Goal: Task Accomplishment & Management: Complete application form

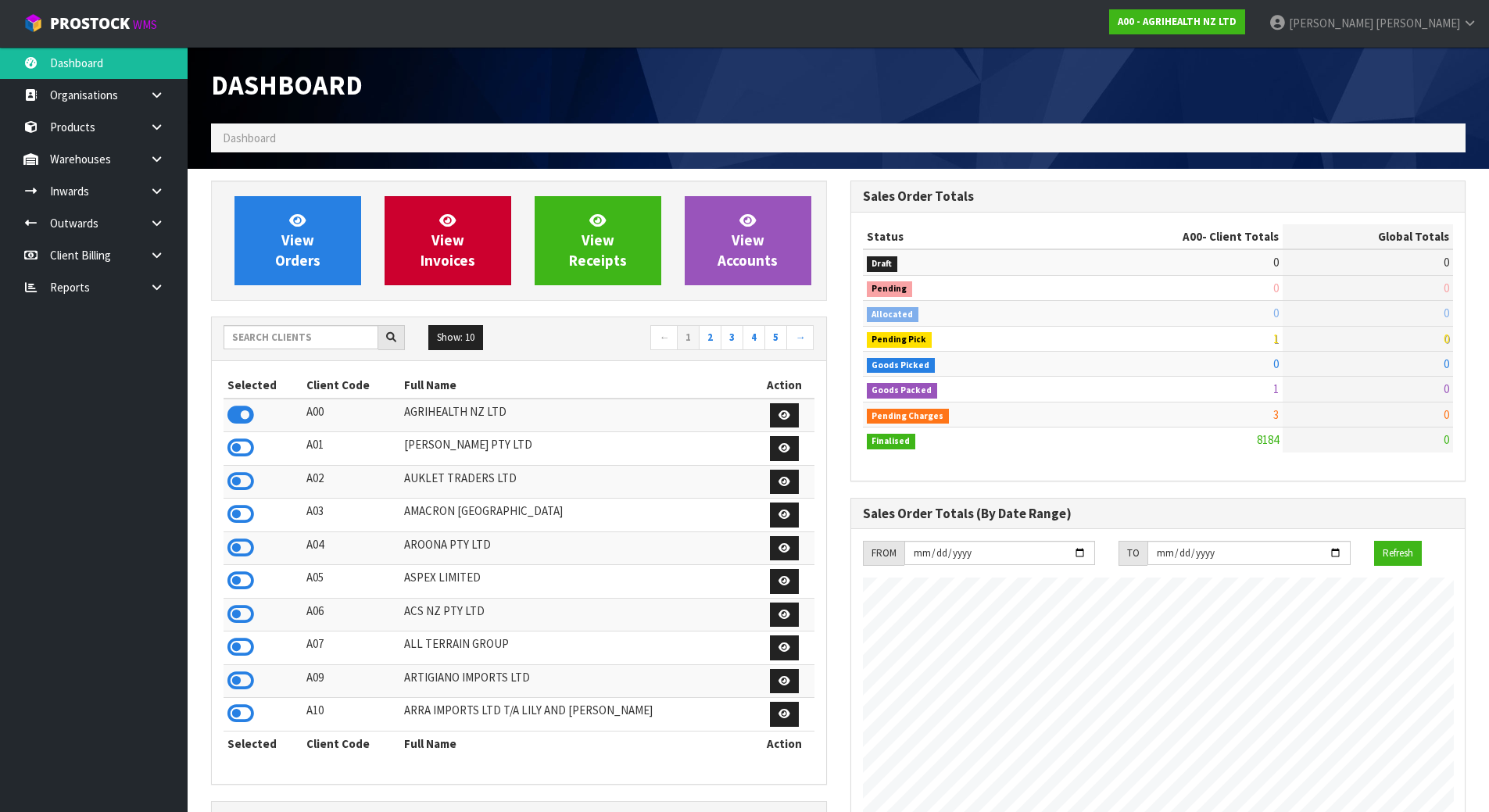
scroll to position [1184, 638]
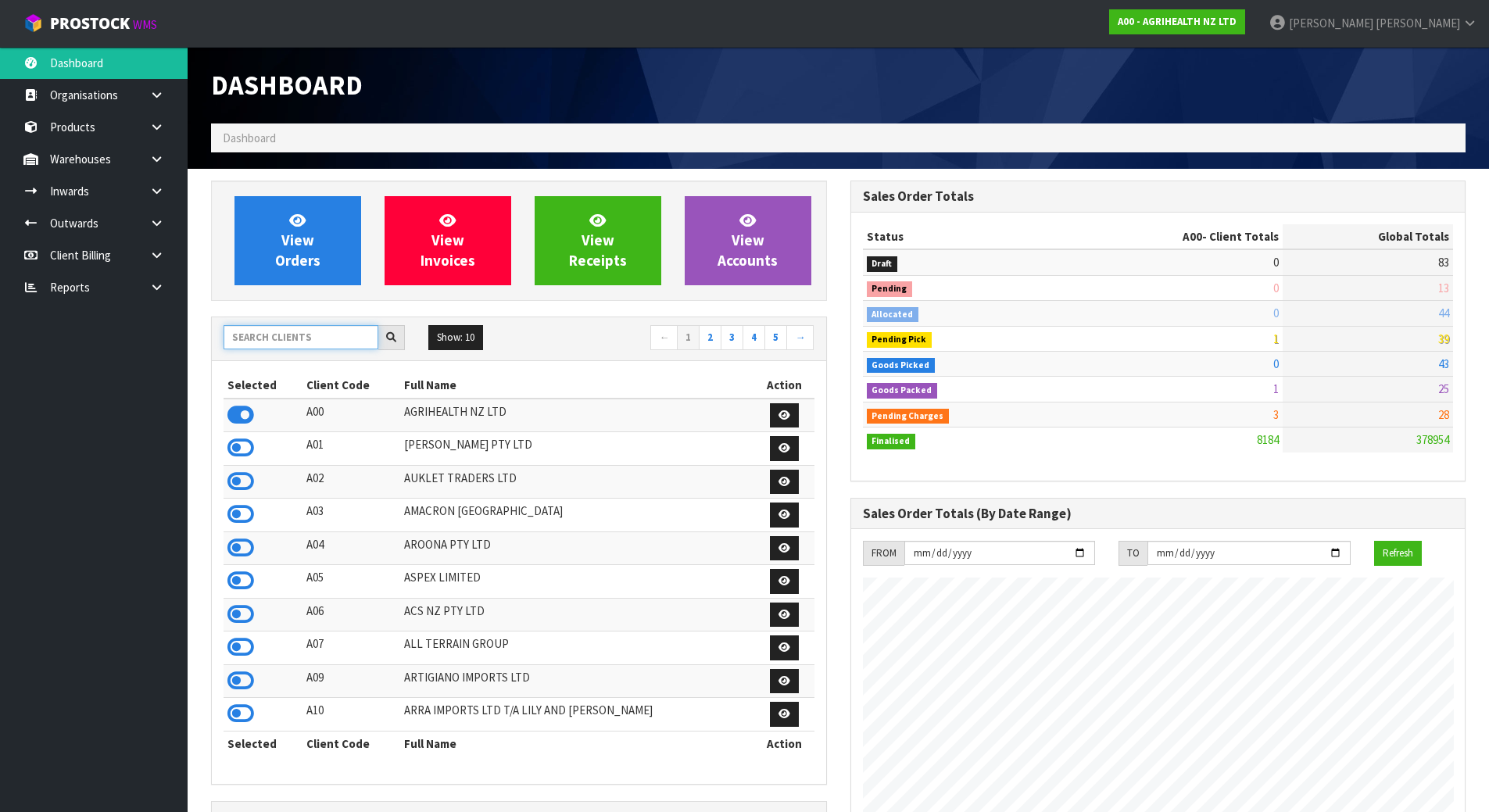
click at [282, 337] on input "text" at bounding box center [301, 337] width 155 height 24
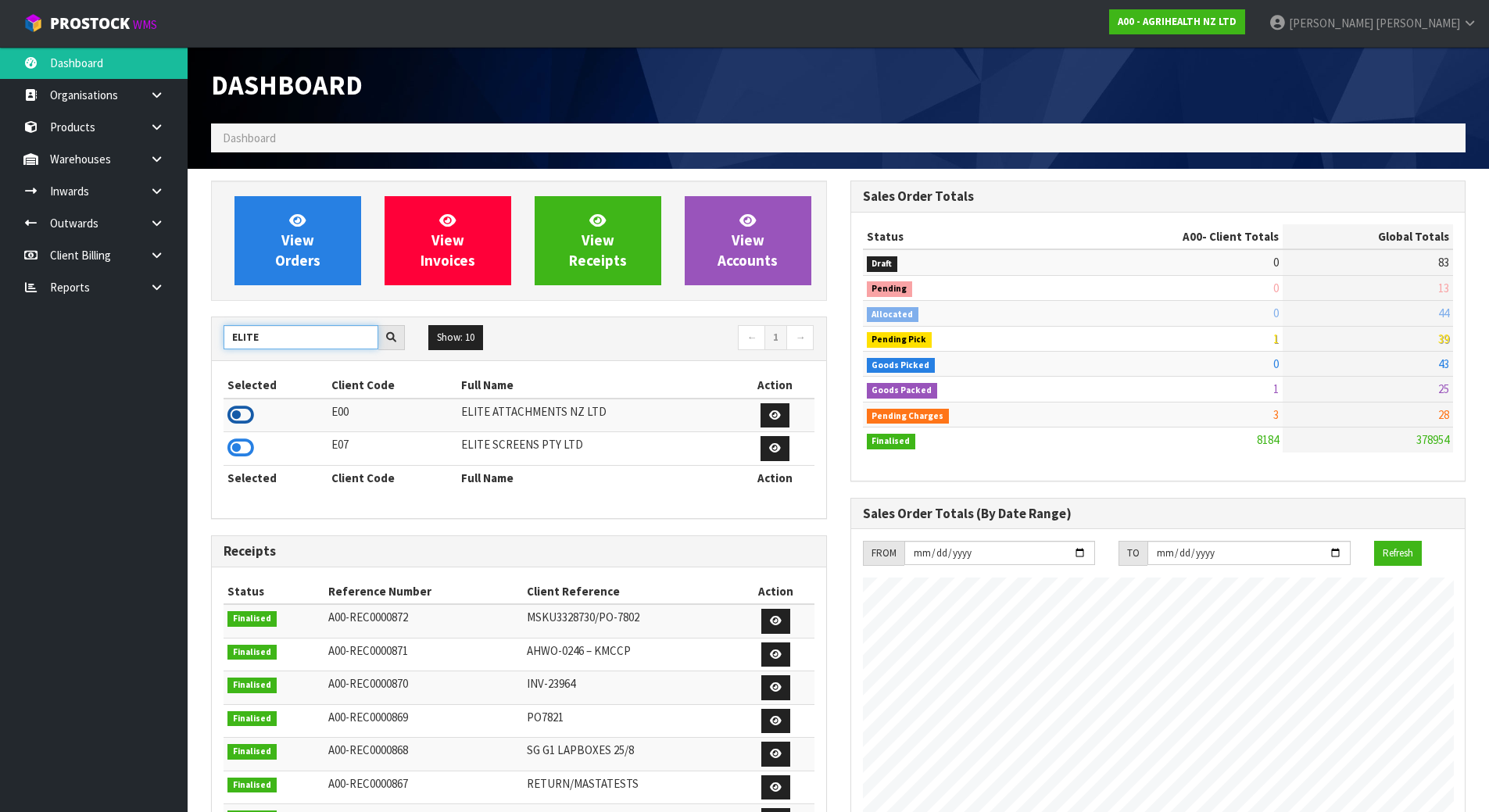
type input "ELITE"
click at [251, 414] on icon at bounding box center [241, 415] width 27 height 23
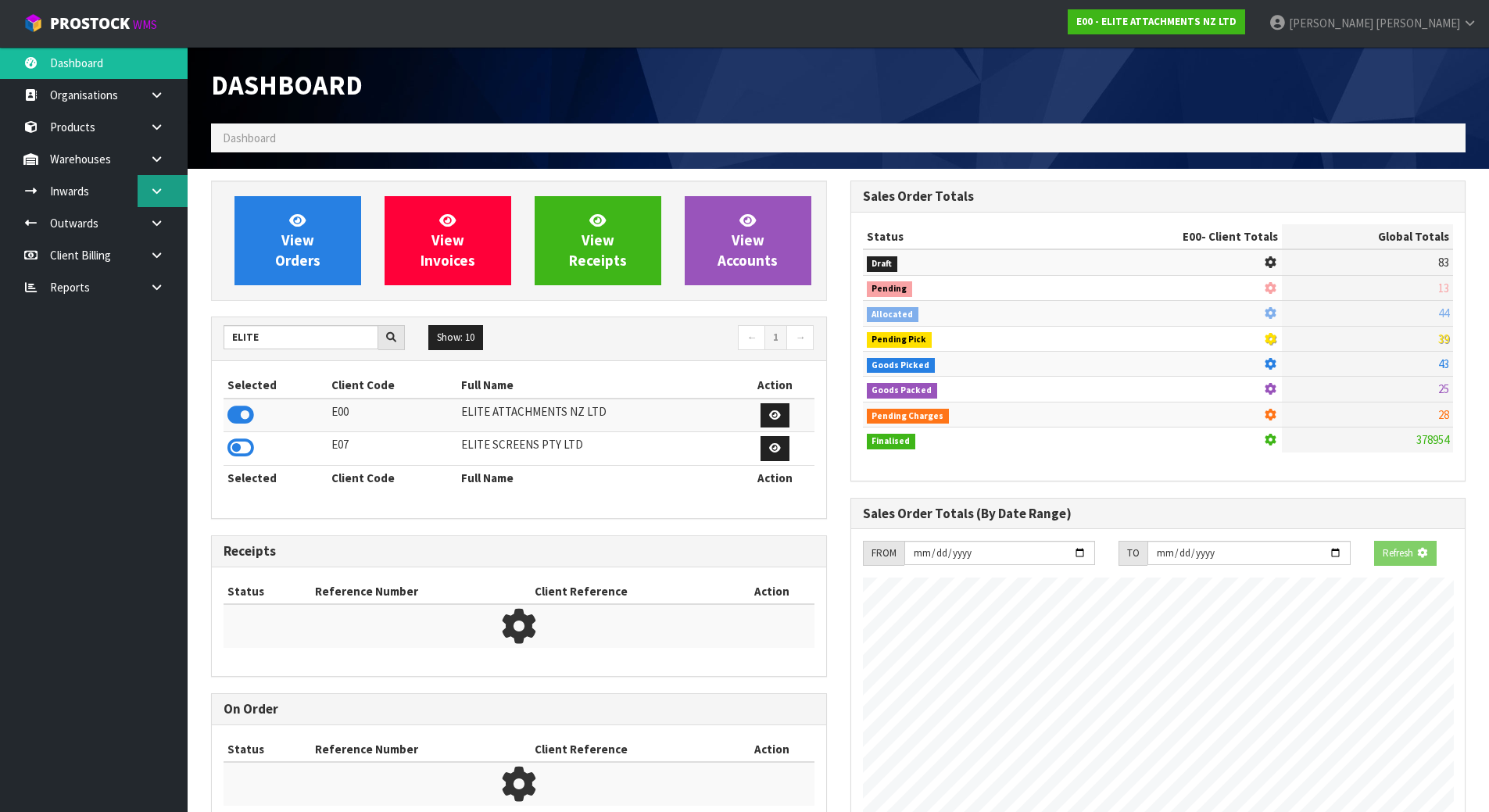
scroll to position [780405, 780818]
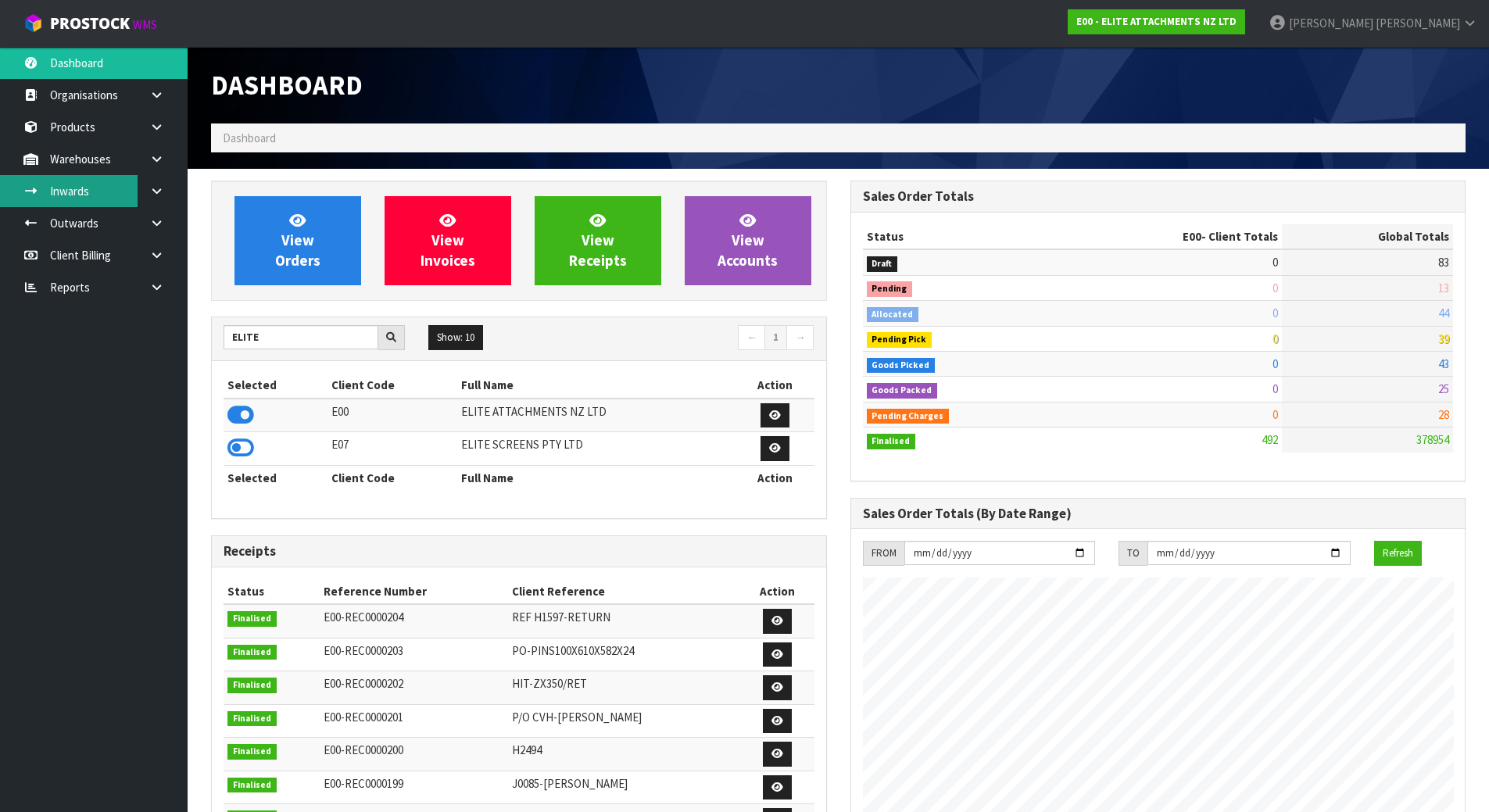
click at [125, 184] on link "Inwards" at bounding box center [93, 192] width 187 height 32
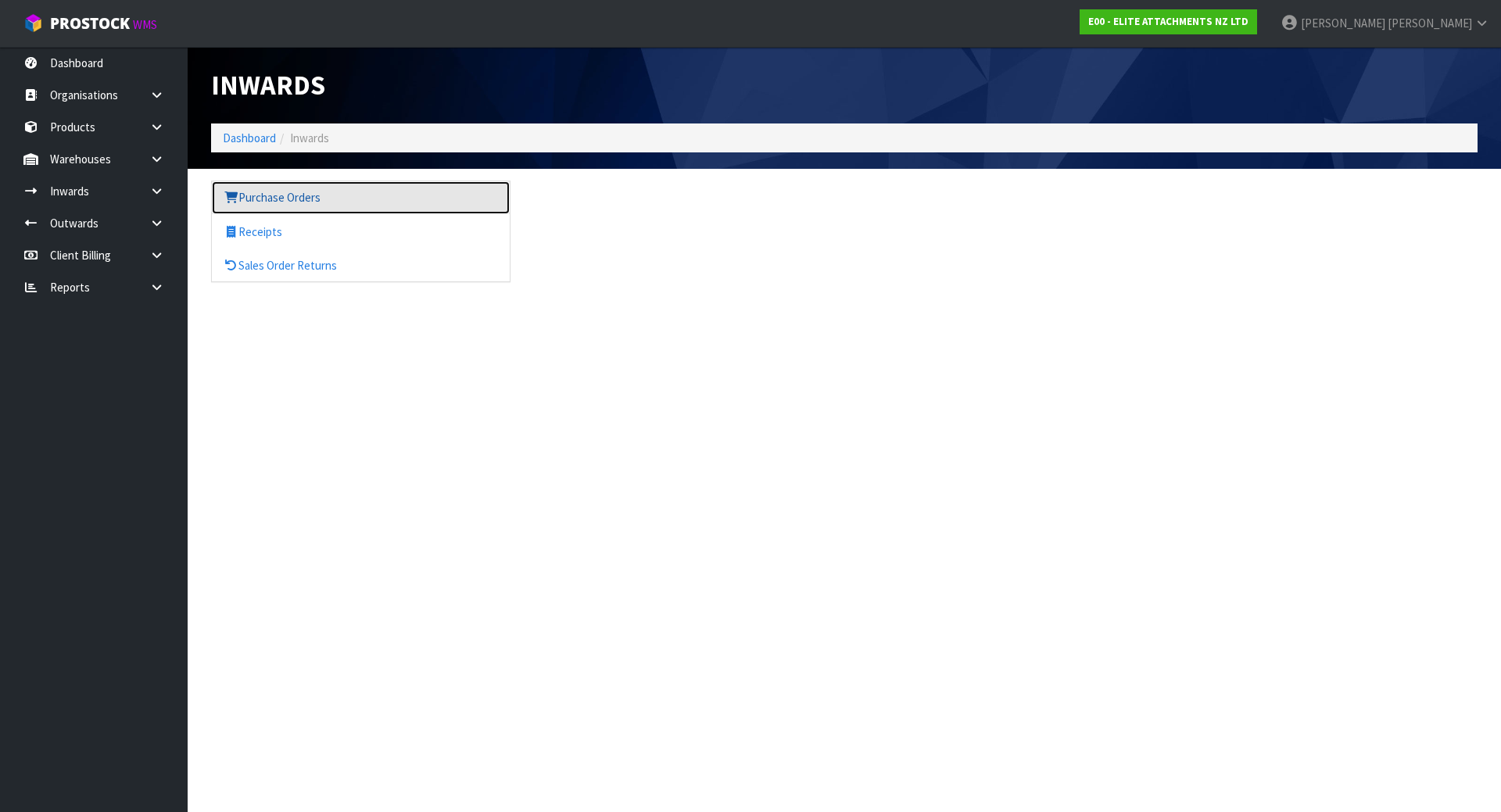
click at [357, 209] on link "Purchase Orders" at bounding box center [361, 197] width 298 height 32
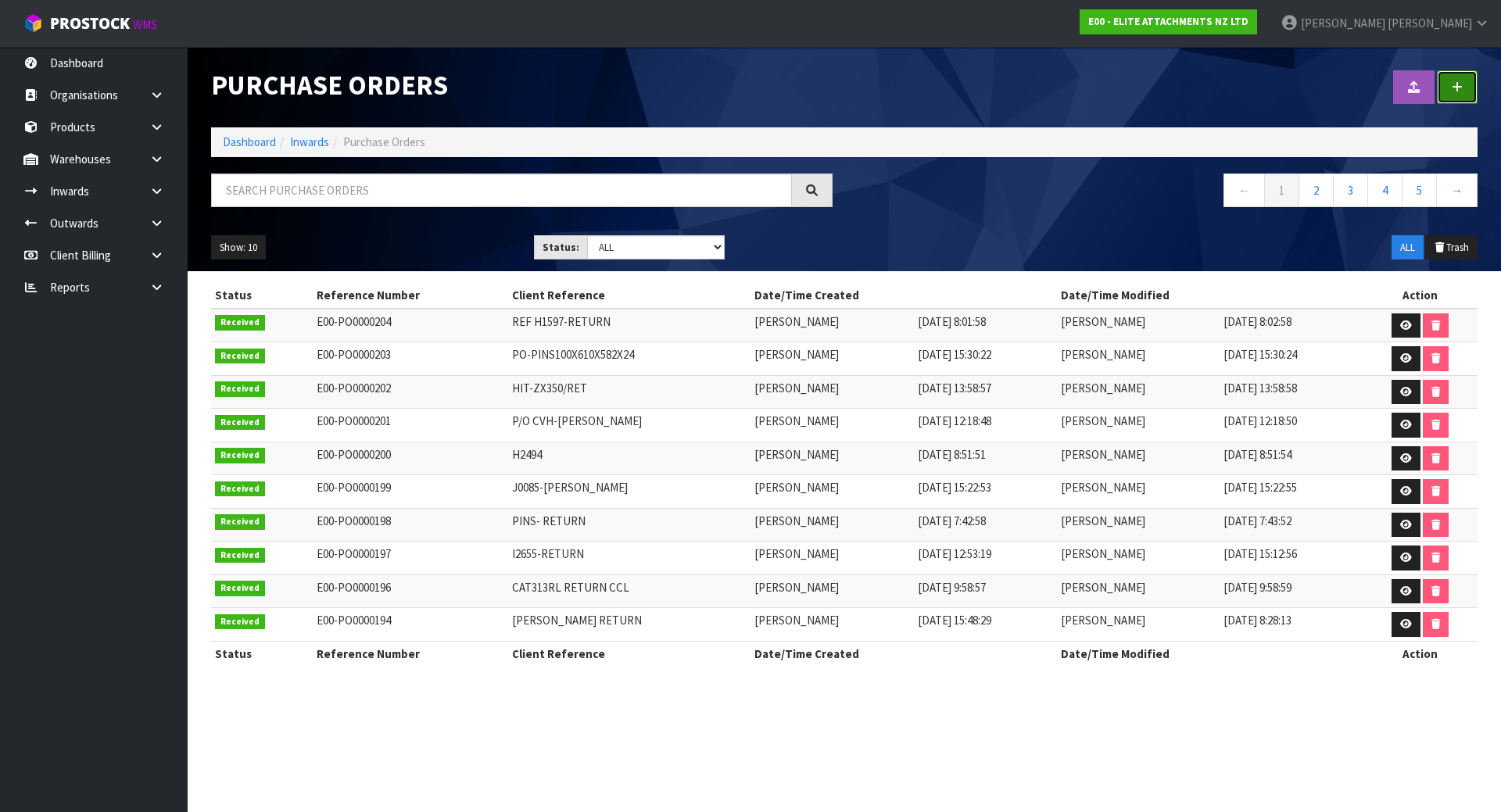
click at [1449, 83] on link at bounding box center [1456, 88] width 40 height 34
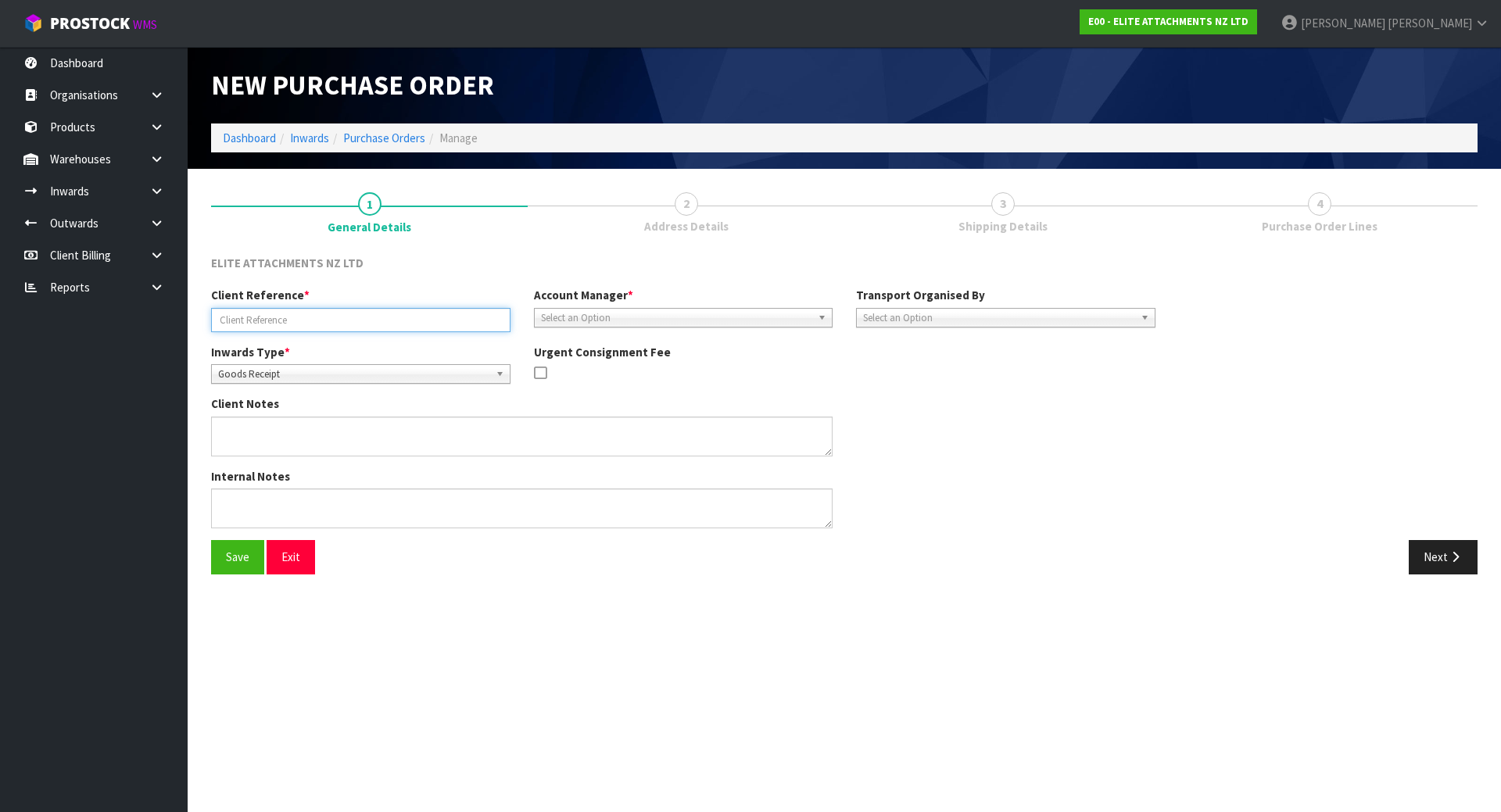
click at [432, 308] on input "text" at bounding box center [361, 320] width 299 height 24
paste input "P/O J0086-RETURN/FIXED"
click at [236, 325] on input "P/O J0086-RETURN/FIXED" at bounding box center [361, 320] width 299 height 24
type input "P/O J0086-RETURN/FIXED"
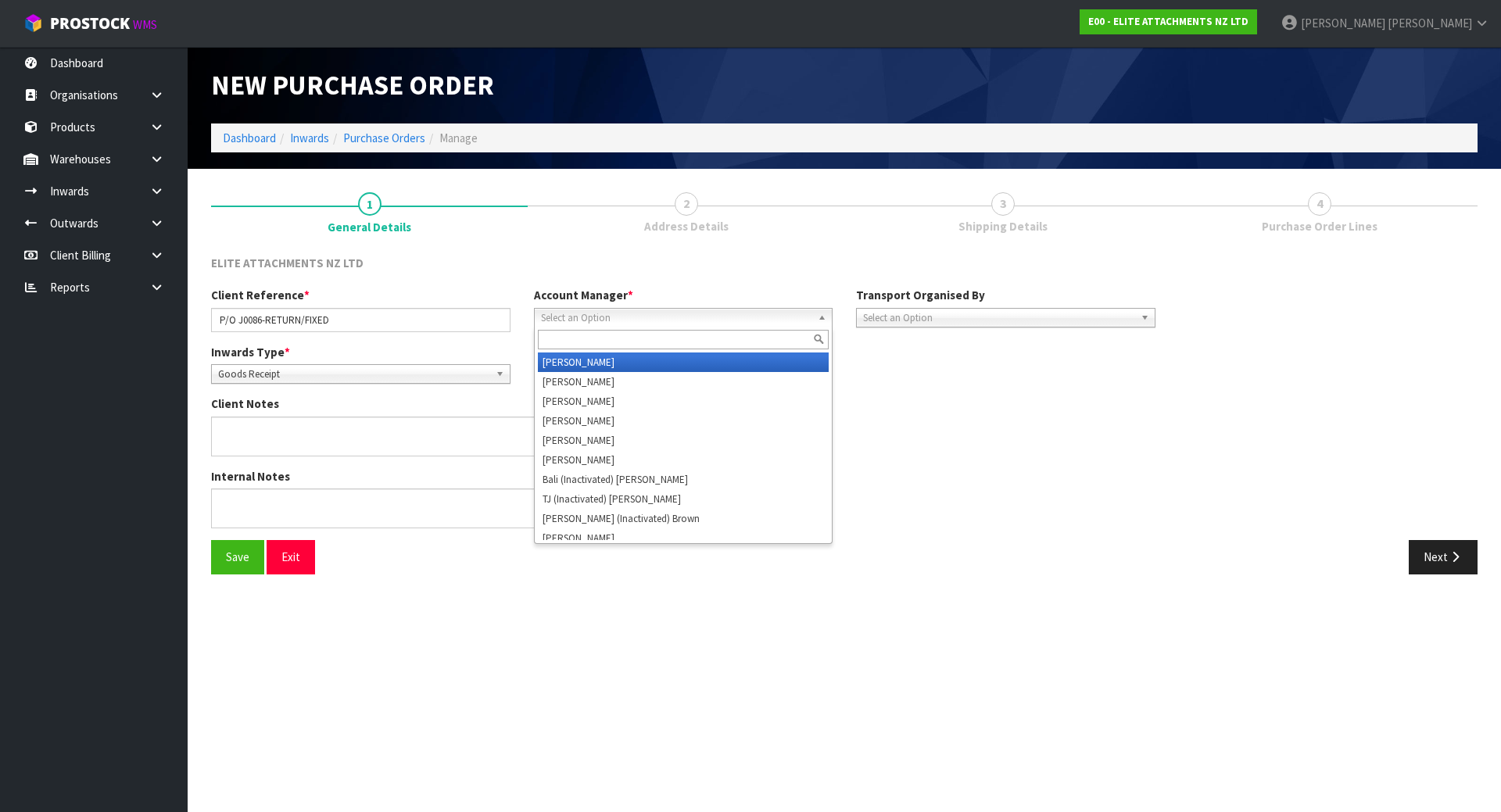
click at [667, 322] on span "Select an Option" at bounding box center [676, 318] width 271 height 19
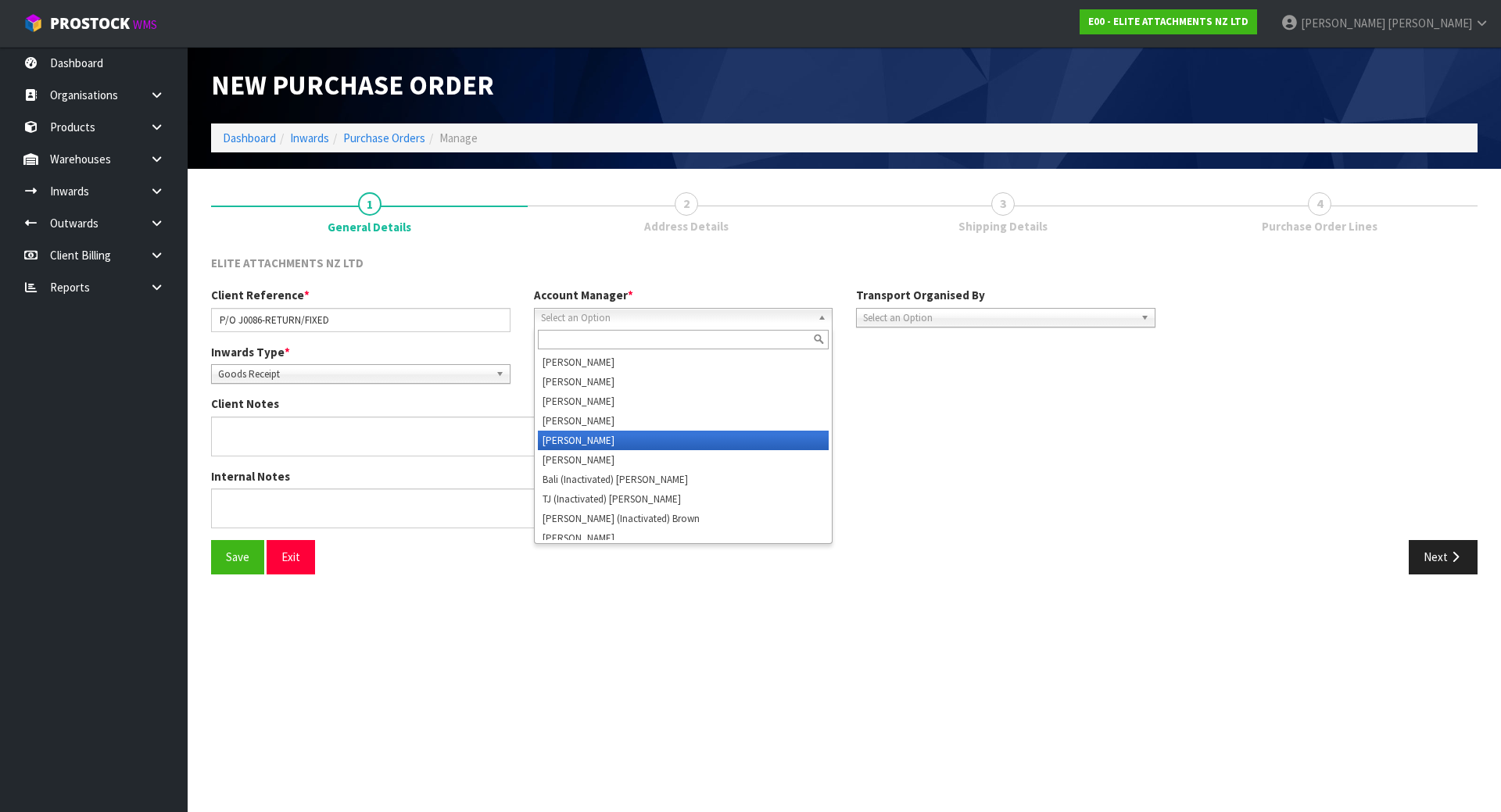
click at [635, 436] on li "[PERSON_NAME]" at bounding box center [683, 440] width 292 height 20
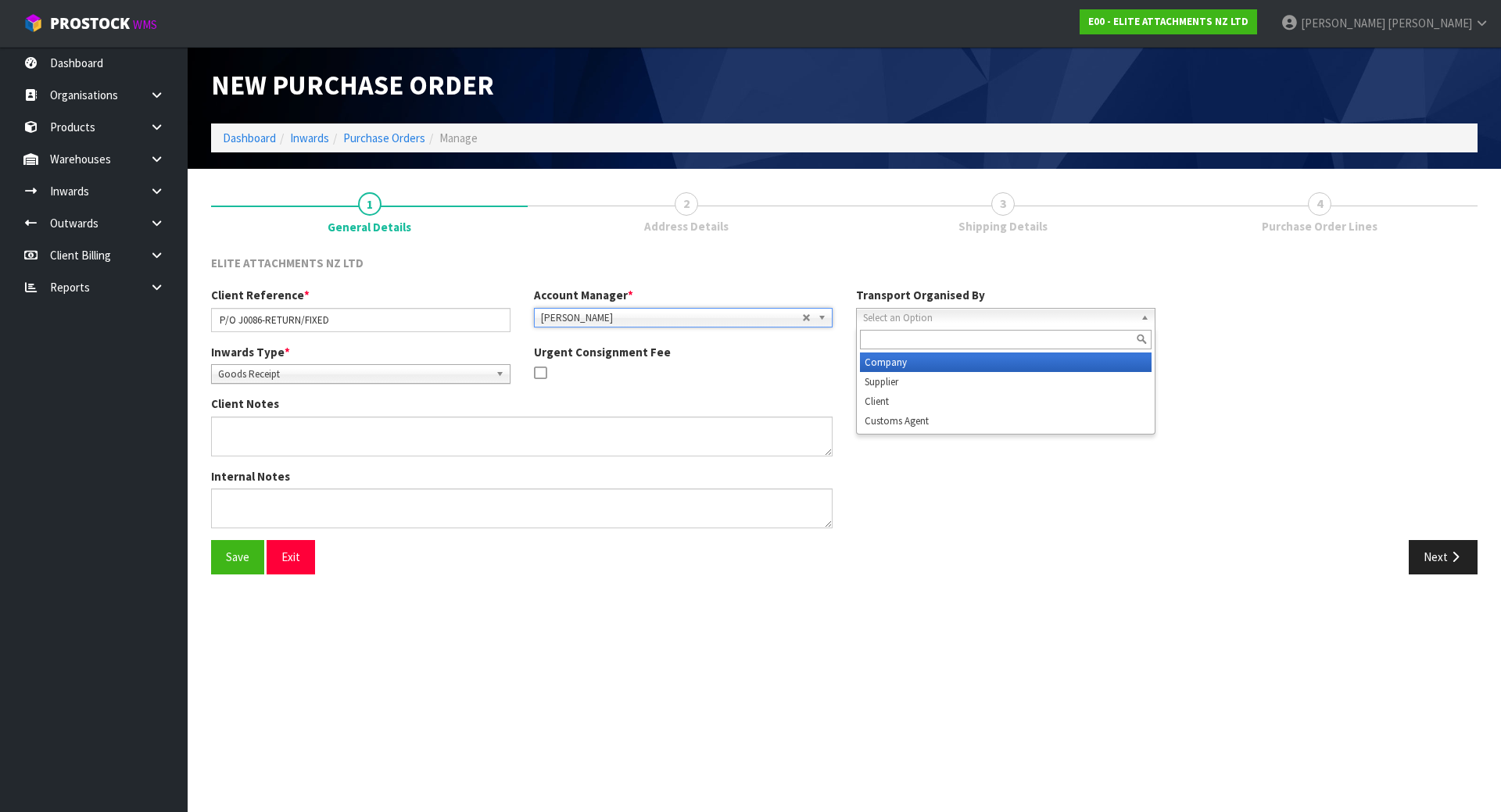
click at [1085, 317] on span "Select an Option" at bounding box center [999, 318] width 271 height 19
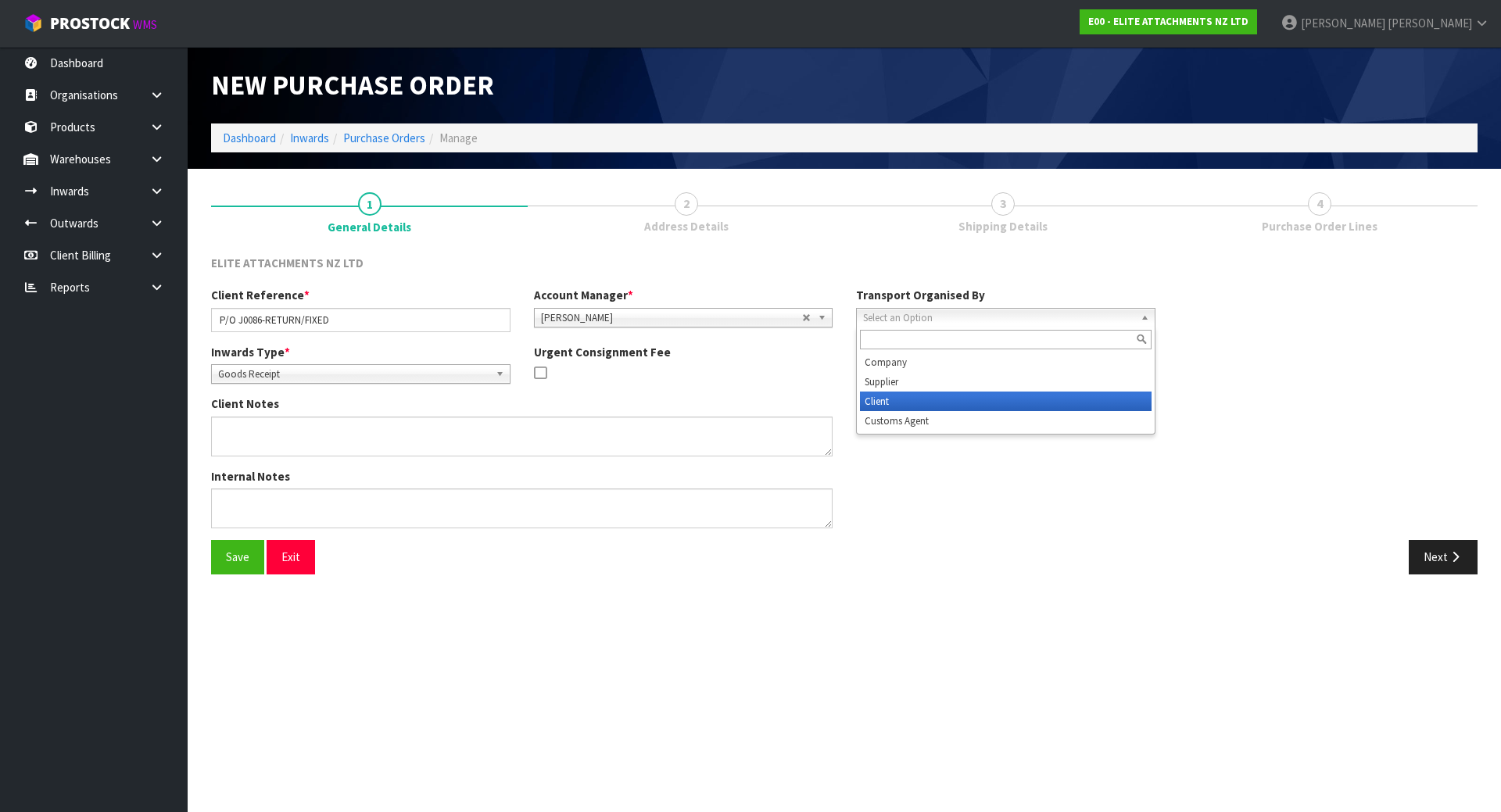
click at [1016, 392] on li "Client" at bounding box center [1006, 401] width 292 height 20
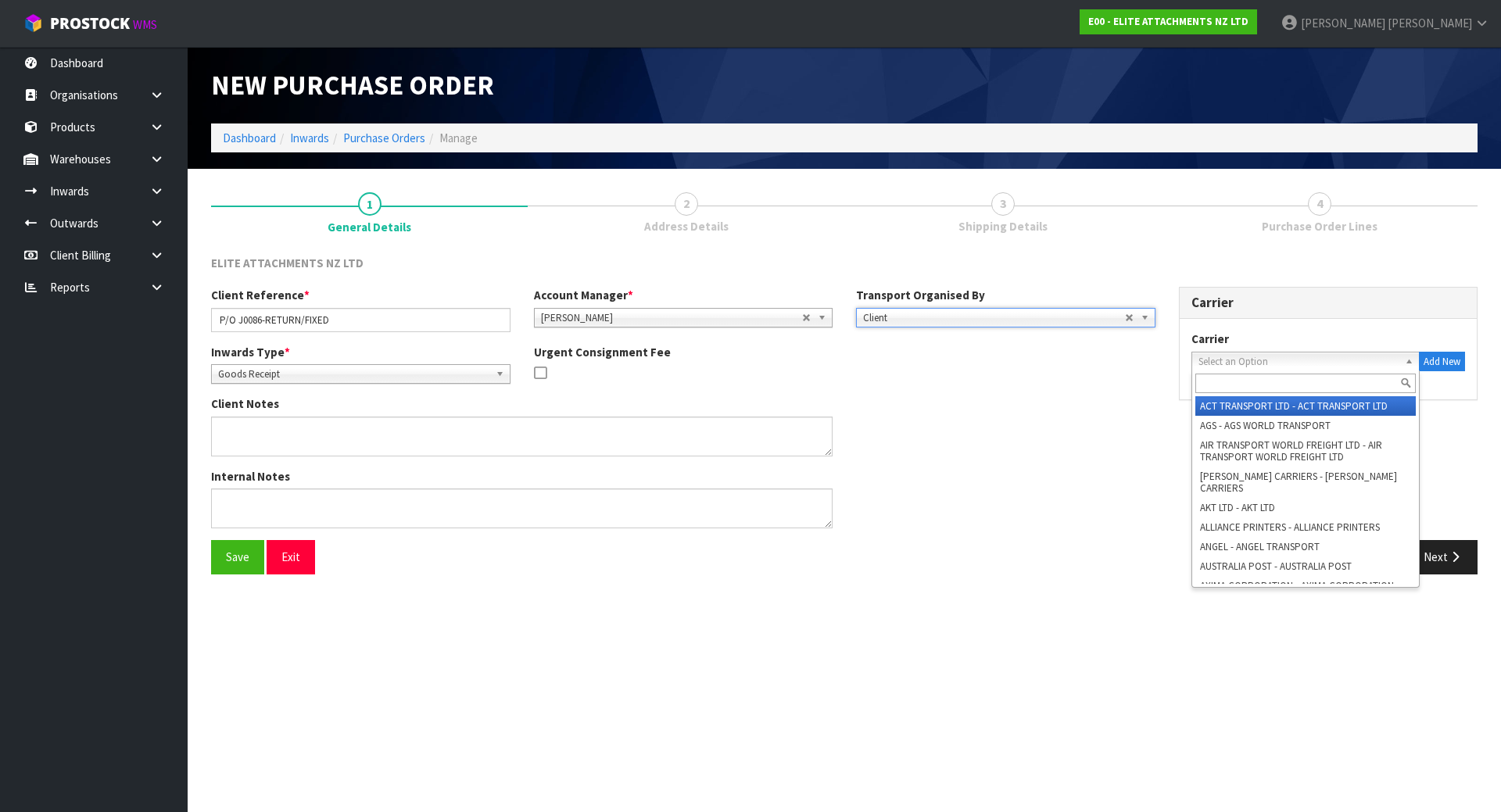
click at [1231, 355] on span "Select an Option" at bounding box center [1299, 362] width 201 height 19
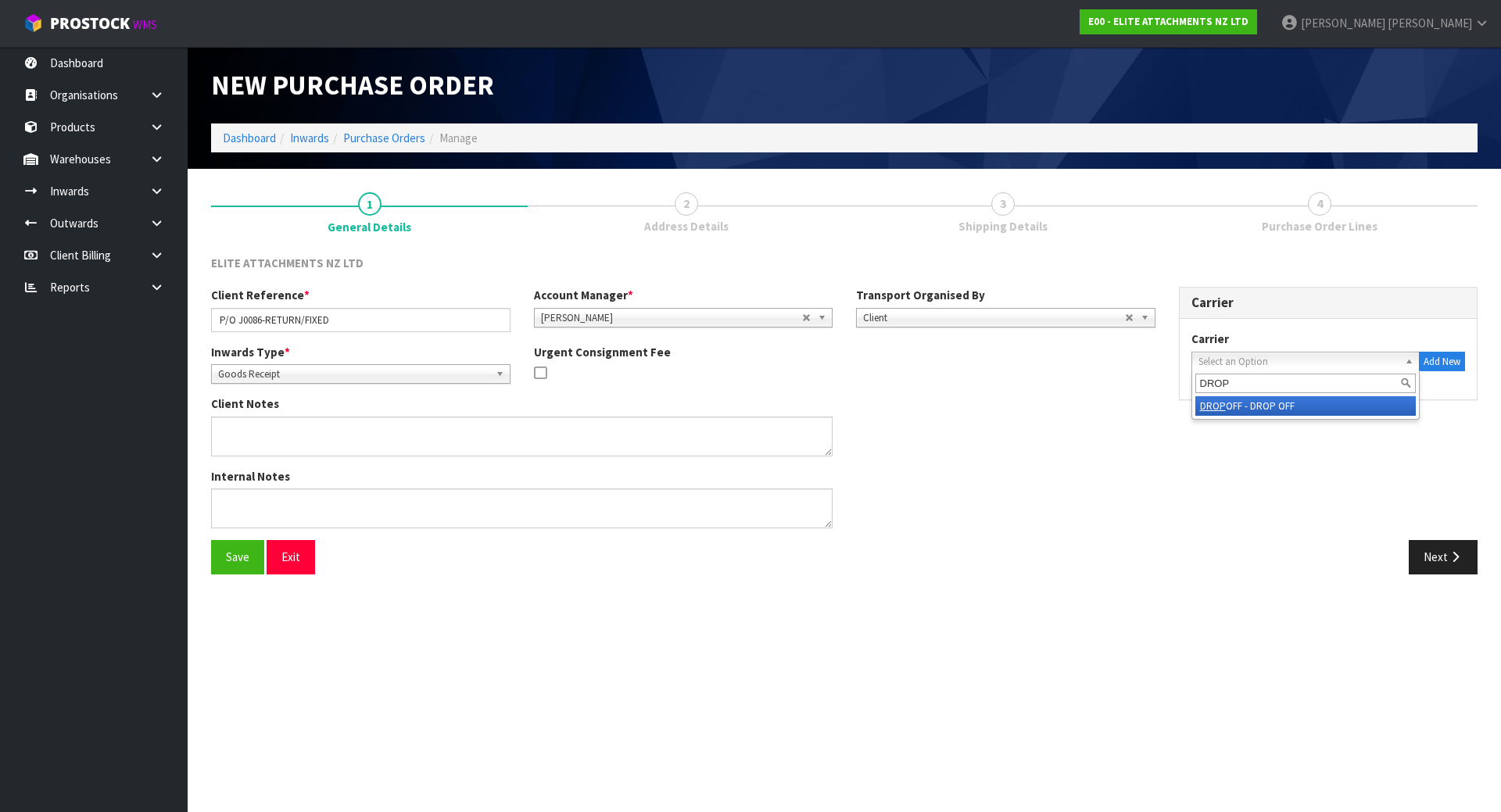
type input "DROP"
click at [1290, 406] on li "DROP OFF - DROP OFF" at bounding box center [1305, 406] width 221 height 20
click at [1312, 434] on address "DROP OFF 0000 0000 0000 0000, 0000 New Zealand" at bounding box center [1328, 433] width 274 height 101
click at [1429, 552] on button "Next" at bounding box center [1443, 557] width 69 height 34
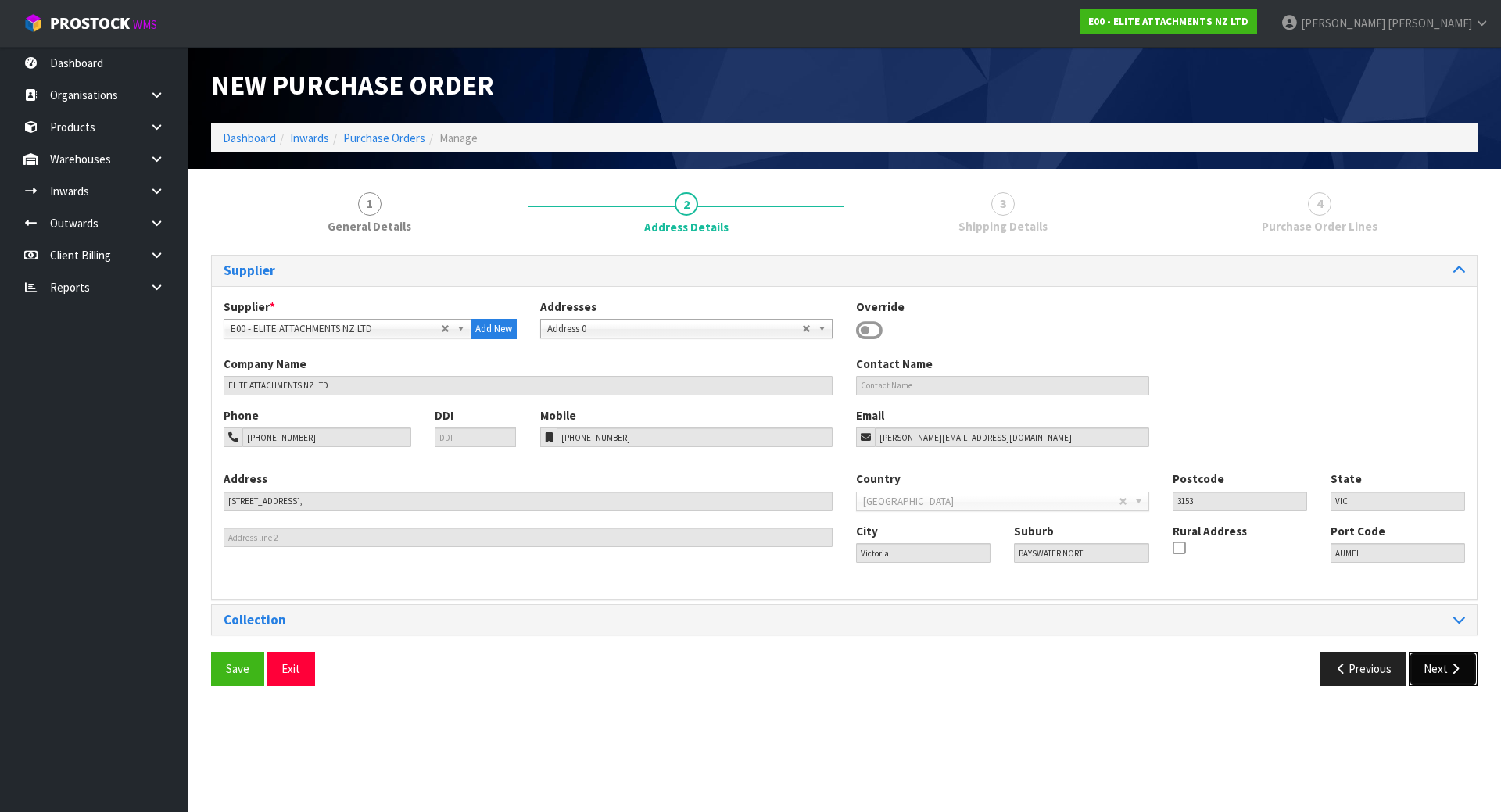
click at [1460, 661] on button "Next" at bounding box center [1443, 669] width 69 height 34
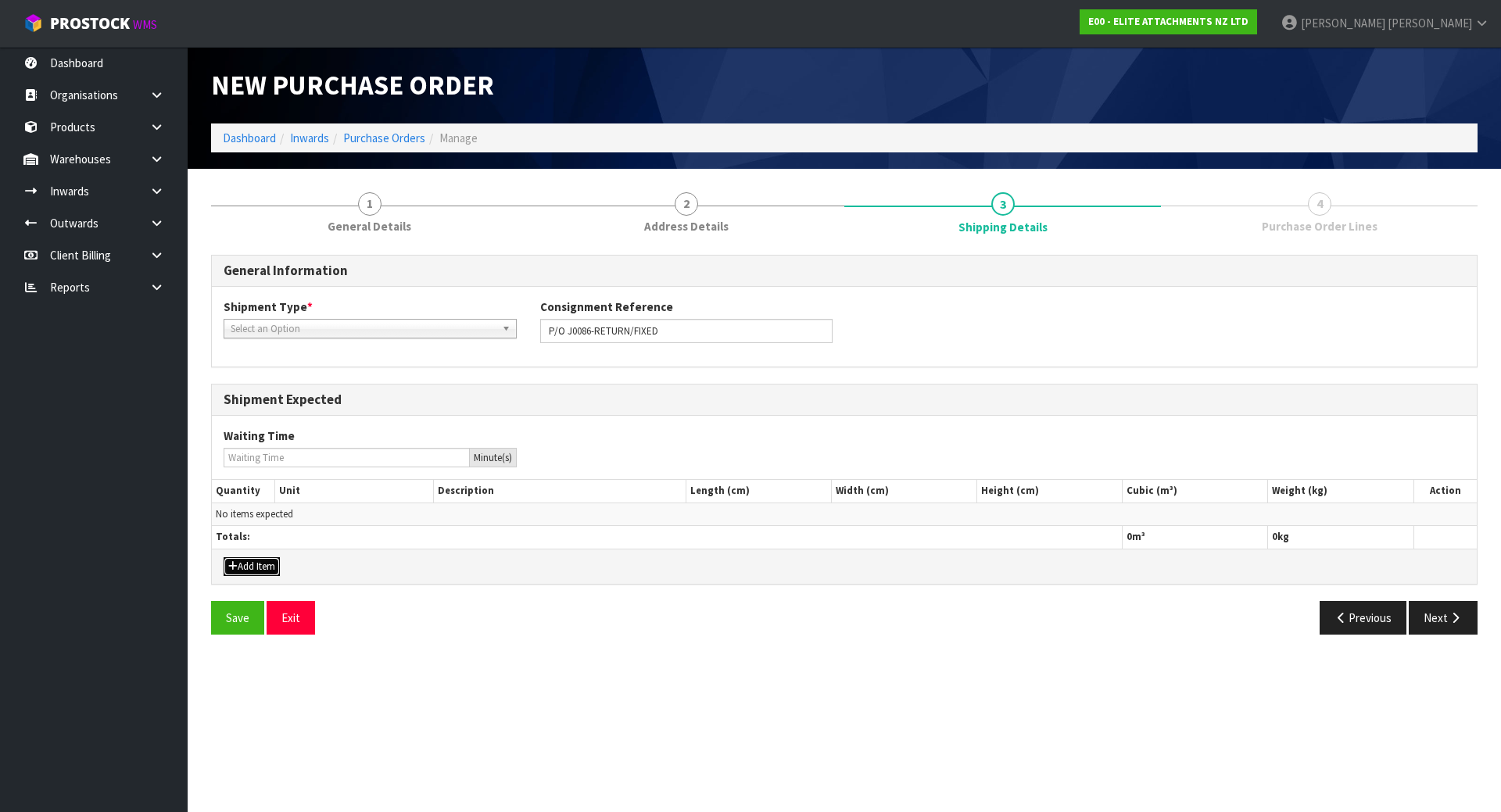
click at [260, 570] on button "Add Item" at bounding box center [252, 566] width 56 height 19
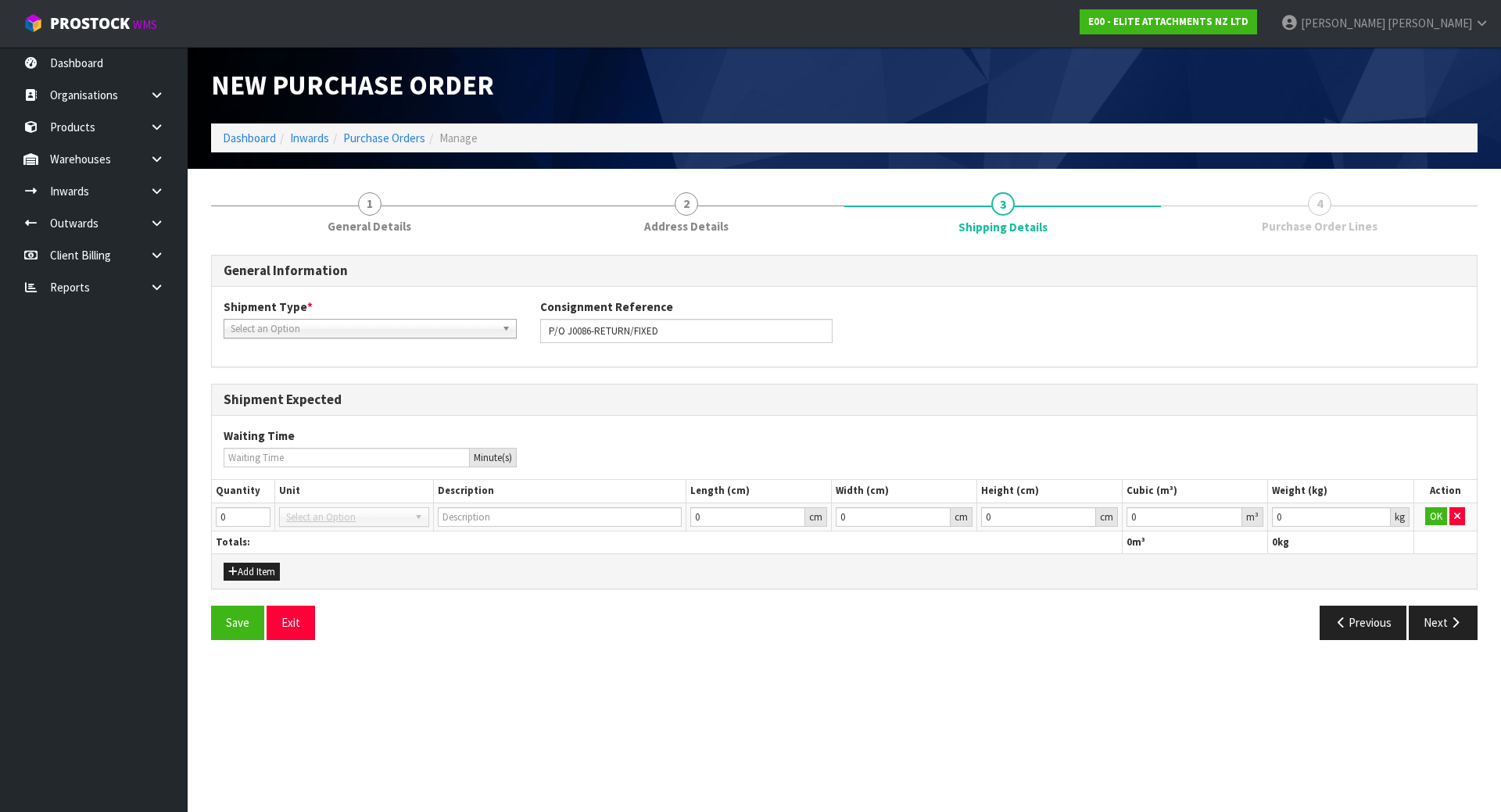
click at [354, 335] on span "Select an Option" at bounding box center [363, 329] width 265 height 19
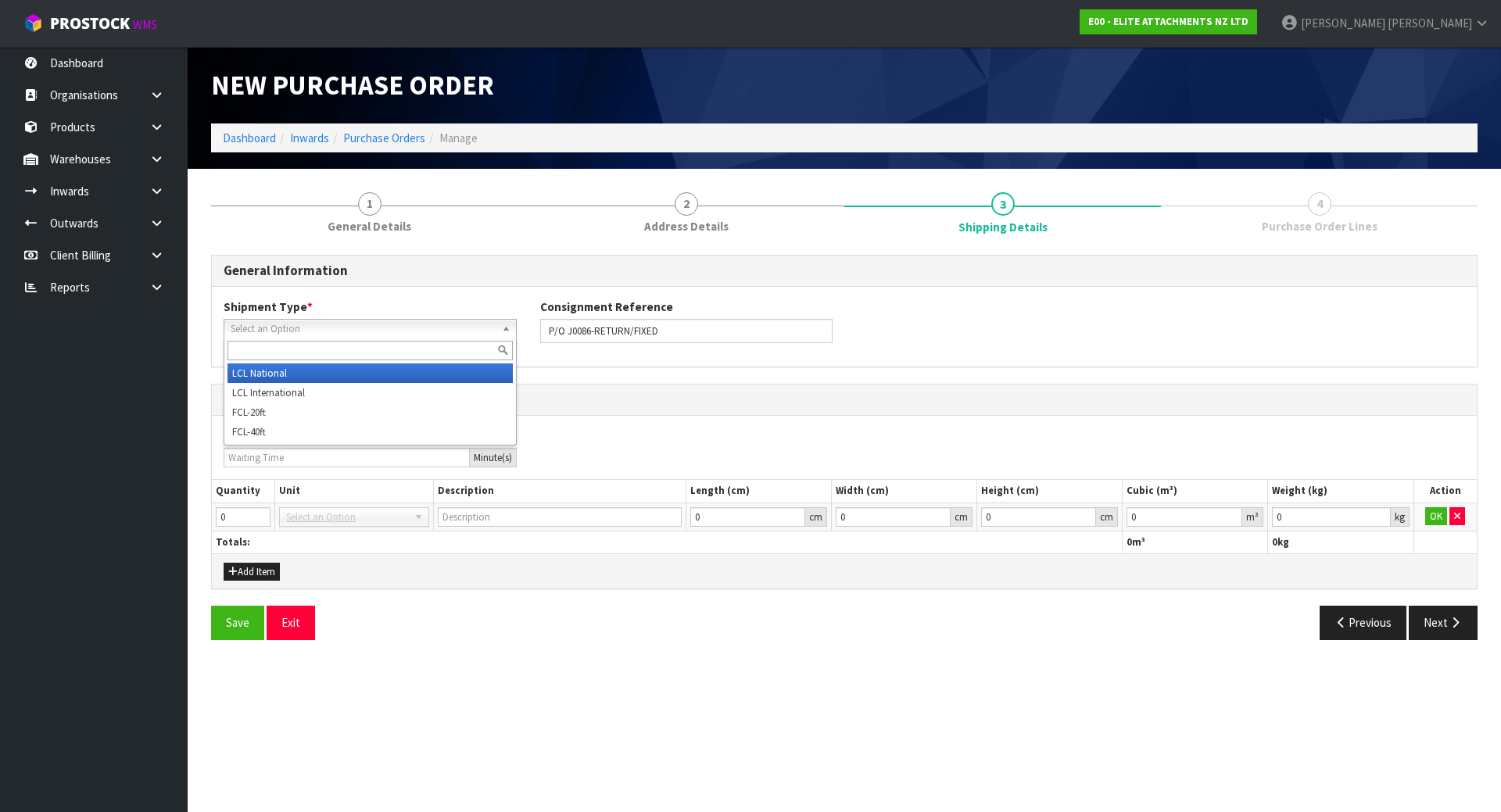
click at [341, 369] on li "LCL National" at bounding box center [370, 373] width 286 height 20
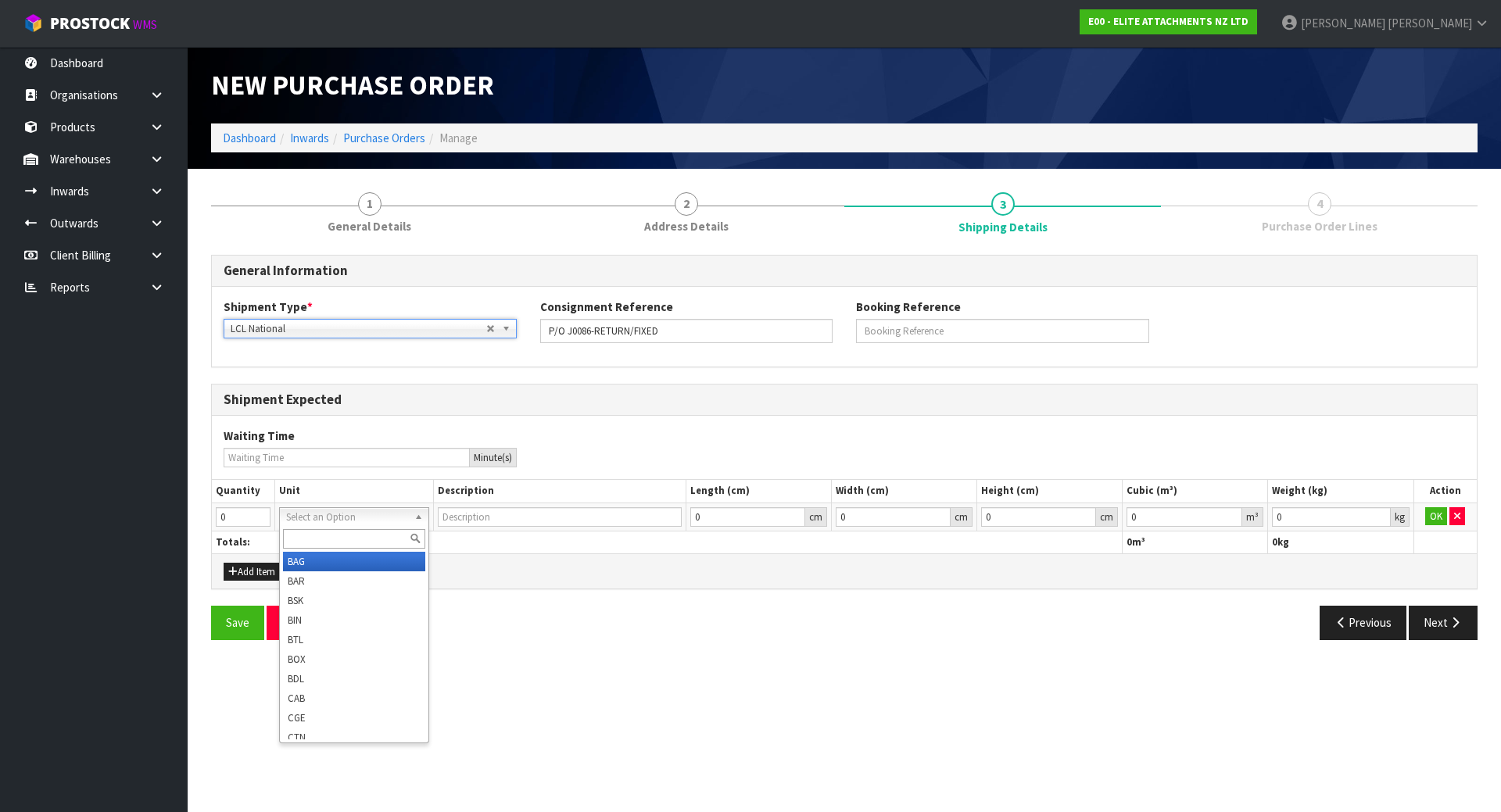
click at [350, 534] on input "text" at bounding box center [354, 539] width 142 height 20
type input "PL"
type input "PALLET"
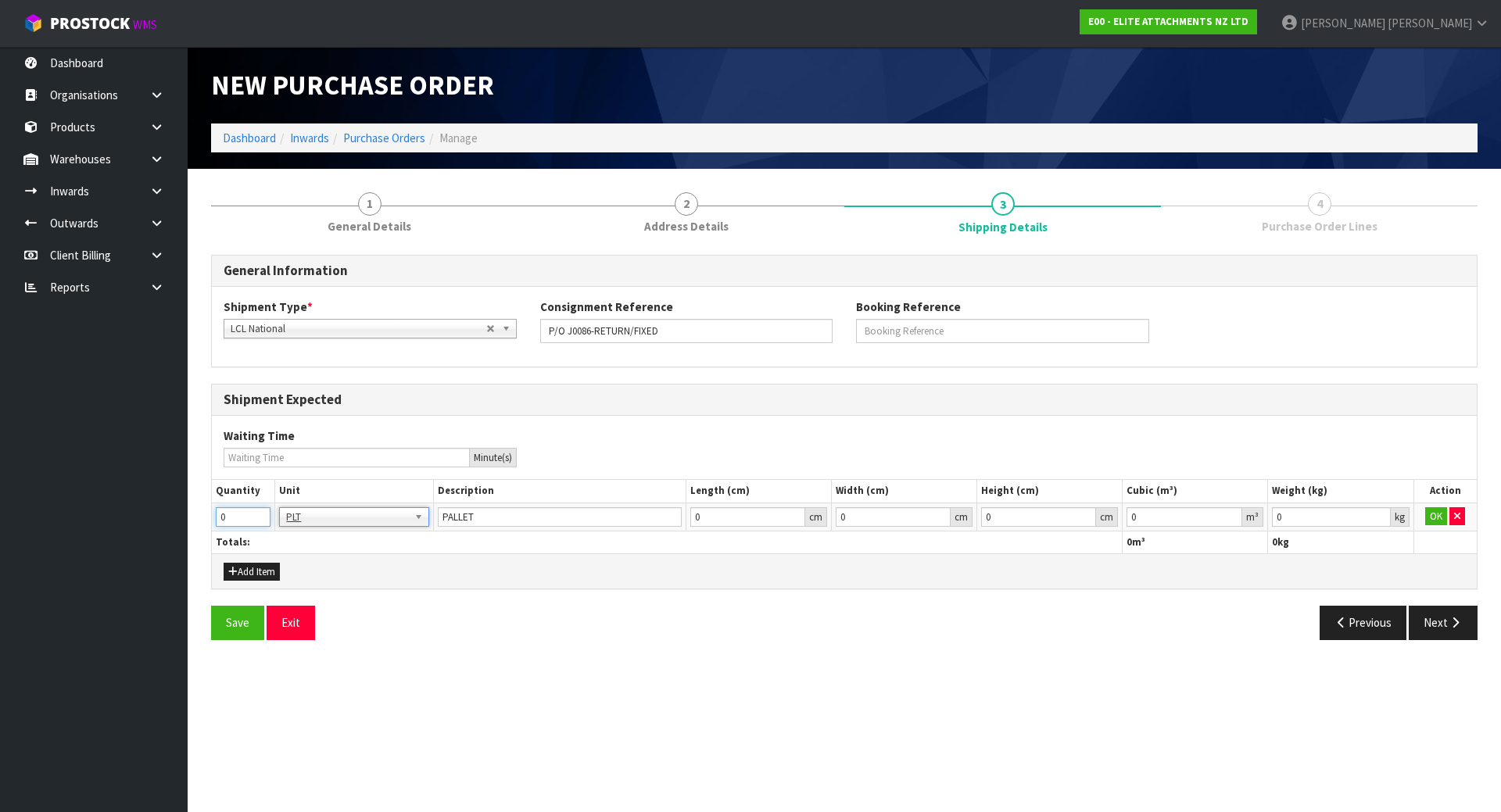
drag, startPoint x: 252, startPoint y: 517, endPoint x: 179, endPoint y: 519, distance: 73.0
click at [184, 519] on body "Toggle navigation ProStock WMS E00 - ELITE ATTACHMENTS NZ LTD [PERSON_NAME] Log…" at bounding box center [750, 406] width 1501 height 812
type input "1"
click at [759, 573] on div "Add Item" at bounding box center [845, 570] width 1265 height 35
click at [1436, 517] on button "OK" at bounding box center [1436, 516] width 21 height 19
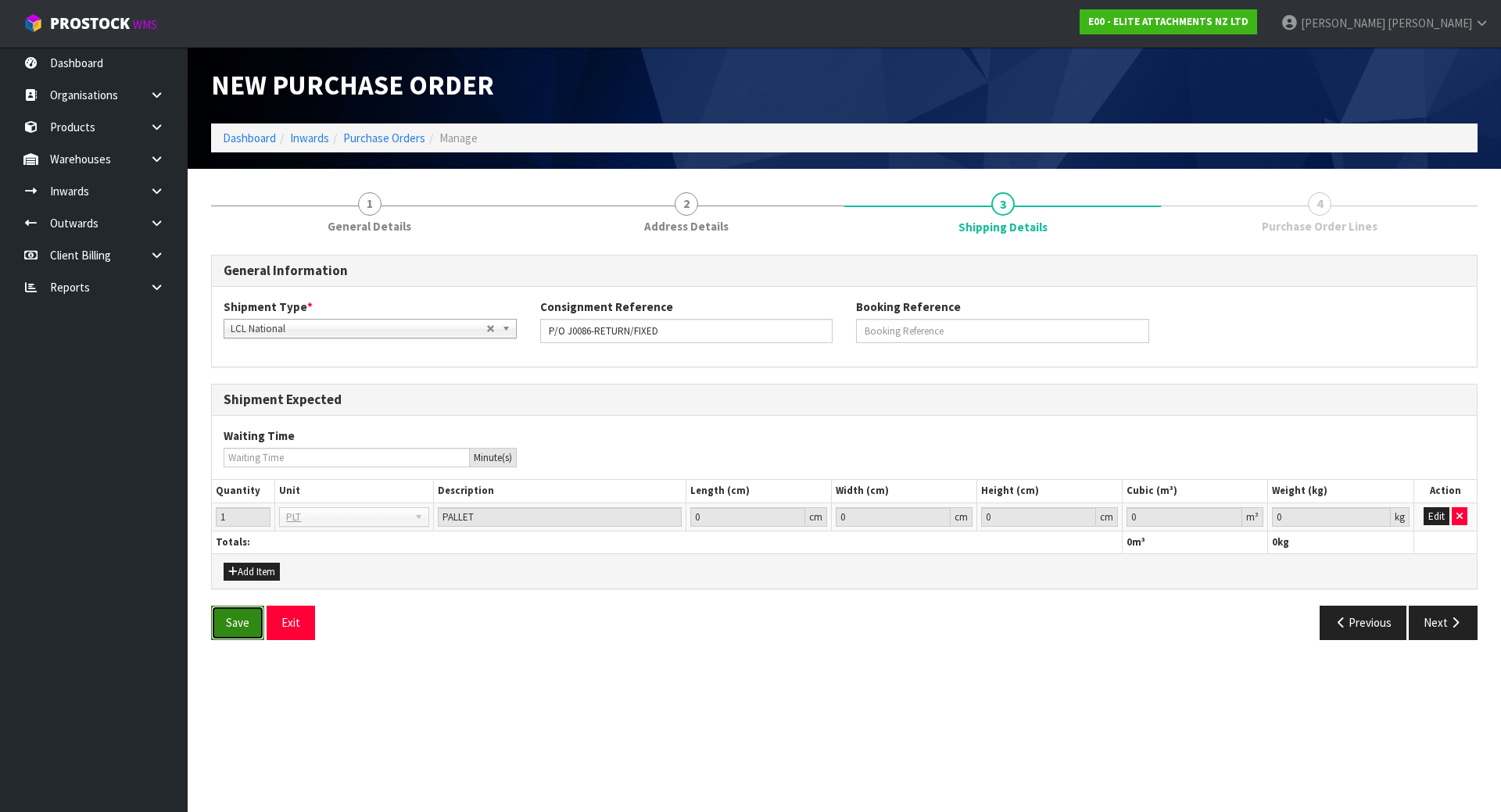
click at [241, 617] on button "Save" at bounding box center [237, 622] width 53 height 34
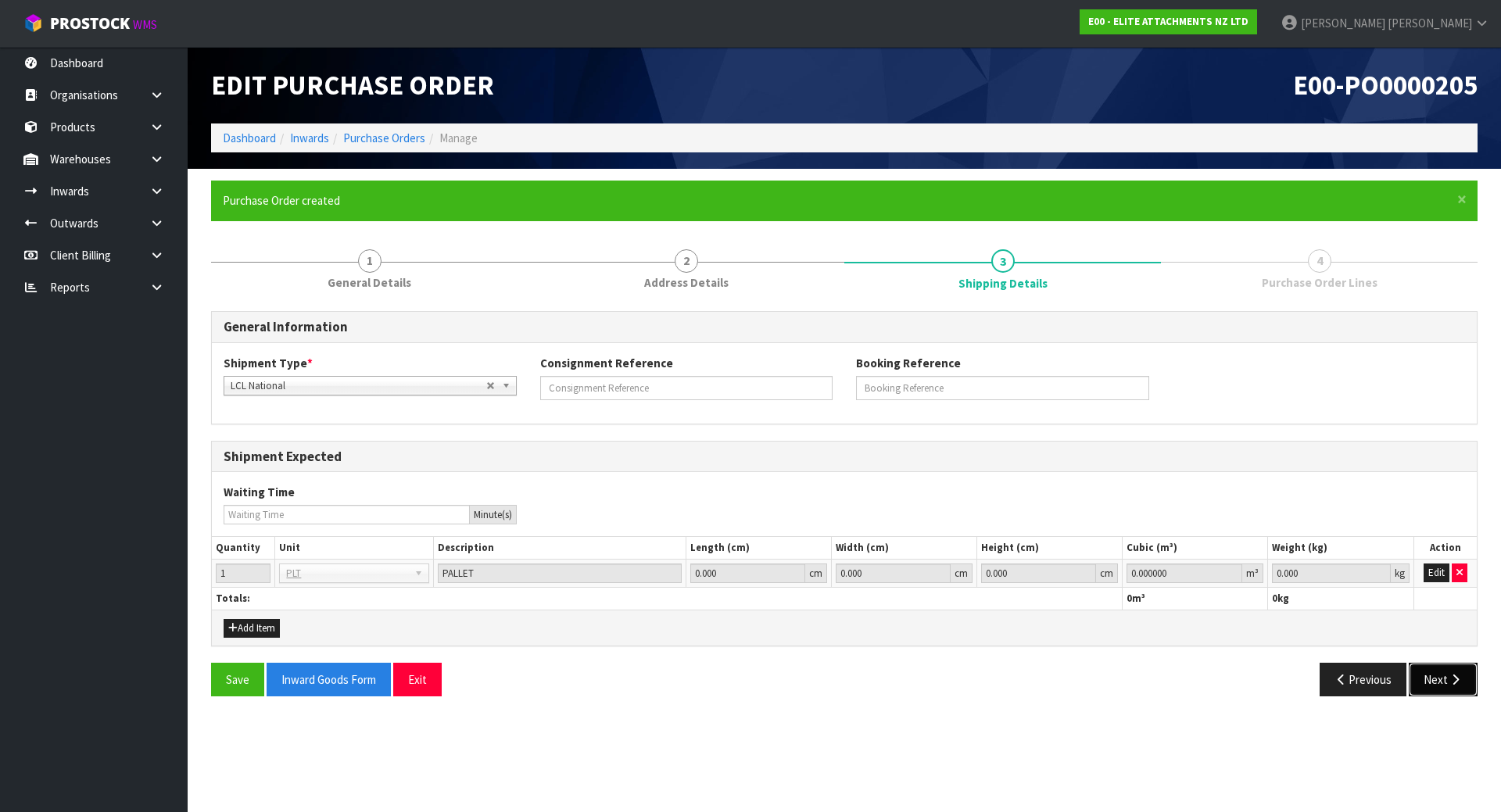
click at [1437, 673] on button "Next" at bounding box center [1443, 680] width 69 height 34
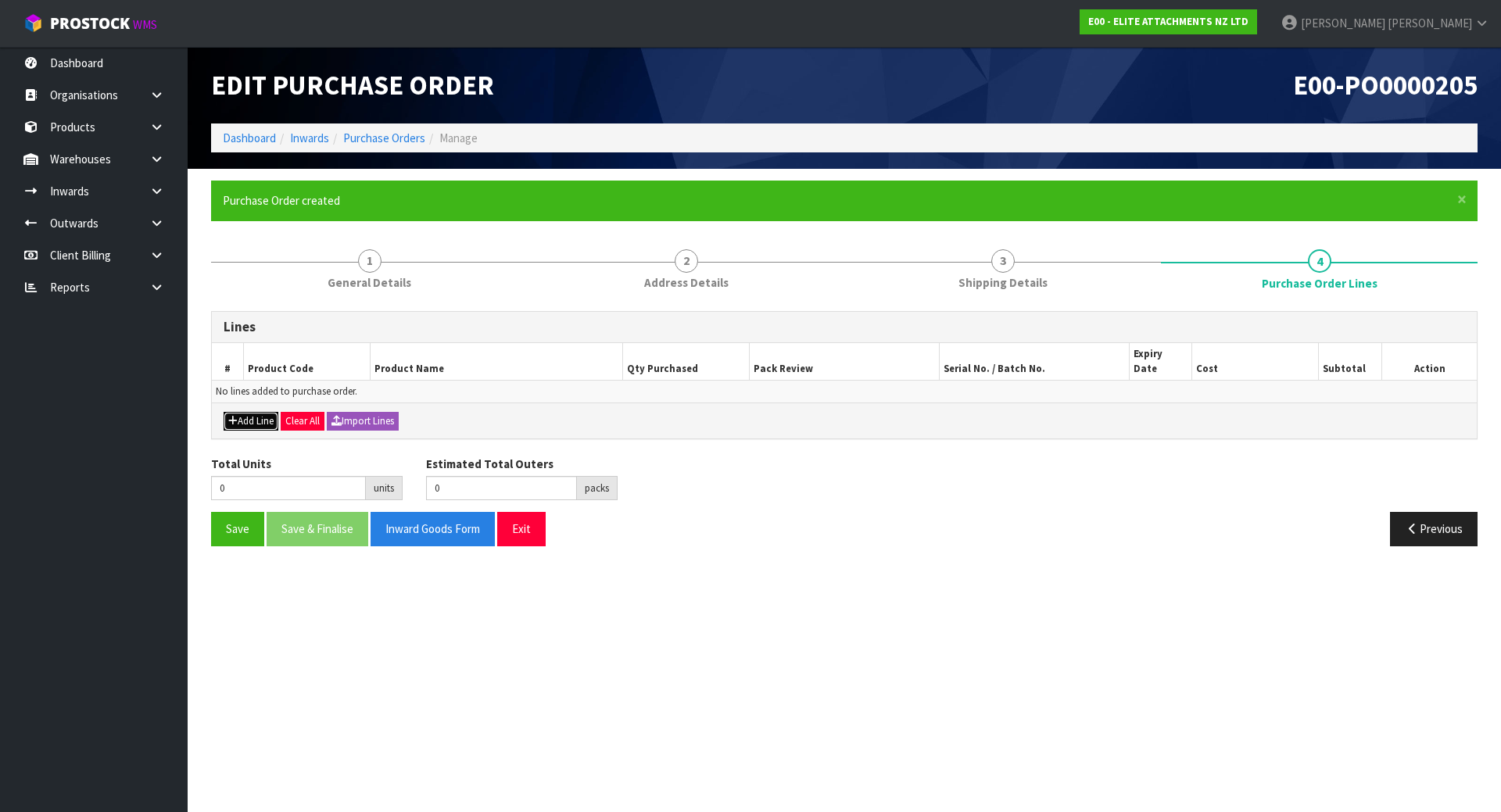
click at [231, 415] on icon "button" at bounding box center [233, 420] width 9 height 10
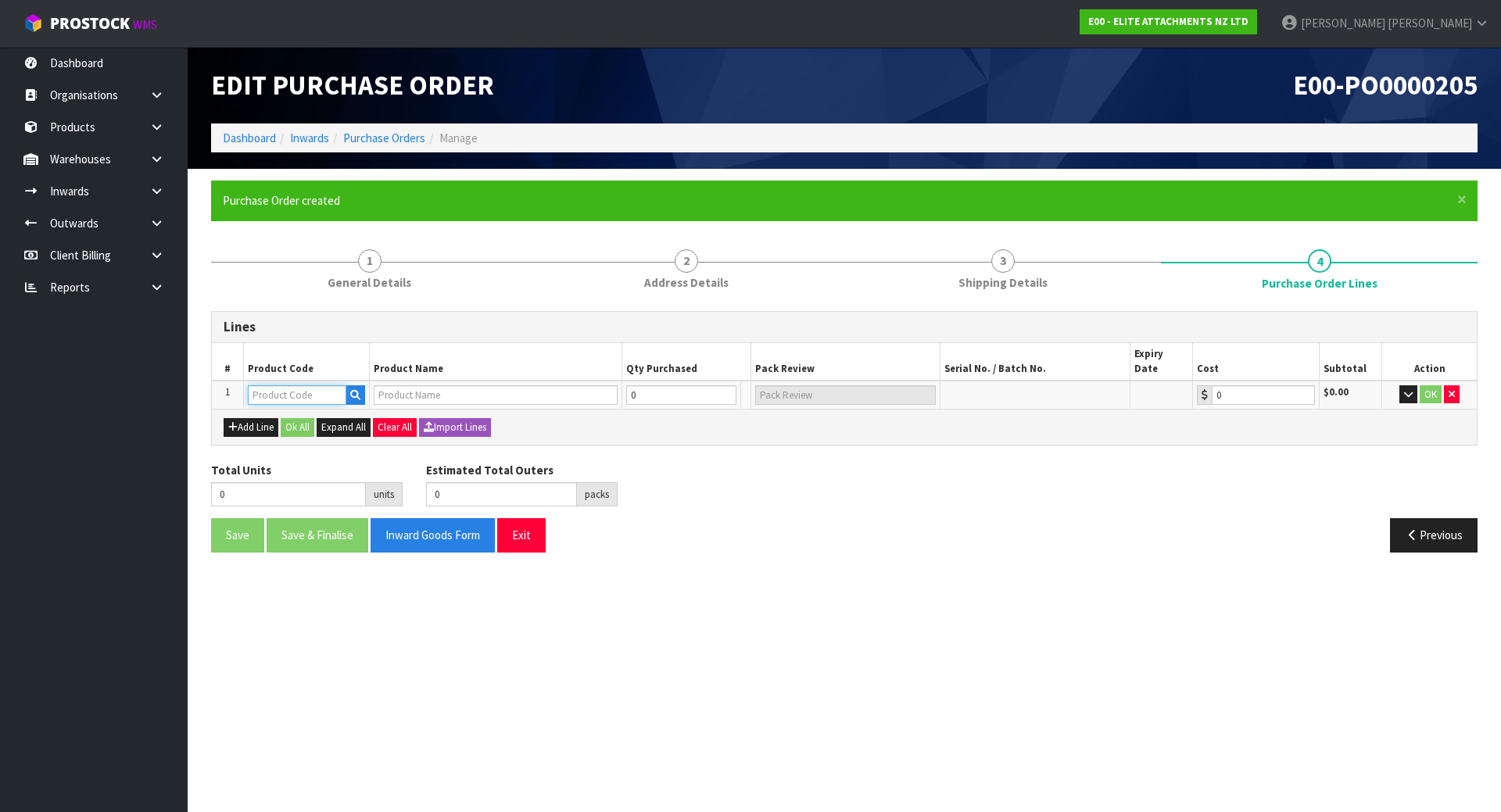
click at [258, 385] on input "text" at bounding box center [297, 395] width 99 height 20
paste input "KOM-PC138-RL"
type input "KOM-PC138-RL"
type input "EL140RL-65"
type input "0.00"
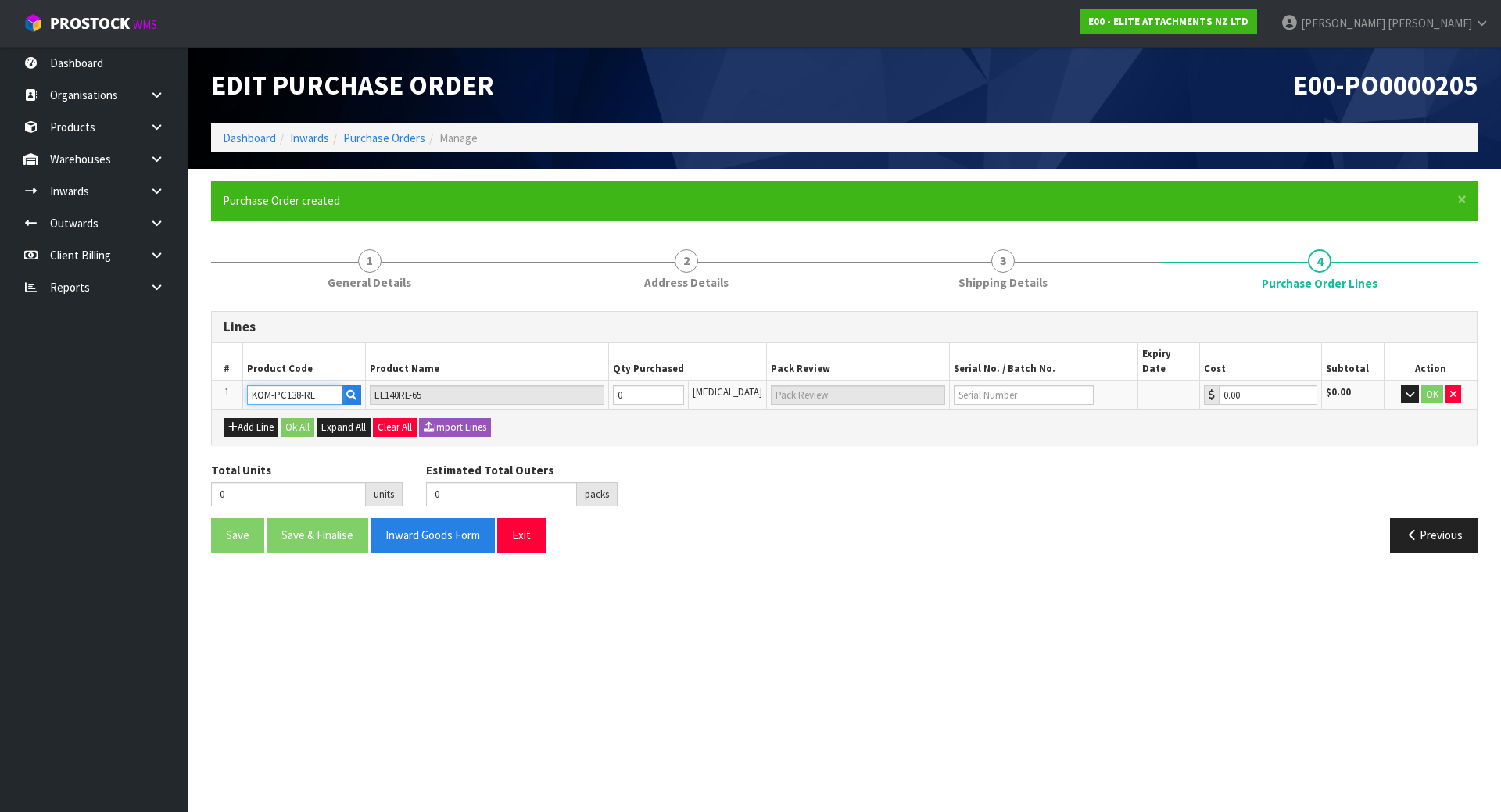
type input "KOM-PC138-RL"
click at [355, 331] on h3 "Lines" at bounding box center [845, 327] width 1241 height 15
click at [539, 380] on tr "1 KOM-PC138-RL EL140RL-65 0 PCE 0.00 $0.00 OK" at bounding box center [845, 395] width 1265 height 29
type input "1"
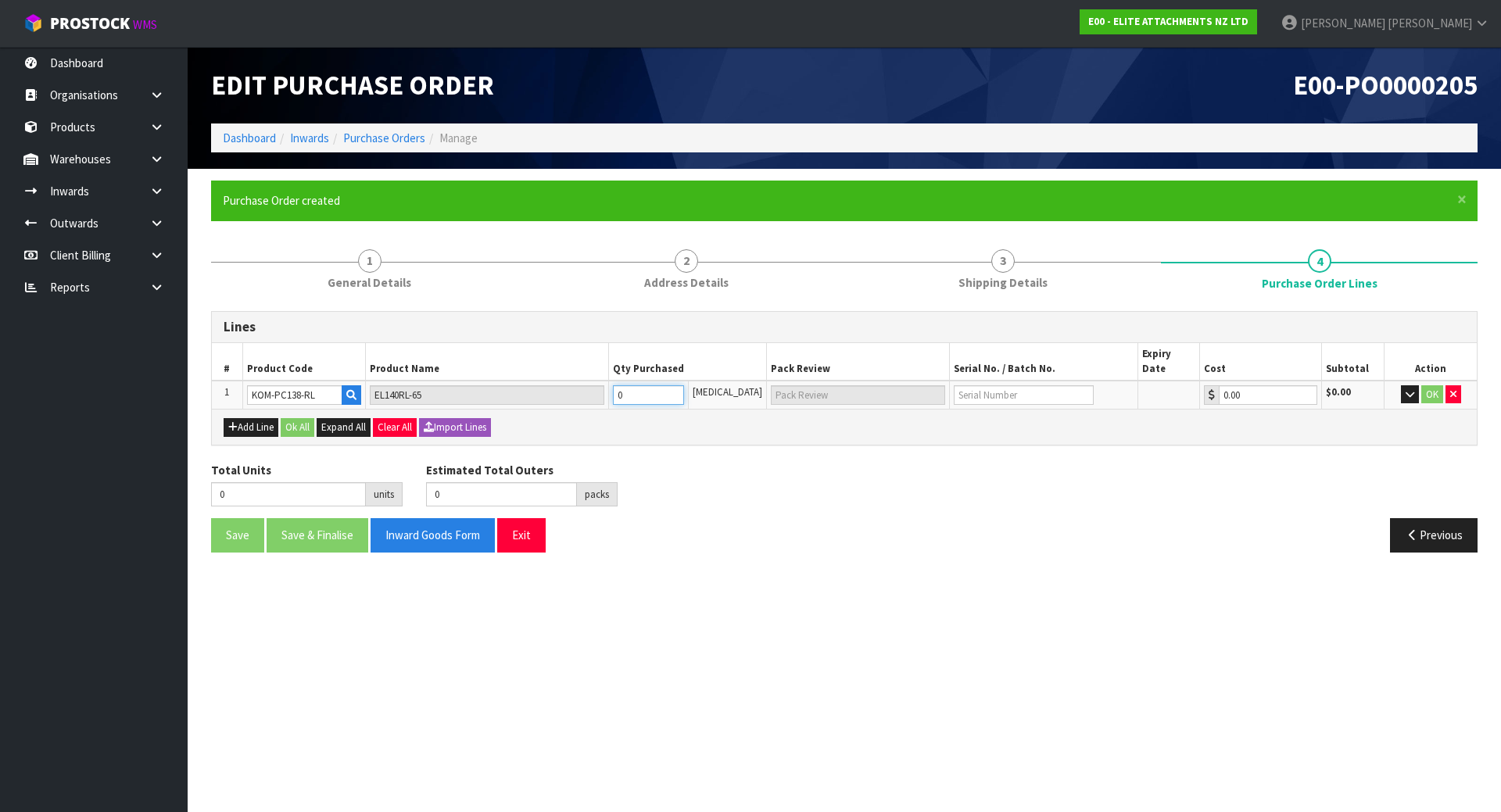
type input "1 PLT"
type input "1"
click at [572, 330] on h3 "Lines" at bounding box center [845, 327] width 1241 height 15
click at [1016, 385] on input "text" at bounding box center [1024, 395] width 140 height 20
click at [958, 390] on td at bounding box center [1042, 395] width 187 height 29
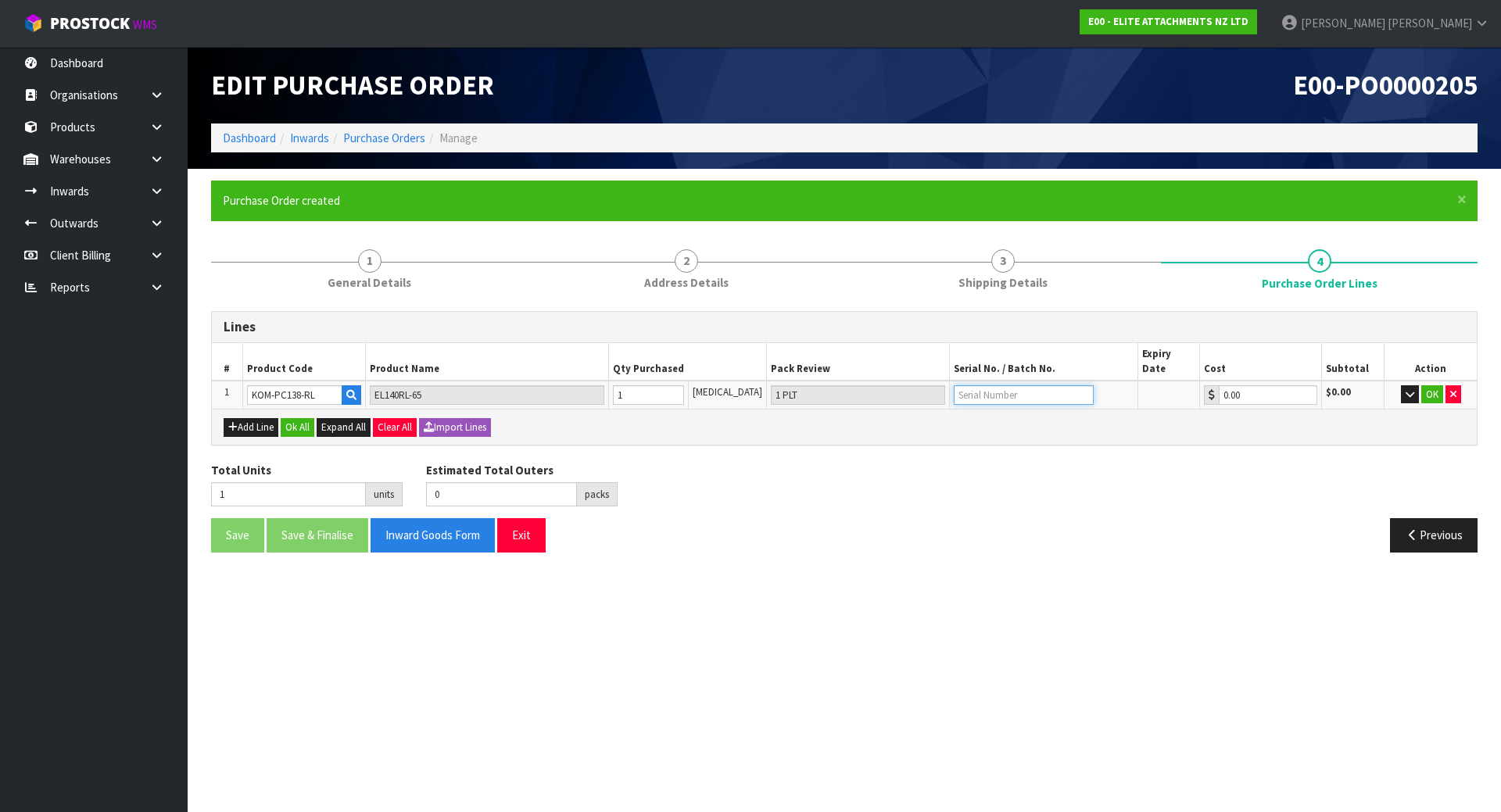
click at [959, 385] on input "text" at bounding box center [1024, 395] width 140 height 20
paste input "J0086"
type input "J0086"
click at [987, 429] on div "Add Line Ok All Expand All Clear All Import Lines" at bounding box center [845, 425] width 1265 height 35
click at [1015, 385] on input "text" at bounding box center [1024, 395] width 140 height 20
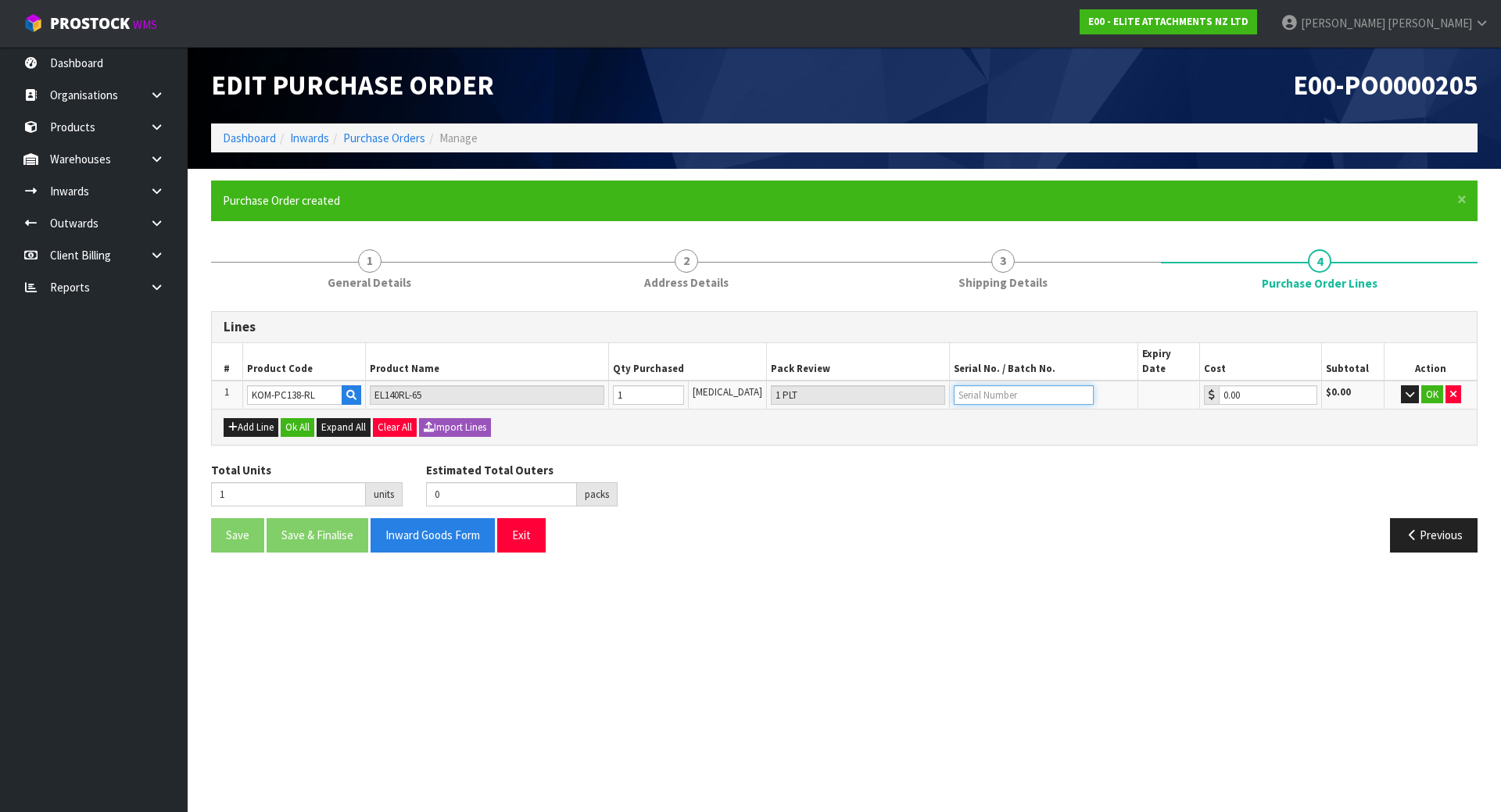
paste input "J0086"
type input "J0086"
click at [1157, 418] on div "Add Line Ok All Expand All Clear All Import Lines" at bounding box center [845, 426] width 1241 height 19
click at [1396, 380] on td "OK" at bounding box center [1430, 395] width 92 height 29
click at [1401, 385] on button "button" at bounding box center [1410, 394] width 18 height 19
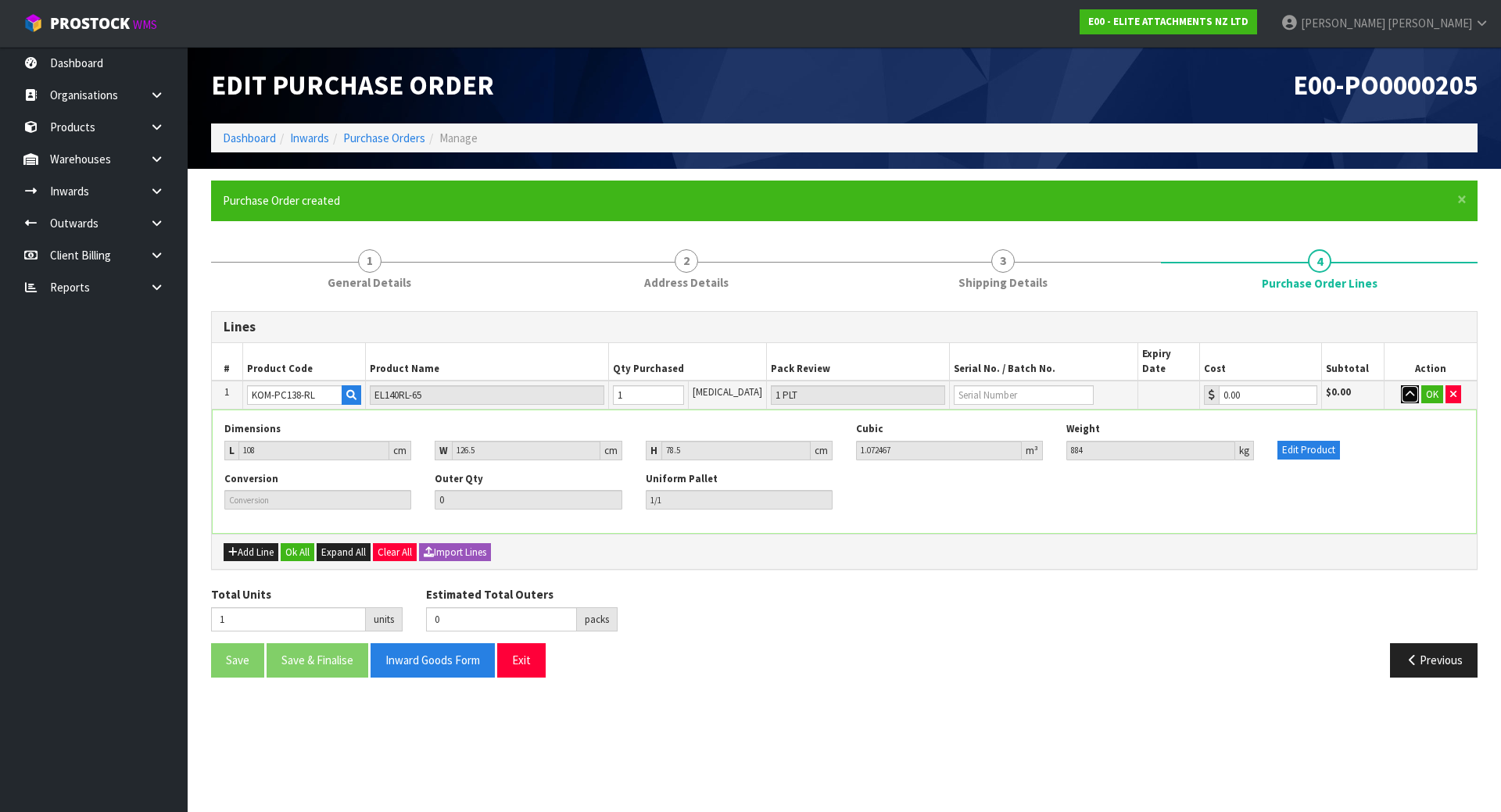
click at [1407, 389] on icon "button" at bounding box center [1410, 394] width 9 height 10
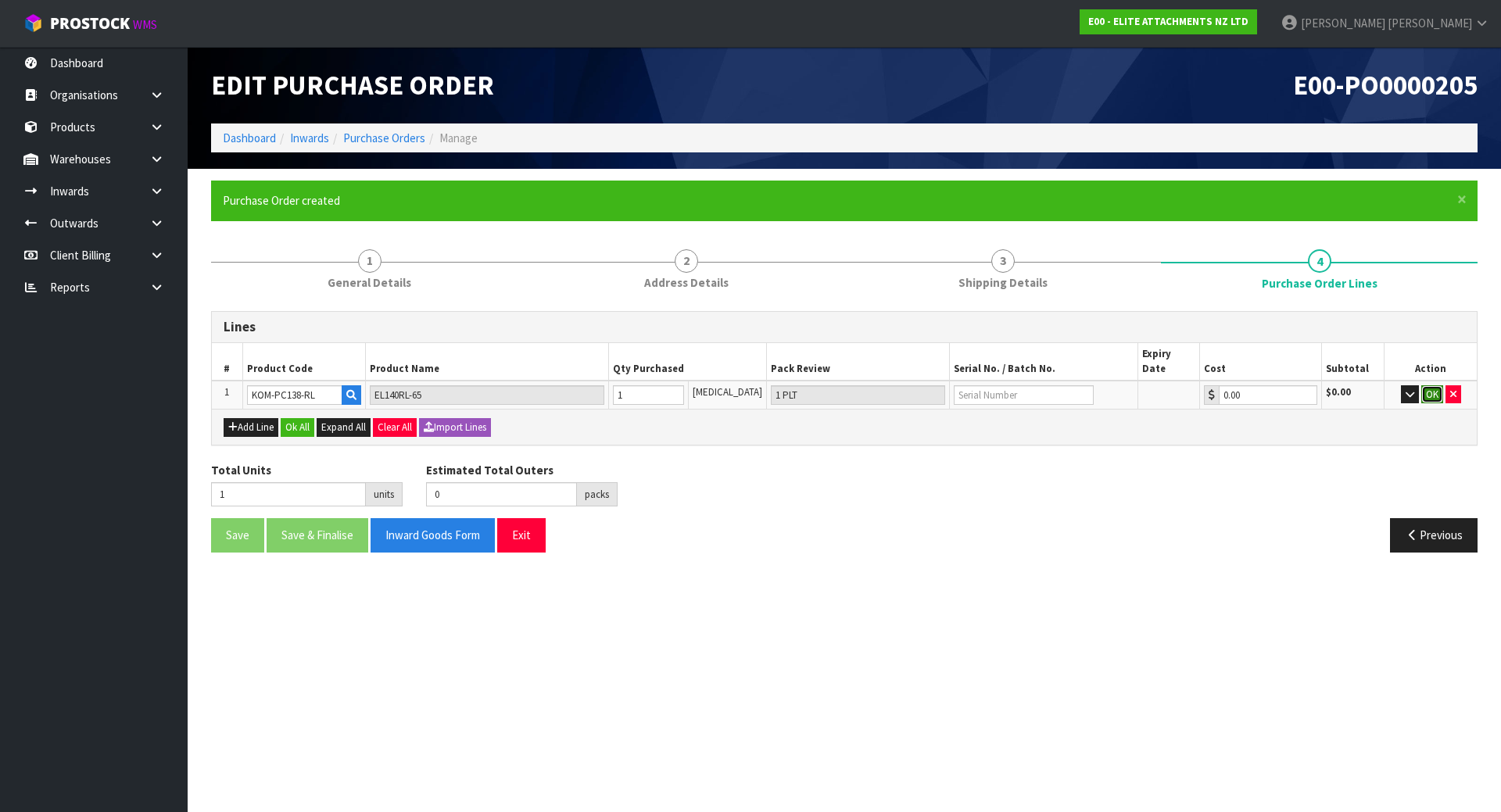
click at [1428, 385] on button "OK" at bounding box center [1432, 394] width 21 height 19
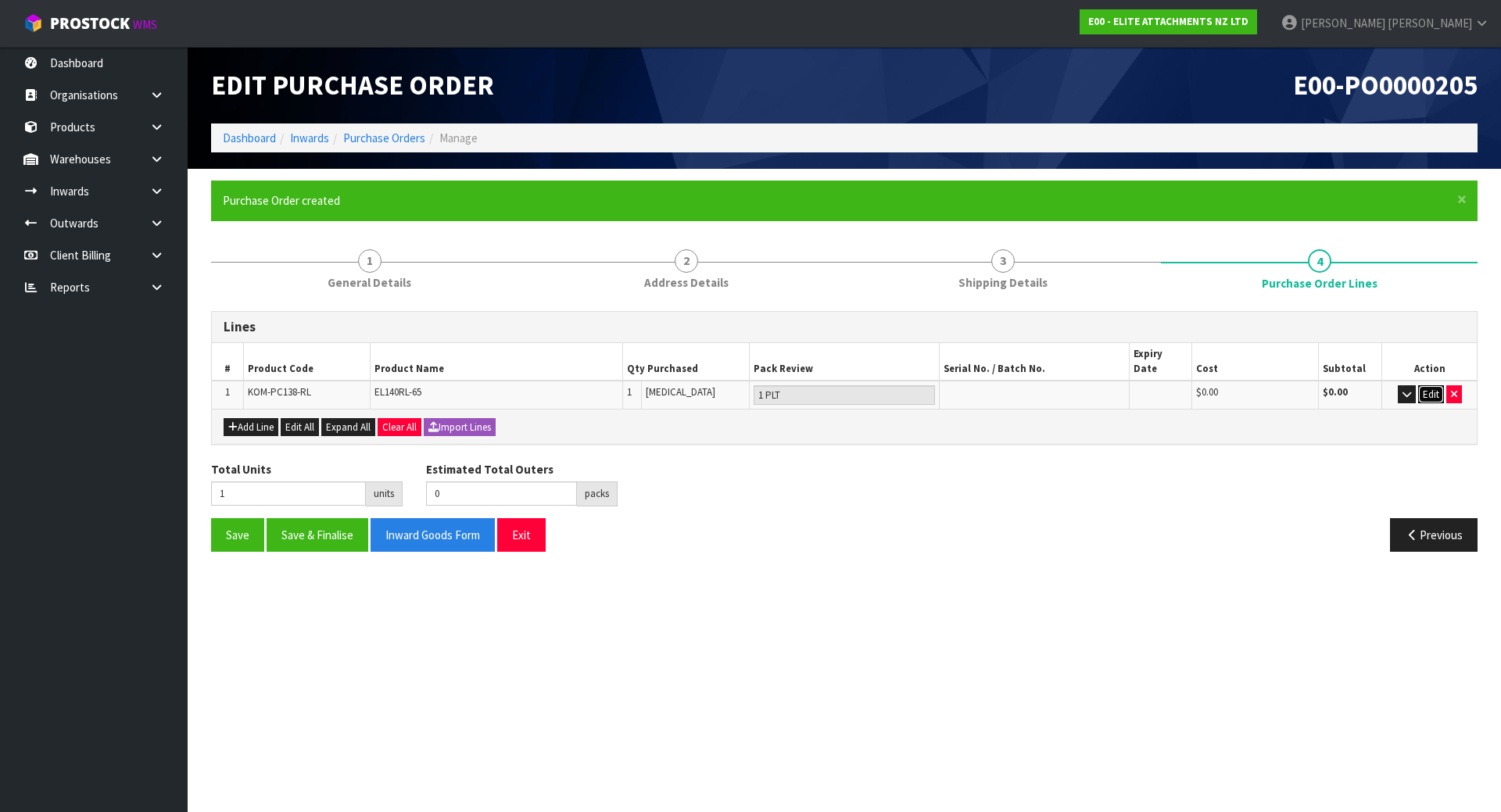
click at [1443, 385] on button "Edit" at bounding box center [1430, 394] width 26 height 19
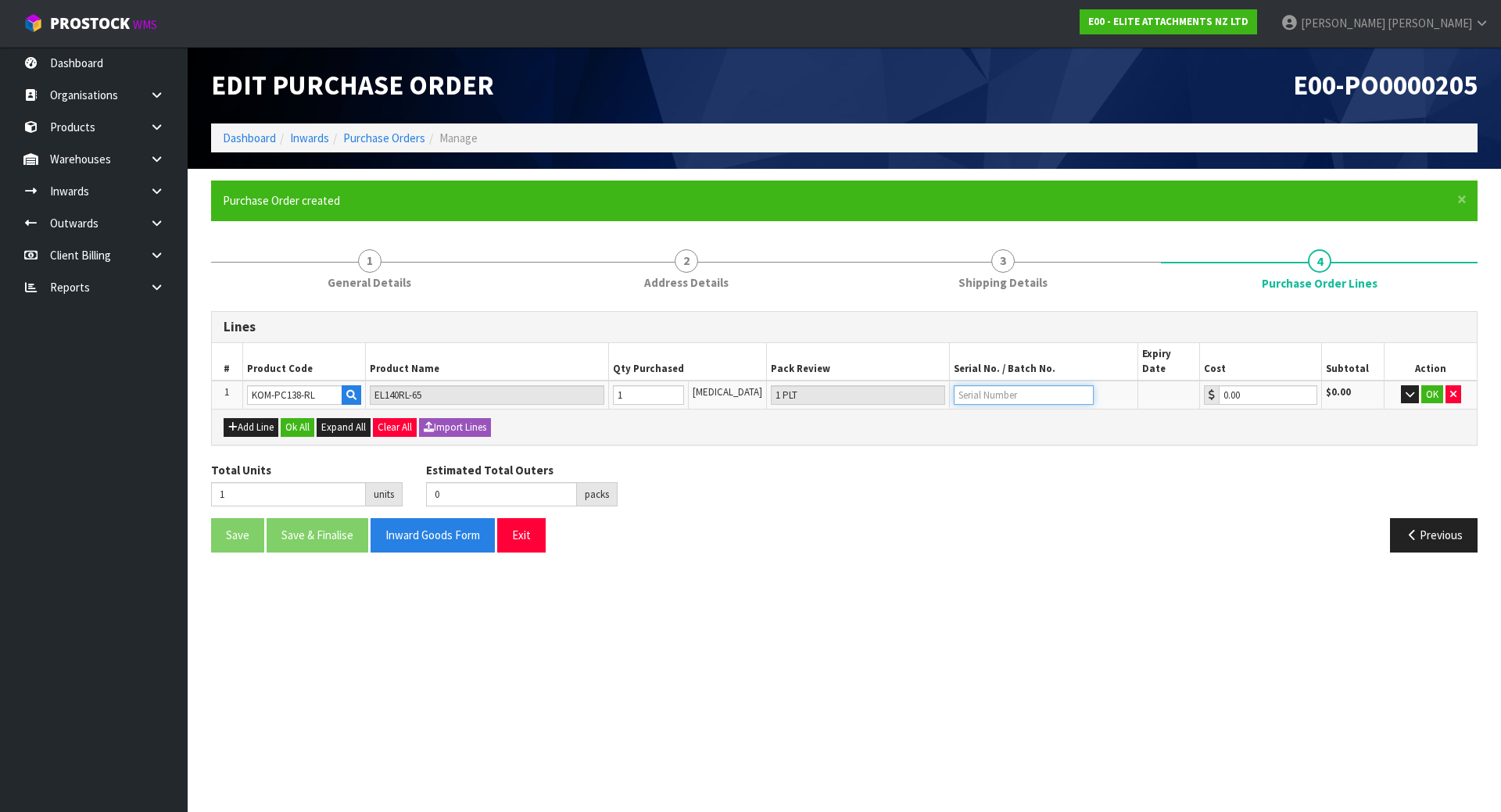
click at [968, 385] on input "text" at bounding box center [1024, 395] width 140 height 20
click at [1452, 389] on icon "button" at bounding box center [1453, 394] width 6 height 10
type input "0"
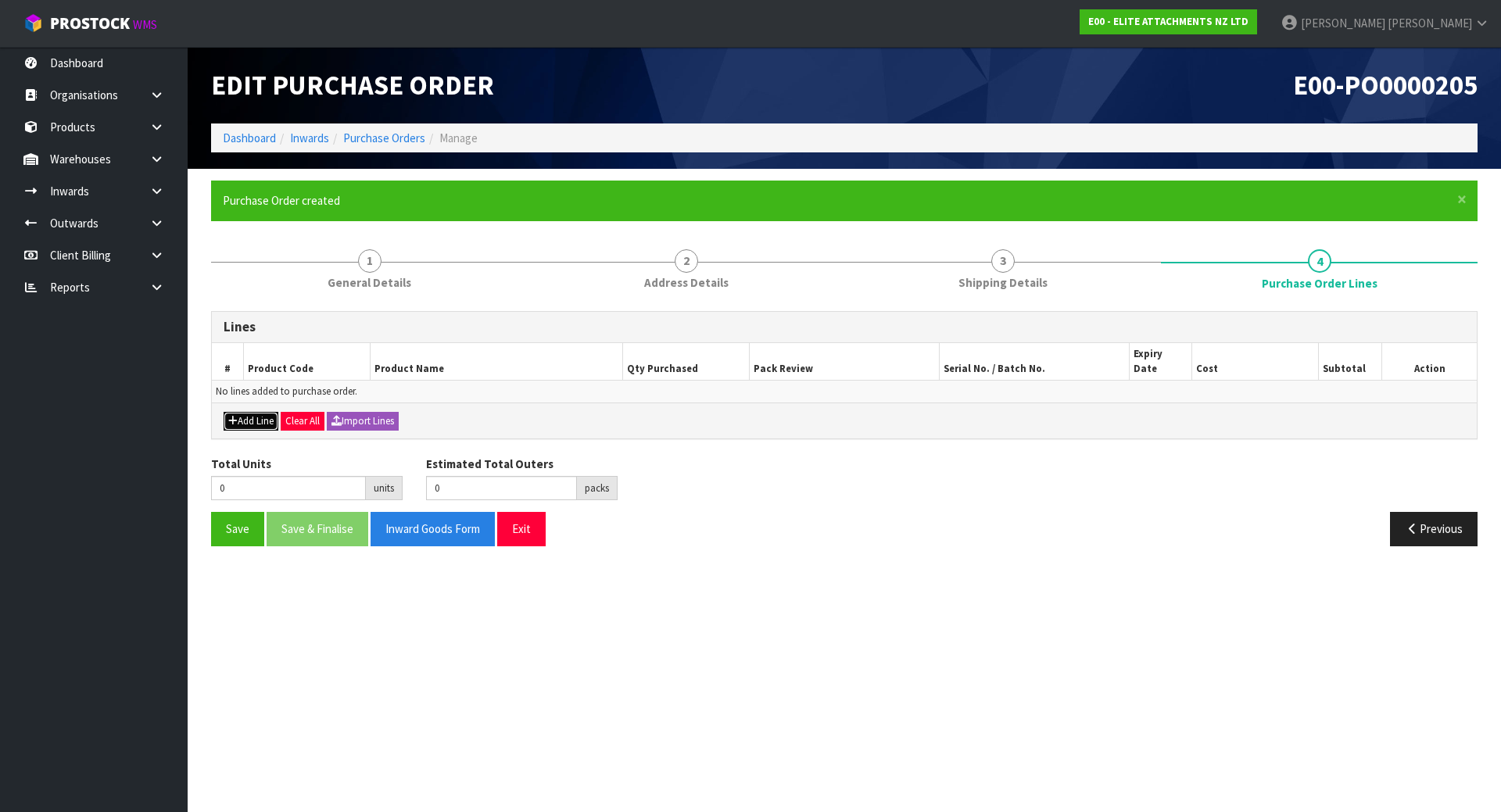
click at [246, 412] on button "Add Line" at bounding box center [251, 421] width 55 height 19
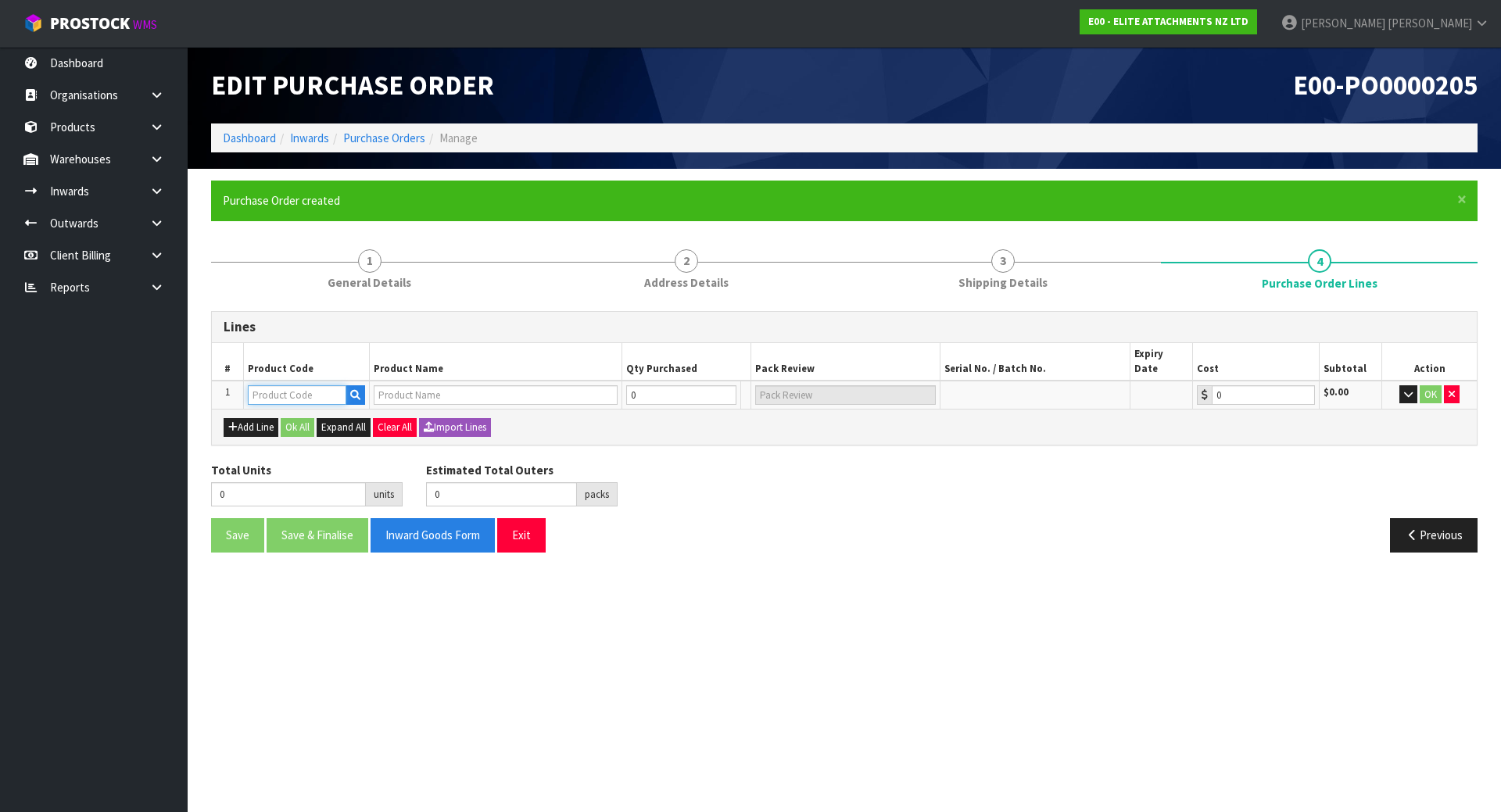
click at [287, 385] on input "text" at bounding box center [297, 395] width 99 height 20
click at [352, 390] on icon "button" at bounding box center [355, 395] width 10 height 10
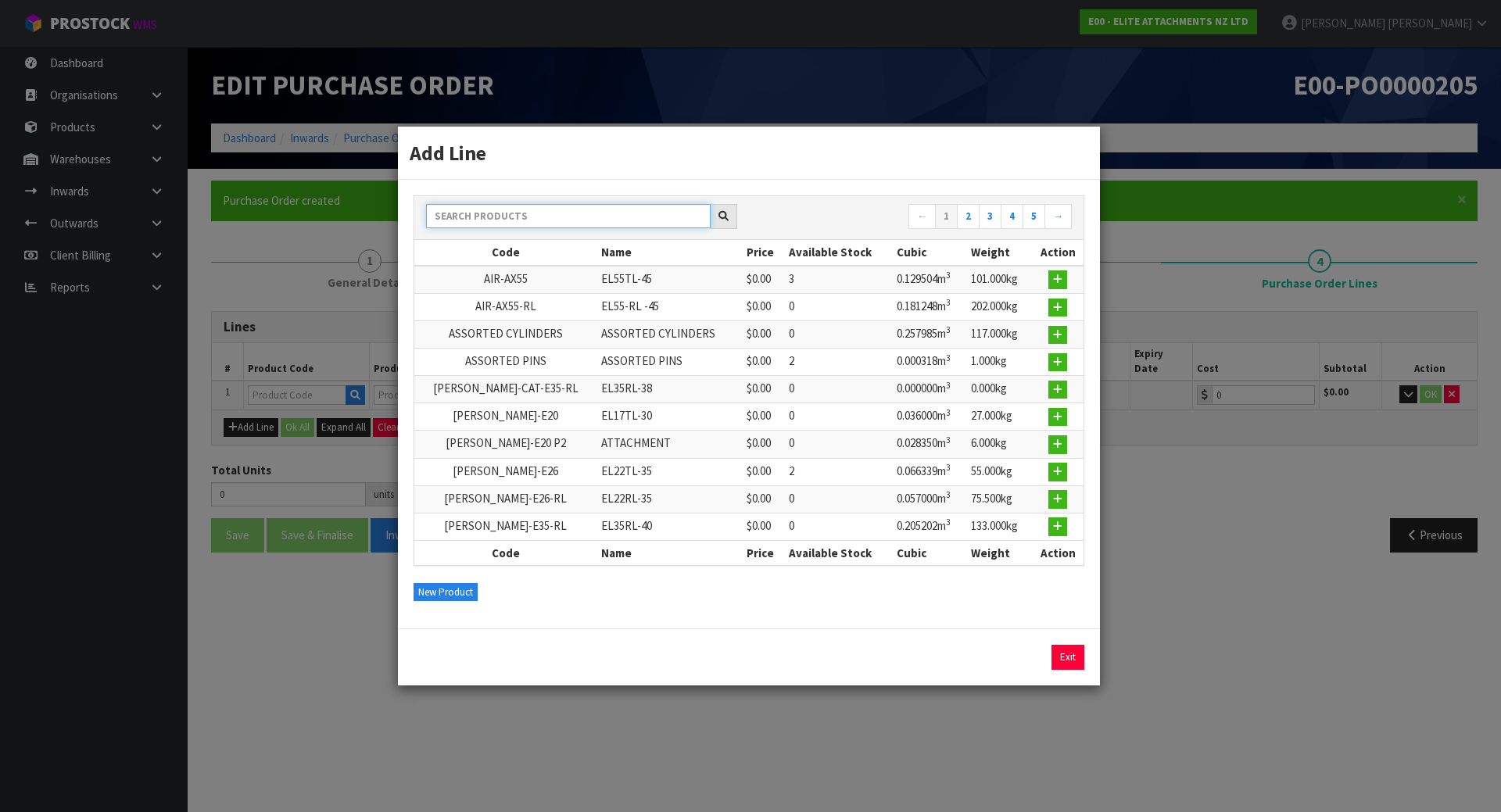
click at [519, 209] on input "text" at bounding box center [569, 216] width 285 height 24
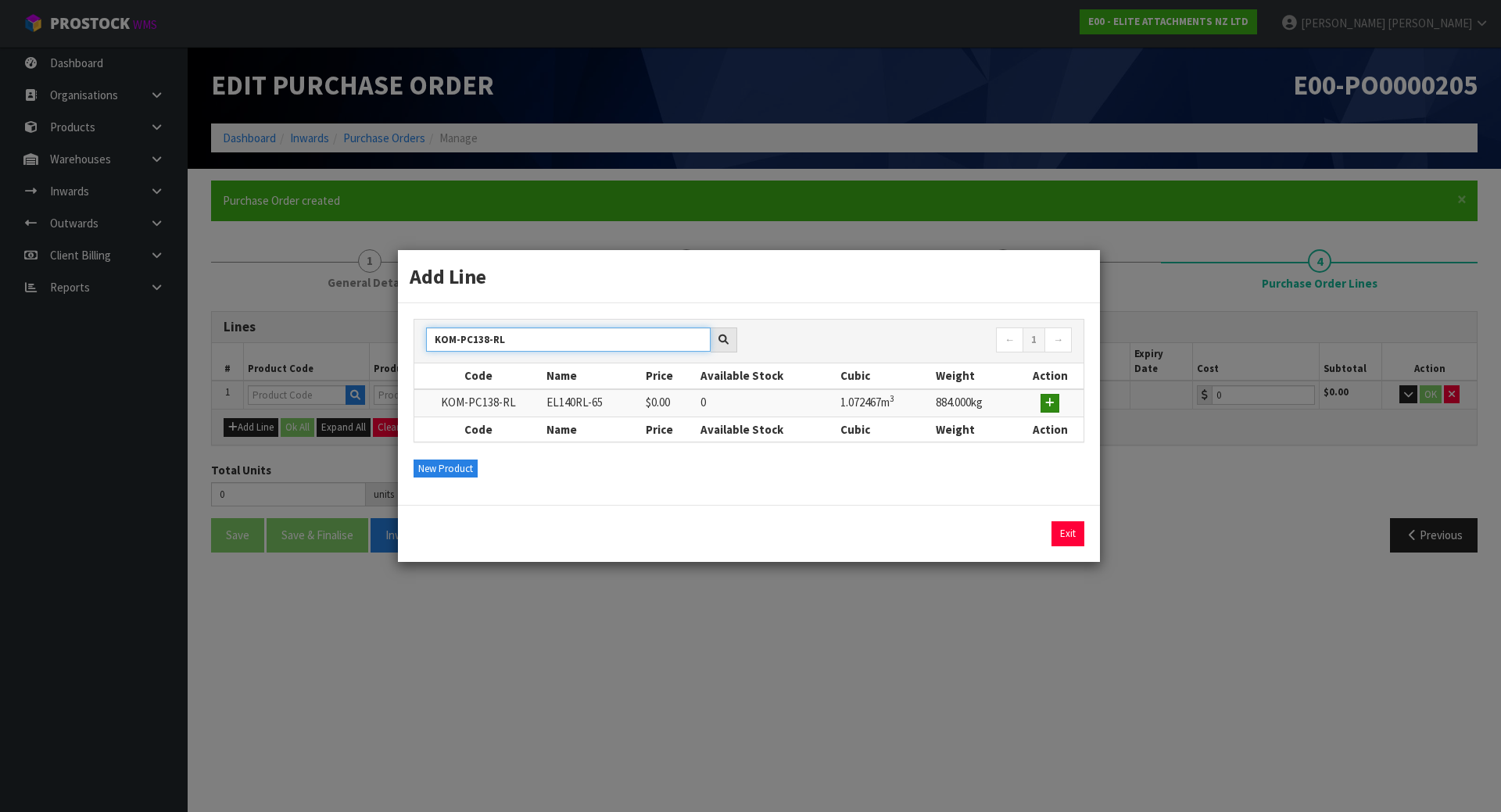
type input "KOM-PC138-RL"
click at [1052, 402] on icon "button" at bounding box center [1050, 402] width 9 height 10
type input "KOM-PC138-RL"
type input "EL140RL-65"
type input "0.00"
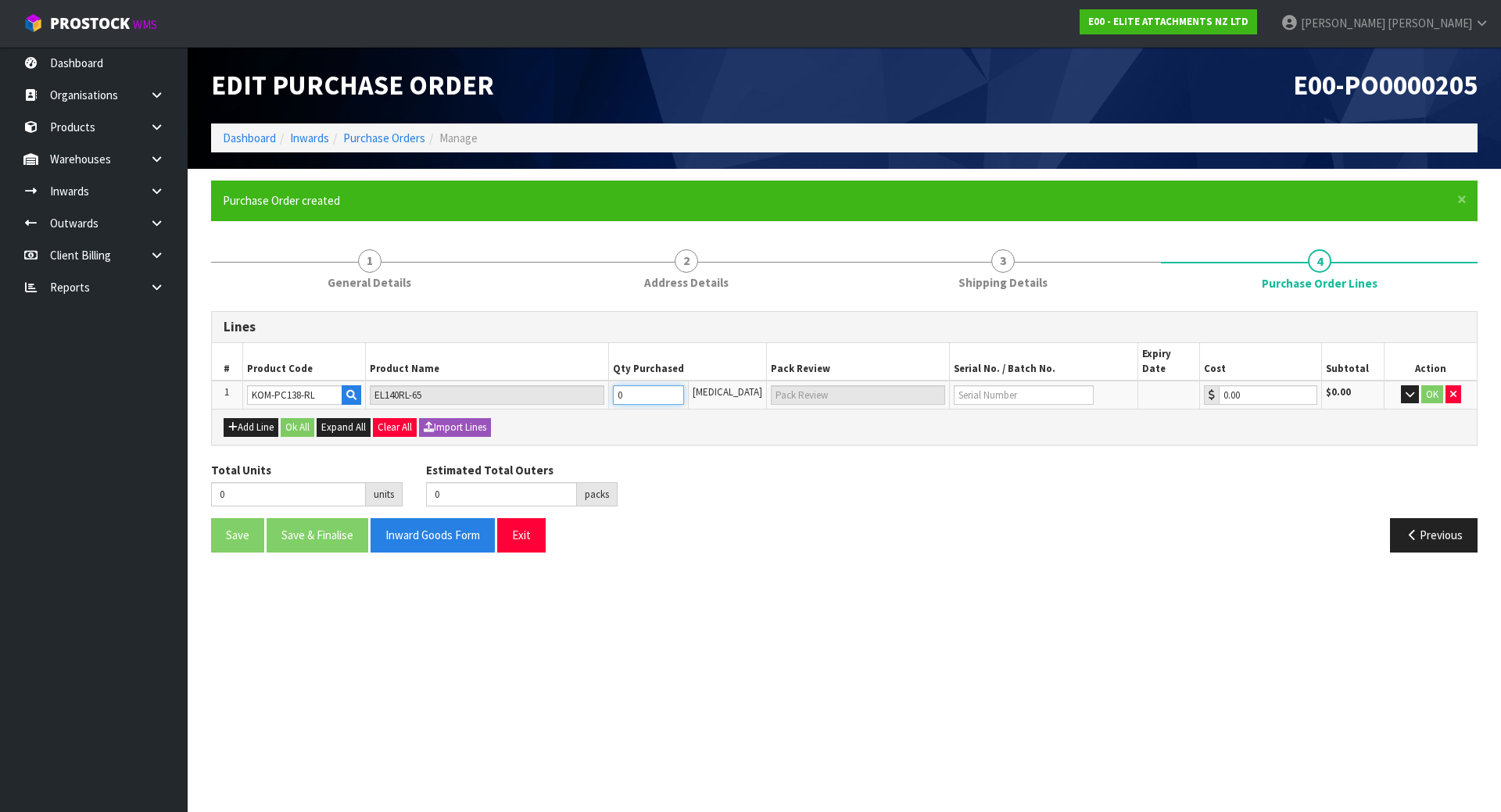
click at [457, 386] on tr "1 KOM-PC138-RL EL140RL-65 0 PCE 0.00 $0.00 OK" at bounding box center [845, 395] width 1265 height 29
type input "1"
type input "1 PLT"
type input "1"
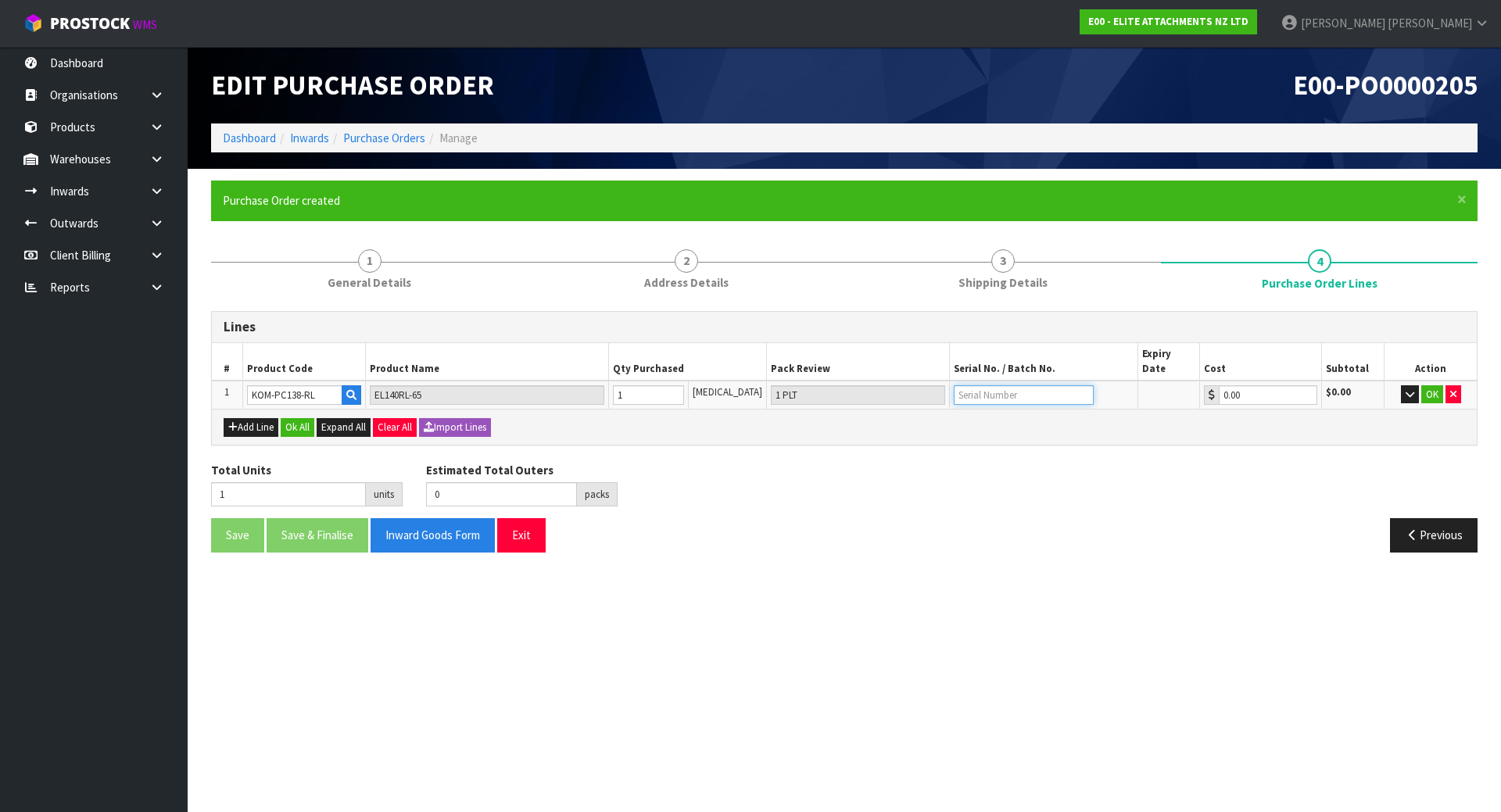
click at [998, 388] on input "text" at bounding box center [1024, 395] width 140 height 20
type input "J0086"
click at [1425, 385] on button "OK" at bounding box center [1432, 394] width 21 height 19
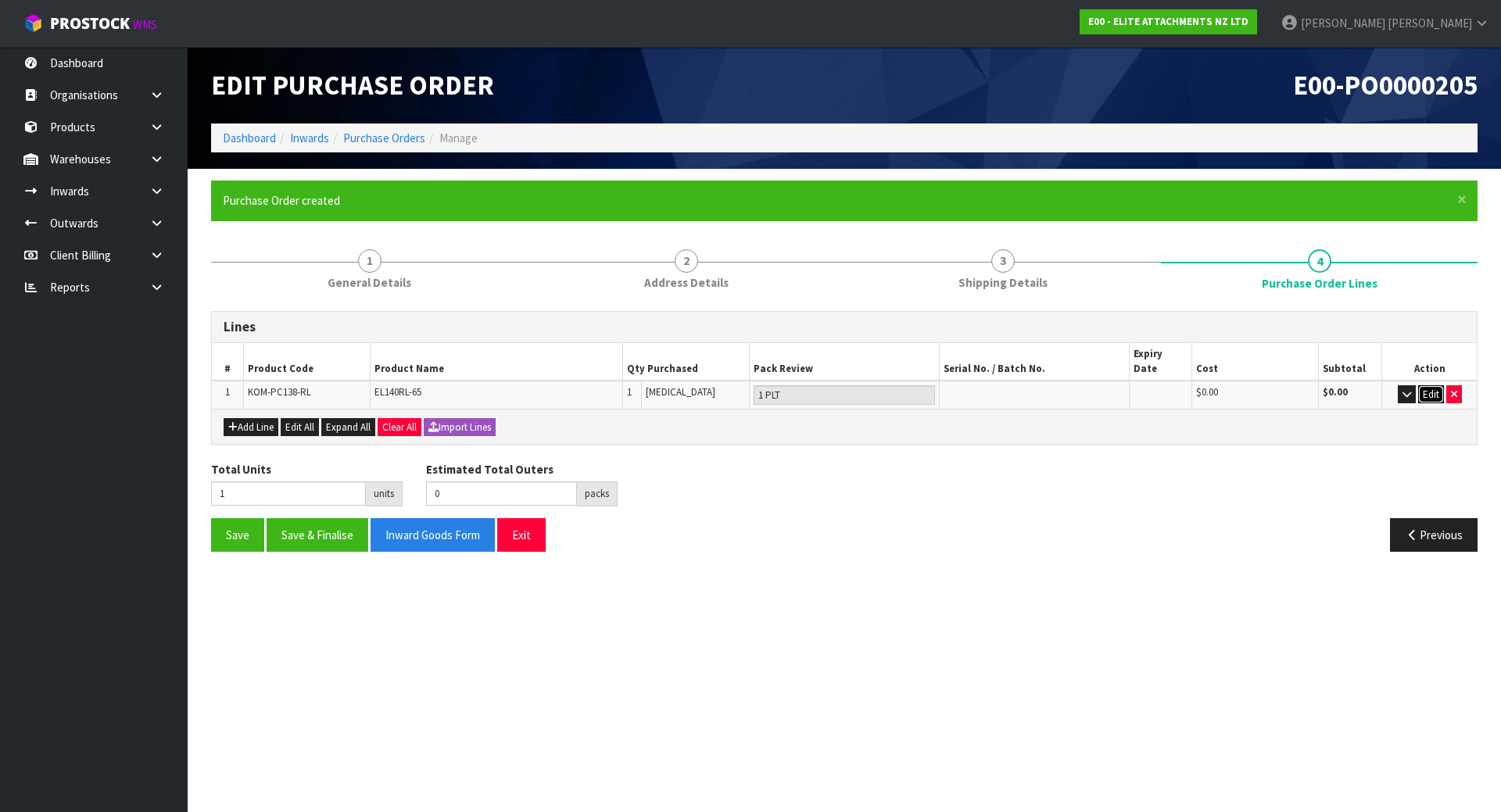
click at [1425, 385] on button "Edit" at bounding box center [1430, 394] width 26 height 19
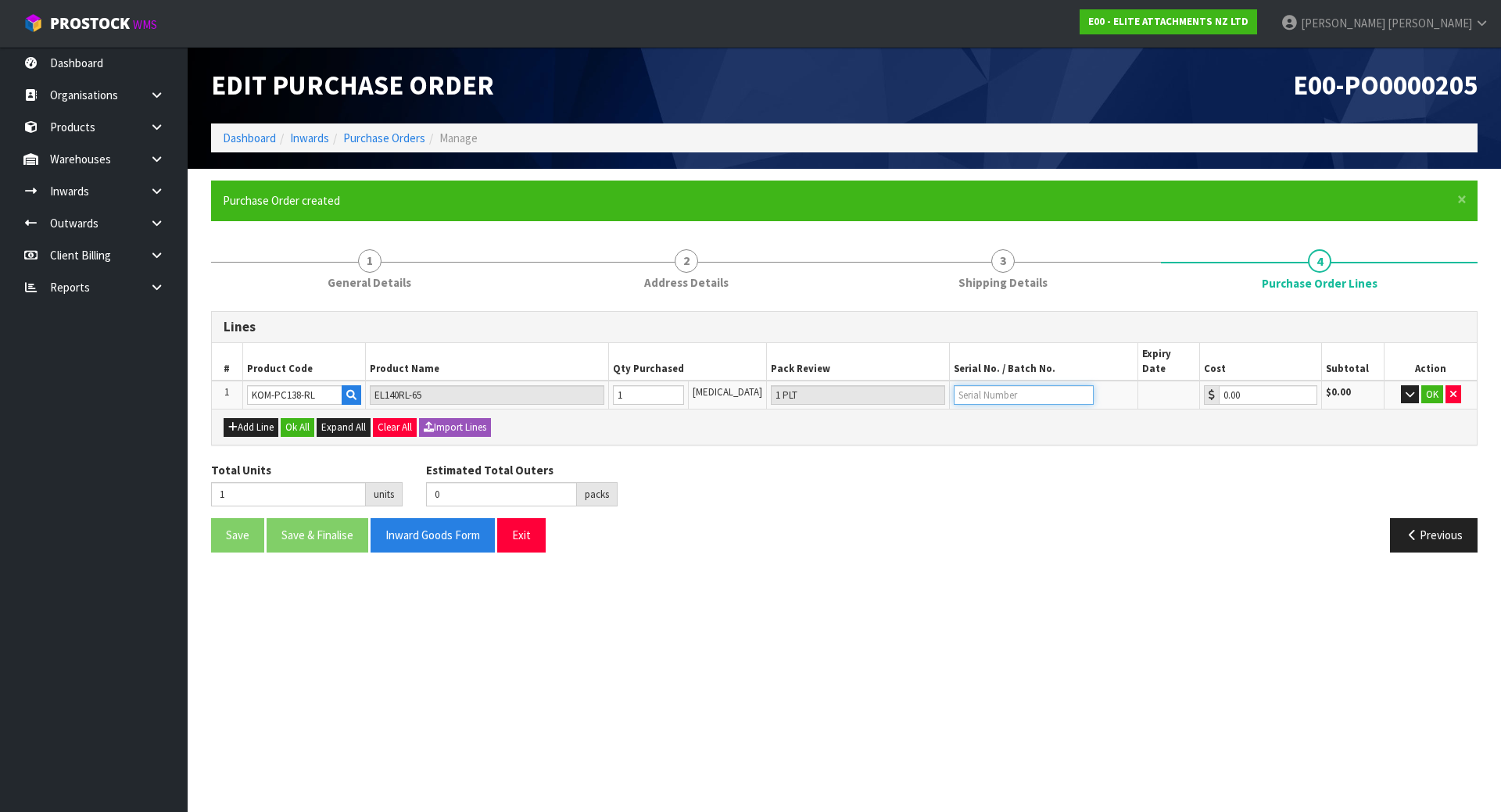
click at [1021, 389] on input "text" at bounding box center [1024, 395] width 140 height 20
type input "J0086"
click at [1016, 417] on div "Add Line Ok All Expand All Clear All Import Lines" at bounding box center [845, 426] width 1241 height 19
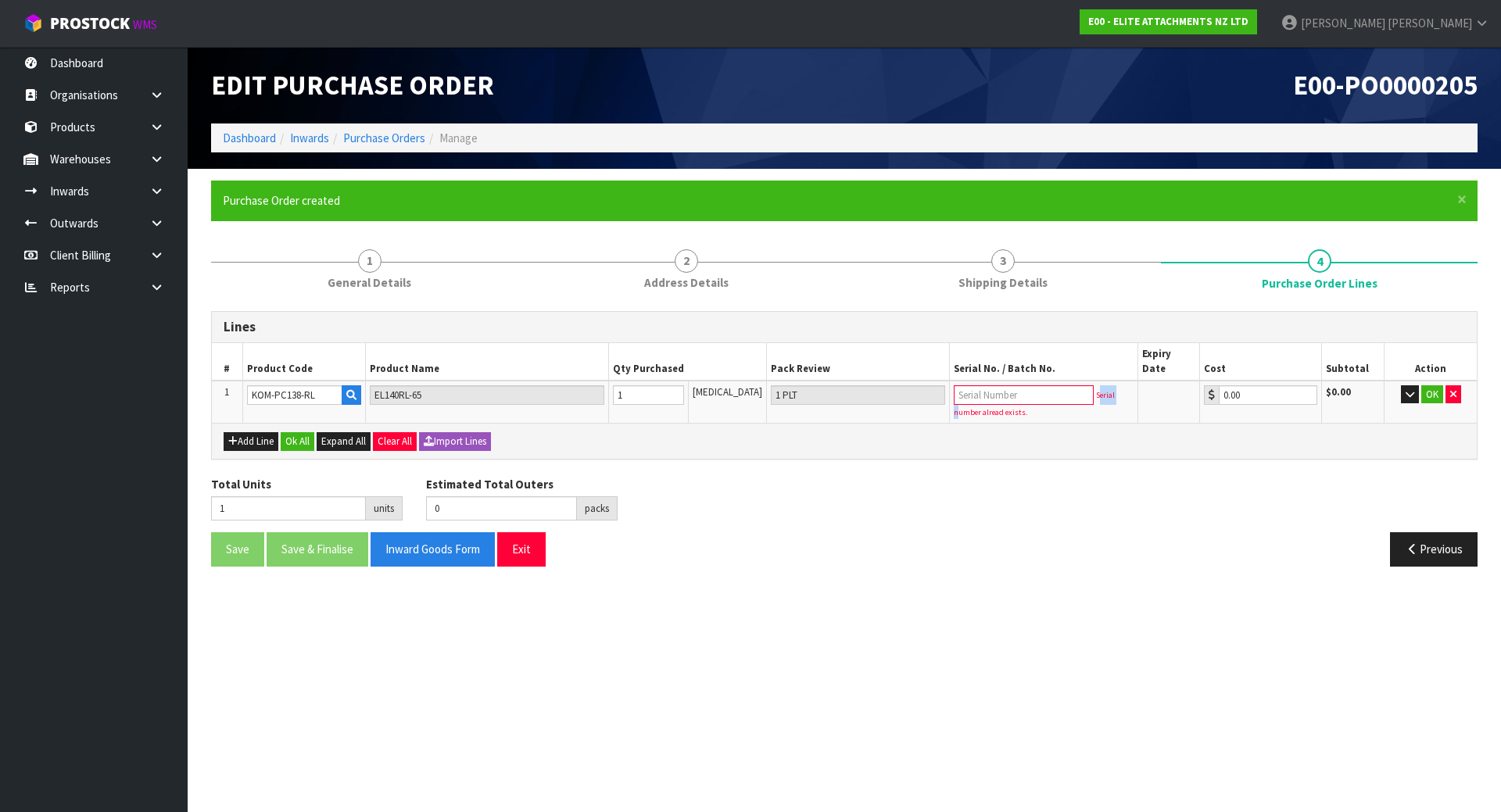
drag, startPoint x: 1078, startPoint y: 379, endPoint x: 1100, endPoint y: 378, distance: 22.0
click at [1100, 390] on small "Serial number alread exists." at bounding box center [1034, 404] width 161 height 28
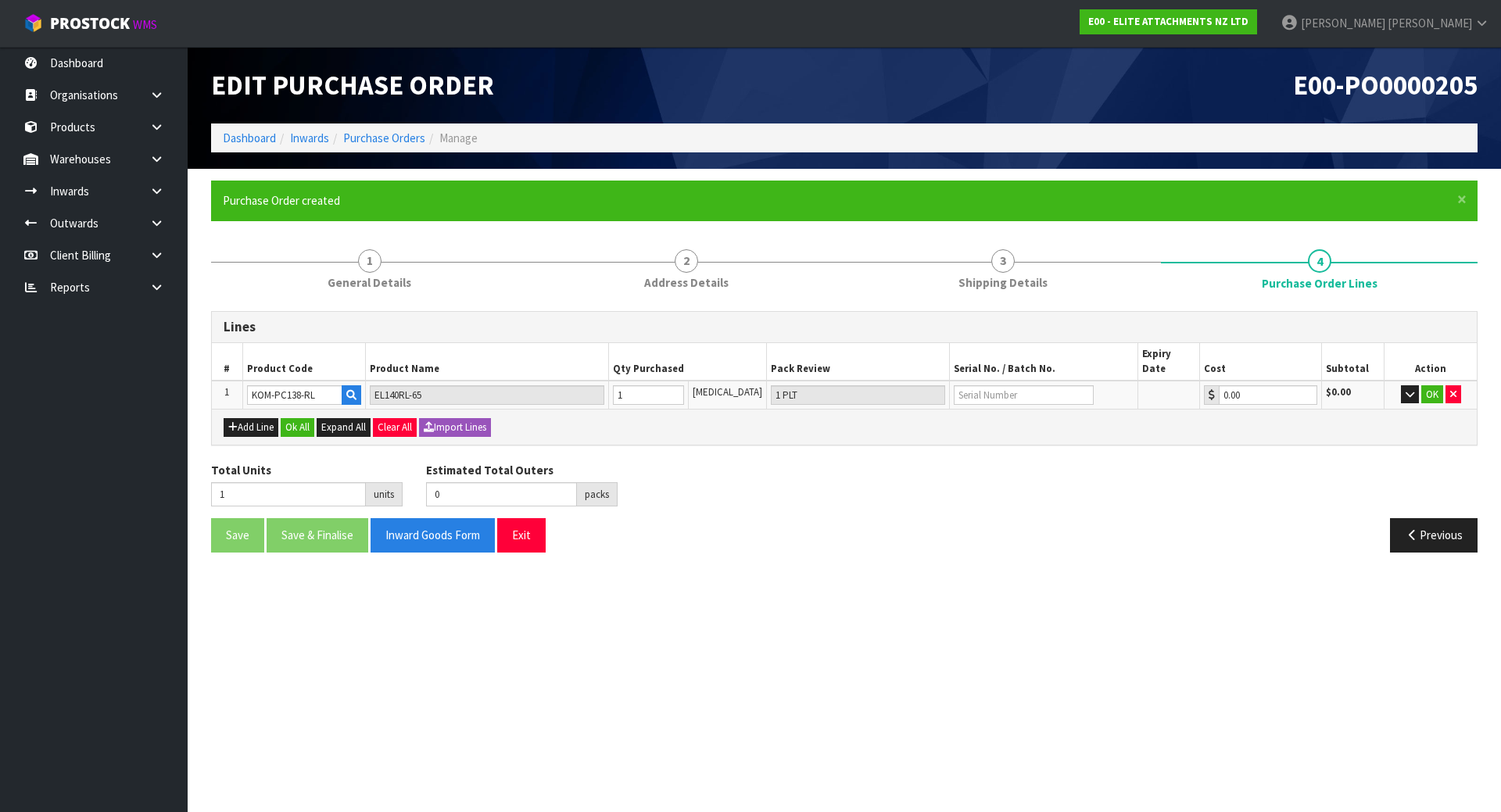
click at [1092, 408] on div "Add Line Ok All Expand All Clear All Import Lines" at bounding box center [845, 425] width 1265 height 35
click at [1023, 385] on input "text" at bounding box center [1024, 395] width 140 height 20
paste input "J0086"
type input "J0086"
drag, startPoint x: 1089, startPoint y: 500, endPoint x: 1103, endPoint y: 491, distance: 16.6
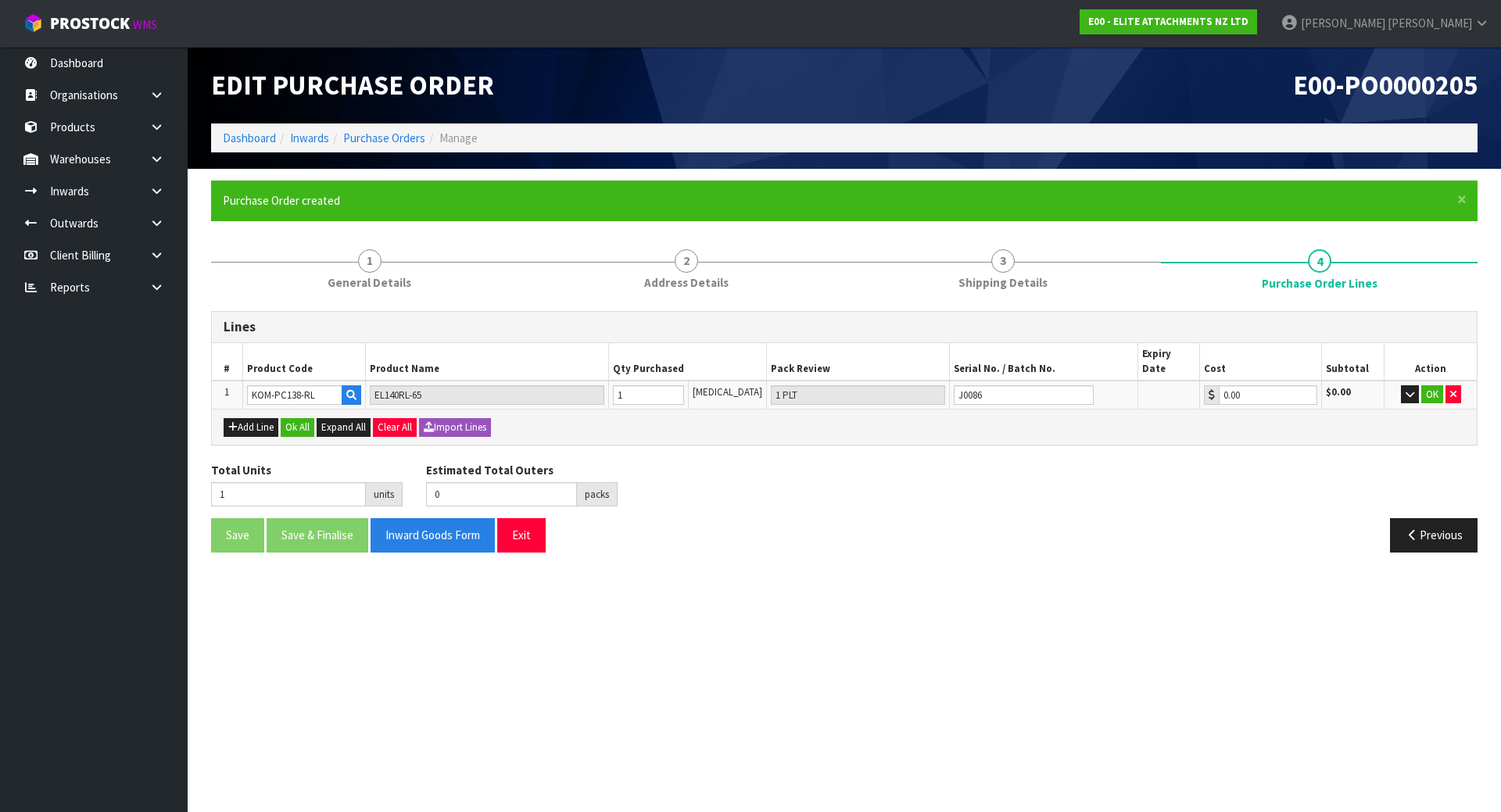
click at [1090, 500] on div "Total Units 1 units Estimated Total Outers 0 packs Estimated Total Pallets 0 pa…" at bounding box center [845, 491] width 1290 height 57
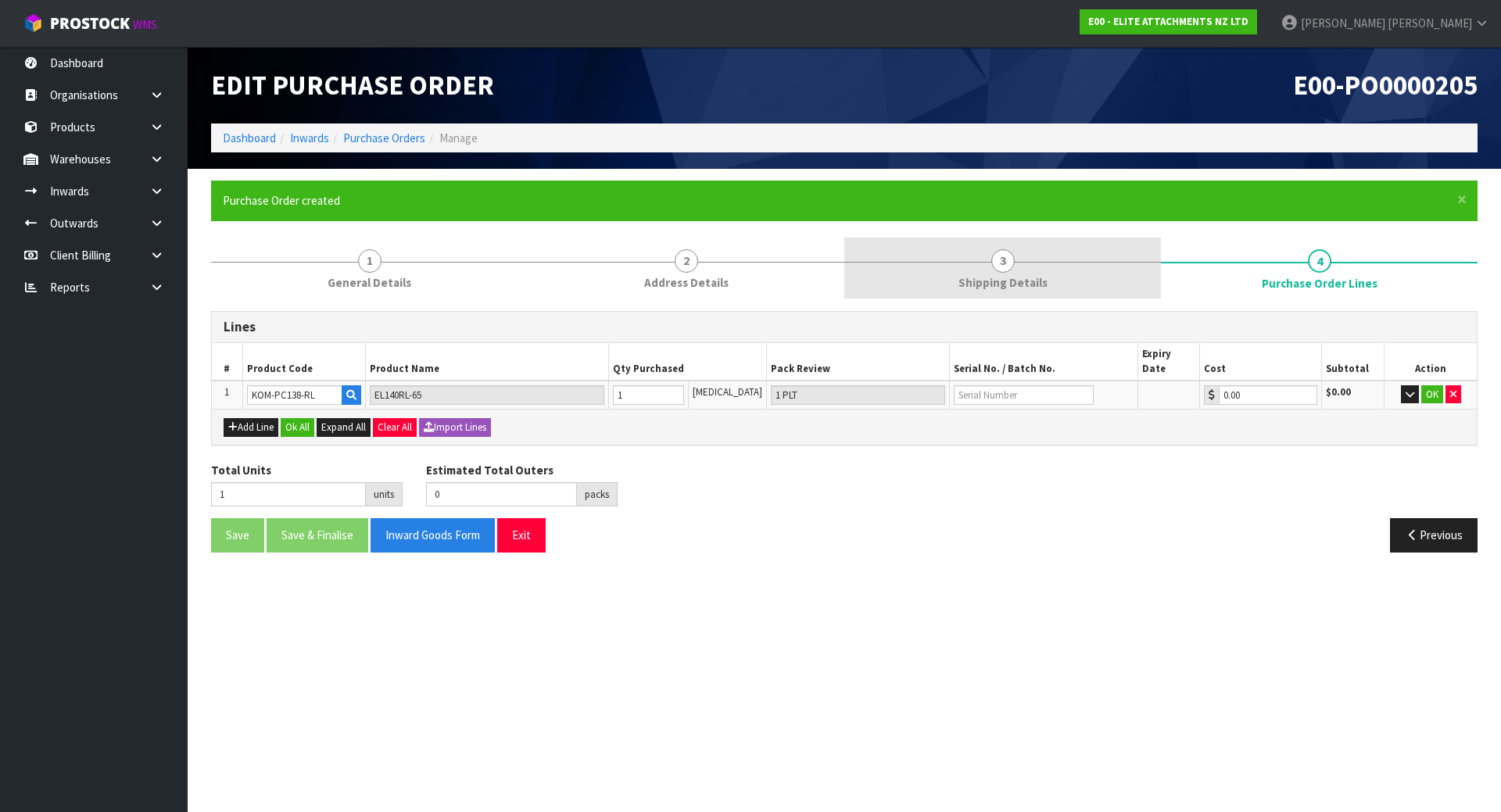
click at [999, 286] on span "Shipping Details" at bounding box center [1002, 282] width 89 height 16
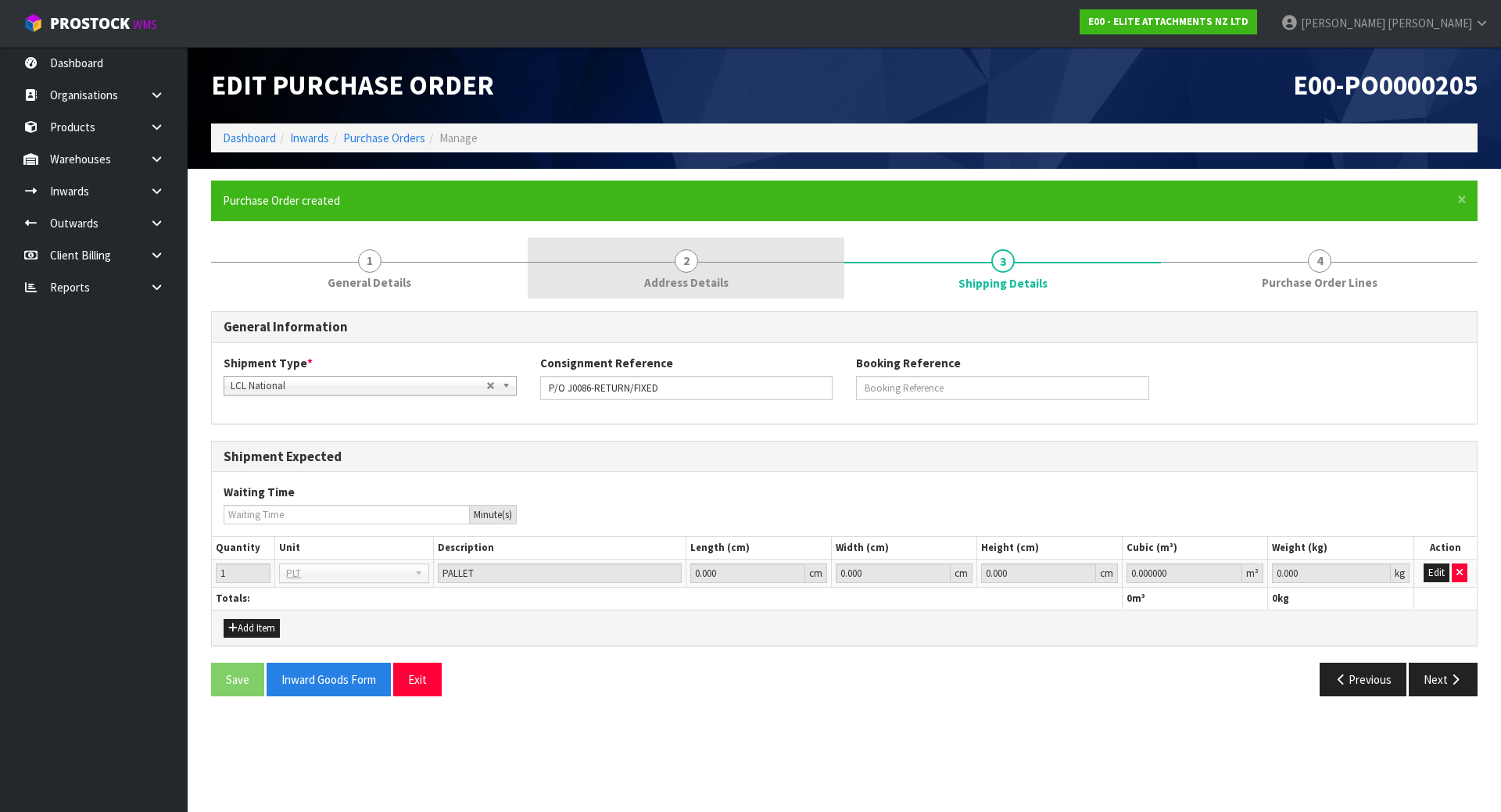
click at [795, 285] on link "2 Address Details" at bounding box center [685, 268] width 316 height 62
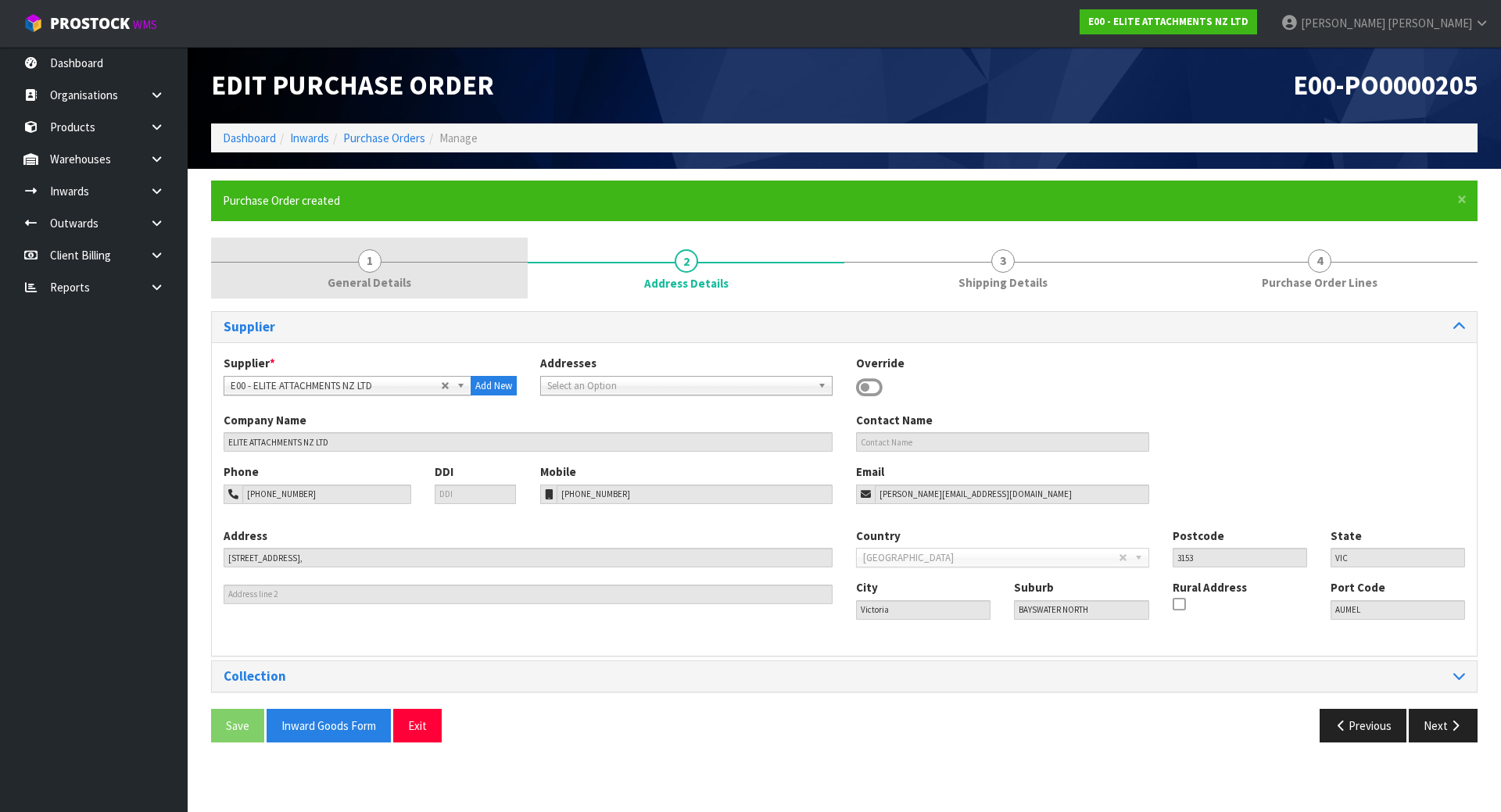
click at [494, 284] on link "1 General Details" at bounding box center [369, 268] width 316 height 62
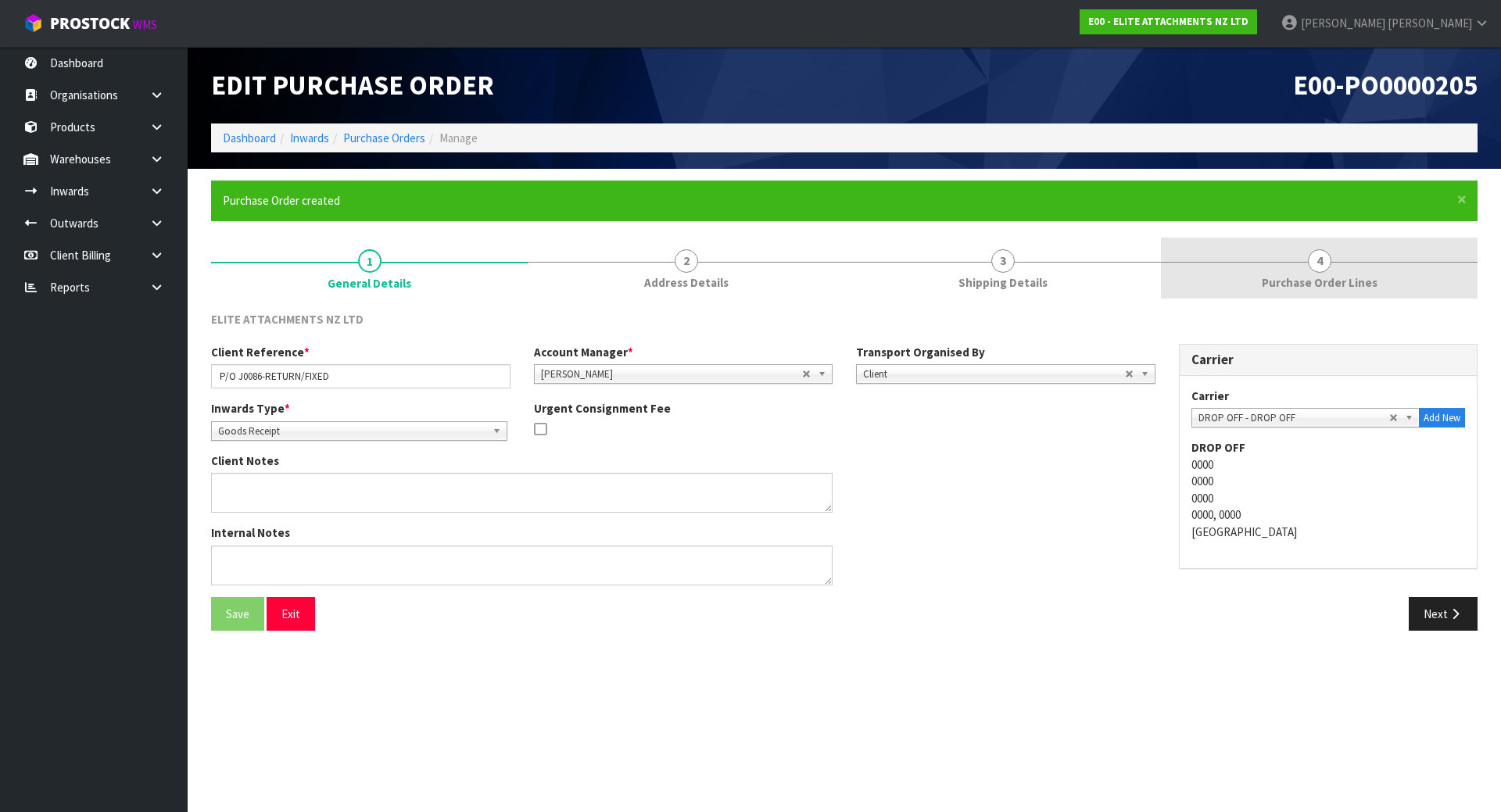
click at [1371, 256] on link "4 Purchase Order Lines" at bounding box center [1318, 268] width 316 height 62
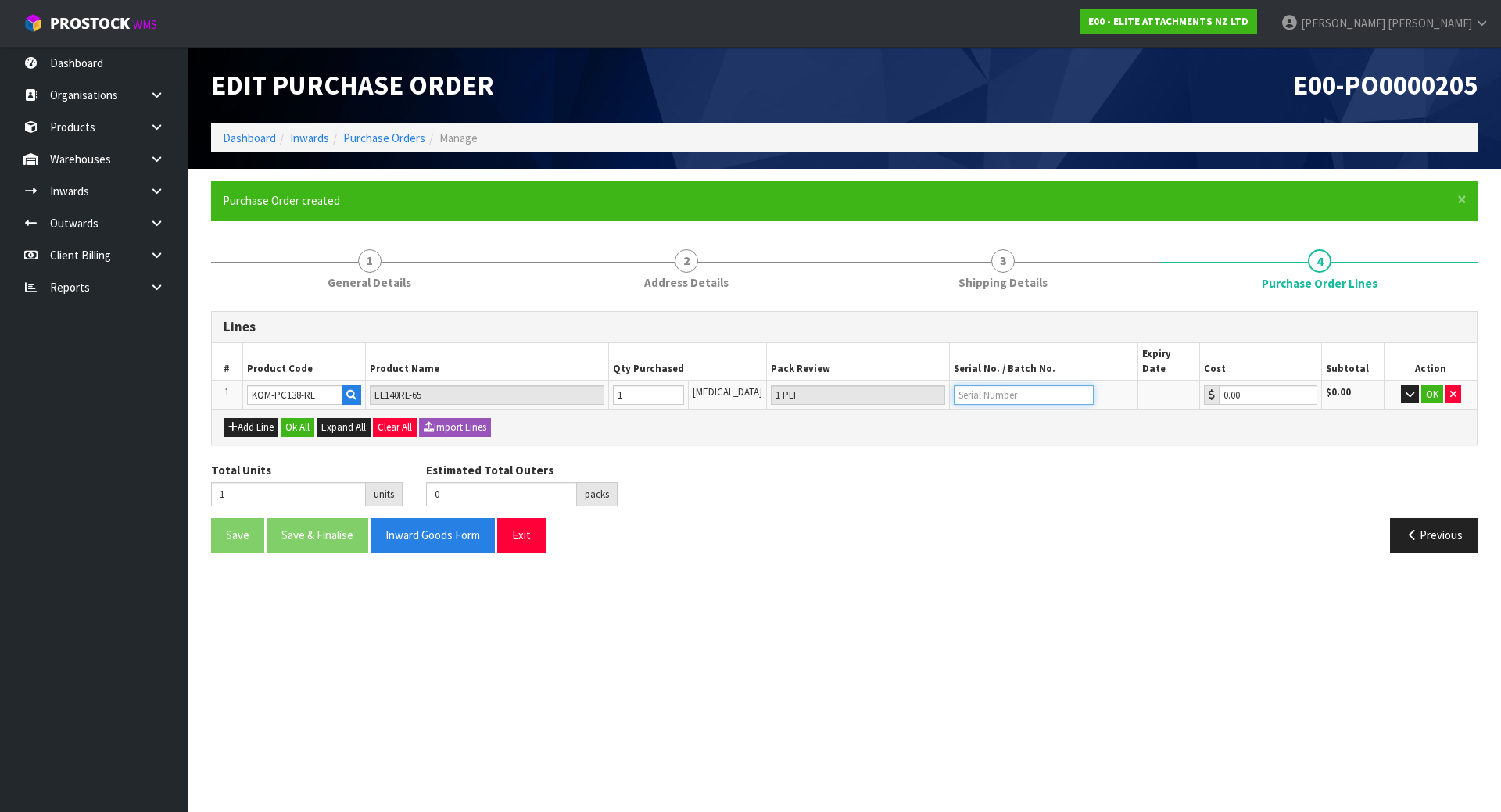
click at [1028, 385] on input "text" at bounding box center [1024, 395] width 140 height 20
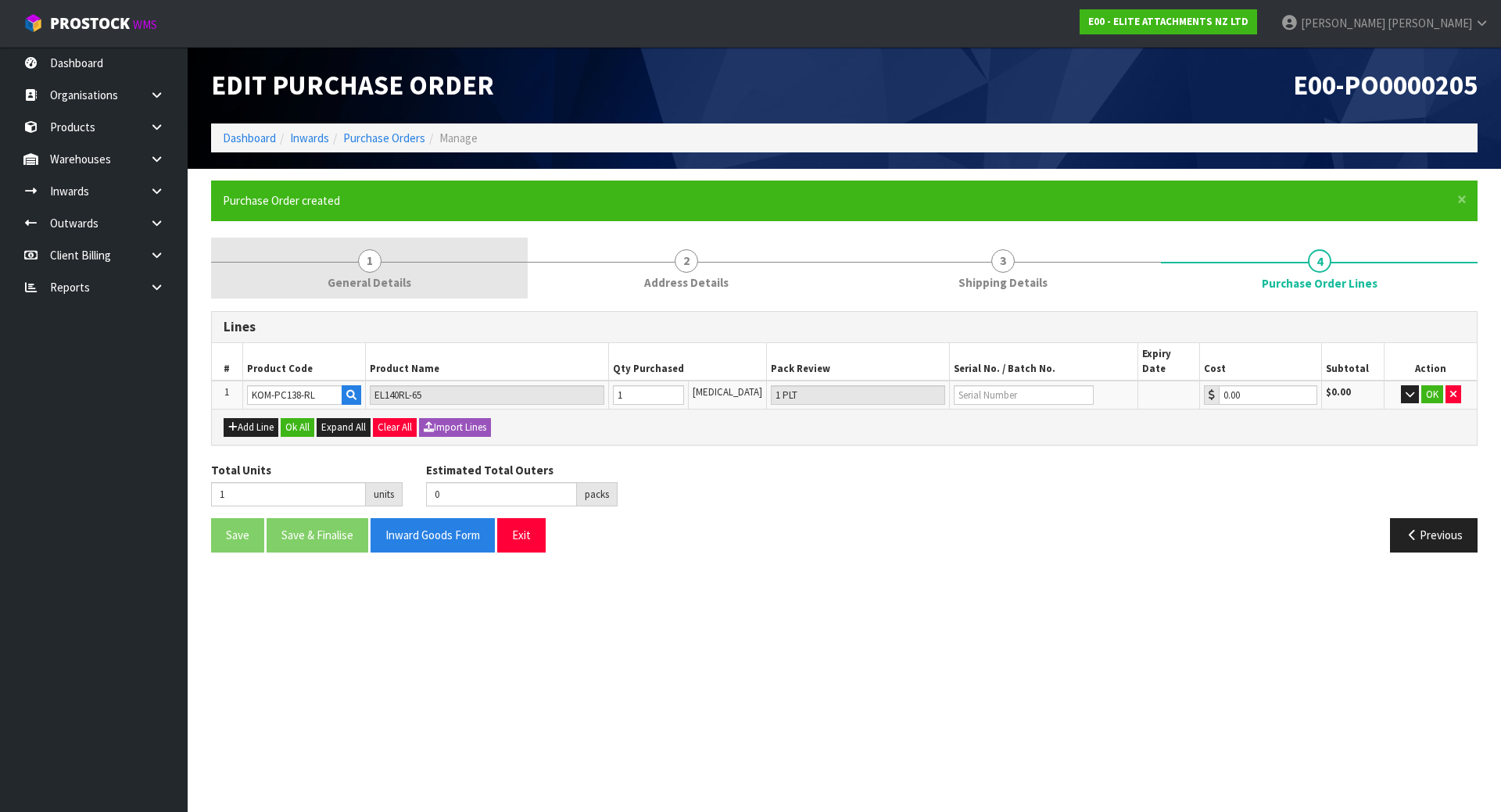
click at [373, 255] on span "1" at bounding box center [370, 261] width 23 height 23
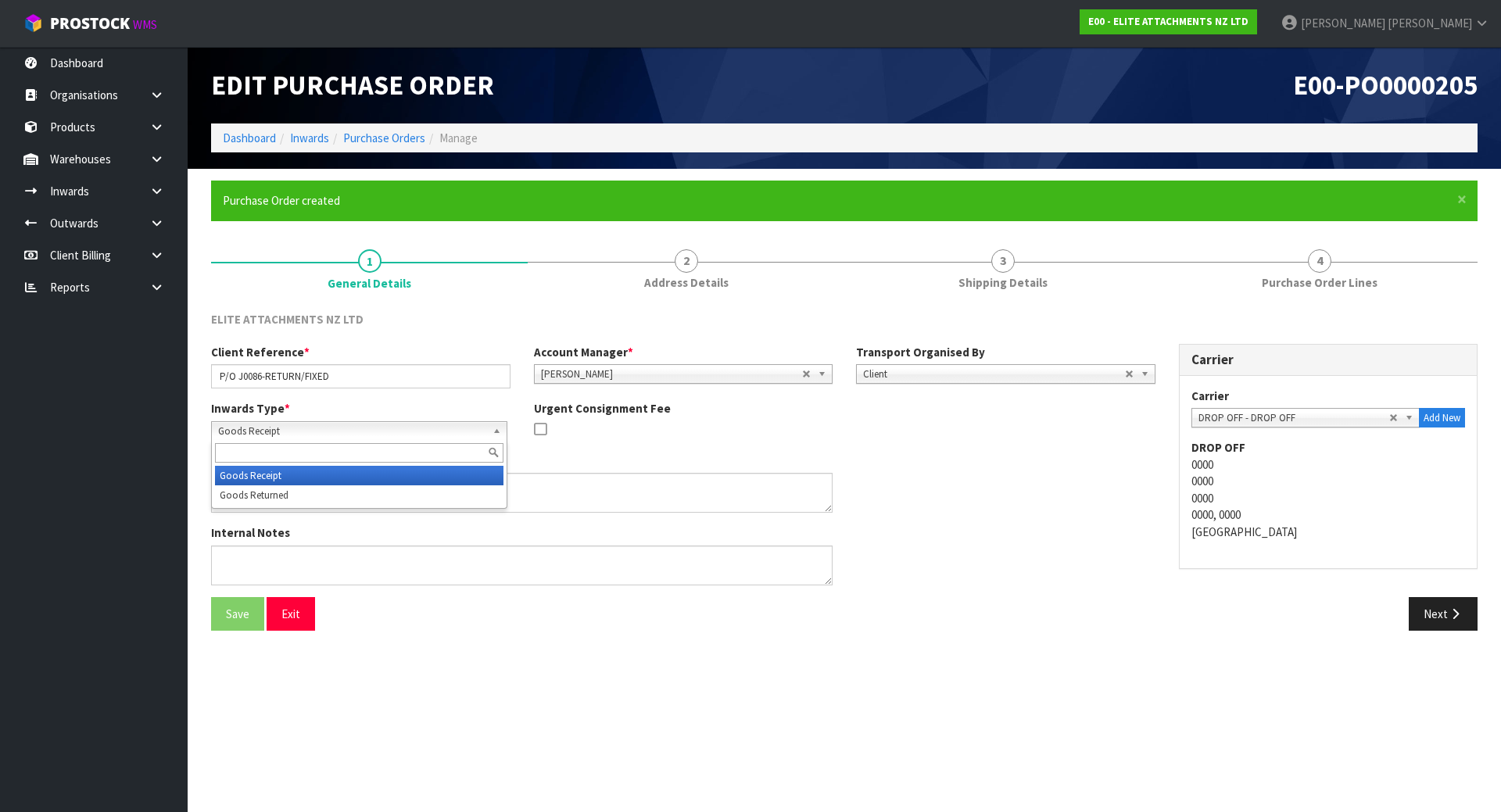
click at [415, 434] on span "Goods Receipt" at bounding box center [352, 431] width 268 height 19
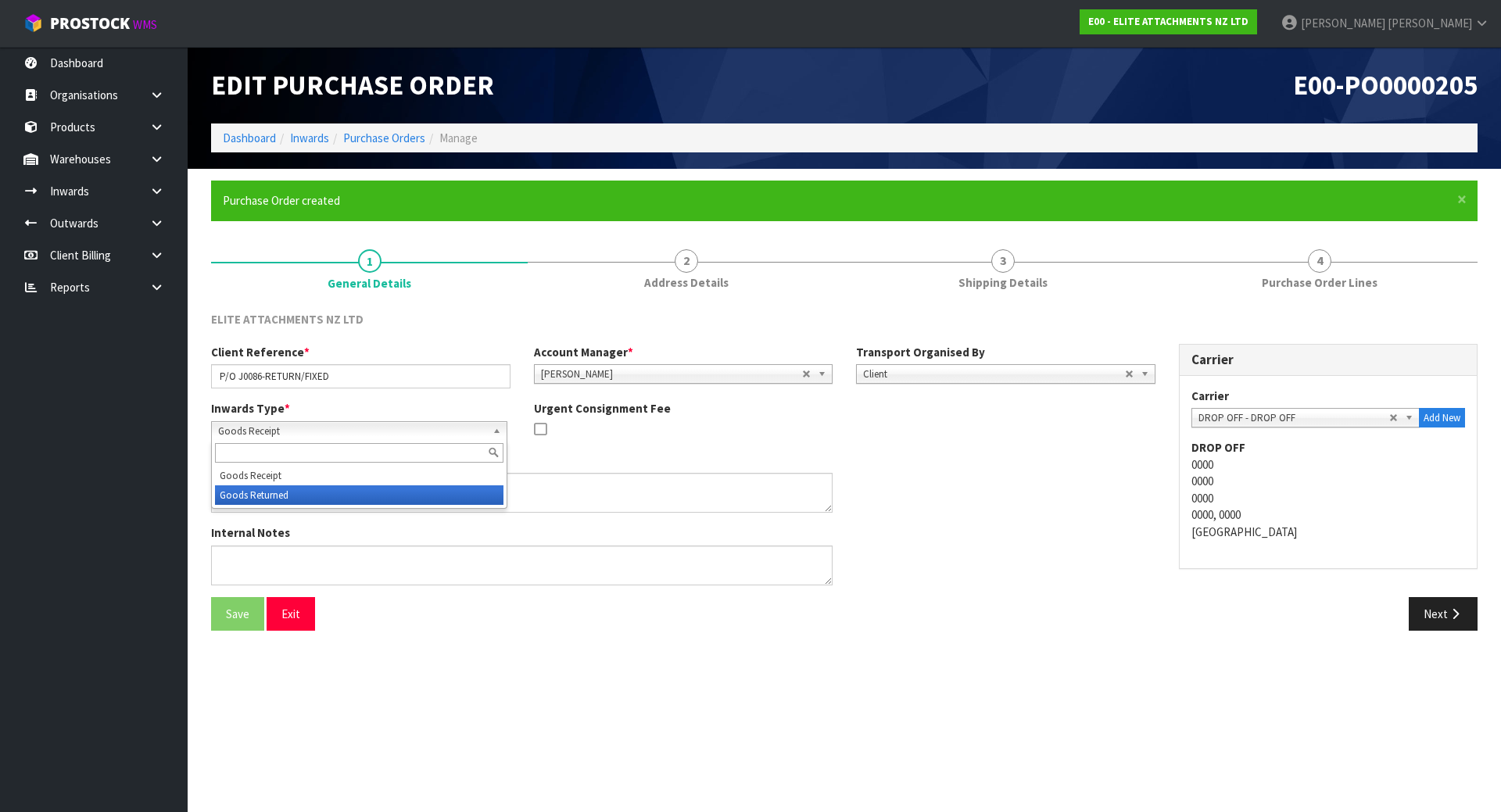
click at [318, 495] on li "Goods Returned" at bounding box center [359, 495] width 288 height 20
click at [945, 489] on div "Client Notes" at bounding box center [683, 488] width 967 height 72
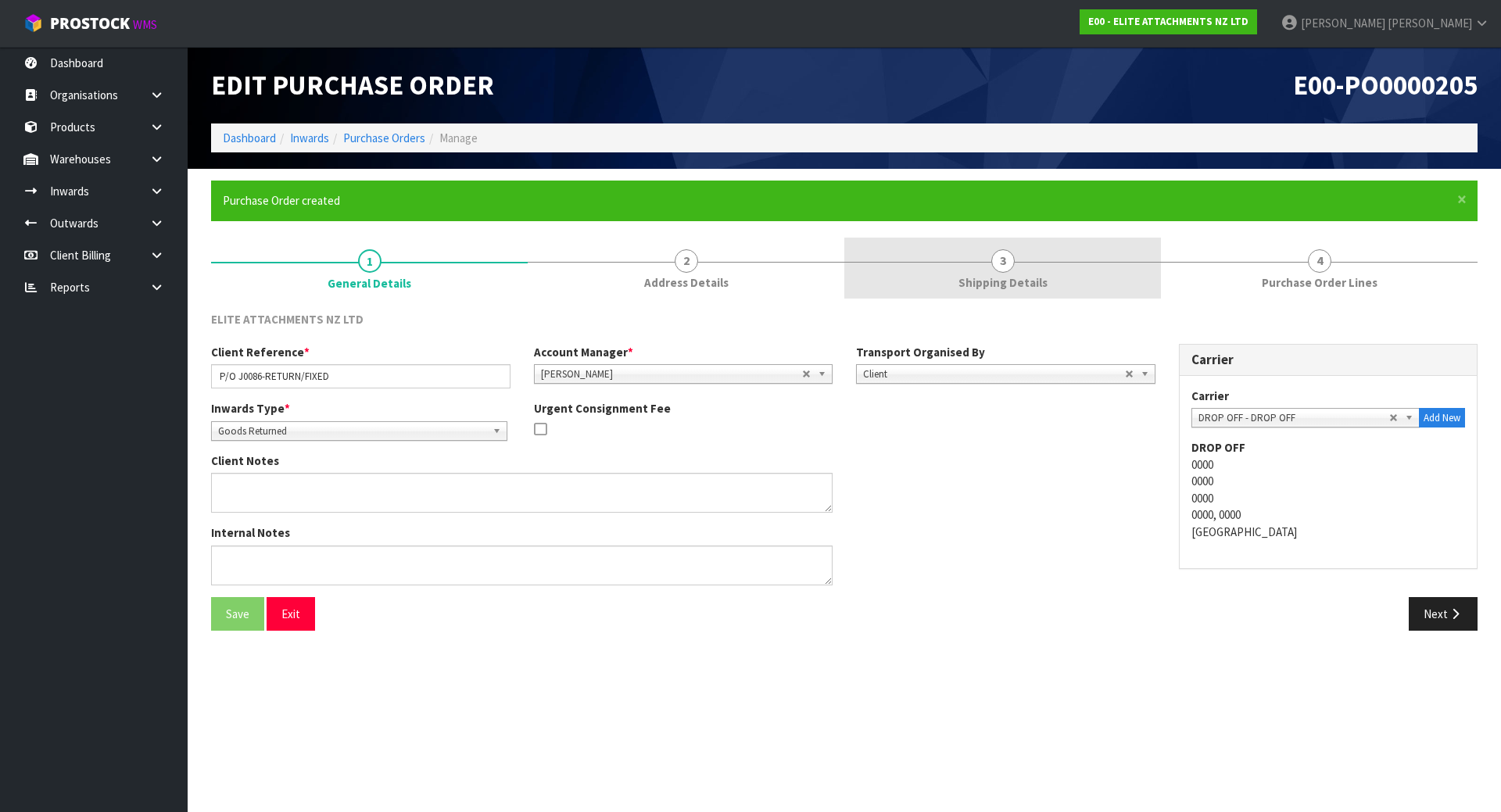
click at [1005, 260] on span "3" at bounding box center [1003, 261] width 23 height 23
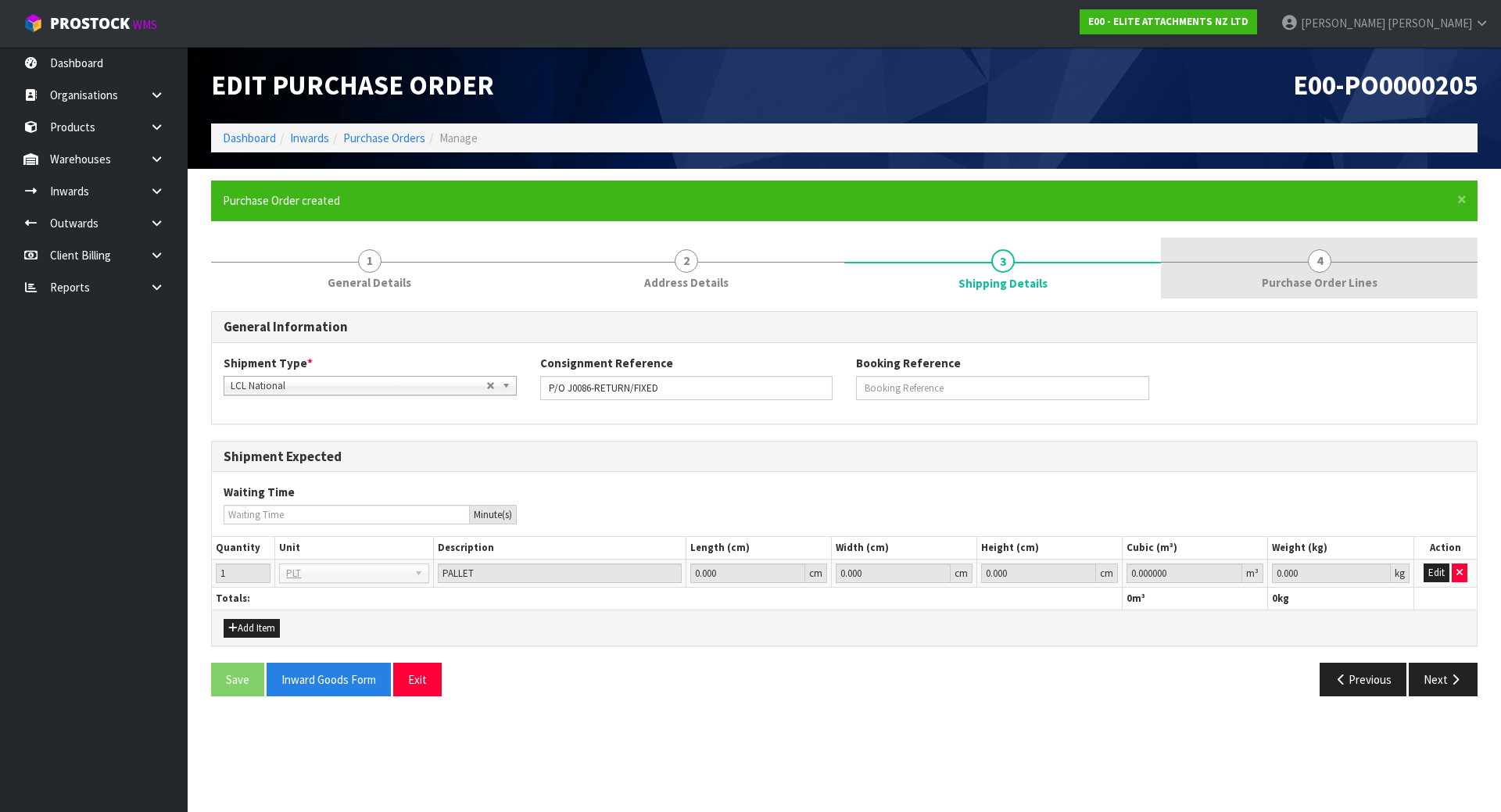
click at [1220, 273] on link "4 Purchase Order Lines" at bounding box center [1318, 268] width 316 height 62
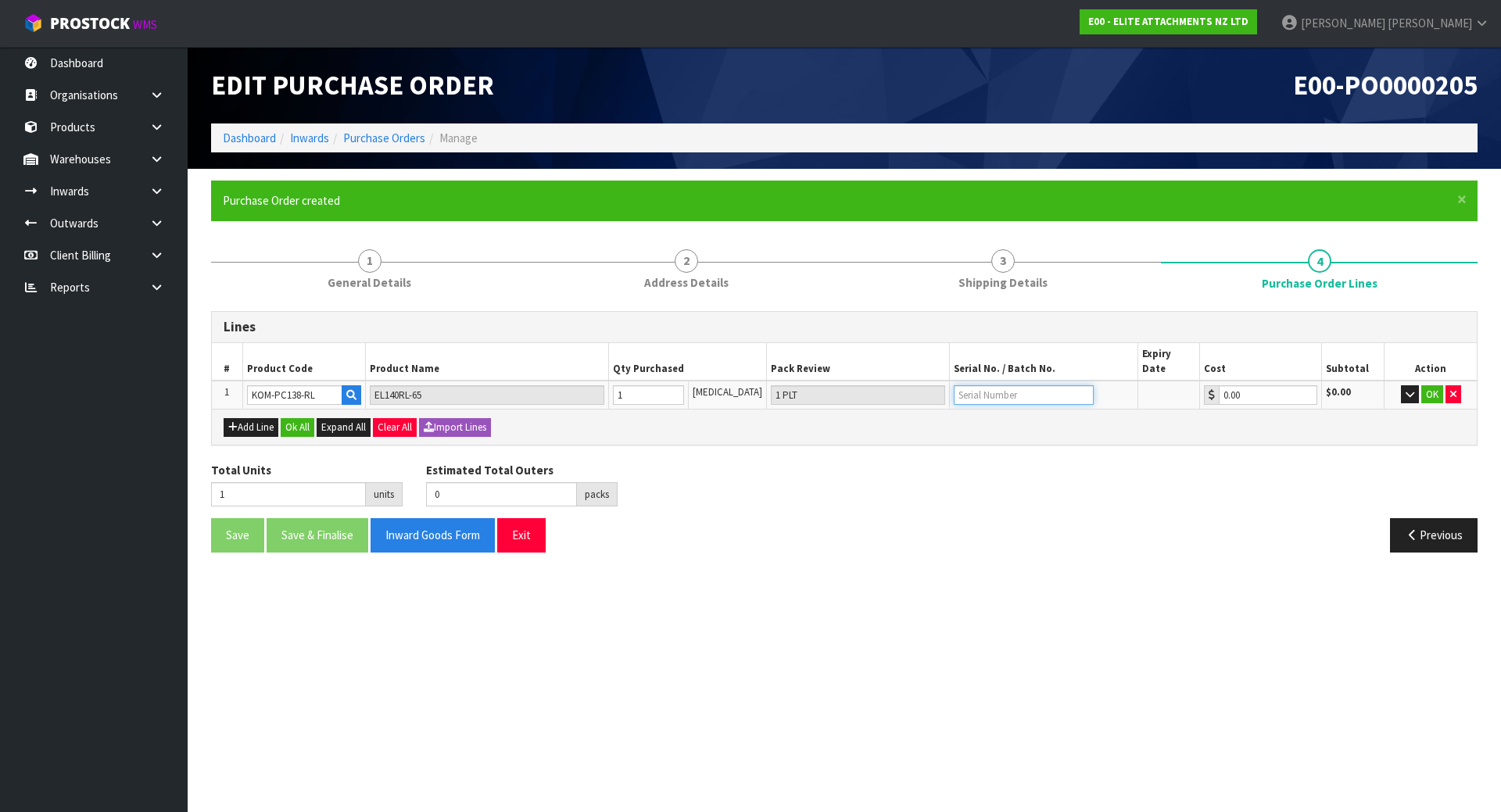
click at [992, 385] on input "text" at bounding box center [1024, 395] width 140 height 20
type input "J0086"
click at [1419, 417] on div "Add Line Ok All Expand All Clear All Import Lines" at bounding box center [845, 426] width 1241 height 19
click at [1435, 385] on button "OK" at bounding box center [1432, 394] width 21 height 19
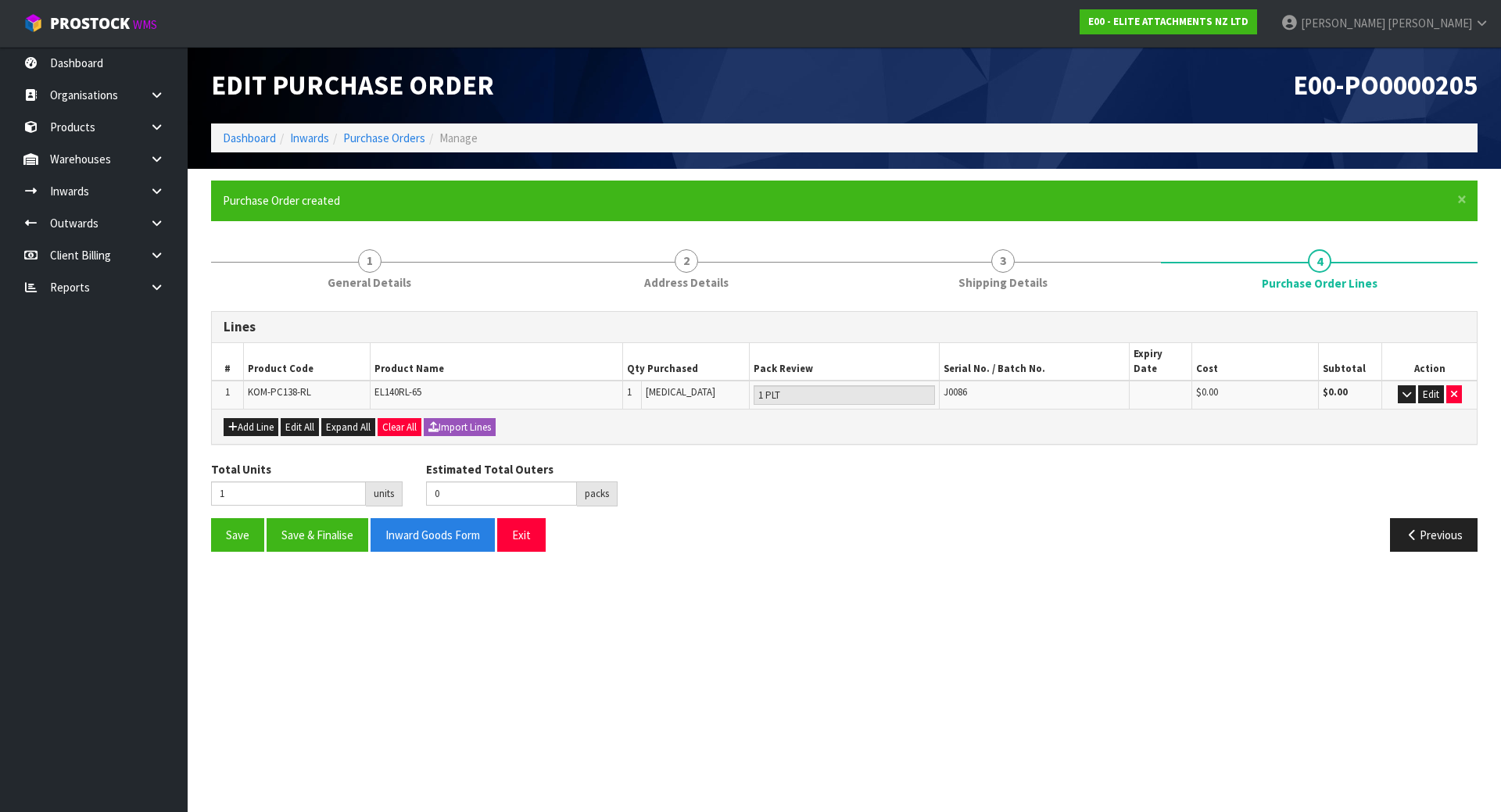
click at [1367, 420] on div "Add Line Edit All Expand All Clear All Import Lines" at bounding box center [845, 426] width 1241 height 19
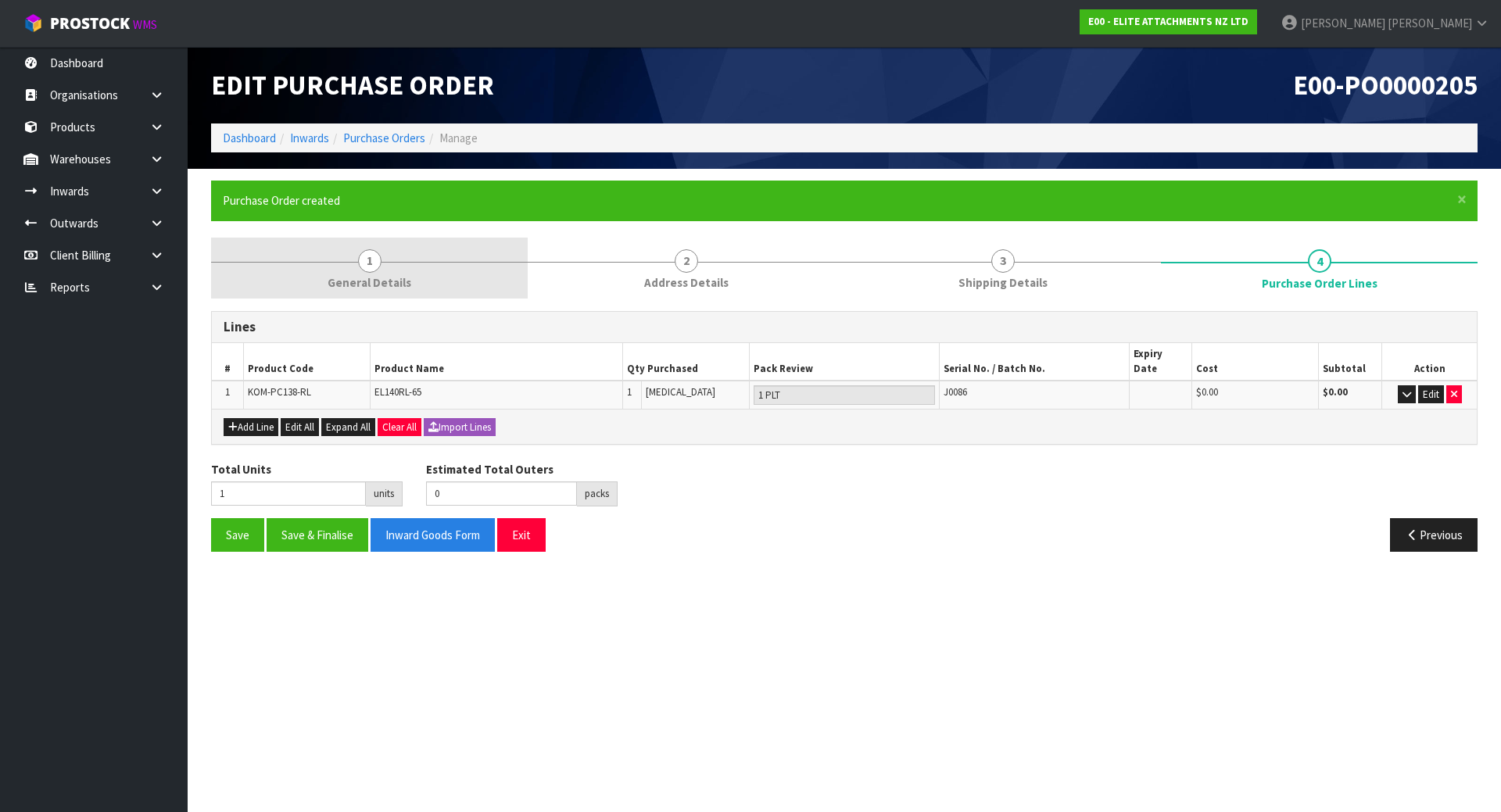
click at [369, 292] on link "1 General Details" at bounding box center [369, 268] width 316 height 62
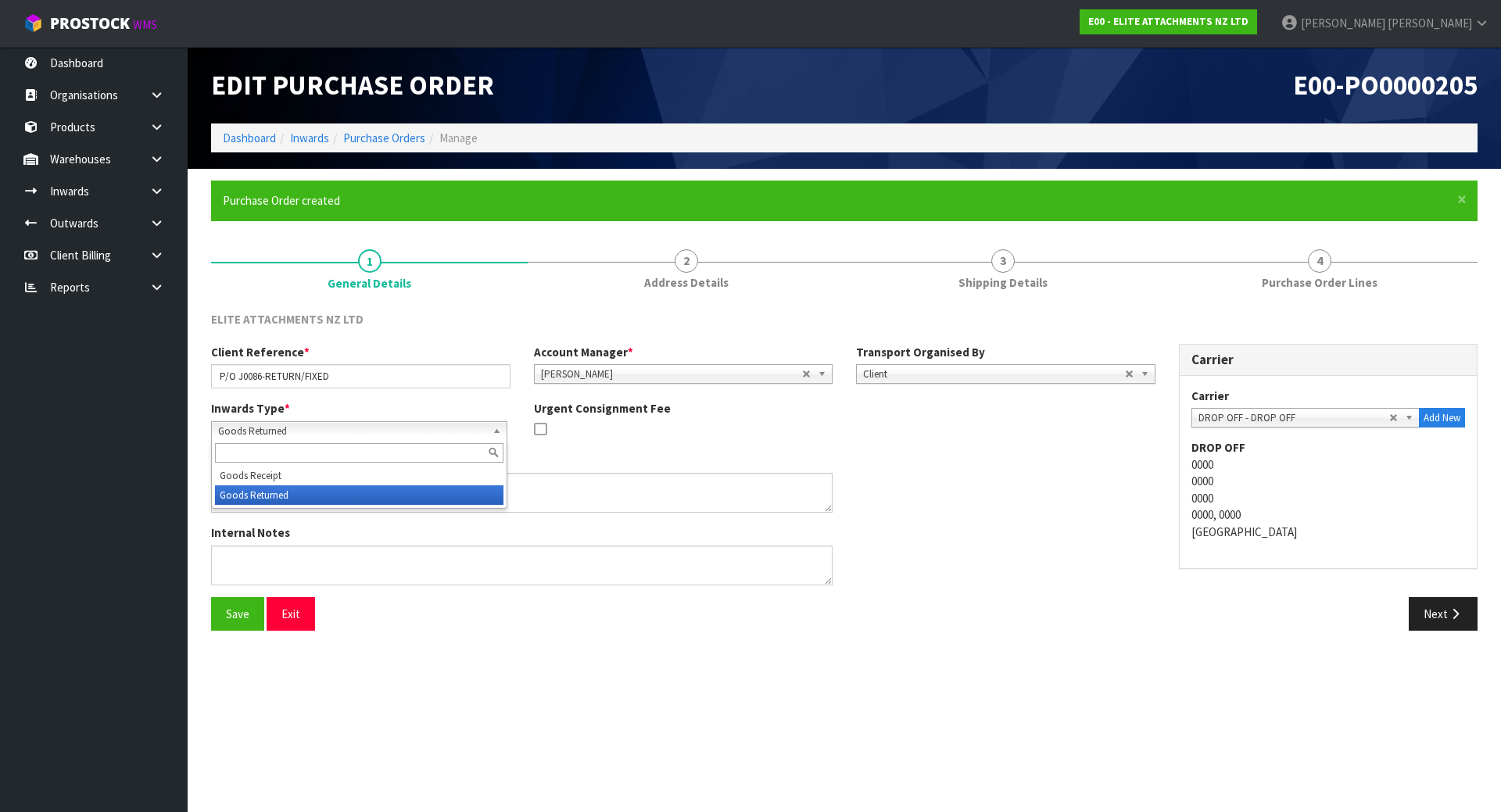
click at [464, 436] on span "Goods Returned" at bounding box center [352, 431] width 268 height 19
click at [349, 495] on li "Goods Returned" at bounding box center [359, 495] width 288 height 20
drag, startPoint x: 359, startPoint y: 426, endPoint x: 346, endPoint y: 452, distance: 29.1
click at [359, 425] on span "Goods Returned" at bounding box center [352, 431] width 268 height 19
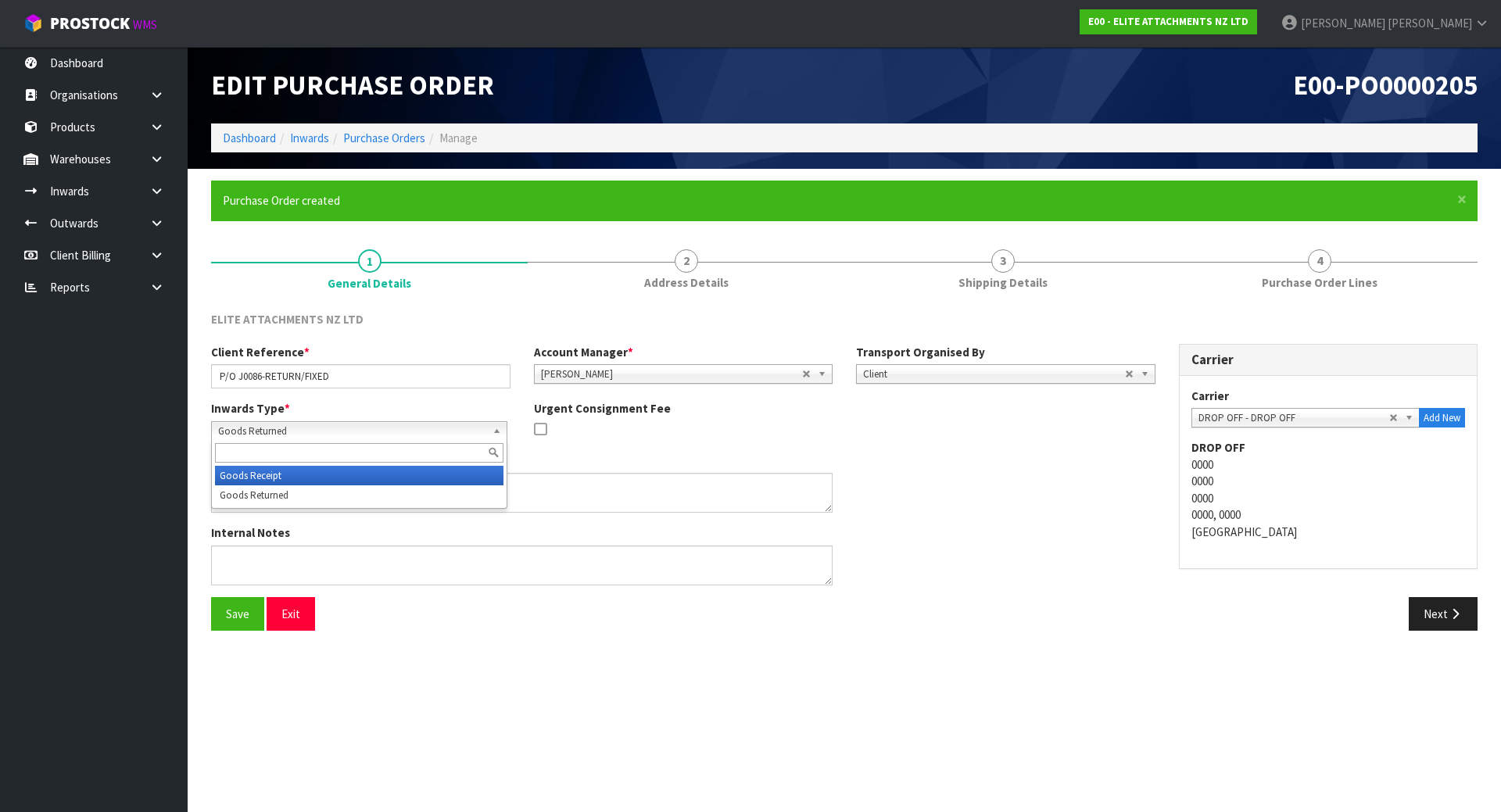
click at [325, 471] on li "Goods Receipt" at bounding box center [359, 475] width 288 height 20
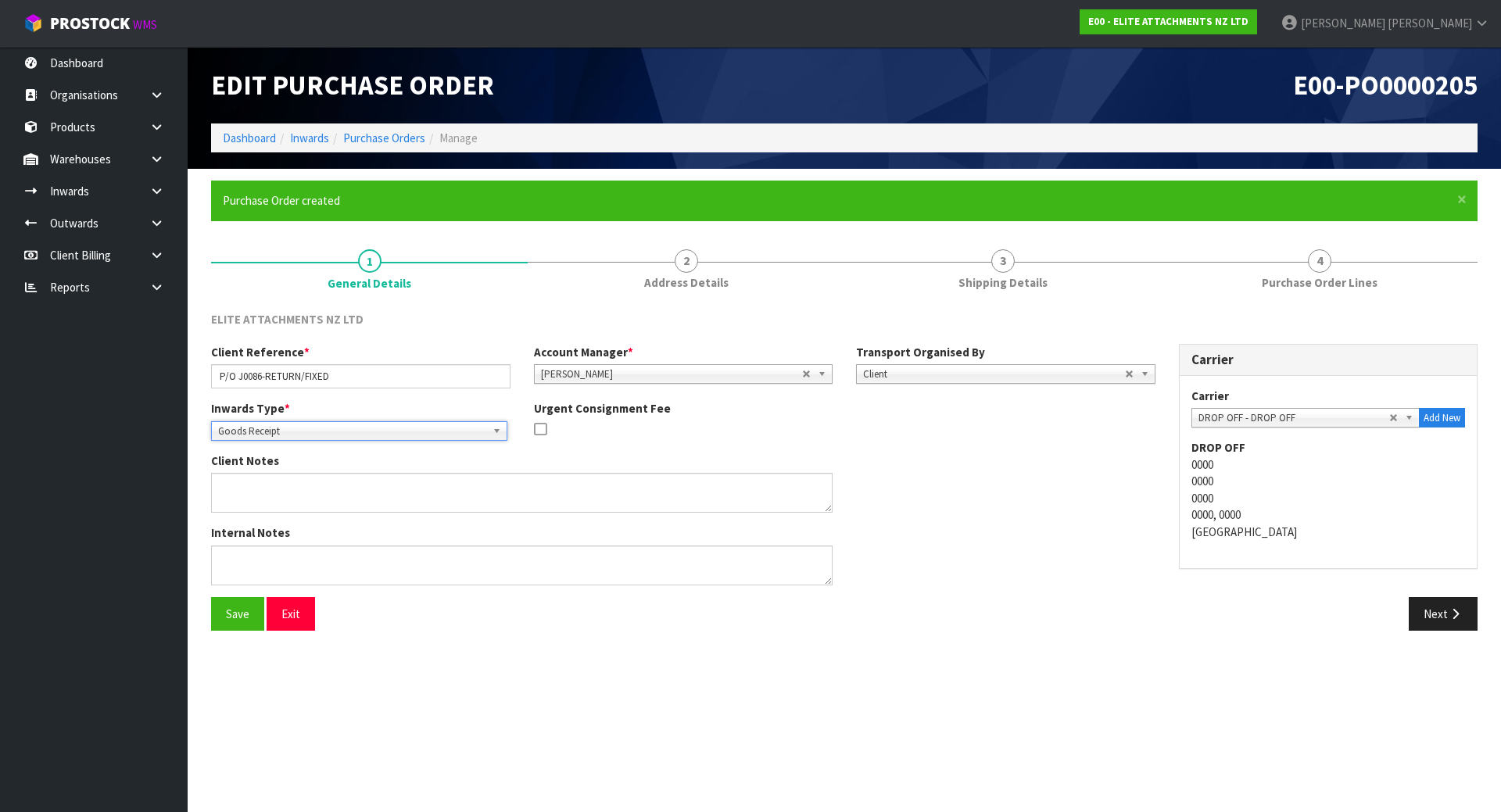
click at [357, 428] on span "Goods Receipt" at bounding box center [352, 431] width 268 height 19
click at [337, 499] on li "Goods Returned" at bounding box center [359, 495] width 288 height 20
click at [309, 433] on span "Goods Returned" at bounding box center [352, 431] width 268 height 19
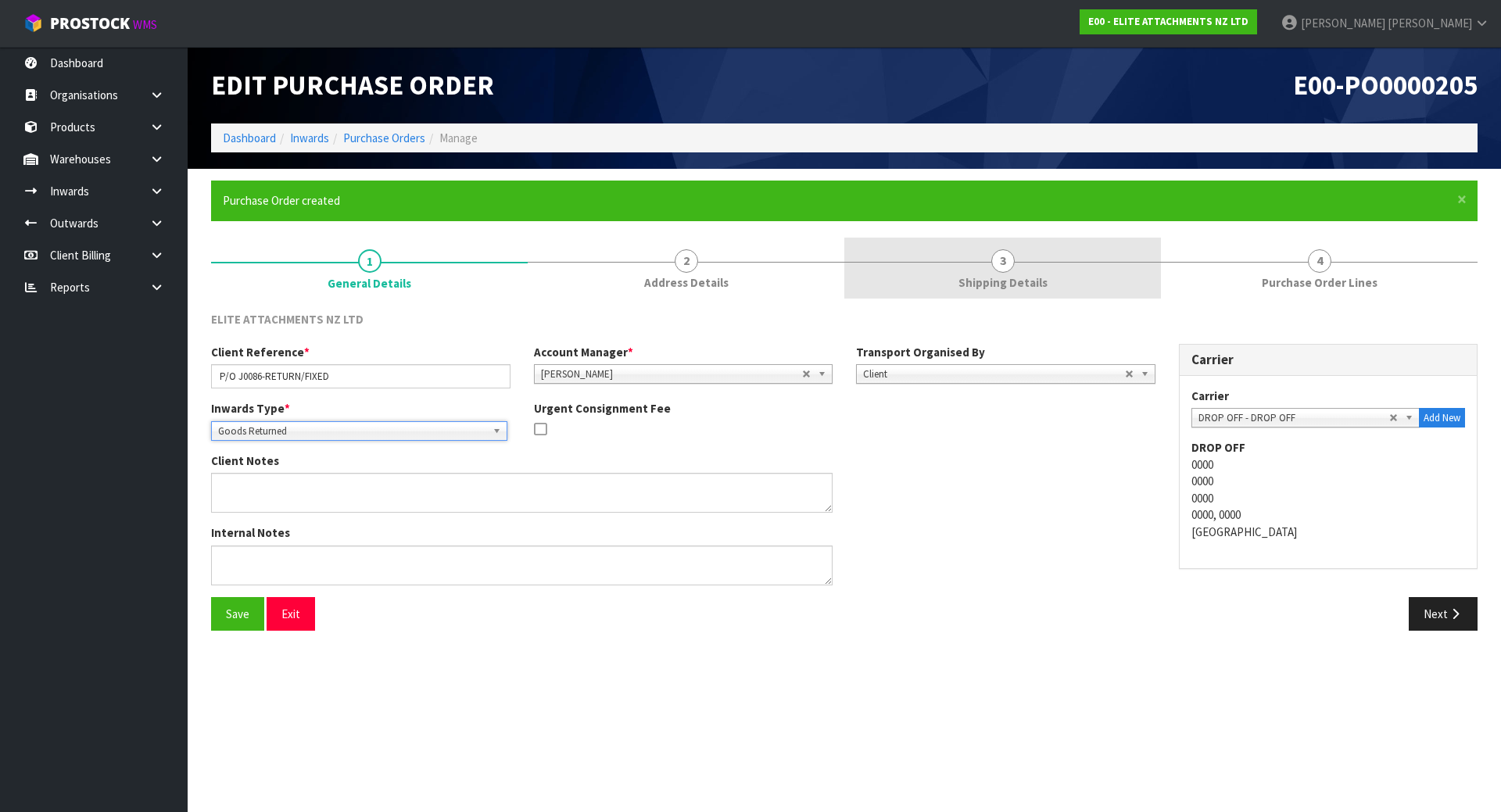
click at [1038, 266] on link "3 Shipping Details" at bounding box center [1002, 268] width 316 height 62
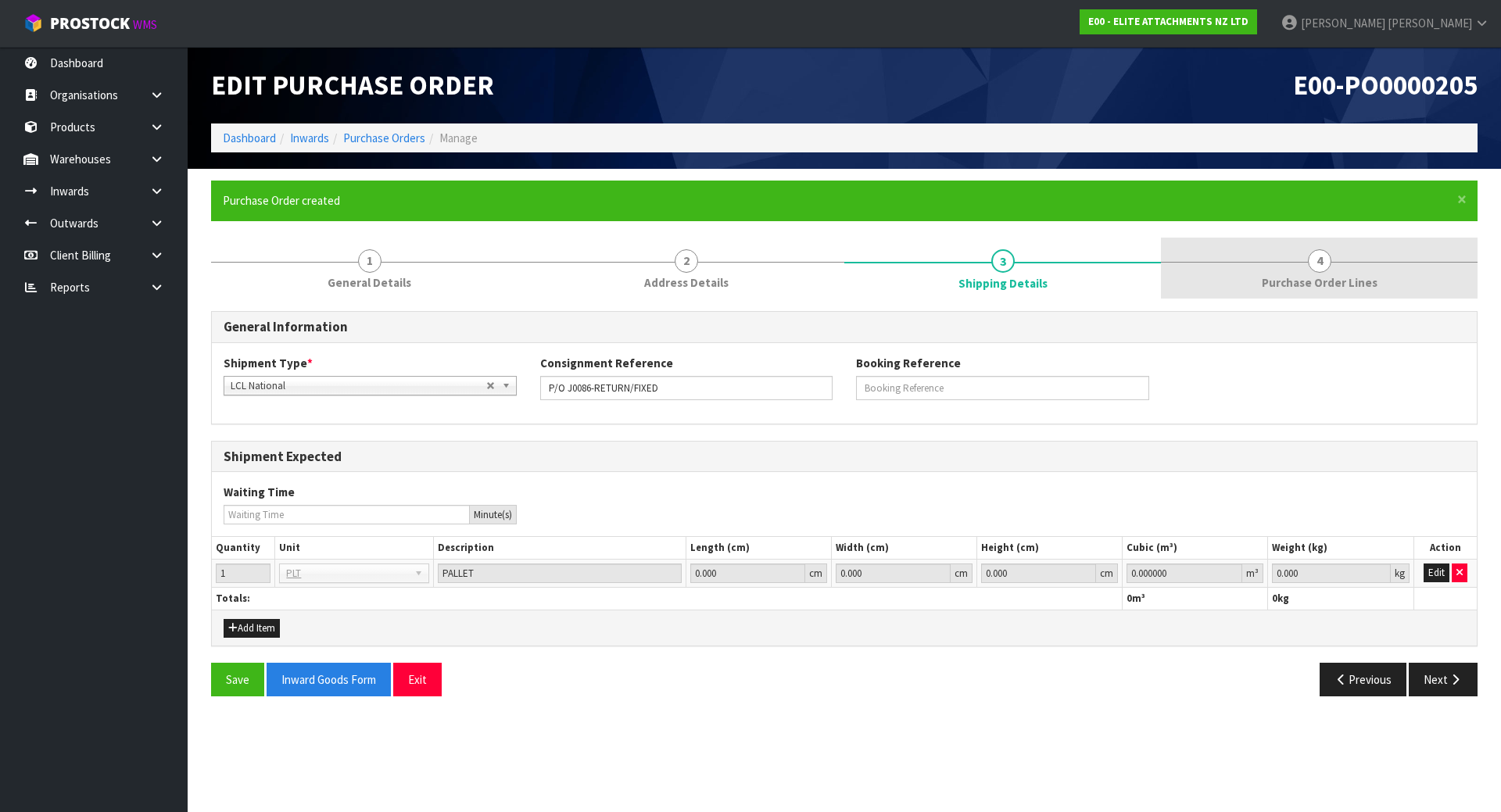
click at [1263, 270] on link "4 Purchase Order Lines" at bounding box center [1318, 268] width 316 height 62
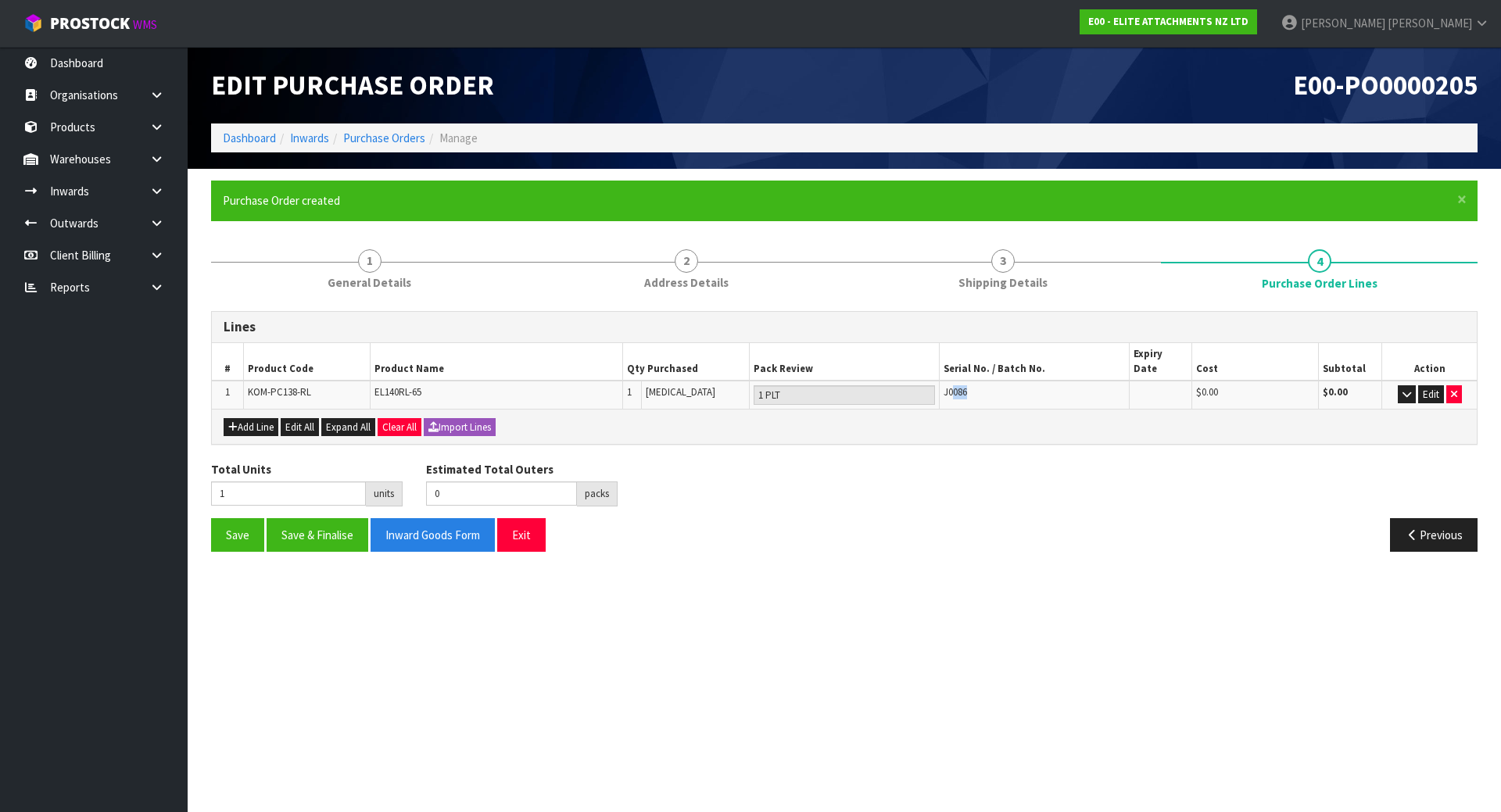
drag, startPoint x: 955, startPoint y: 377, endPoint x: 1057, endPoint y: 374, distance: 102.0
click at [1057, 385] on div "J0086" at bounding box center [1034, 392] width 181 height 14
click at [1054, 385] on div "J0086" at bounding box center [1034, 392] width 181 height 14
click at [244, 524] on button "Save" at bounding box center [237, 535] width 53 height 34
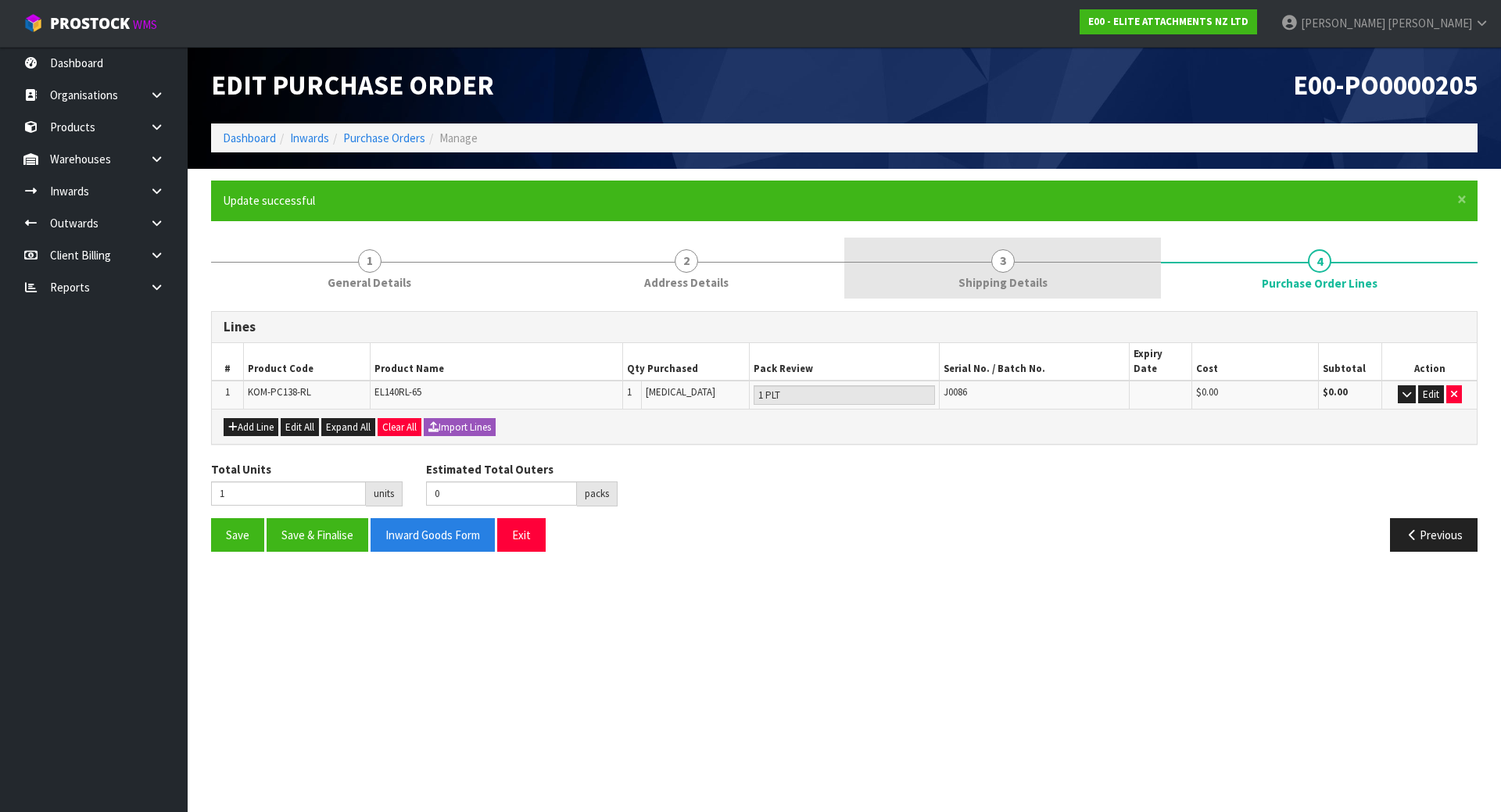
click at [1048, 256] on link "3 Shipping Details" at bounding box center [1002, 268] width 316 height 62
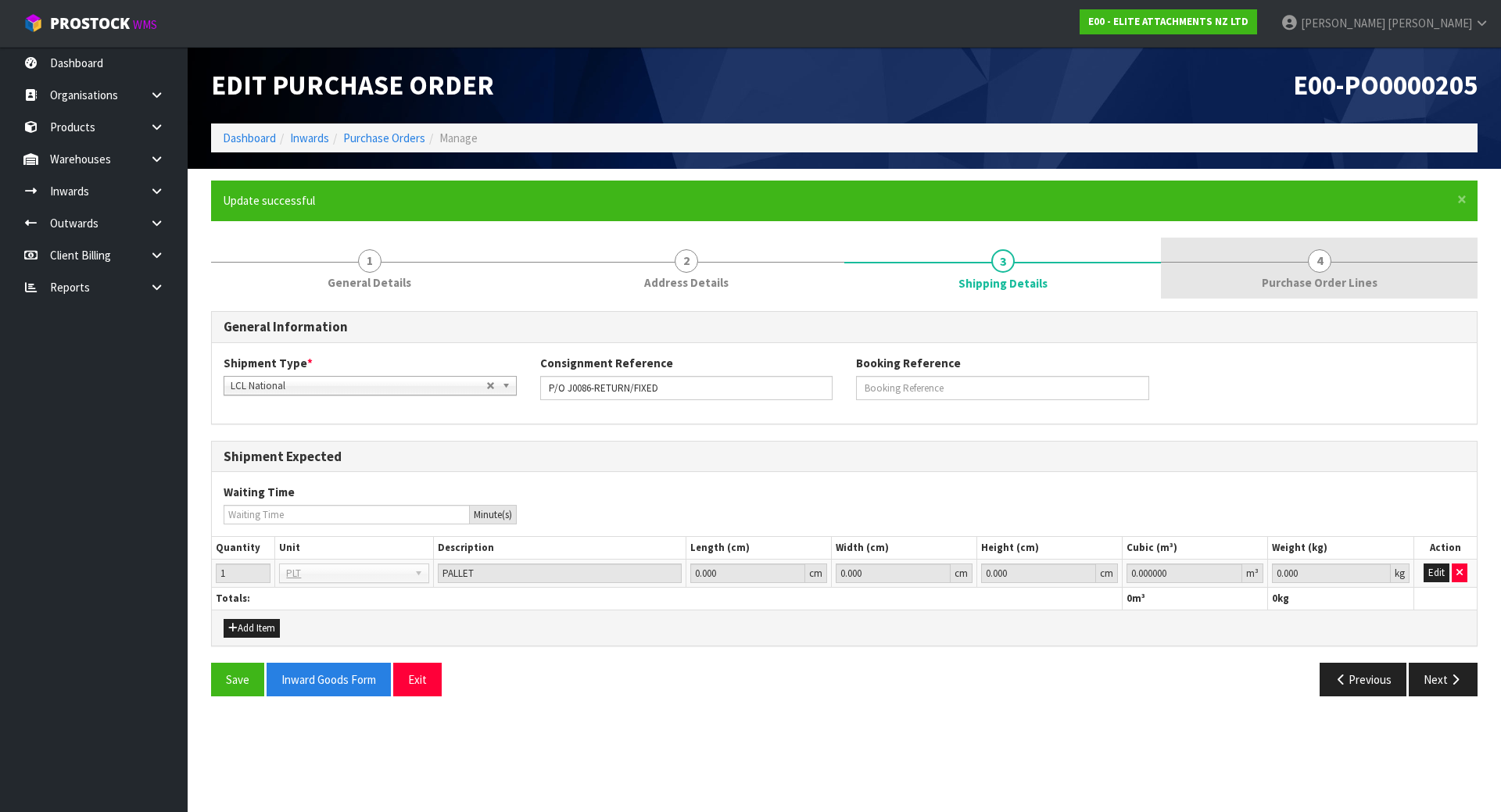
click at [1281, 267] on link "4 Purchase Order Lines" at bounding box center [1318, 268] width 316 height 62
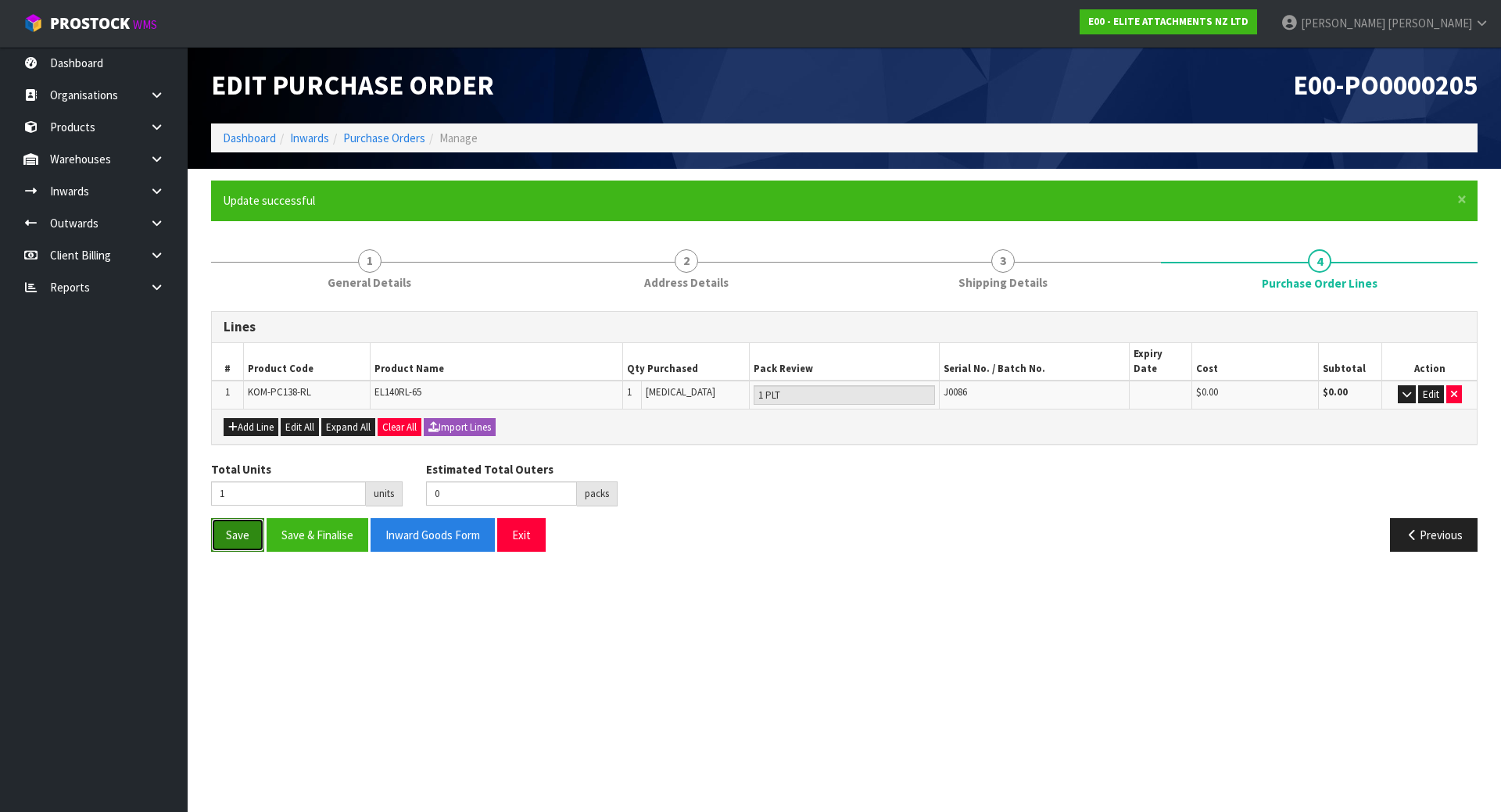
click at [224, 530] on button "Save" at bounding box center [237, 535] width 53 height 34
click at [313, 527] on button "Save & Finalise" at bounding box center [317, 535] width 101 height 34
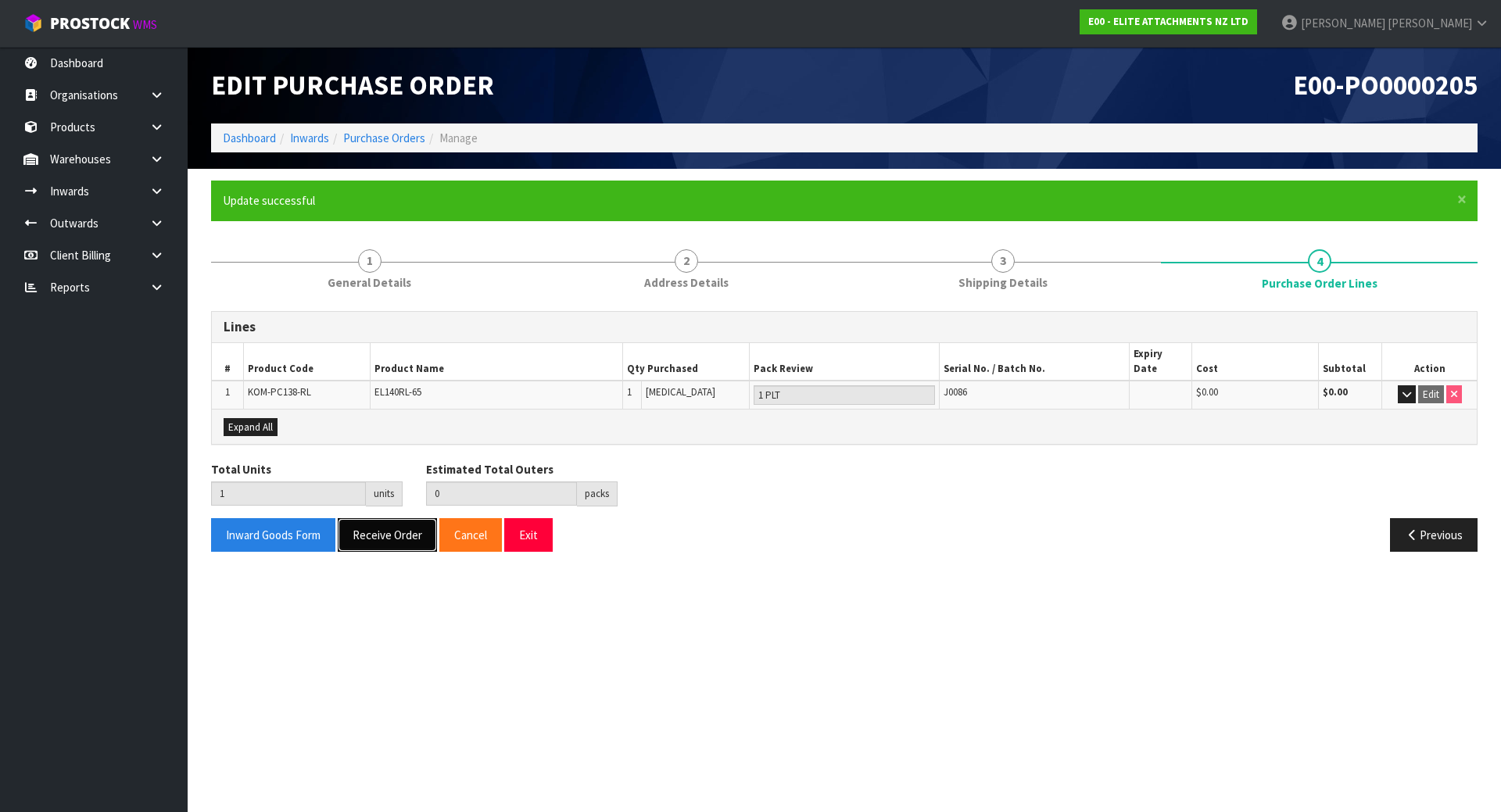
click at [346, 526] on button "Receive Order" at bounding box center [387, 535] width 99 height 34
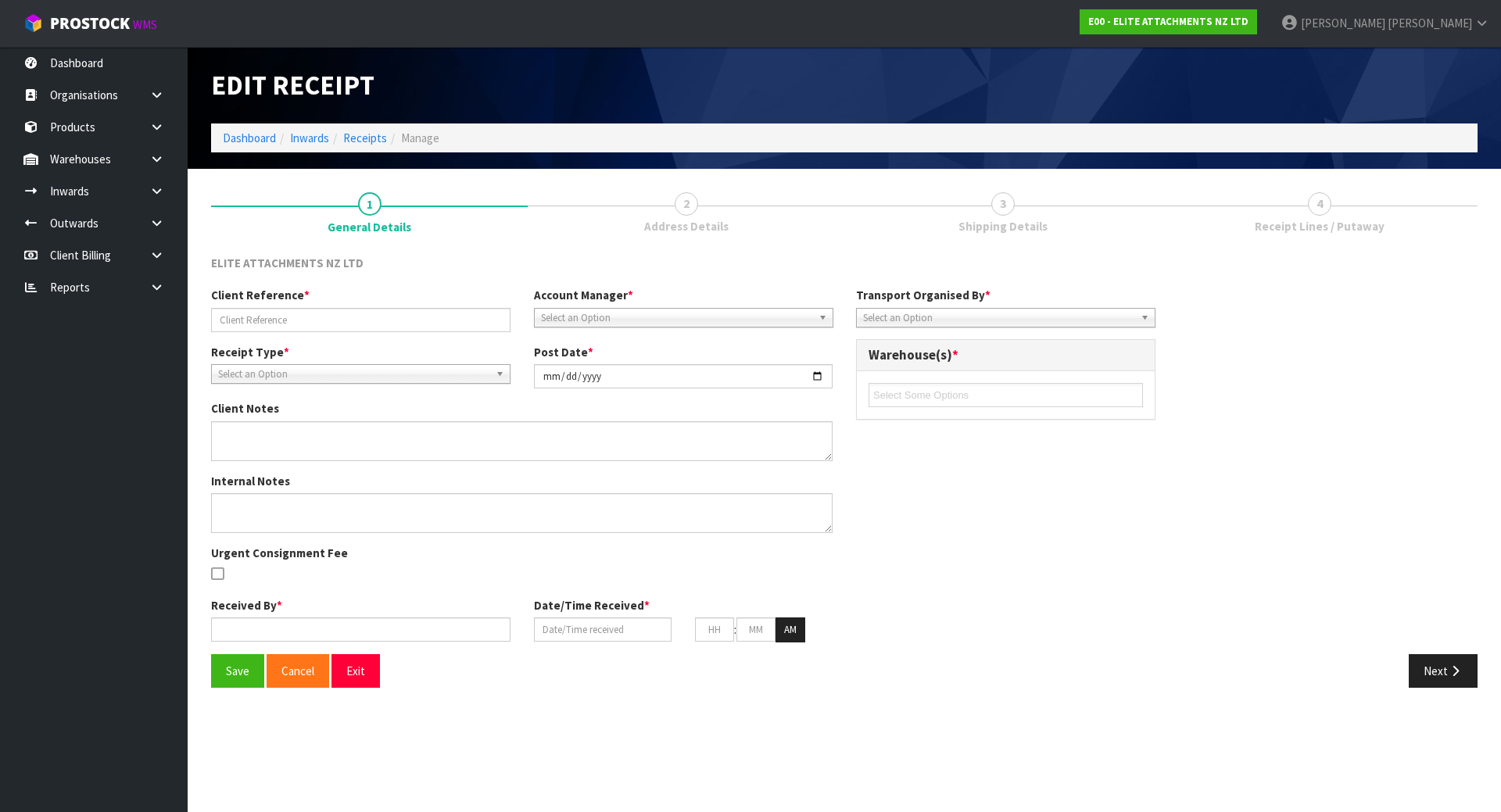
type input "P/O J0086-RETURN/FIXED"
type input "2025-08-29"
type input "[PERSON_NAME]"
type input "29/08/2025"
type input "12"
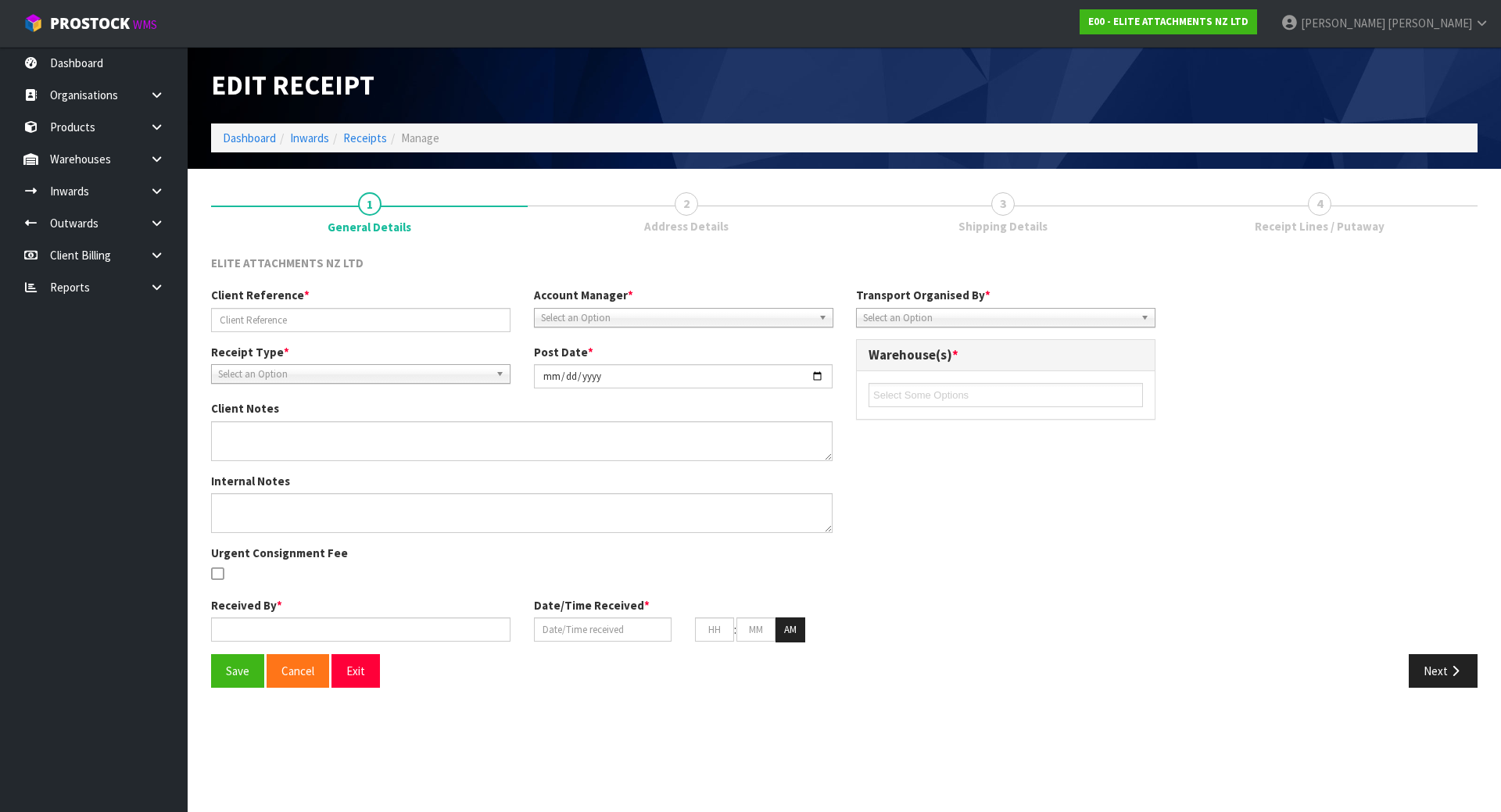
type input "42"
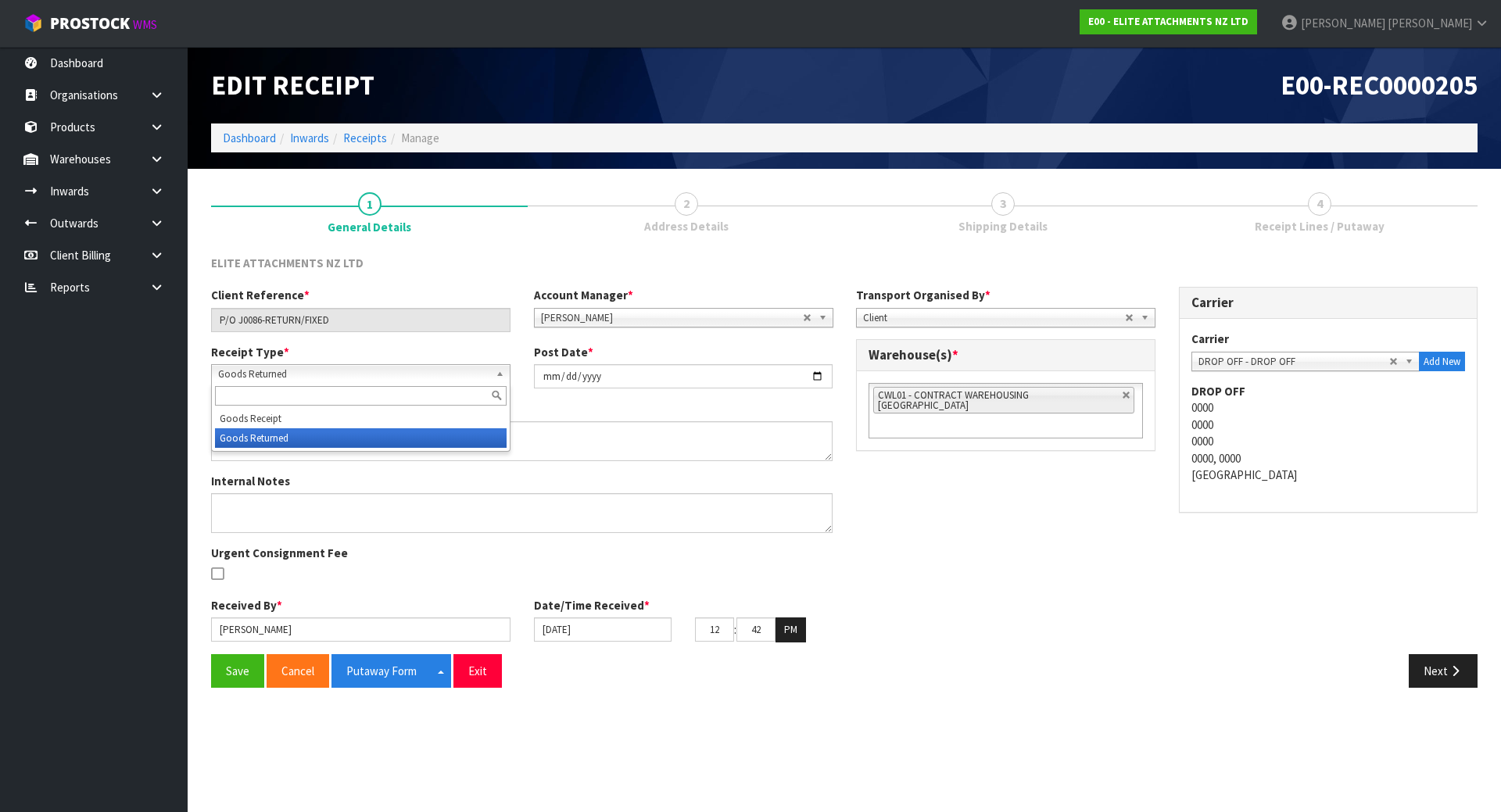
click at [368, 369] on span "Goods Returned" at bounding box center [354, 374] width 271 height 19
click at [349, 438] on li "Goods Returned" at bounding box center [361, 438] width 292 height 20
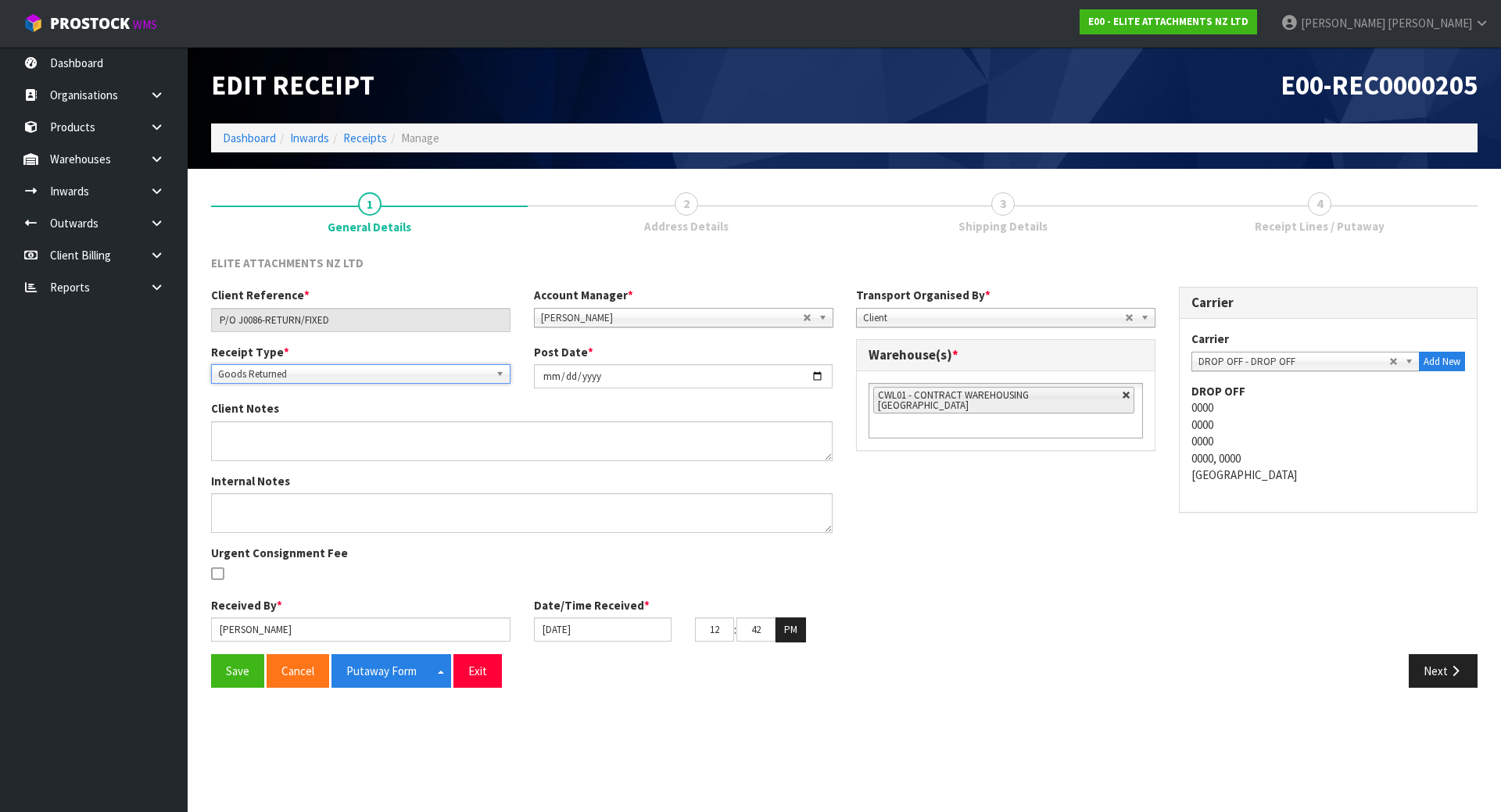
click at [1121, 392] on link at bounding box center [1126, 395] width 9 height 9
type input "Select Some Options"
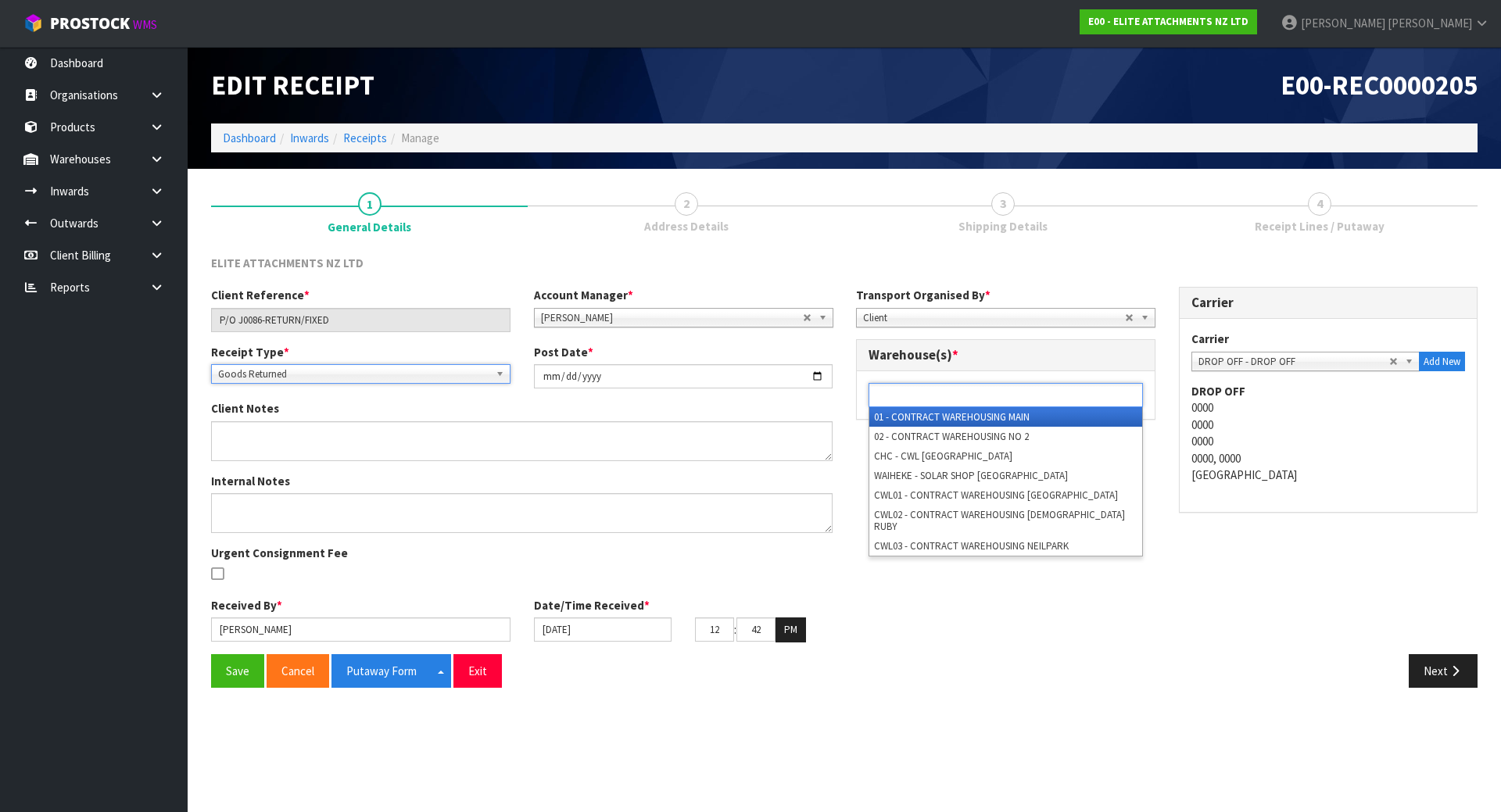
click at [1084, 398] on ul at bounding box center [1006, 395] width 274 height 24
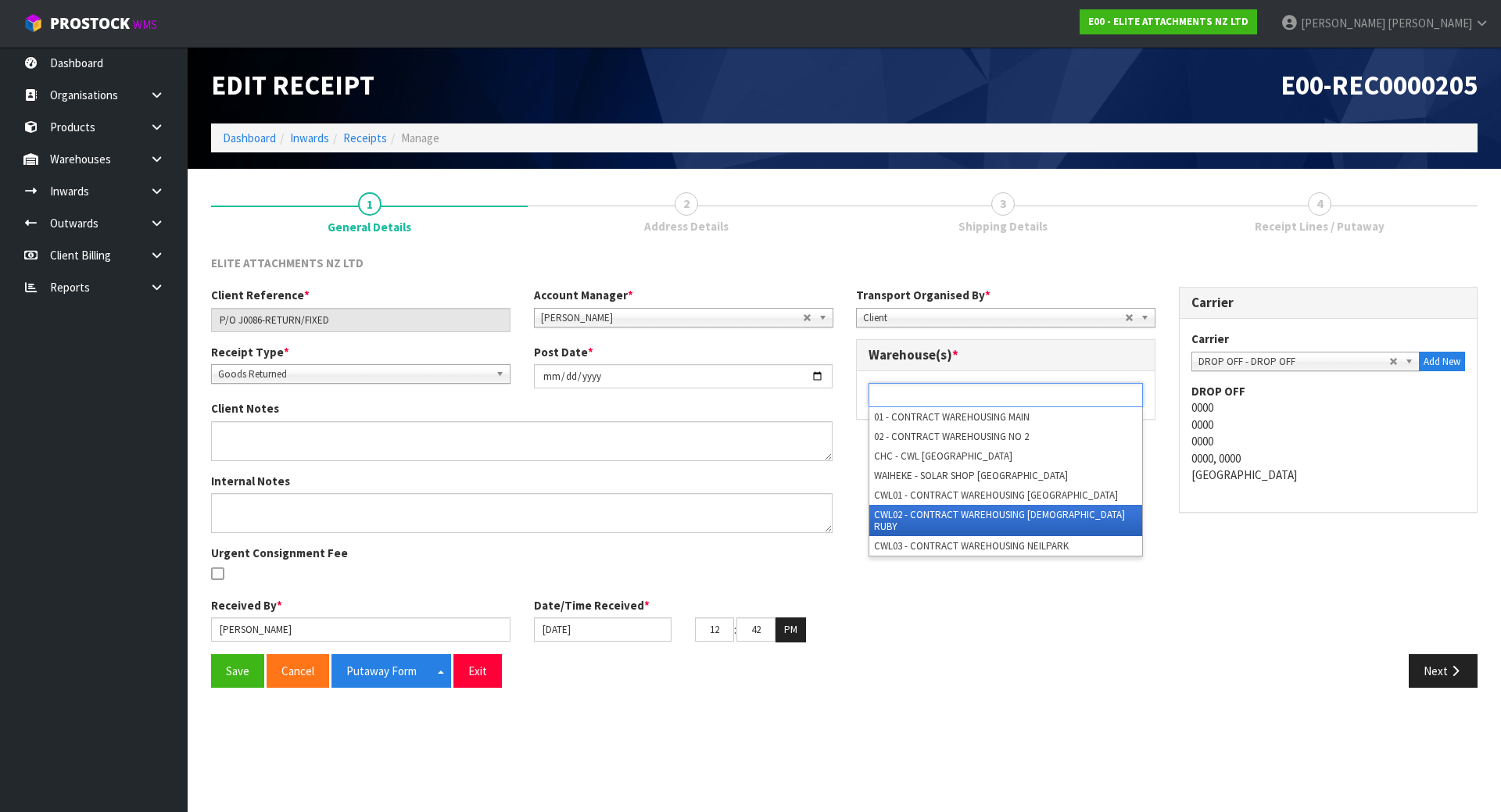
click at [1021, 516] on li "CWL02 - CONTRACT WAREHOUSING LADY RUBY" at bounding box center [1006, 520] width 273 height 31
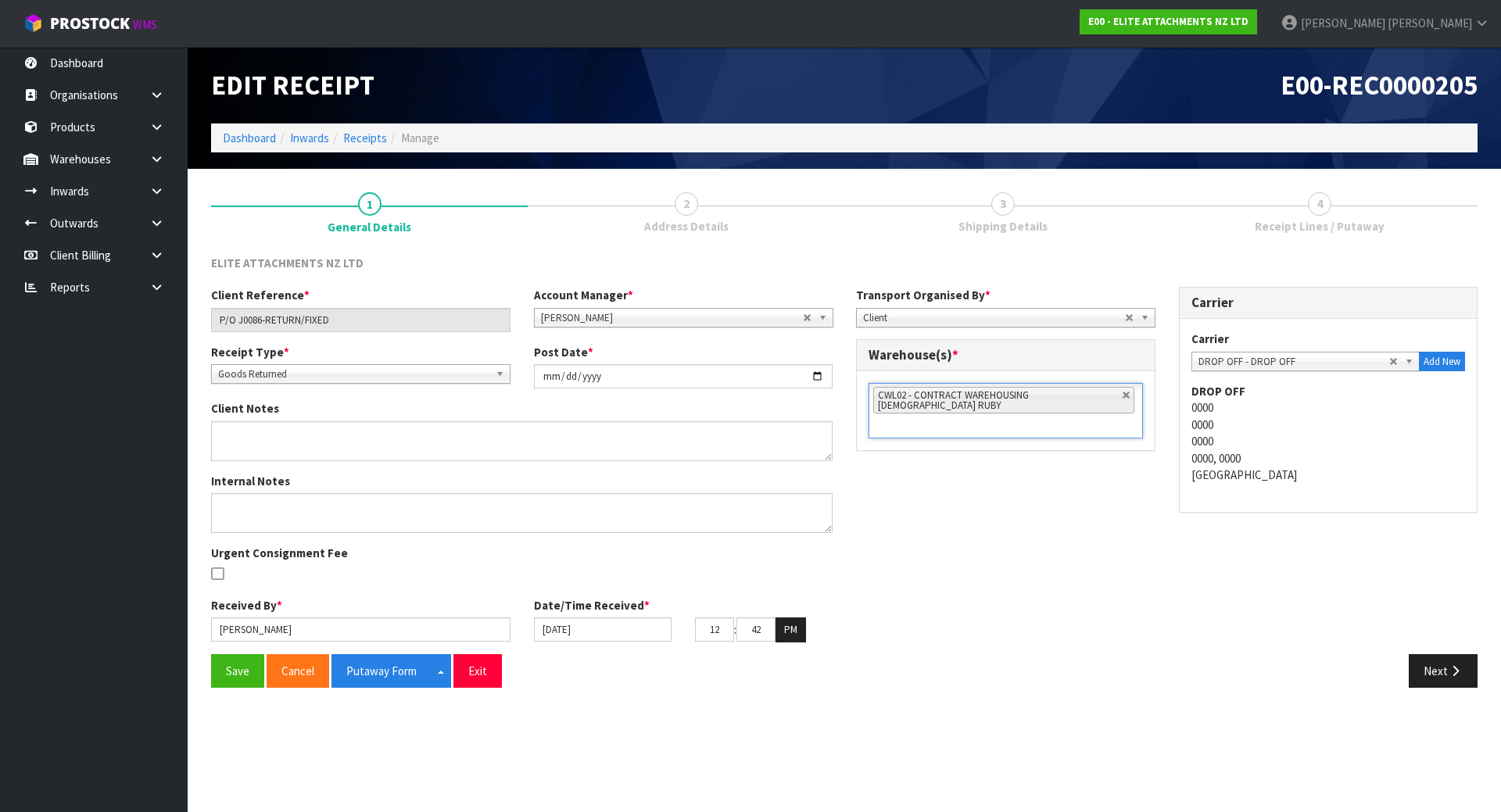
click at [1022, 515] on div "Client Reference * P/O J0086-RETURN/FIXED Account Manager * Zubair Moolla Rod G…" at bounding box center [845, 469] width 1290 height 366
click at [236, 657] on button "Save" at bounding box center [237, 671] width 53 height 34
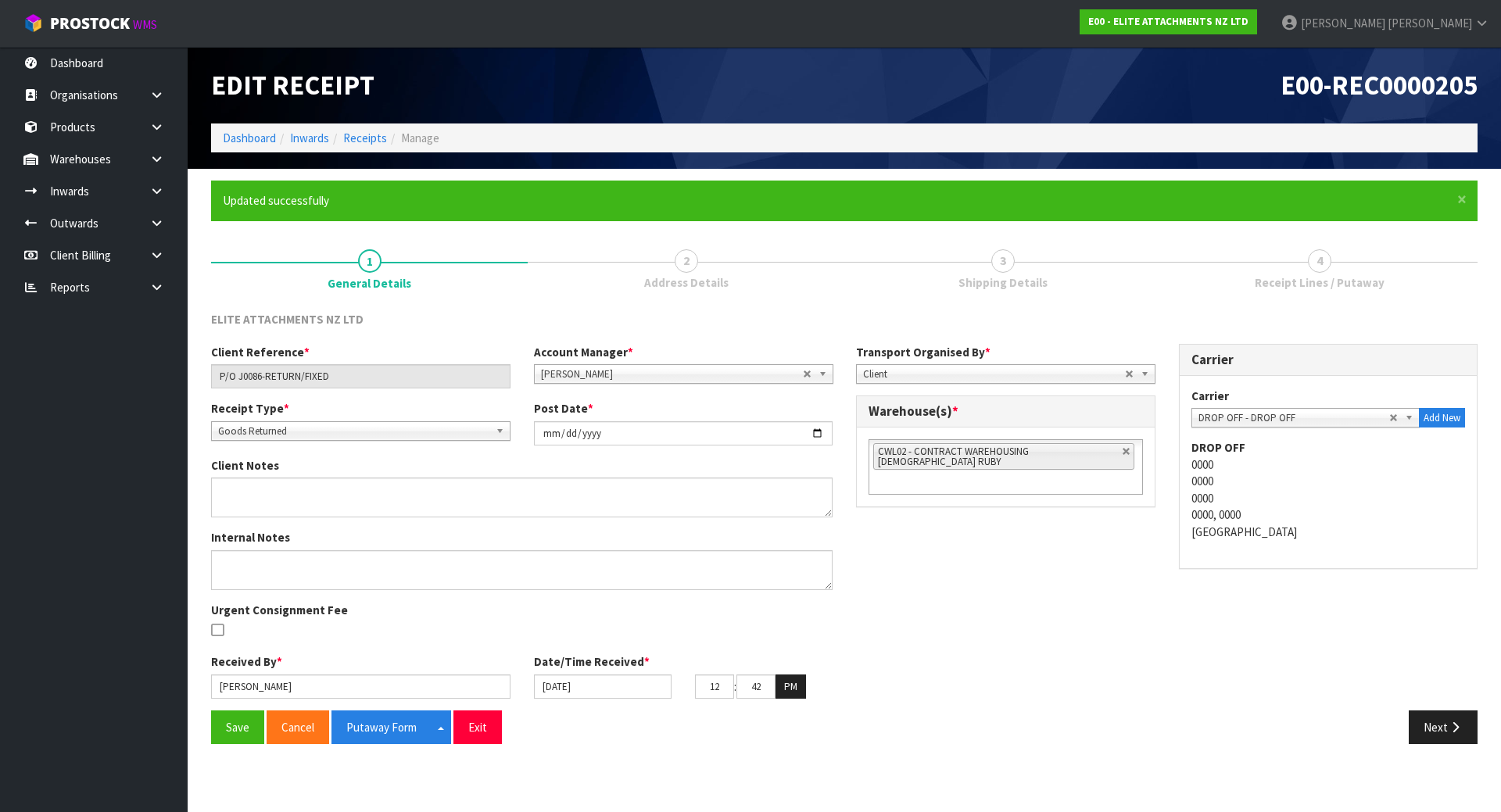
click at [981, 543] on div "Client Reference * P/O J0086-RETURN/FIXED Account Manager * Zubair Moolla Rod G…" at bounding box center [845, 526] width 1290 height 366
click at [347, 735] on button "Putaway Form" at bounding box center [382, 727] width 100 height 34
click at [1458, 730] on icon "button" at bounding box center [1454, 727] width 15 height 12
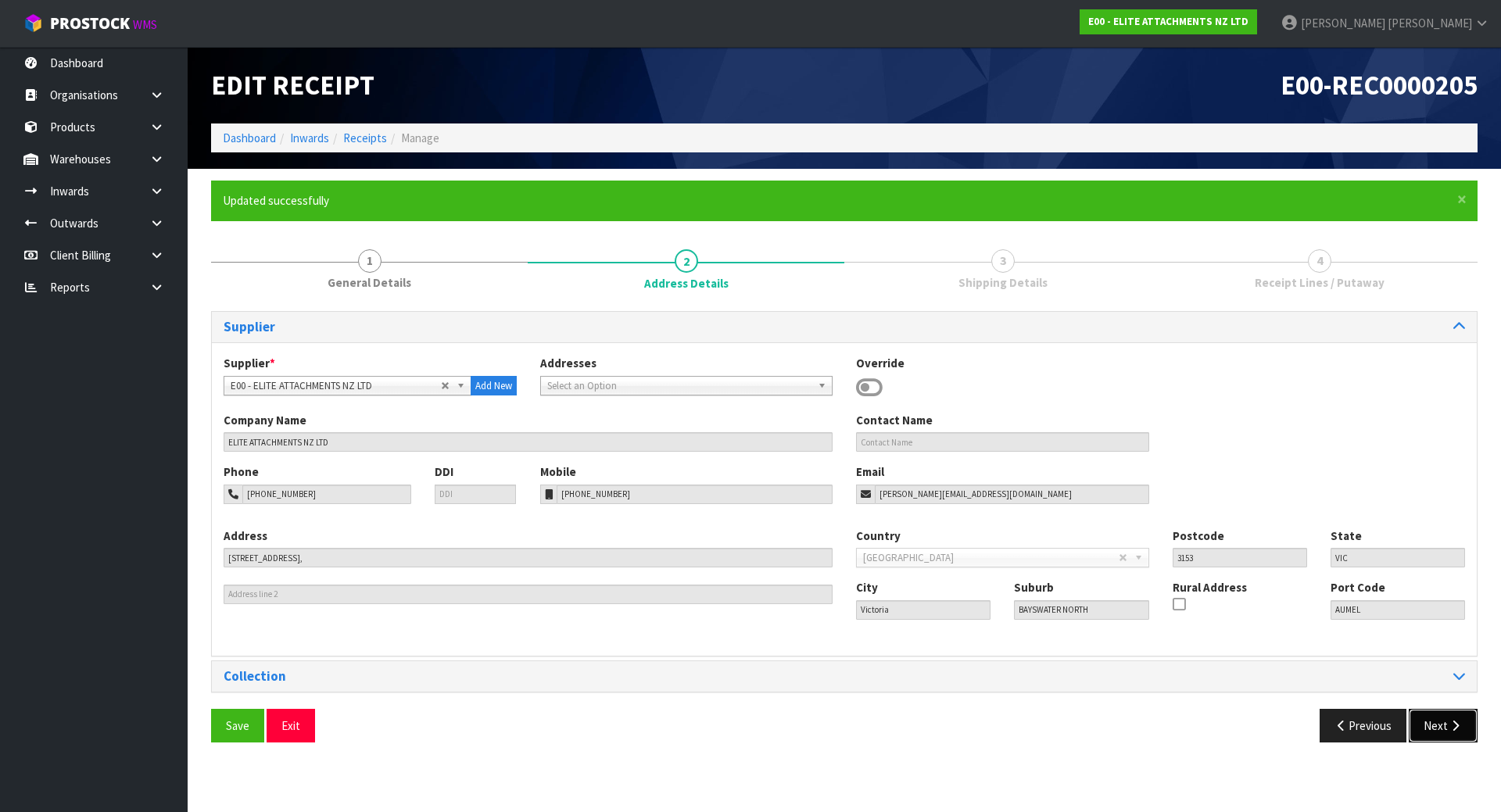
click at [1446, 722] on button "Next" at bounding box center [1443, 726] width 69 height 34
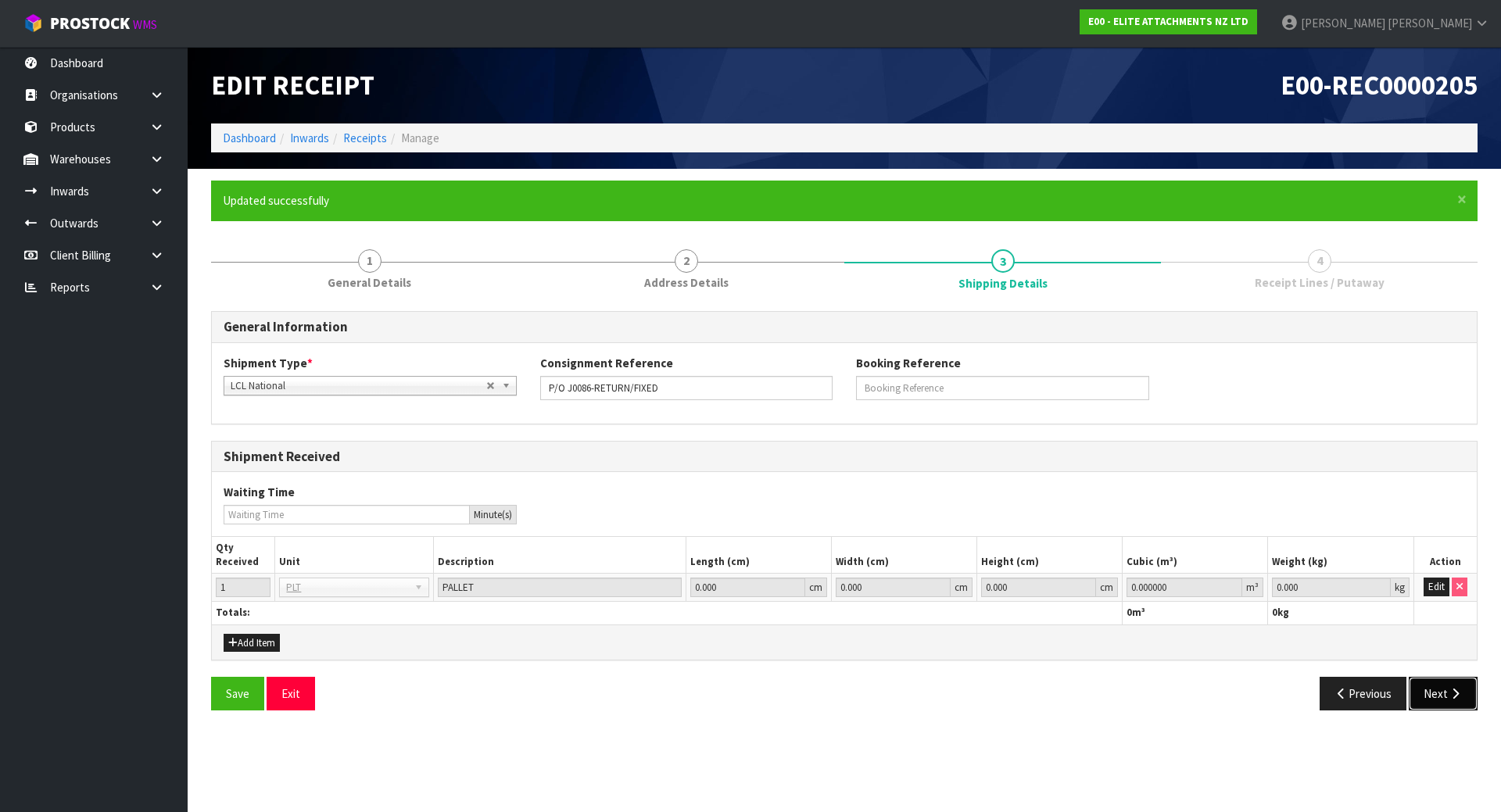
click at [1444, 709] on button "Next" at bounding box center [1443, 694] width 69 height 34
drag, startPoint x: 1431, startPoint y: 579, endPoint x: 1415, endPoint y: 586, distance: 17.5
click at [1431, 581] on button "Edit" at bounding box center [1436, 586] width 26 height 19
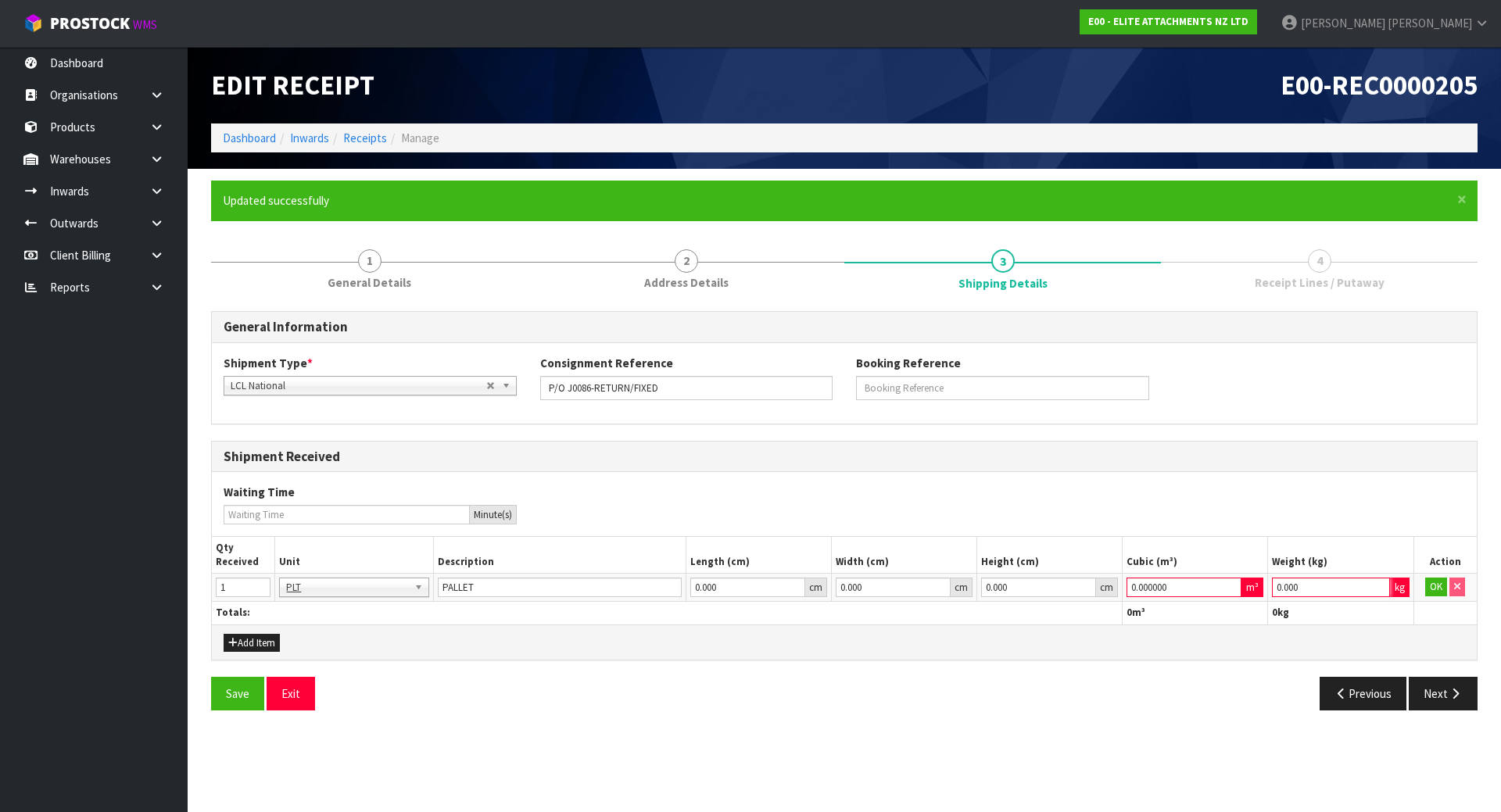
drag, startPoint x: 1342, startPoint y: 588, endPoint x: 1124, endPoint y: 594, distance: 218.1
click at [1128, 594] on tr "1 BAG BAR BSK BIN BTL BOX BDL CAB CGE CTN CSE COI CRA CRT CBE CYL DRM JAR MTR P…" at bounding box center [845, 587] width 1265 height 28
type input "1"
drag, startPoint x: 1196, startPoint y: 586, endPoint x: 955, endPoint y: 593, distance: 241.1
click at [956, 594] on tr "1 BAG BAR BSK BIN BTL BOX BDL CAB CGE CTN CSE COI CRA CRT CBE CYL DRM JAR MTR P…" at bounding box center [845, 587] width 1265 height 28
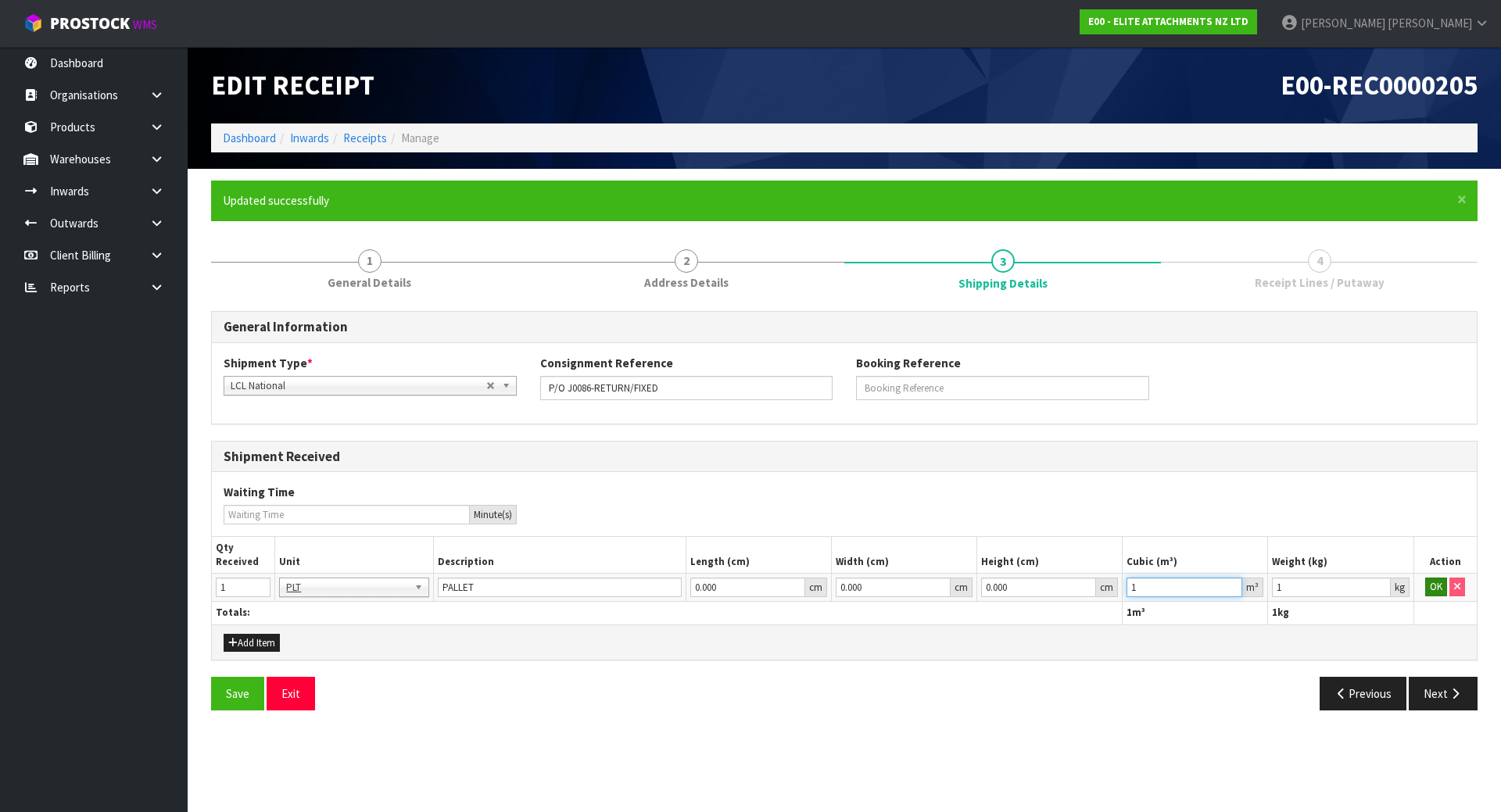
type input "1"
click at [1436, 580] on button "OK" at bounding box center [1436, 586] width 21 height 19
click at [1435, 681] on button "Next" at bounding box center [1443, 694] width 69 height 34
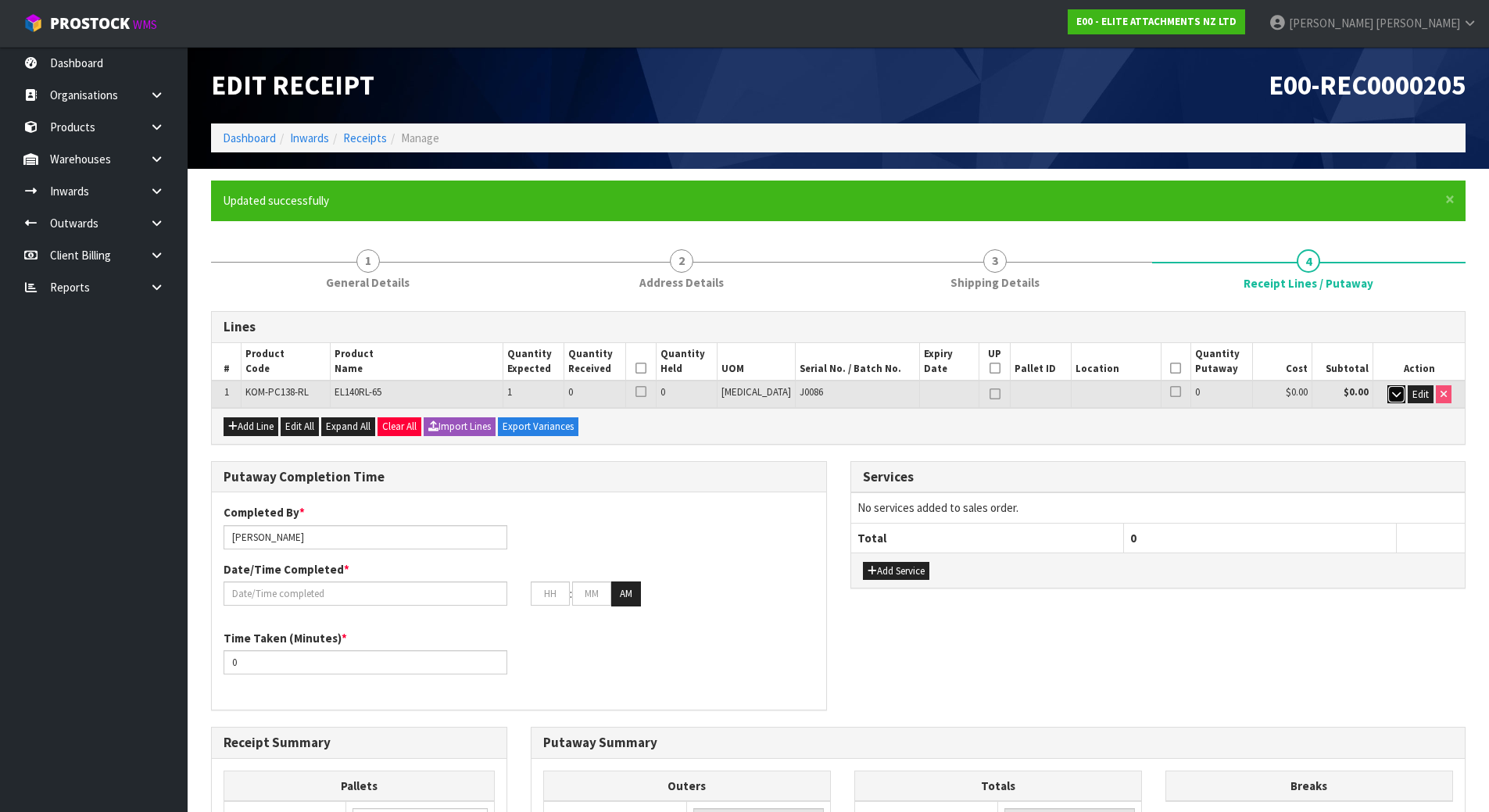
click at [1388, 396] on button "button" at bounding box center [1396, 394] width 18 height 19
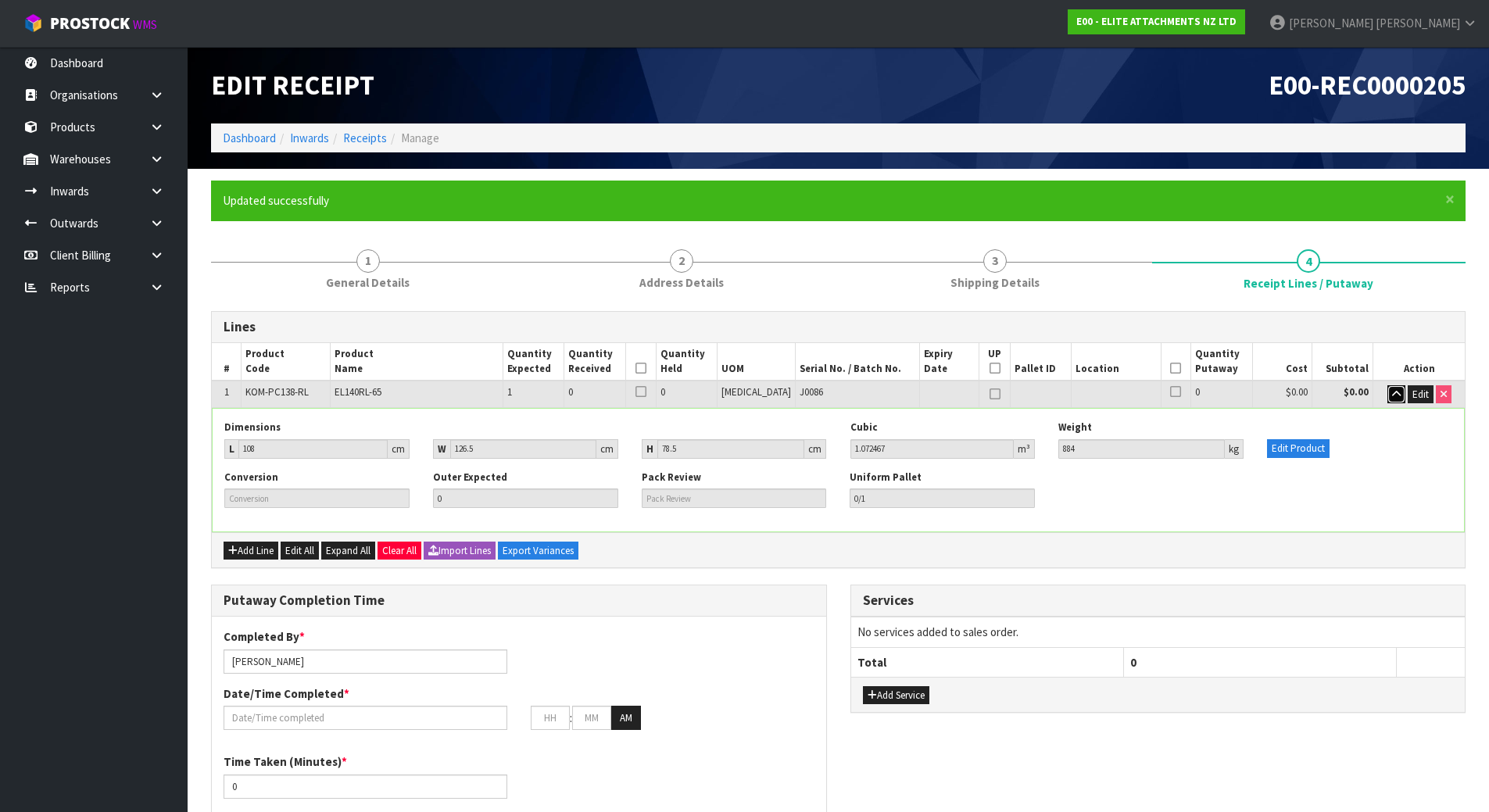
click at [1388, 396] on button "button" at bounding box center [1396, 394] width 18 height 19
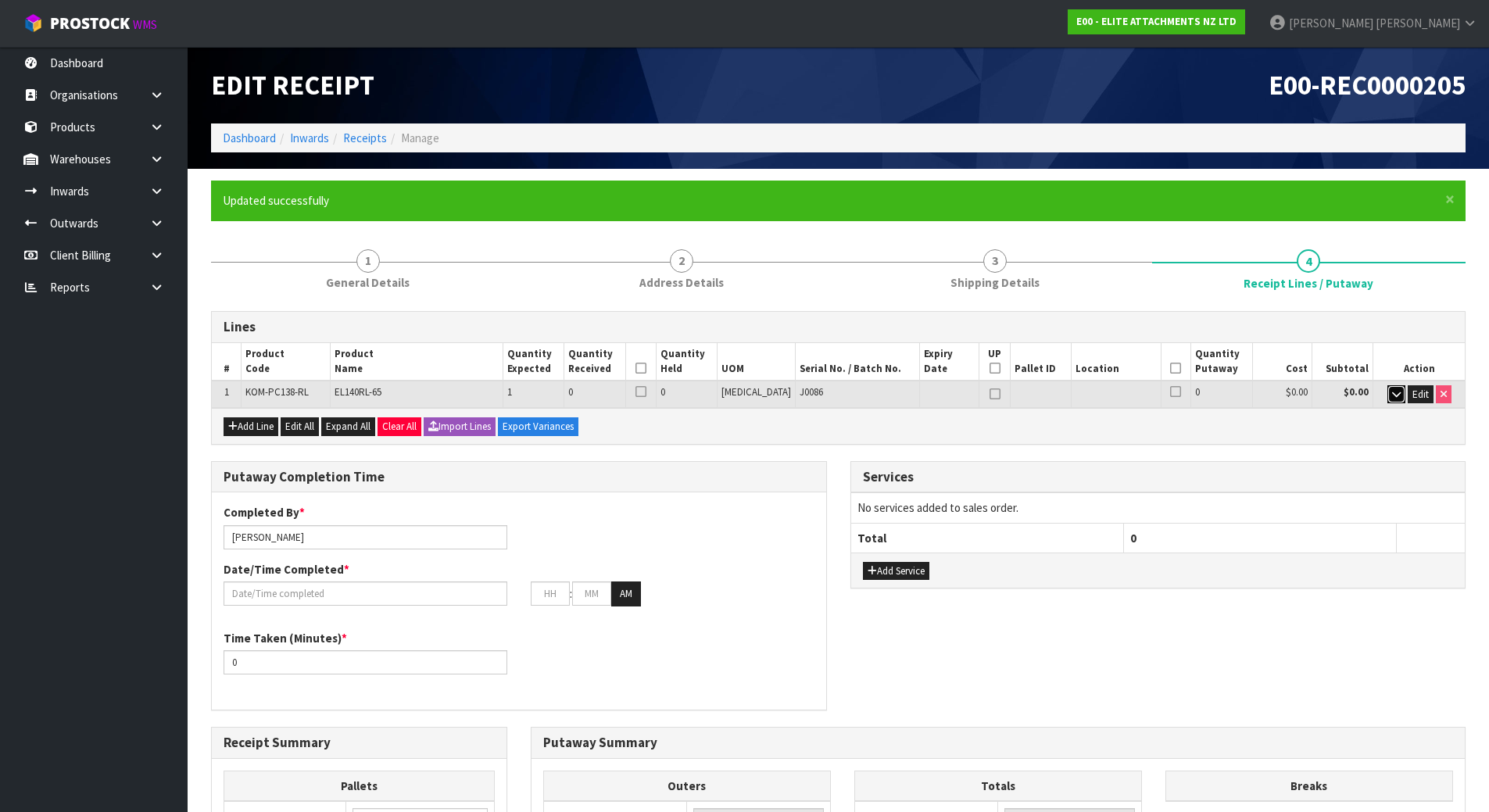
click at [1394, 397] on icon "button" at bounding box center [1396, 394] width 9 height 10
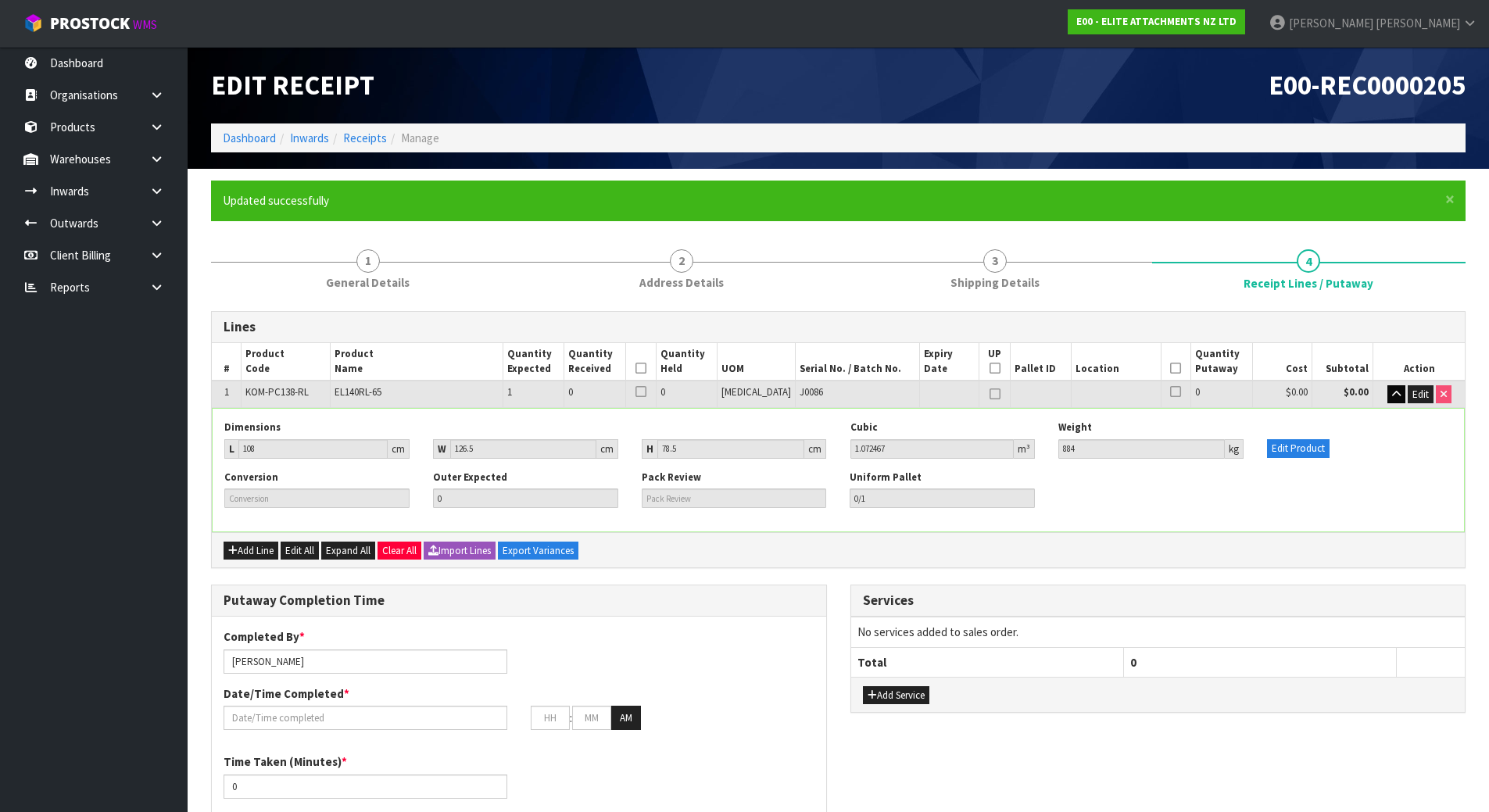
click at [415, 393] on td "EL140RL-65" at bounding box center [415, 394] width 173 height 28
drag, startPoint x: 404, startPoint y: 396, endPoint x: 330, endPoint y: 397, distance: 74.0
click at [330, 397] on tr "1 KOM-PC138-RL EL140RL-65 1 0 0 PCE J0086 0 $0.00 $0.00 Edit" at bounding box center [838, 394] width 1253 height 28
click at [286, 398] on td "KOM-PC138-RL" at bounding box center [286, 394] width 89 height 28
drag, startPoint x: 307, startPoint y: 390, endPoint x: 238, endPoint y: 385, distance: 69.2
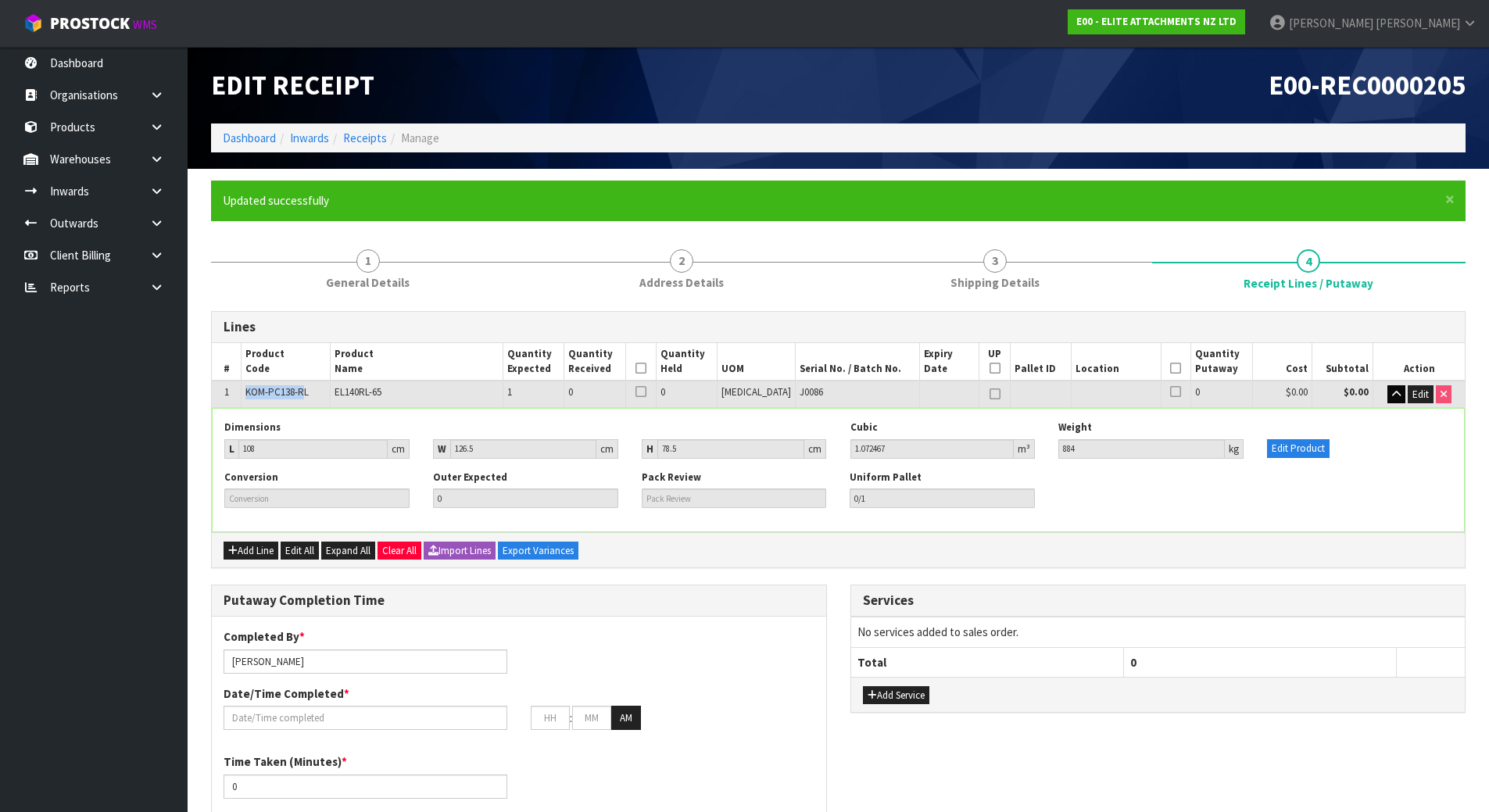
click at [235, 385] on tr "1 KOM-PC138-RL EL140RL-65 1 0 0 PCE J0086 0 $0.00 $0.00 Edit" at bounding box center [838, 394] width 1253 height 28
click at [243, 386] on td "KOM-PC138-RL" at bounding box center [286, 394] width 89 height 28
drag, startPoint x: 246, startPoint y: 390, endPoint x: 329, endPoint y: 389, distance: 83.0
click at [329, 389] on td "KOM-PC138-RL" at bounding box center [286, 394] width 89 height 28
copy span "KOM-PC138-RL"
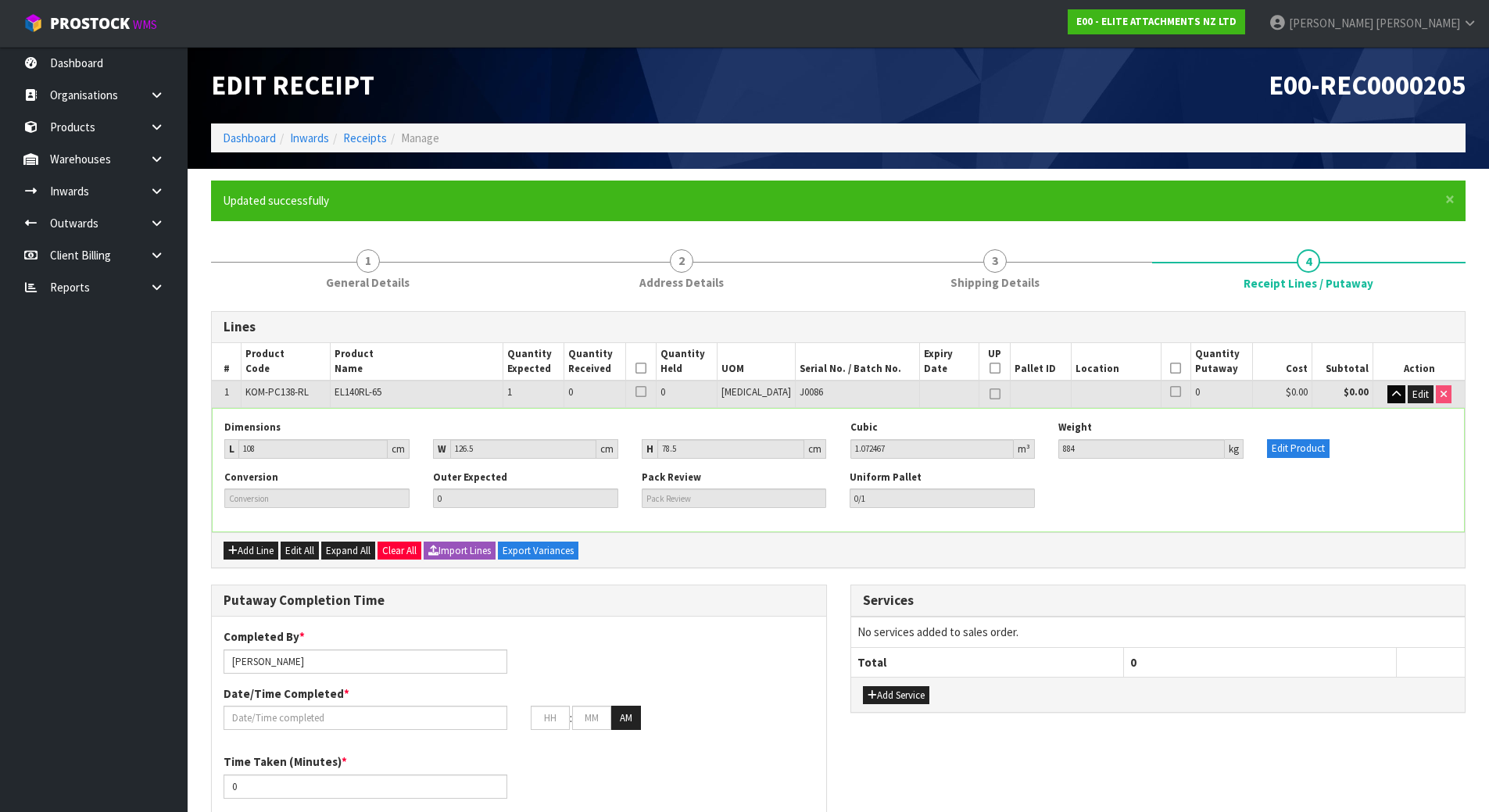
click at [880, 561] on div "Add Line Edit All Expand All Clear All Import Lines Export Variances" at bounding box center [838, 549] width 1253 height 35
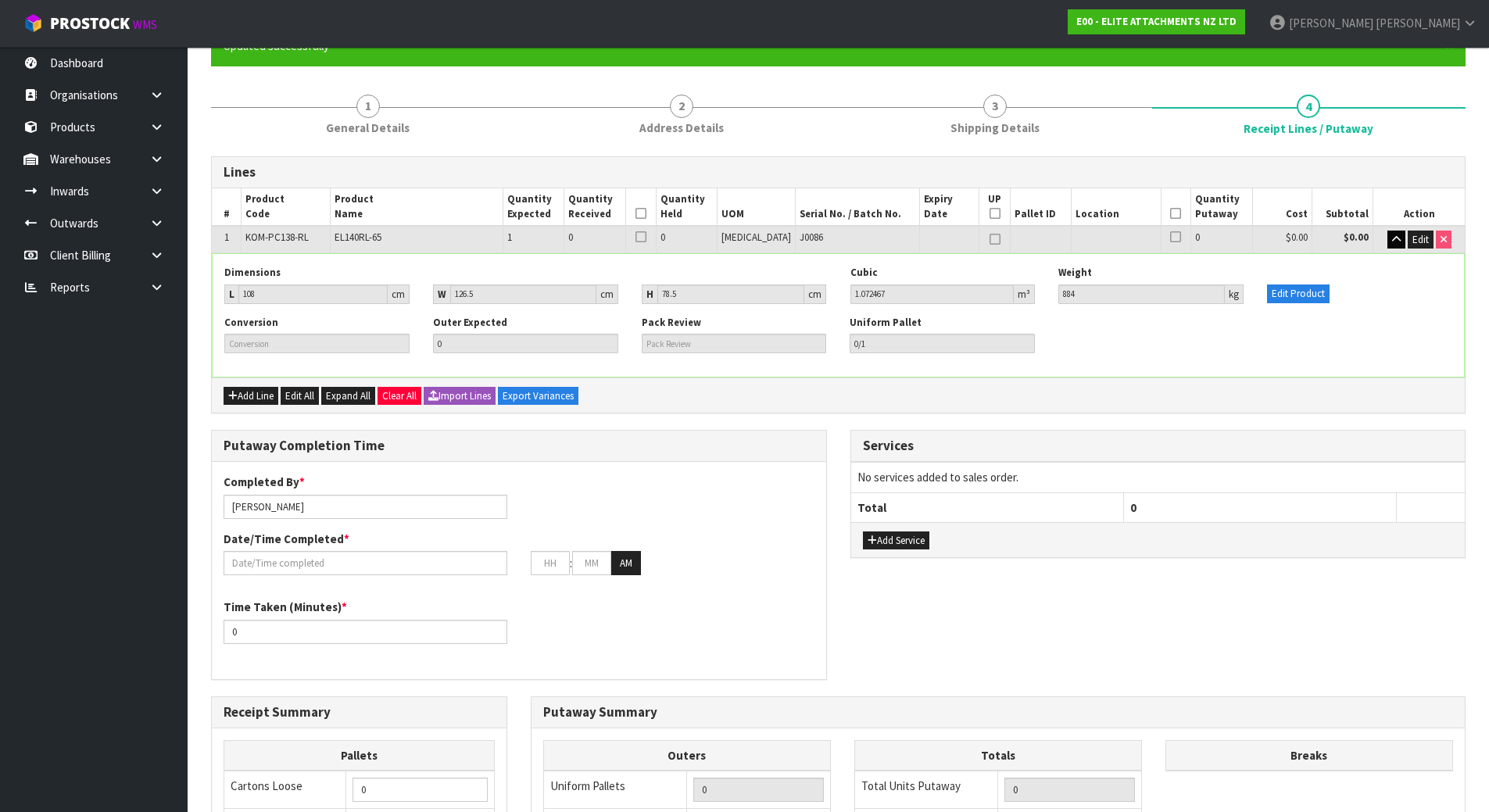
scroll to position [157, 0]
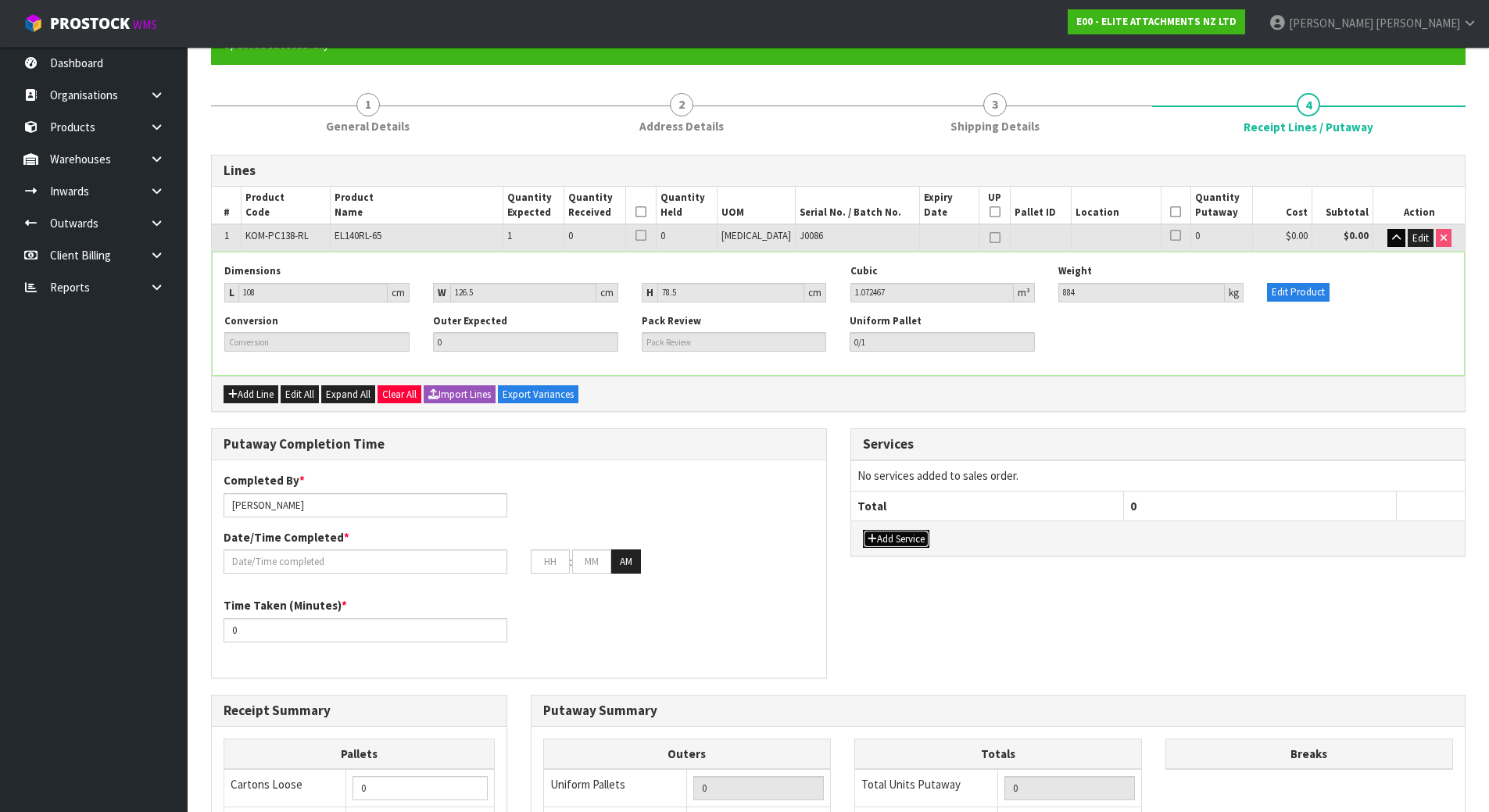
click at [922, 533] on button "Add Service" at bounding box center [896, 539] width 66 height 19
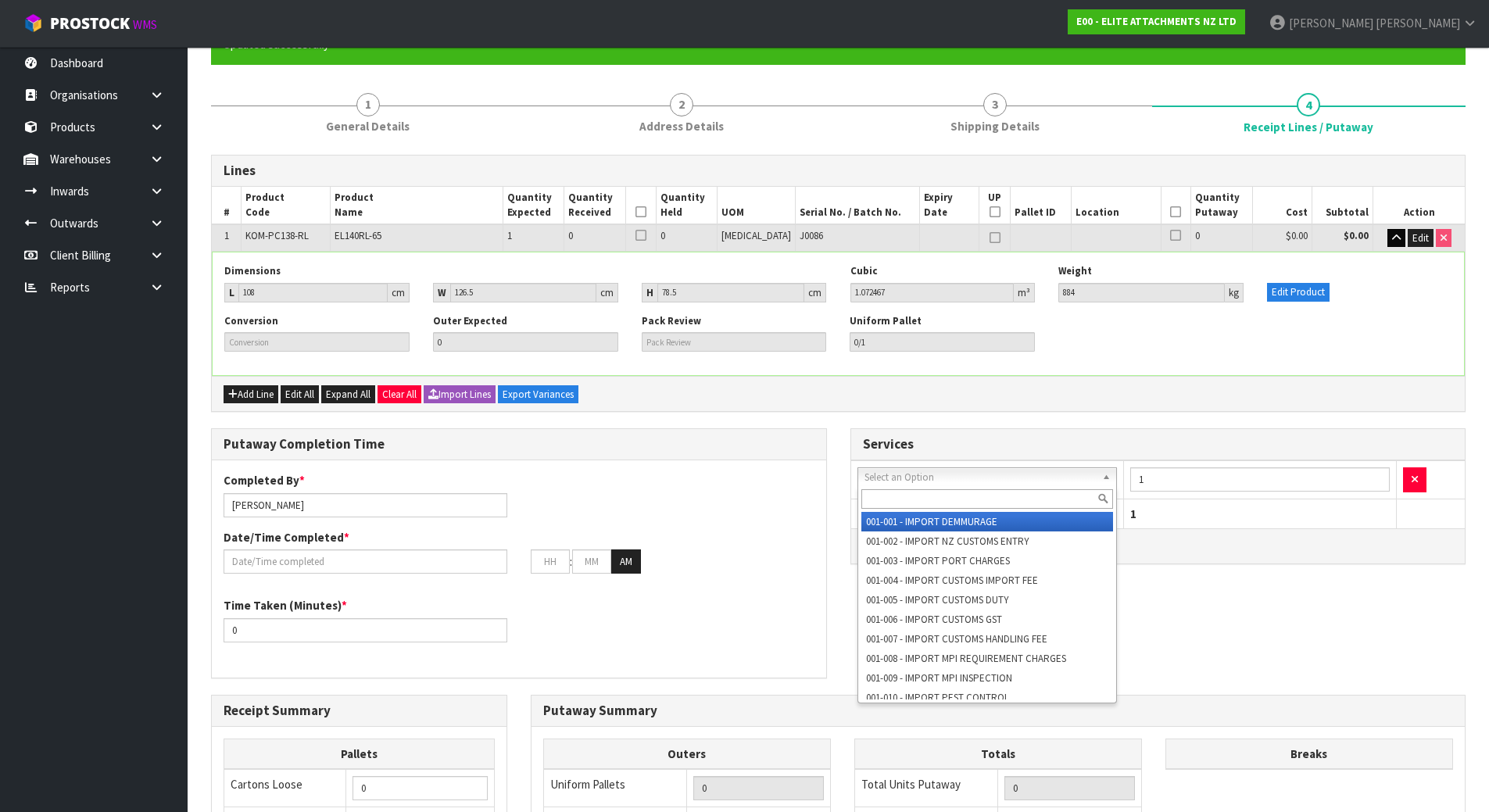
click at [949, 489] on input "text" at bounding box center [988, 499] width 252 height 20
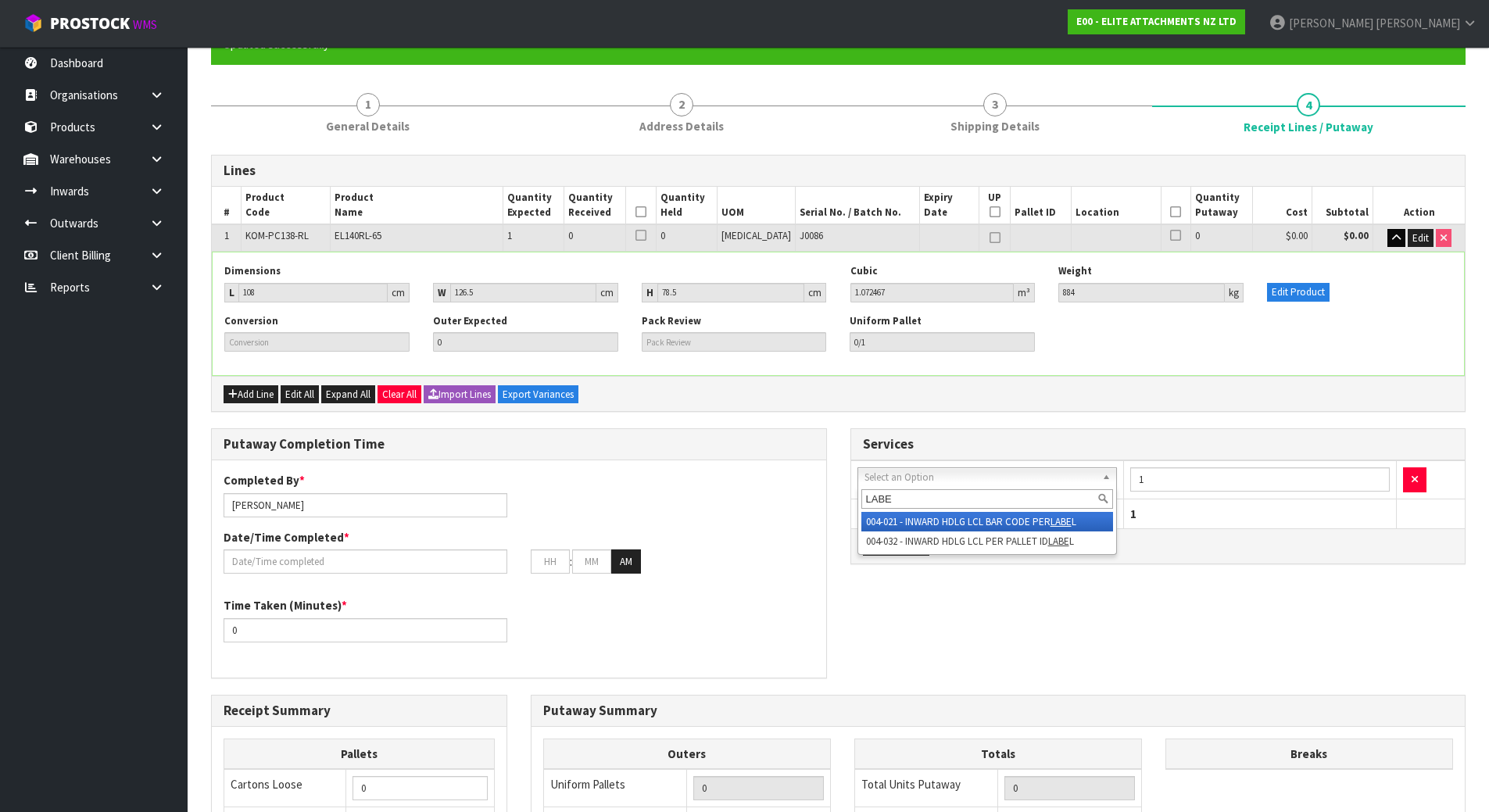
type input "LABE"
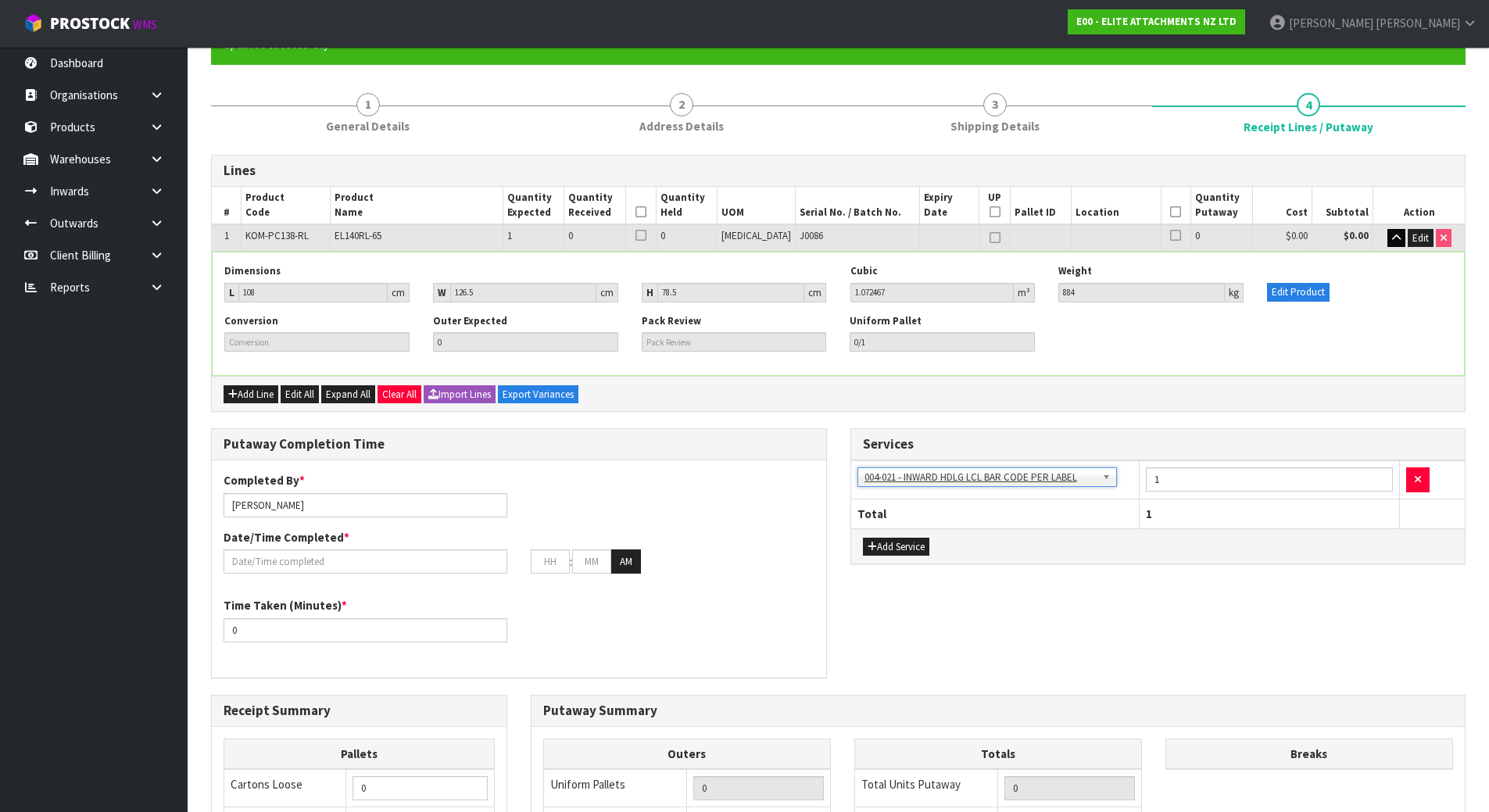
click at [974, 567] on div "Services 001-001 - IMPORT DEMMURAGE 001-002 - IMPORT NZ CUSTOMS ENTRY 001-003 -…" at bounding box center [1158, 504] width 639 height 152
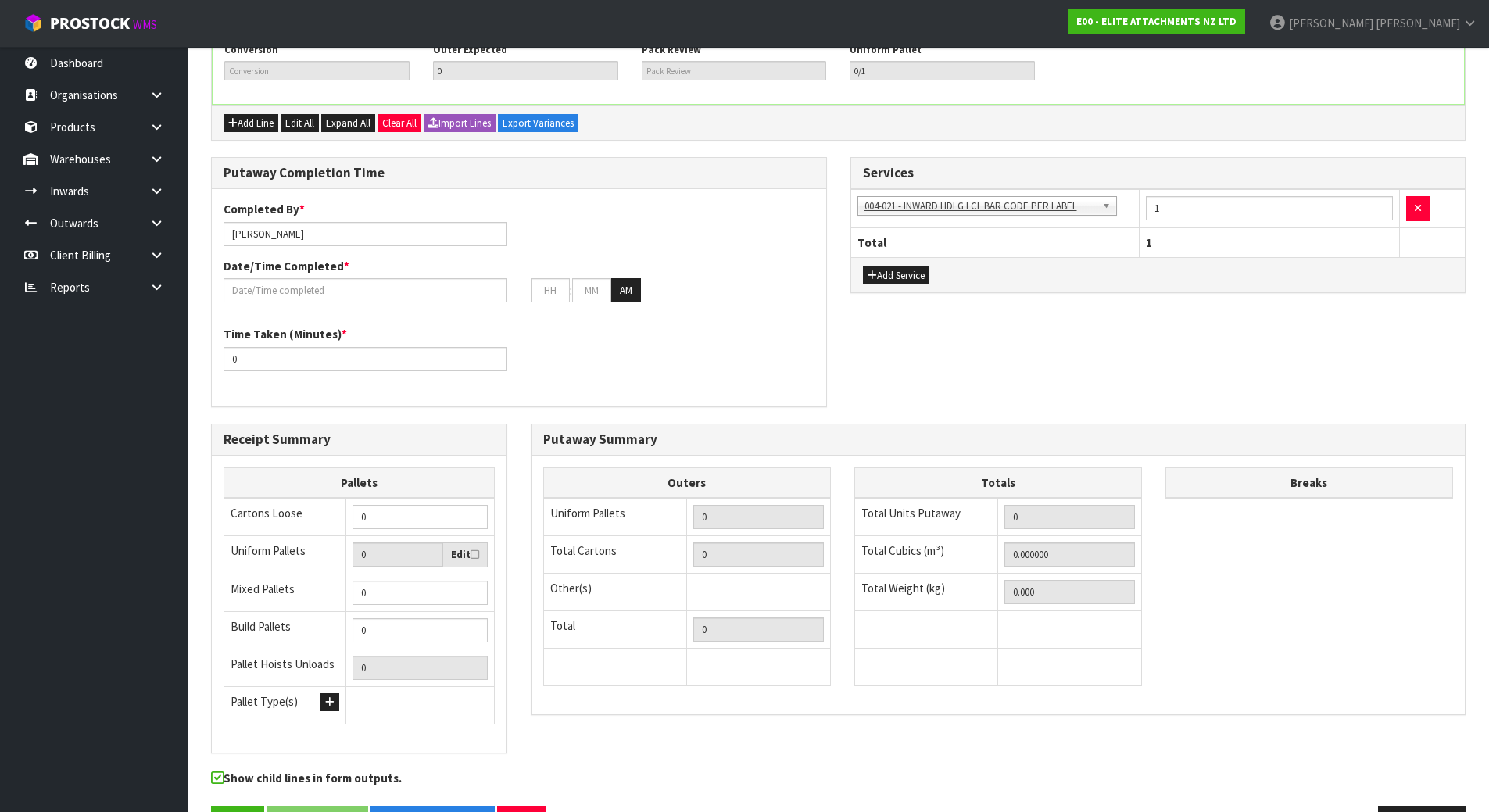
scroll to position [469, 0]
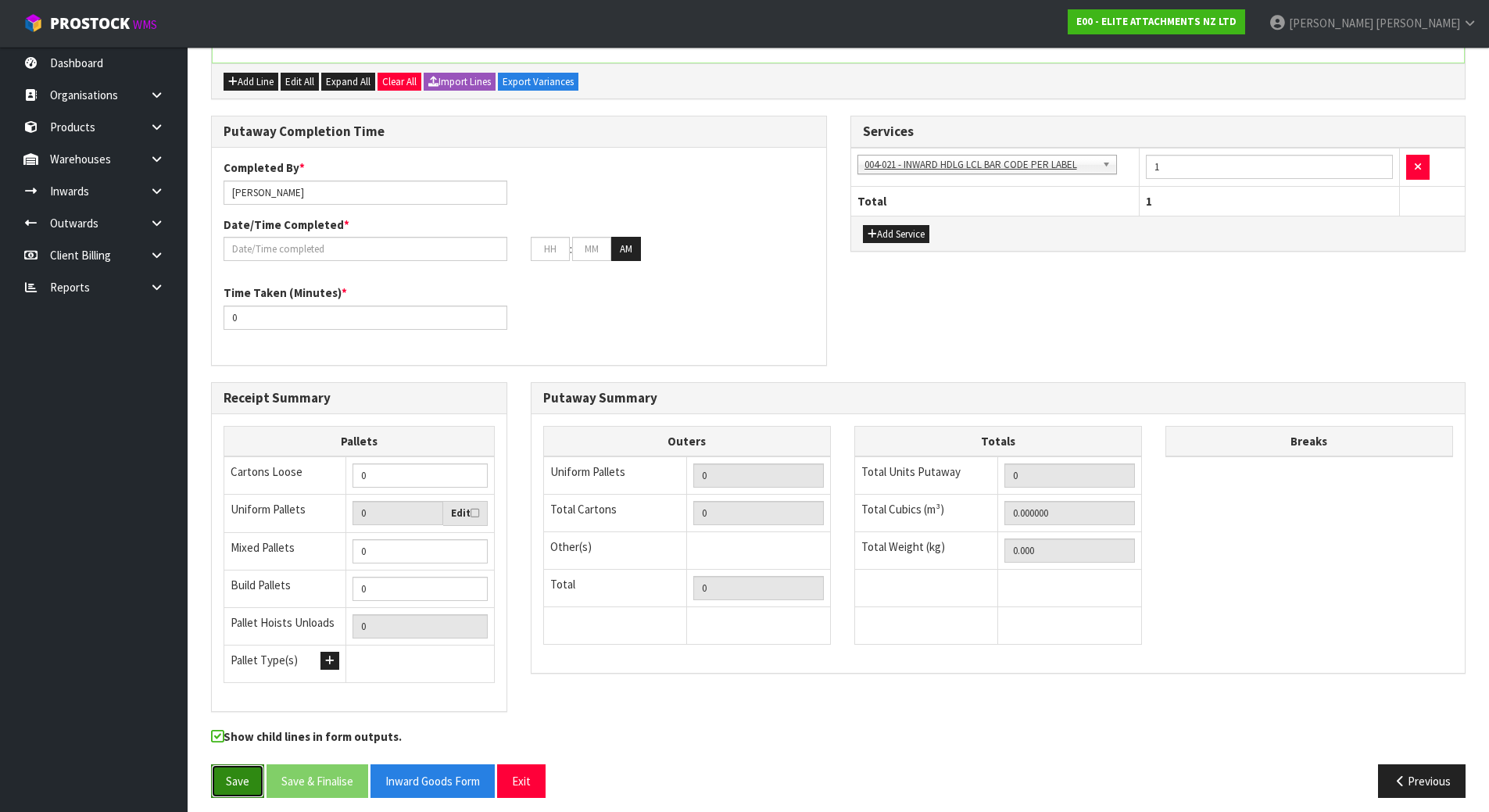
click at [212, 775] on button "Save" at bounding box center [237, 782] width 53 height 34
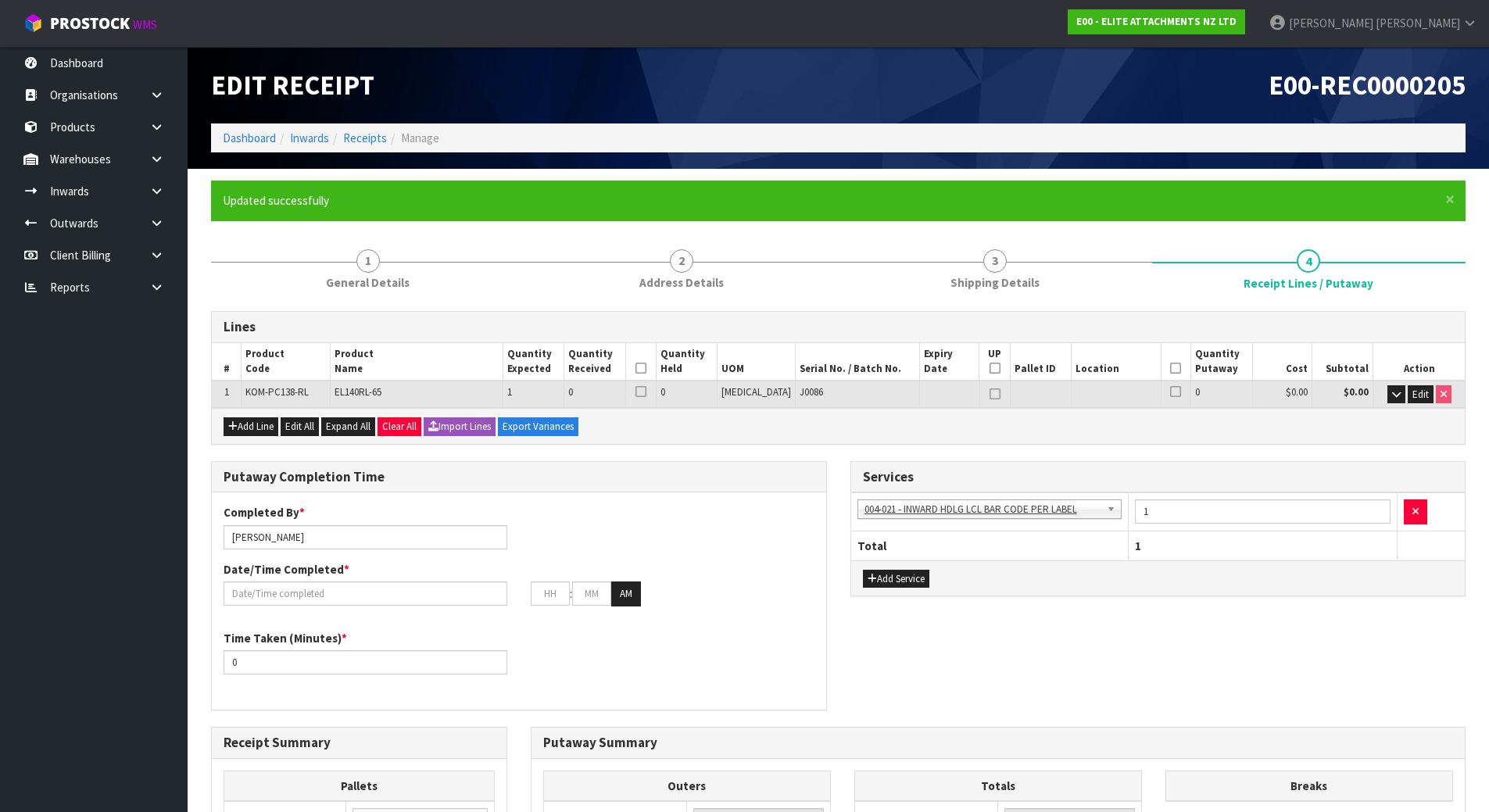
click at [828, 446] on div "Lines # Product Code Product Name Quantity Expected Quantity Received Quantity …" at bounding box center [838, 732] width 1254 height 843
click at [1416, 389] on span "Edit" at bounding box center [1420, 394] width 16 height 13
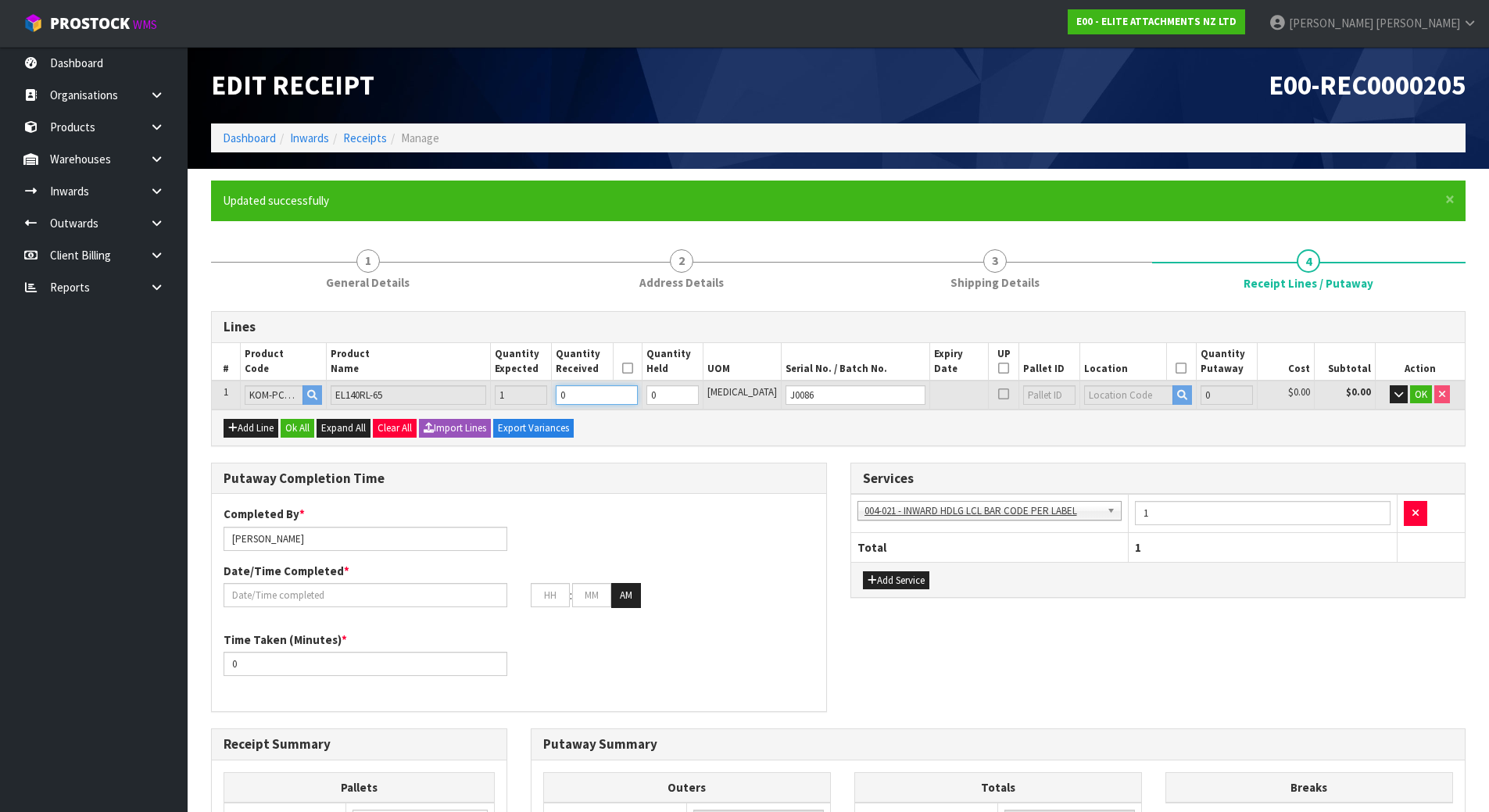
click at [496, 394] on tr "1 KOM-PC138-RL EL140RL-65 1 0 0 PCE J0086 0 $0.00 $0.00 OK" at bounding box center [838, 395] width 1253 height 29
type input "1"
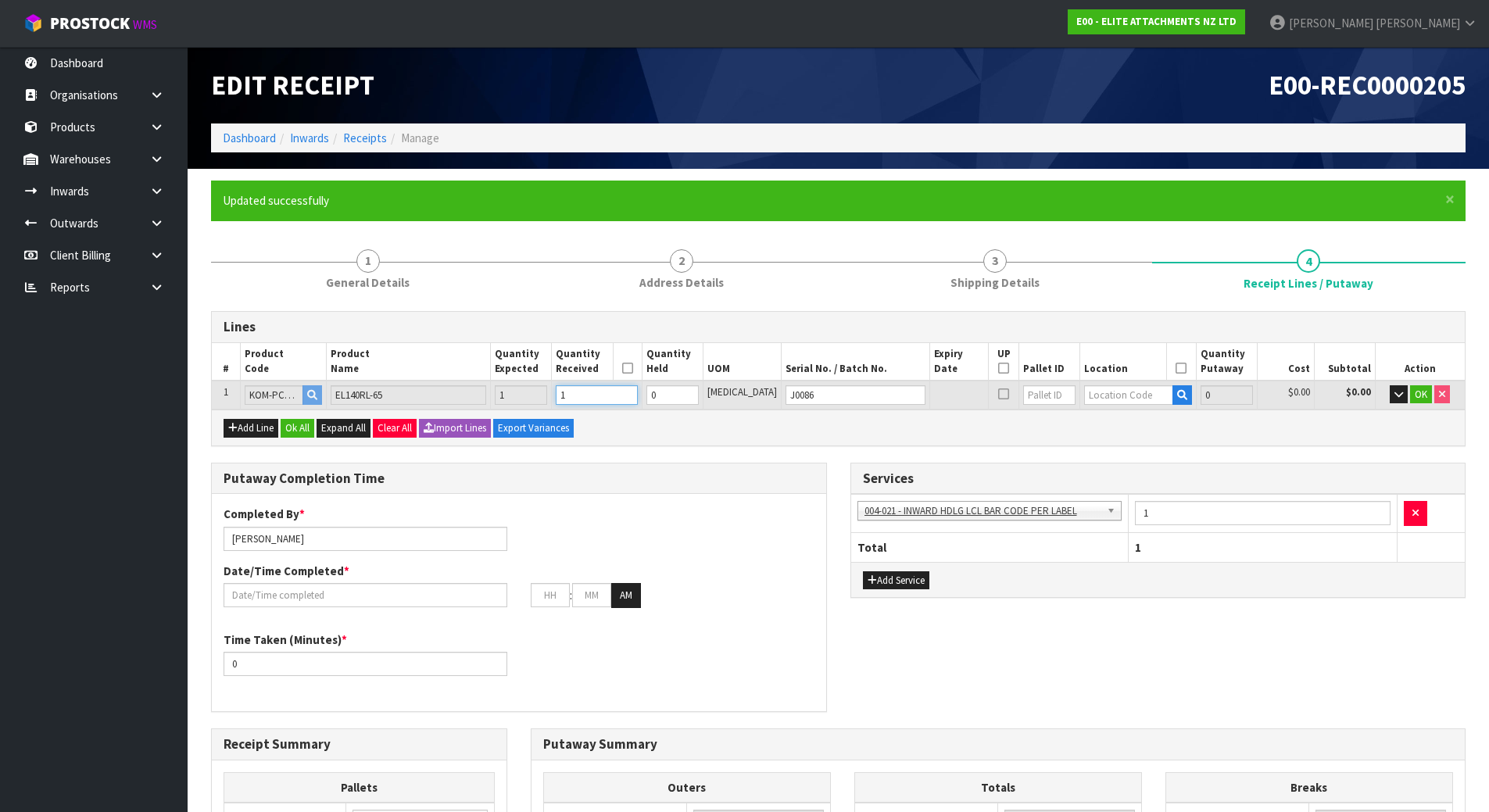
type input "1.072467"
type input "884"
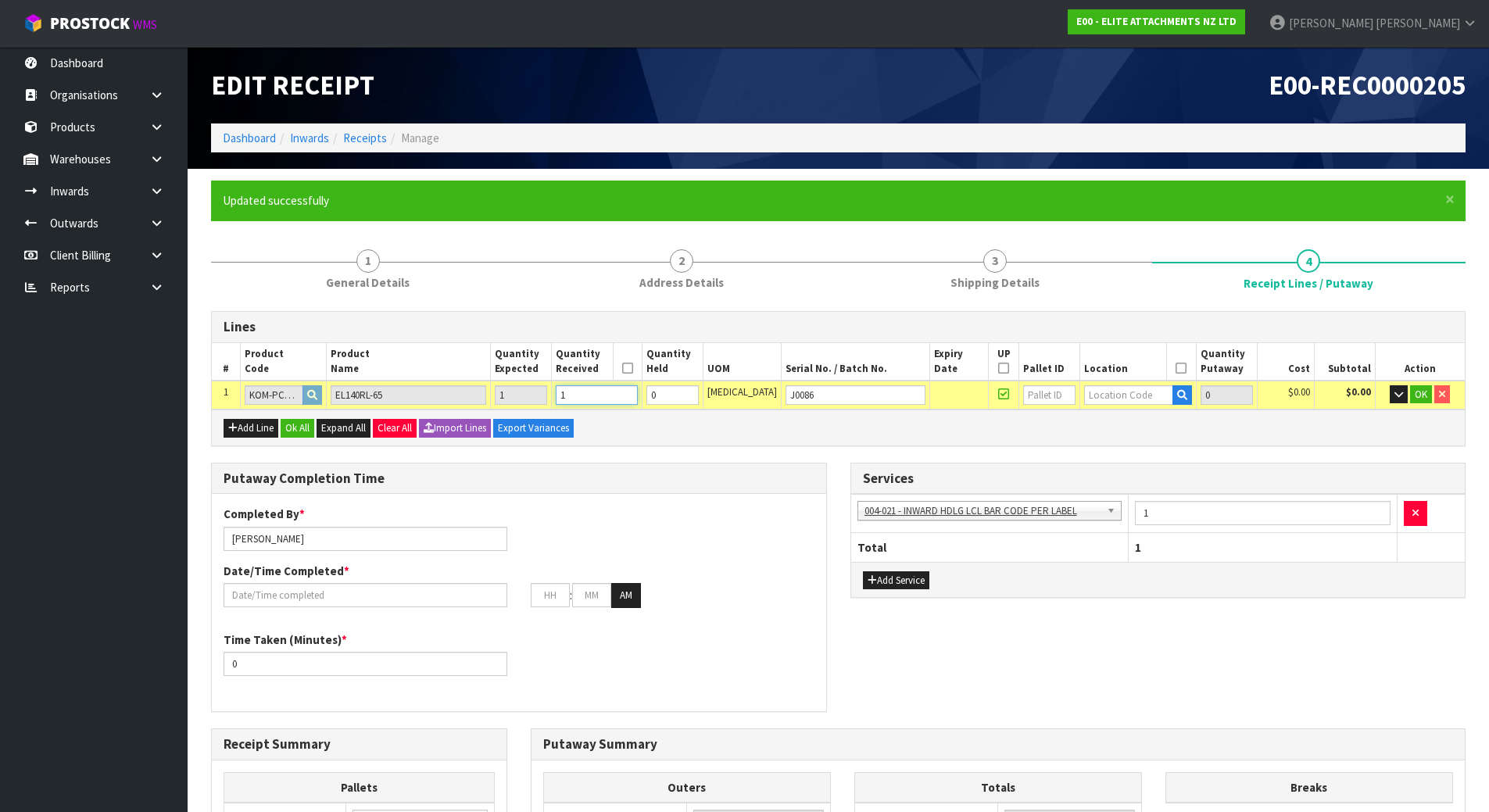
type input "1"
click at [1106, 396] on input "text" at bounding box center [1128, 395] width 89 height 20
type input "11-13-3"
click at [1128, 415] on link "11-13-3 -A" at bounding box center [1127, 422] width 124 height 21
type input "1"
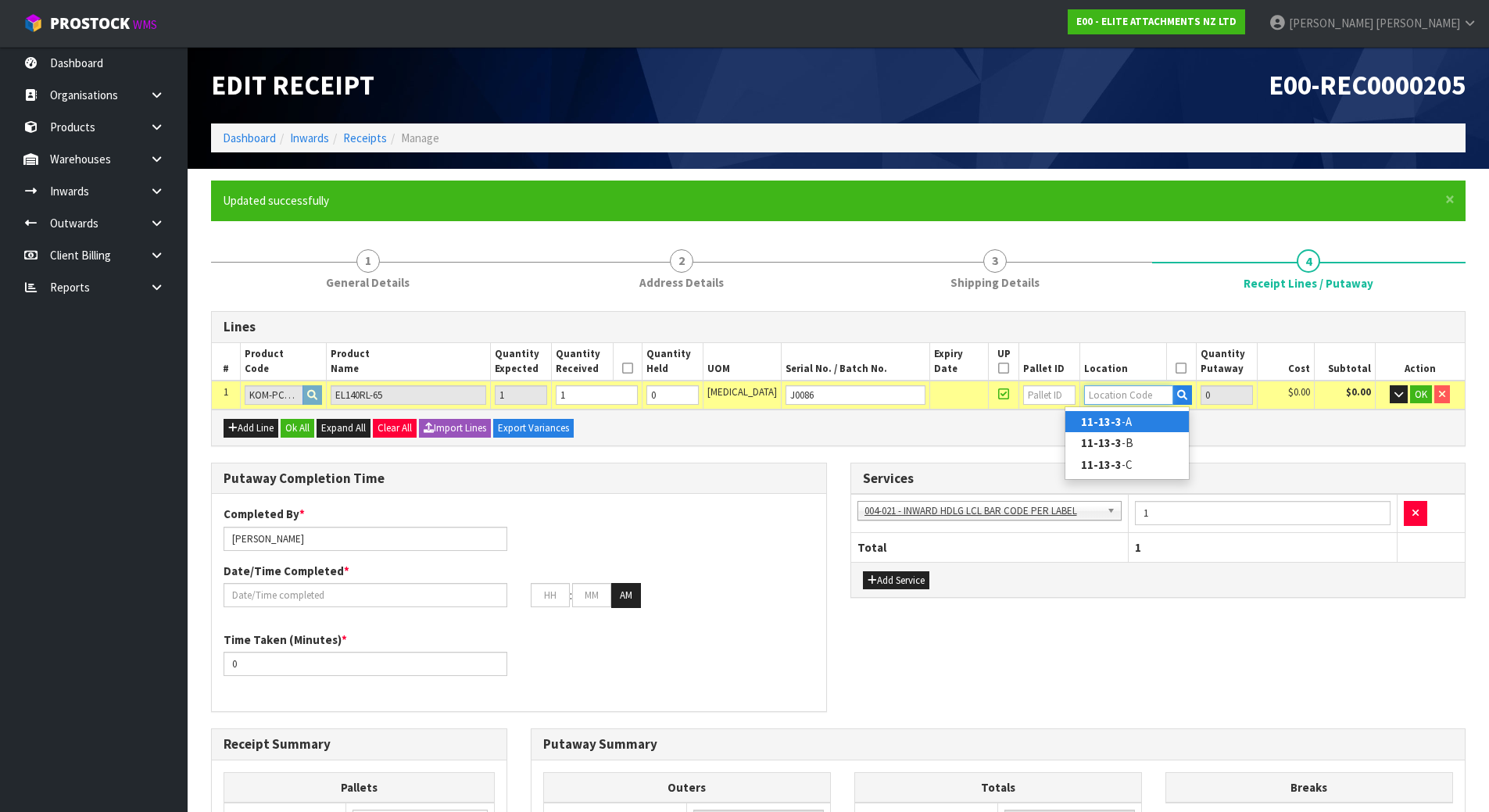
type input "11-13-3-A"
type input "1"
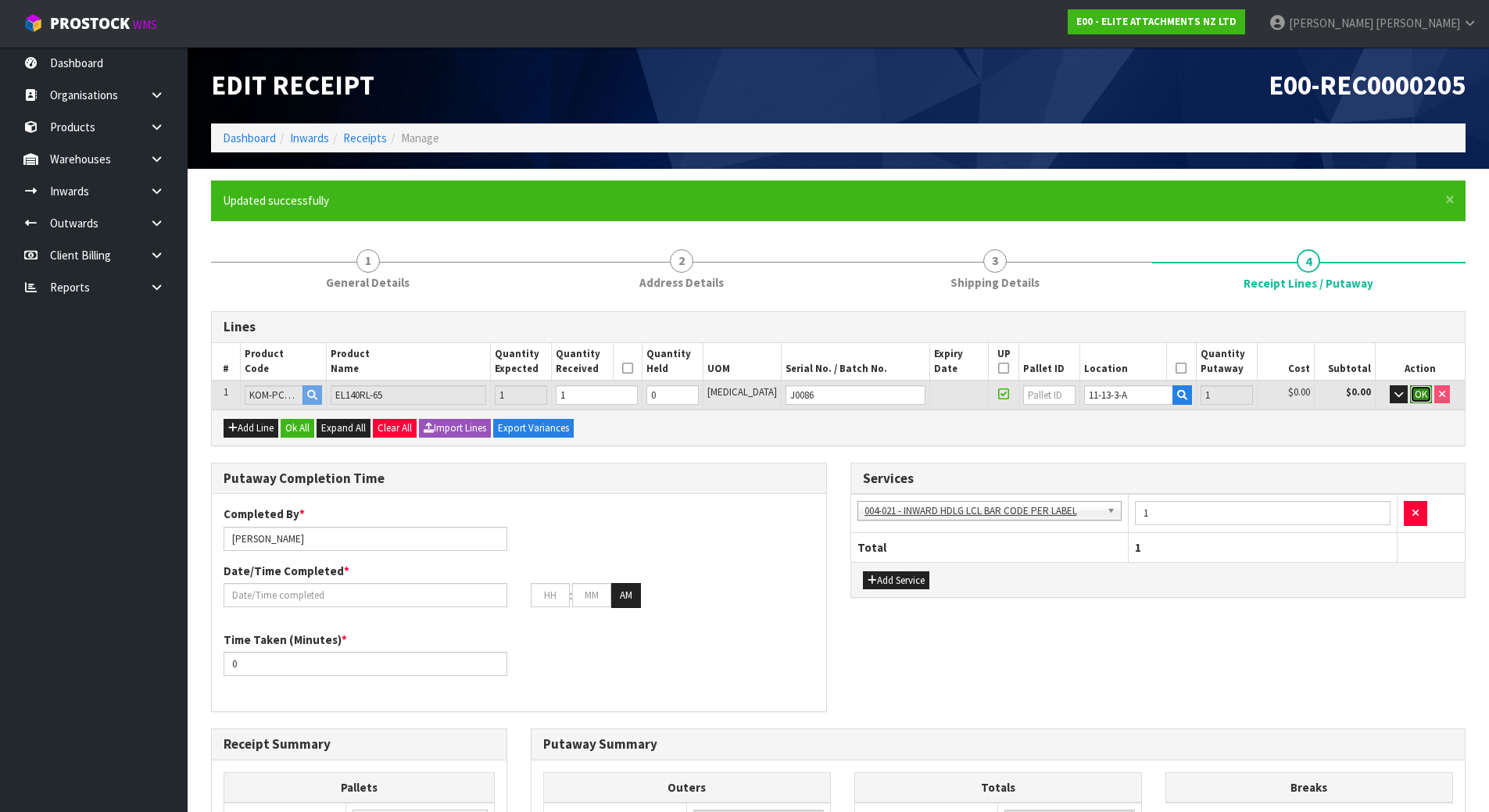
click at [1417, 390] on span "OK" at bounding box center [1421, 394] width 13 height 13
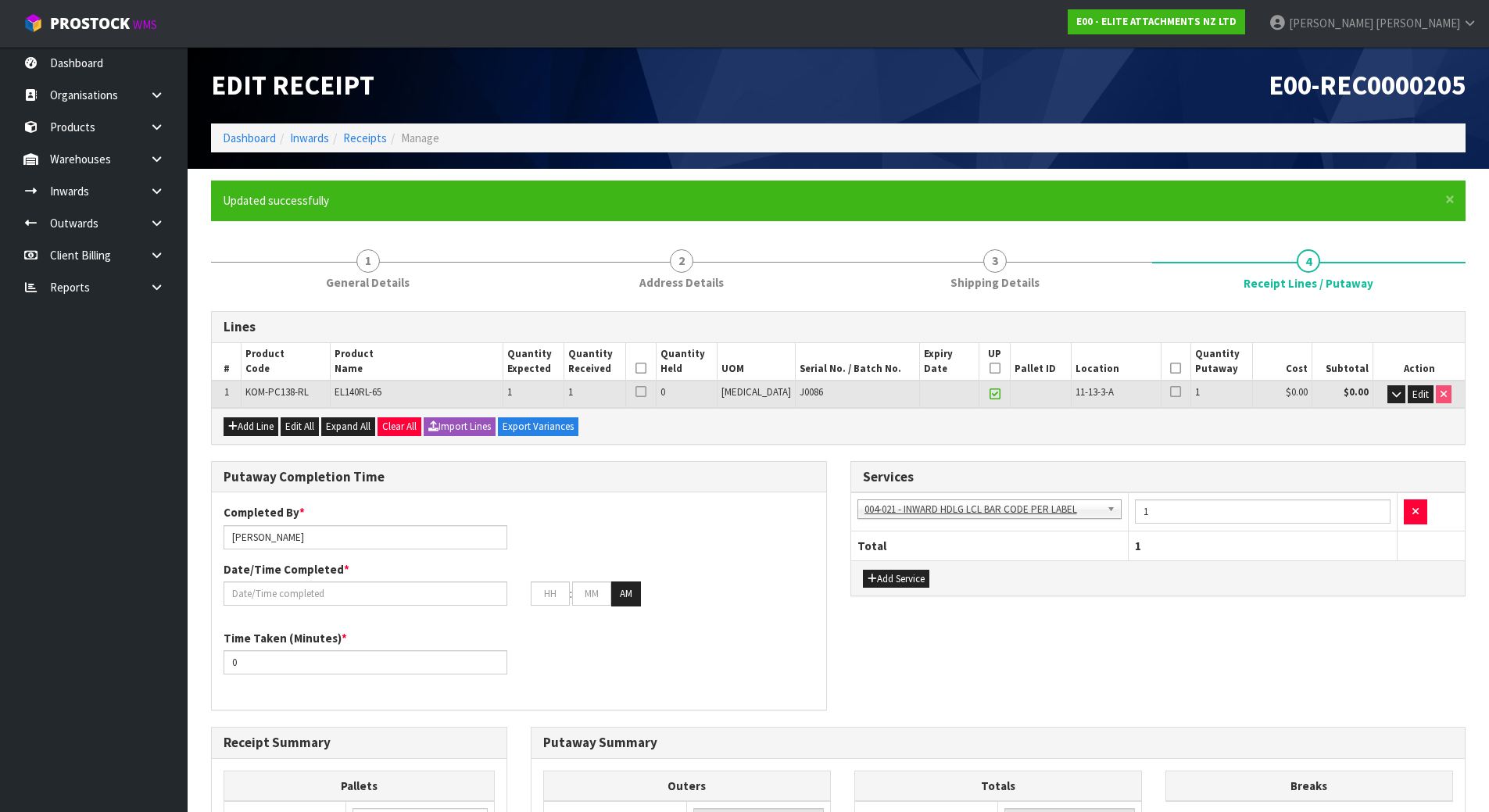
click at [646, 369] on icon at bounding box center [641, 368] width 11 height 1
click at [1170, 368] on icon at bounding box center [1176, 368] width 11 height 1
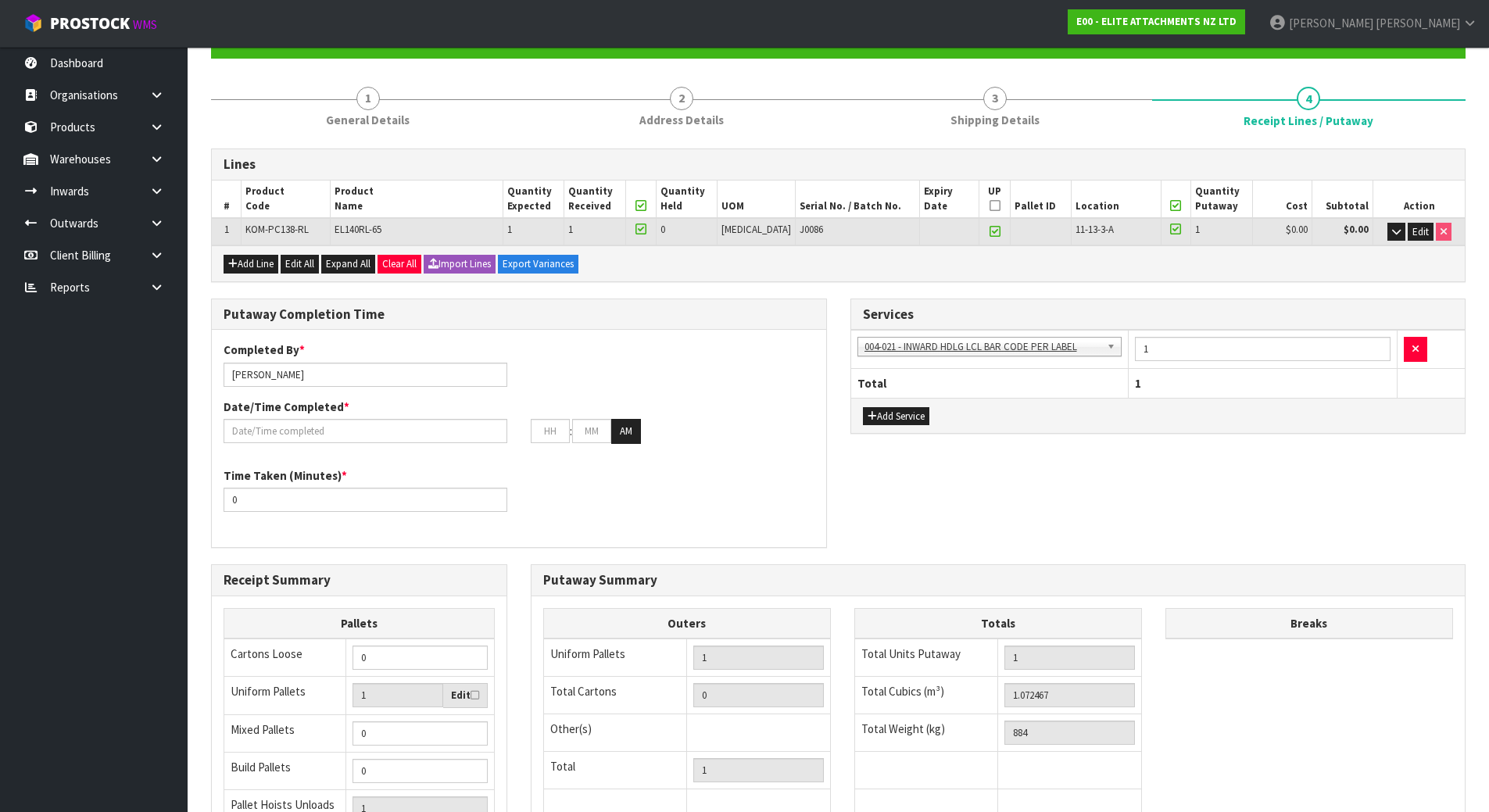
scroll to position [157, 0]
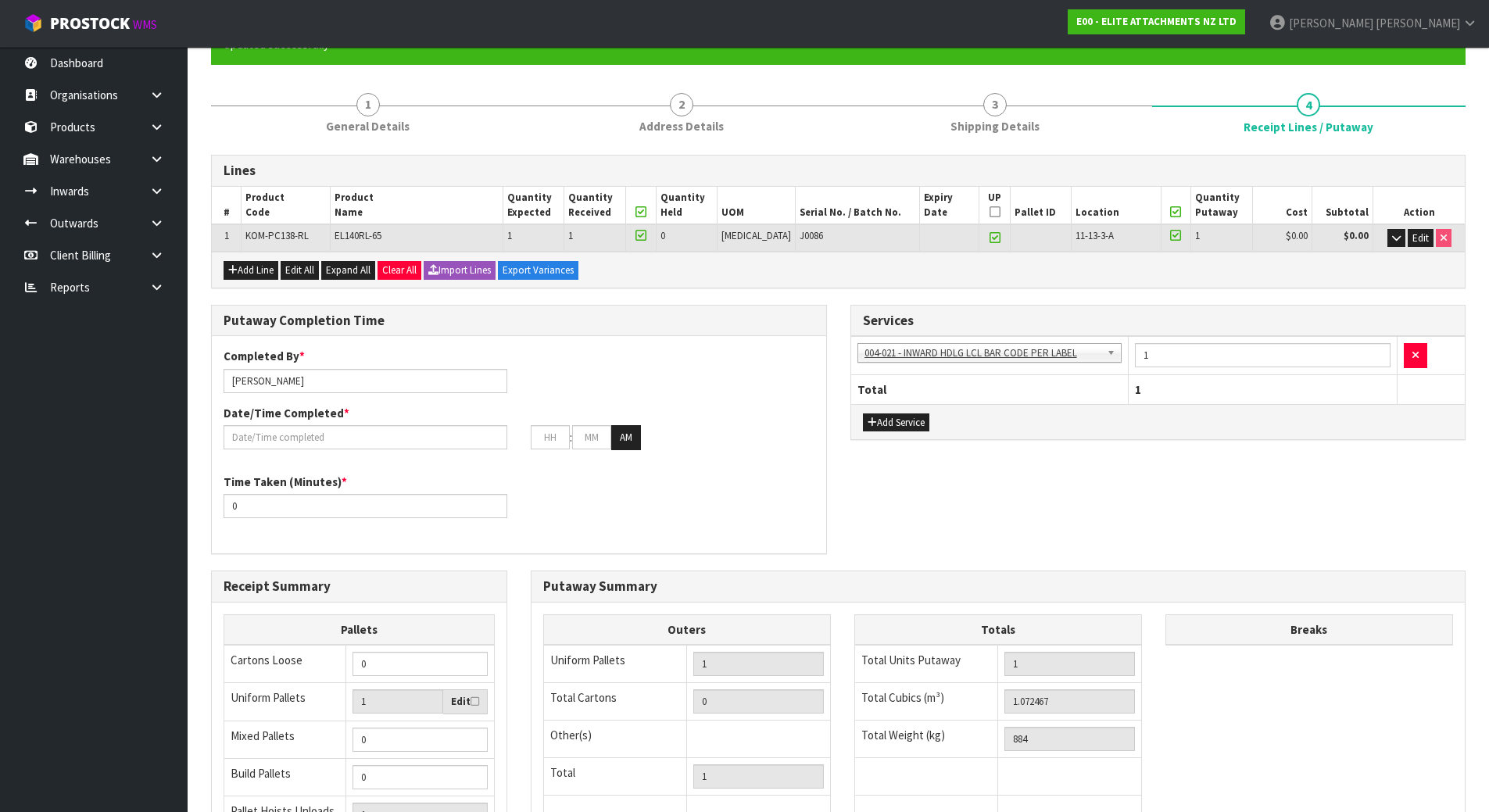
click at [810, 399] on div "Completed By * Michael Drugan Date/Time Completed * : : AM" at bounding box center [519, 404] width 614 height 114
click at [384, 433] on input "text" at bounding box center [365, 437] width 284 height 24
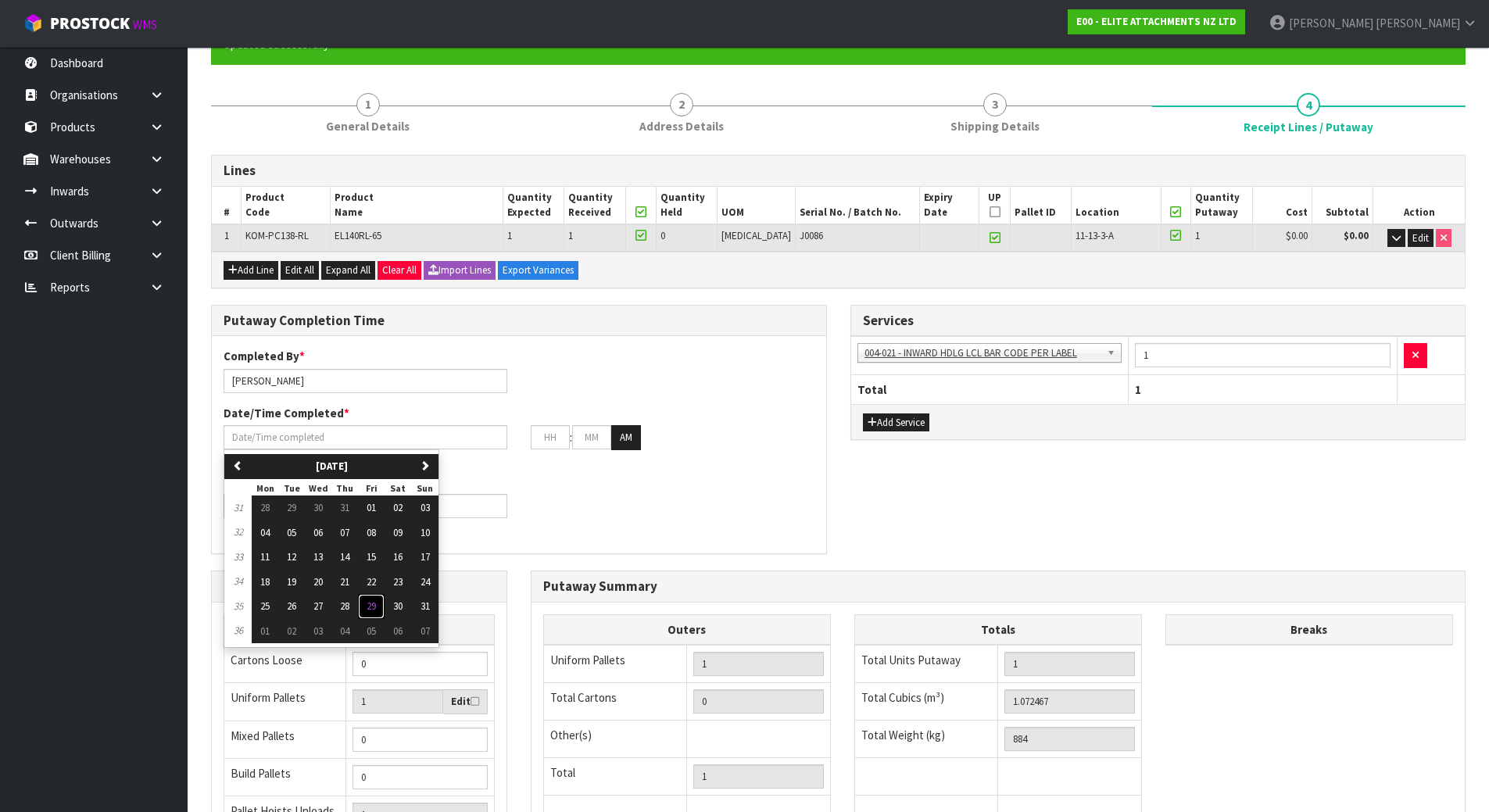
click at [374, 609] on span "29" at bounding box center [371, 605] width 9 height 13
type input "29/08/2025"
type input "12"
type input "00"
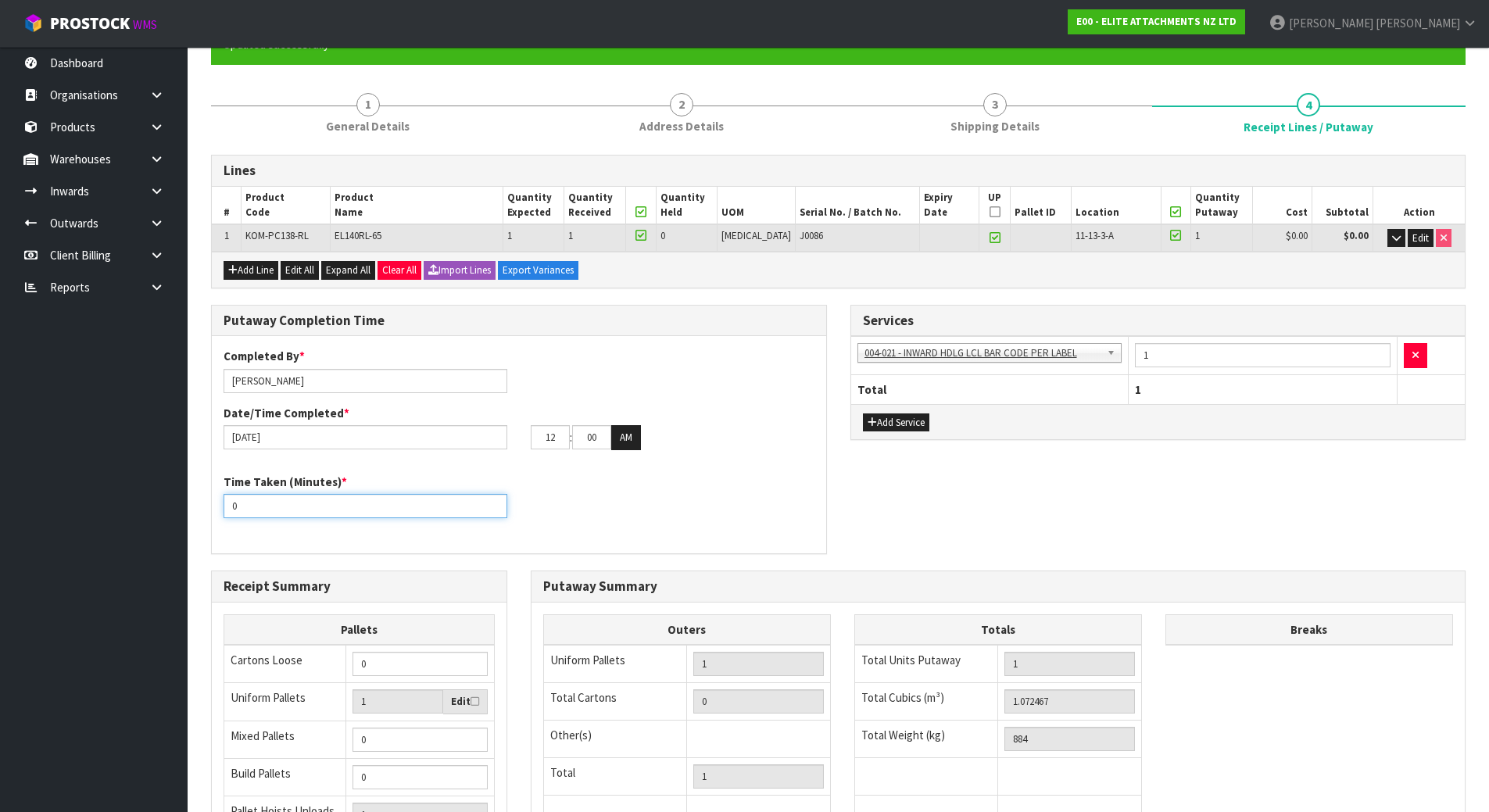
drag, startPoint x: 326, startPoint y: 507, endPoint x: 177, endPoint y: 509, distance: 149.0
click at [177, 509] on body "Toggle navigation ProStock WMS E00 - ELITE ATTACHMENTS NZ LTD [PERSON_NAME] Log…" at bounding box center [744, 249] width 1489 height 812
drag, startPoint x: 440, startPoint y: 501, endPoint x: 186, endPoint y: 519, distance: 254.6
click at [186, 519] on body "Toggle navigation ProStock WMS E00 - ELITE ATTACHMENTS NZ LTD [PERSON_NAME] Log…" at bounding box center [744, 249] width 1489 height 812
type input "40"
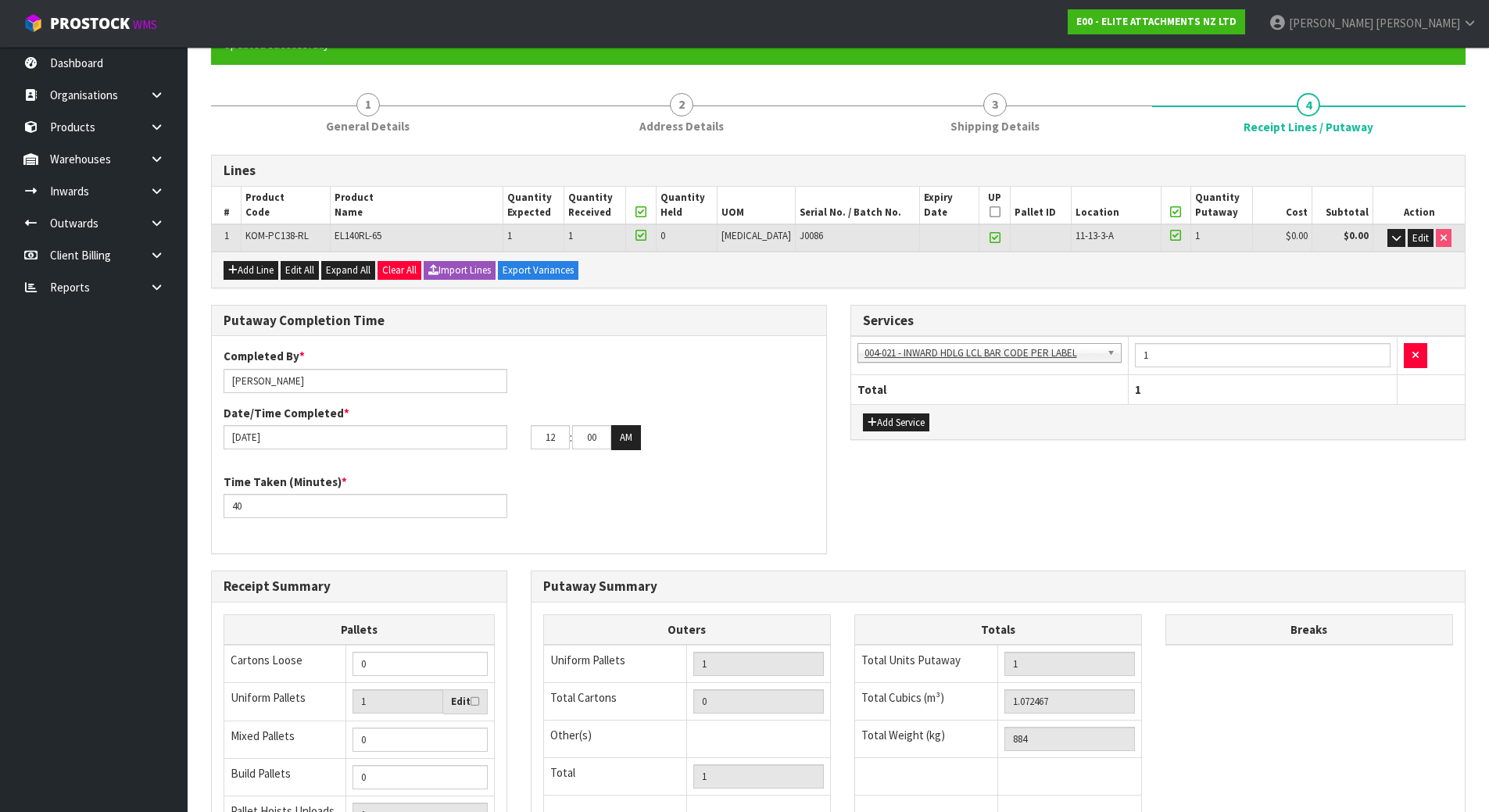
click at [531, 493] on div "Time Taken (Minutes) * 40" at bounding box center [519, 501] width 614 height 56
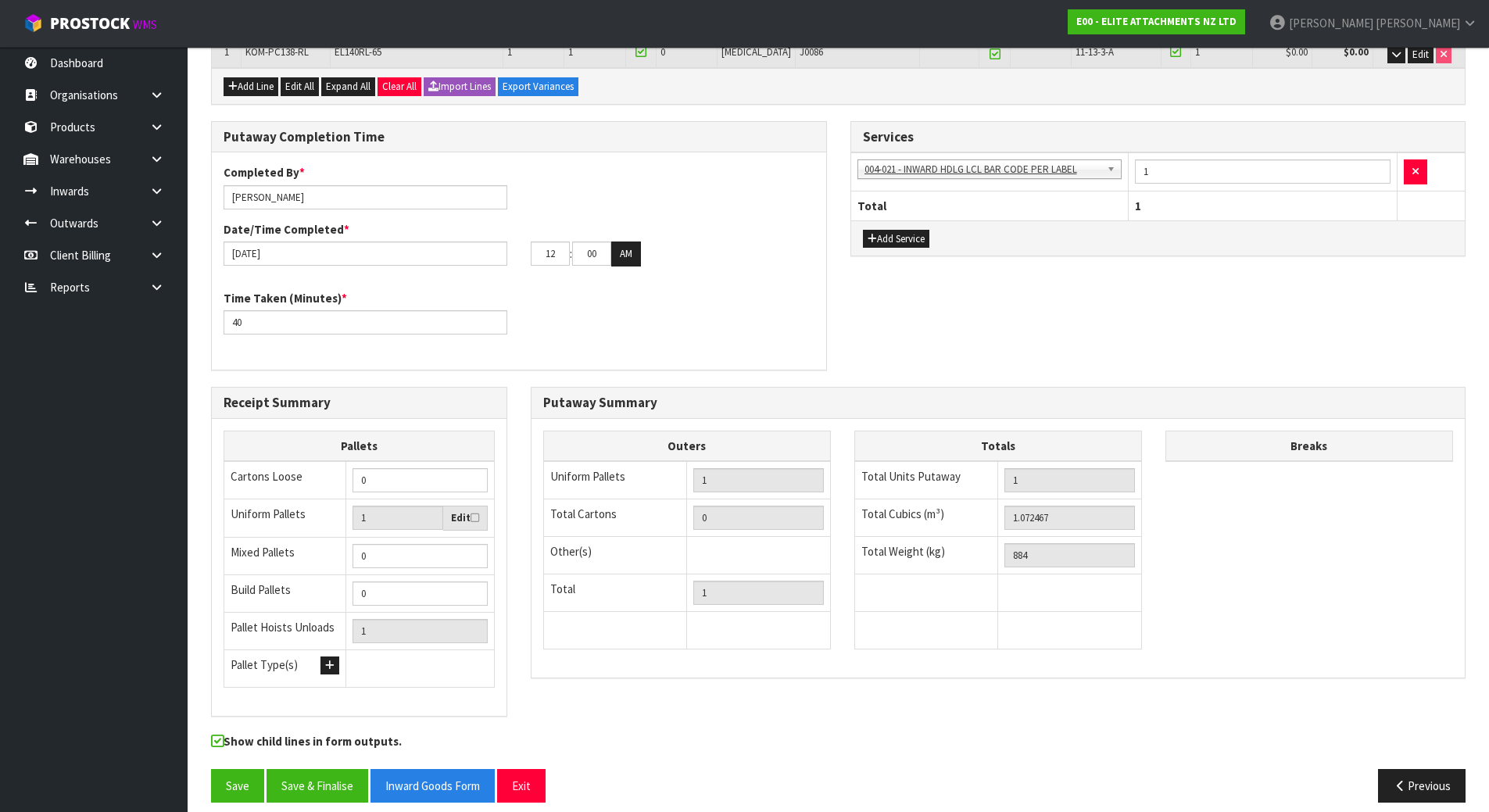
scroll to position [354, 0]
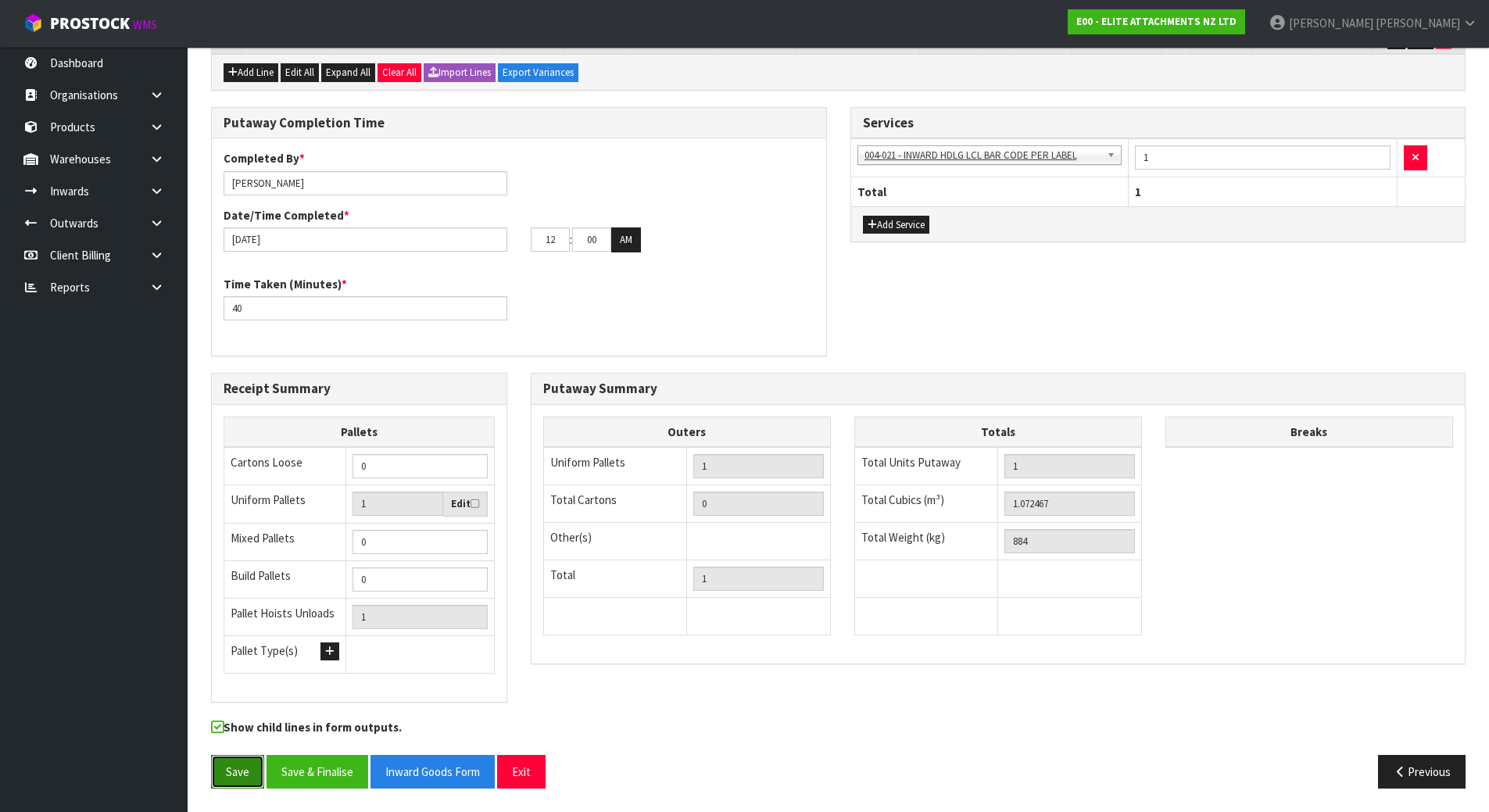
click at [230, 767] on button "Save" at bounding box center [237, 772] width 53 height 34
drag, startPoint x: 1088, startPoint y: 506, endPoint x: 909, endPoint y: 491, distance: 179.6
click at [909, 491] on tr "Total Cubics (m³) 1.072467" at bounding box center [997, 504] width 287 height 38
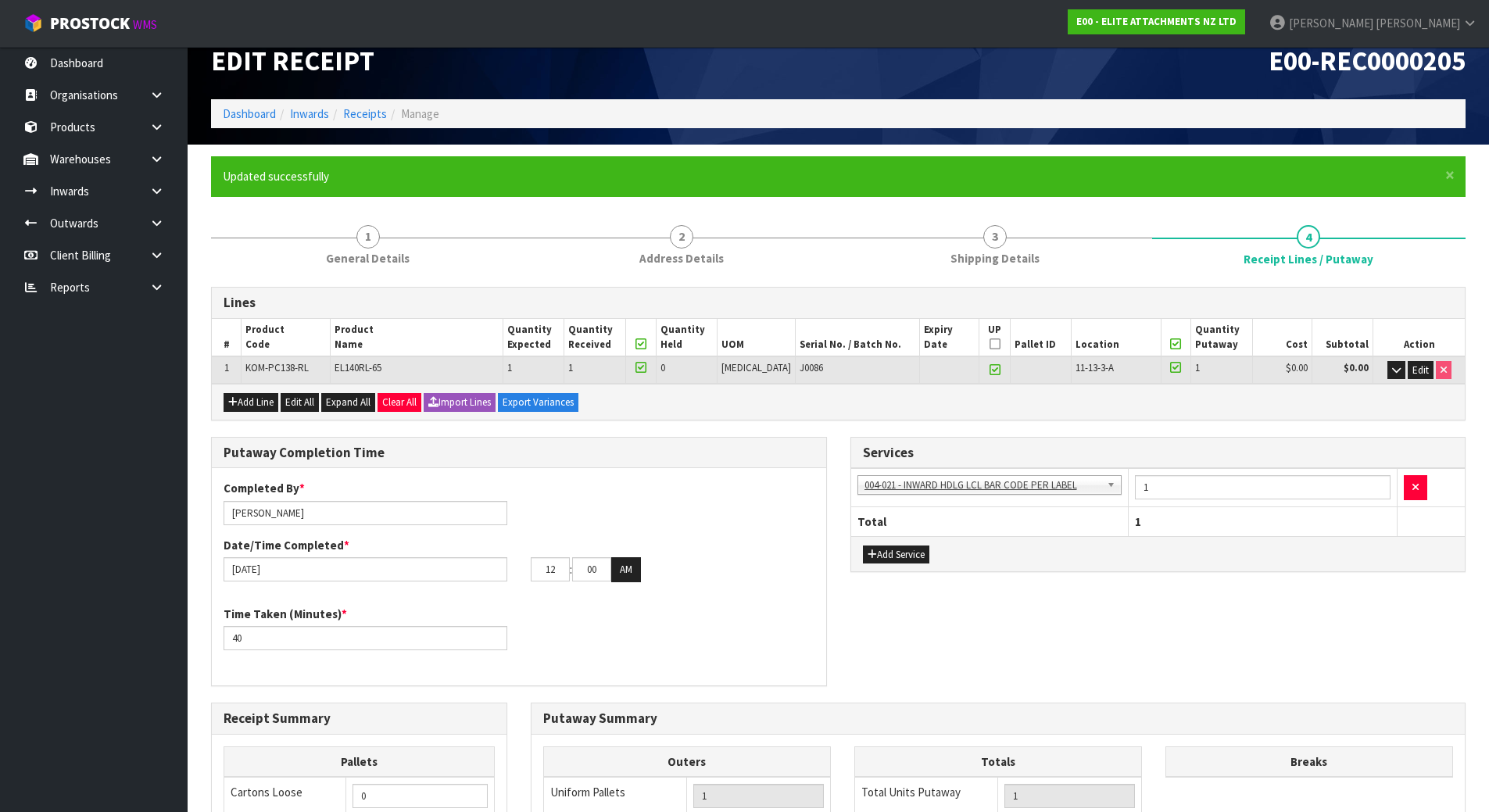
scroll to position [0, 0]
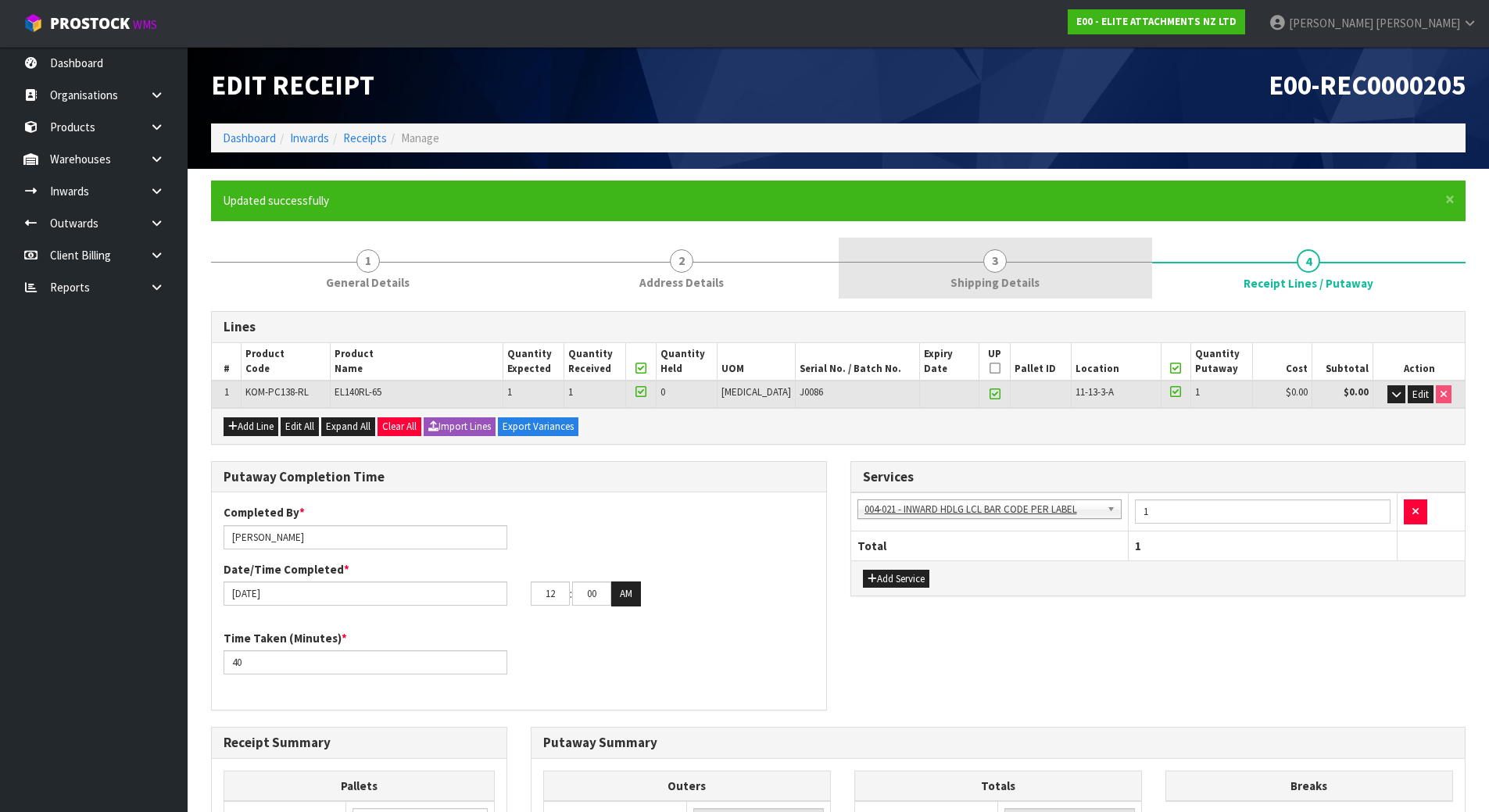
click at [1000, 278] on span "Shipping Details" at bounding box center [994, 282] width 89 height 16
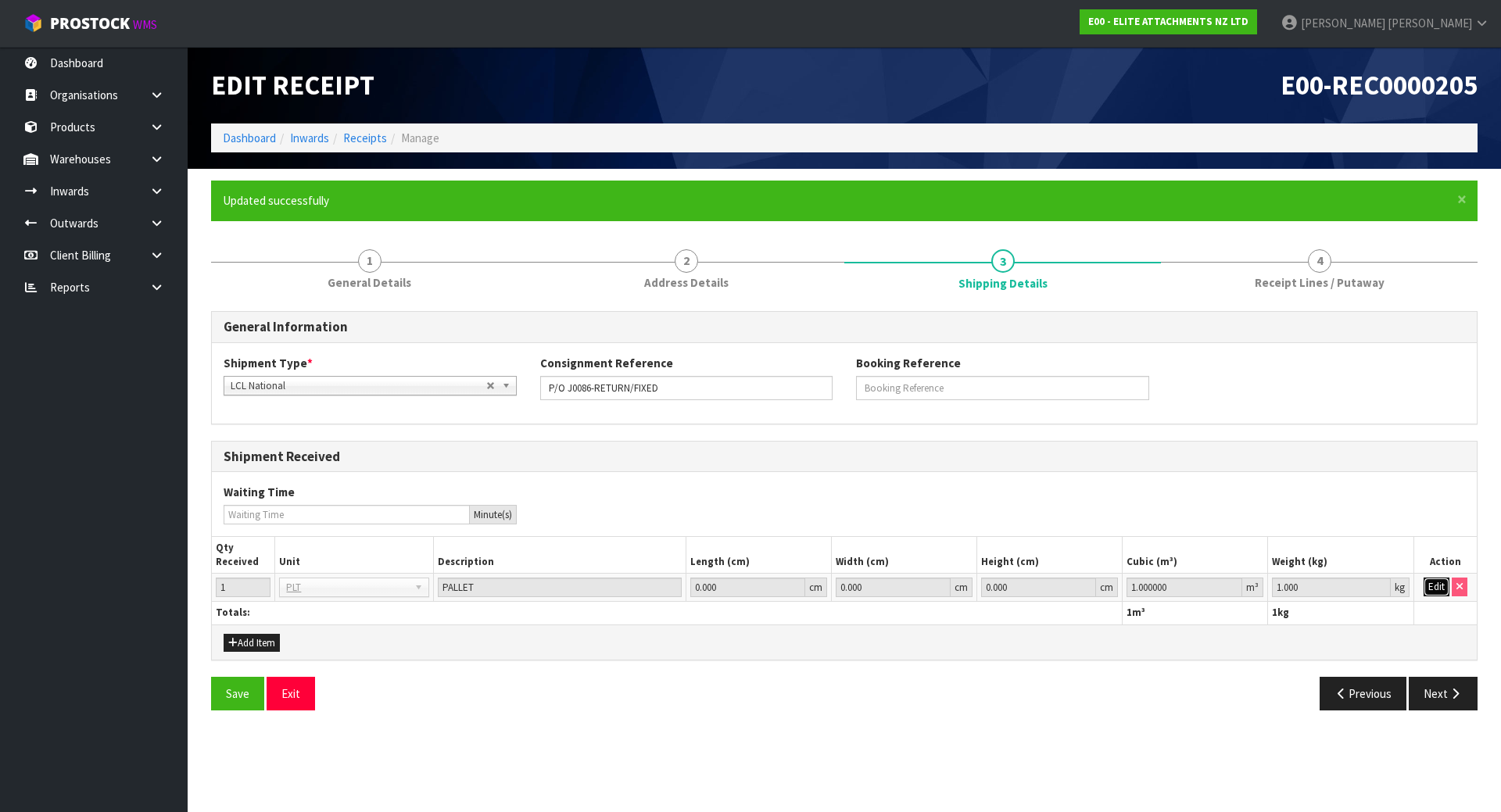
click at [1430, 593] on button "Edit" at bounding box center [1436, 586] width 26 height 19
drag, startPoint x: 1179, startPoint y: 593, endPoint x: 960, endPoint y: 561, distance: 221.3
click at [961, 561] on table "Qty Received Unit Description Length (cm) Width (cm) Height (cm) Cubic (m³) Wei…" at bounding box center [845, 581] width 1265 height 88
paste input "72467"
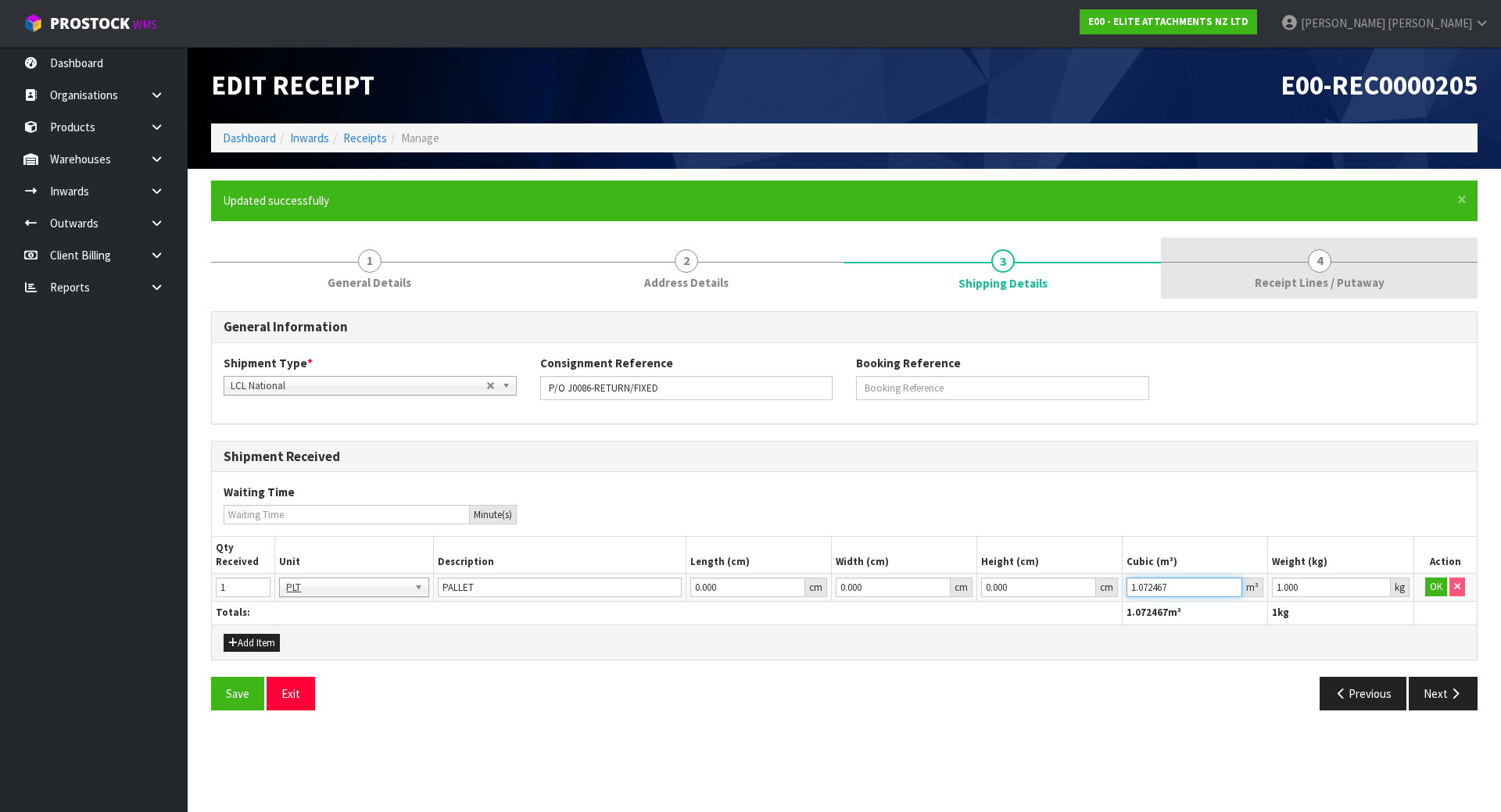
type input "1.072467"
click at [1323, 242] on link "4 Receipt Lines / Putaway" at bounding box center [1318, 268] width 316 height 62
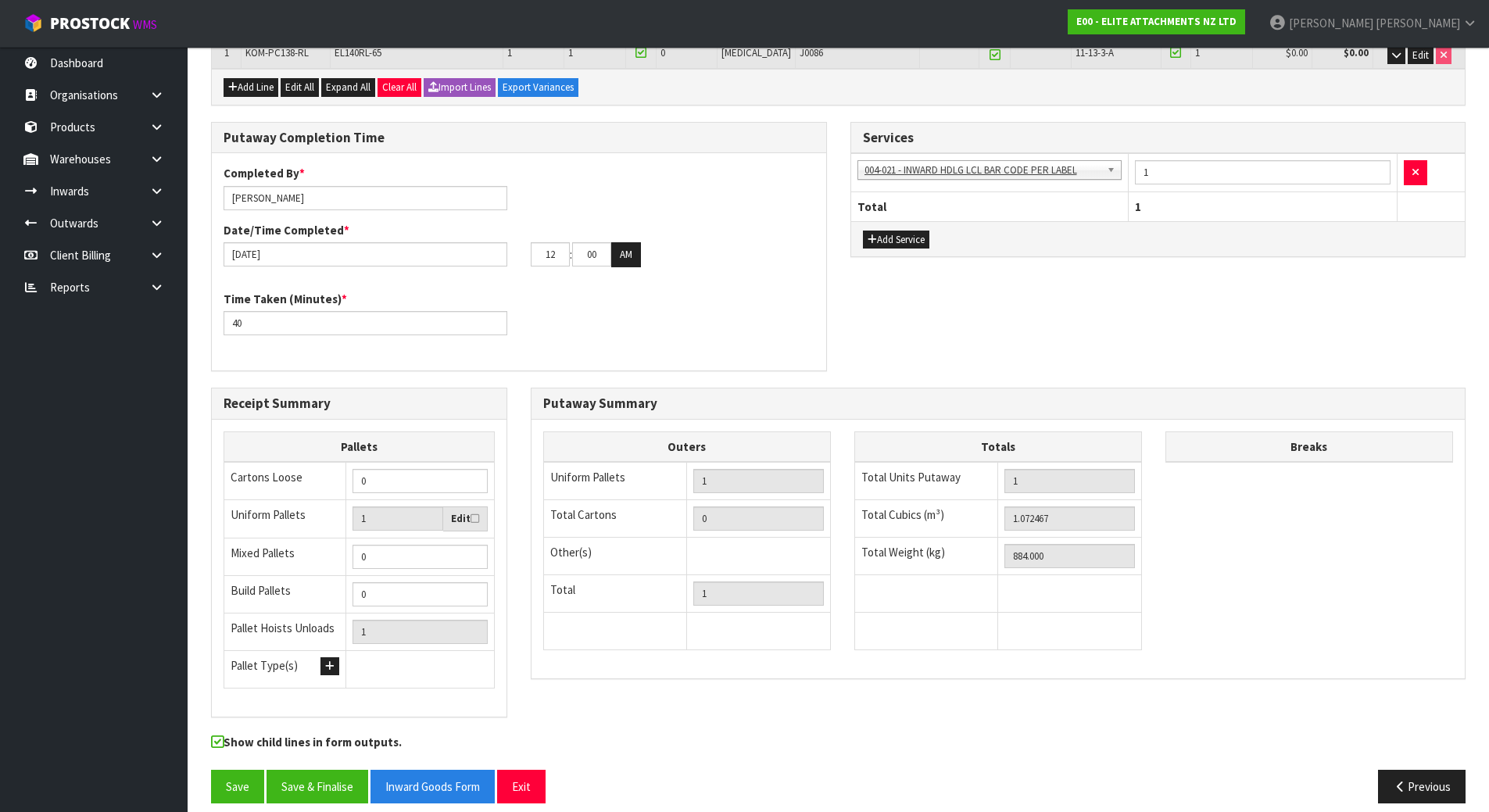
scroll to position [354, 0]
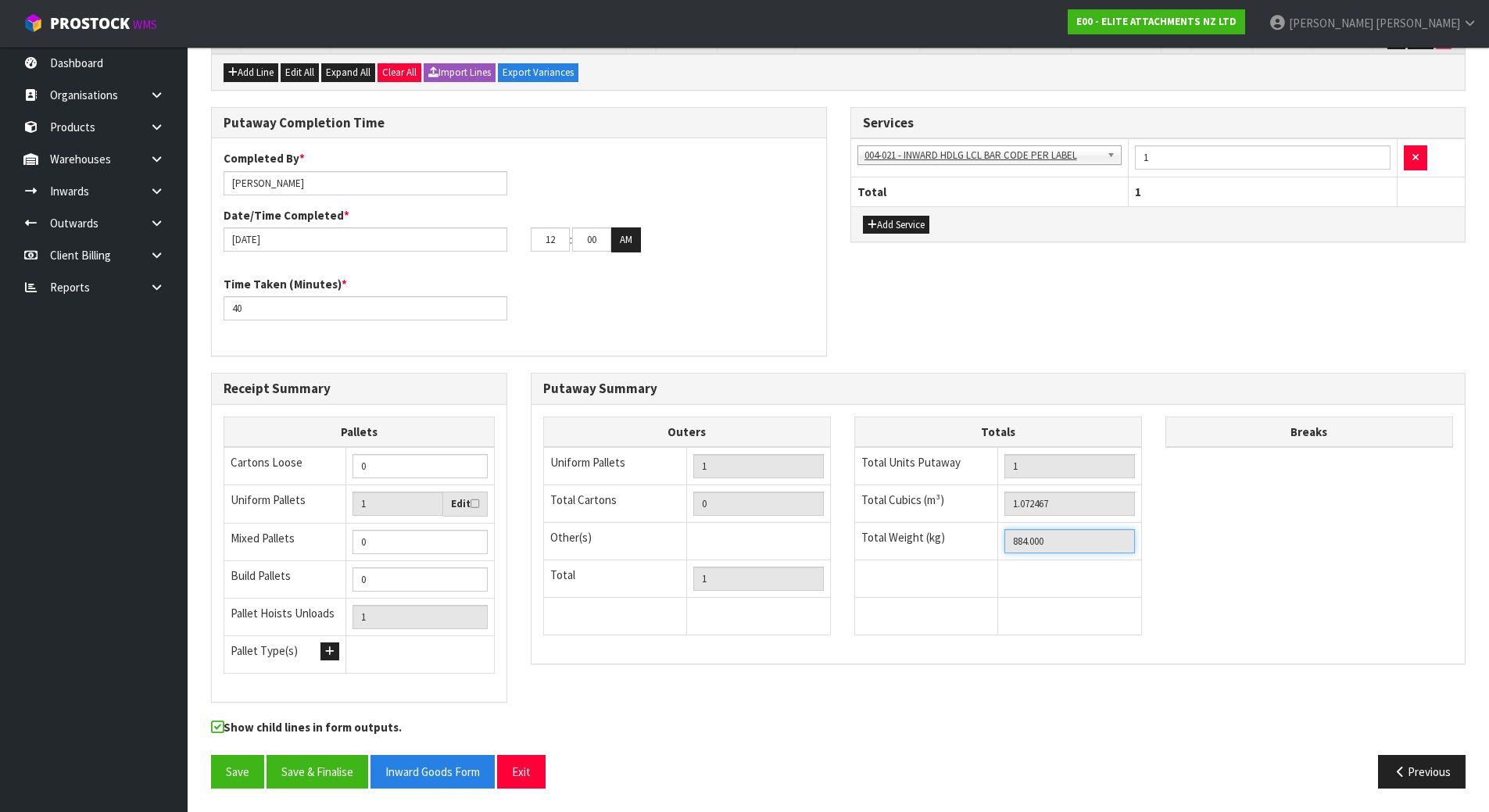
drag, startPoint x: 1072, startPoint y: 534, endPoint x: 914, endPoint y: 537, distance: 158.0
click at [915, 537] on tr "Total Weight (kg) 884.000" at bounding box center [997, 542] width 287 height 38
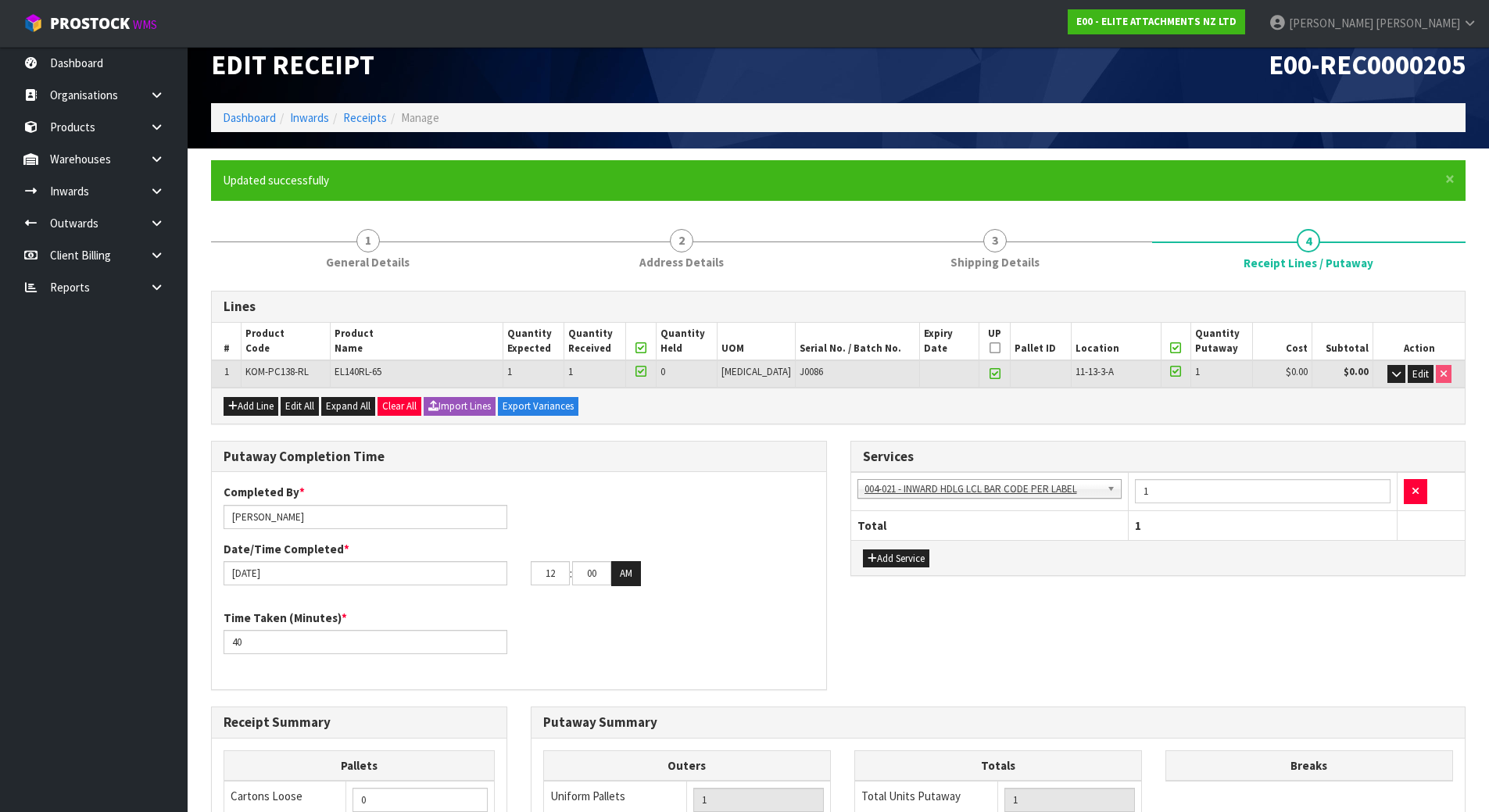
scroll to position [0, 0]
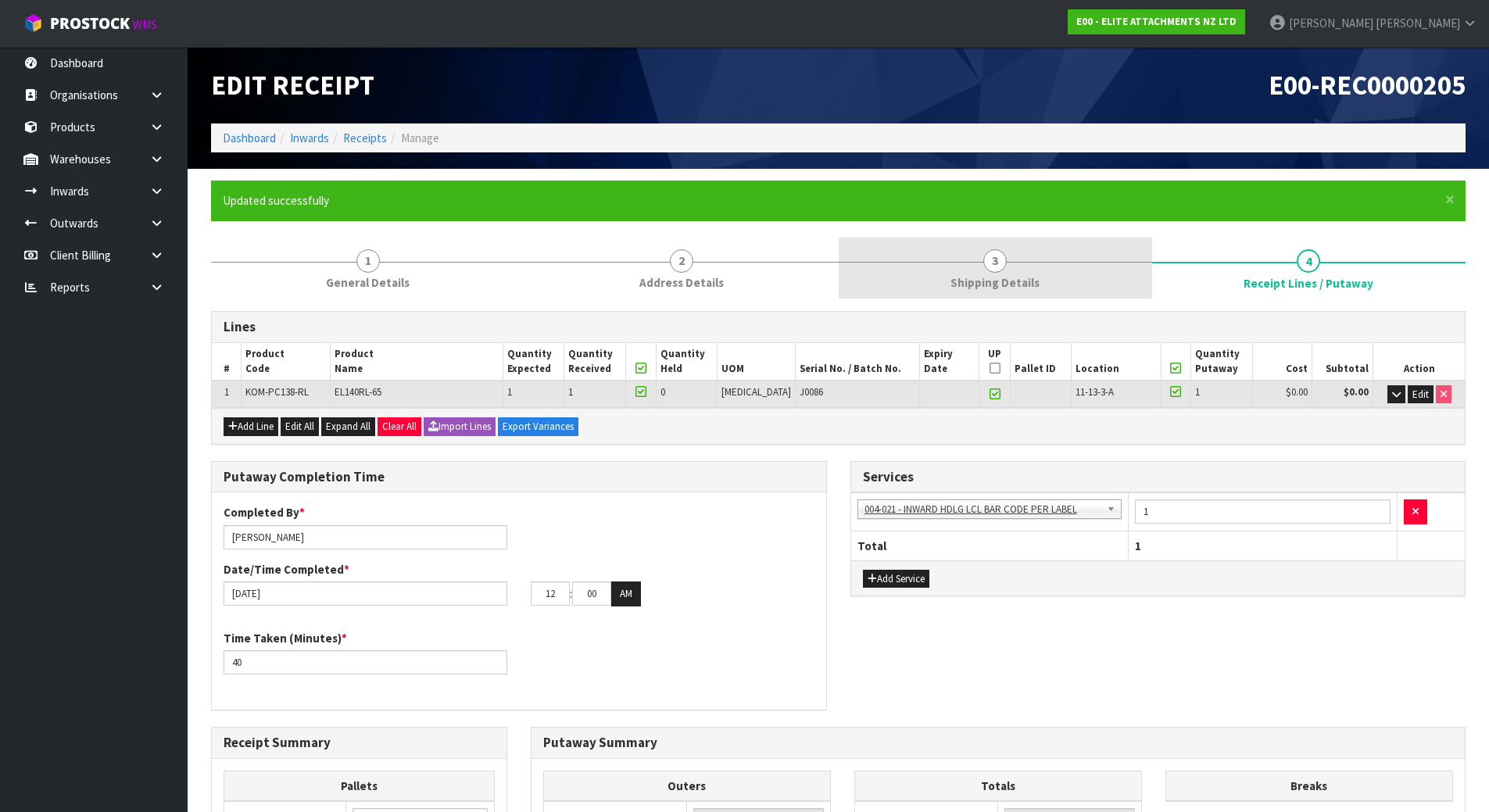
click at [1051, 291] on link "3 Shipping Details" at bounding box center [995, 268] width 313 height 62
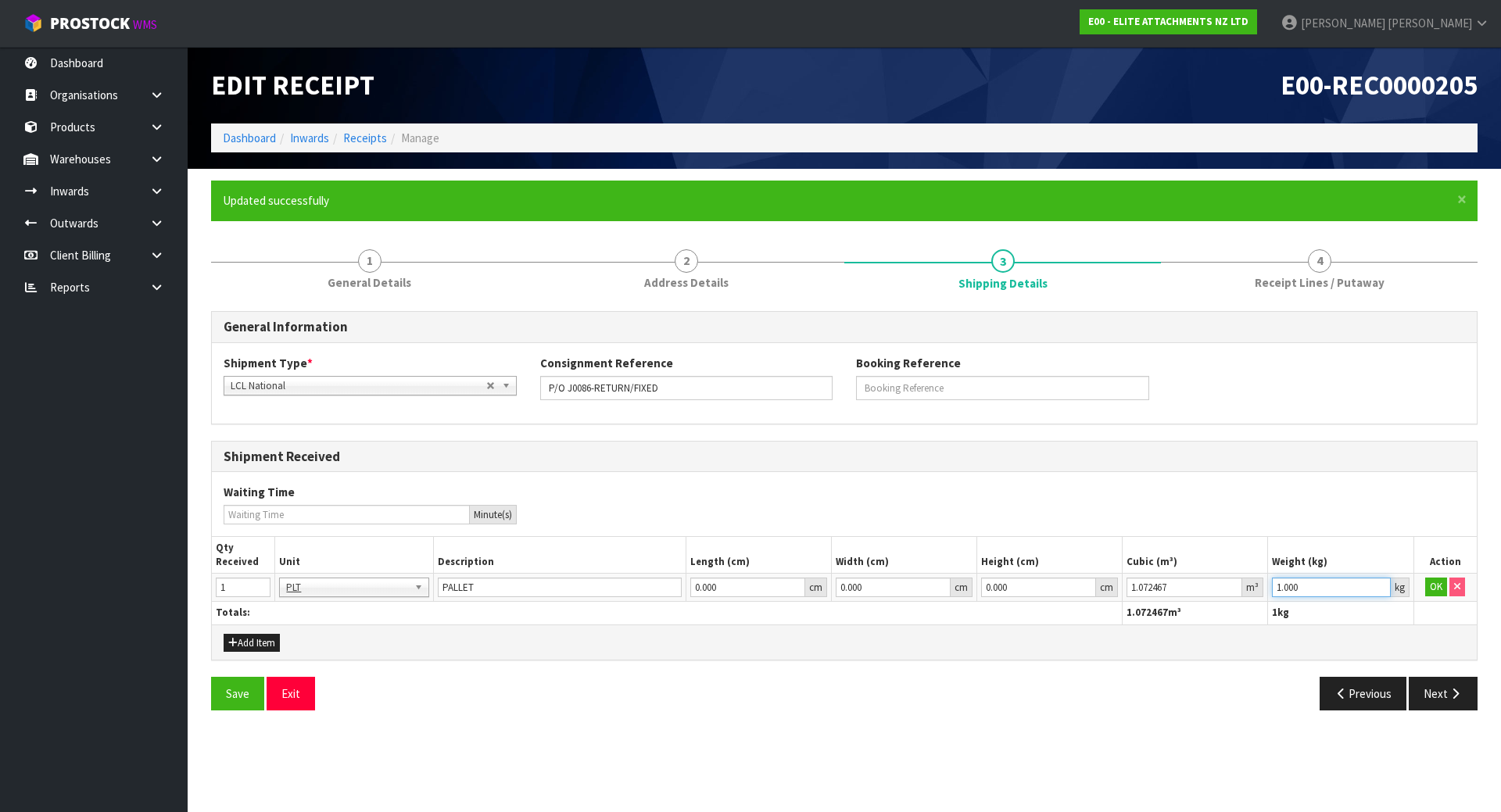
drag, startPoint x: 1325, startPoint y: 585, endPoint x: 1167, endPoint y: 569, distance: 158.8
click at [1168, 570] on table "Qty Received Unit Description Length (cm) Width (cm) Height (cm) Cubic (m³) Wei…" at bounding box center [845, 581] width 1265 height 88
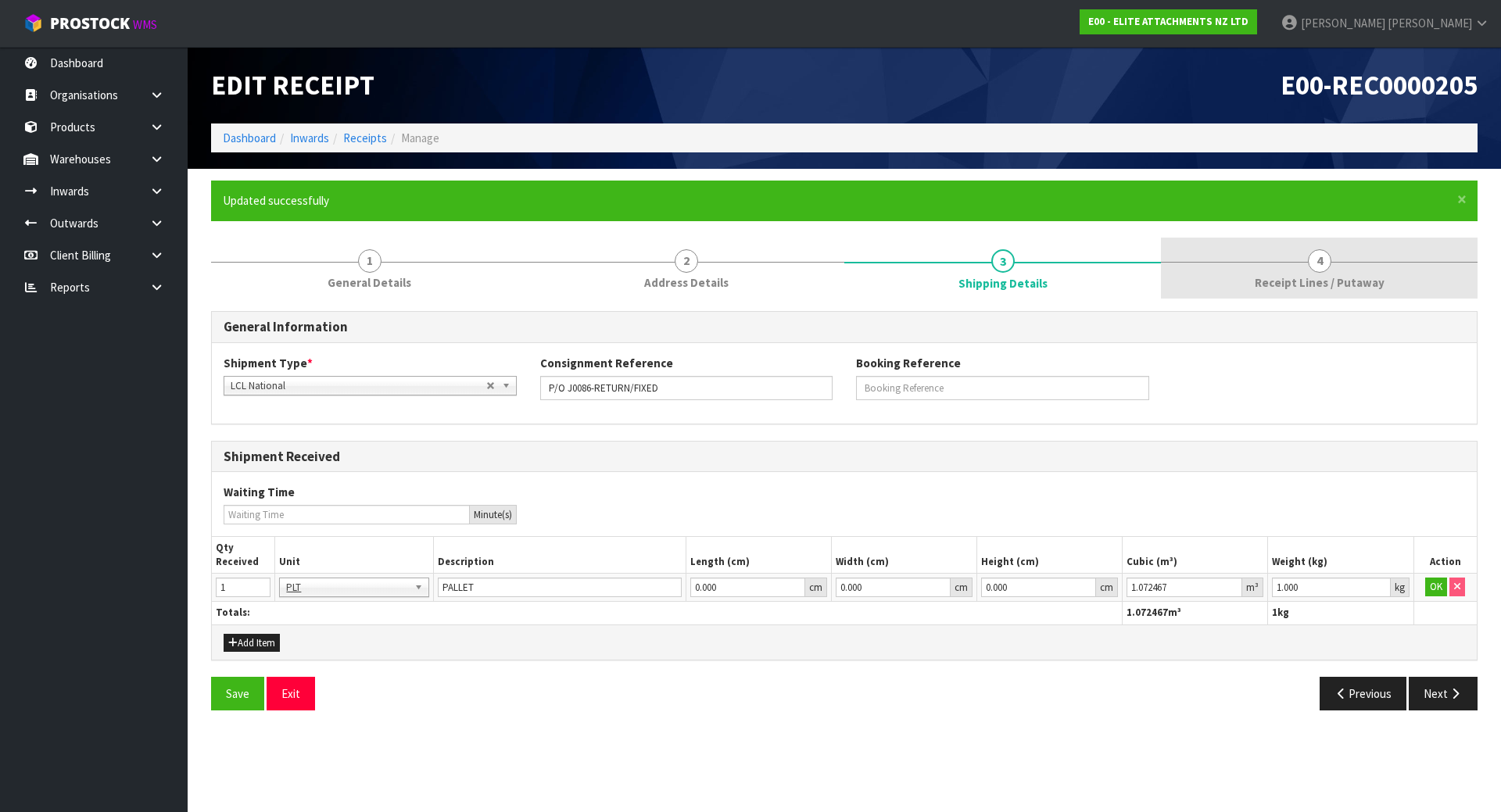
click at [1362, 290] on span "Receipt Lines / Putaway" at bounding box center [1319, 282] width 130 height 16
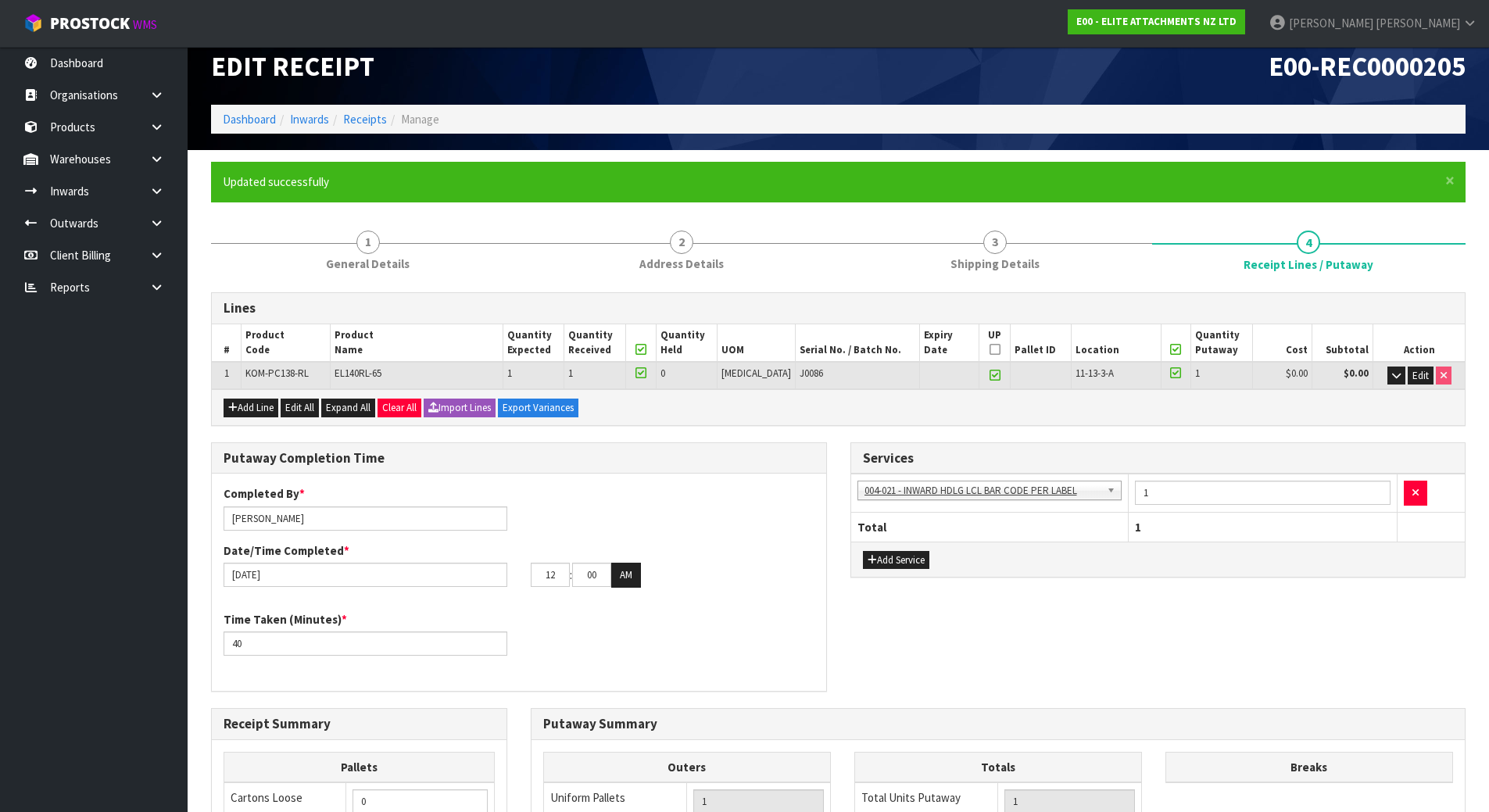
scroll to position [312, 0]
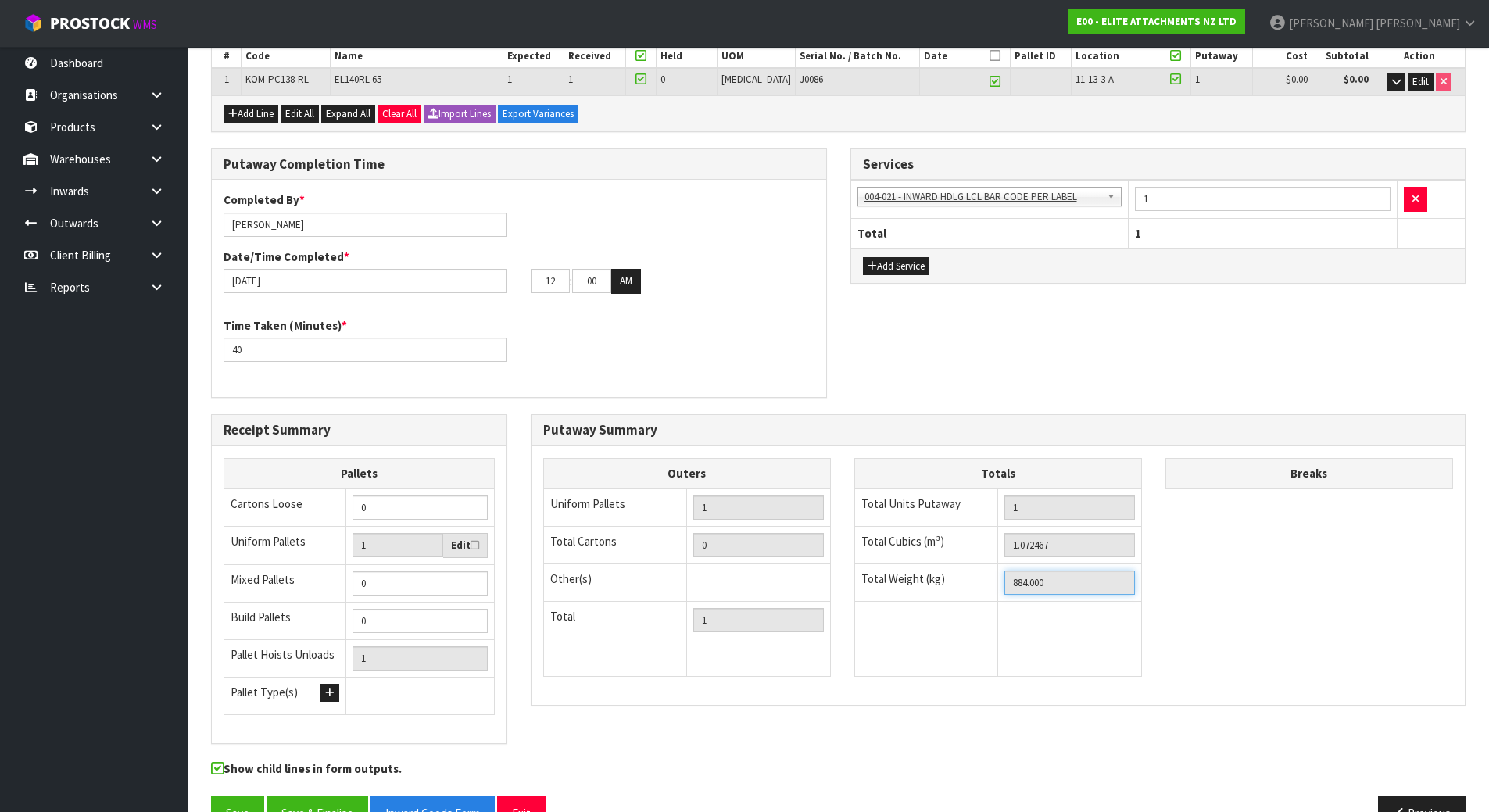
click at [1074, 585] on input "884.000" at bounding box center [1070, 582] width 131 height 24
drag, startPoint x: 1074, startPoint y: 585, endPoint x: 803, endPoint y: 540, distance: 274.7
click at [803, 540] on div "Outers Uniform Pallets 1 Total Cartons 0 Other(s) Bag x 0 Bar x 0 Basket x 0 Bi…" at bounding box center [997, 575] width 933 height 235
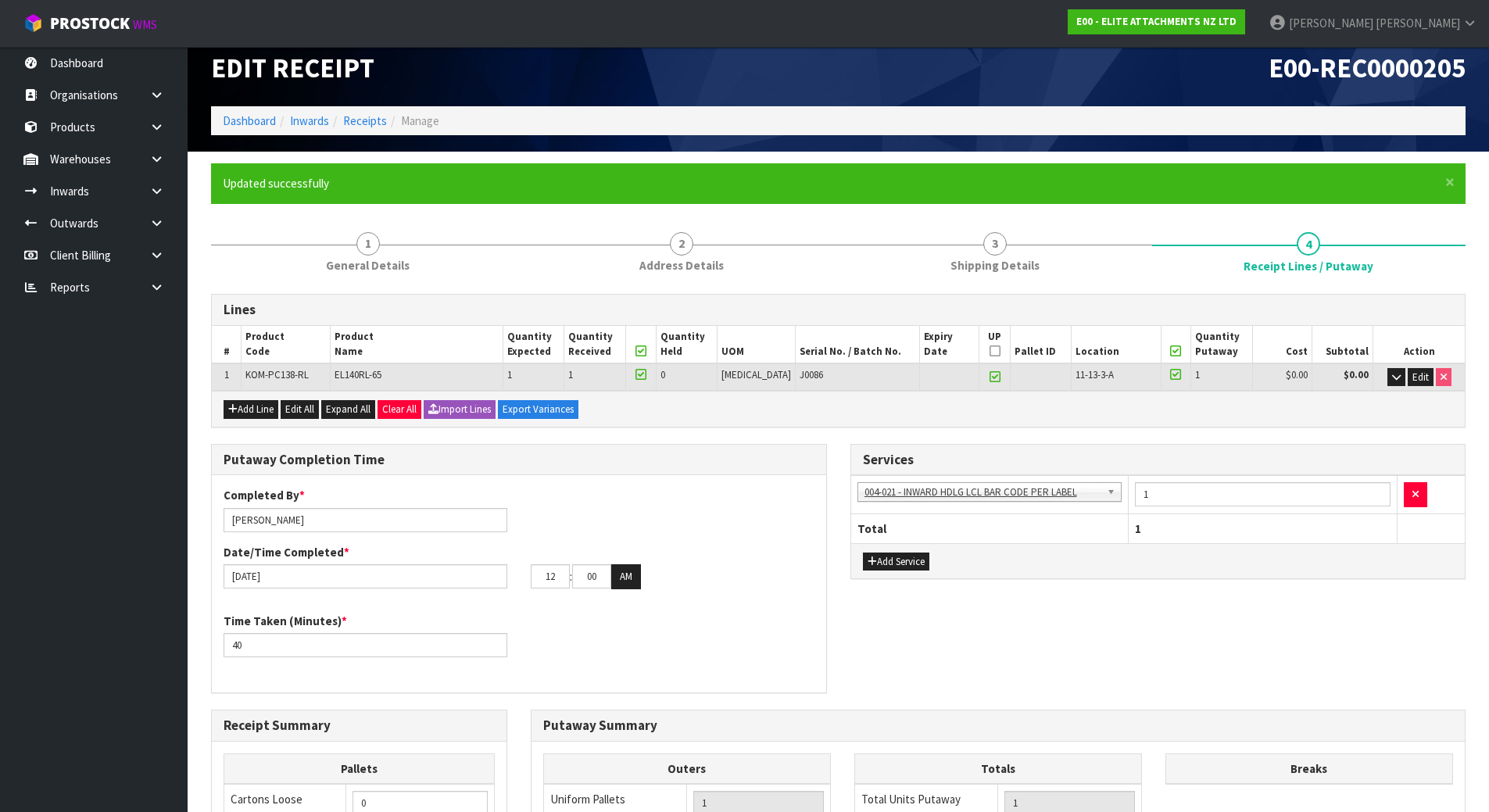
scroll to position [0, 0]
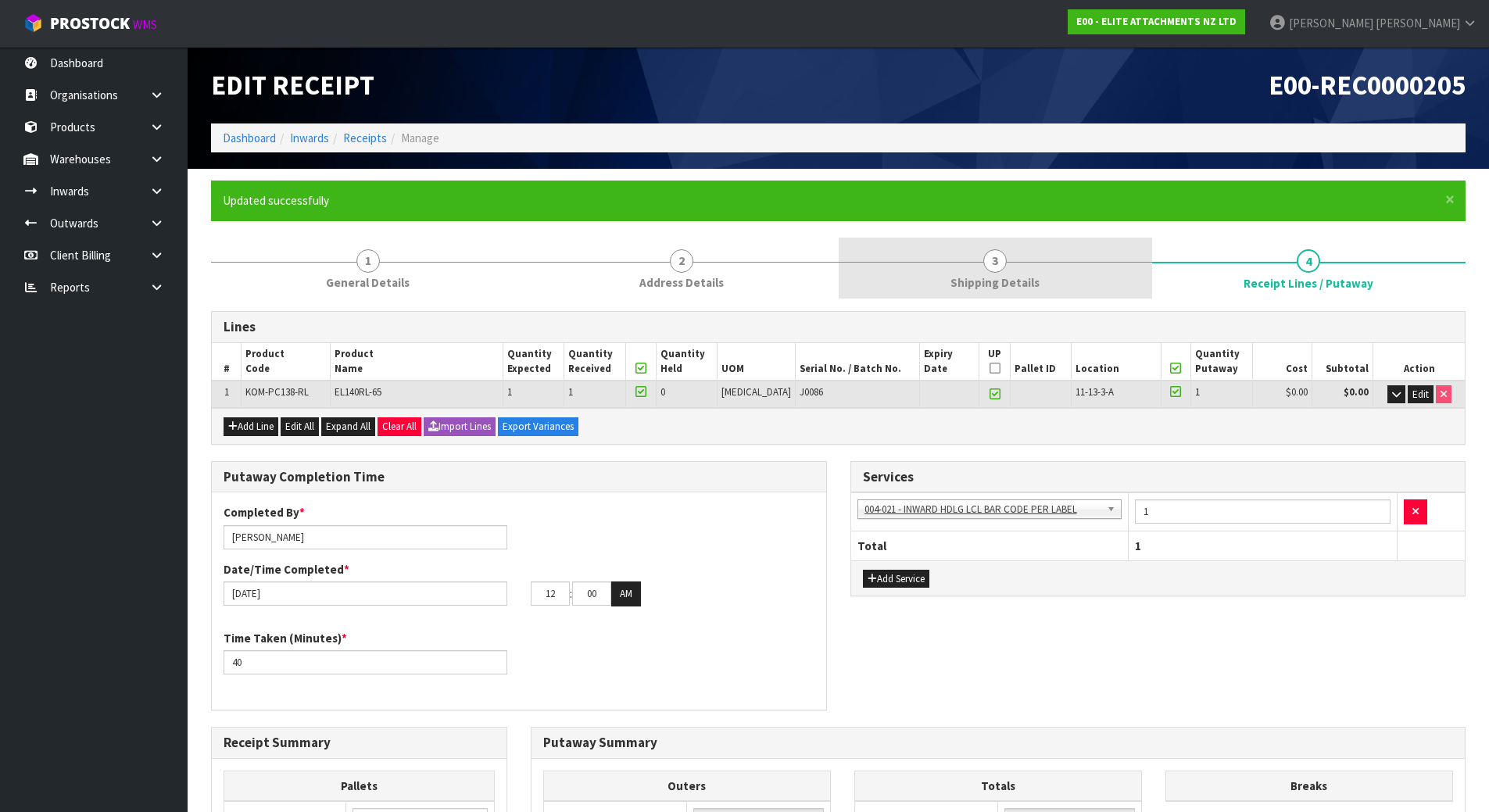
click at [1050, 284] on link "3 Shipping Details" at bounding box center [995, 268] width 313 height 62
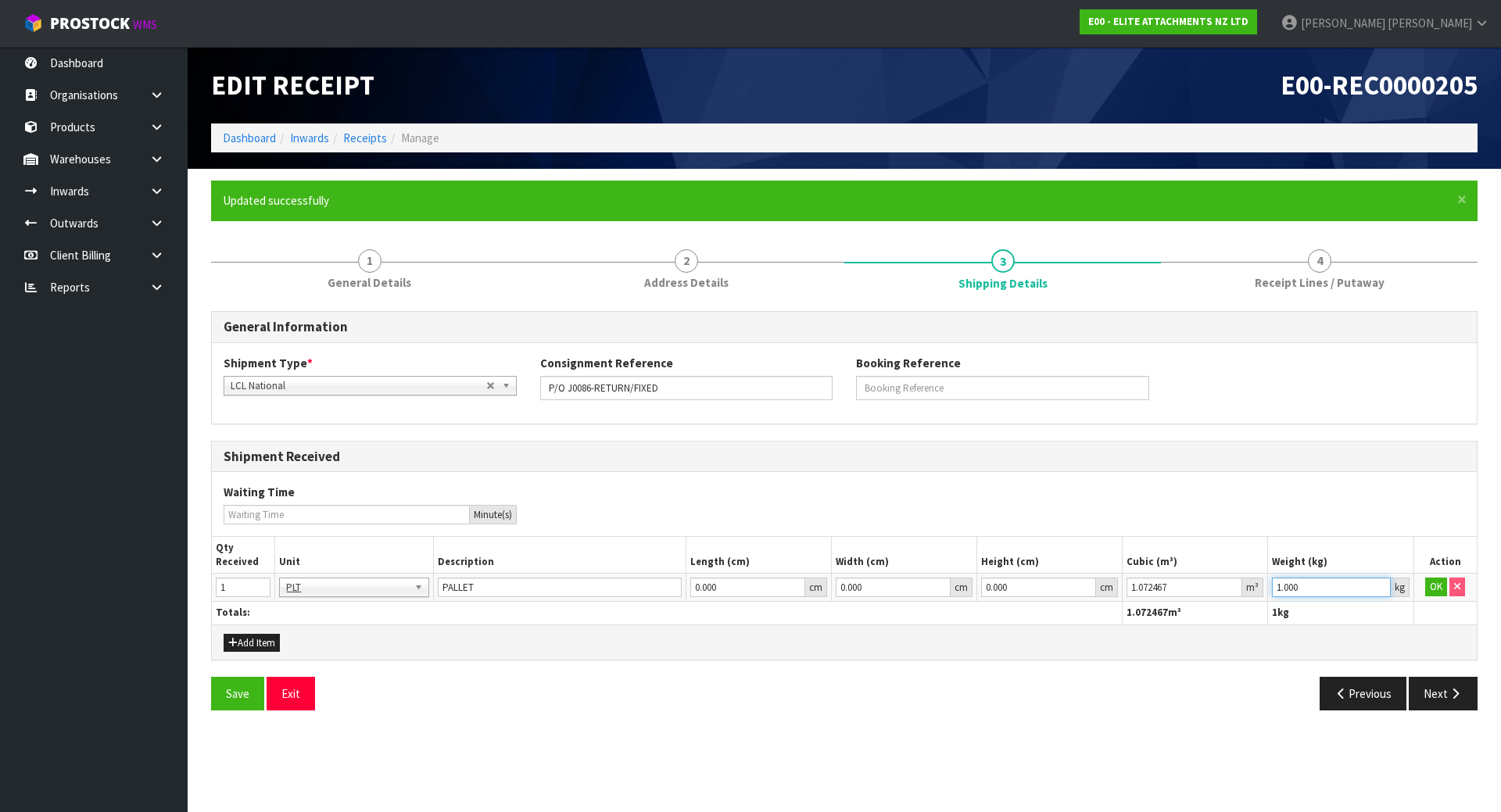
drag, startPoint x: 1334, startPoint y: 580, endPoint x: 1154, endPoint y: 577, distance: 180.0
click at [1154, 577] on tr "1 BAG BAR BSK BIN BTL BOX BDL CAB CGE CTN CSE COI CRA CRT CBE CYL DRM JAR MTR P…" at bounding box center [845, 587] width 1265 height 28
paste input "884"
type input "884"
click at [1443, 587] on button "OK" at bounding box center [1436, 586] width 21 height 19
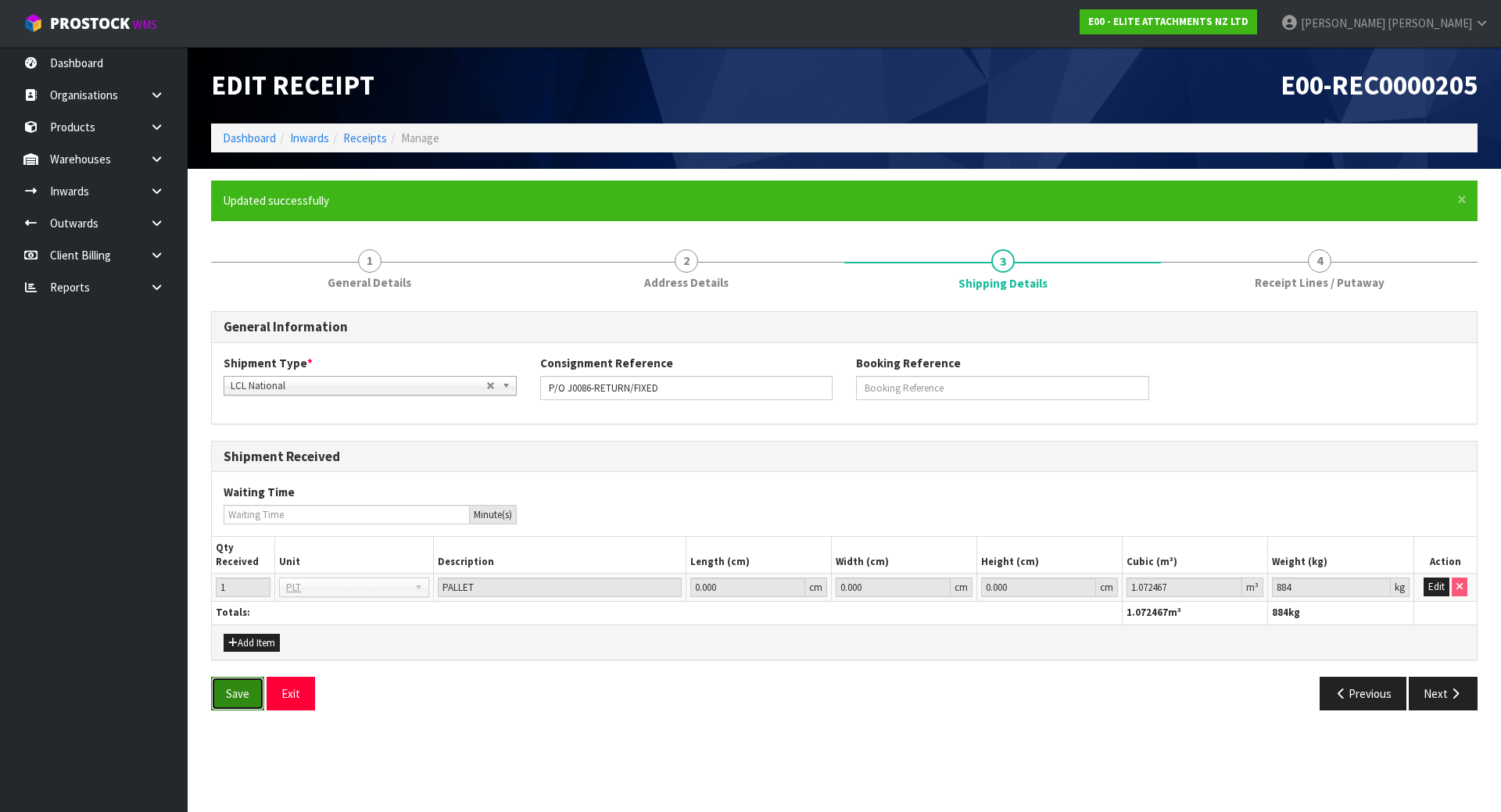
click at [244, 691] on button "Save" at bounding box center [237, 694] width 53 height 34
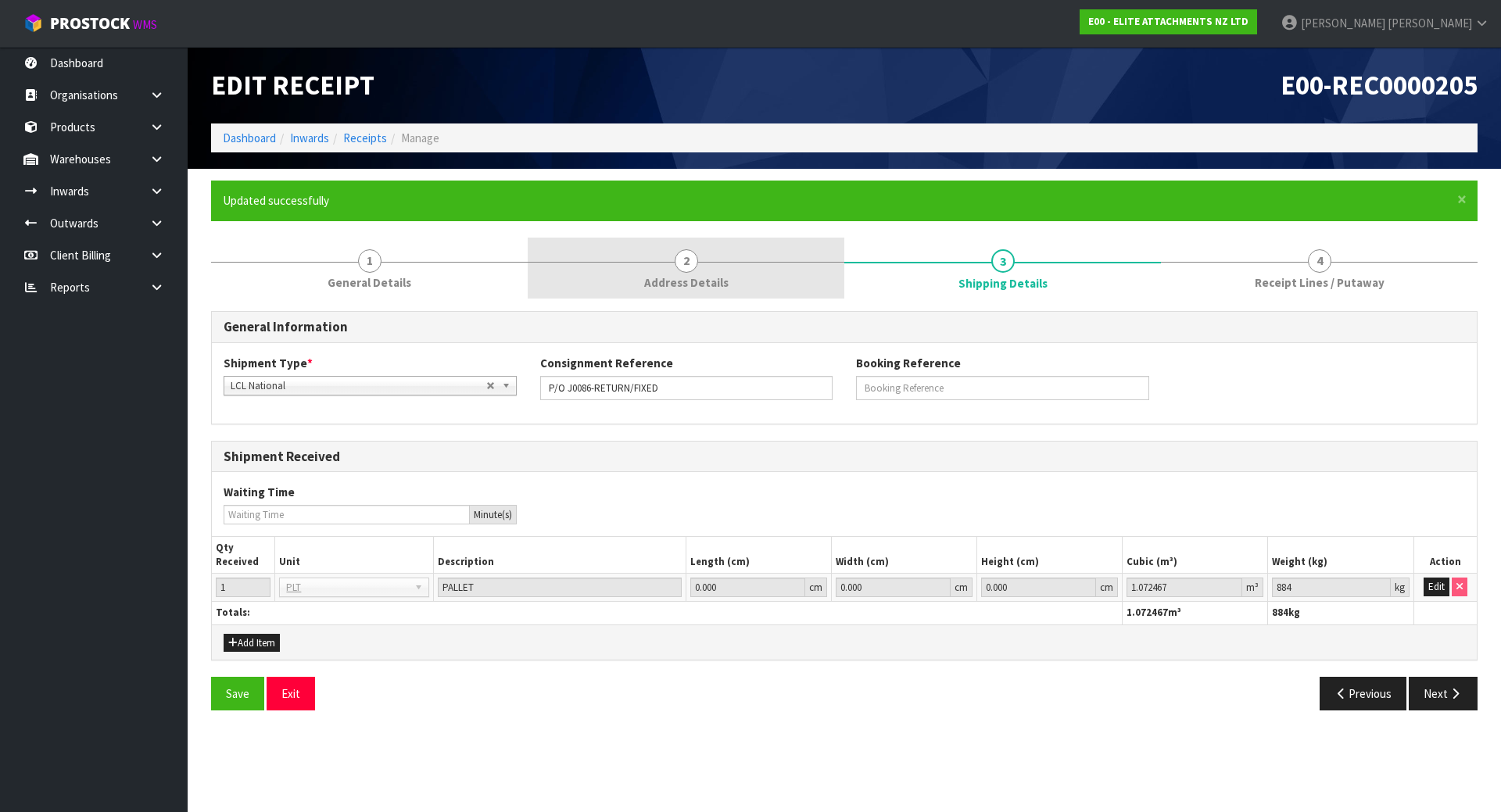
click at [692, 270] on span "2" at bounding box center [686, 261] width 23 height 23
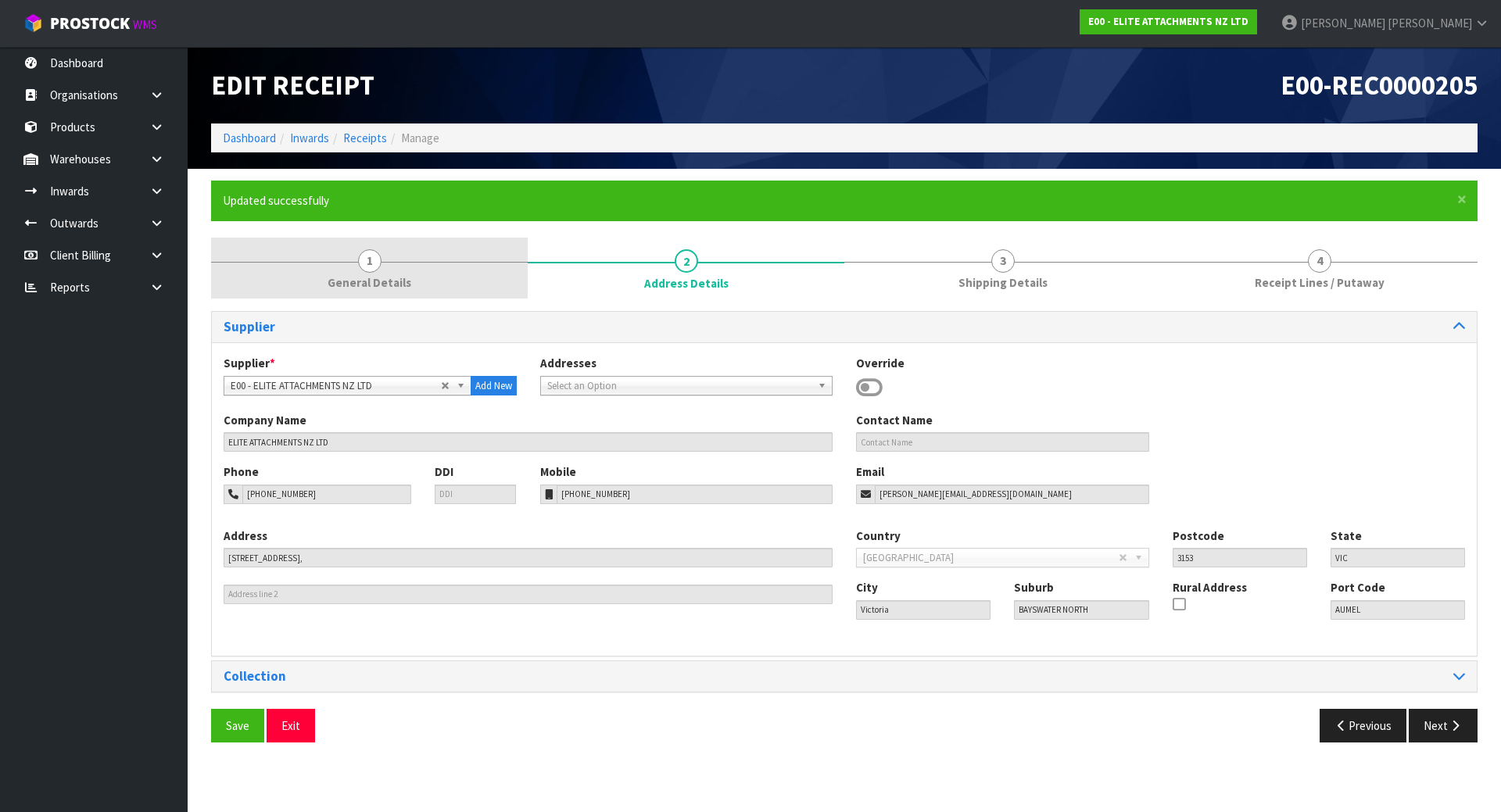
click at [481, 285] on link "1 General Details" at bounding box center [369, 268] width 316 height 62
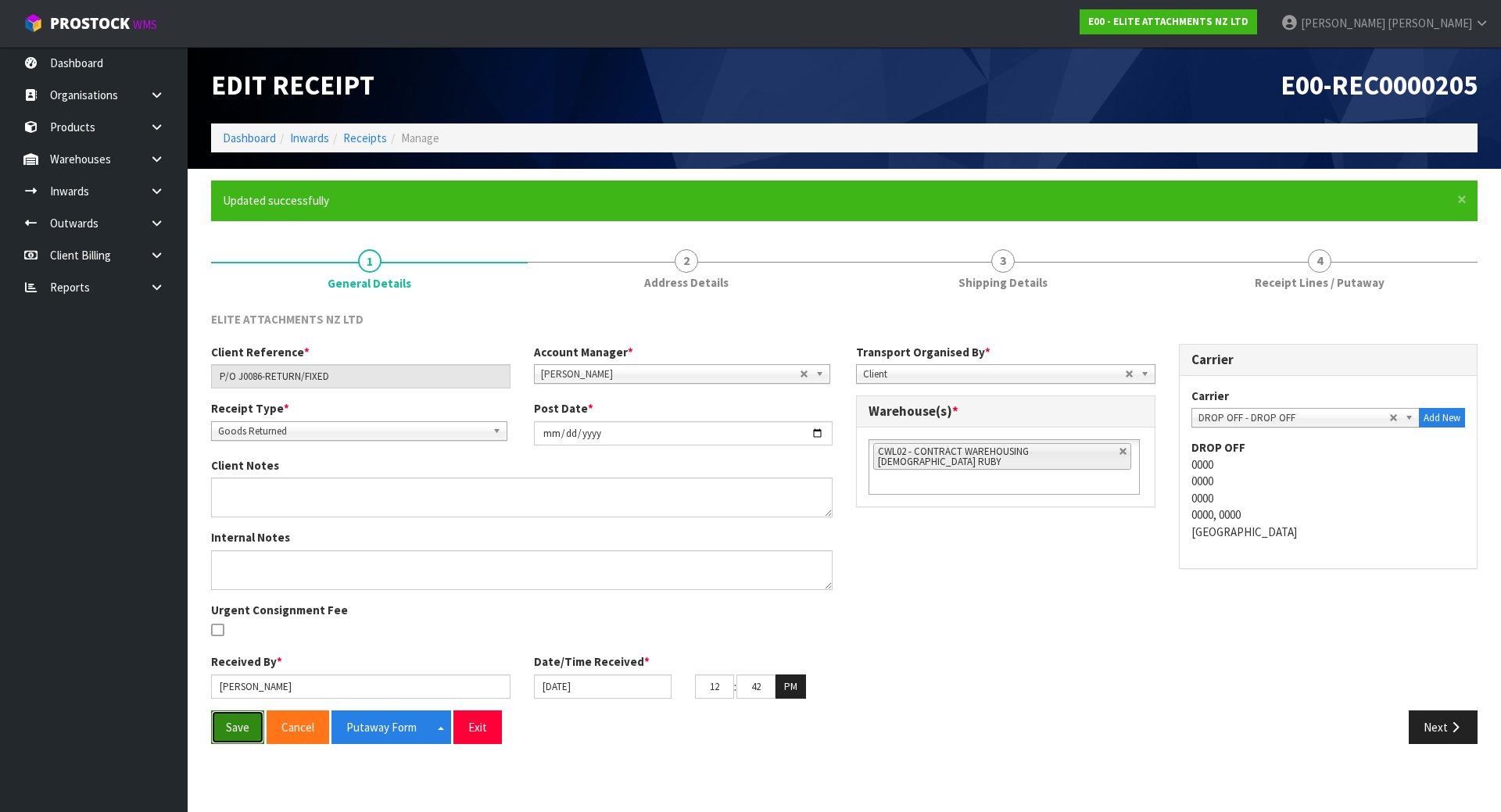
click at [226, 729] on button "Save" at bounding box center [237, 727] width 53 height 34
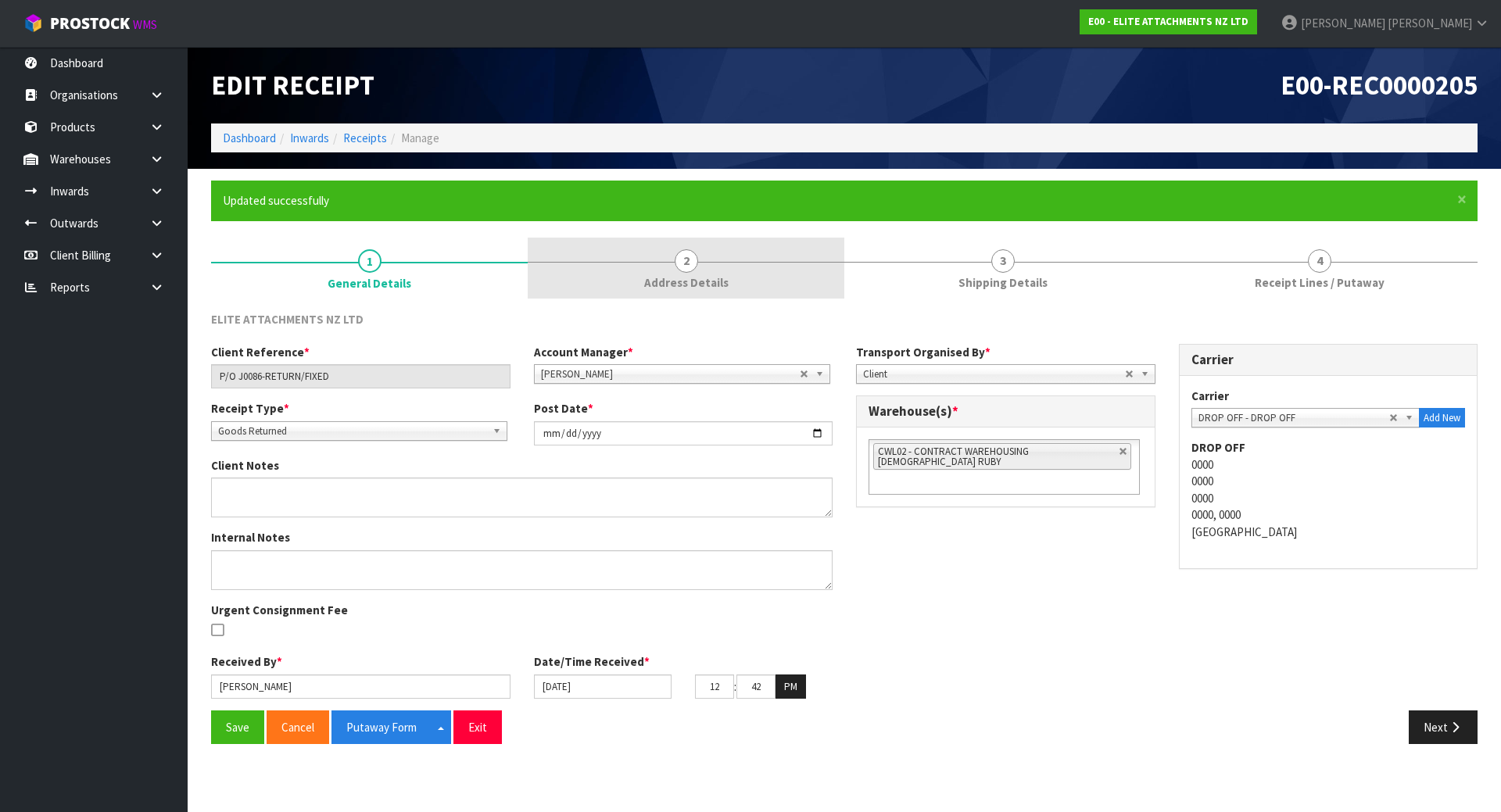
click at [694, 270] on link "2 Address Details" at bounding box center [685, 268] width 316 height 62
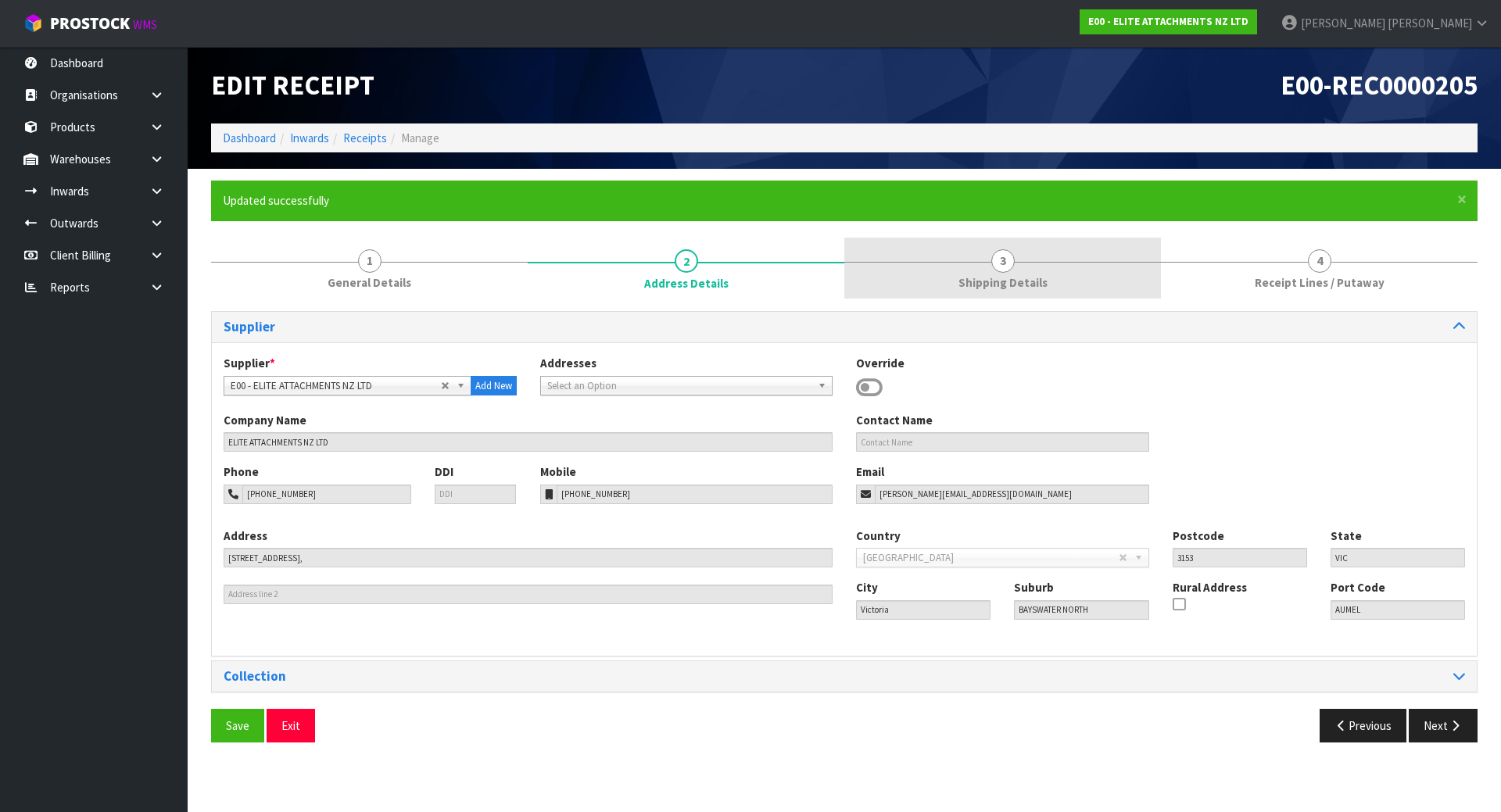
click at [928, 262] on link "3 Shipping Details" at bounding box center [1002, 268] width 316 height 62
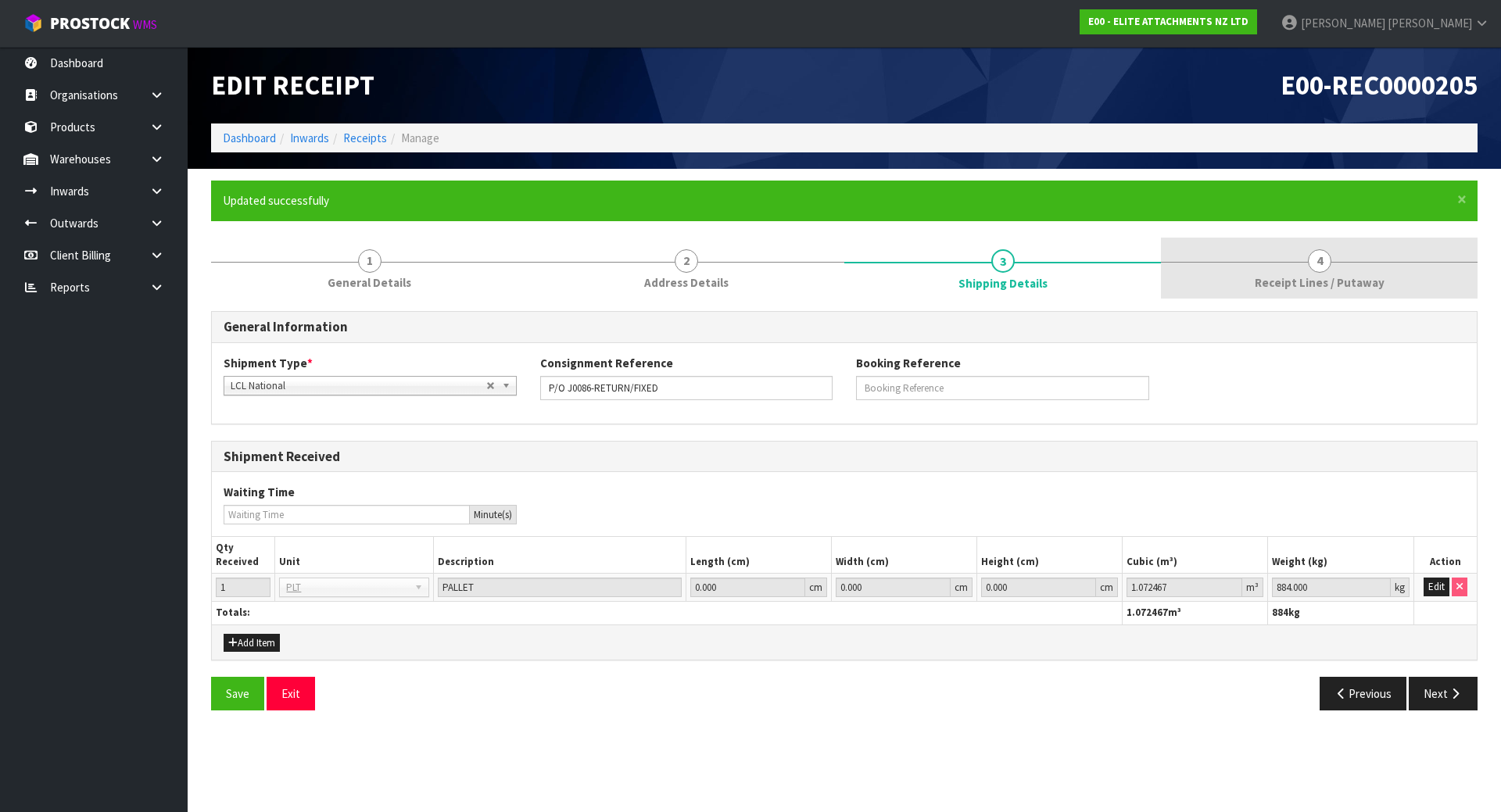
click at [1179, 261] on link "4 Receipt Lines / Putaway" at bounding box center [1318, 268] width 316 height 62
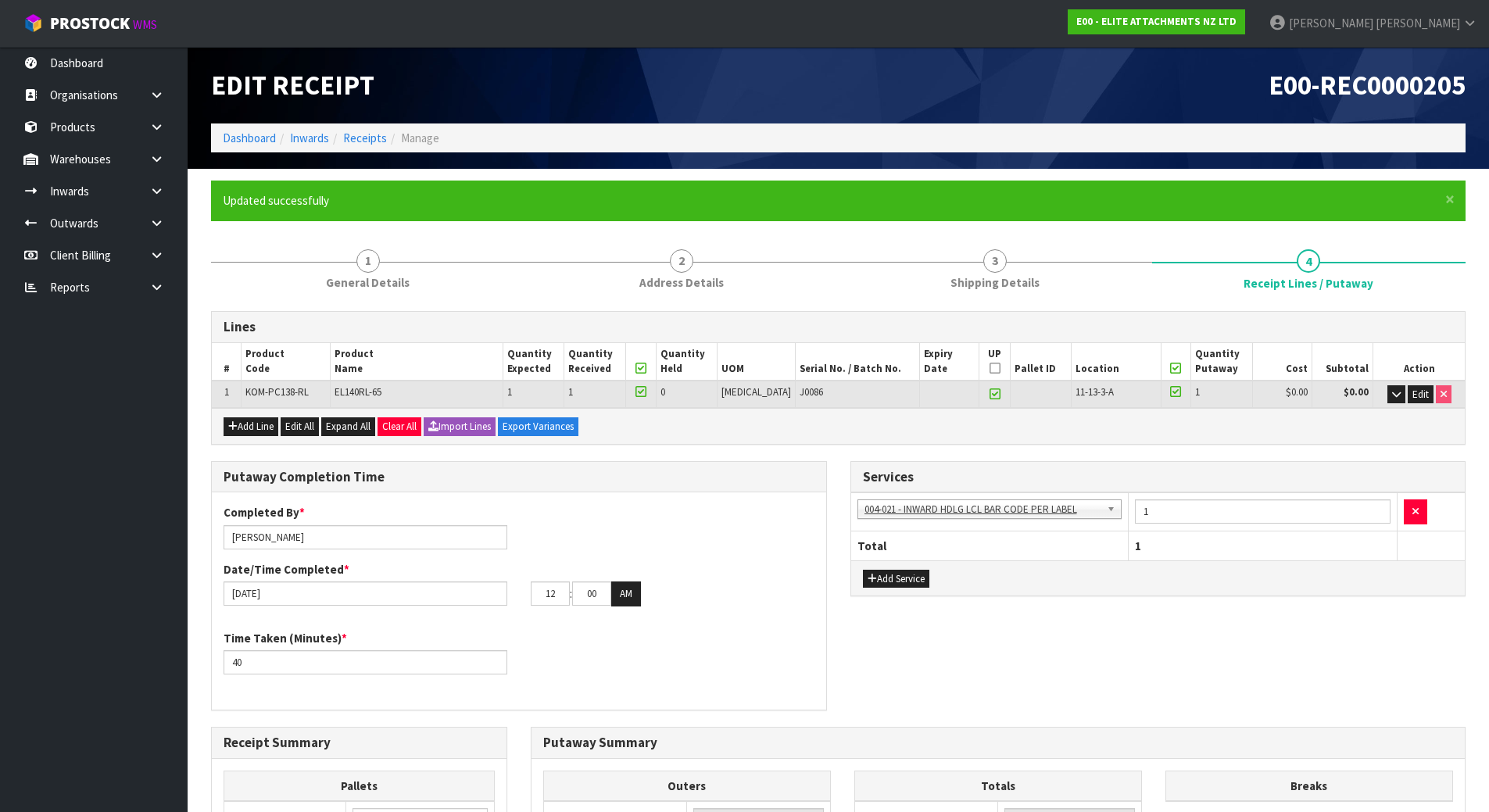
click at [837, 499] on div "Putaway Completion Time Completed By * Michael Drugan Date/Time Completed * 29/…" at bounding box center [519, 594] width 639 height 266
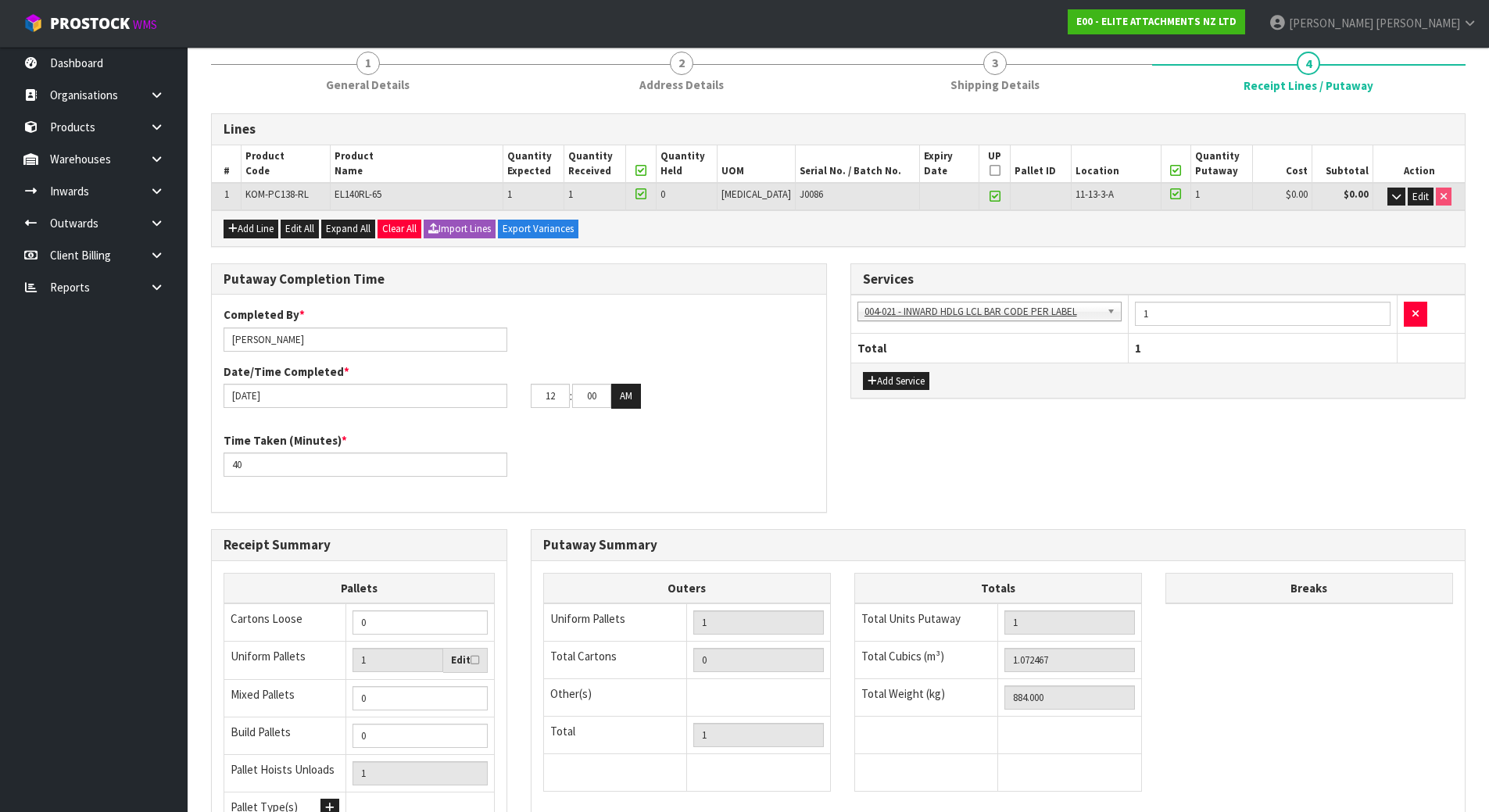
scroll to position [354, 0]
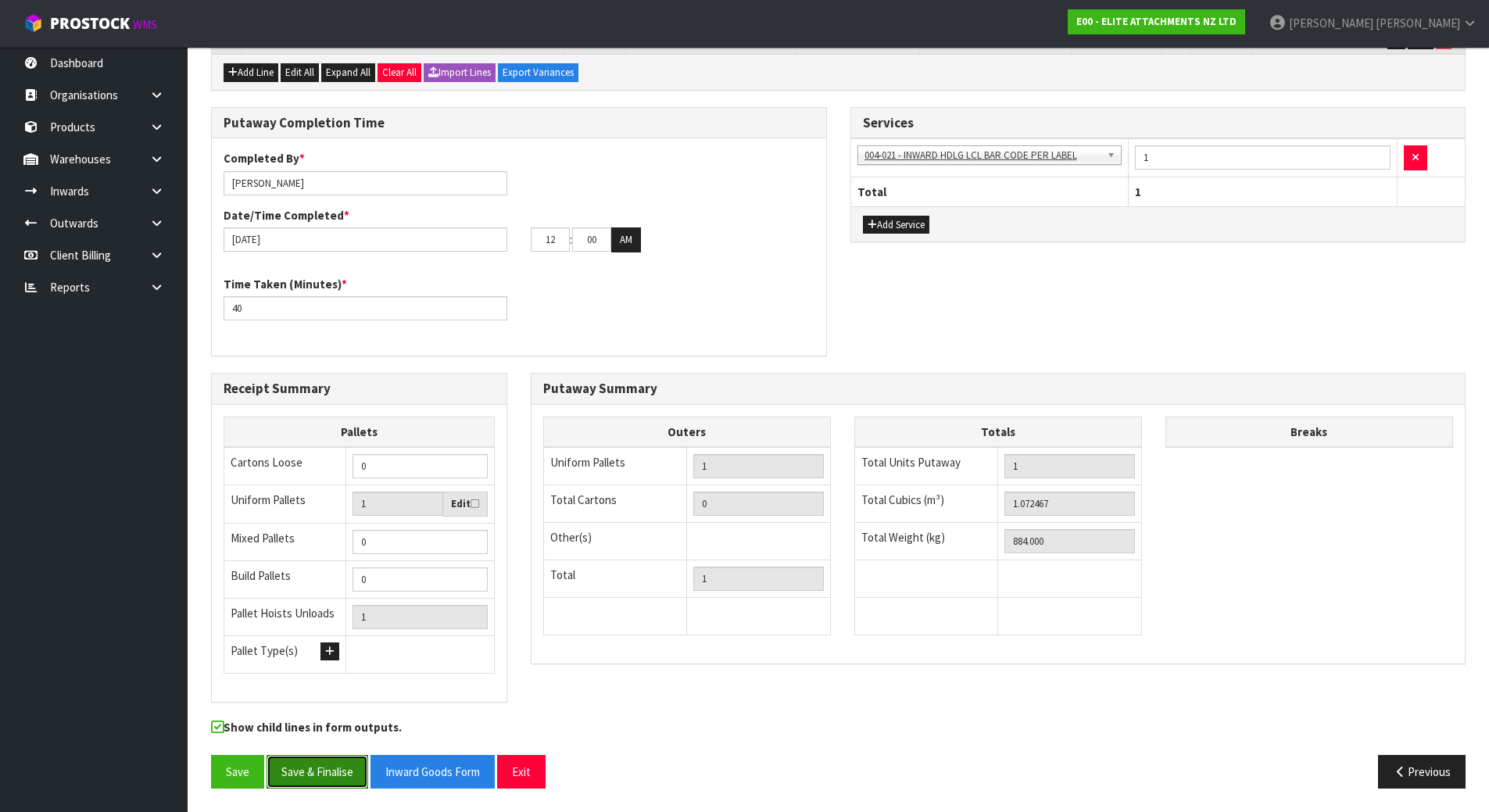
click at [290, 768] on button "Save & Finalise" at bounding box center [317, 772] width 101 height 34
click at [554, 238] on input "12" at bounding box center [551, 239] width 39 height 24
drag, startPoint x: 562, startPoint y: 240, endPoint x: 476, endPoint y: 232, distance: 86.4
click at [476, 232] on div "29/08/2025 12 : 00 : 00 AM" at bounding box center [519, 240] width 614 height 25
type input "01"
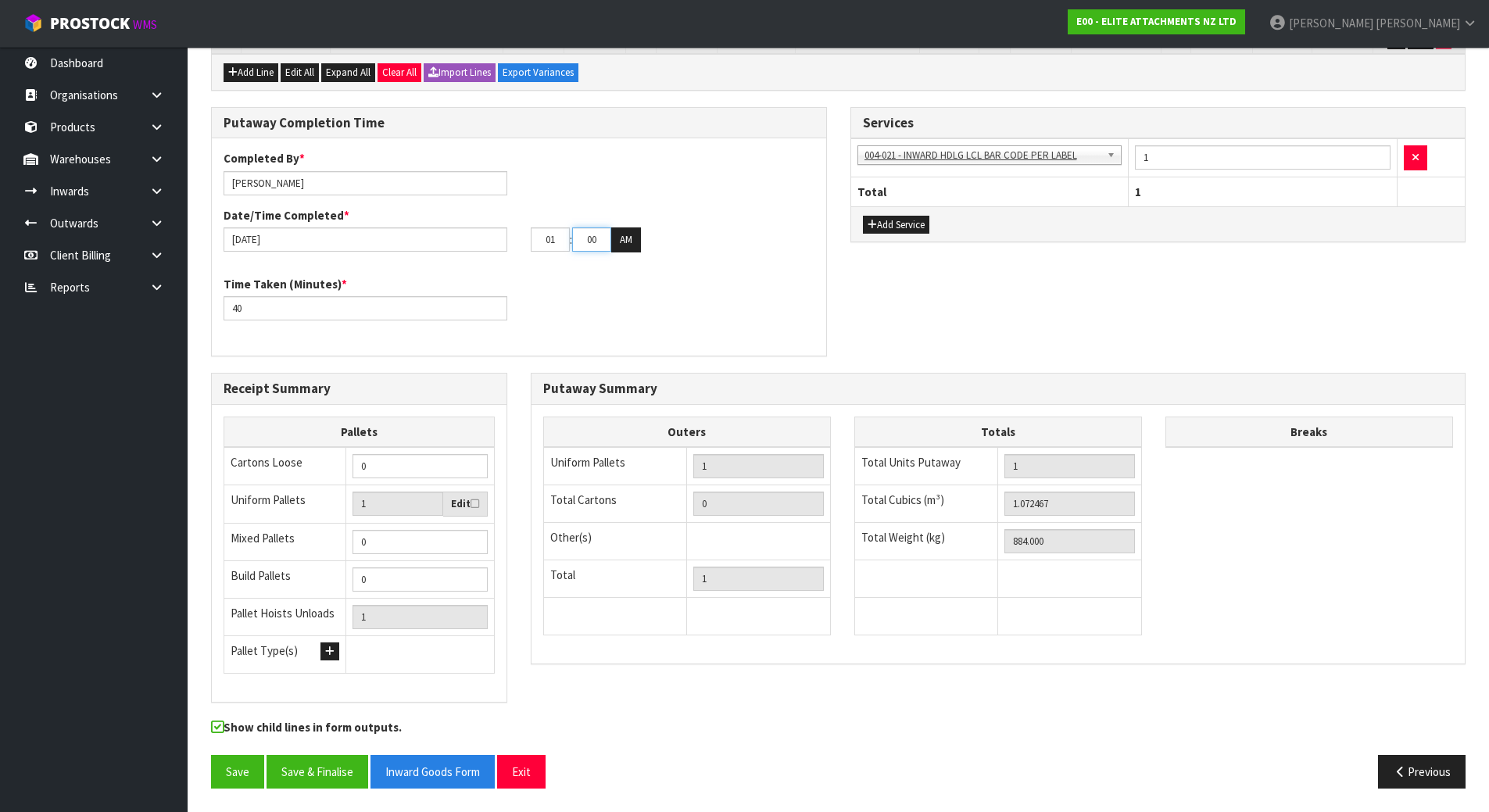
drag, startPoint x: 598, startPoint y: 238, endPoint x: 570, endPoint y: 244, distance: 28.6
click at [570, 244] on tr "01 : 00 : 00 AM" at bounding box center [586, 240] width 110 height 25
click at [636, 239] on button "AM" at bounding box center [626, 240] width 30 height 25
drag, startPoint x: 605, startPoint y: 241, endPoint x: 553, endPoint y: 241, distance: 52.0
click at [553, 241] on tr "01 : 01 : 00 PM" at bounding box center [586, 240] width 111 height 25
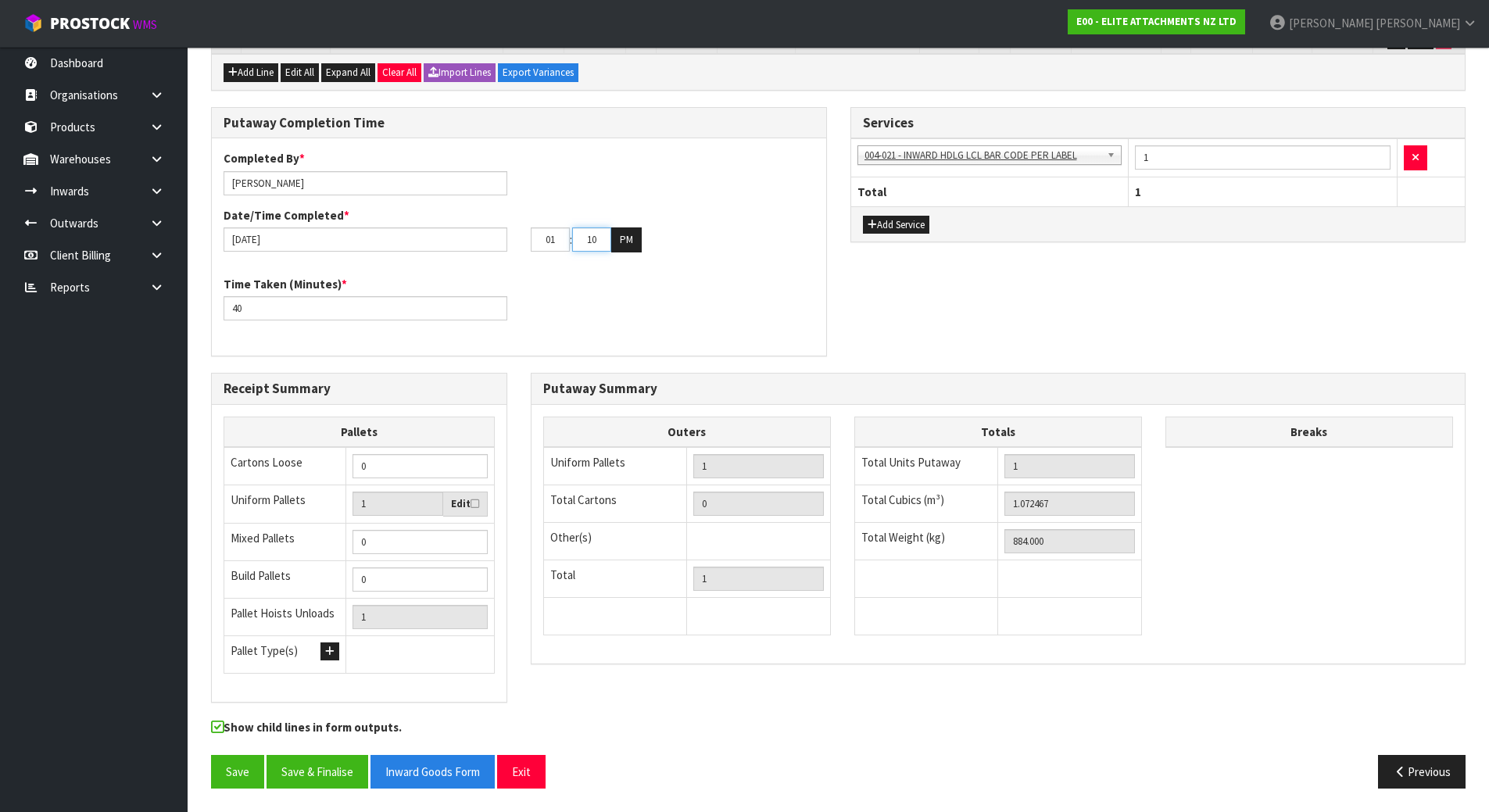
type input "10"
click at [546, 276] on div "Time Taken (Minutes) * 40" at bounding box center [519, 303] width 614 height 56
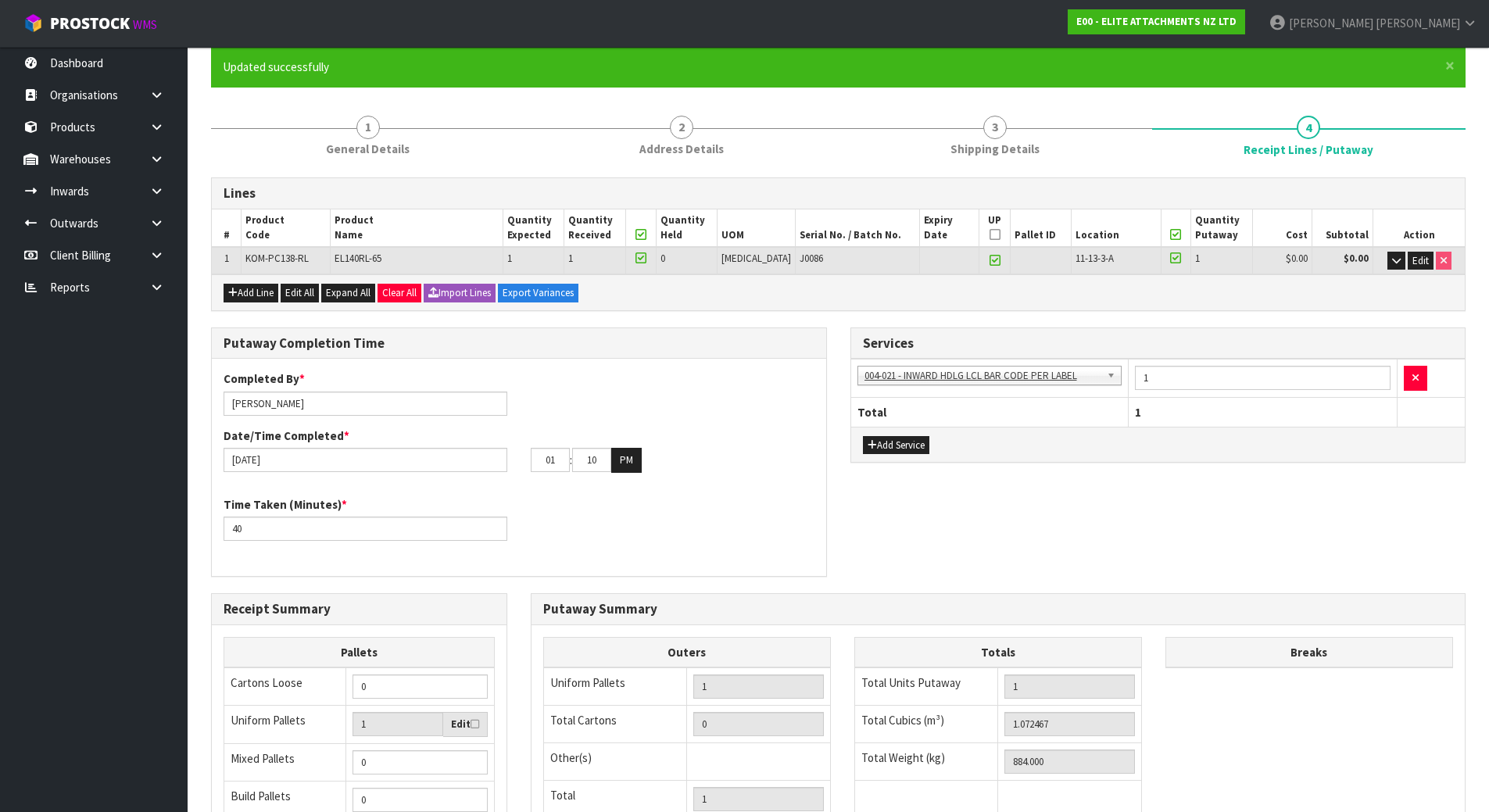
scroll to position [120, 0]
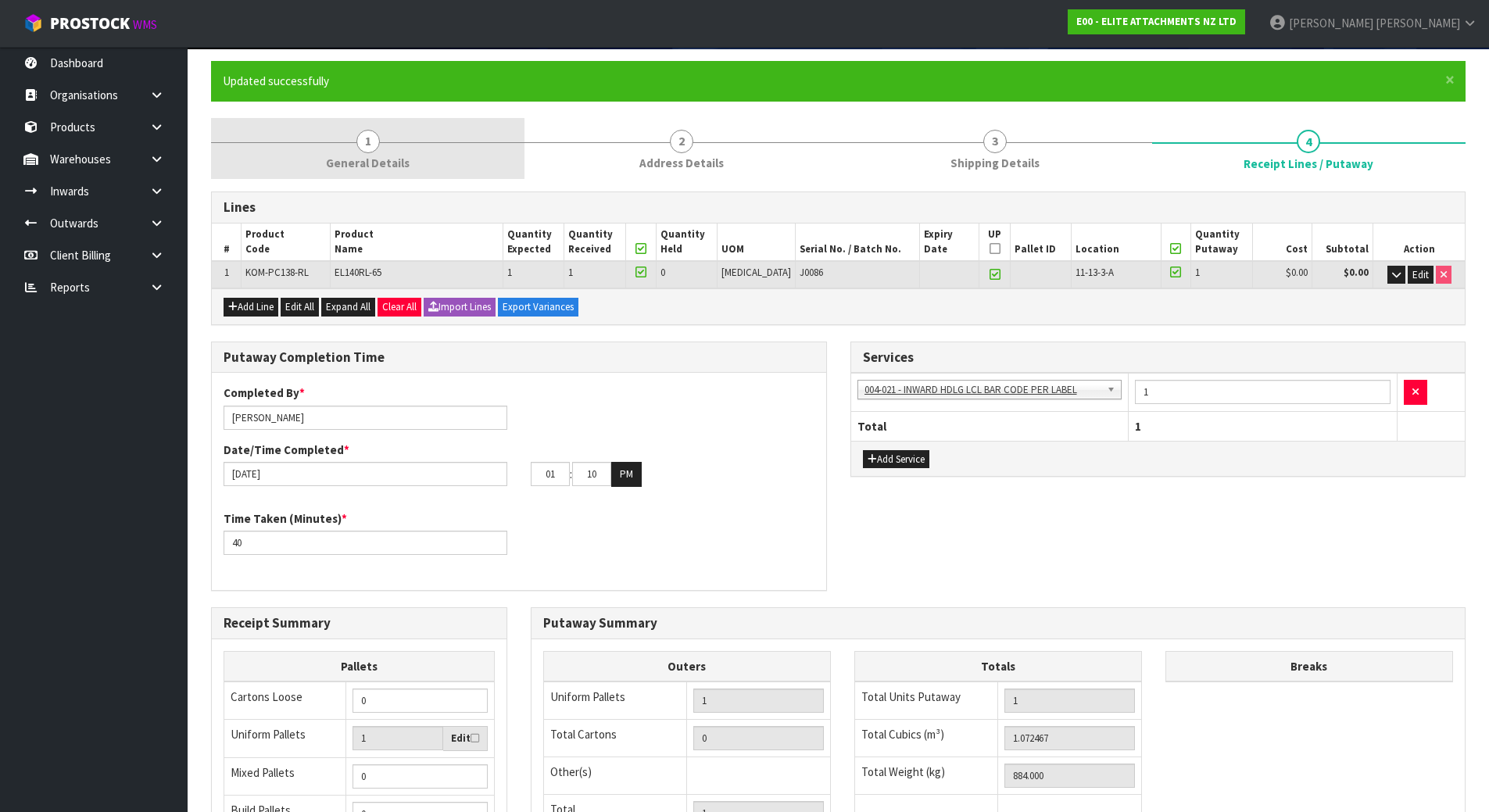
click at [453, 169] on link "1 General Details" at bounding box center [368, 149] width 313 height 62
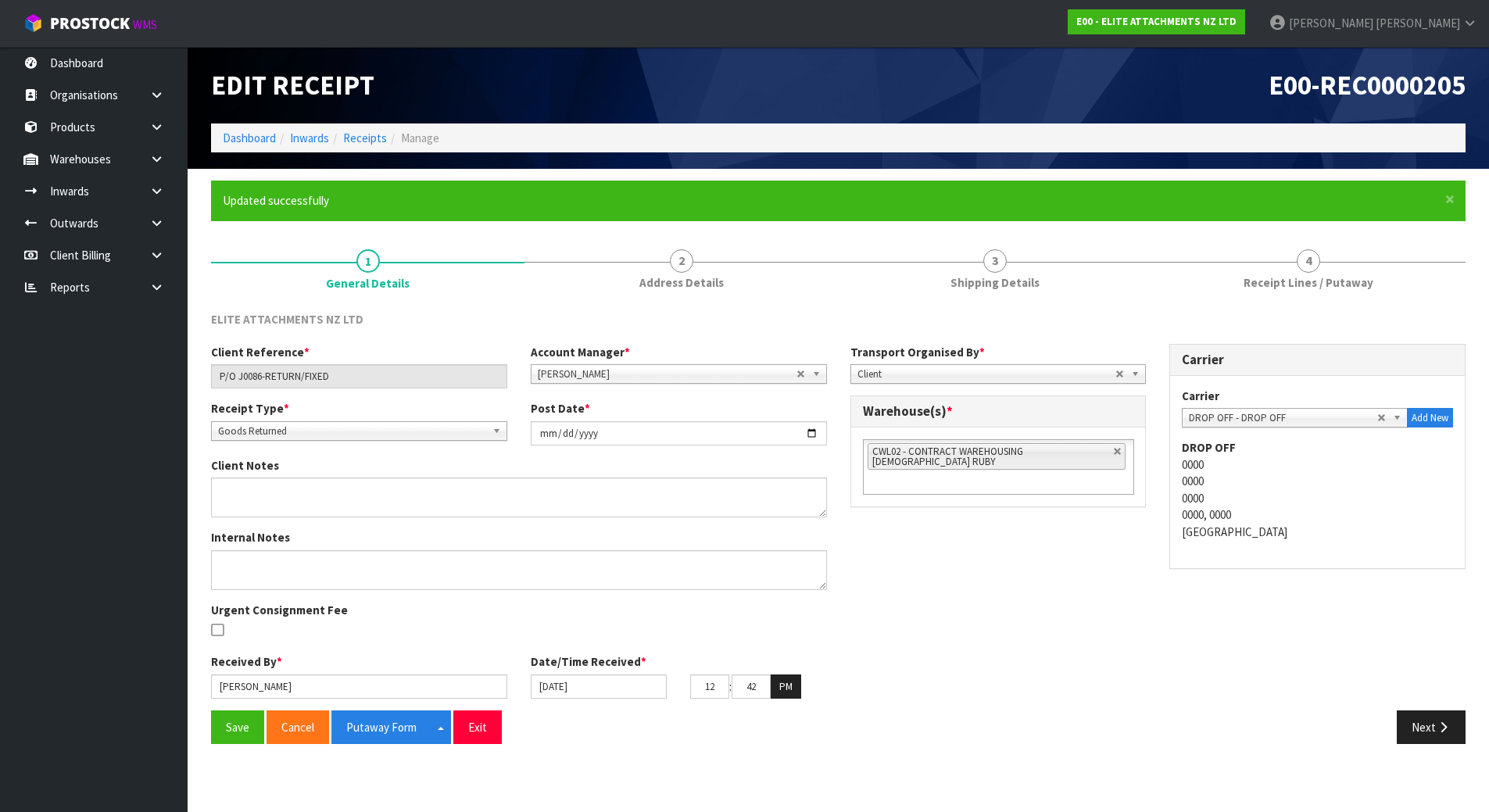
scroll to position [0, 0]
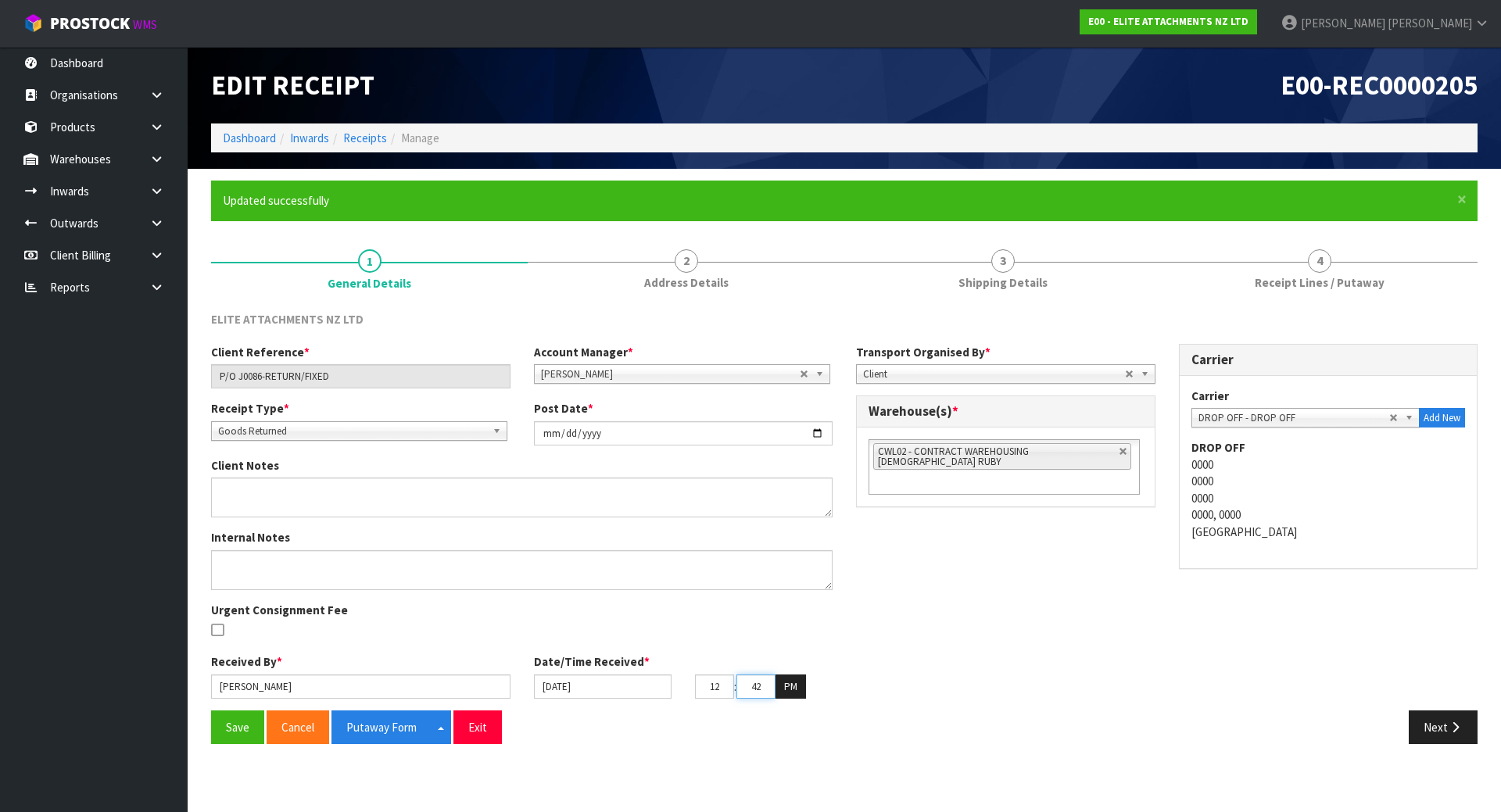
click at [775, 691] on input "42" at bounding box center [756, 686] width 39 height 24
drag, startPoint x: 771, startPoint y: 690, endPoint x: 724, endPoint y: 697, distance: 47.5
click at [729, 697] on tr "12 : 42 : 22 PM" at bounding box center [750, 687] width 111 height 25
type input "30"
click at [217, 722] on button "Save" at bounding box center [237, 727] width 53 height 34
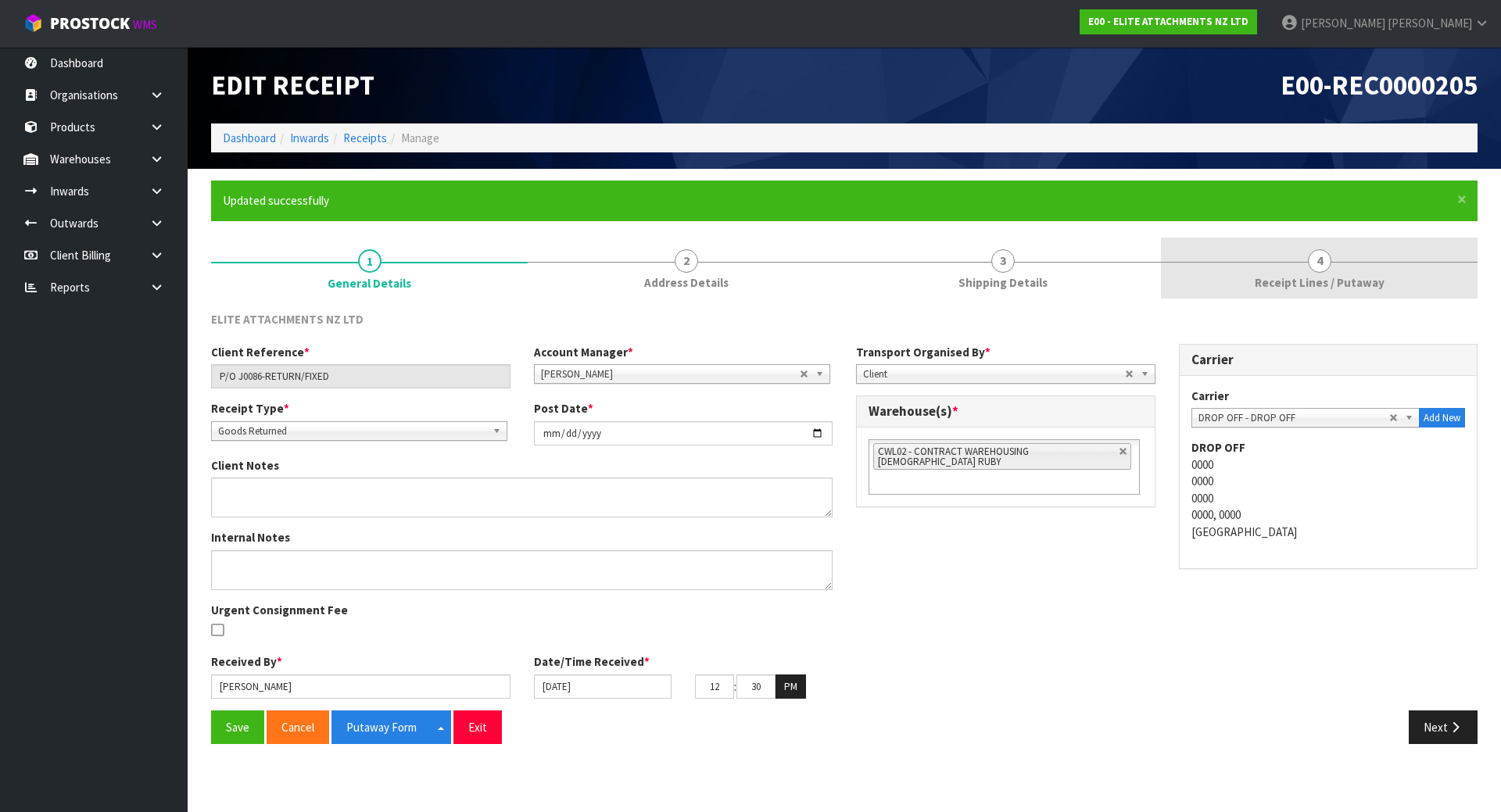
click at [1270, 274] on span "Receipt Lines / Putaway" at bounding box center [1319, 282] width 130 height 16
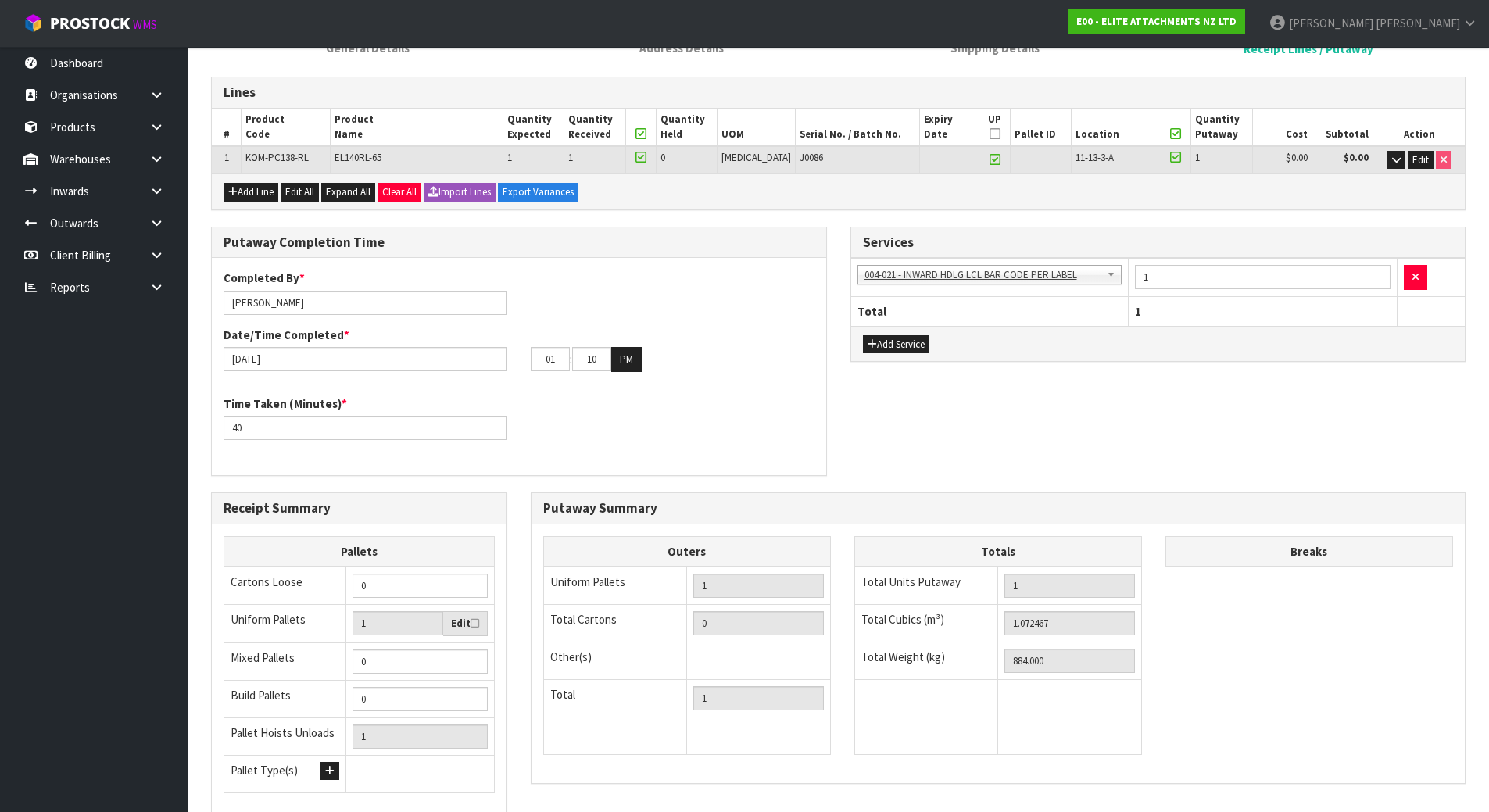
scroll to position [354, 0]
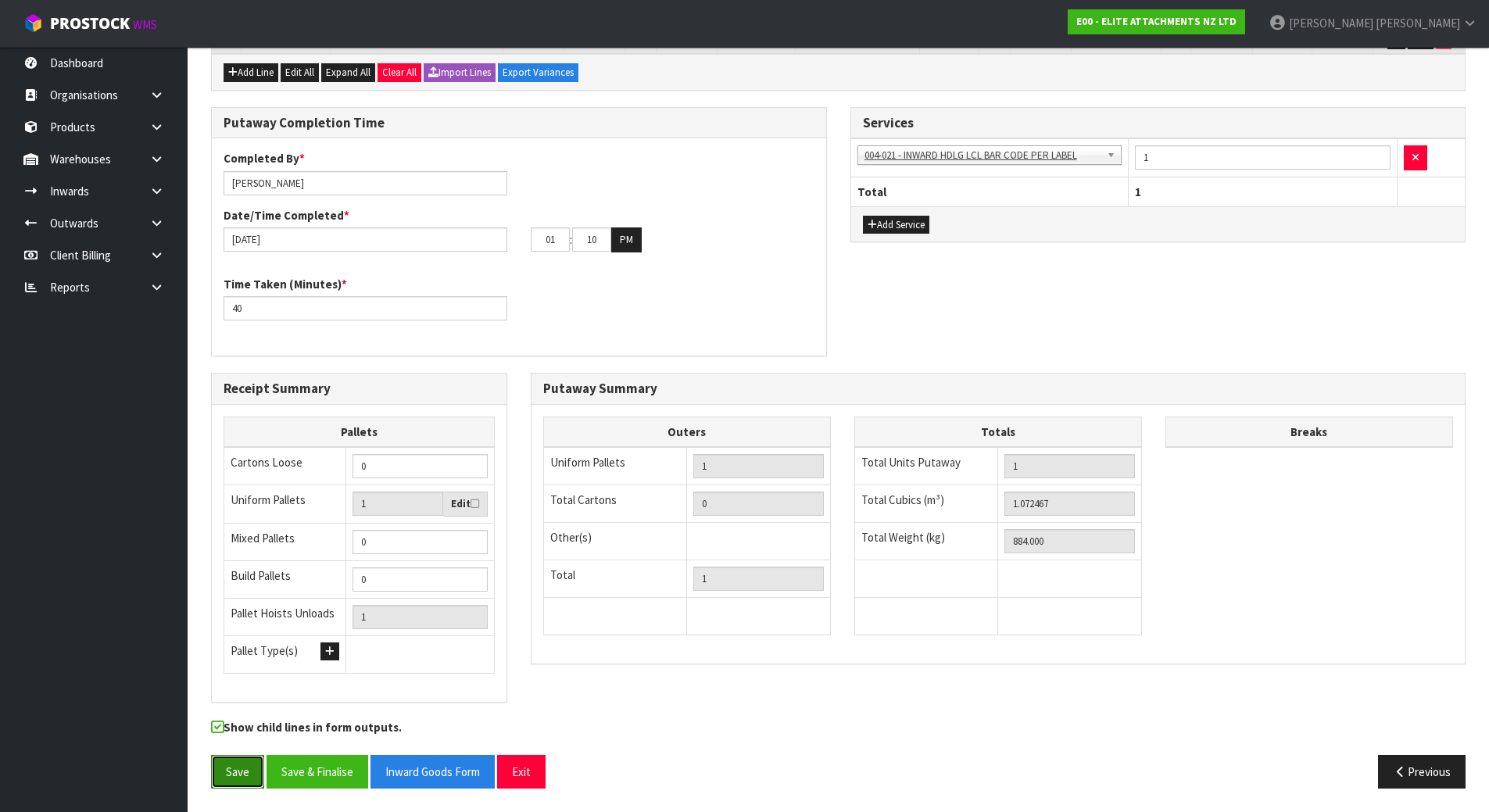
click at [244, 758] on button "Save" at bounding box center [237, 772] width 53 height 34
click at [329, 771] on button "Save & Finalise" at bounding box center [317, 772] width 101 height 34
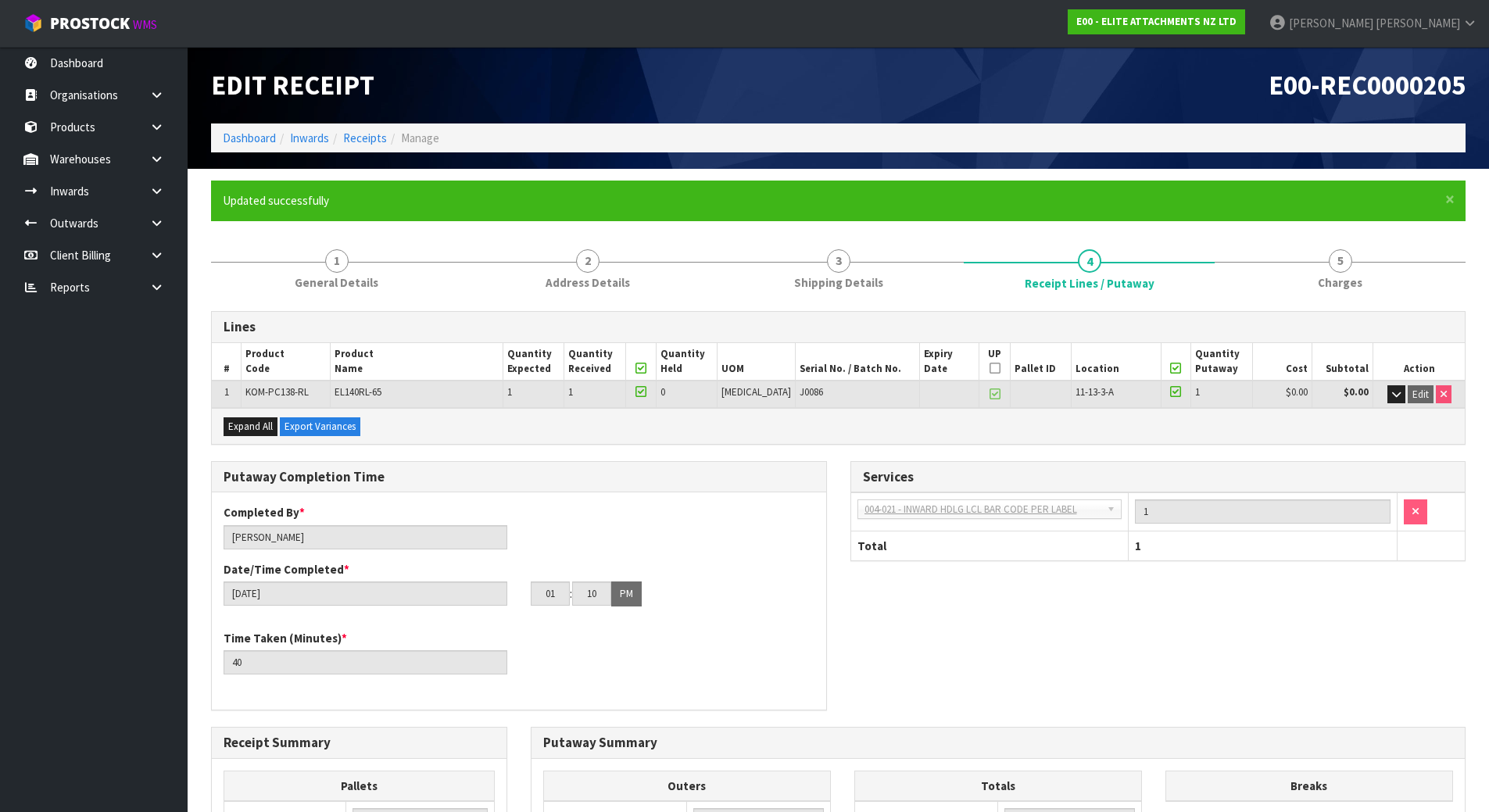
click at [1219, 669] on div "Putaway Completion Time Completed By * Michael Drugan Date/Time Completed * 29/…" at bounding box center [838, 594] width 1278 height 266
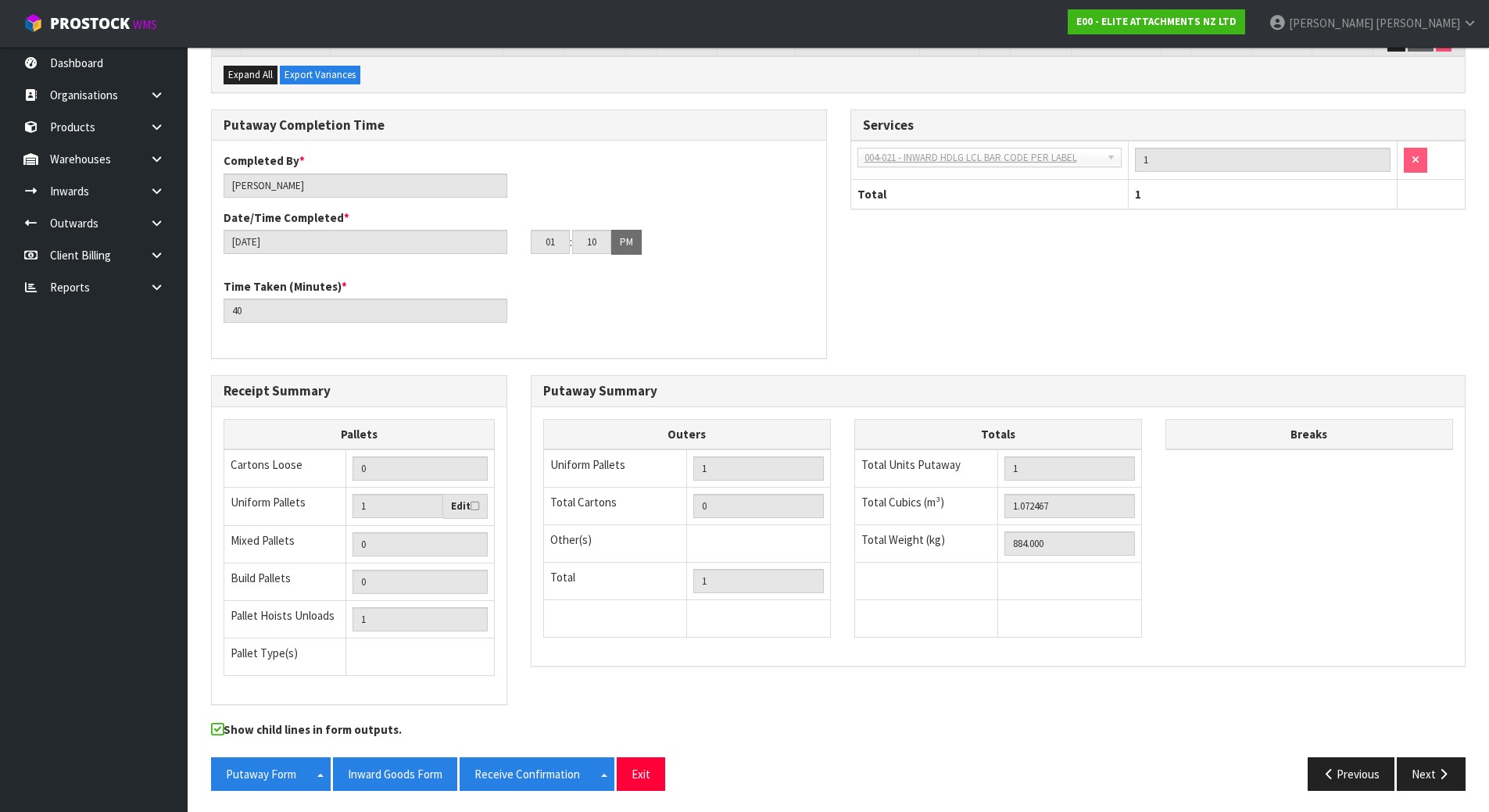
scroll to position [354, 0]
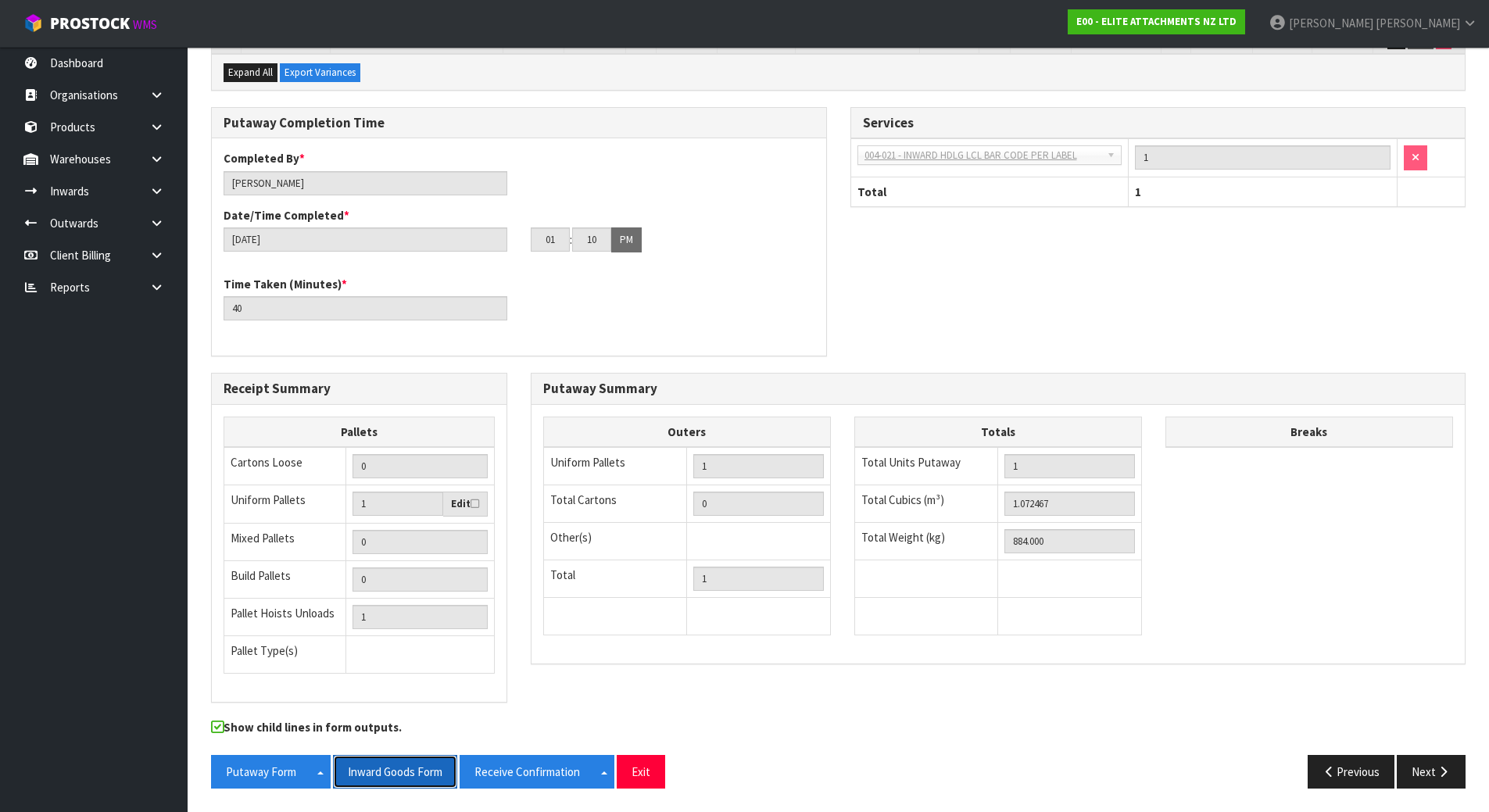
click at [371, 765] on button "Inward Goods Form" at bounding box center [395, 772] width 124 height 34
click at [805, 341] on div "Completed By * Michael Drugan Date/Time Completed * 29/08/2025 01 : 10 : 00 PM …" at bounding box center [519, 247] width 614 height 193
click at [105, 26] on span "ProStock" at bounding box center [90, 23] width 80 height 21
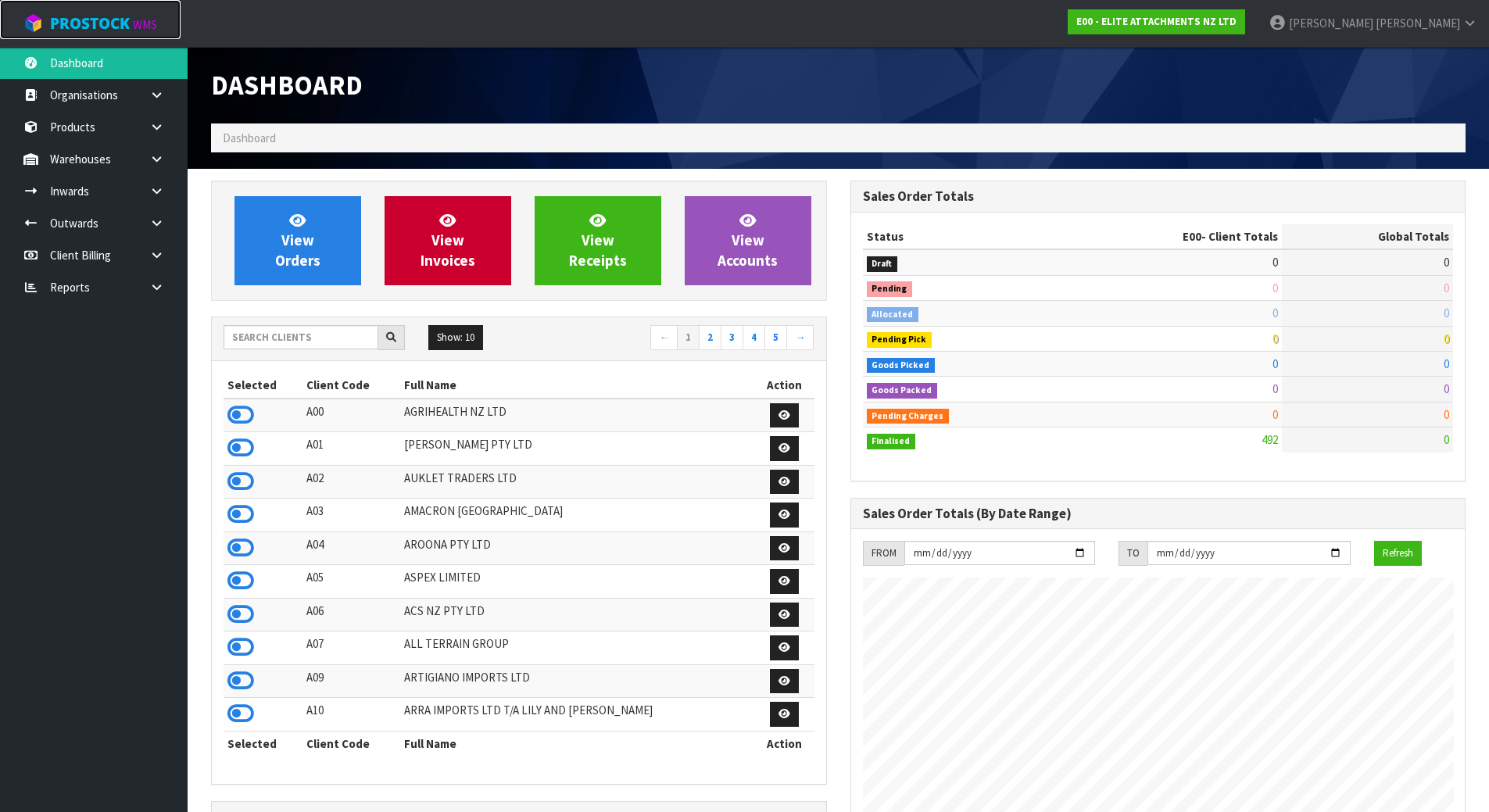
scroll to position [955, 638]
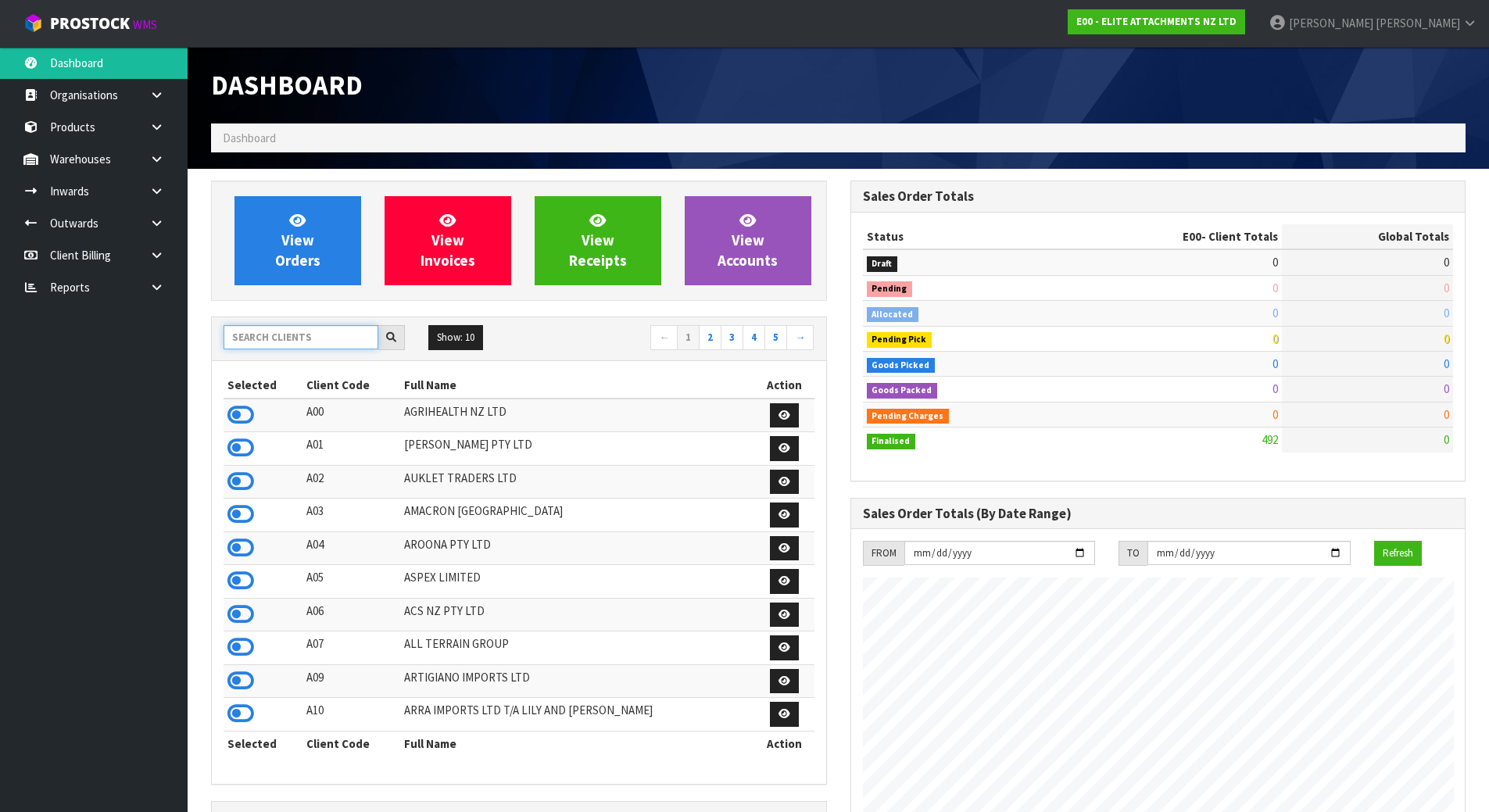
click at [312, 341] on input "text" at bounding box center [301, 337] width 155 height 24
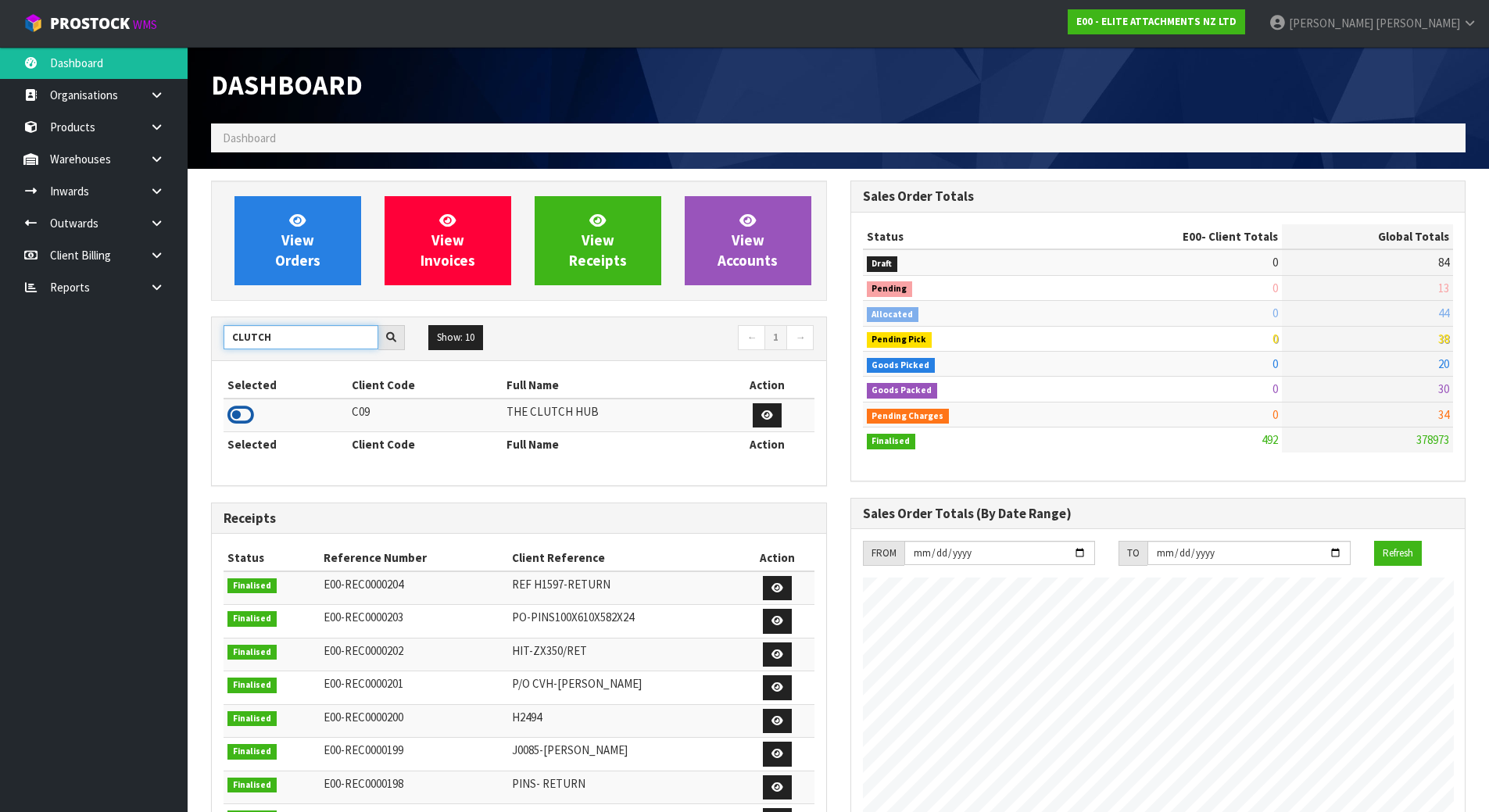
type input "CLUTCH"
click at [250, 409] on icon at bounding box center [241, 415] width 27 height 23
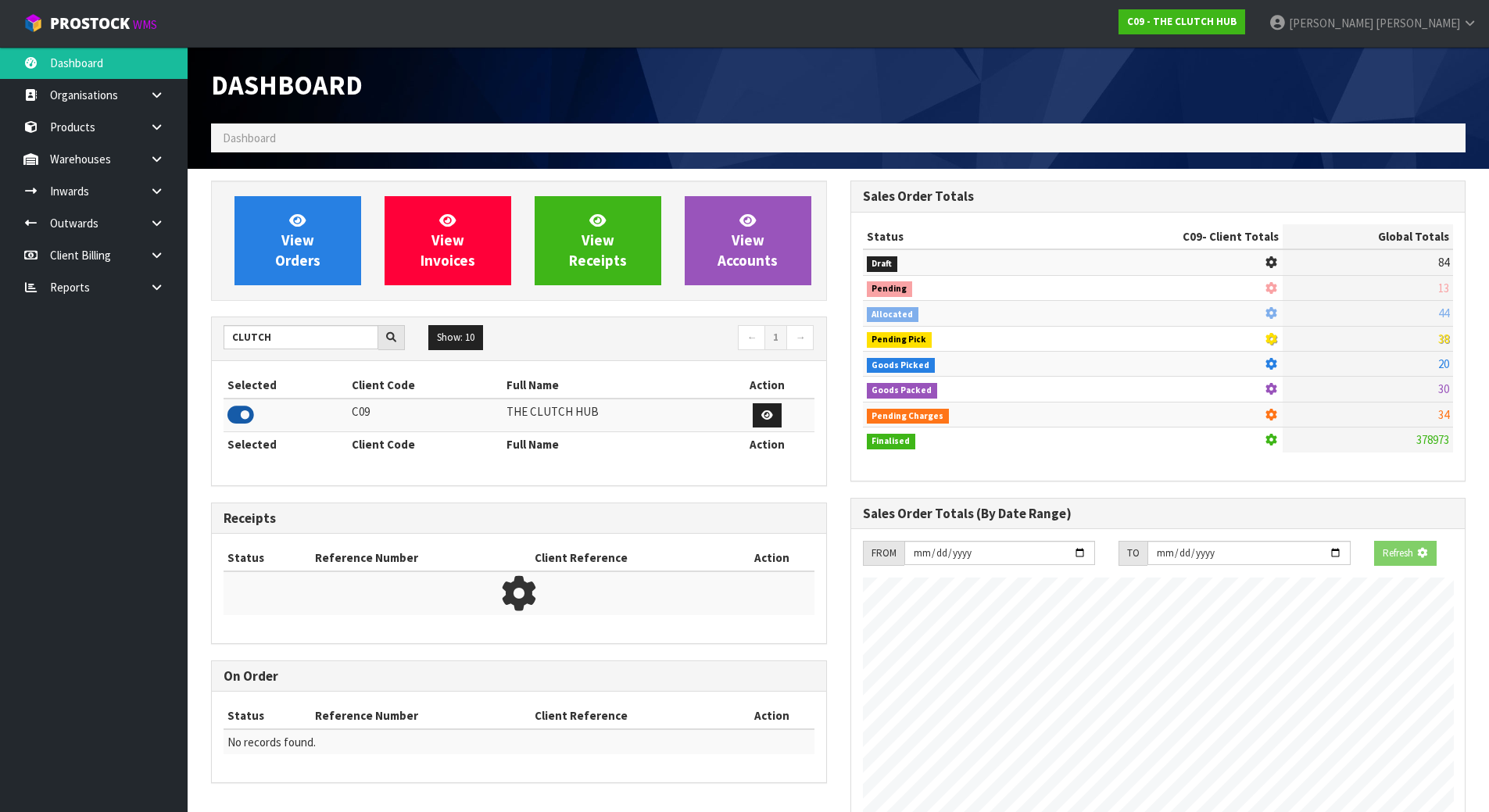
scroll to position [780405, 780818]
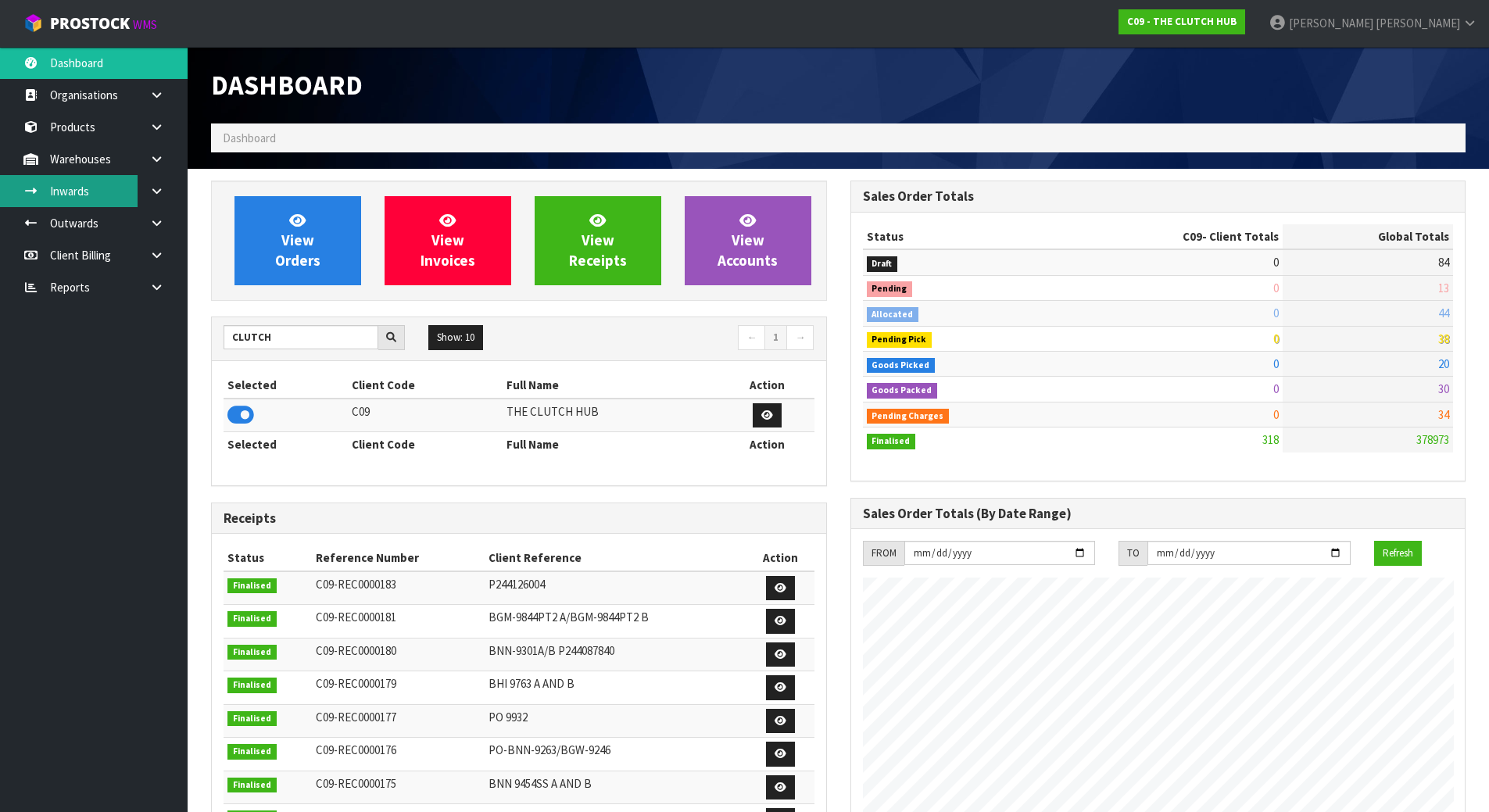
click at [126, 201] on link "Inwards" at bounding box center [93, 192] width 187 height 32
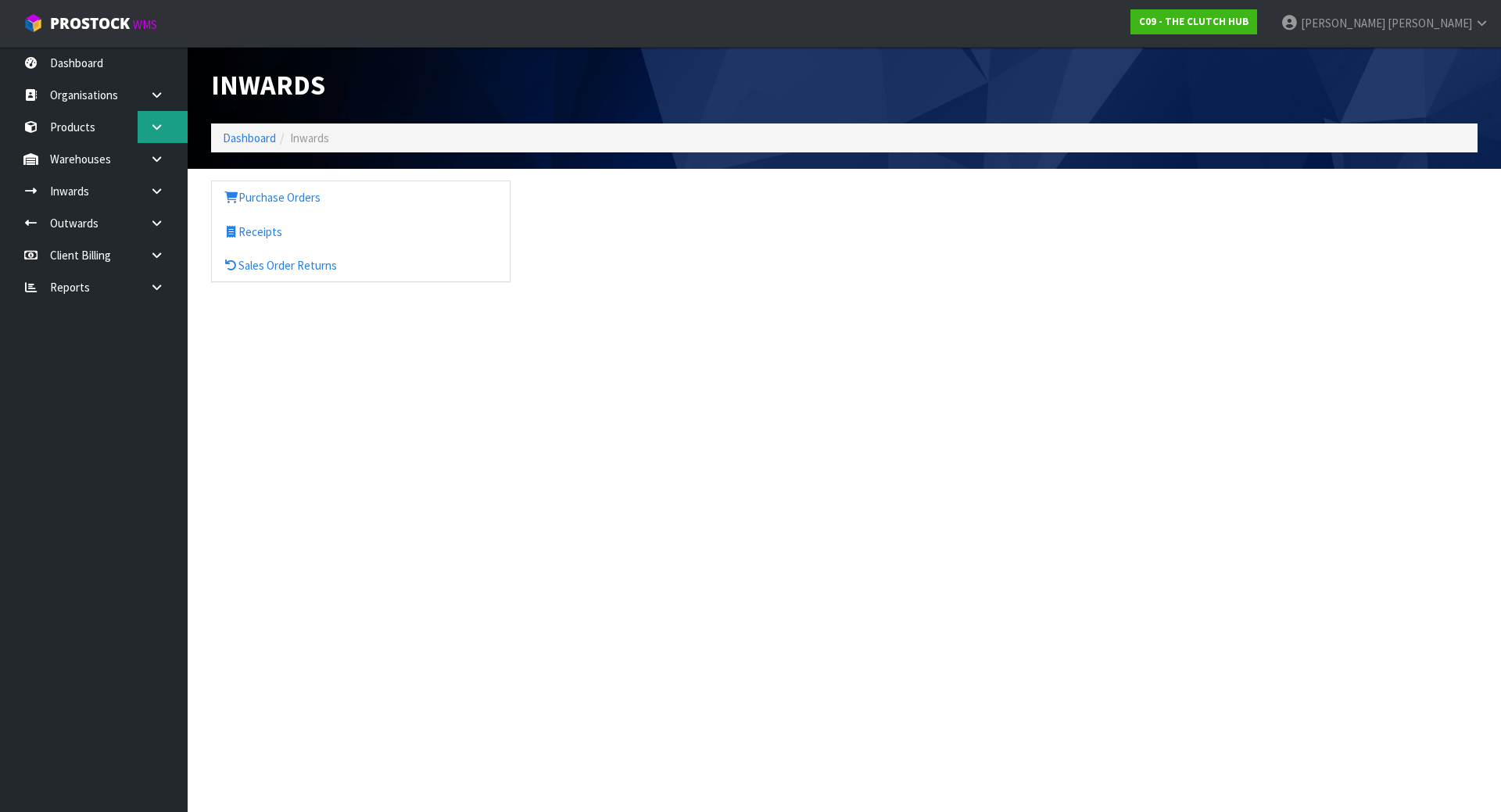
click at [147, 121] on link at bounding box center [163, 127] width 50 height 32
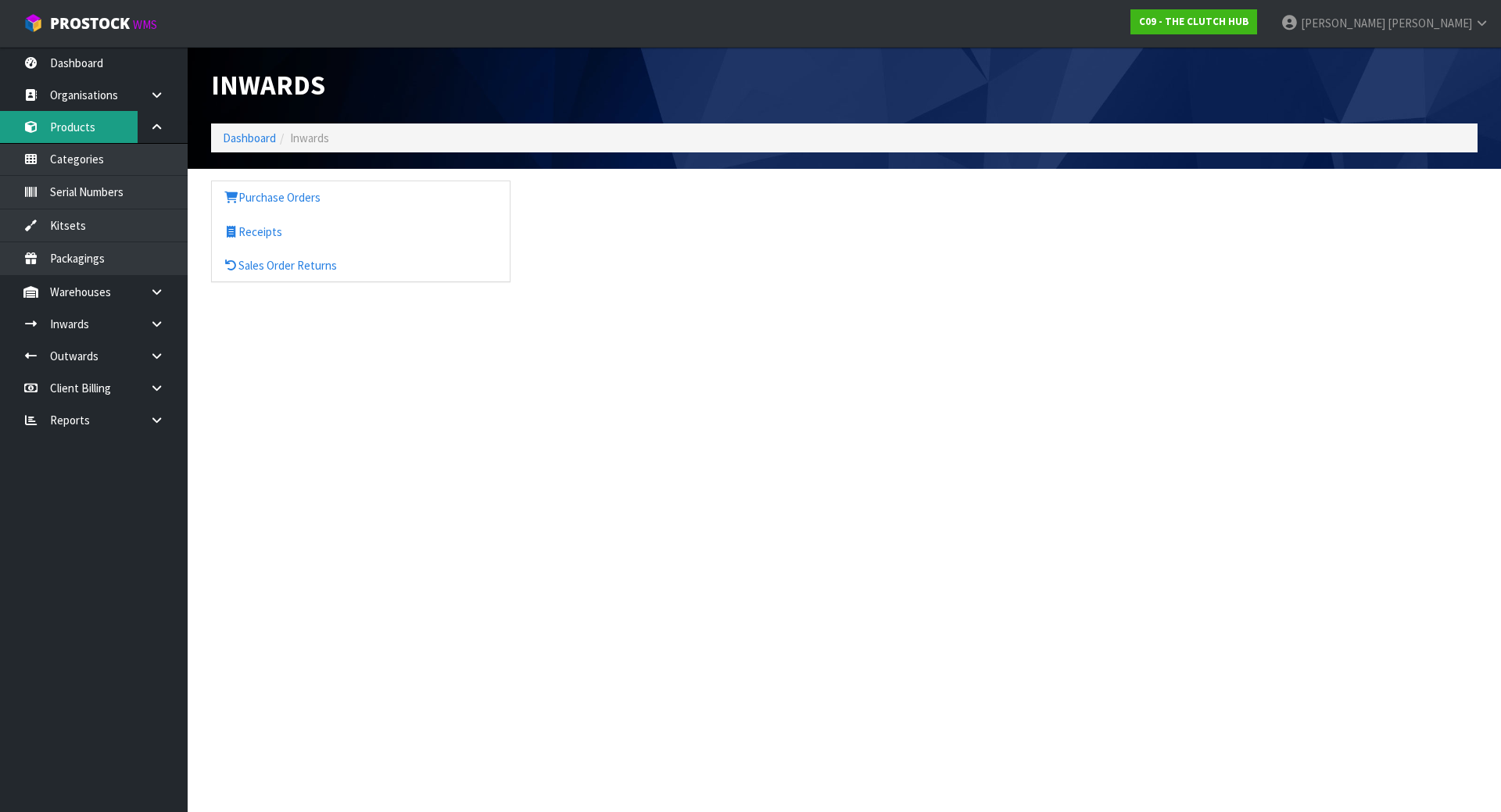
click at [110, 131] on link "Products" at bounding box center [93, 127] width 187 height 32
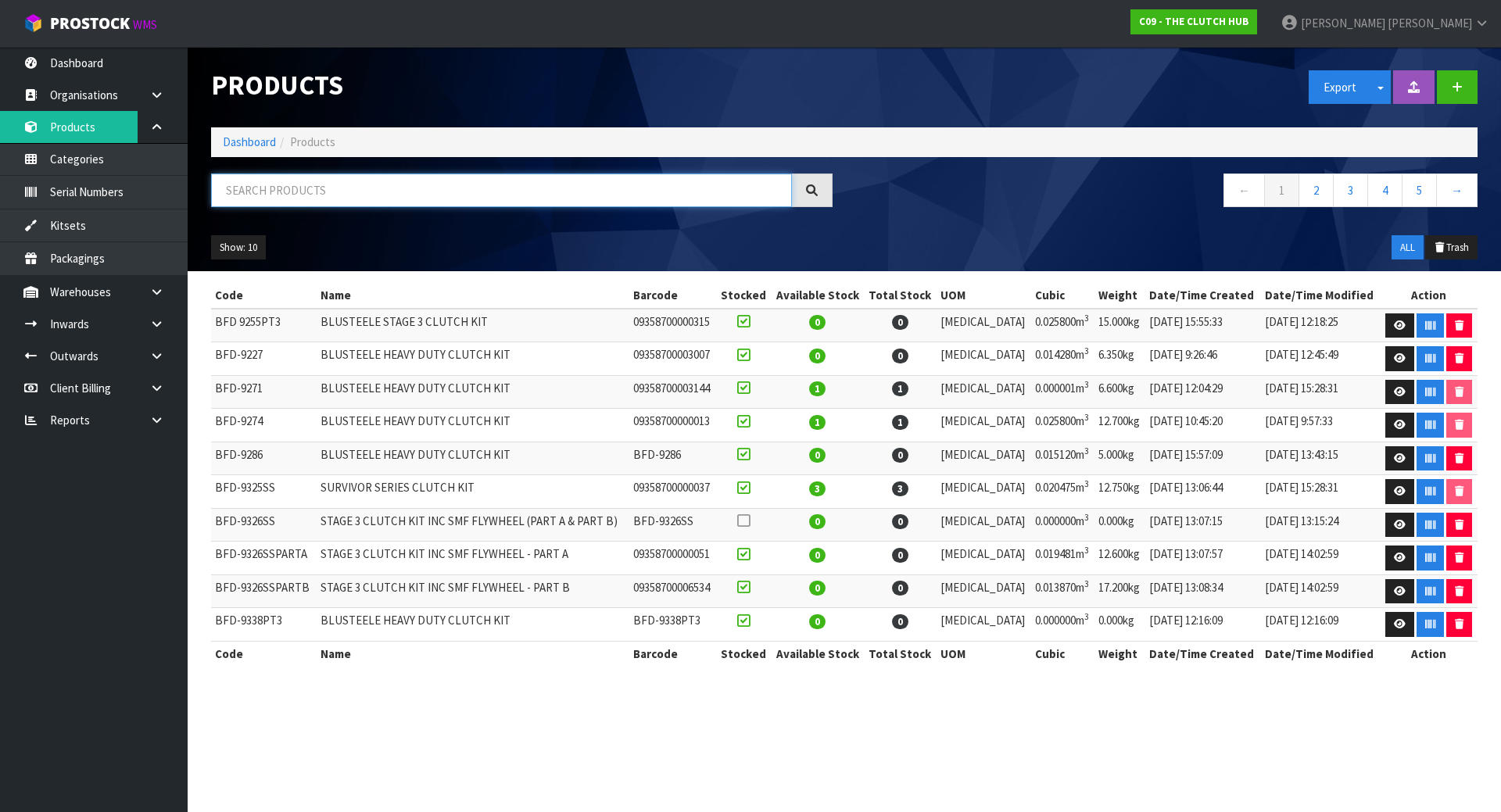
click at [335, 192] on input "text" at bounding box center [502, 191] width 580 height 34
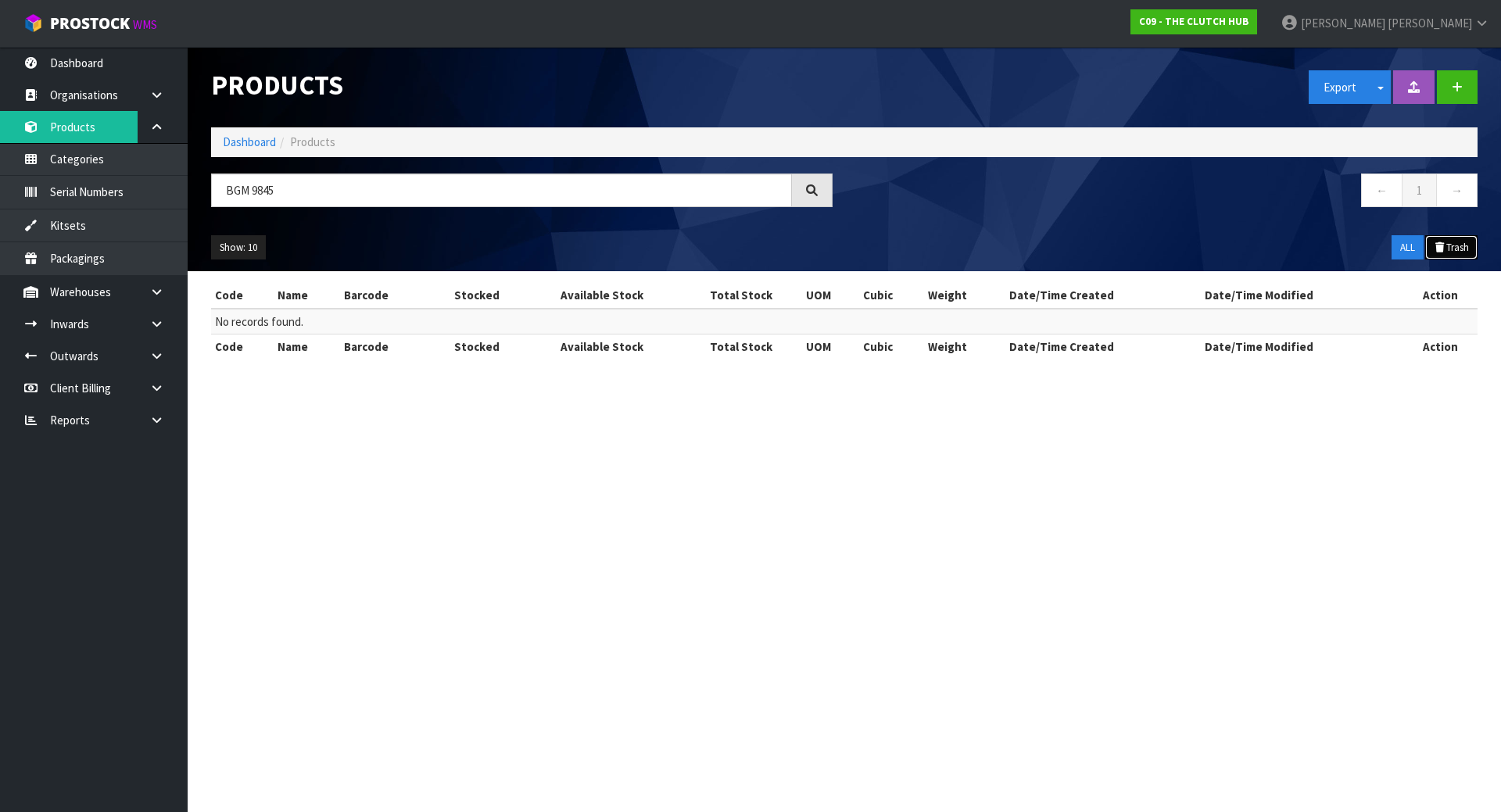
click at [1468, 252] on button "Trash" at bounding box center [1451, 248] width 52 height 25
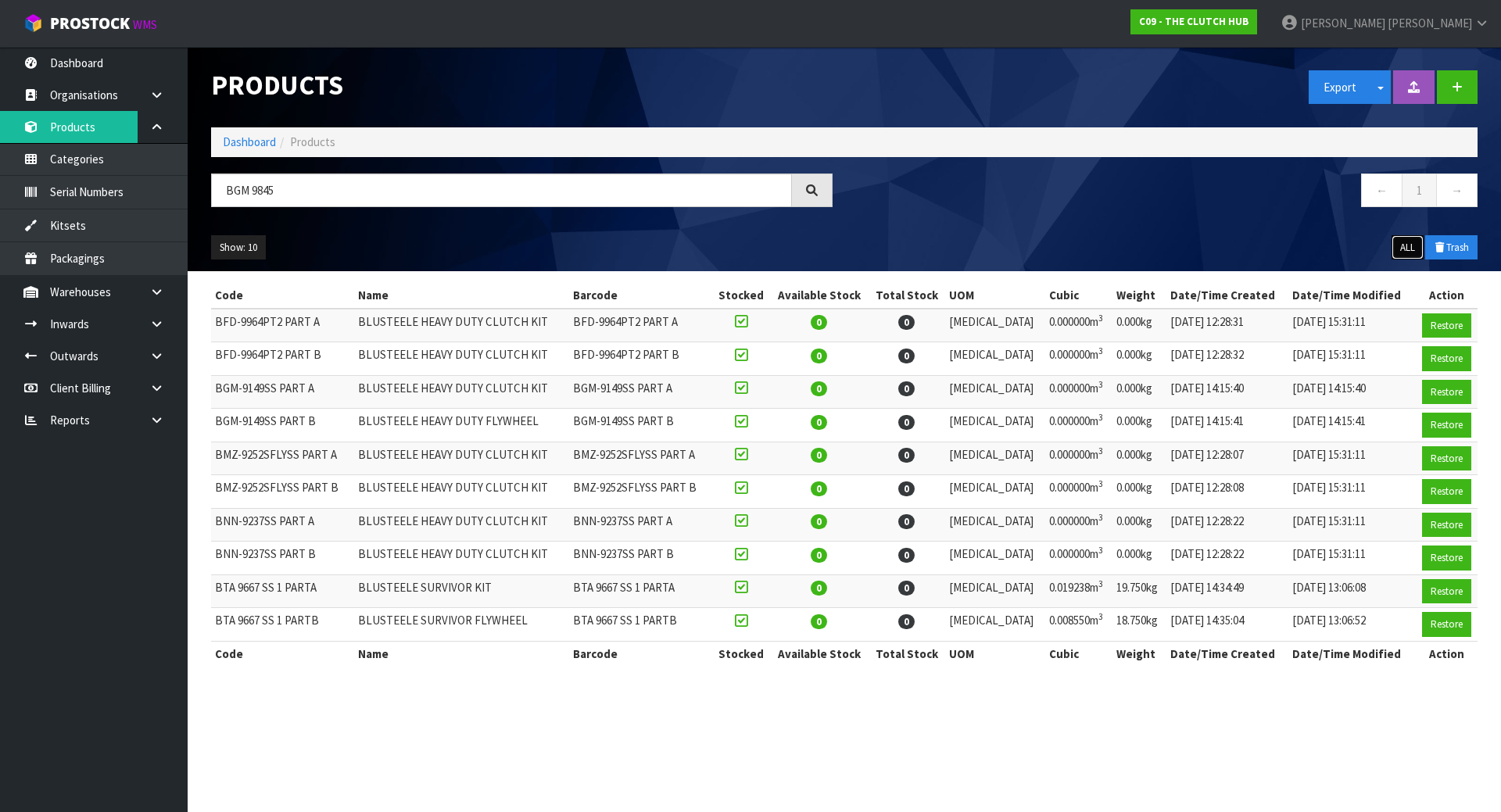
click at [1392, 245] on button "ALL" at bounding box center [1408, 248] width 32 height 25
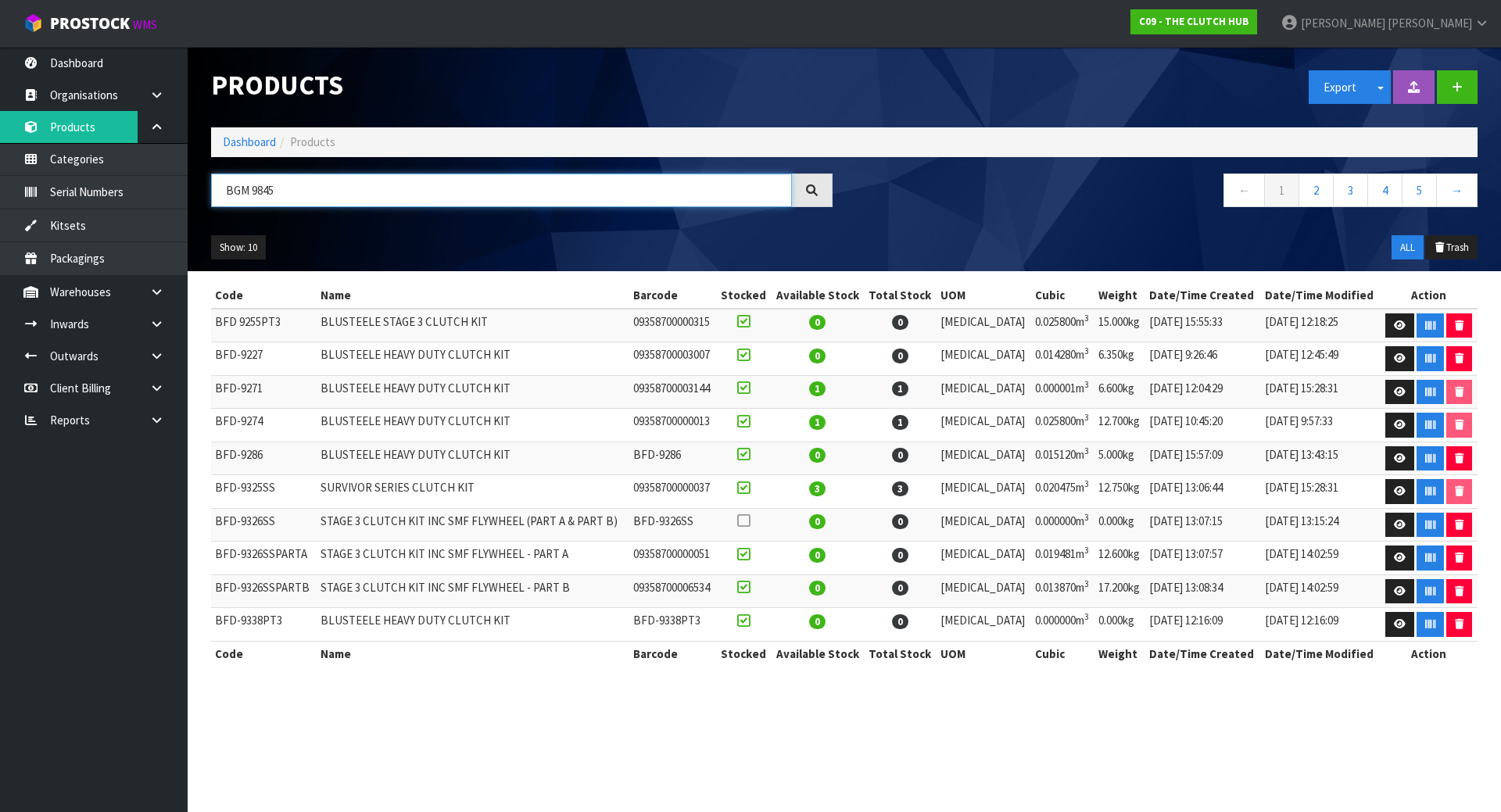
click at [254, 193] on input "BGM 9845" at bounding box center [502, 191] width 580 height 34
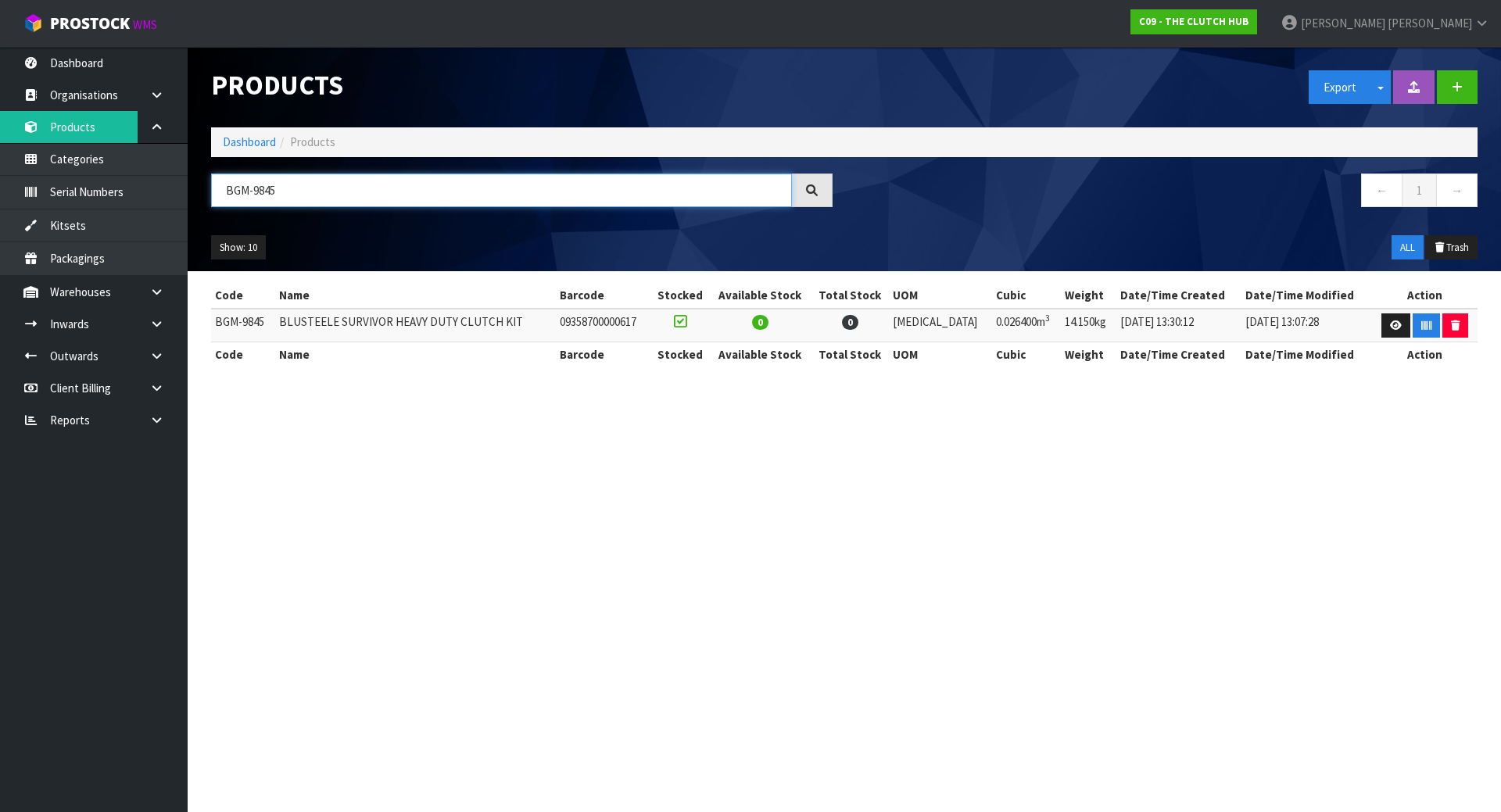
type input "BGM-9845"
click at [1217, 236] on div "ALL Trash" at bounding box center [1328, 248] width 322 height 25
click at [1390, 323] on icon at bounding box center [1395, 325] width 12 height 10
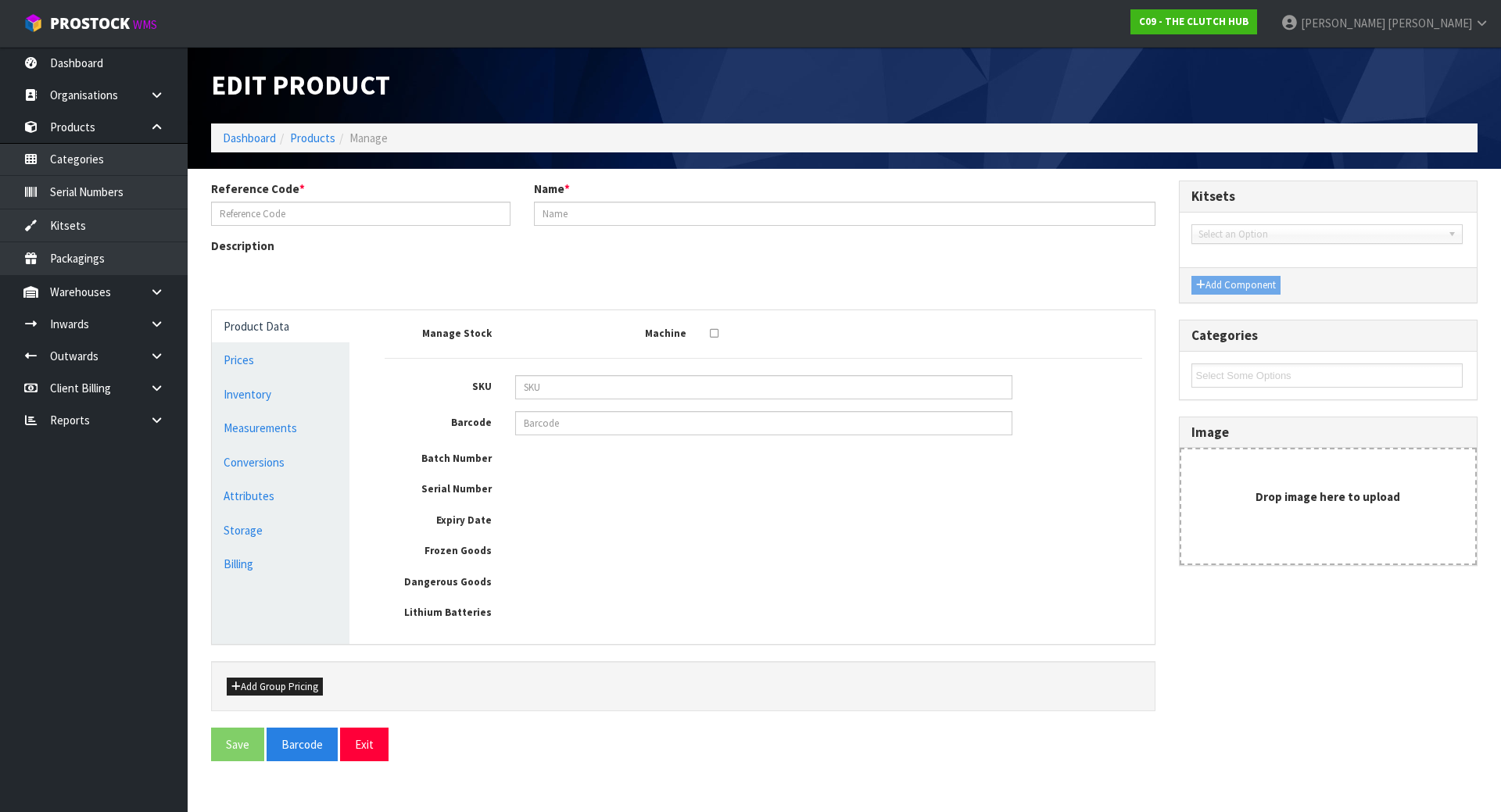
type input "BGM-9845"
type input "BLUSTEELE SURVIVOR HEAVY DUTY CLUTCH KIT"
type input "09358700000617"
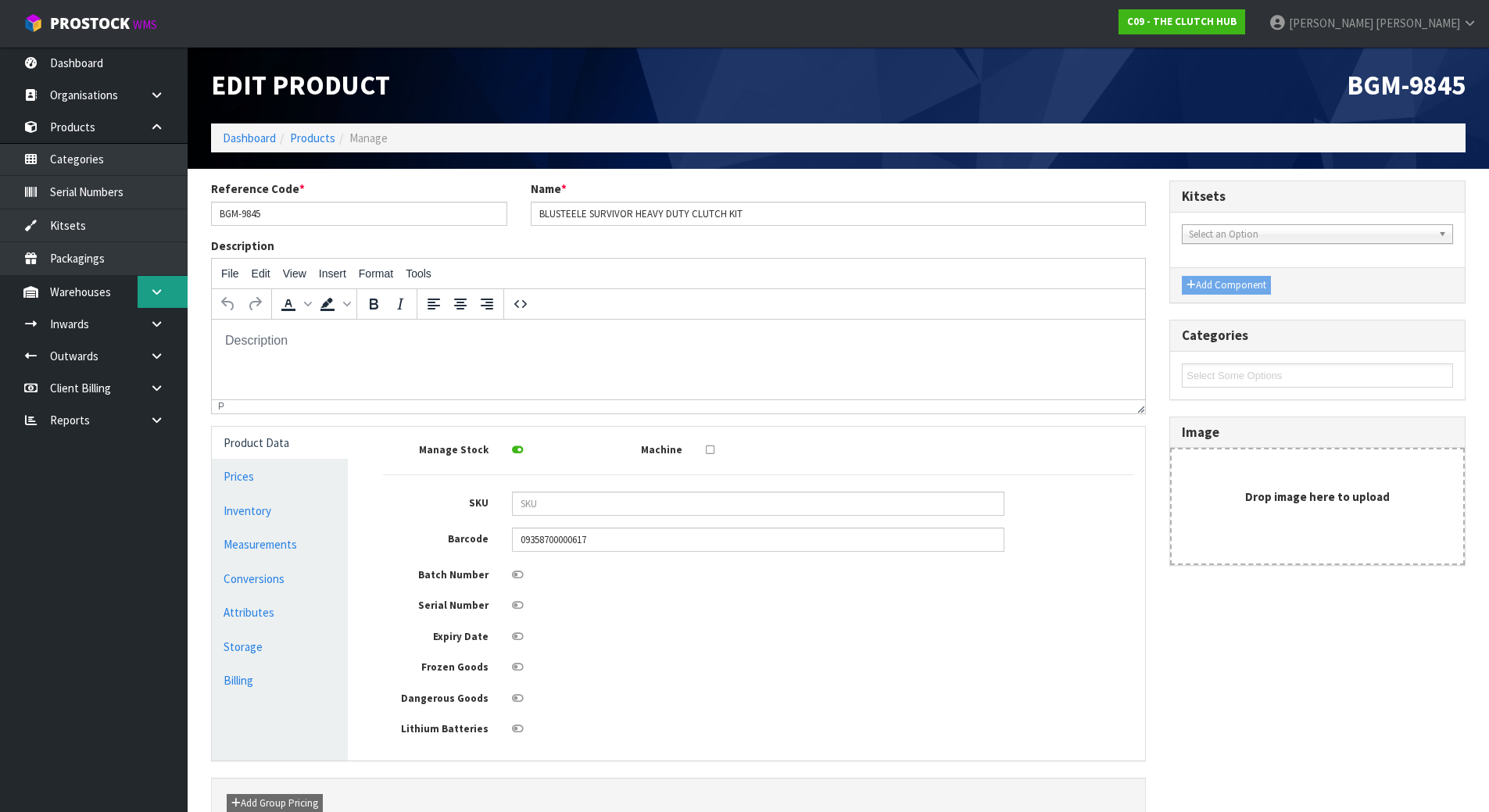
click at [170, 285] on link at bounding box center [163, 292] width 50 height 32
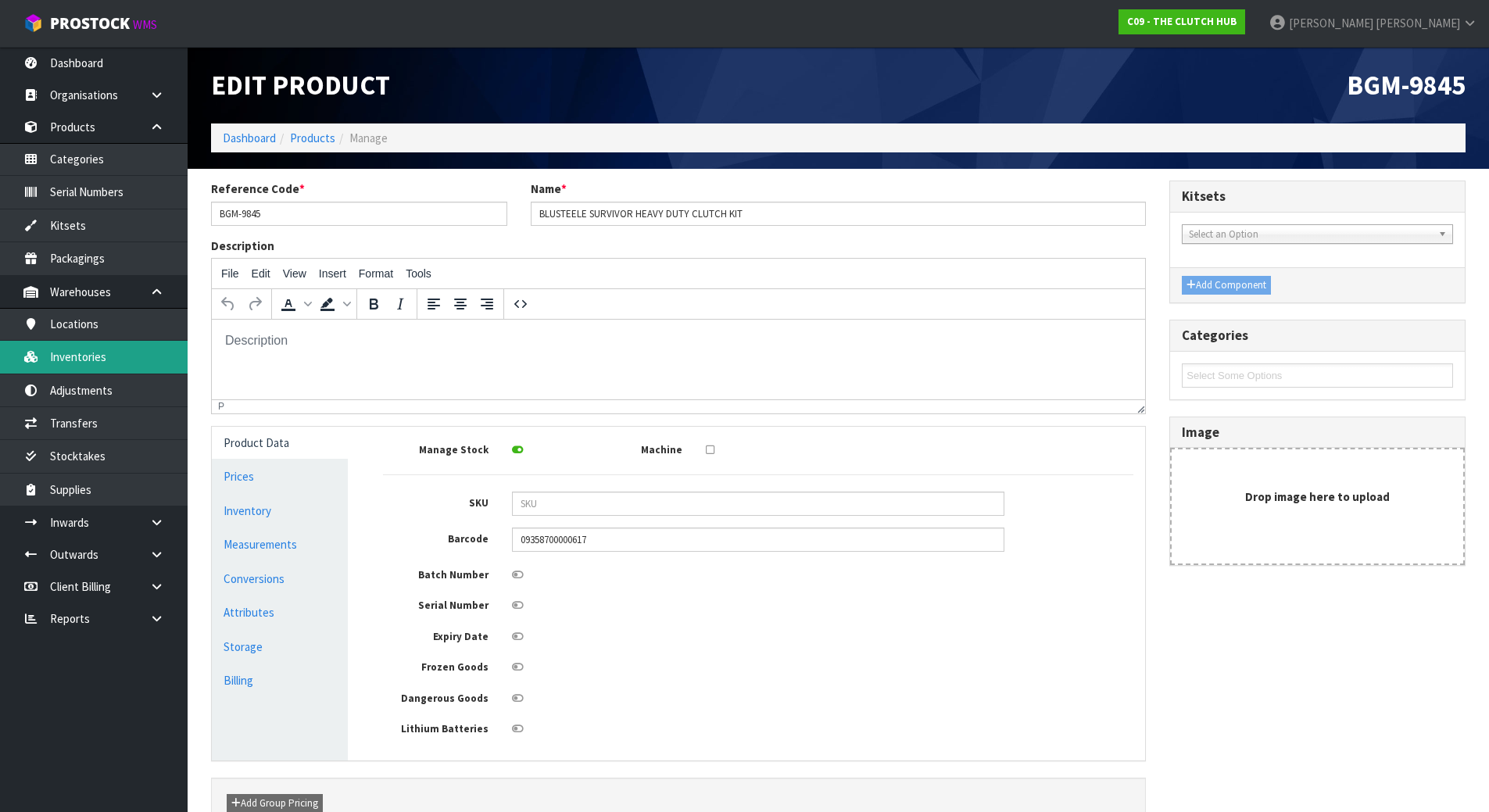
click at [90, 355] on link "Inventories" at bounding box center [93, 357] width 187 height 32
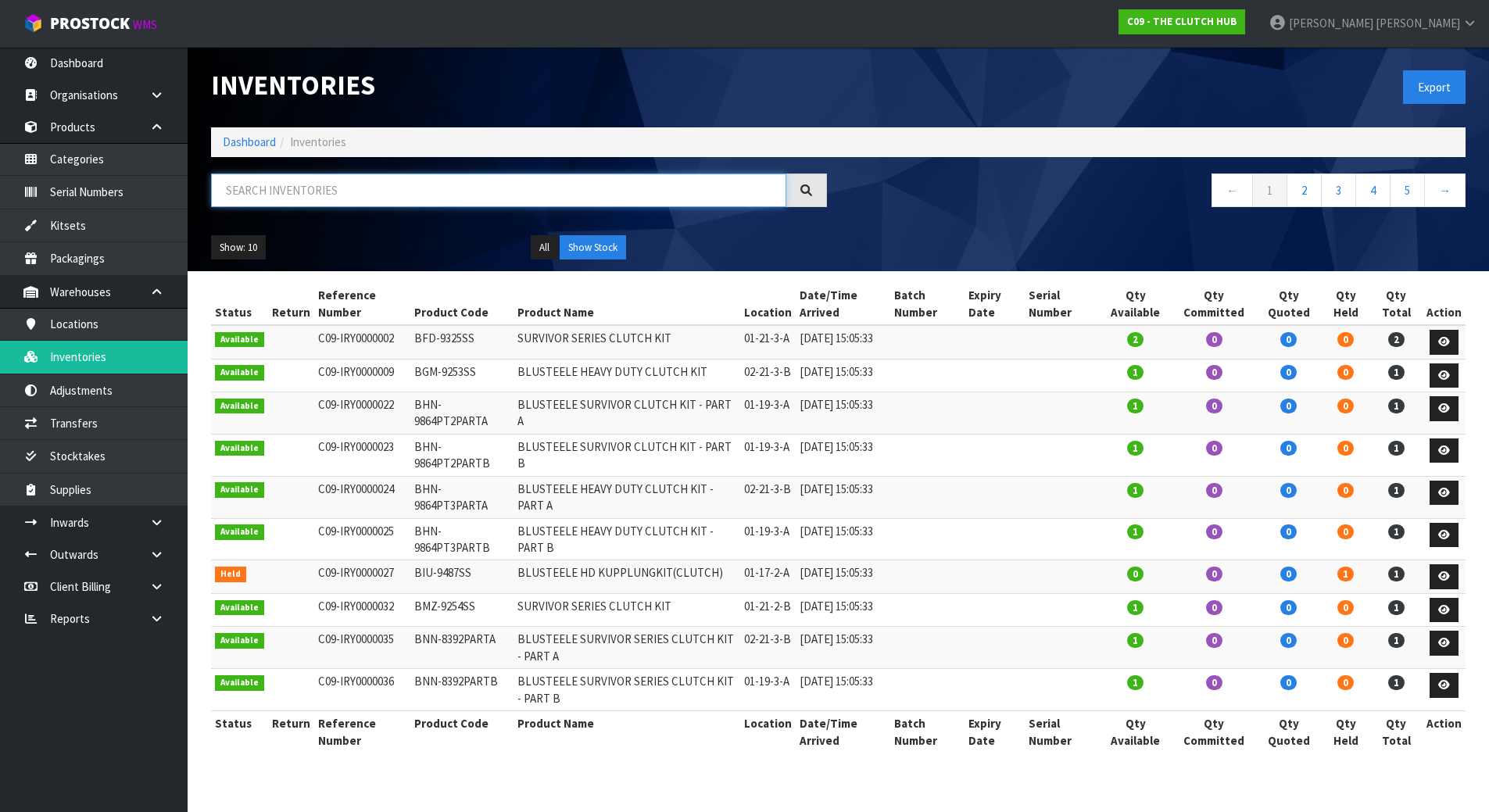
click at [337, 189] on input "text" at bounding box center [499, 191] width 575 height 34
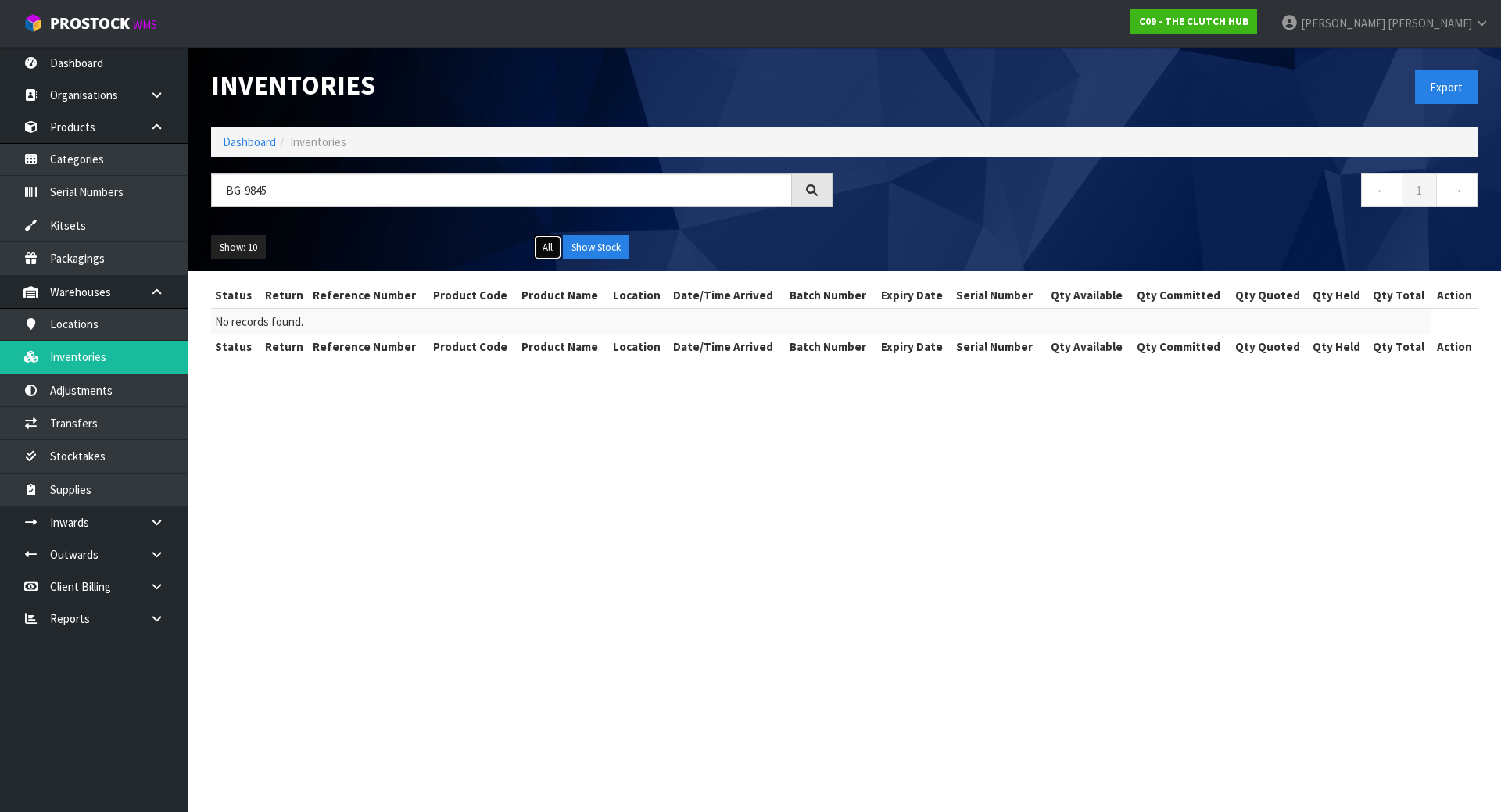
click at [560, 250] on button "All" at bounding box center [547, 248] width 28 height 25
click at [408, 187] on input "BG-9845" at bounding box center [502, 191] width 580 height 34
click at [237, 193] on input "BG-9485" at bounding box center [502, 191] width 580 height 34
click at [298, 191] on input "BGM-9485" at bounding box center [502, 191] width 580 height 34
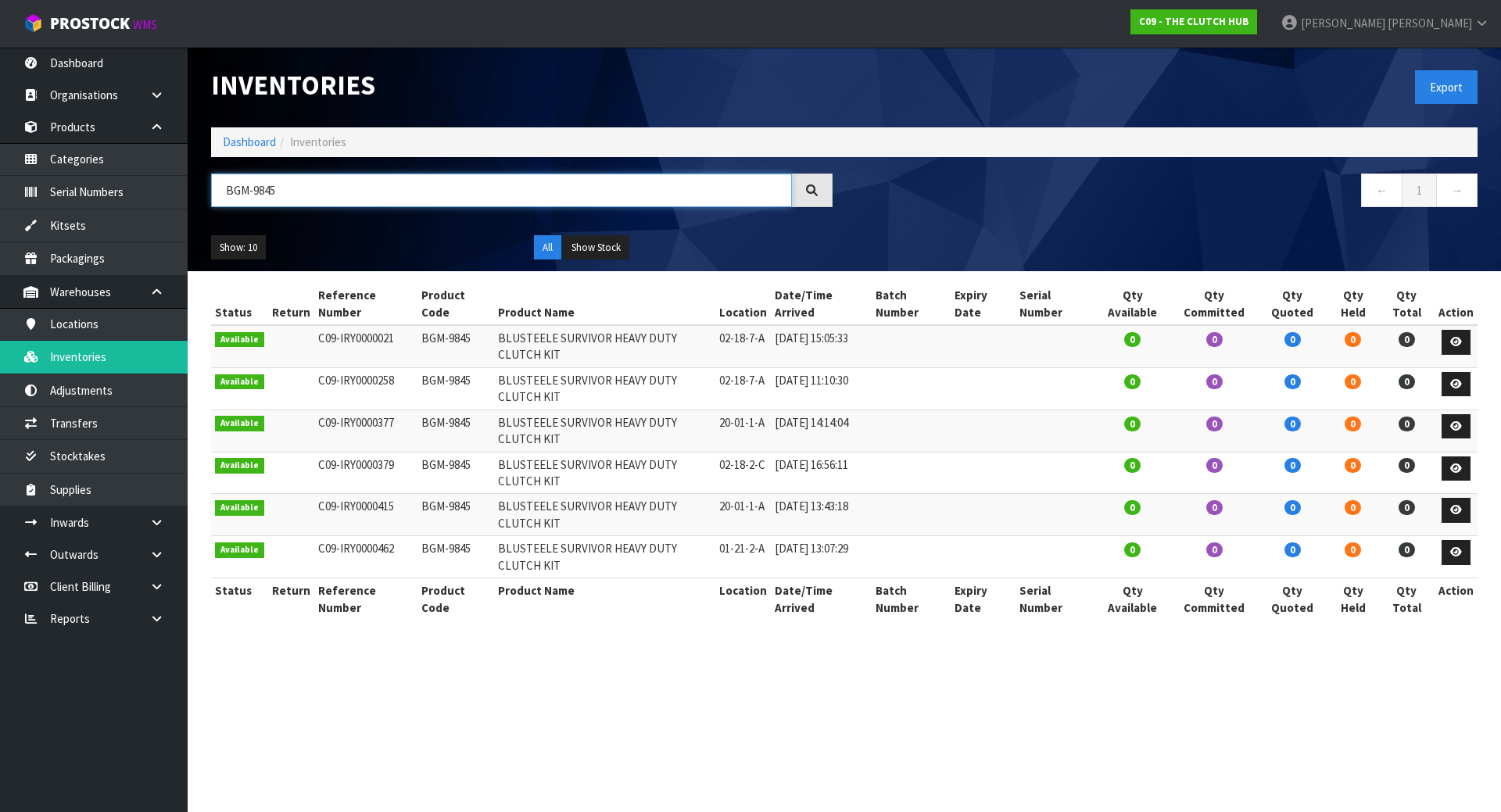
type input "BGM-9845"
click at [1459, 549] on icon at bounding box center [1455, 551] width 12 height 10
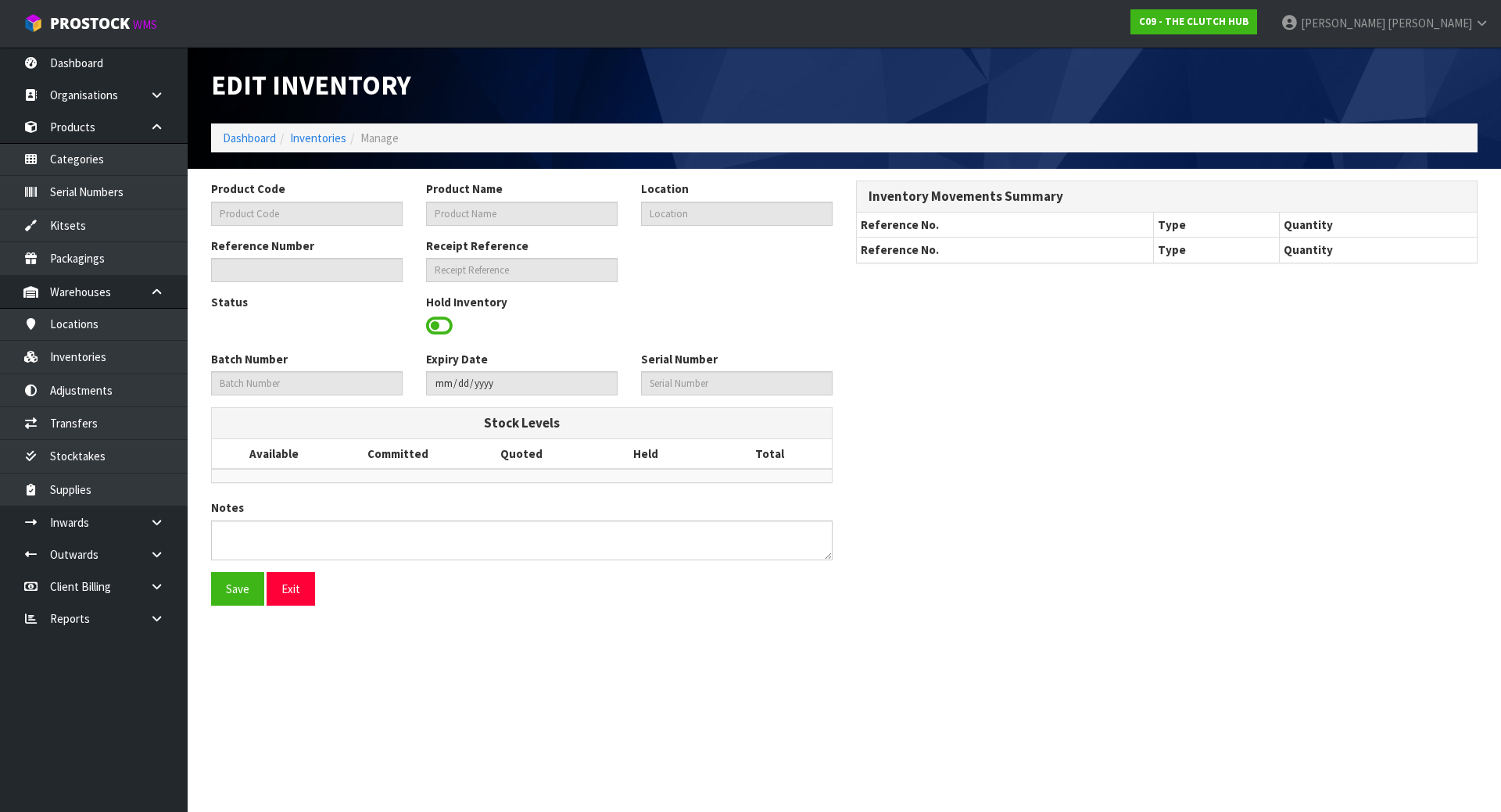
type input "BGM-9845"
type input "BLUSTEELE SURVIVOR HEAVY DUTY CLUTCH KIT"
type input "01-21-2-A"
type input "C09-IRY0000462"
type input "C09-REC0000179"
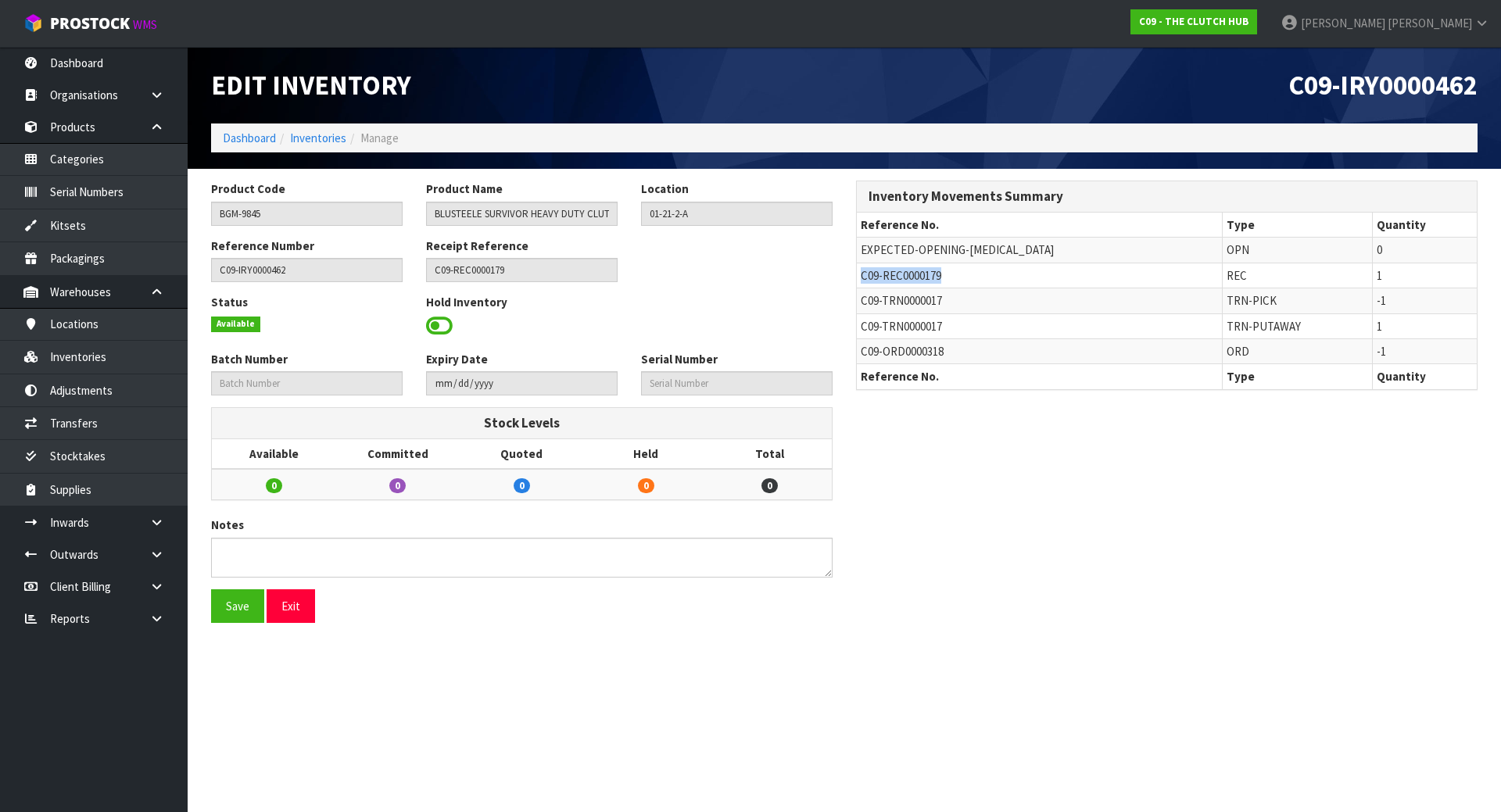
drag, startPoint x: 862, startPoint y: 273, endPoint x: 986, endPoint y: 273, distance: 124.0
click at [986, 273] on td "C09-REC0000179" at bounding box center [1040, 275] width 365 height 25
copy span "C09-REC0000179"
click at [155, 519] on icon at bounding box center [157, 522] width 15 height 12
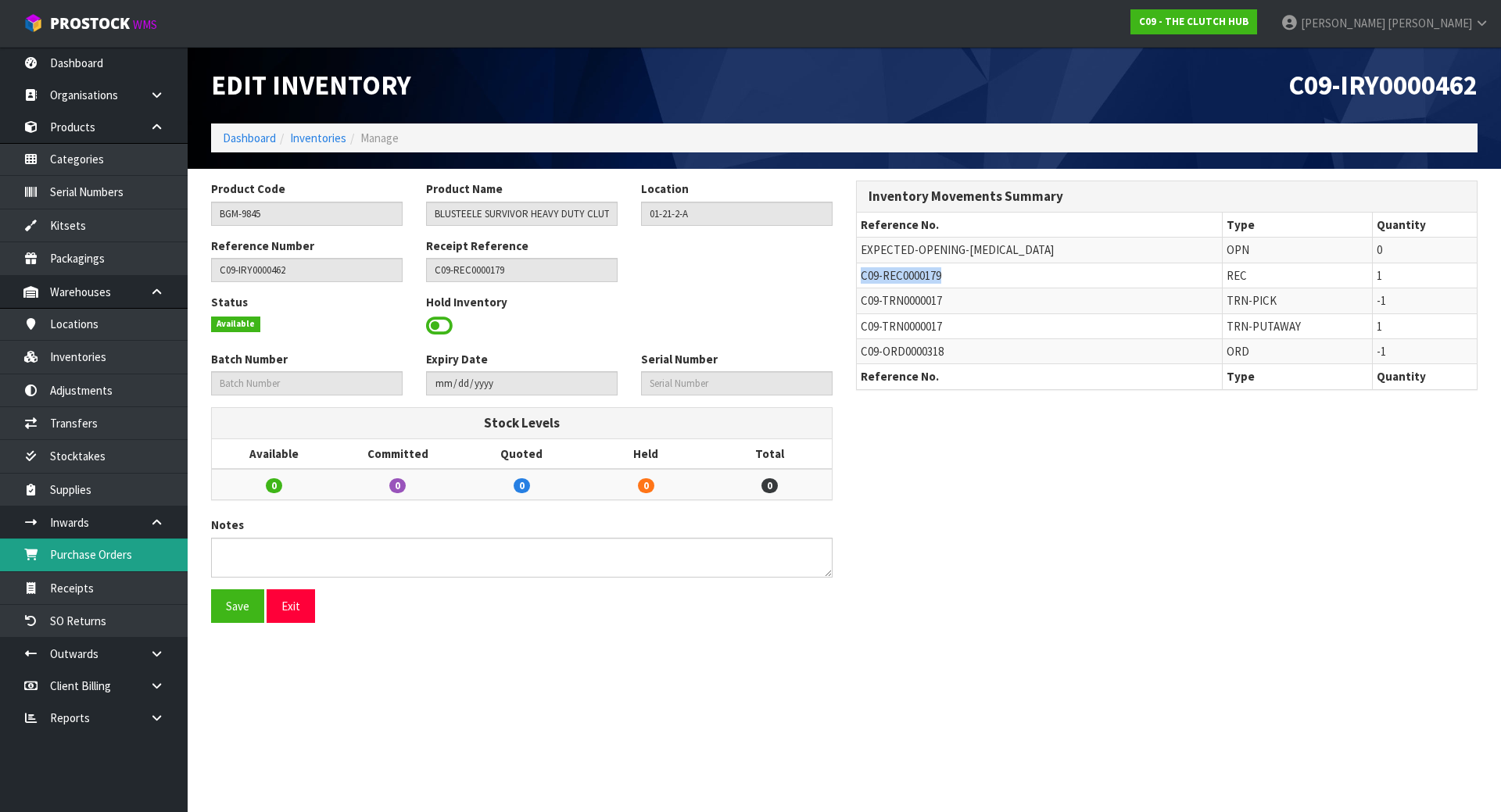
click at [120, 564] on link "Purchase Orders" at bounding box center [93, 554] width 187 height 32
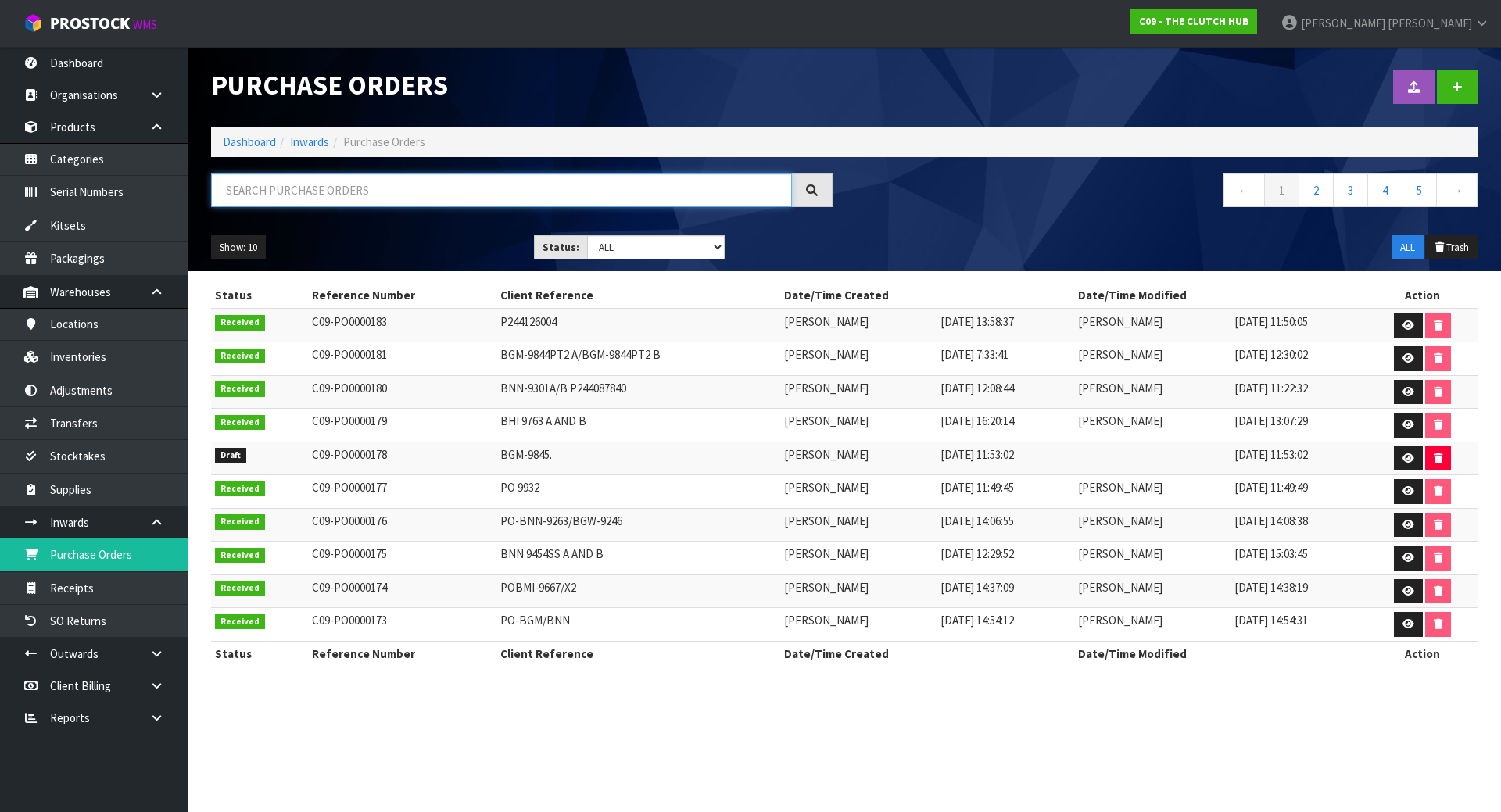
click at [513, 189] on input "text" at bounding box center [502, 191] width 580 height 34
click at [690, 243] on select "Draft Pending Received Cancelled ALL" at bounding box center [656, 247] width 138 height 24
select select "string:0"
click at [587, 235] on select "Draft Pending Received Cancelled ALL" at bounding box center [656, 247] width 138 height 24
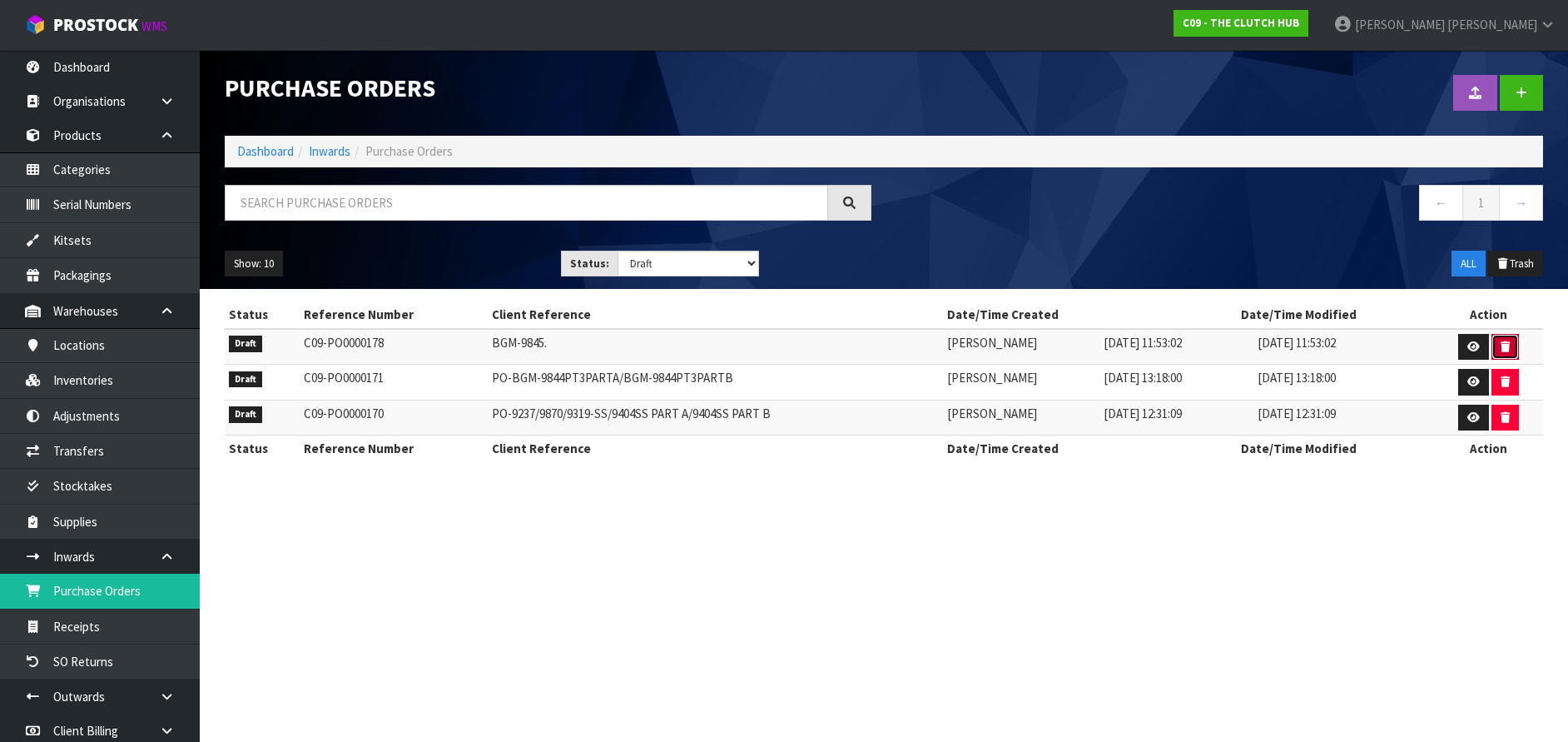
click at [1496, 355] on button "button" at bounding box center [1505, 347] width 28 height 27
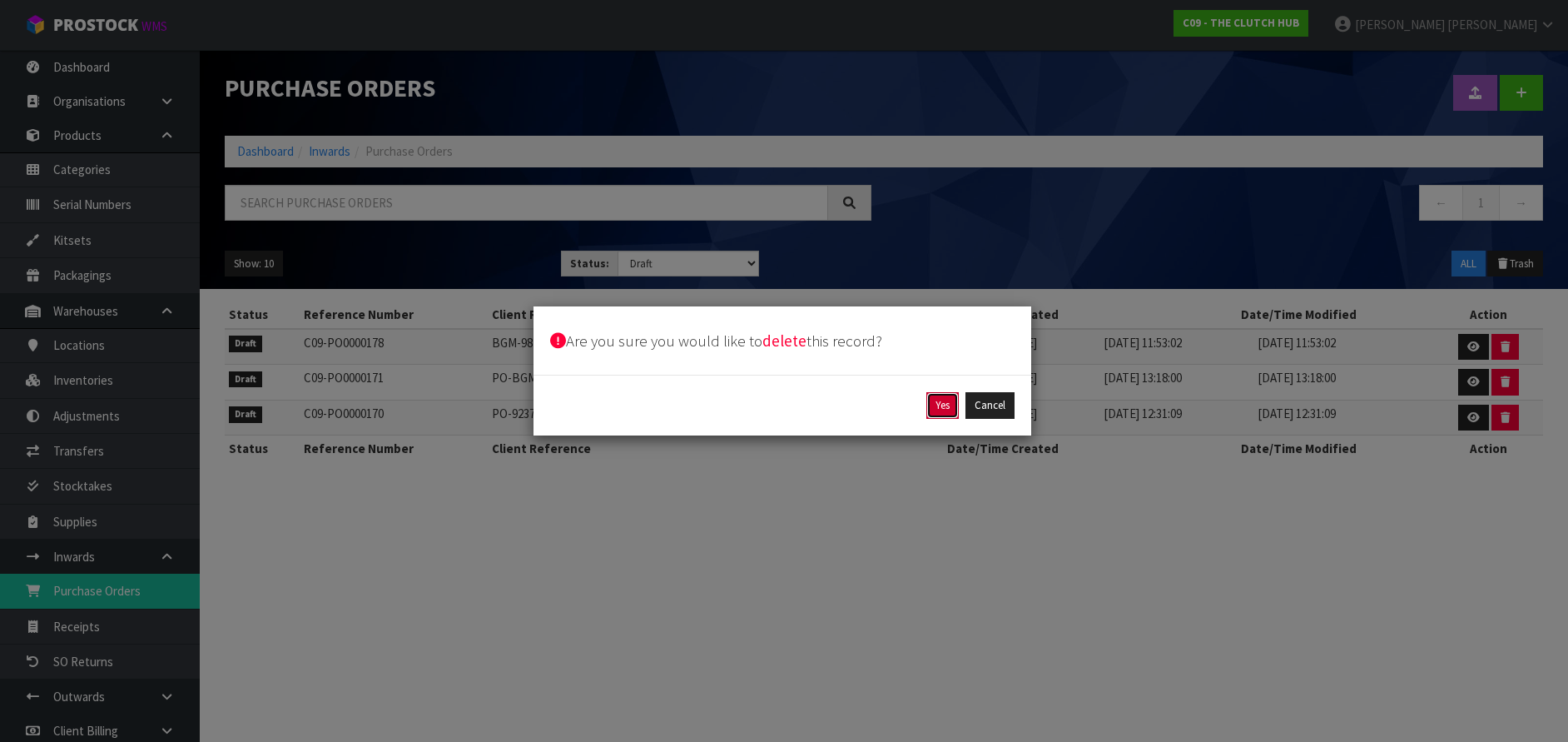
click at [931, 401] on button "Yes" at bounding box center [942, 405] width 32 height 27
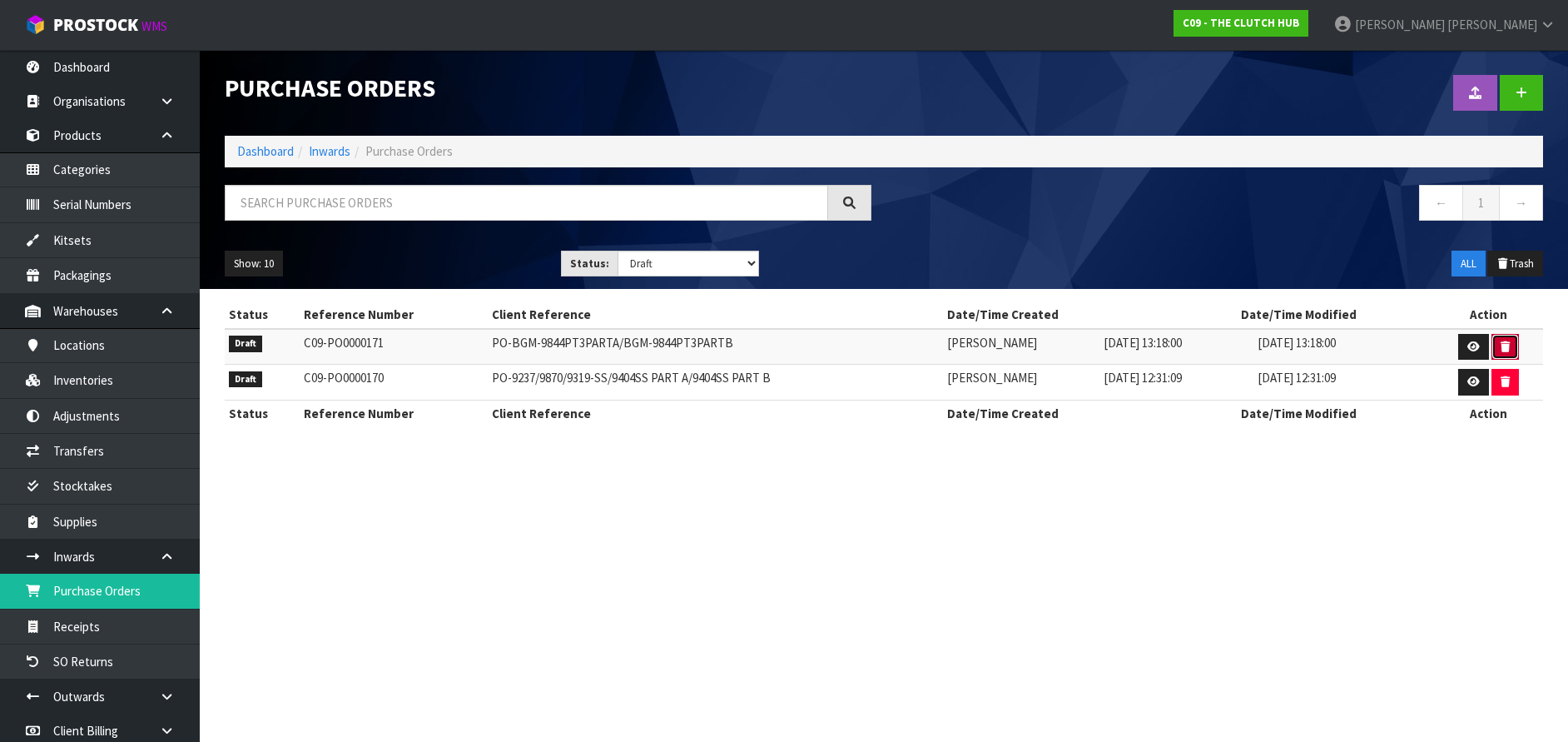
click at [1501, 349] on icon "button" at bounding box center [1506, 346] width 10 height 10
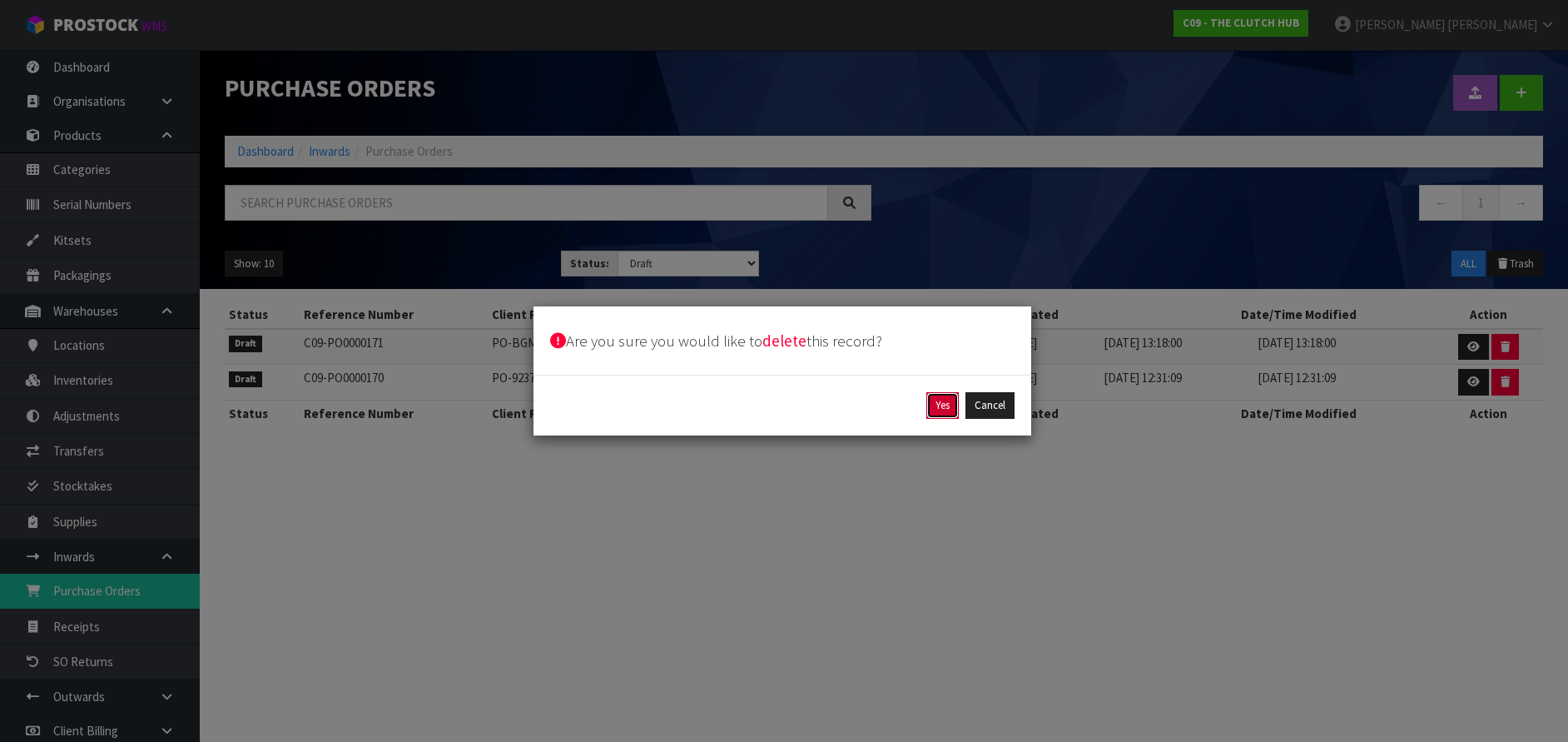
click at [948, 410] on button "Yes" at bounding box center [942, 405] width 32 height 27
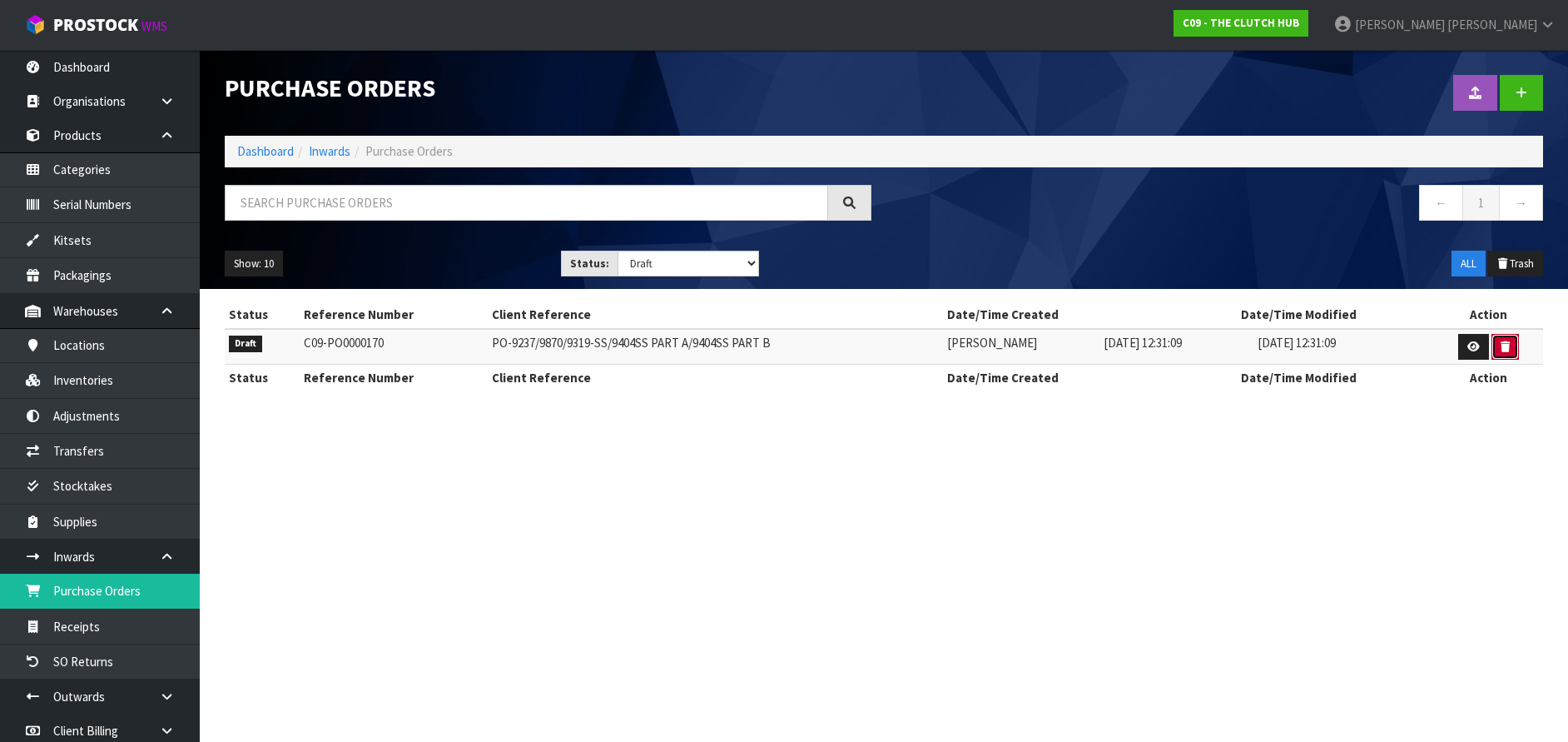
click at [1508, 352] on button "button" at bounding box center [1505, 347] width 28 height 27
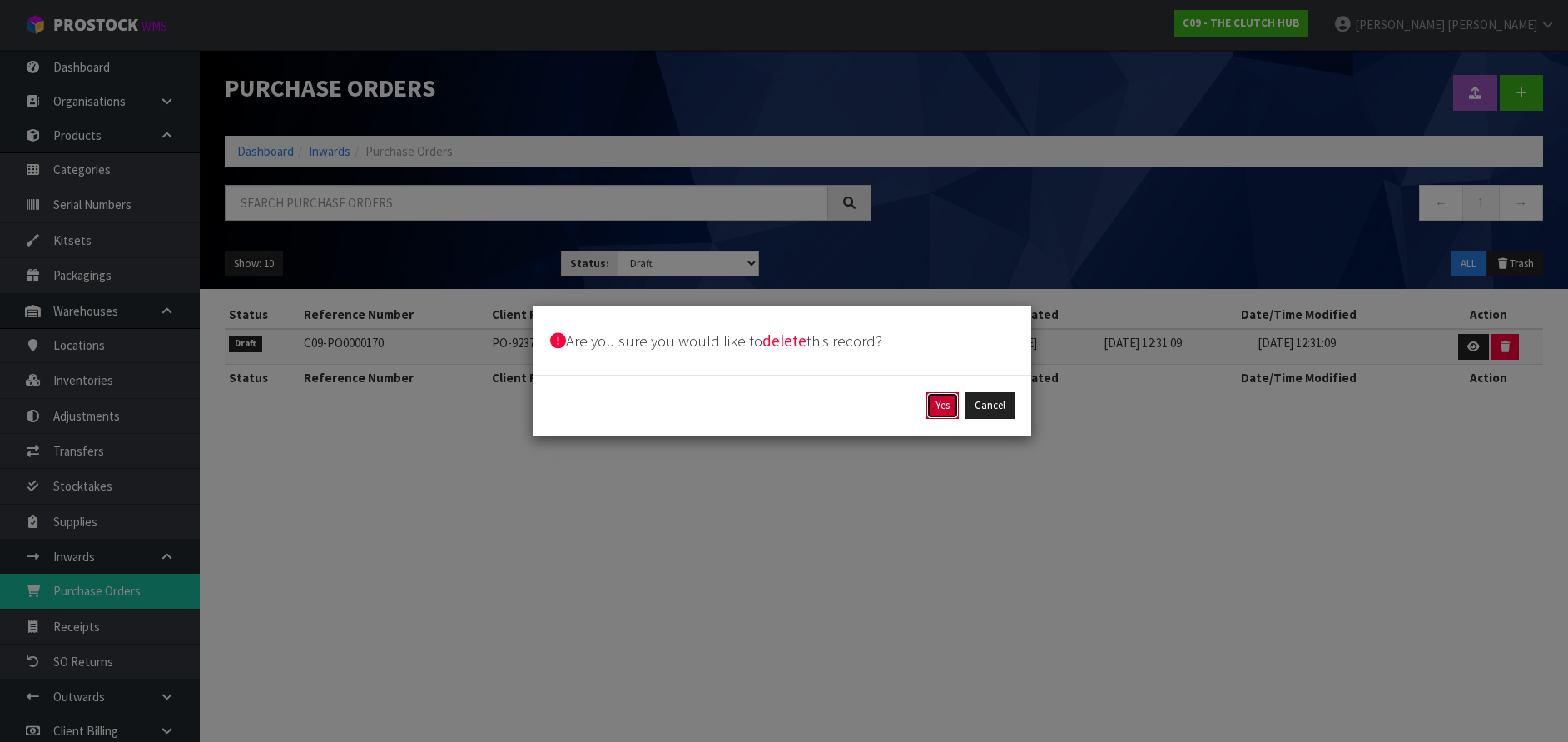
click at [926, 413] on button "Yes" at bounding box center [942, 405] width 32 height 27
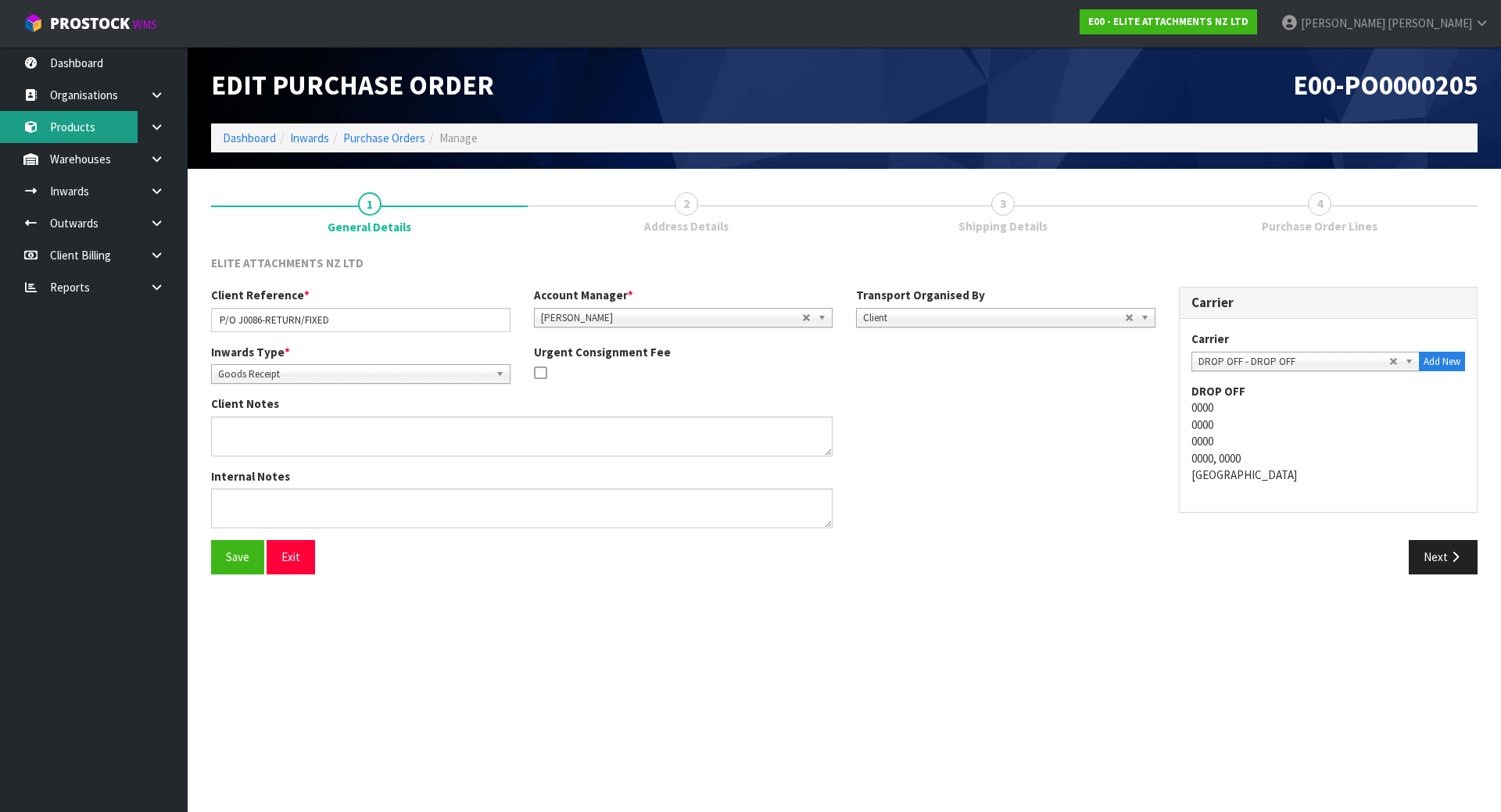
click at [103, 138] on link "Products" at bounding box center [93, 127] width 187 height 32
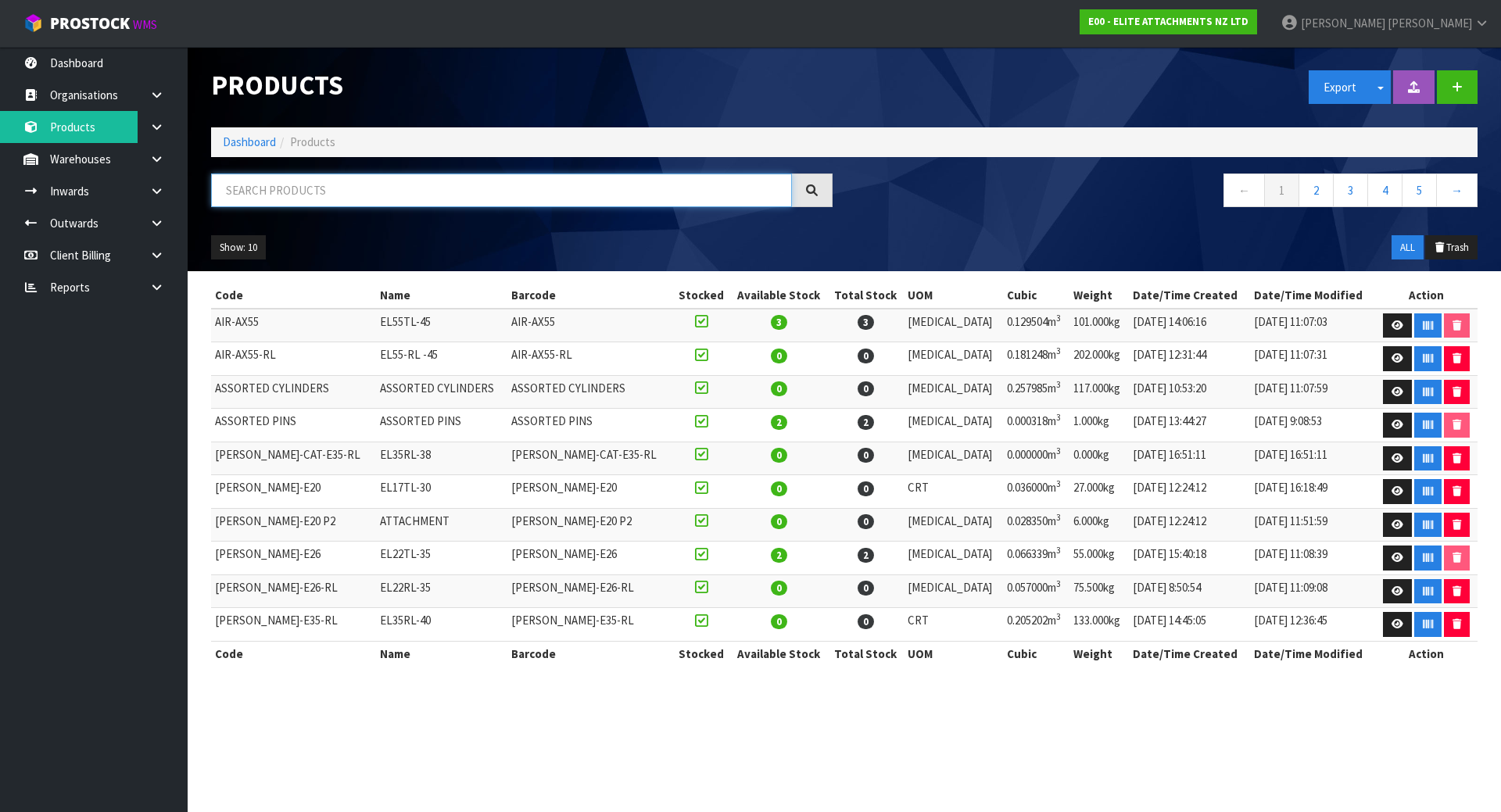
click at [402, 174] on input "text" at bounding box center [502, 191] width 580 height 34
paste input "J0086"
type input "J0086"
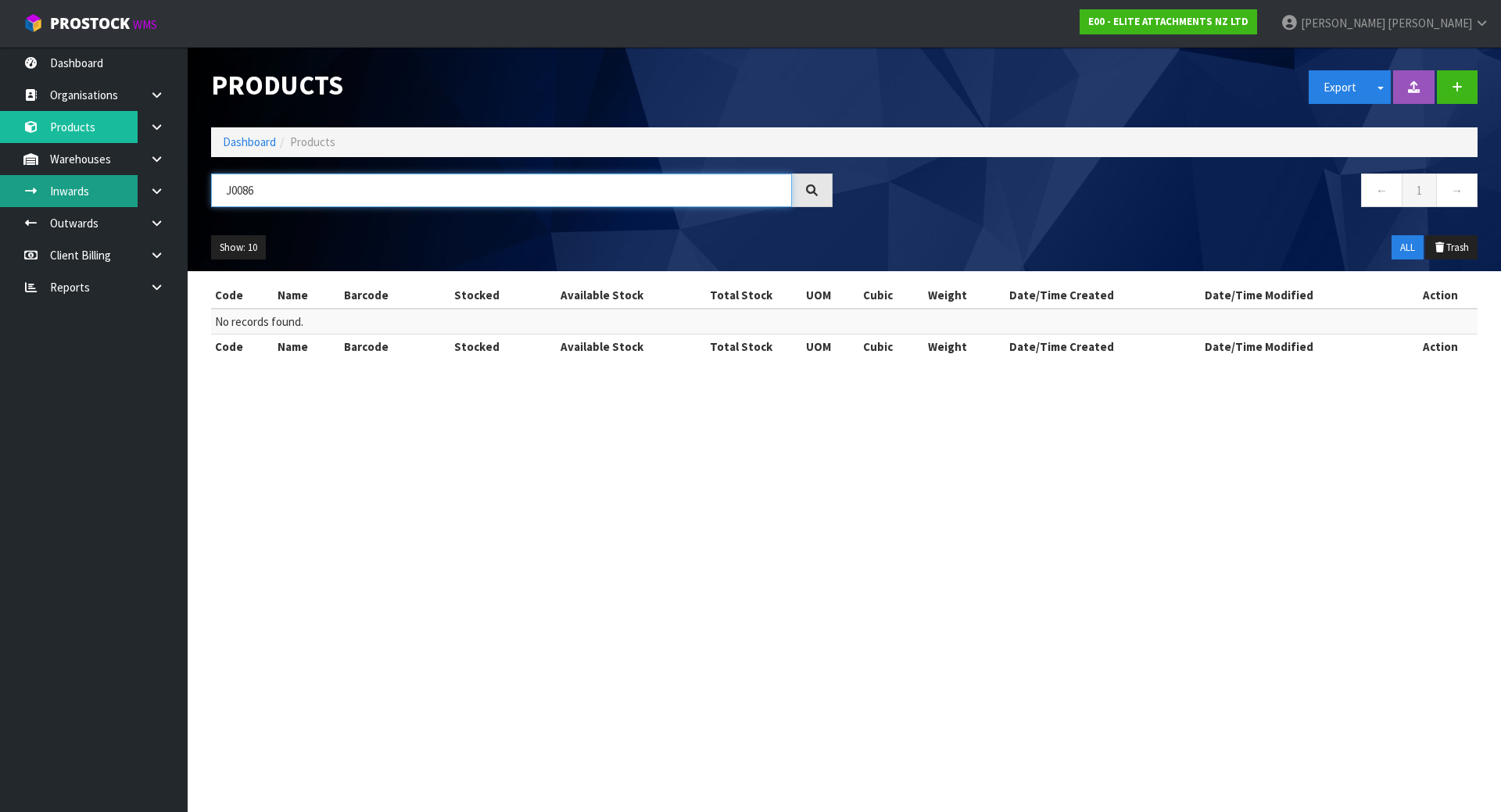
drag, startPoint x: 391, startPoint y: 188, endPoint x: 116, endPoint y: 181, distance: 275.1
click at [116, 181] on body "Toggle navigation ProStock WMS E00 - ELITE ATTACHMENTS NZ LTD [PERSON_NAME] Log…" at bounding box center [750, 406] width 1501 height 812
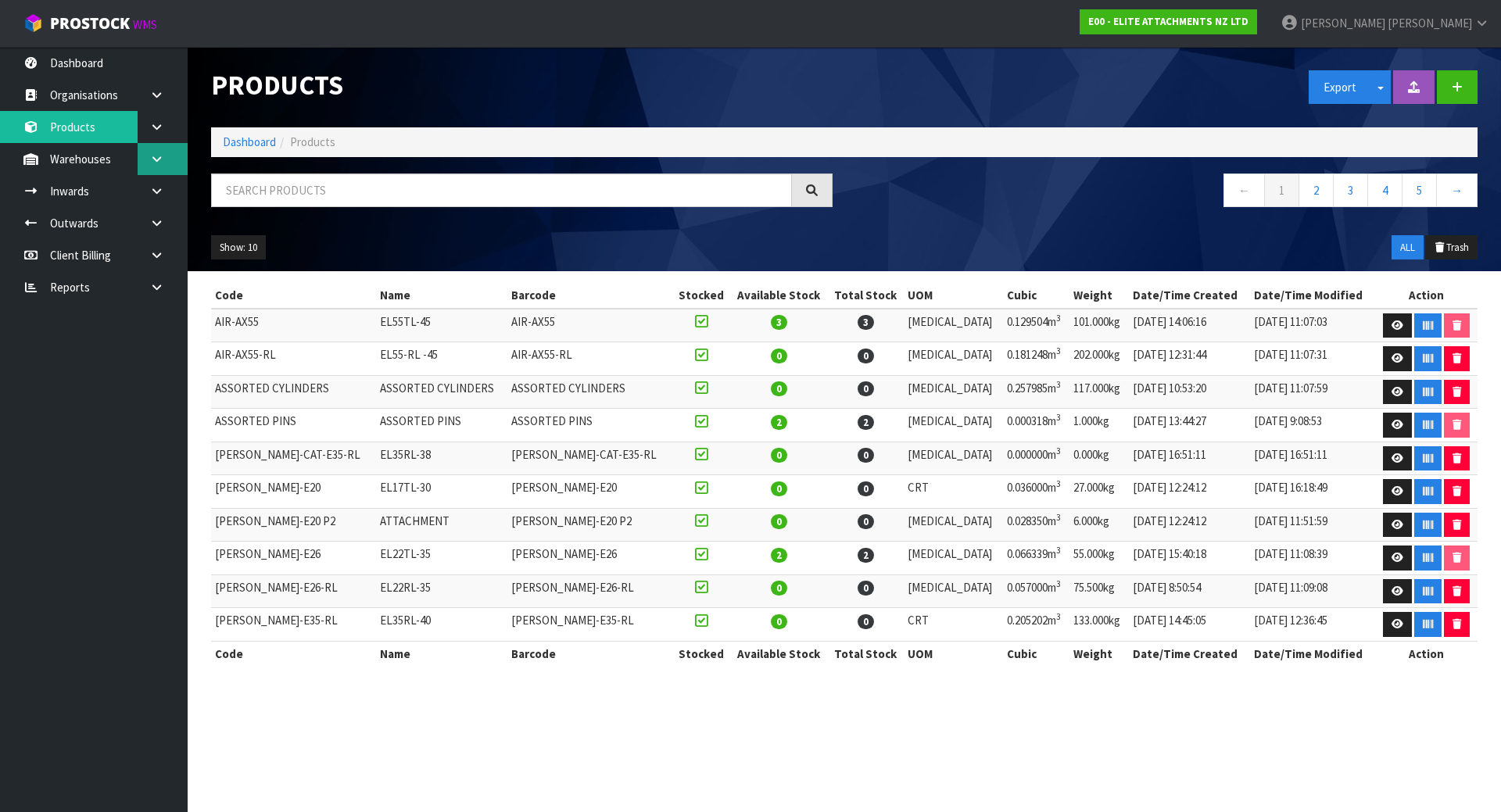
click at [162, 165] on link at bounding box center [163, 159] width 50 height 32
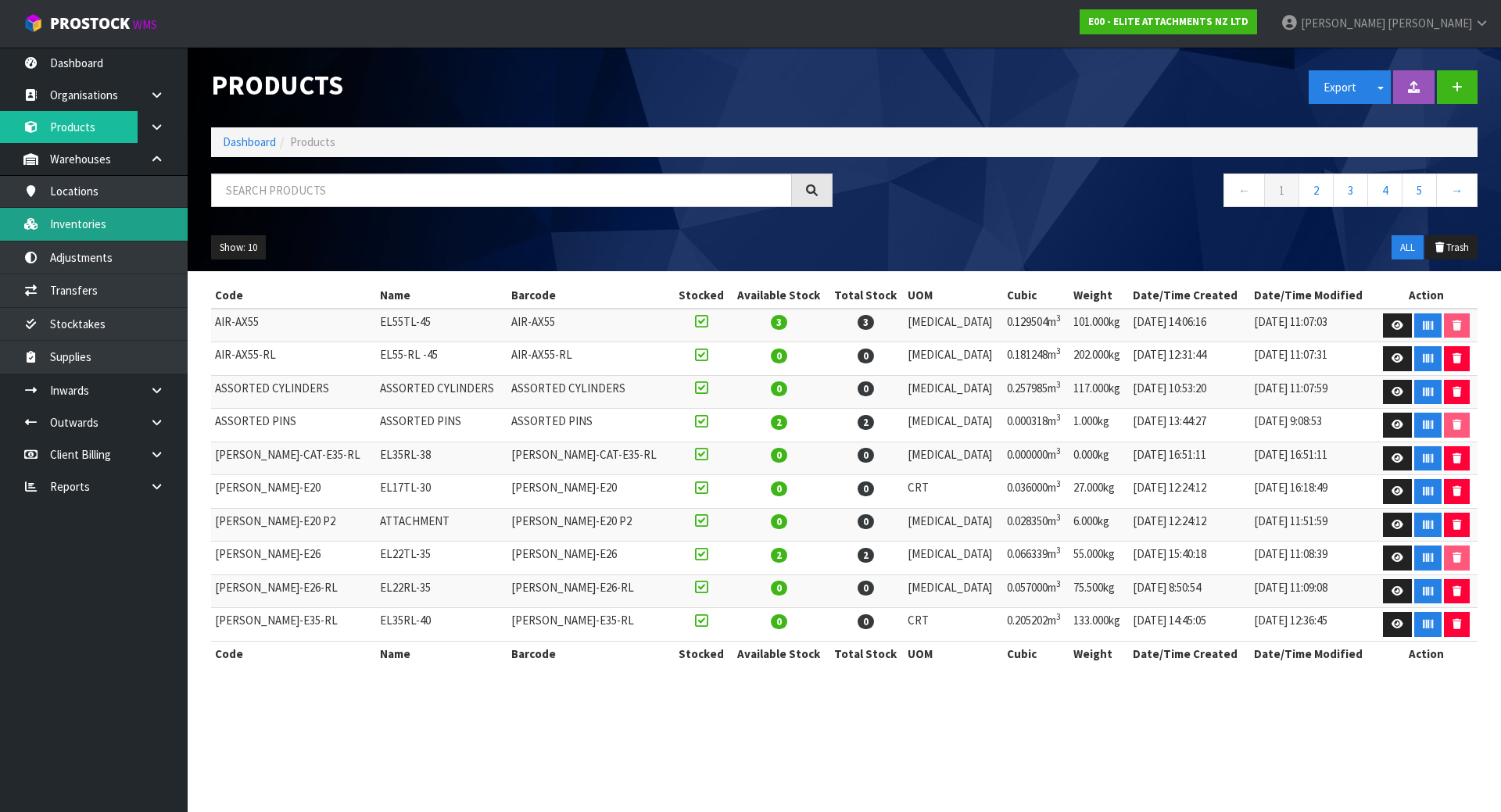
click at [132, 218] on link "Inventories" at bounding box center [93, 224] width 187 height 32
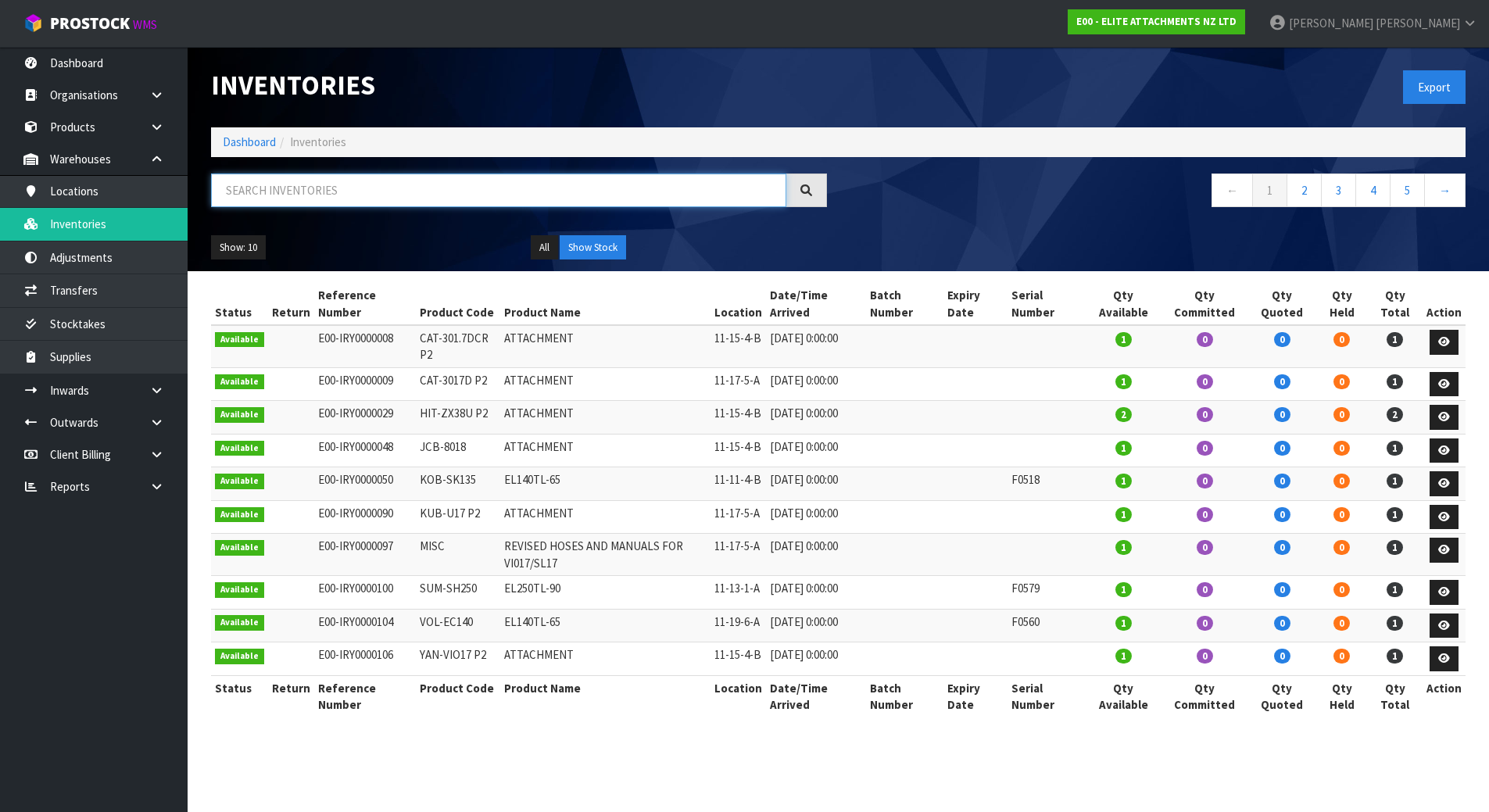
click at [325, 184] on input "text" at bounding box center [499, 191] width 575 height 34
paste input "J0086"
type input "J0086"
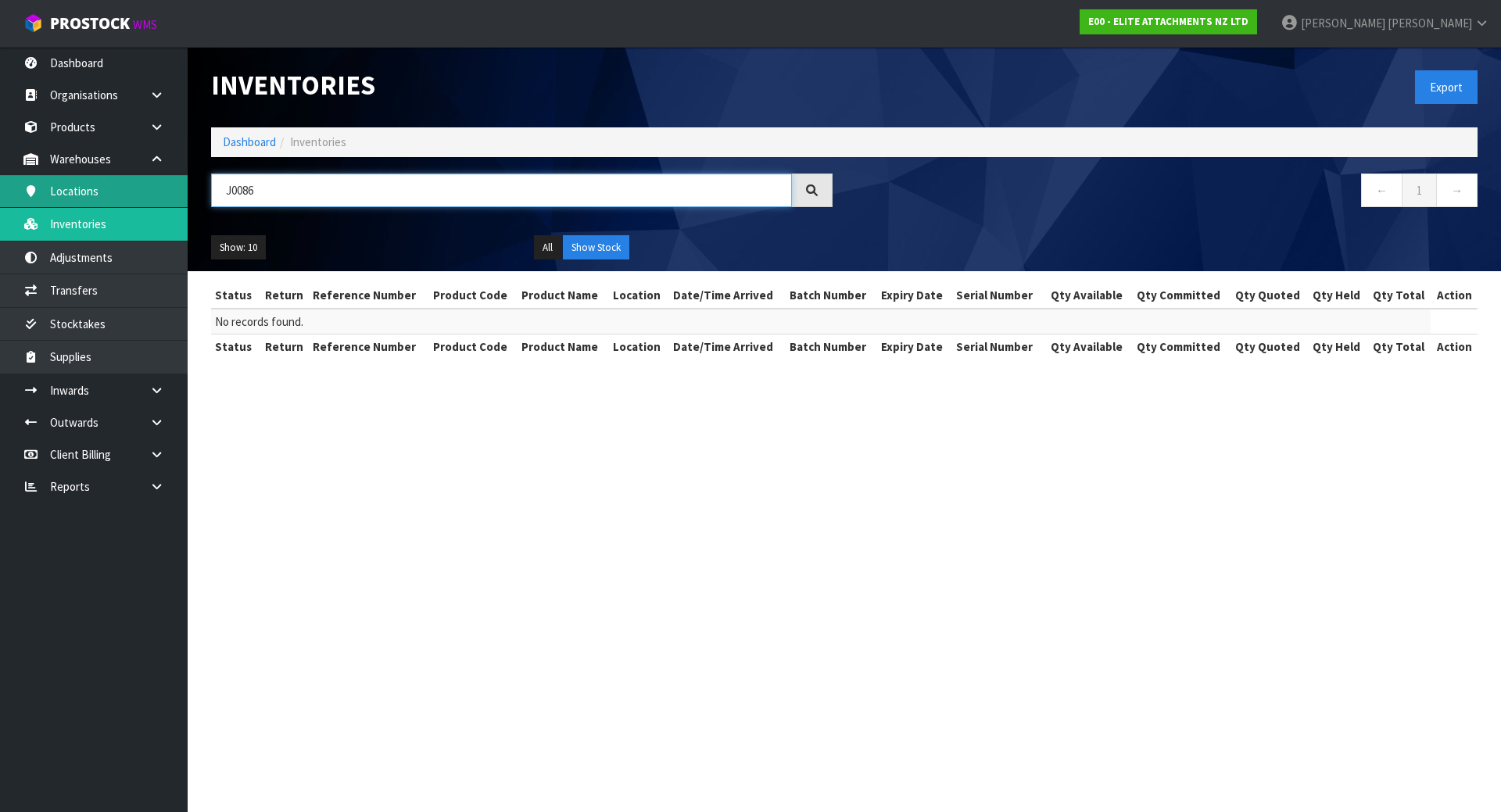
drag, startPoint x: 325, startPoint y: 182, endPoint x: 148, endPoint y: 182, distance: 177.0
click at [148, 182] on body "Toggle navigation ProStock WMS E00 - ELITE ATTACHMENTS NZ LTD [PERSON_NAME] Log…" at bounding box center [750, 406] width 1501 height 812
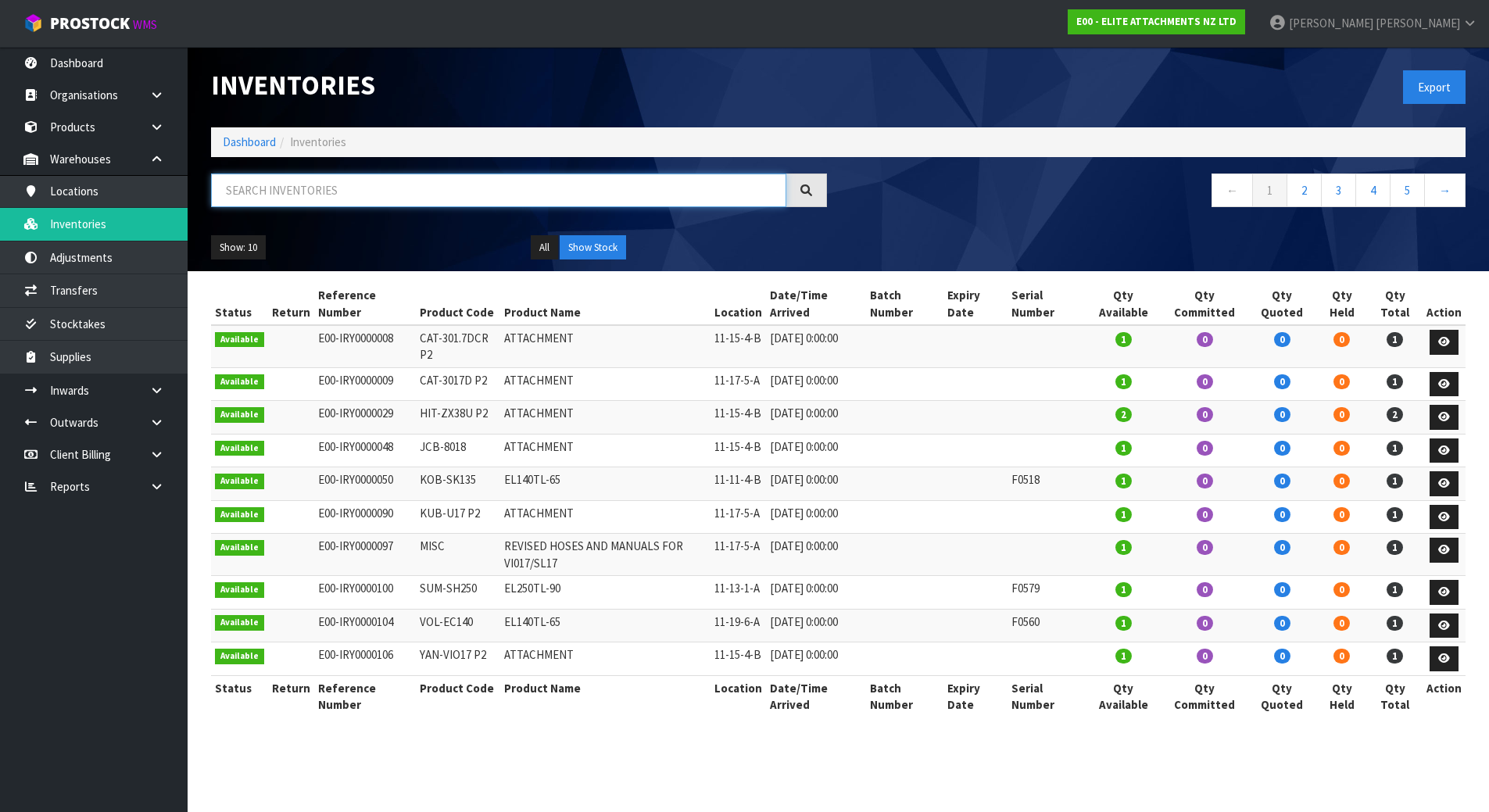
click at [528, 200] on input "text" at bounding box center [499, 191] width 575 height 34
paste input "KOM-PC138-RL"
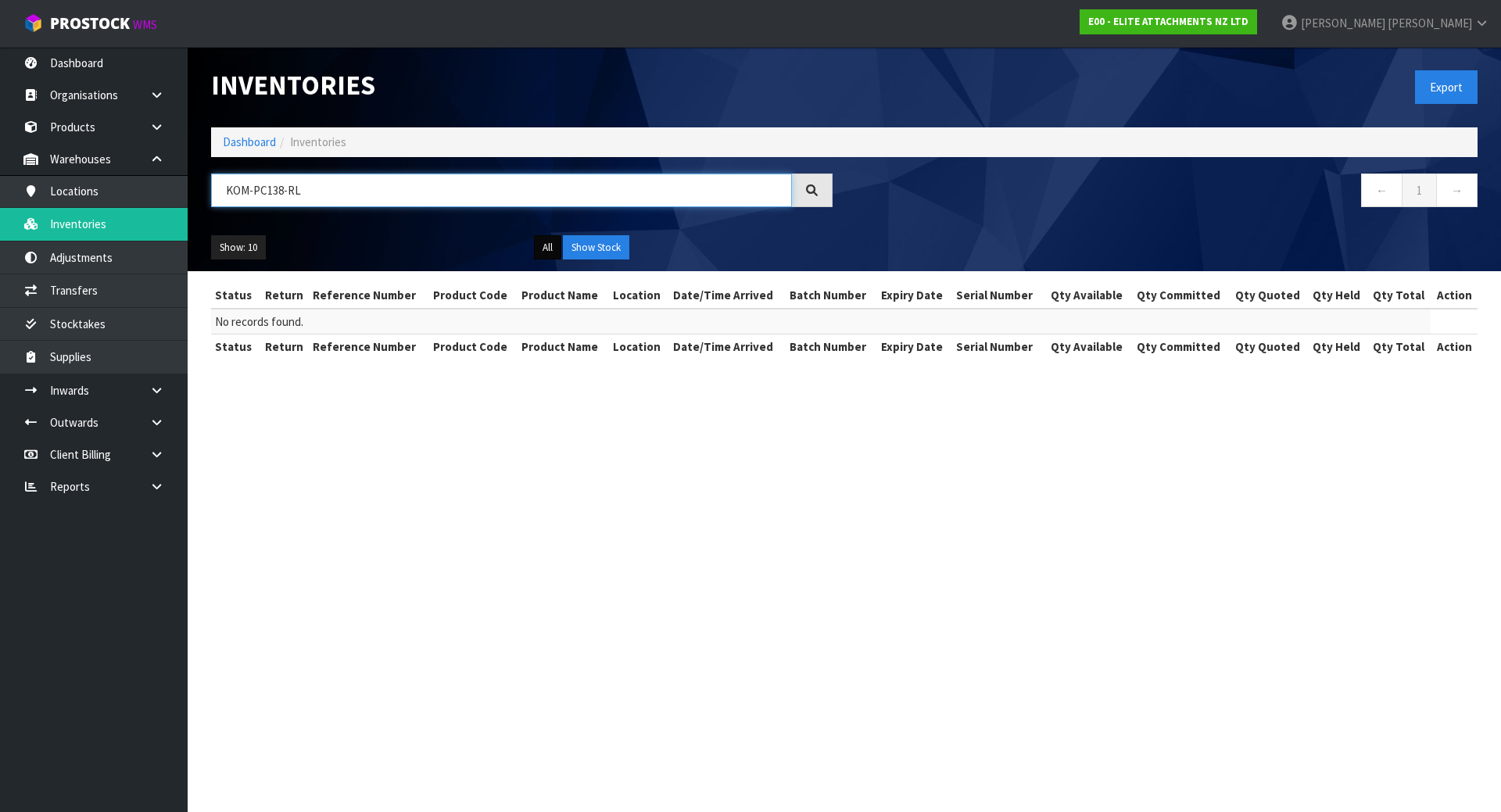
type input "KOM-PC138-RL"
click at [552, 251] on button "All" at bounding box center [547, 248] width 28 height 25
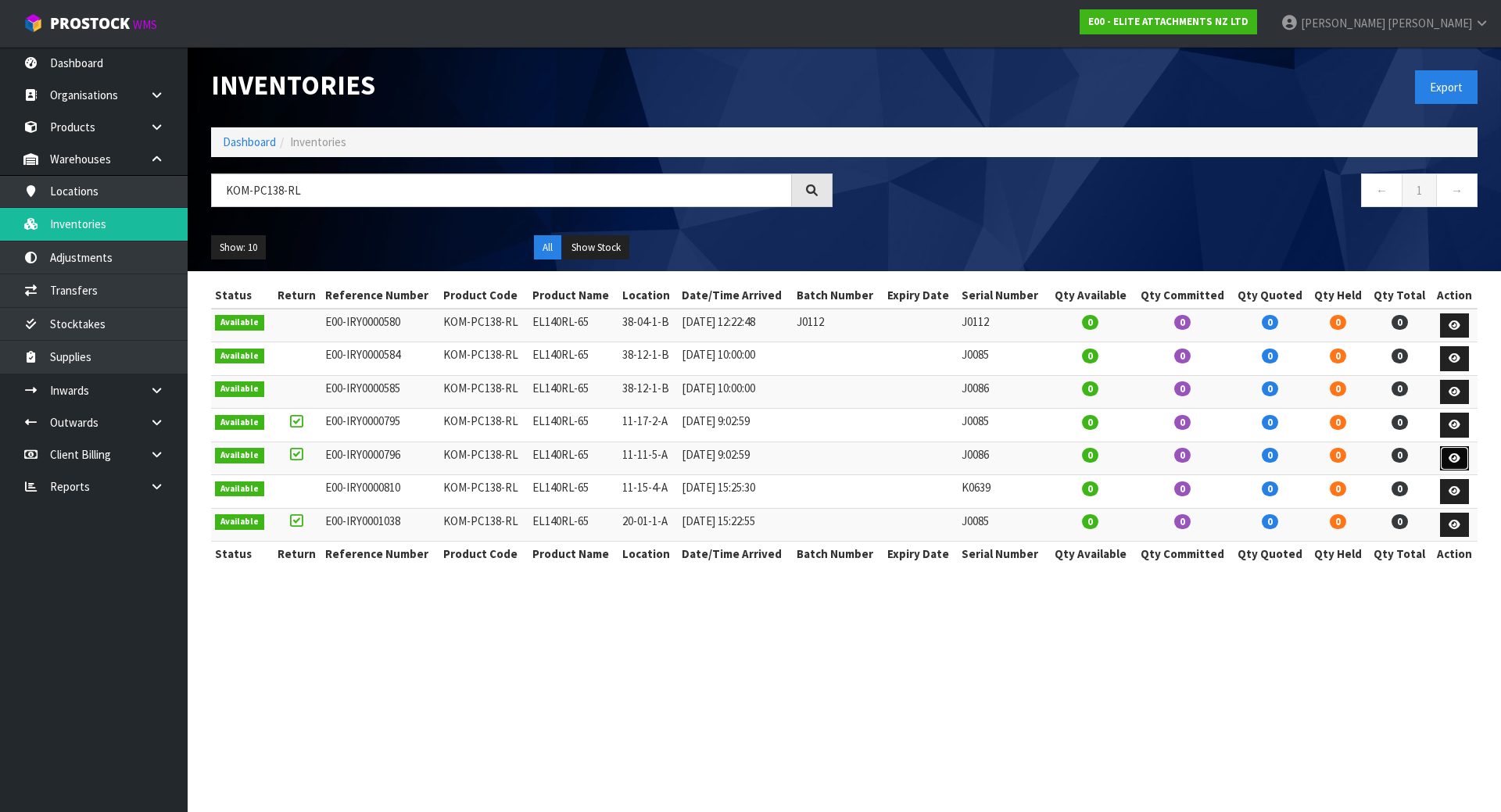
click at [1446, 453] on link at bounding box center [1454, 458] width 29 height 25
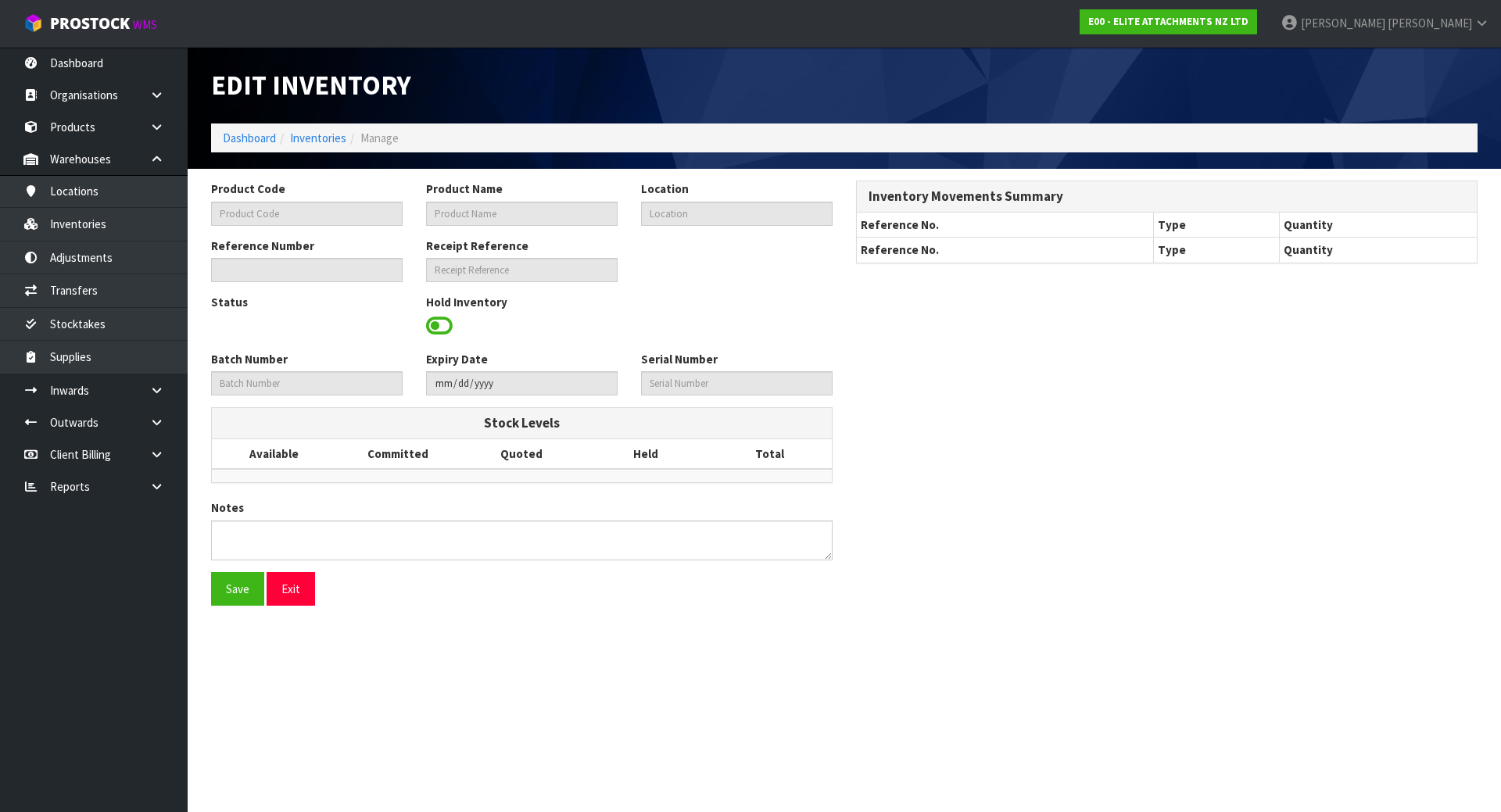
type input "KOM-PC138-RL"
type input "EL140RL-65"
type input "11-11-5-A"
type input "E00-IRY0000796"
type input "E00-REC0000133"
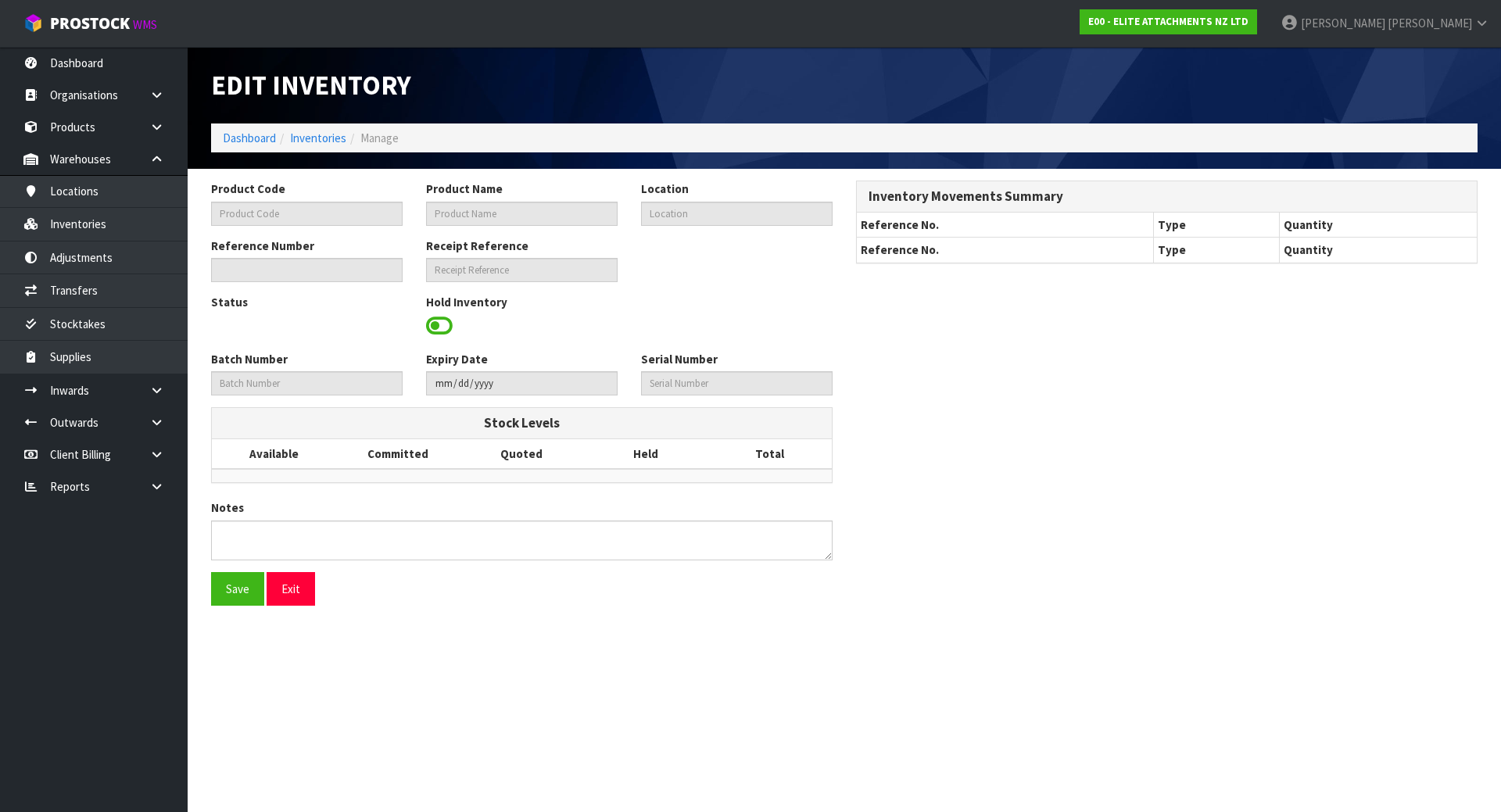
type input "J0086"
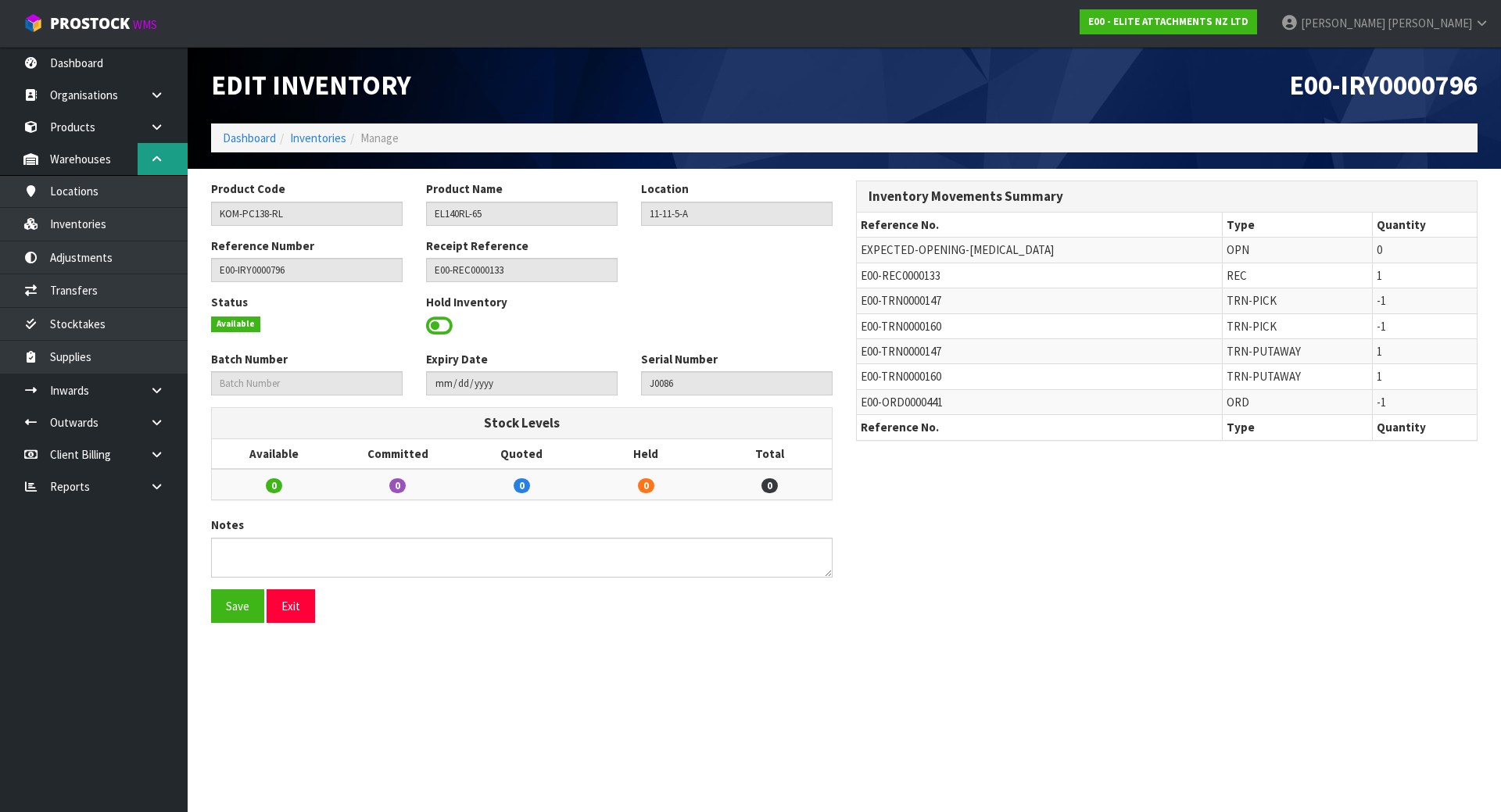
click at [152, 155] on icon at bounding box center [157, 158] width 15 height 12
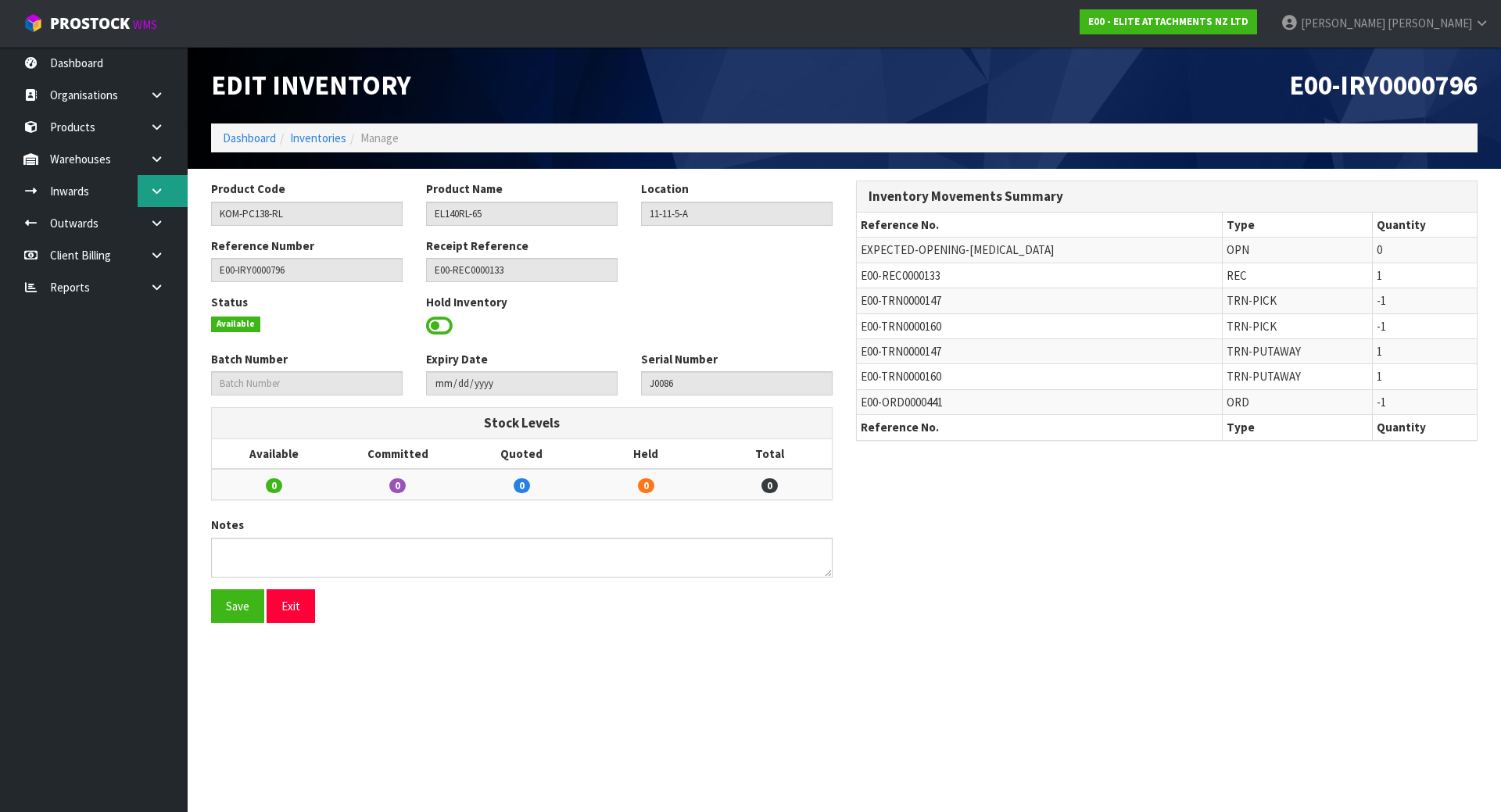
click at [150, 195] on icon at bounding box center [157, 191] width 15 height 12
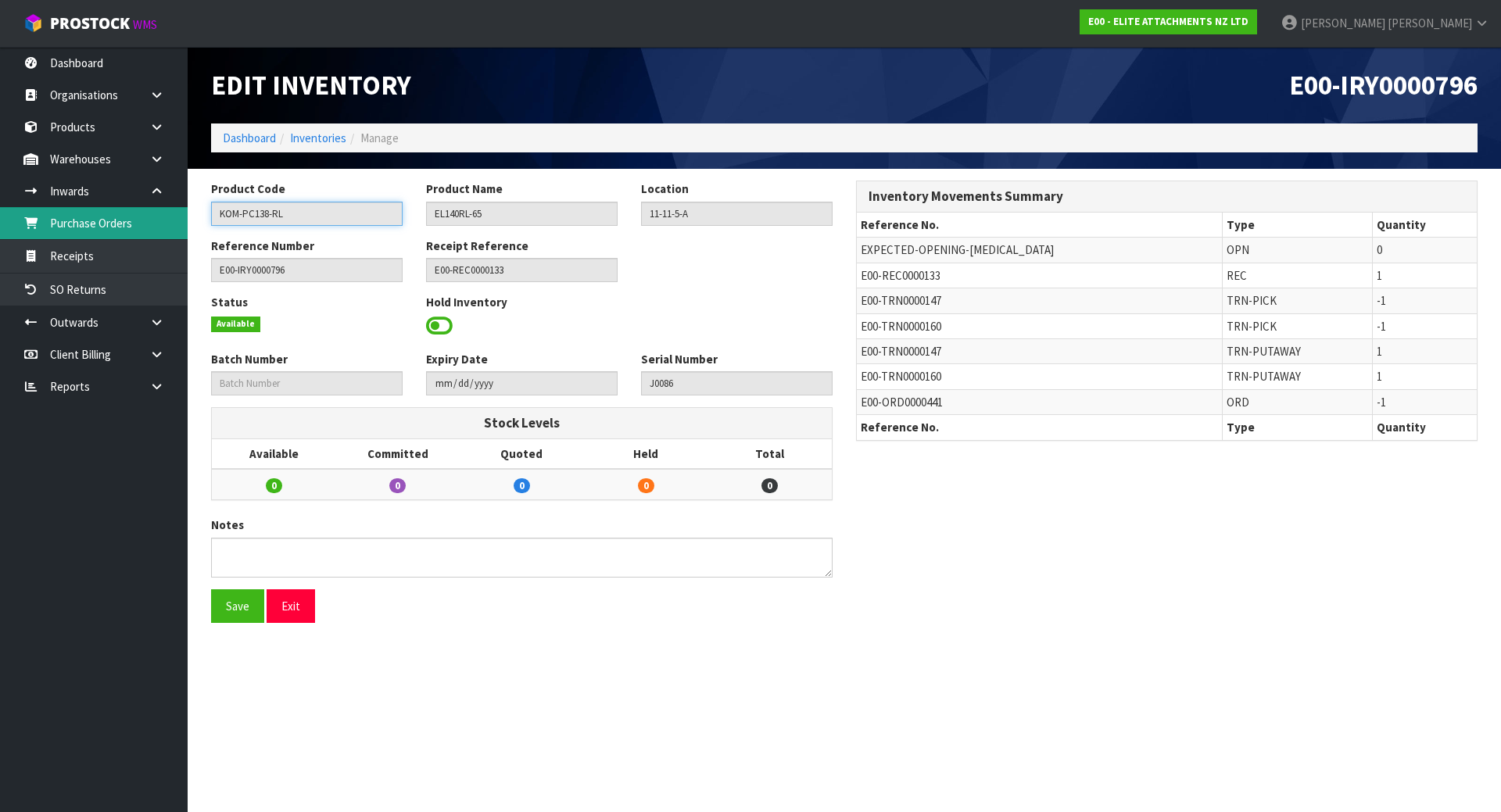
drag, startPoint x: 315, startPoint y: 220, endPoint x: 65, endPoint y: 224, distance: 250.0
click at [65, 224] on body "Toggle navigation ProStock WMS E00 - ELITE ATTACHMENTS NZ LTD [PERSON_NAME] Log…" at bounding box center [750, 406] width 1501 height 812
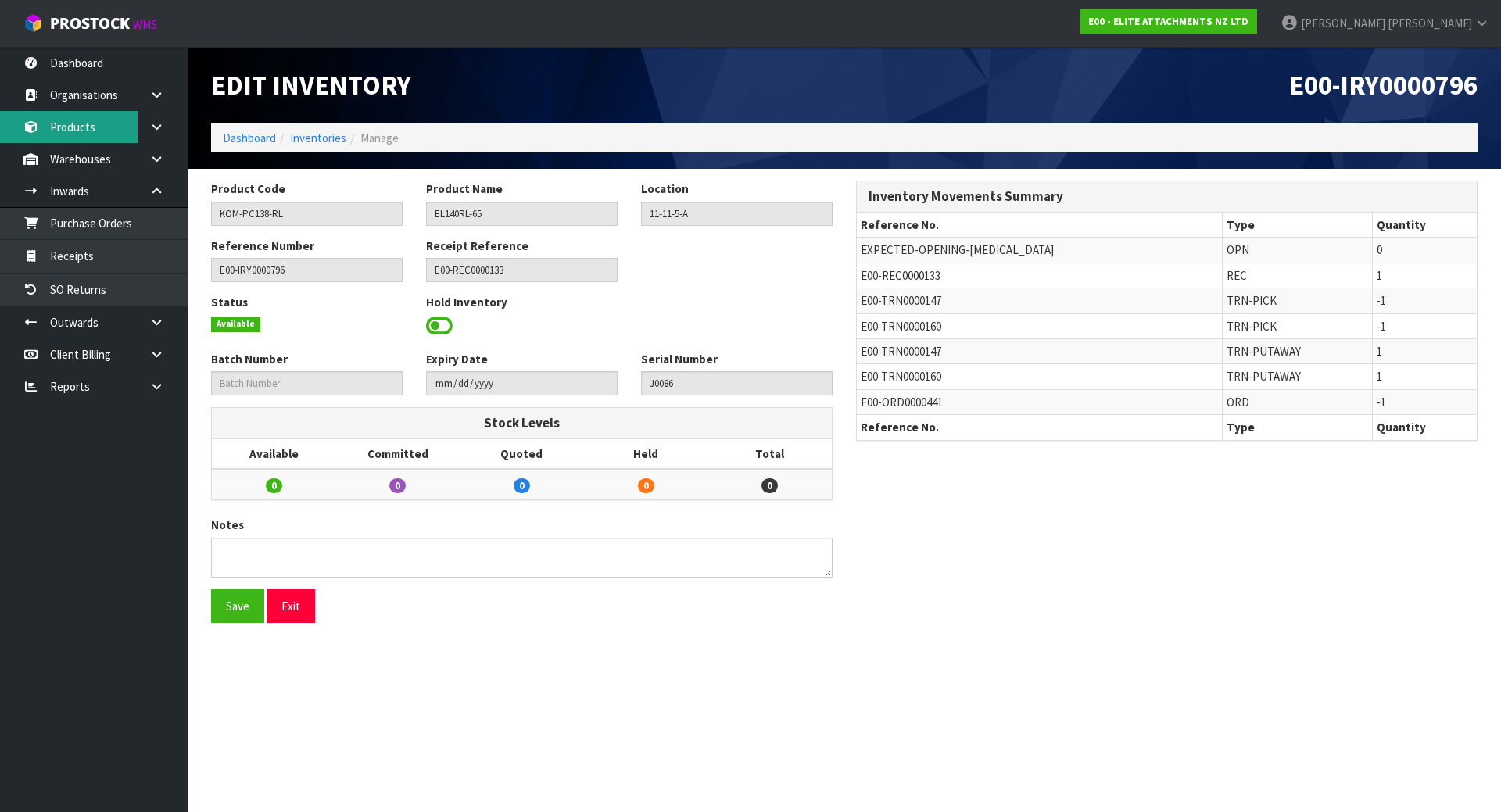
click at [95, 131] on link "Products" at bounding box center [93, 127] width 187 height 32
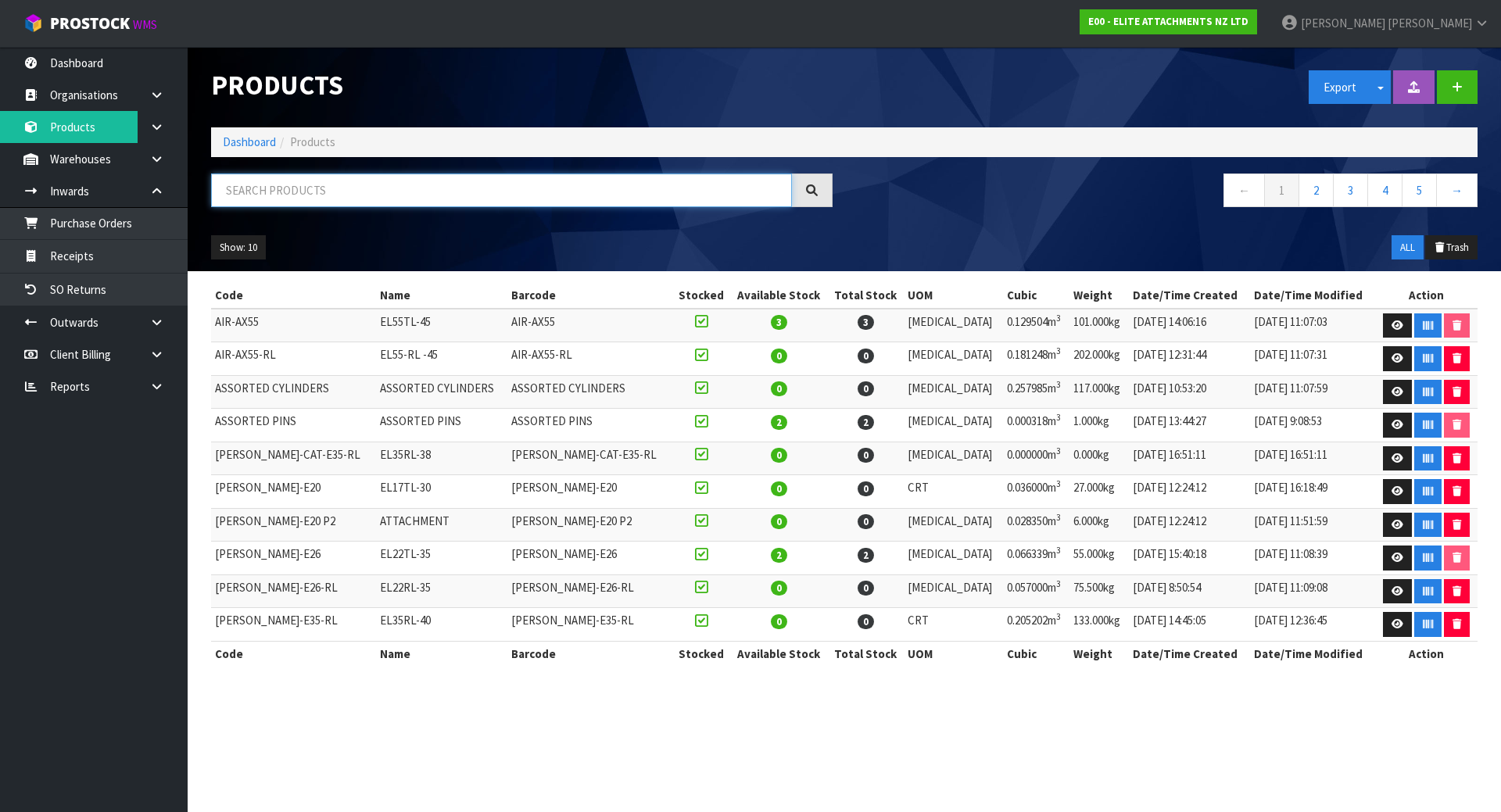
click at [349, 192] on input "text" at bounding box center [502, 191] width 580 height 34
paste input "KOM-PC138-RL"
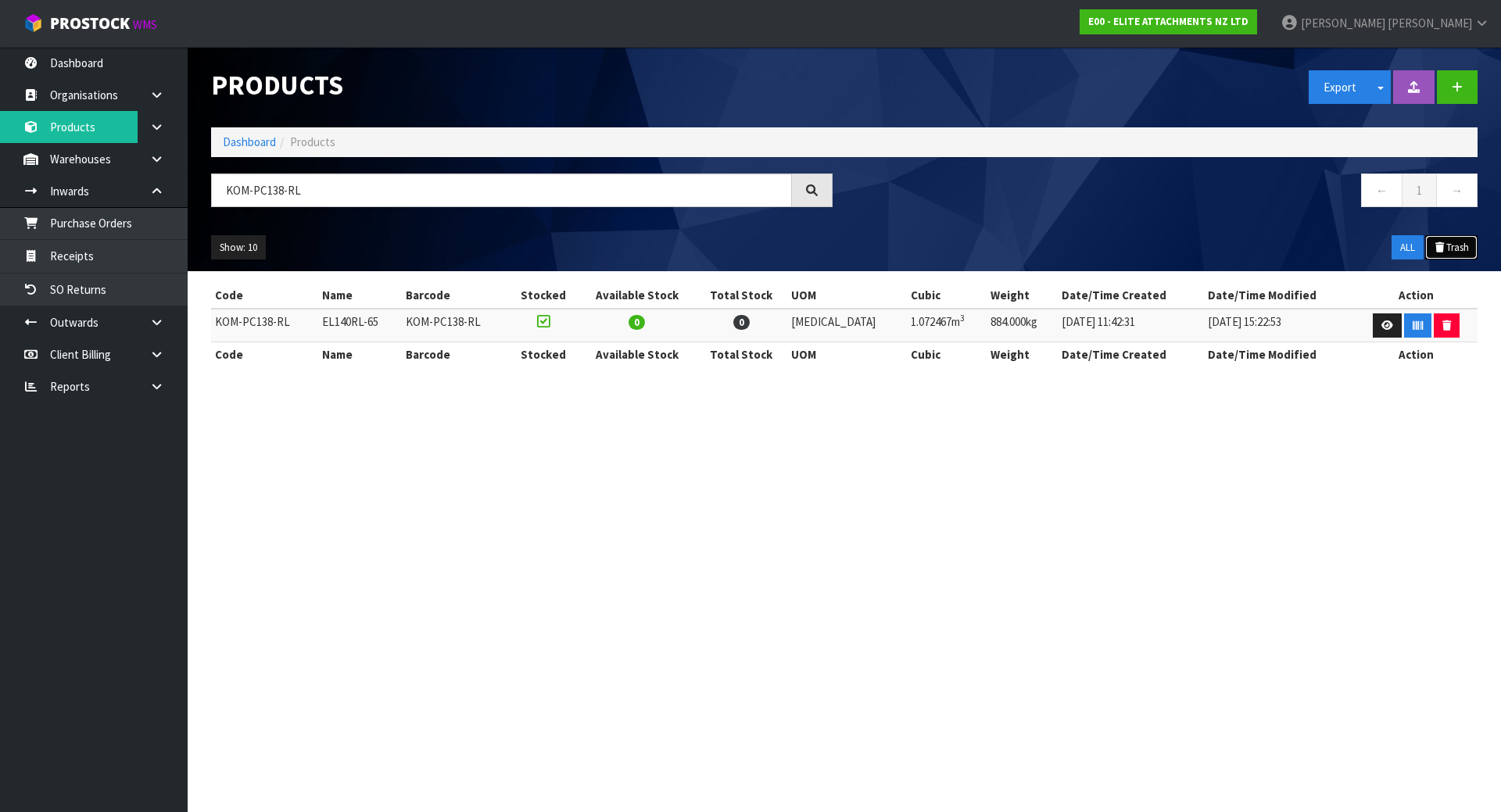
click at [1471, 252] on button "Trash" at bounding box center [1451, 248] width 52 height 25
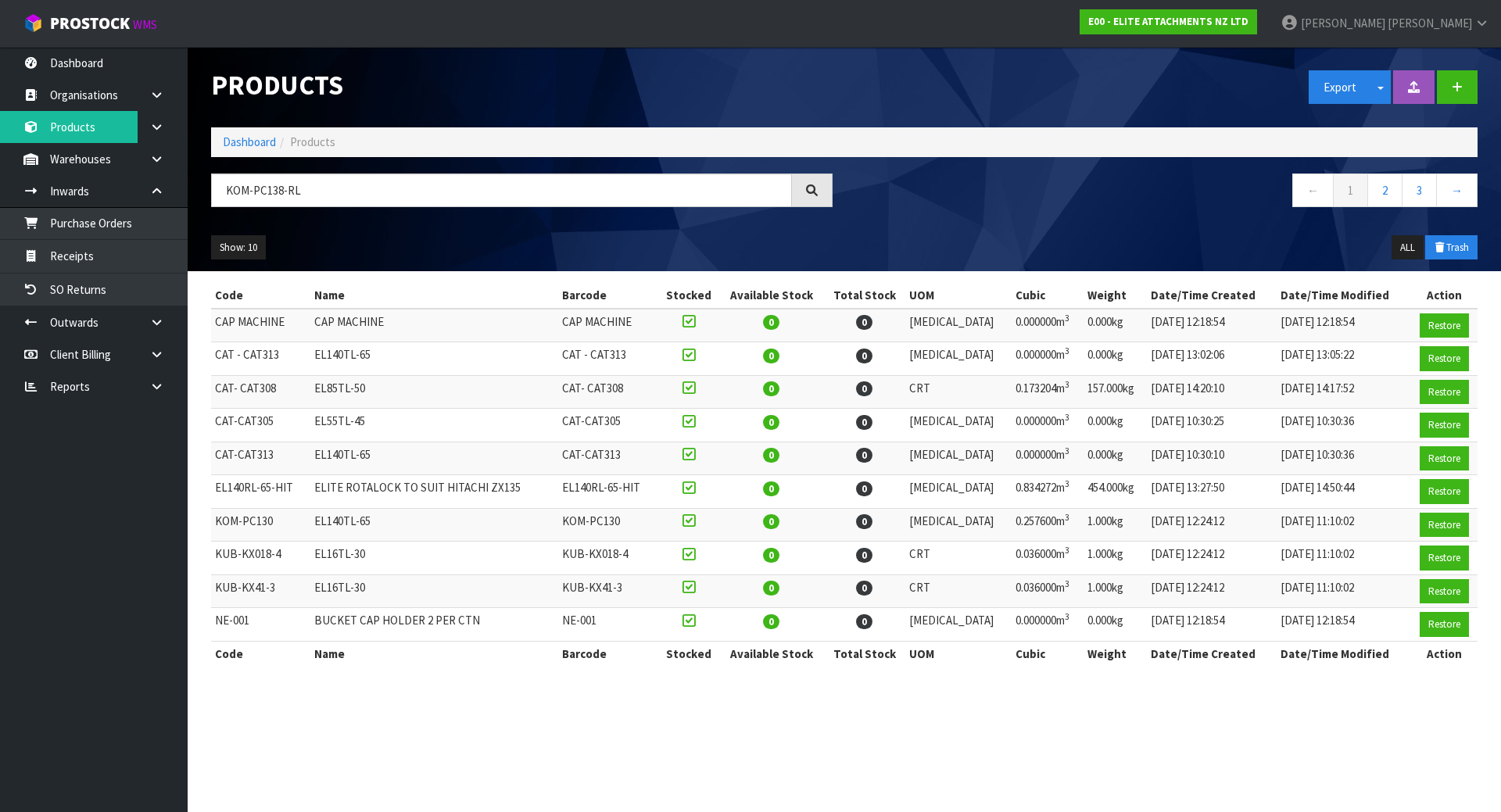
click at [415, 168] on div "Products Export Split button! SOH Summary Measurements Dangerous Goods Import P…" at bounding box center [845, 158] width 1290 height 224
click at [410, 180] on input "KOM-PC138-RL" at bounding box center [502, 191] width 580 height 34
drag, startPoint x: 396, startPoint y: 196, endPoint x: -102, endPoint y: 178, distance: 498.3
click at [0, 178] on html "Toggle navigation ProStock WMS E00 - ELITE ATTACHMENTS NZ LTD [PERSON_NAME] Log…" at bounding box center [750, 406] width 1501 height 812
paste input "text"
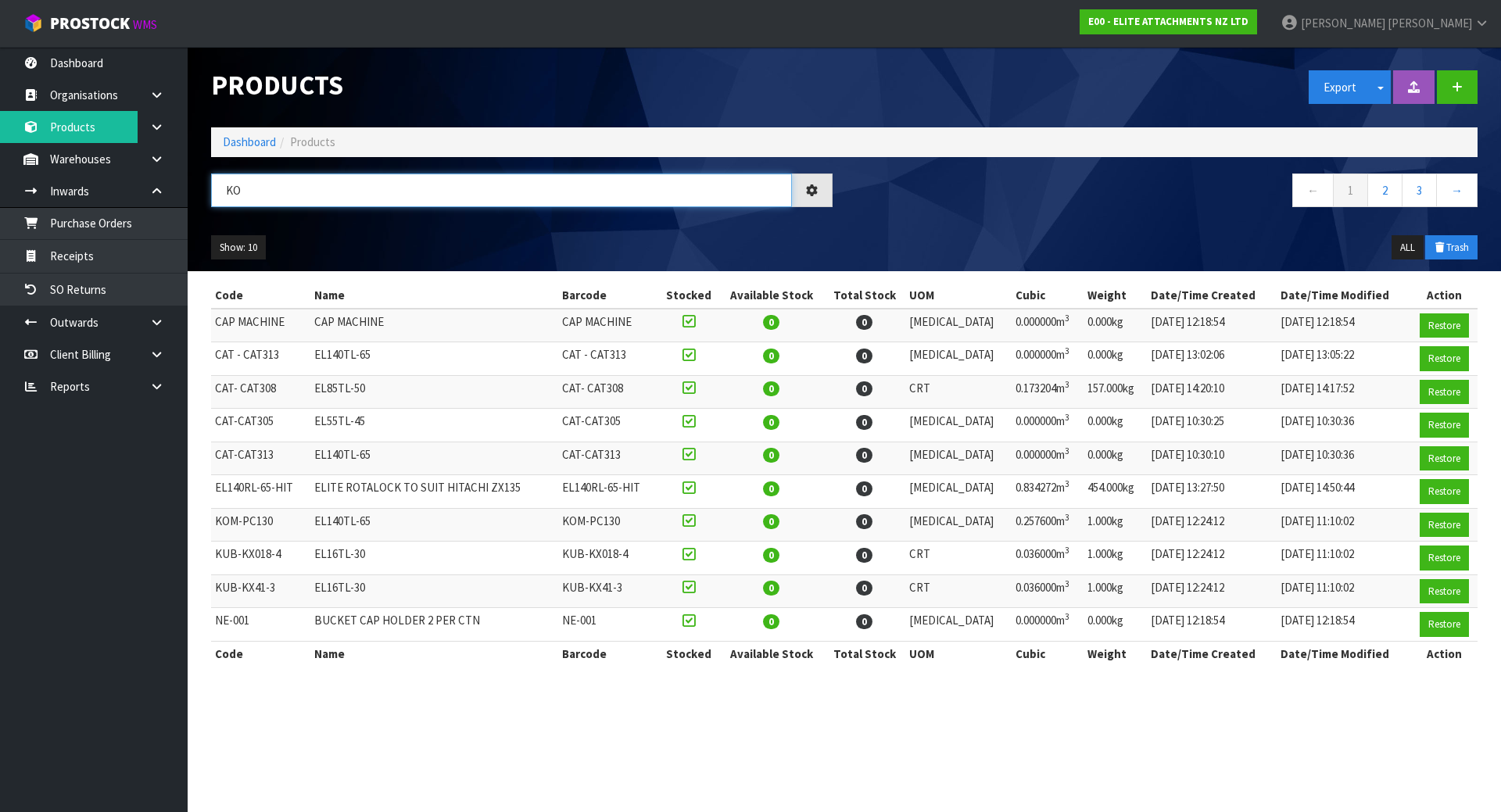
type input "K"
paste input "KOM-PC138-RL"
type input "KOM-PC138-RL"
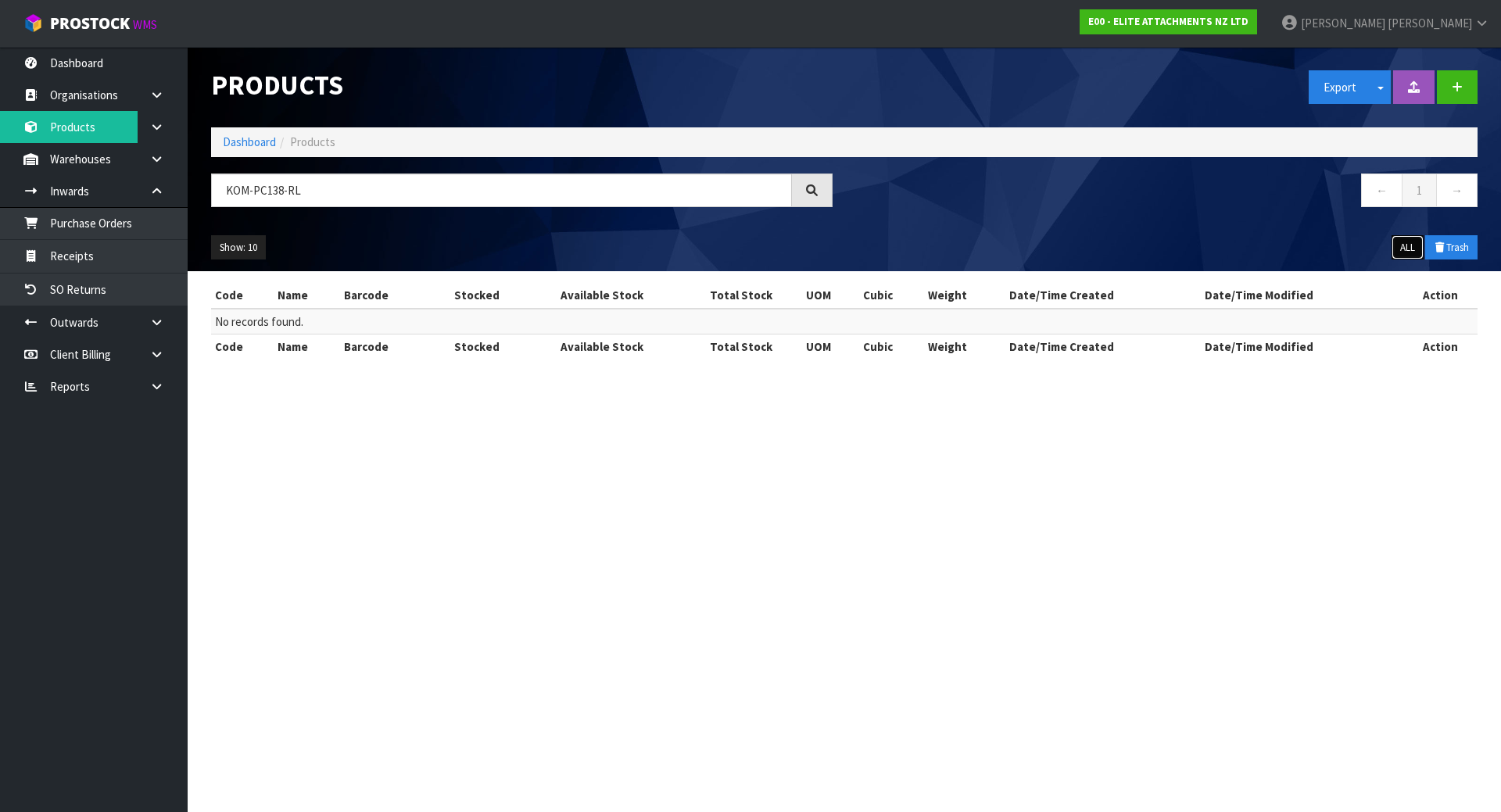
click at [1400, 243] on button "ALL" at bounding box center [1408, 248] width 32 height 25
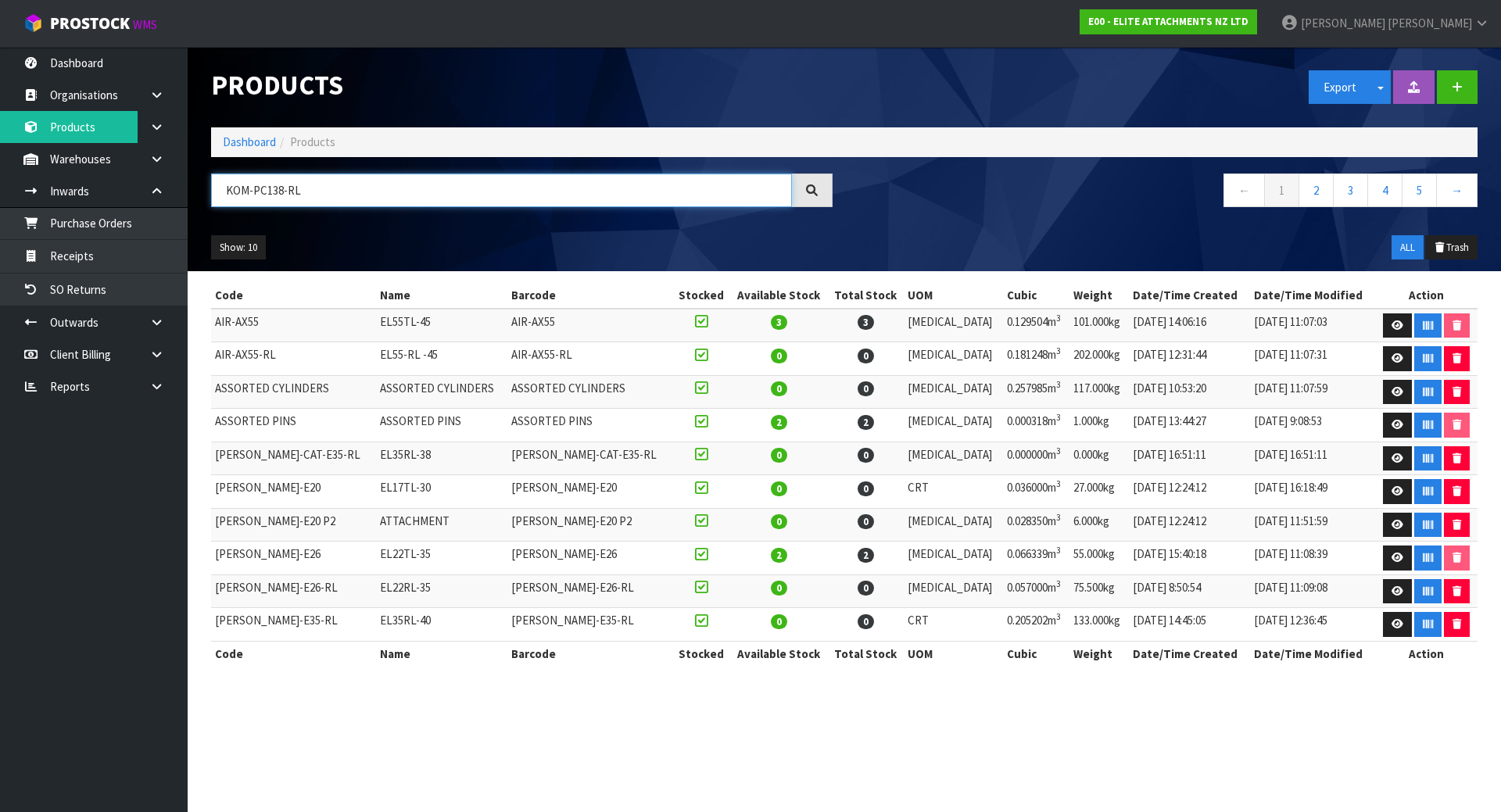
click at [538, 192] on input "KOM-PC138-RL" at bounding box center [502, 191] width 580 height 34
drag, startPoint x: 538, startPoint y: 192, endPoint x: 155, endPoint y: 182, distance: 383.1
click at [155, 182] on body "Toggle navigation ProStock WMS E00 - ELITE ATTACHMENTS NZ LTD [PERSON_NAME] Log…" at bounding box center [750, 406] width 1501 height 812
paste input "KOM-PC138-RL"
type input "KOM-PC138-RL"
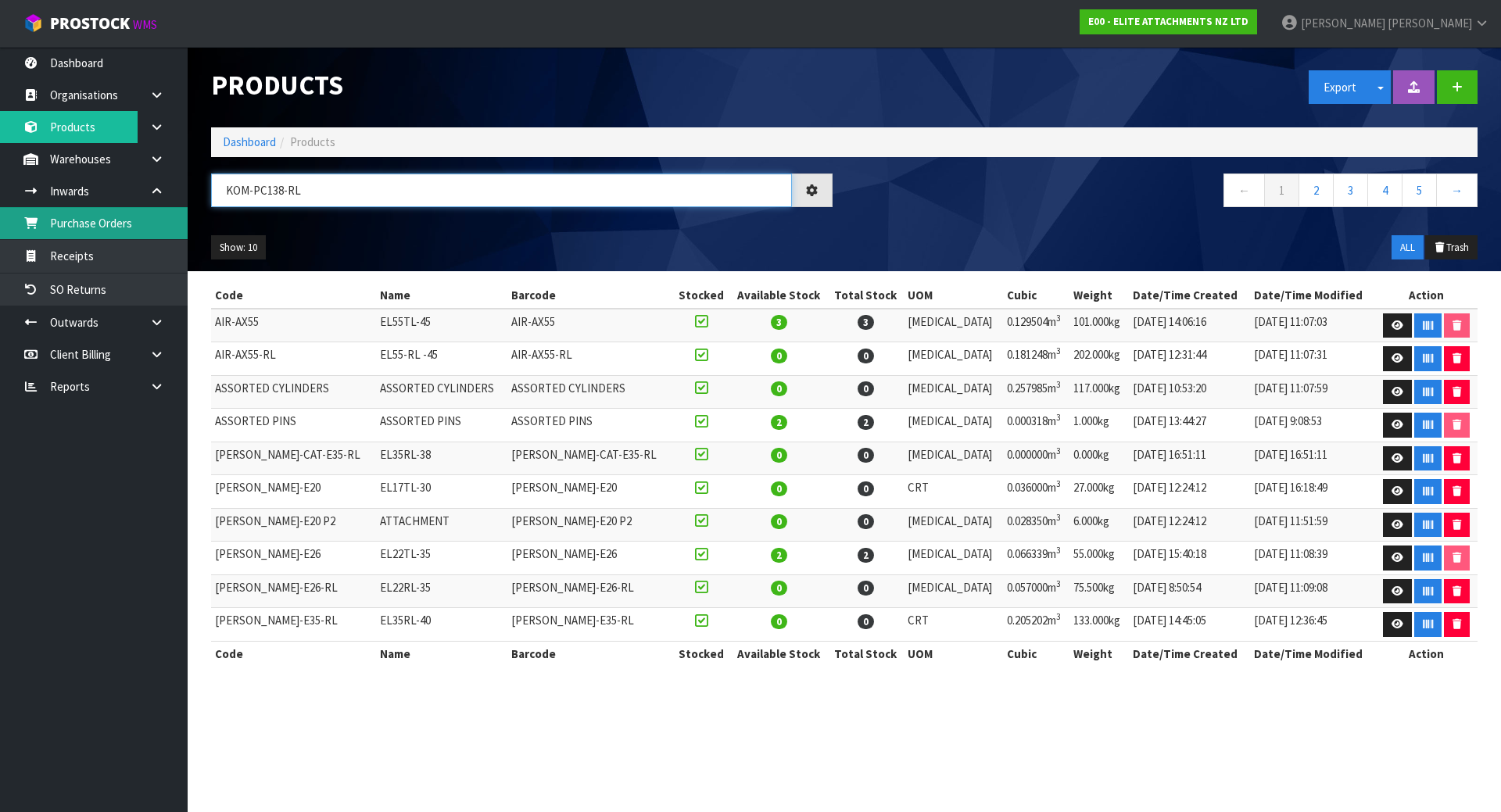
drag, startPoint x: 408, startPoint y: 200, endPoint x: 157, endPoint y: 209, distance: 251.2
click at [157, 209] on body "Toggle navigation ProStock WMS E00 - ELITE ATTACHMENTS NZ LTD [PERSON_NAME] Log…" at bounding box center [750, 406] width 1501 height 812
paste input "KOM-PC138-RL"
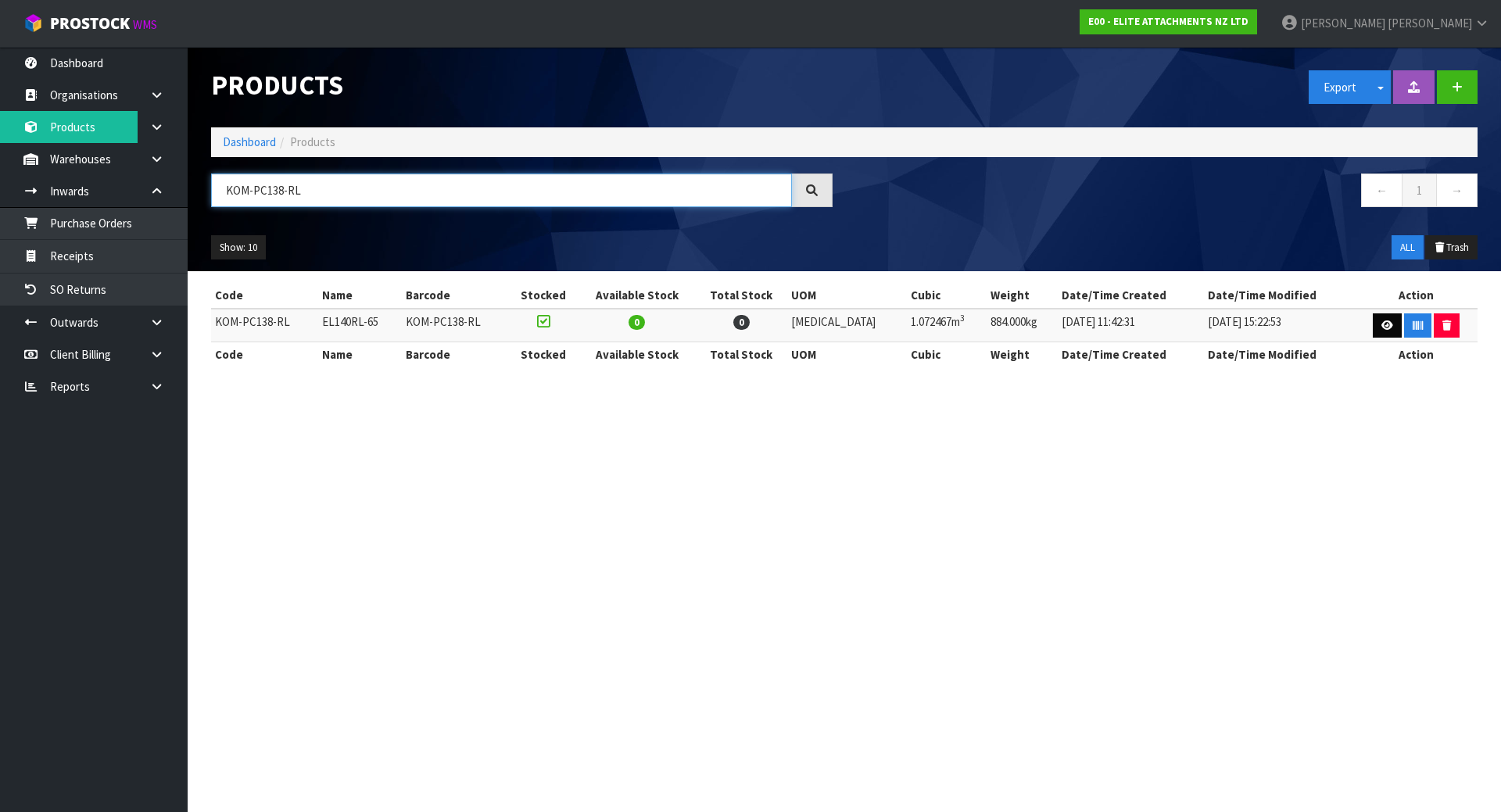
type input "KOM-PC138-RL"
click at [1391, 329] on link at bounding box center [1387, 326] width 29 height 25
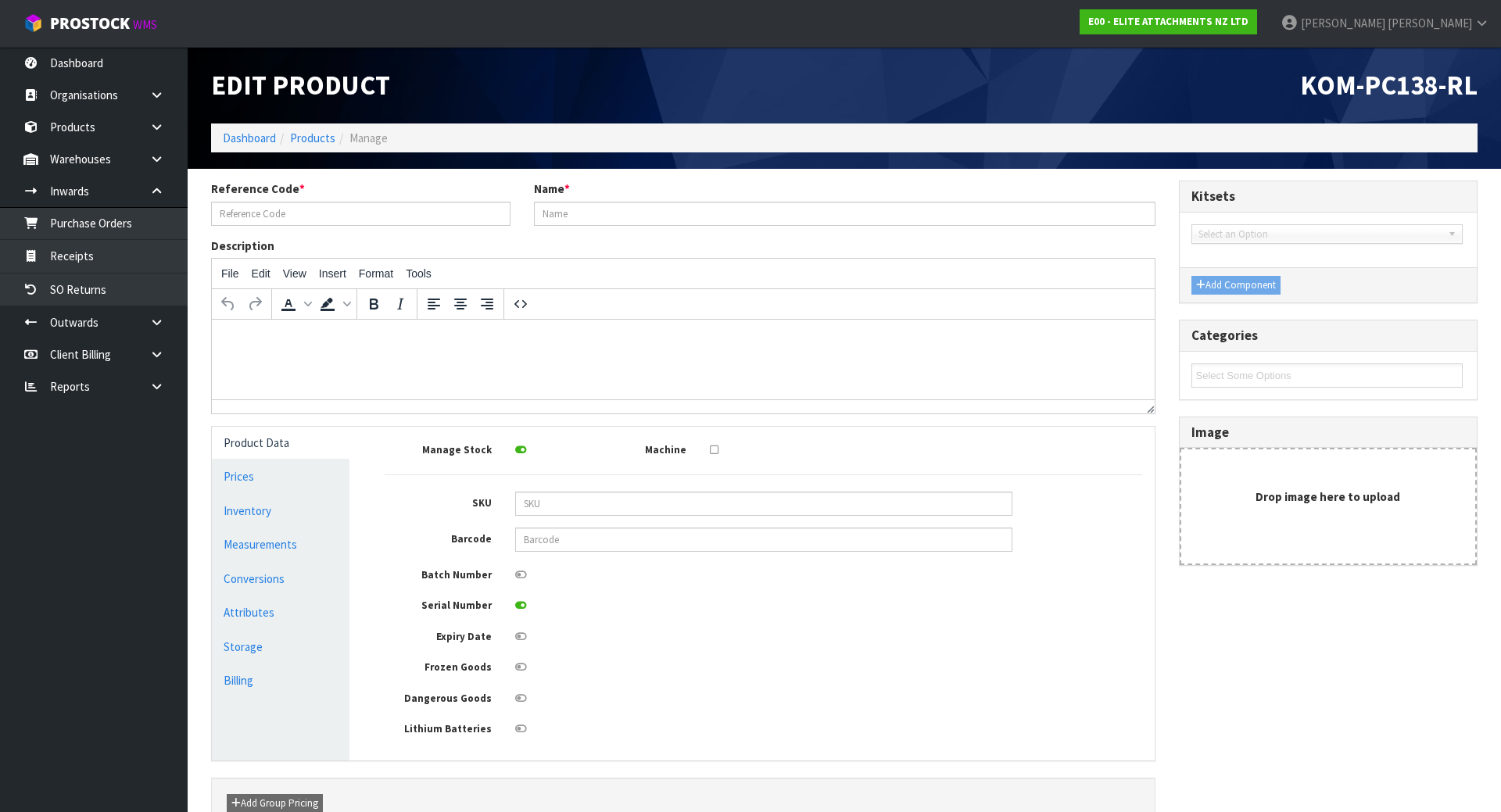
type input "KOM-PC138-RL"
type input "EL140RL-65"
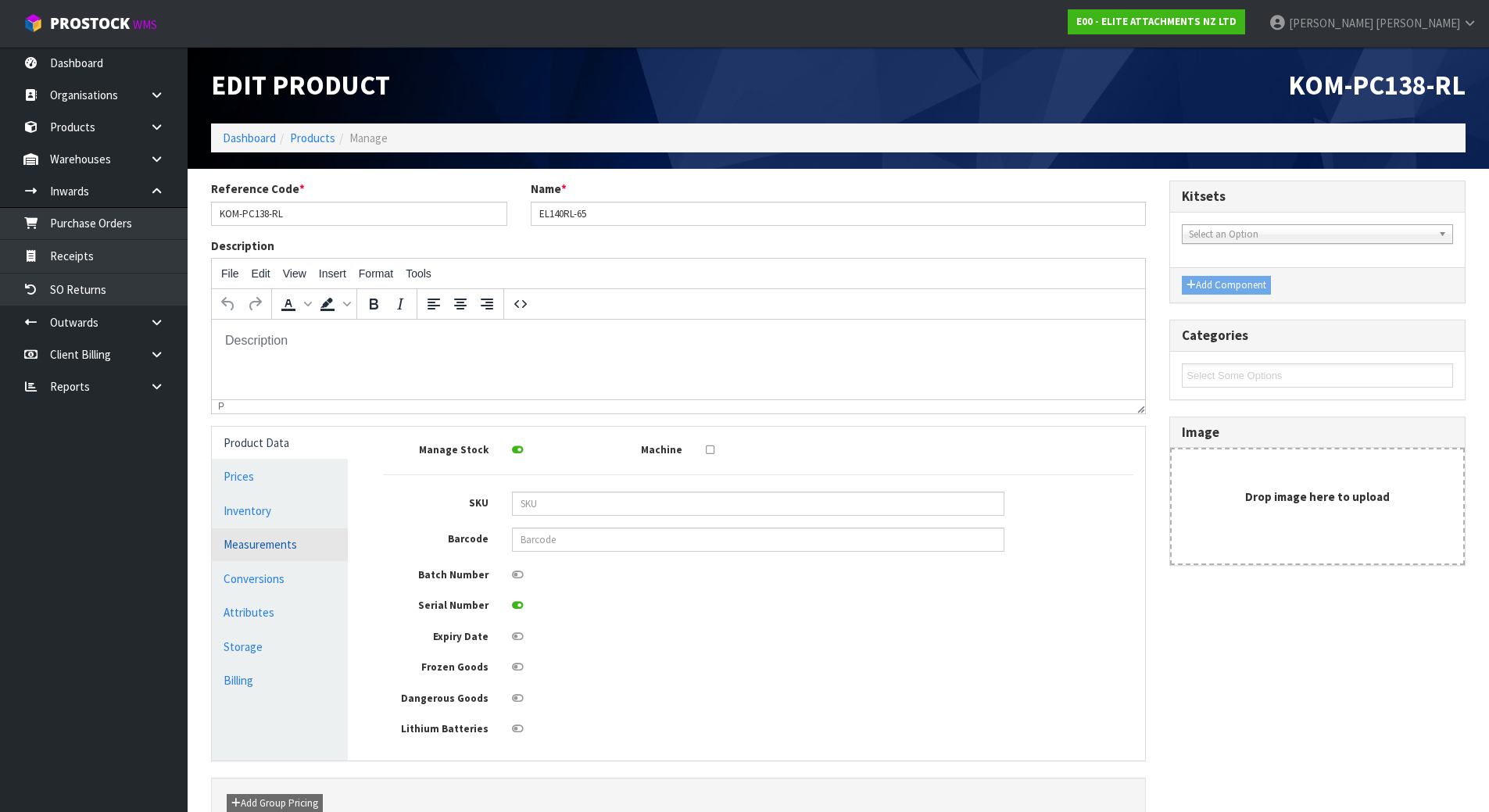
click at [325, 555] on link "Measurements" at bounding box center [280, 544] width 136 height 32
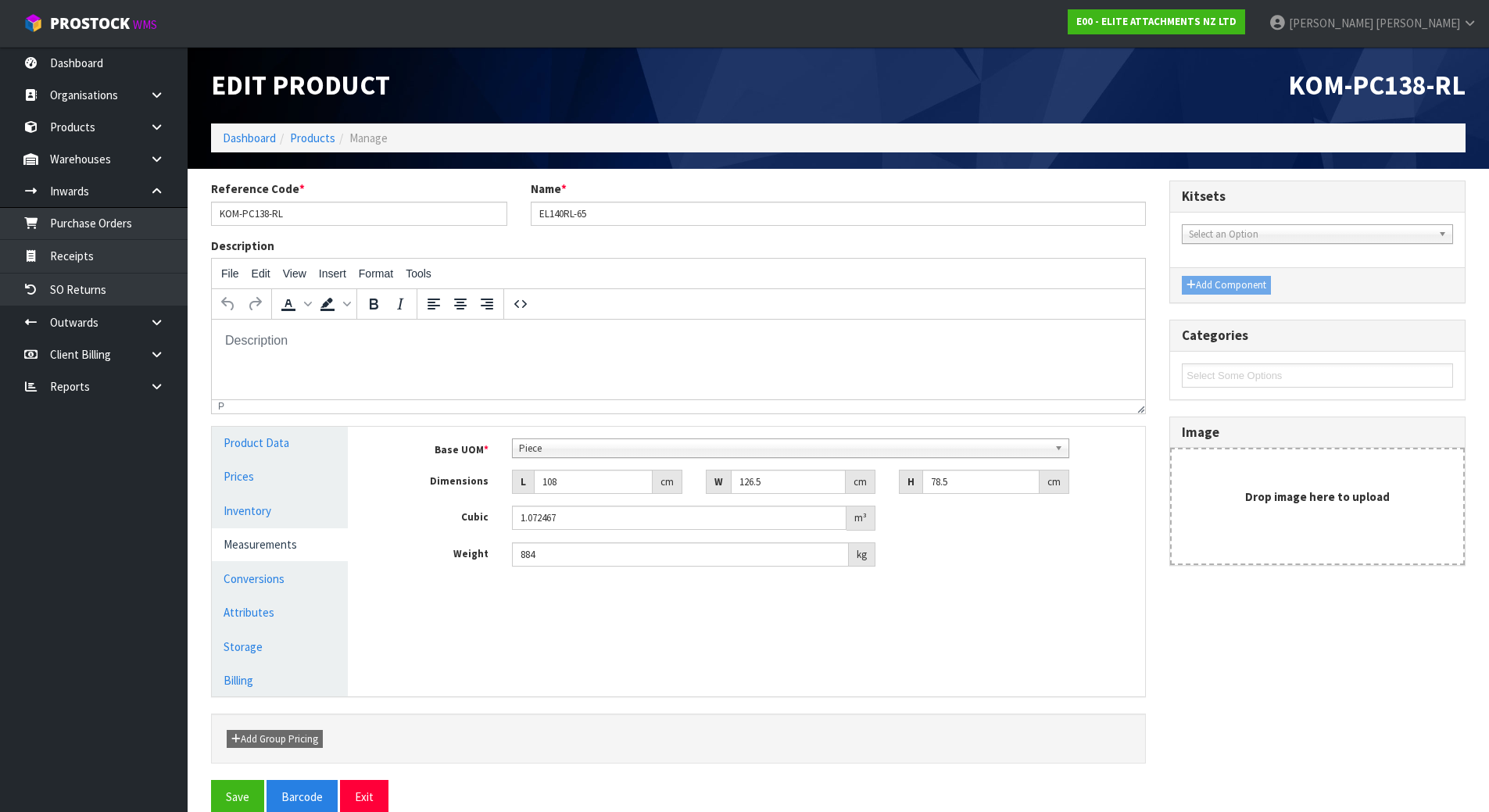
click at [326, 531] on link "Measurements" at bounding box center [280, 544] width 136 height 32
click at [118, 261] on link "Receipts" at bounding box center [93, 256] width 187 height 32
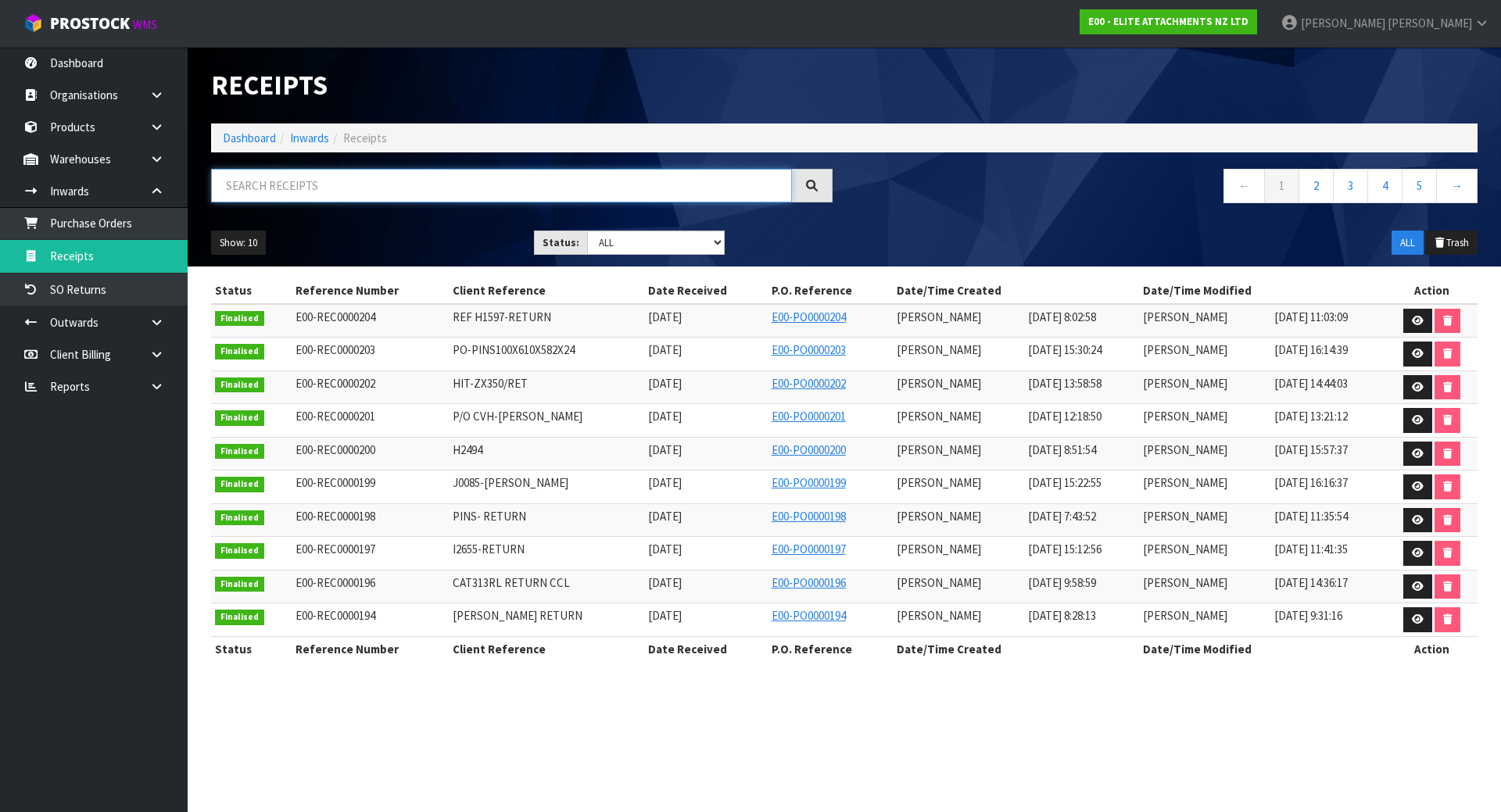
click at [387, 197] on input "text" at bounding box center [502, 186] width 580 height 34
paste input "KOM-PC138-RL"
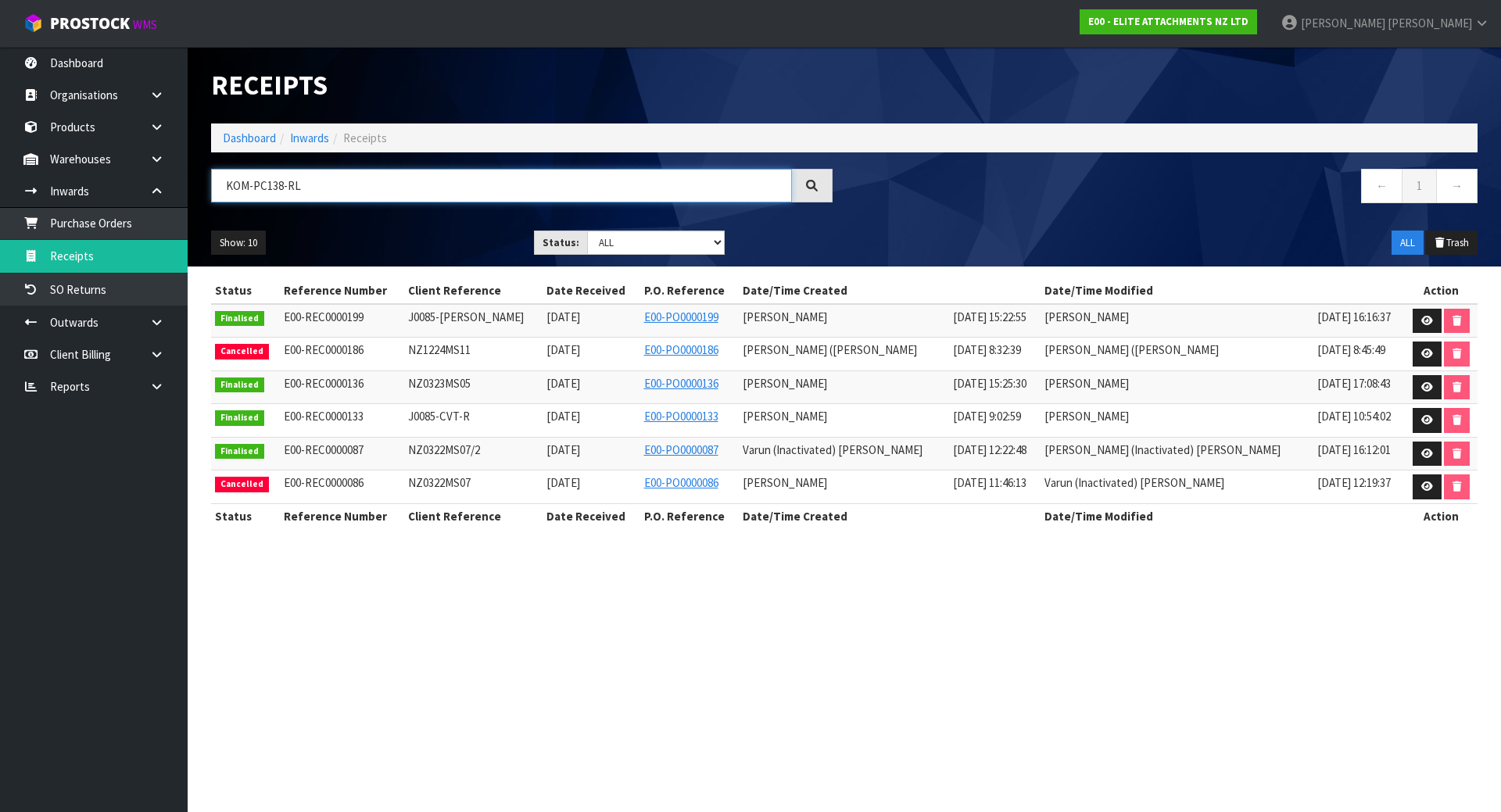
type input "KOM-PC138-RL"
click at [154, 166] on link at bounding box center [163, 159] width 50 height 32
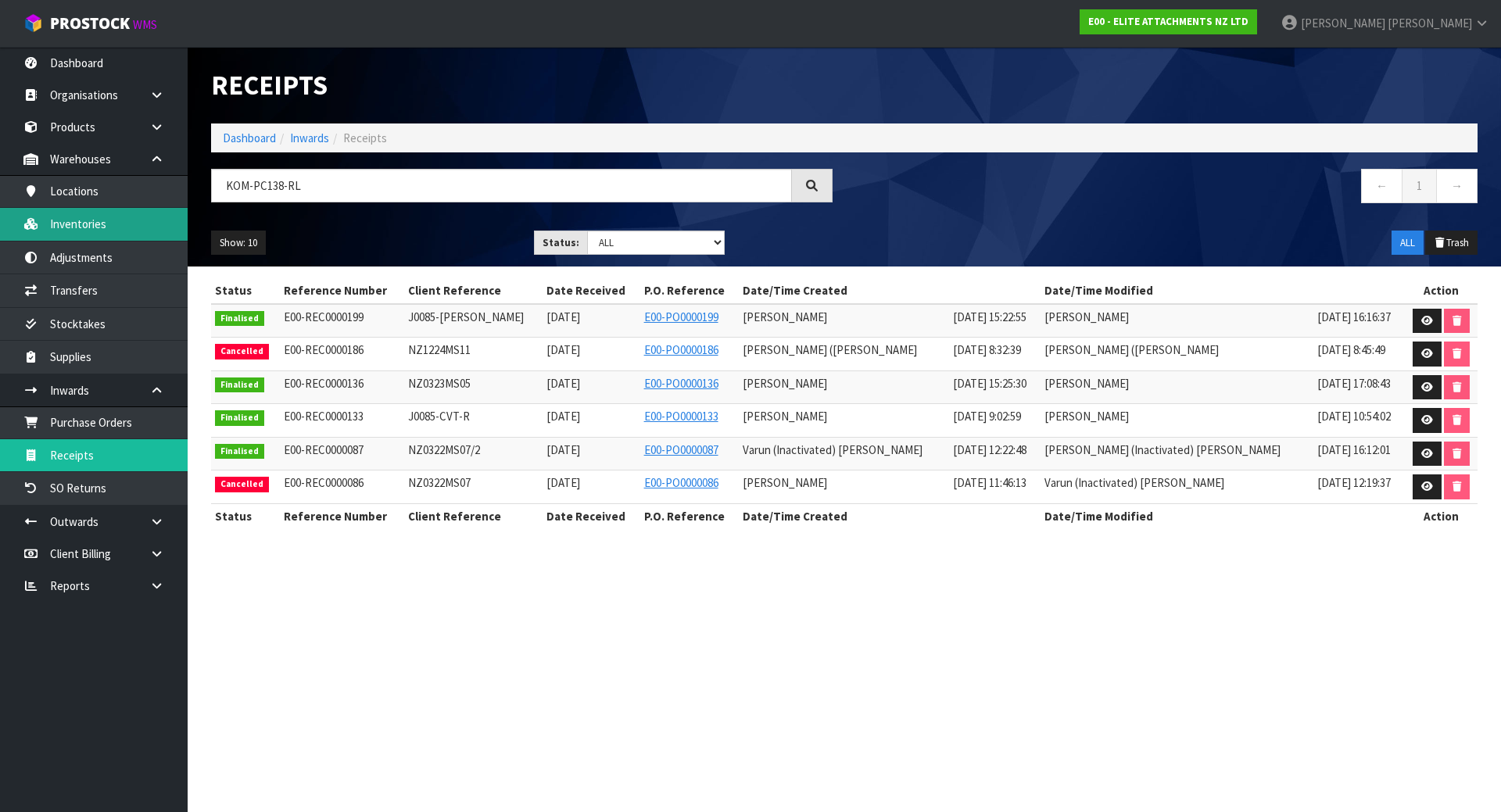
click at [124, 219] on link "Inventories" at bounding box center [93, 224] width 187 height 32
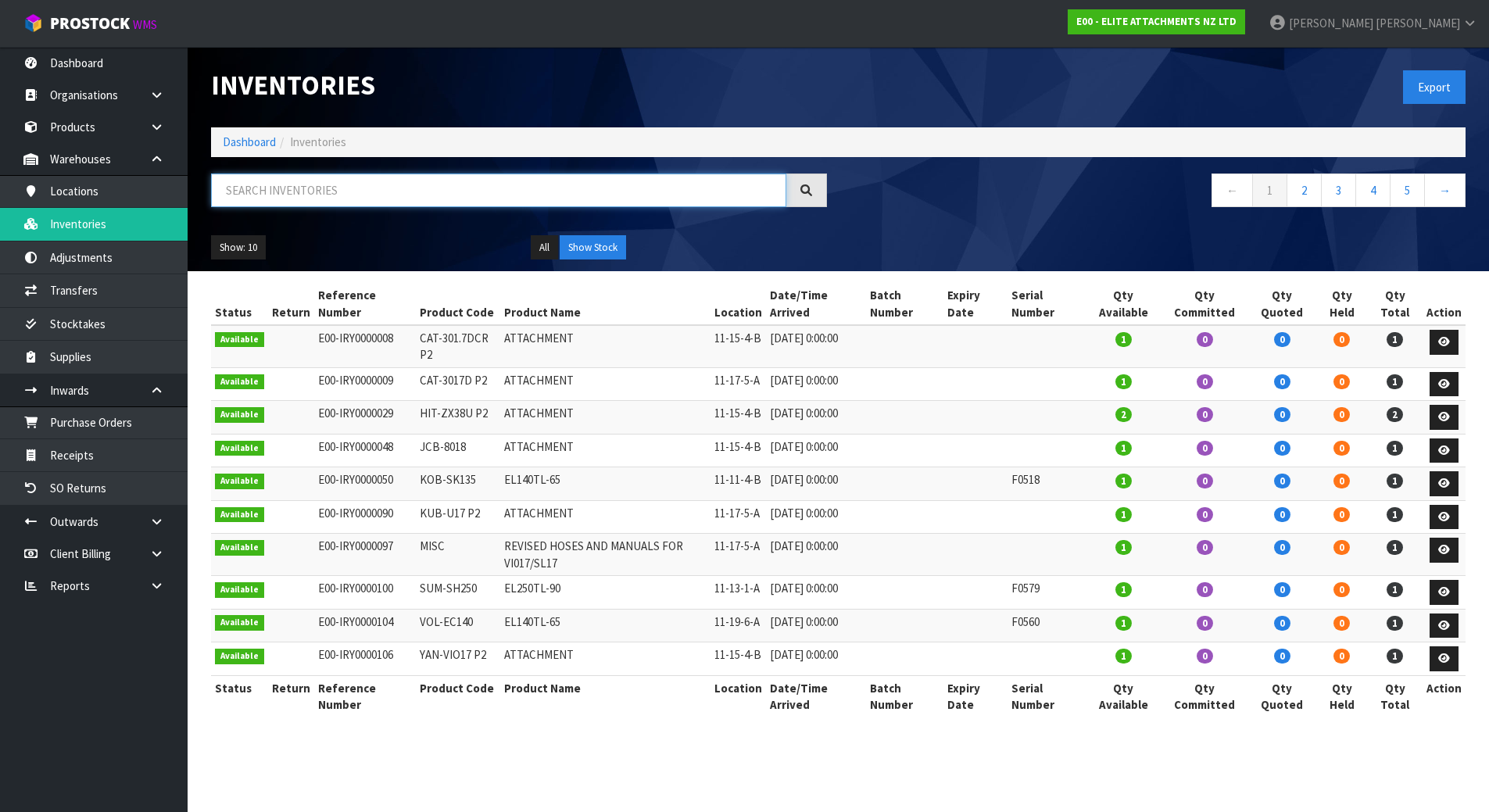
click at [374, 191] on input "text" at bounding box center [499, 191] width 575 height 34
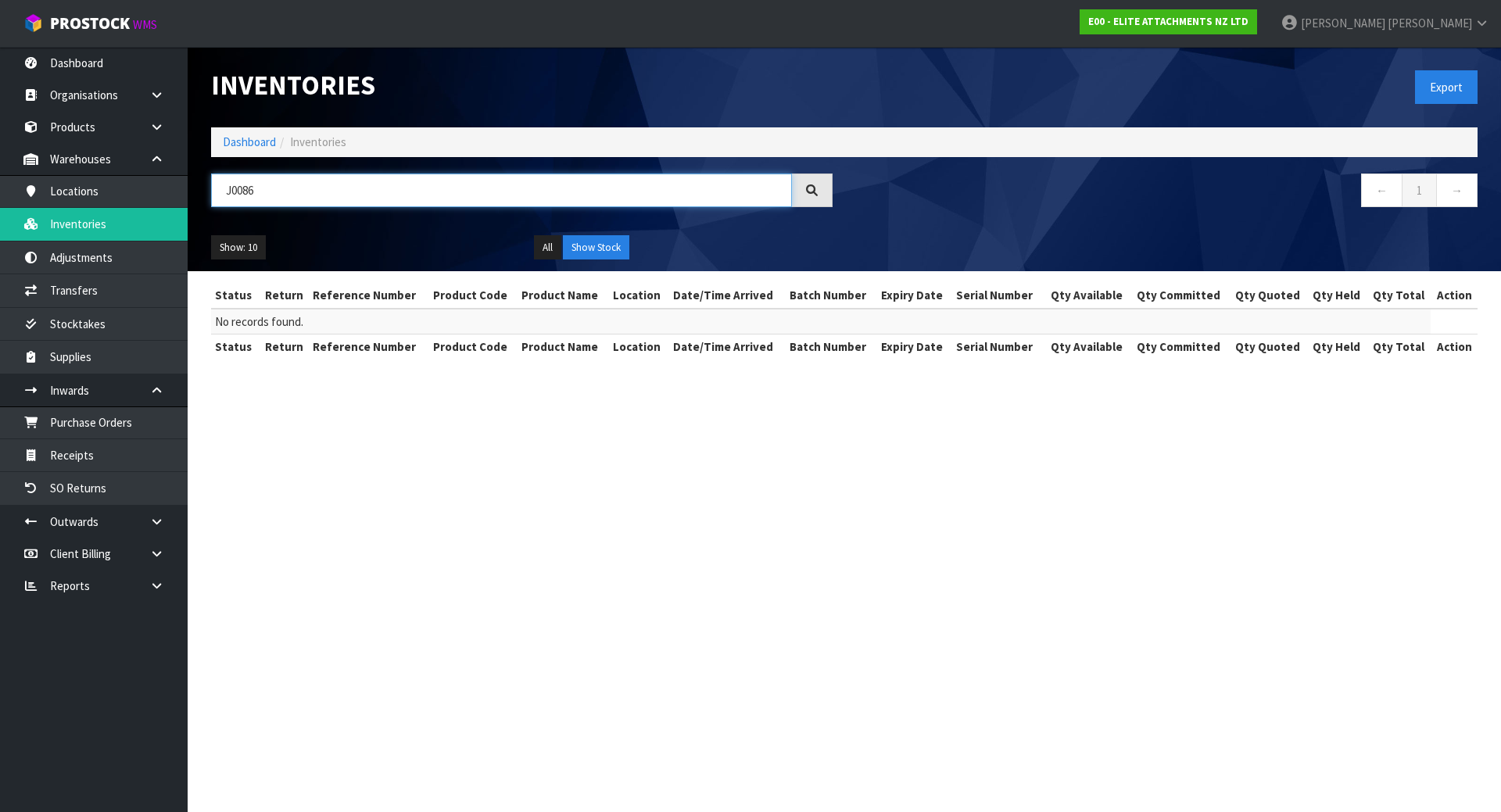
type input "J0086"
click at [542, 259] on div "Show: 10 5 10 25 50 All Show Stock" at bounding box center [845, 248] width 1290 height 48
click at [542, 257] on button "All" at bounding box center [547, 248] width 28 height 25
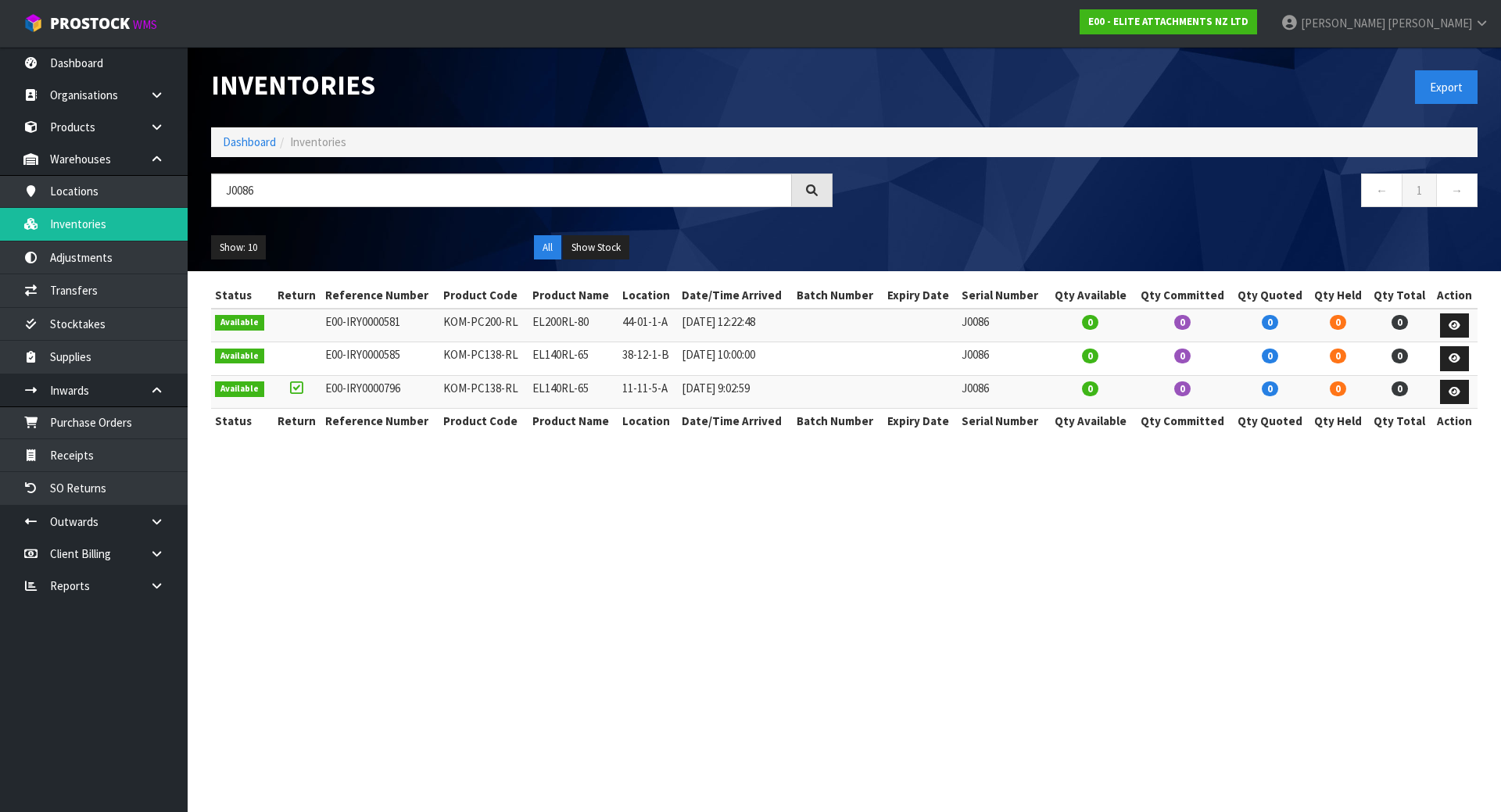
click at [971, 322] on td "J0086" at bounding box center [1002, 326] width 90 height 34
click at [84, 115] on link "Products" at bounding box center [93, 127] width 187 height 32
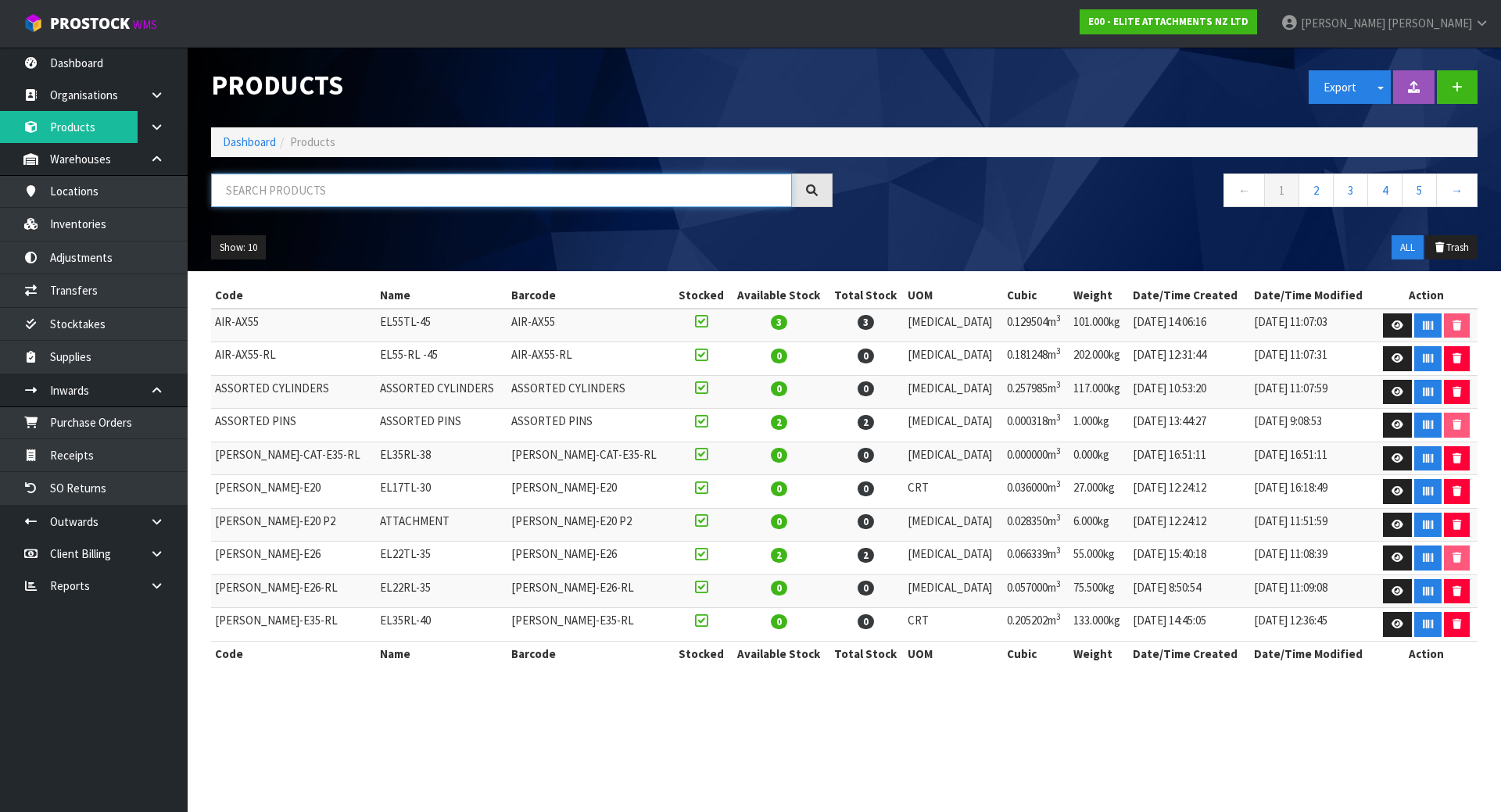
click at [335, 198] on input "text" at bounding box center [502, 191] width 580 height 34
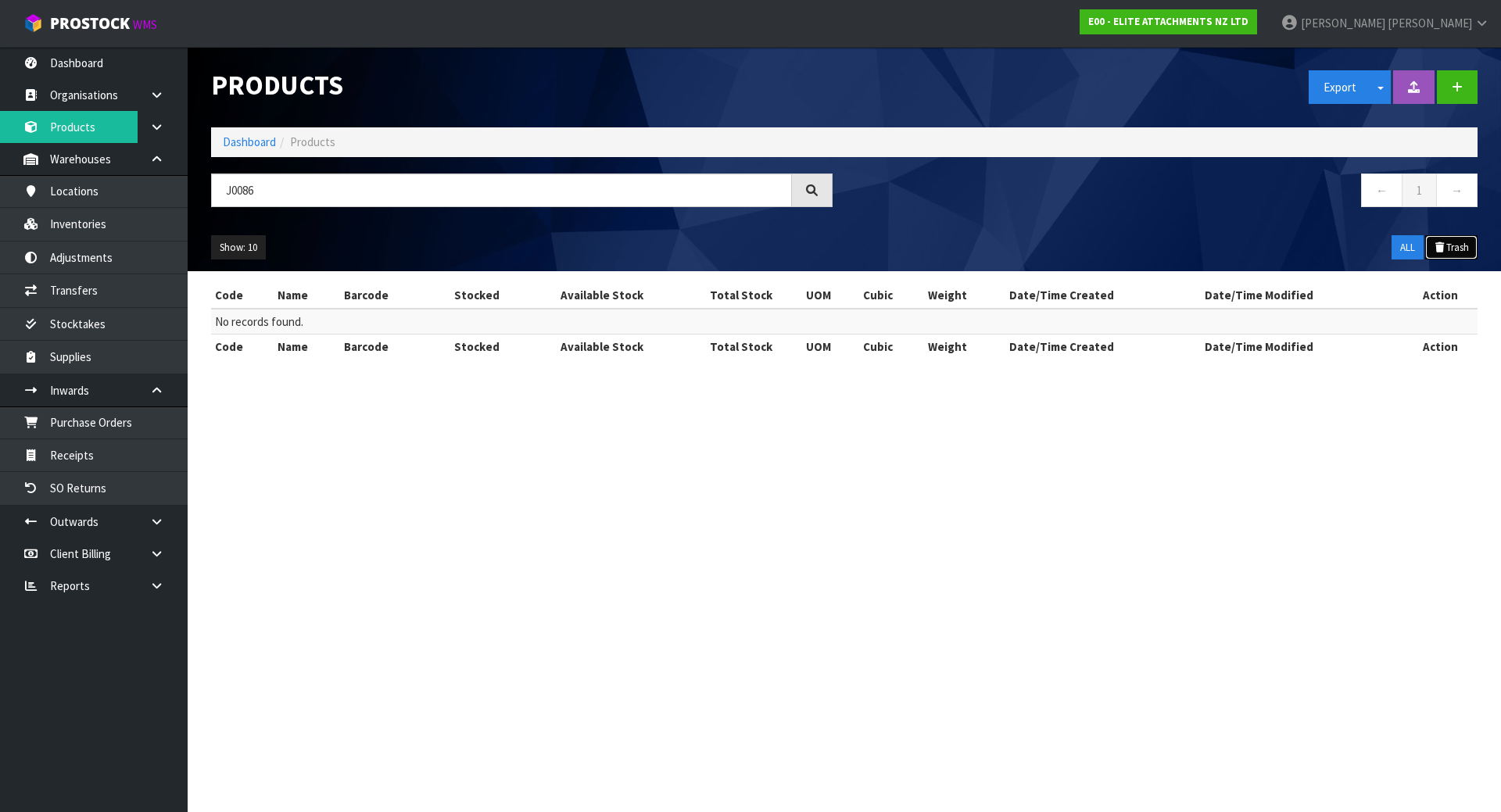
click at [1438, 247] on icon at bounding box center [1440, 247] width 13 height 10
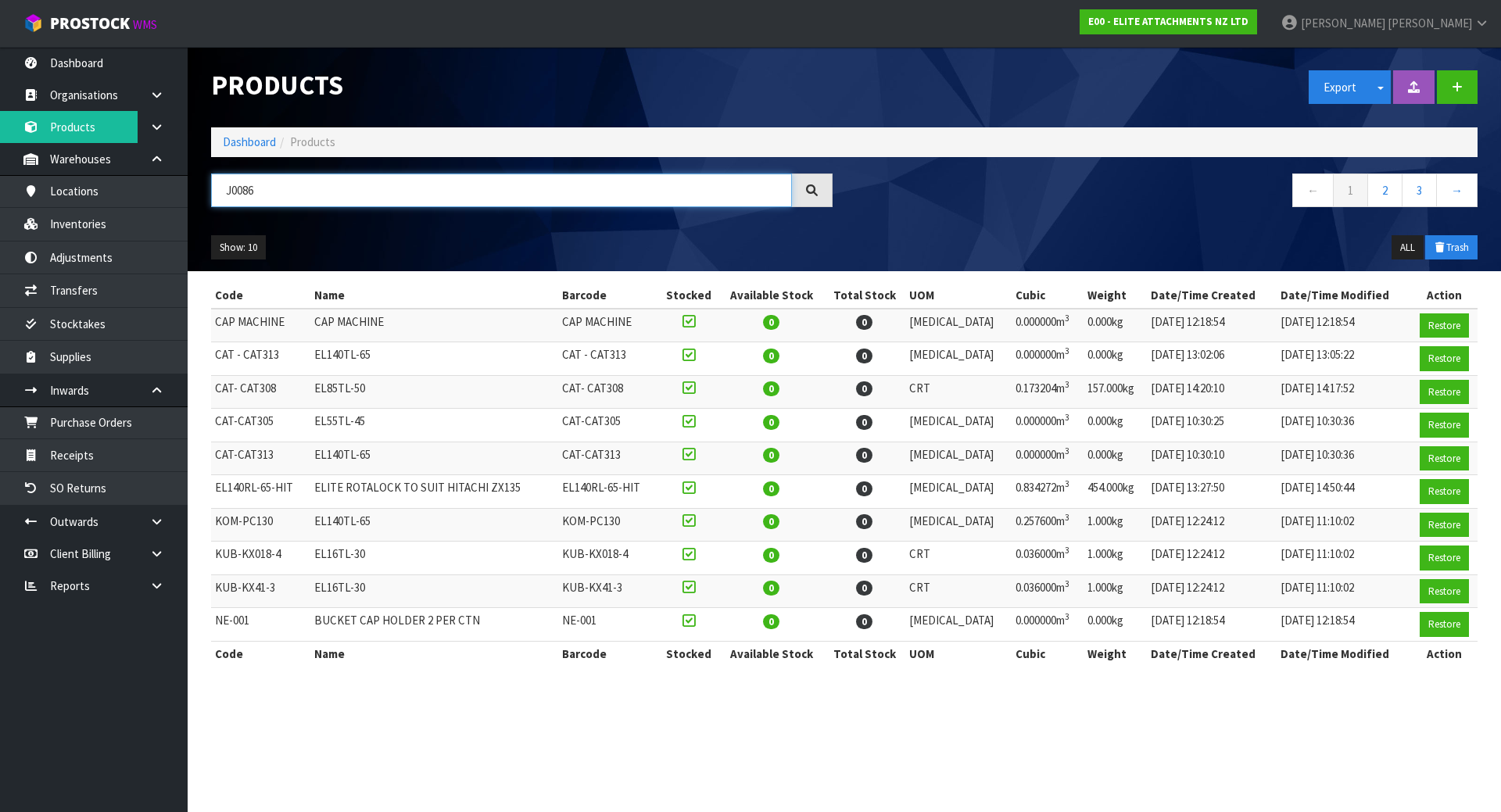
click at [587, 197] on input "J0086" at bounding box center [502, 191] width 580 height 34
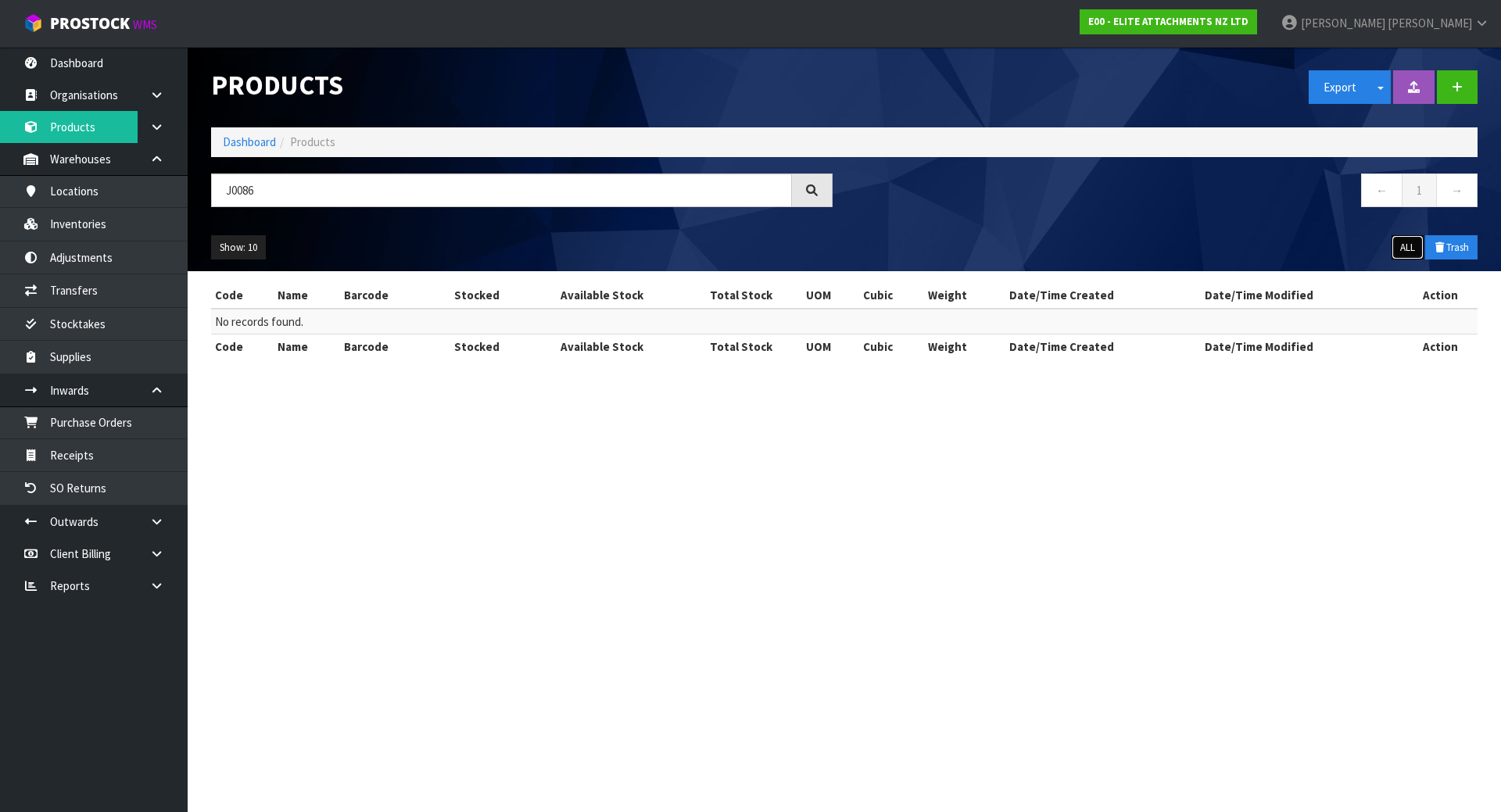
click at [1411, 244] on button "ALL" at bounding box center [1408, 248] width 32 height 25
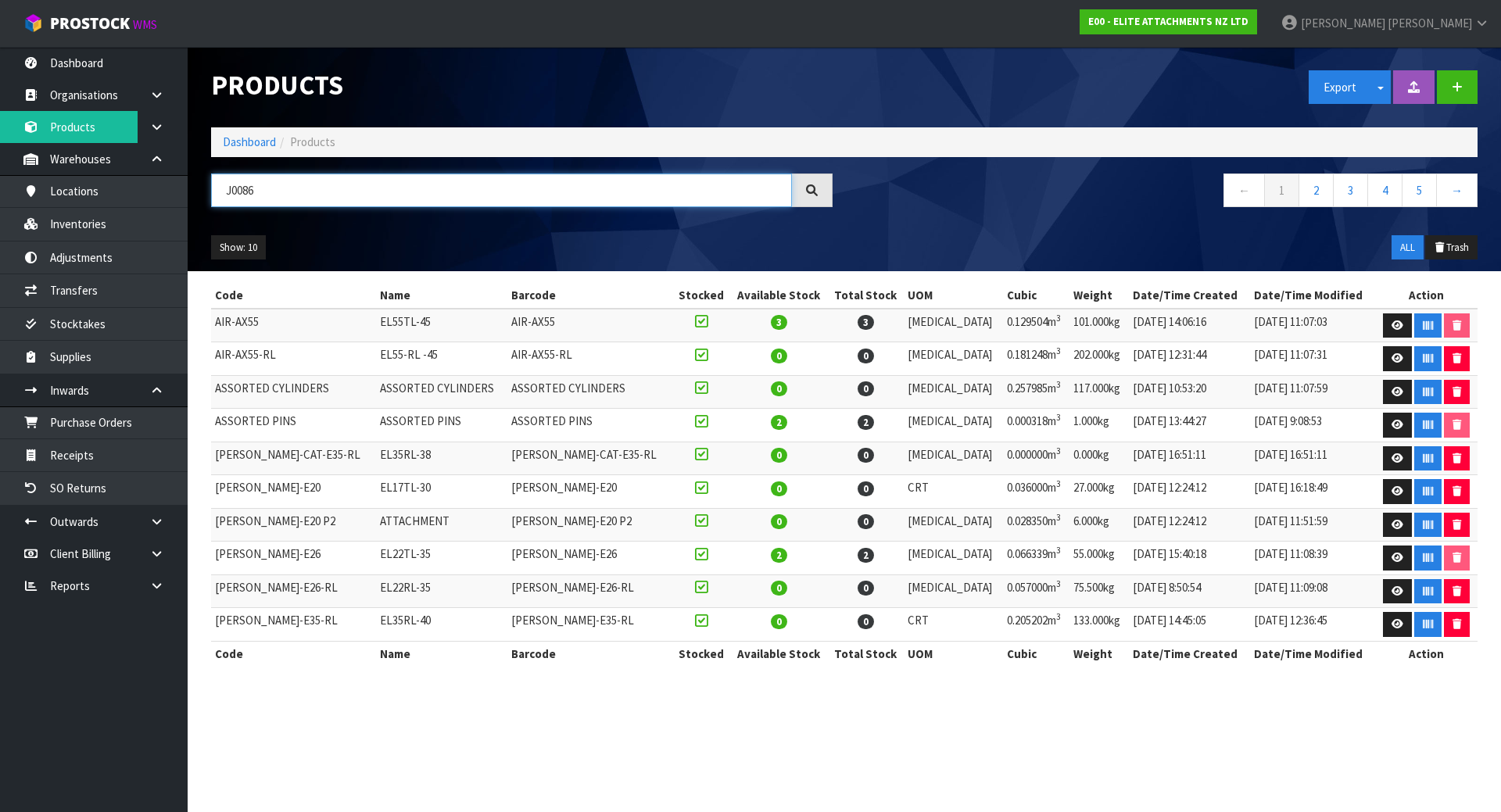
click at [403, 206] on input "J0086" at bounding box center [502, 191] width 580 height 34
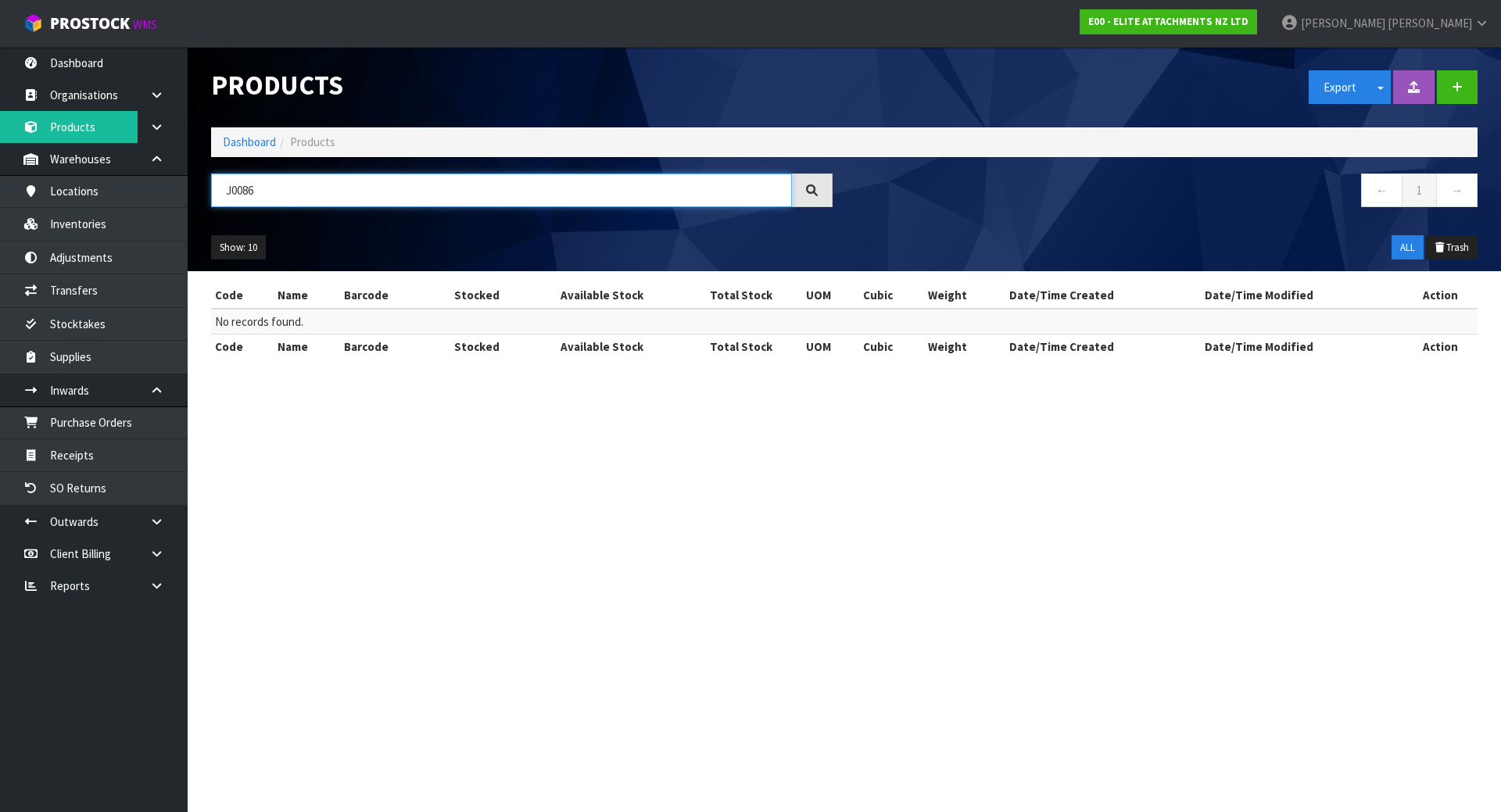
drag, startPoint x: 507, startPoint y: 182, endPoint x: -119, endPoint y: 146, distance: 627.0
click at [0, 146] on html "Toggle navigation ProStock WMS E00 - ELITE ATTACHMENTS NZ LTD [PERSON_NAME] Log…" at bounding box center [750, 406] width 1501 height 812
paste input "KOM-PC138-RL"
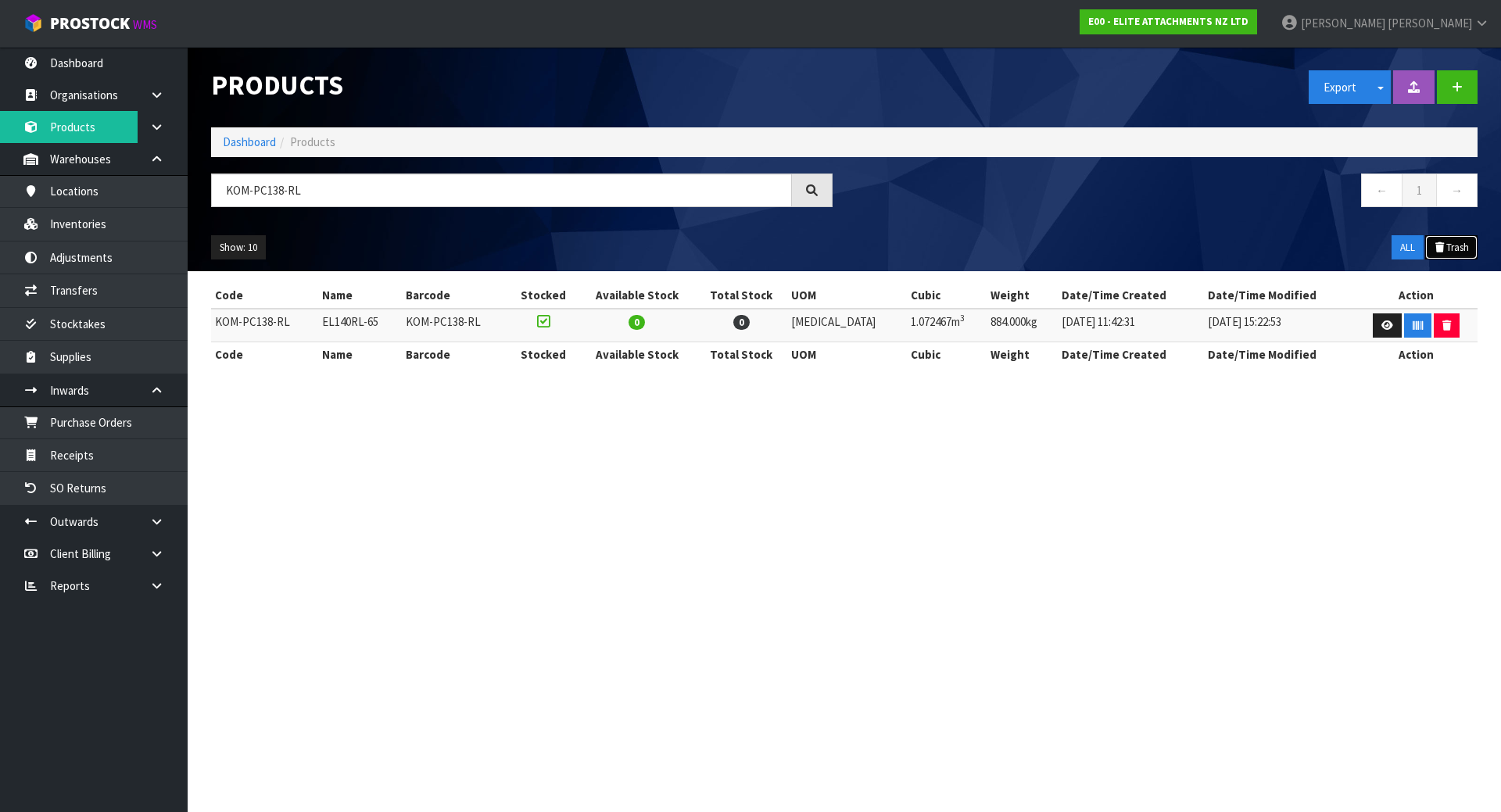
click at [1455, 249] on button "Trash" at bounding box center [1451, 248] width 52 height 25
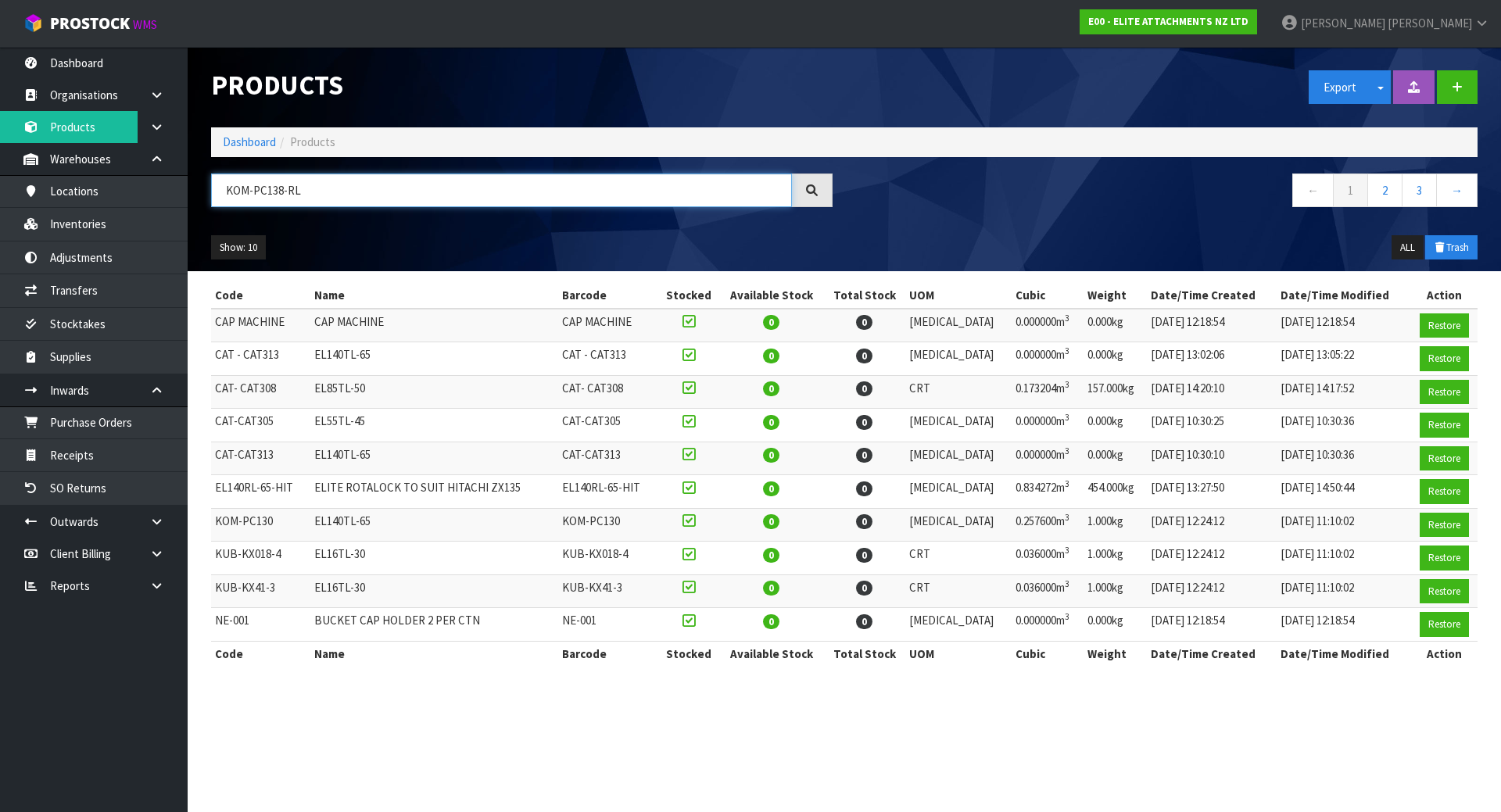
click at [536, 201] on input "KOM-PC138-RL" at bounding box center [502, 191] width 580 height 34
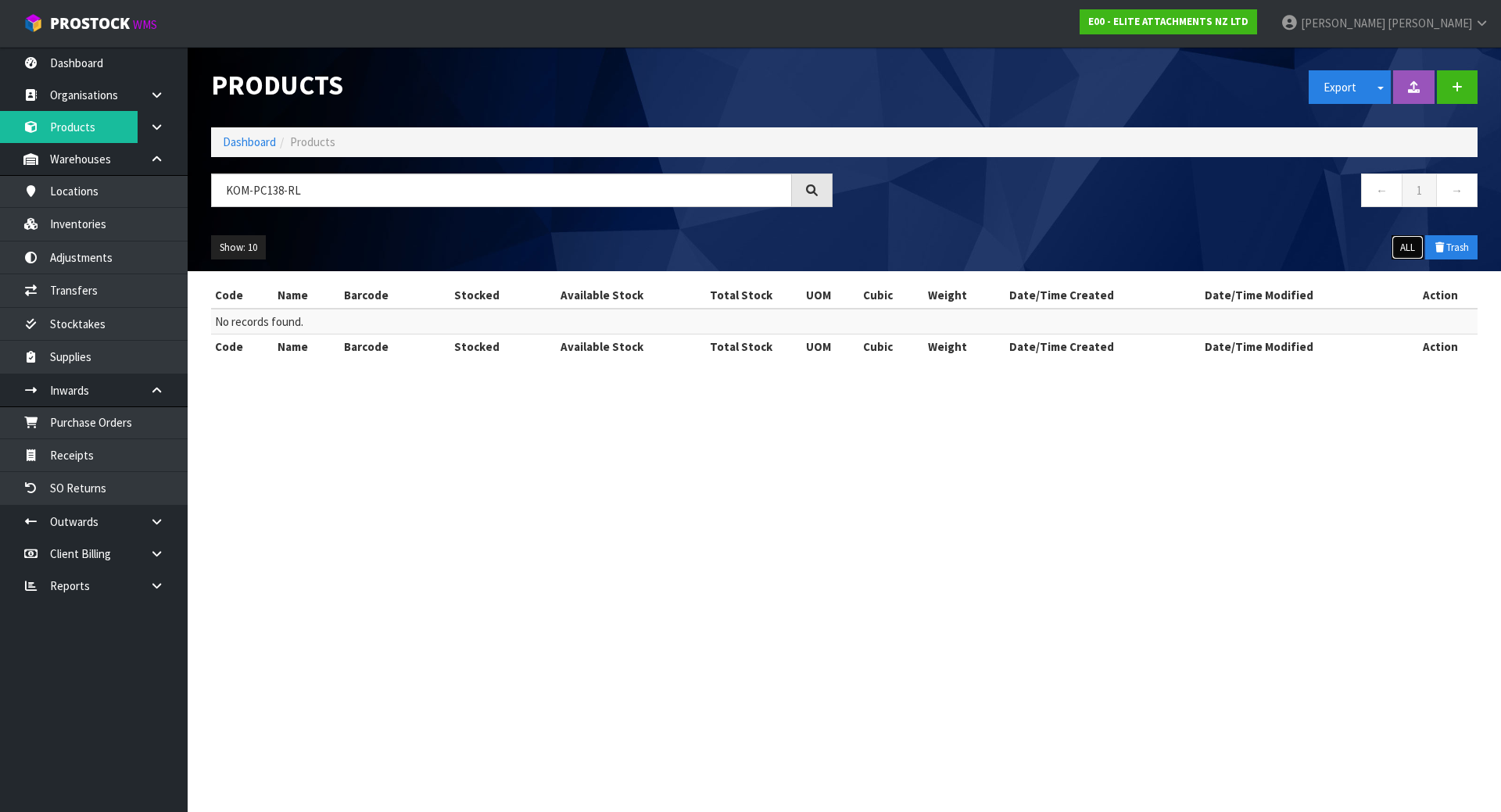
click at [1398, 255] on button "ALL" at bounding box center [1408, 248] width 32 height 25
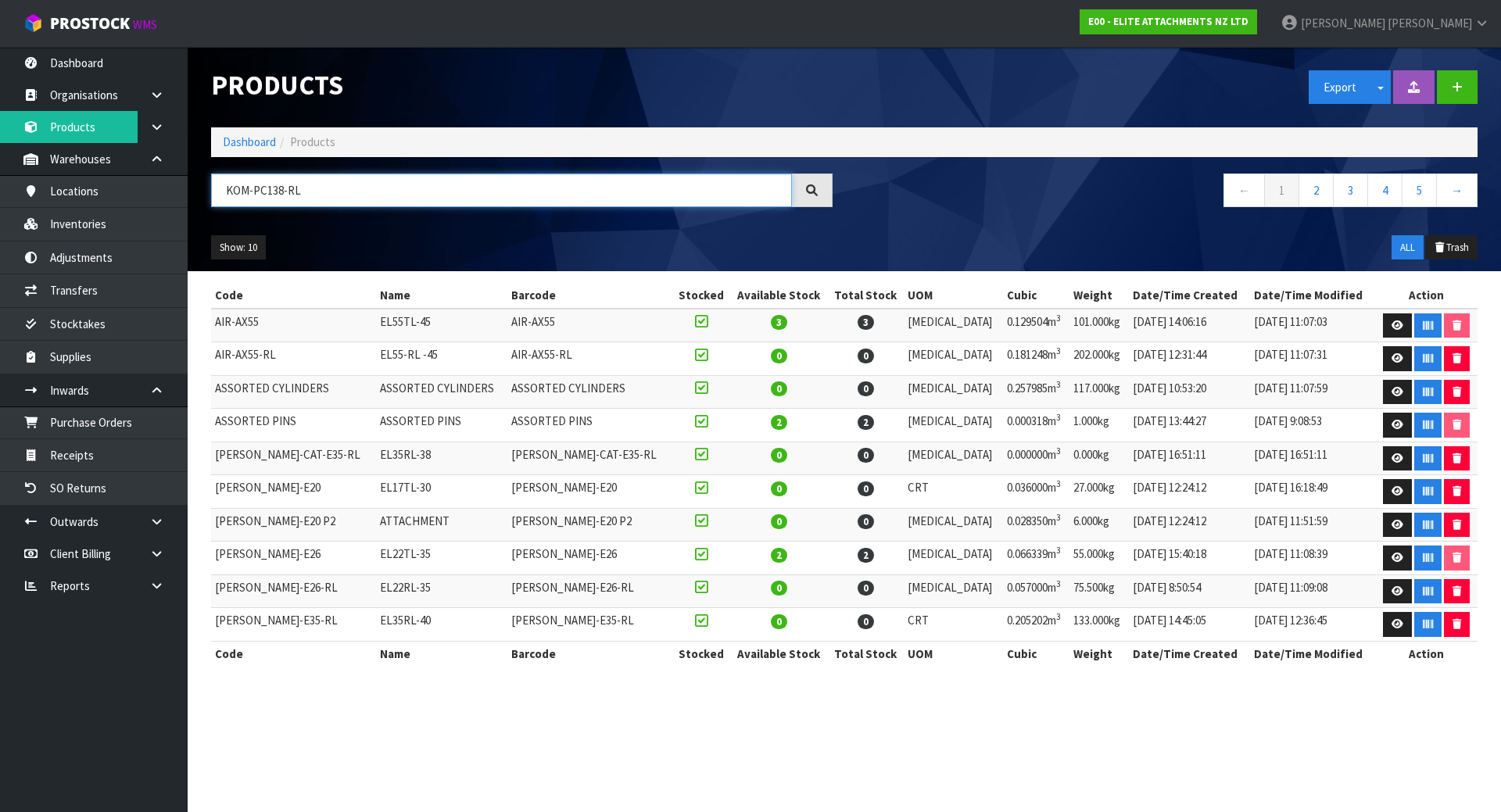
click at [475, 181] on input "KOM-PC138-RL" at bounding box center [502, 191] width 580 height 34
click at [599, 235] on div "Show: 10 5 10 25 50 ALL Trash" at bounding box center [845, 248] width 1290 height 48
click at [555, 194] on input "KOM-PC138-RL" at bounding box center [502, 191] width 580 height 34
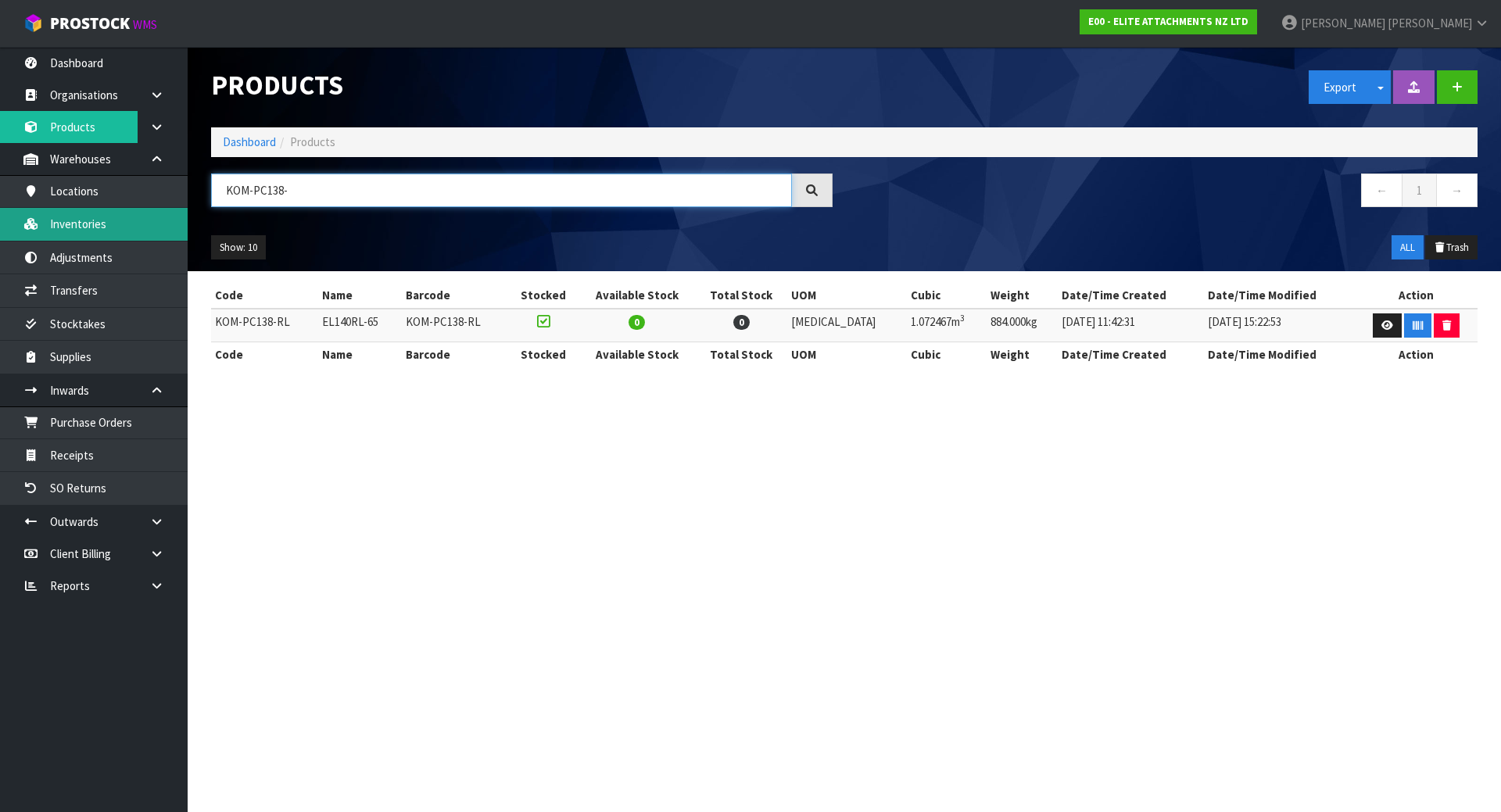
type input "KOM-PC138-"
click at [89, 218] on link "Inventories" at bounding box center [93, 224] width 187 height 32
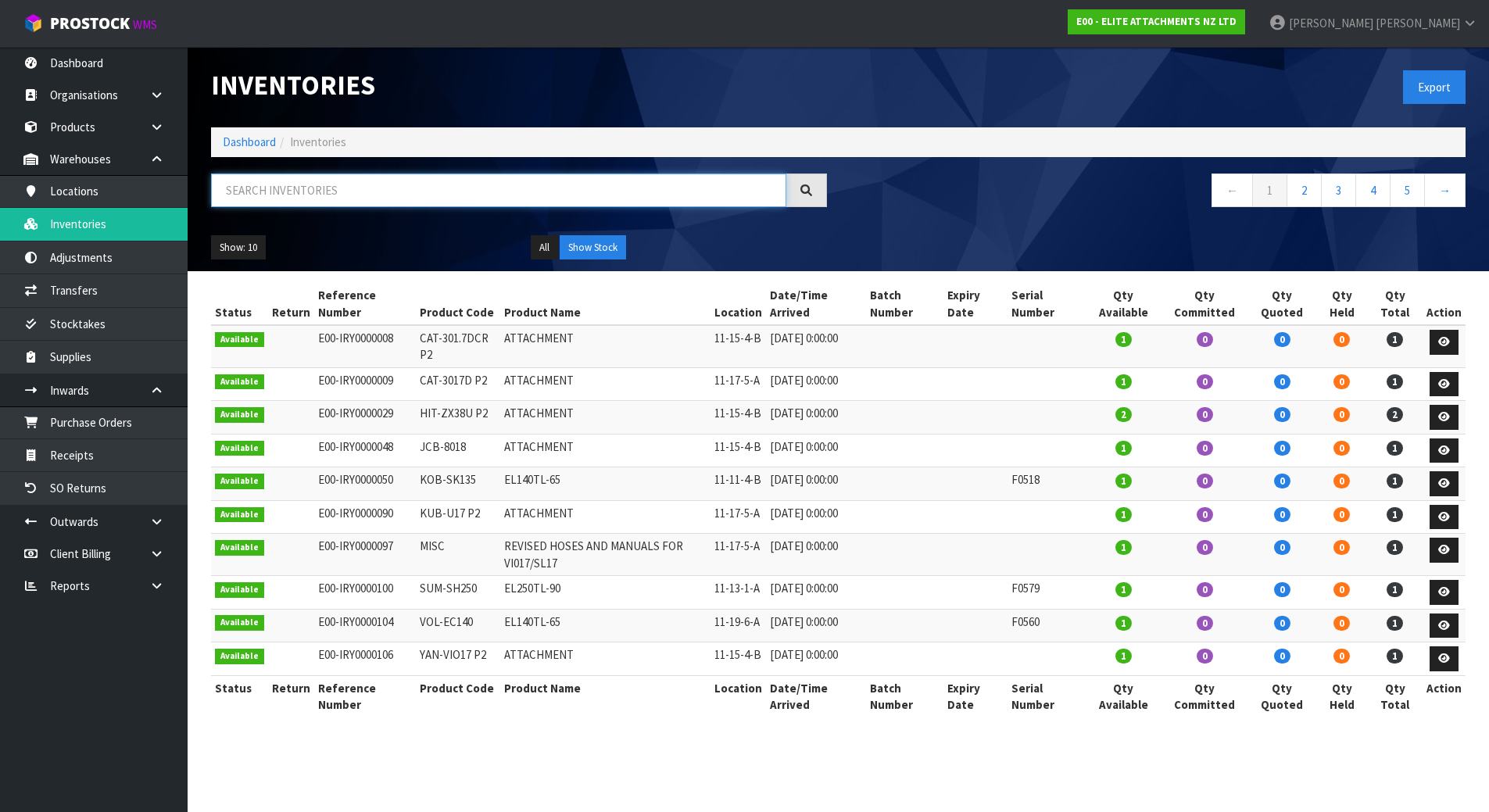
click at [304, 190] on input "text" at bounding box center [499, 191] width 575 height 34
paste input "KOM-PC138-RL"
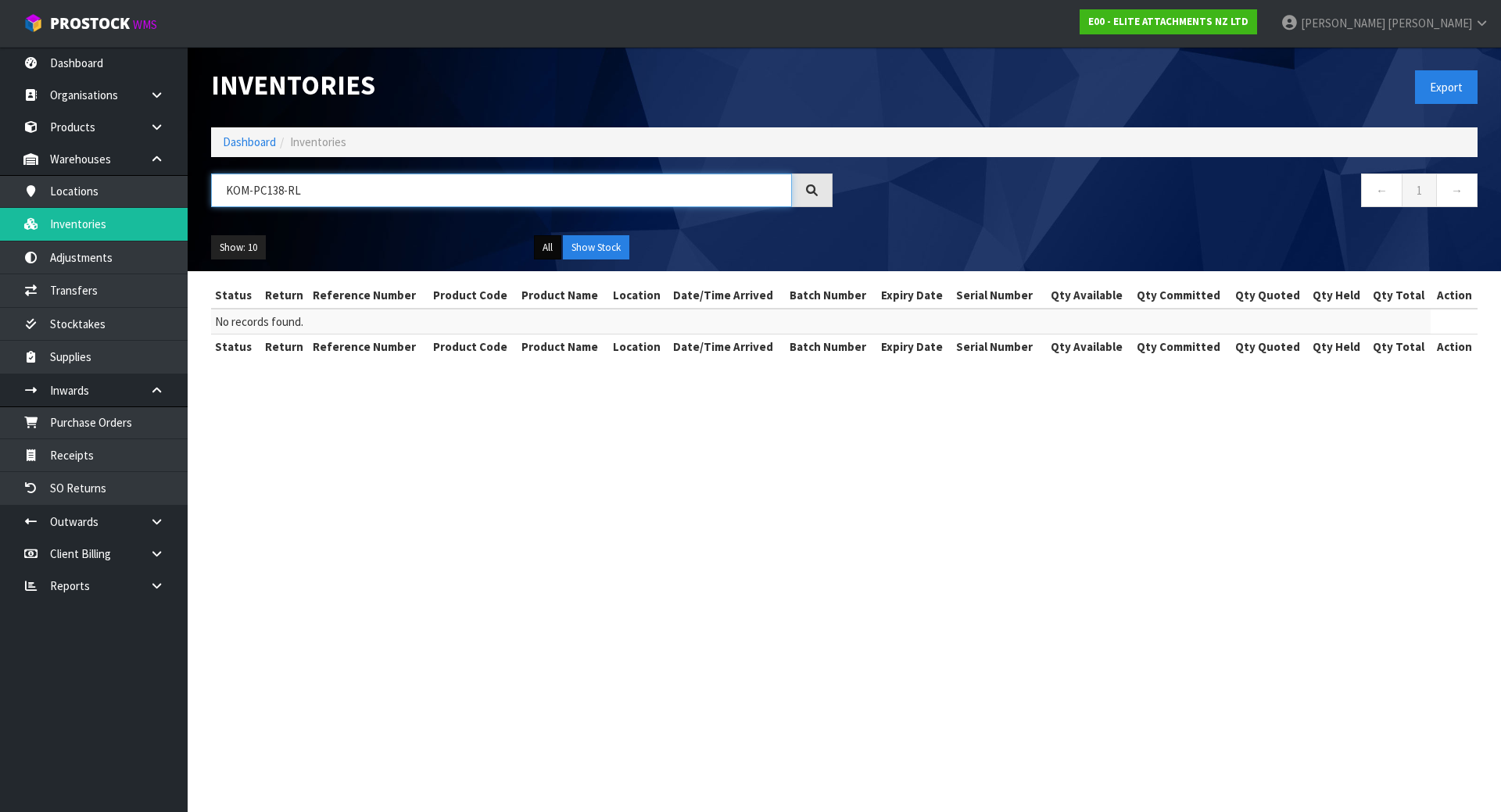
type input "KOM-PC138-RL"
click at [550, 252] on button "All" at bounding box center [547, 248] width 28 height 25
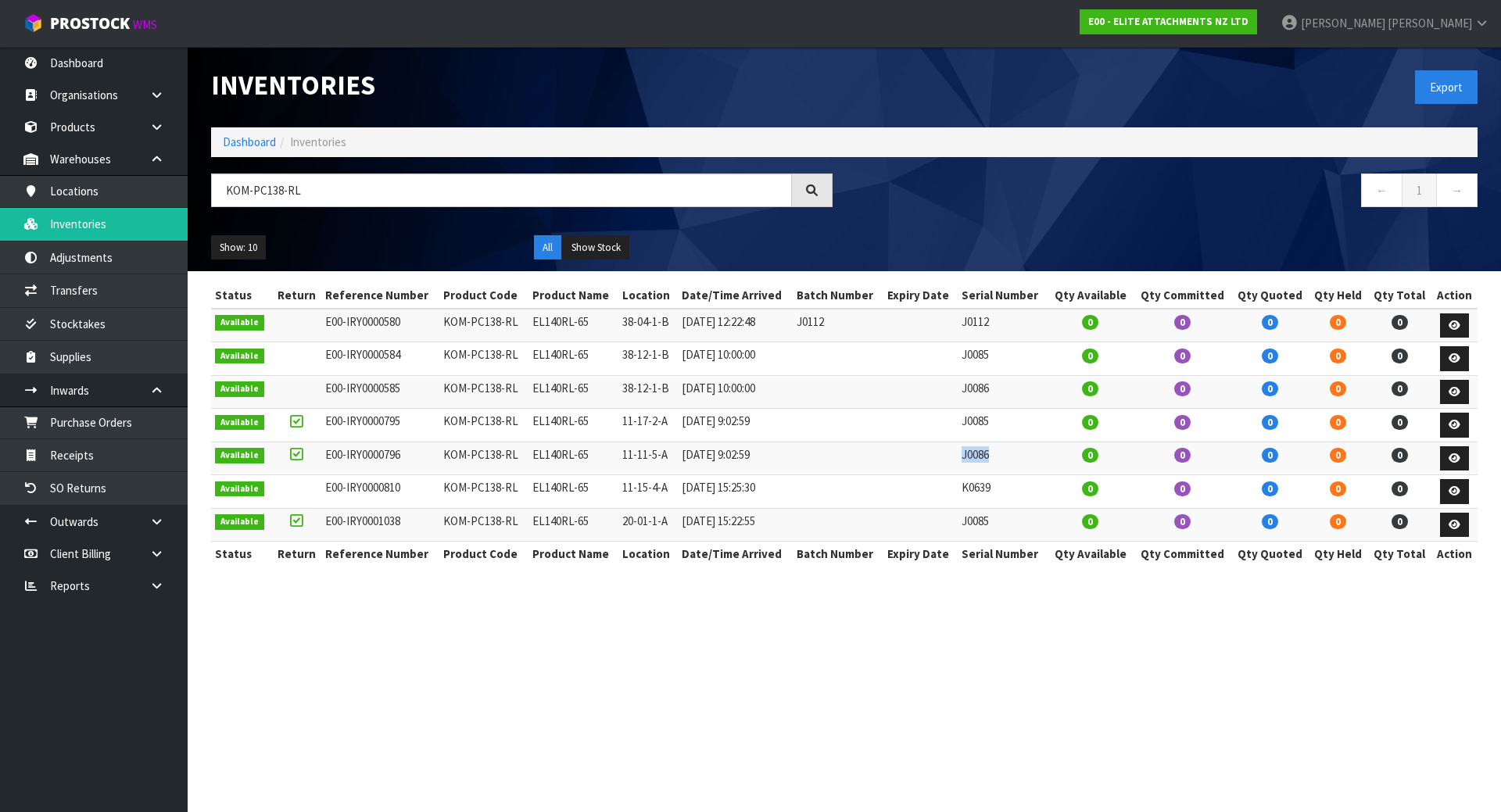
drag, startPoint x: 967, startPoint y: 453, endPoint x: 1014, endPoint y: 452, distance: 47.0
click at [1014, 452] on td "J0086" at bounding box center [1002, 458] width 90 height 34
copy td "J0086"
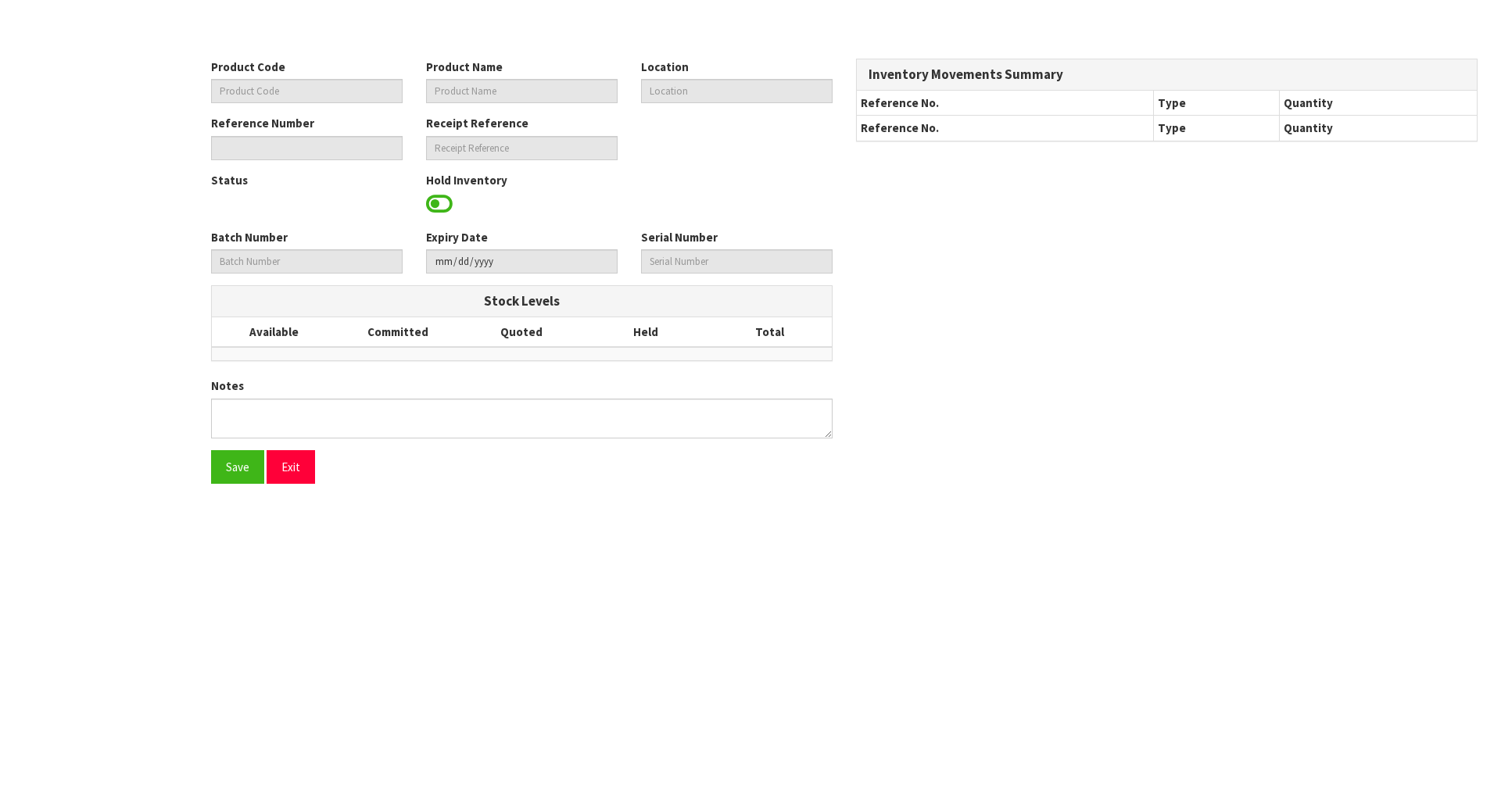
type input "BGM-9845"
type input "BLUSTEELE SURVIVOR HEAVY DUTY CLUTCH KIT"
type input "01-21-2-A"
type input "C09-IRY0000462"
type input "C09-REC0000179"
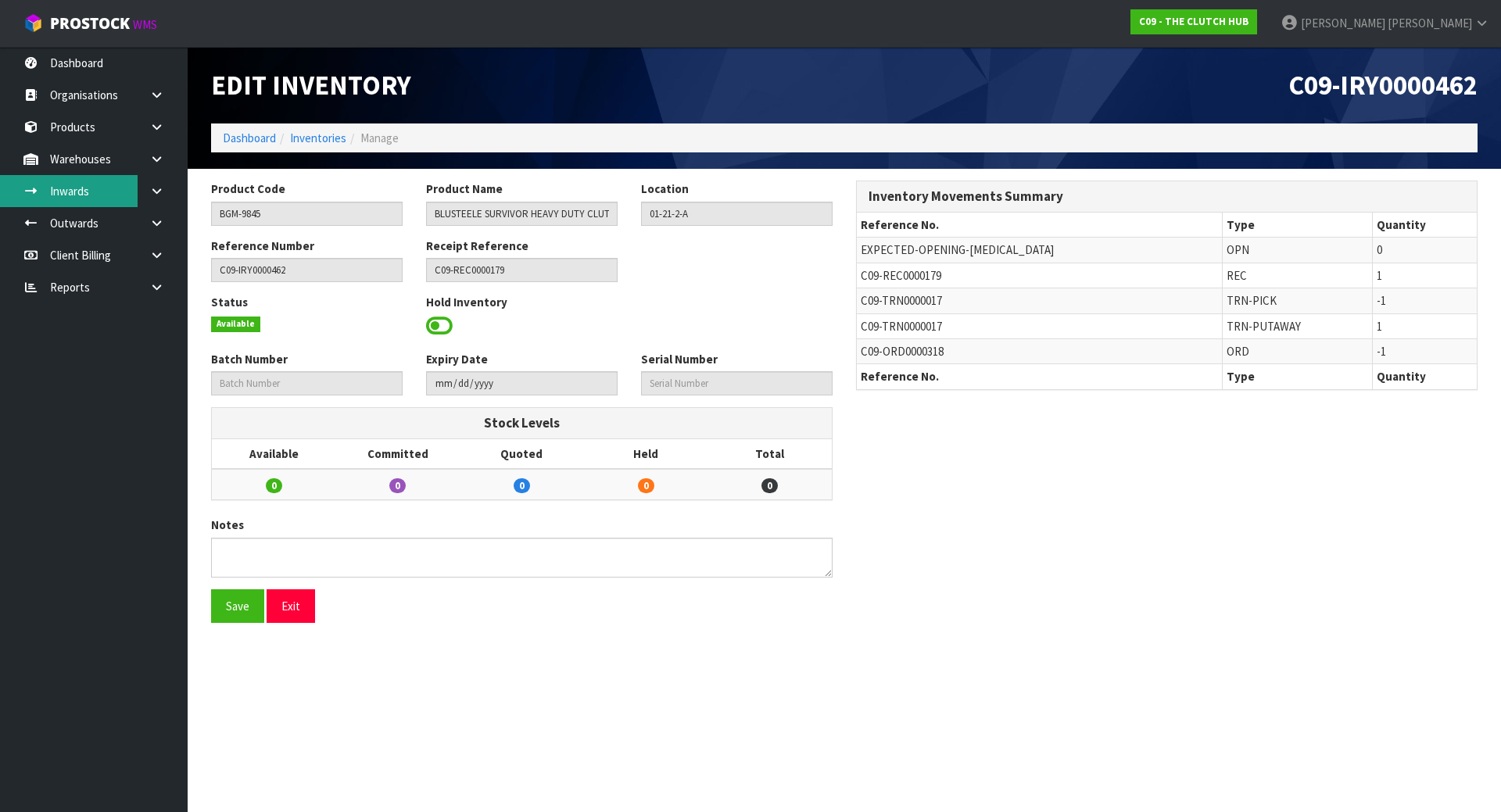
click at [103, 197] on link "Inwards" at bounding box center [93, 192] width 187 height 32
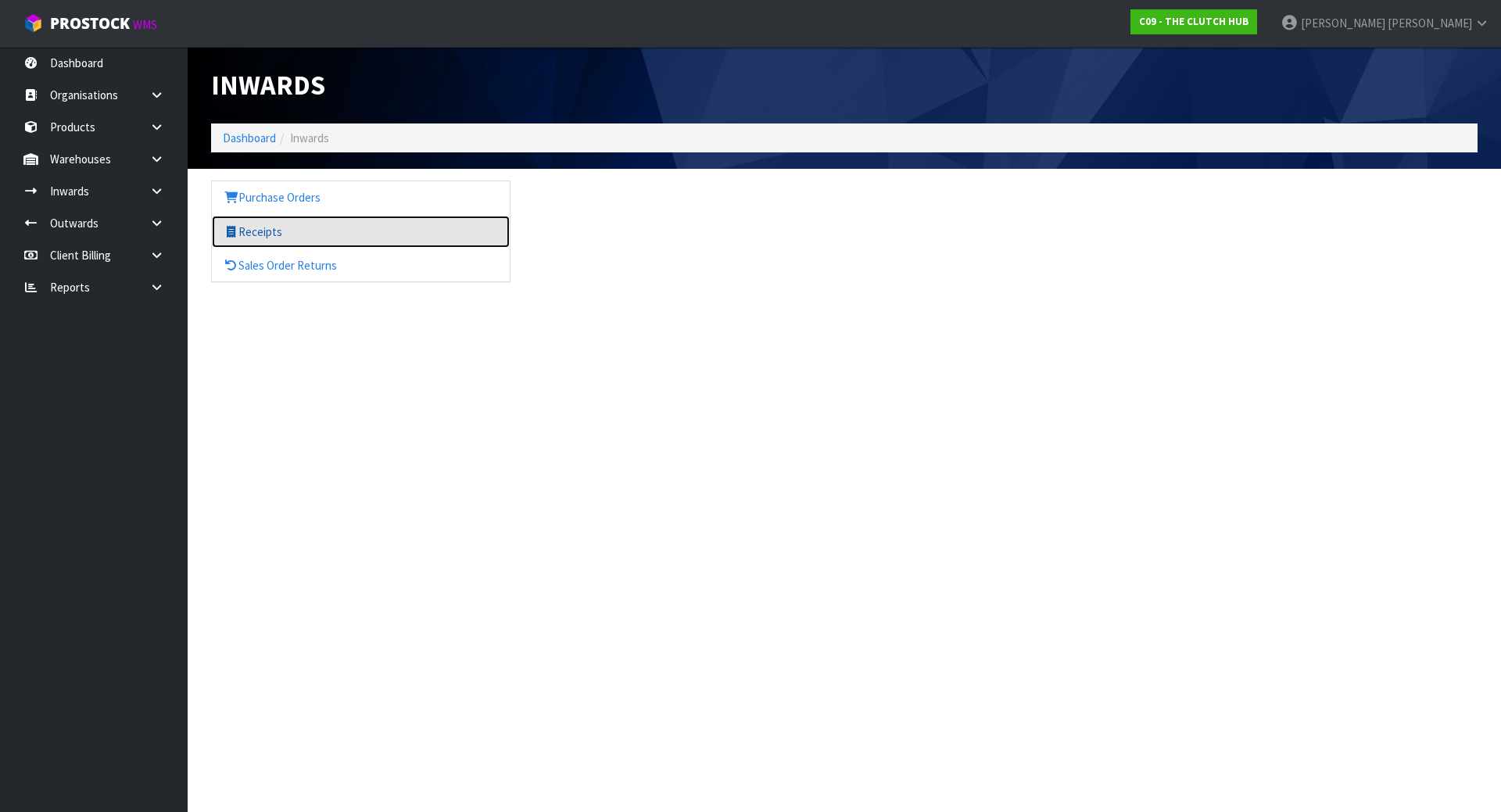
click at [304, 241] on link "Receipts" at bounding box center [361, 232] width 298 height 32
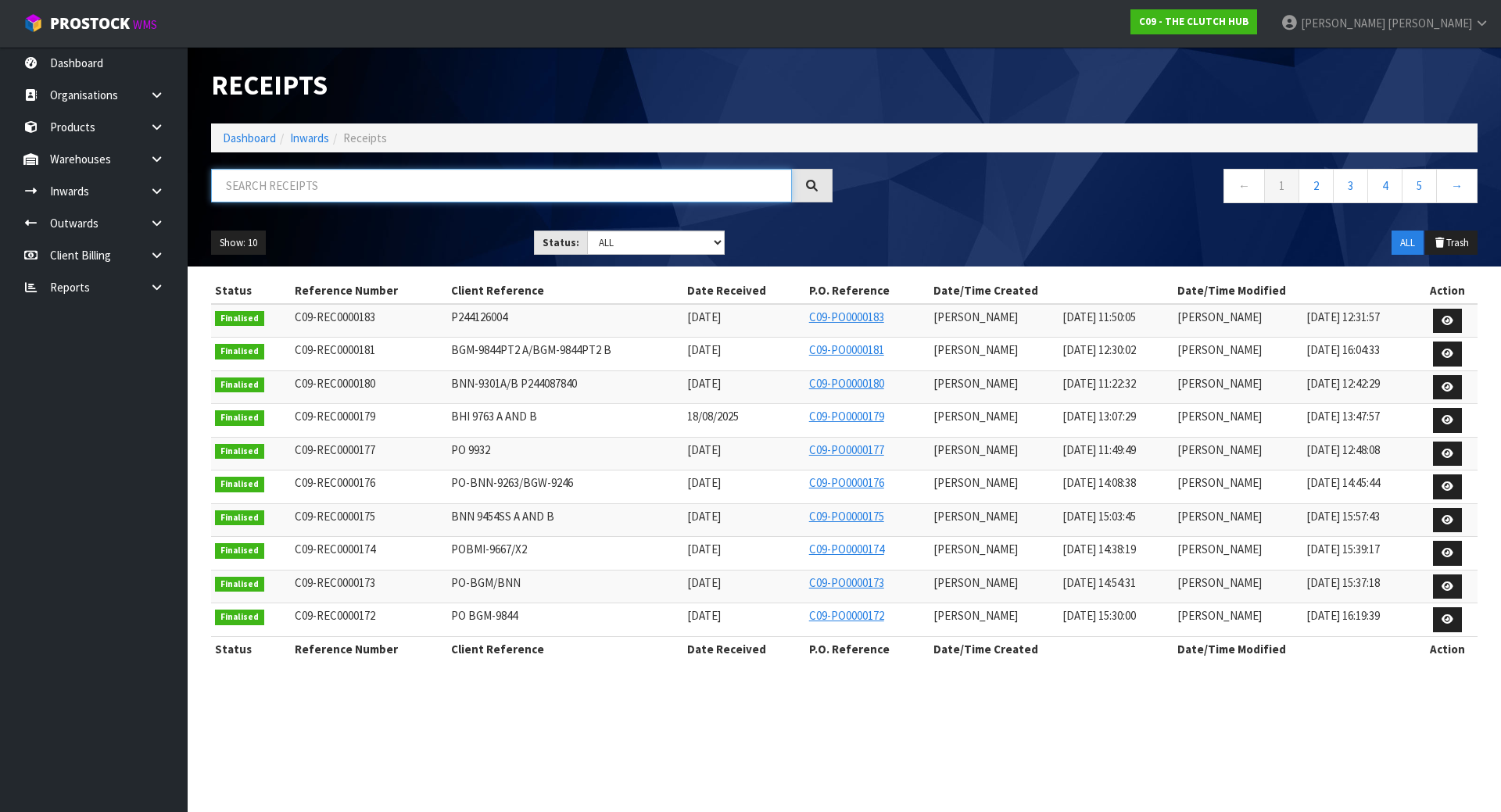
click at [464, 184] on input "text" at bounding box center [502, 186] width 580 height 34
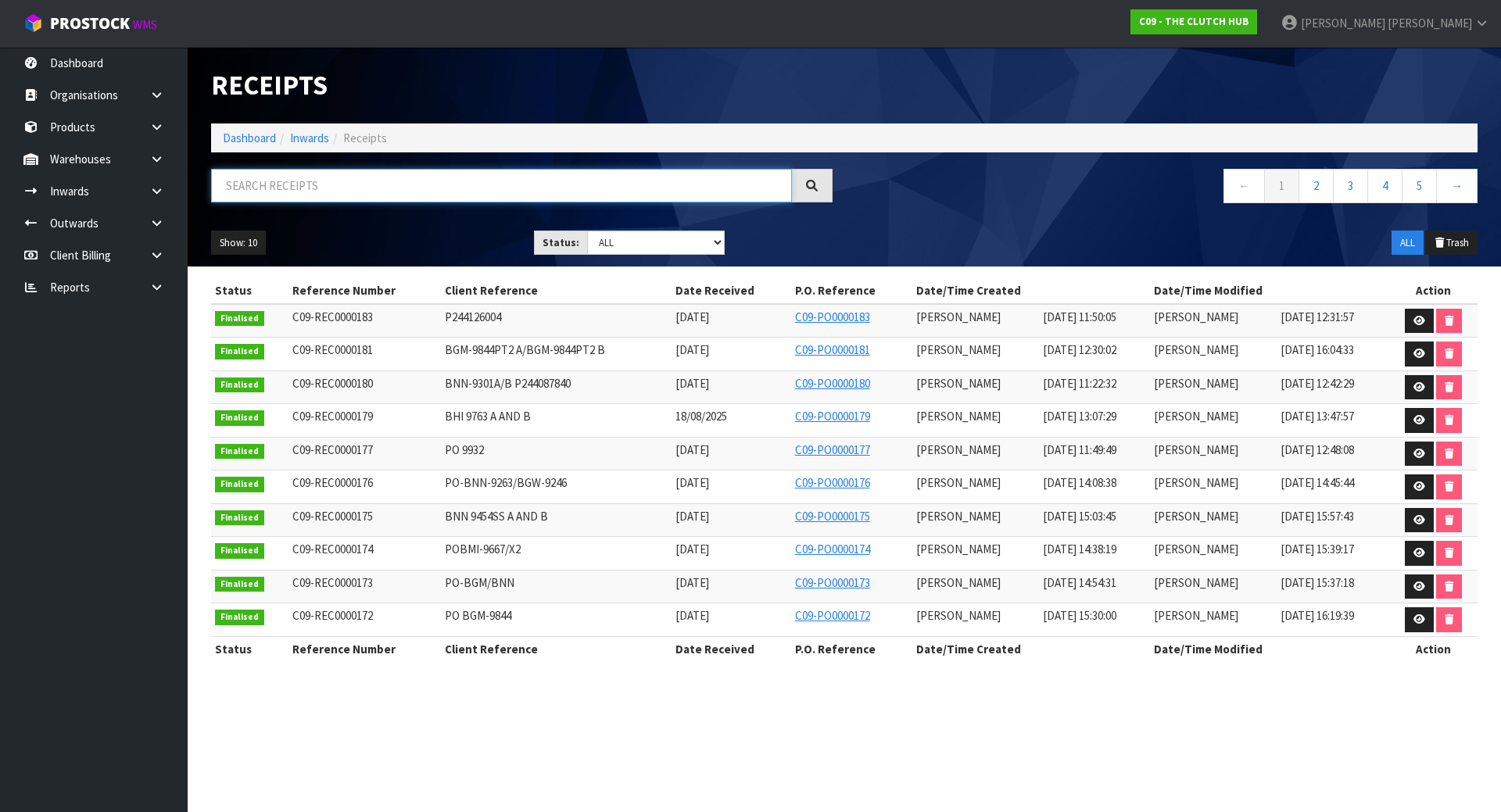
paste input "C09-REC0000179"
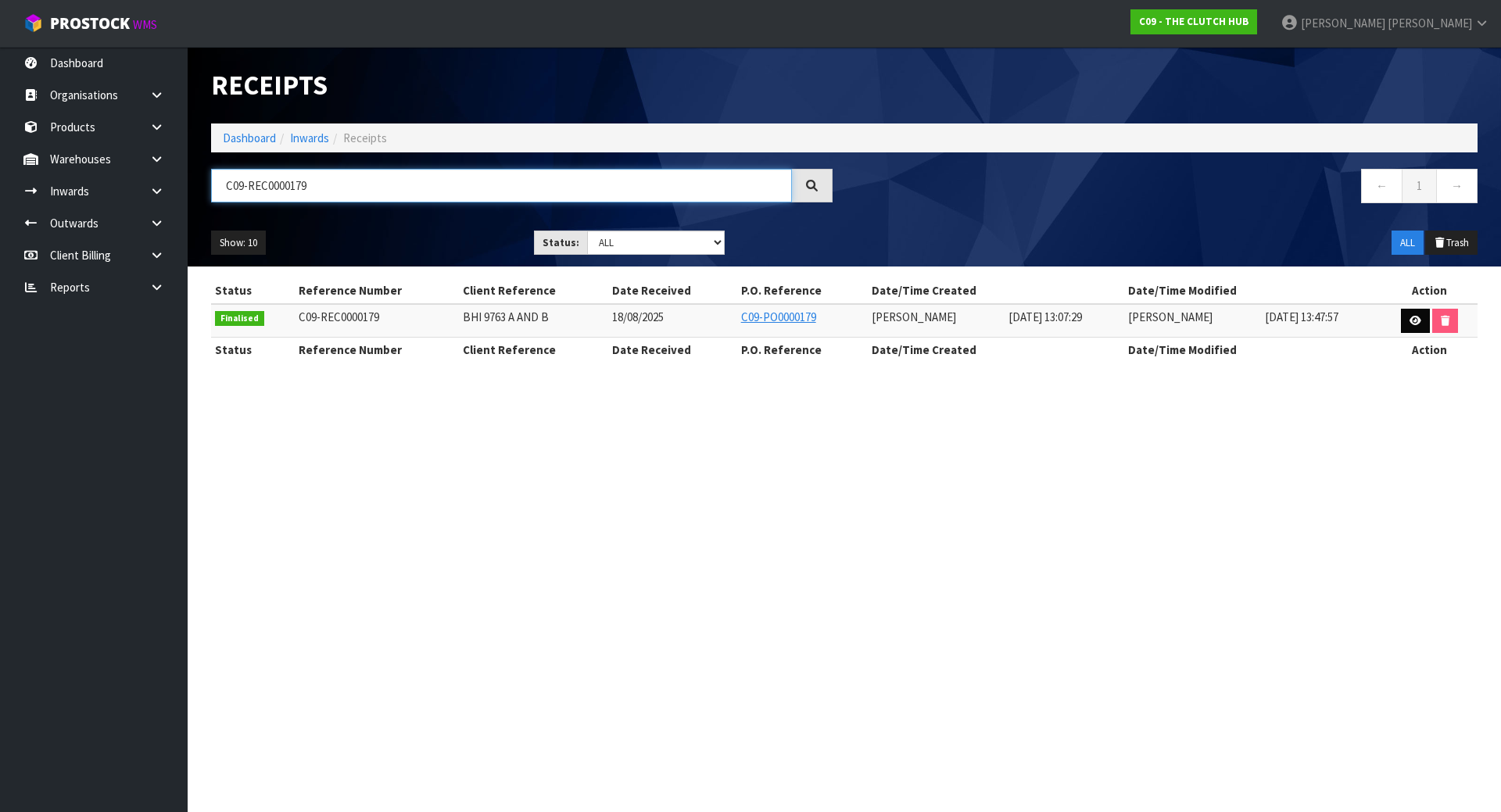
type input "C09-REC0000179"
click at [1411, 327] on link at bounding box center [1415, 321] width 29 height 25
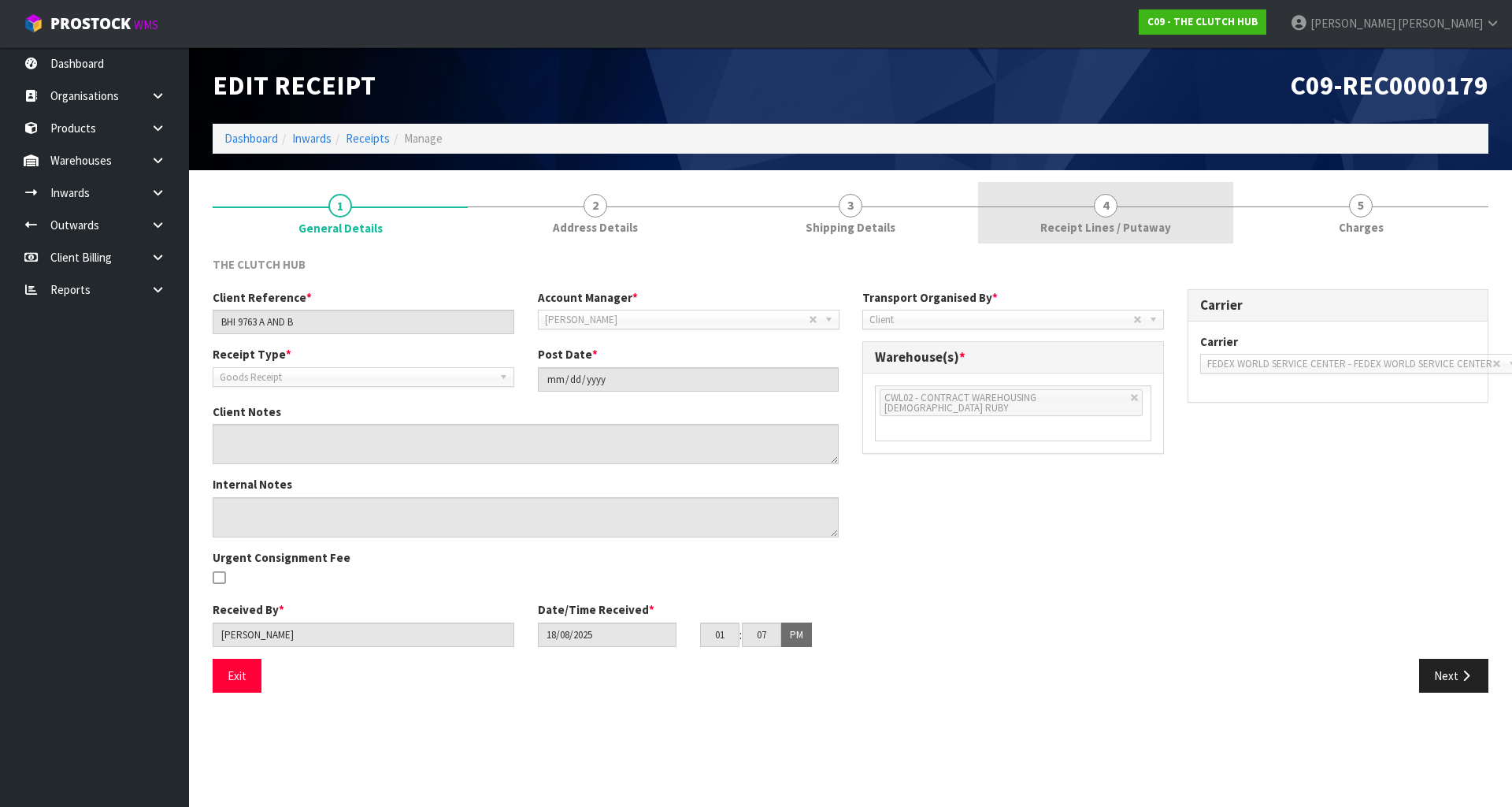
click at [1073, 216] on link "4 Receipt Lines / Putaway" at bounding box center [1105, 213] width 255 height 62
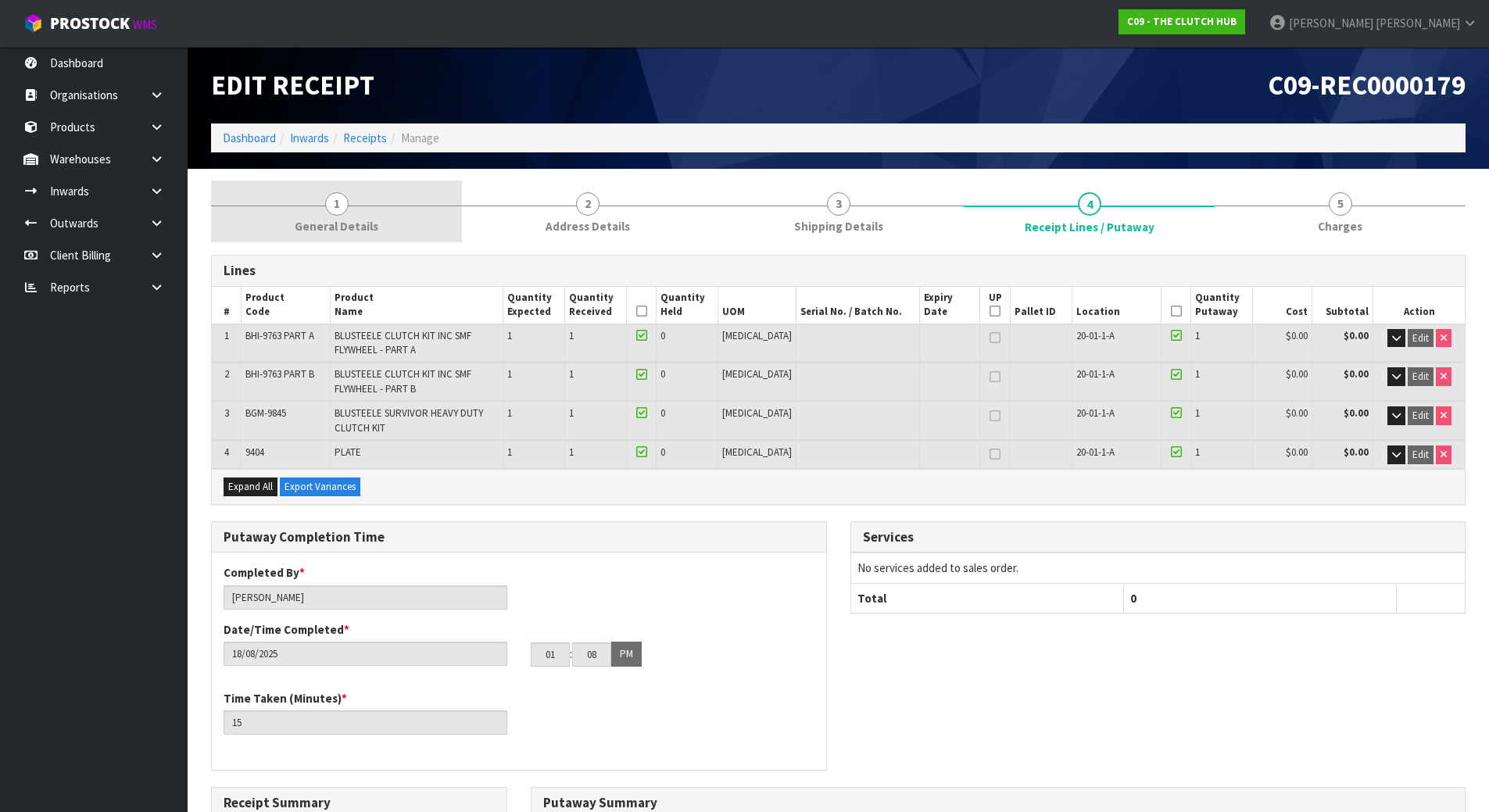
click at [304, 182] on link "1 General Details" at bounding box center [337, 211] width 251 height 62
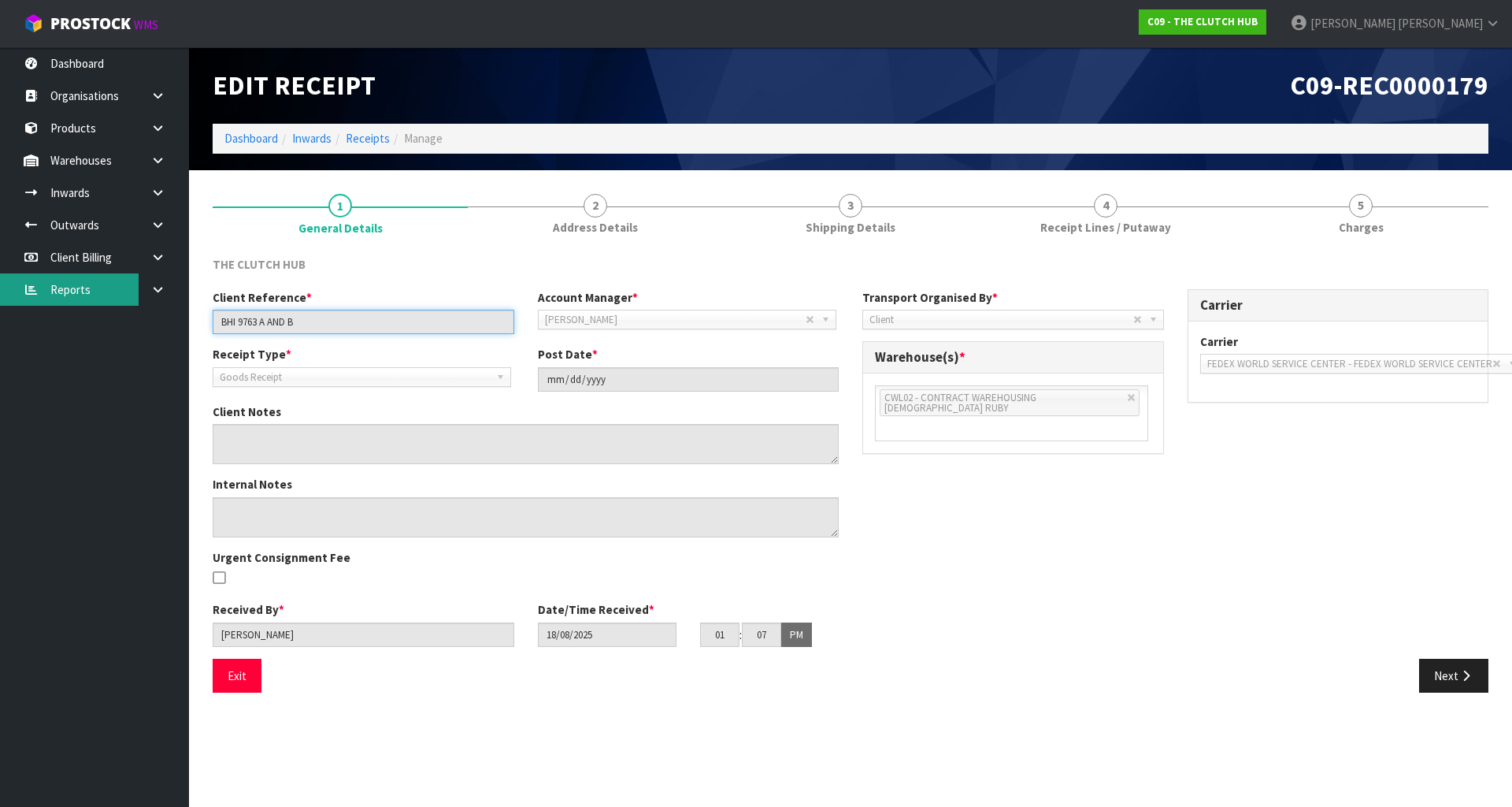
drag, startPoint x: 352, startPoint y: 319, endPoint x: 127, endPoint y: 297, distance: 226.1
click at [130, 298] on body "Toggle navigation ProStock WMS C09 - THE CLUTCH HUB Michael Drugan Logout Dashb…" at bounding box center [756, 404] width 1512 height 807
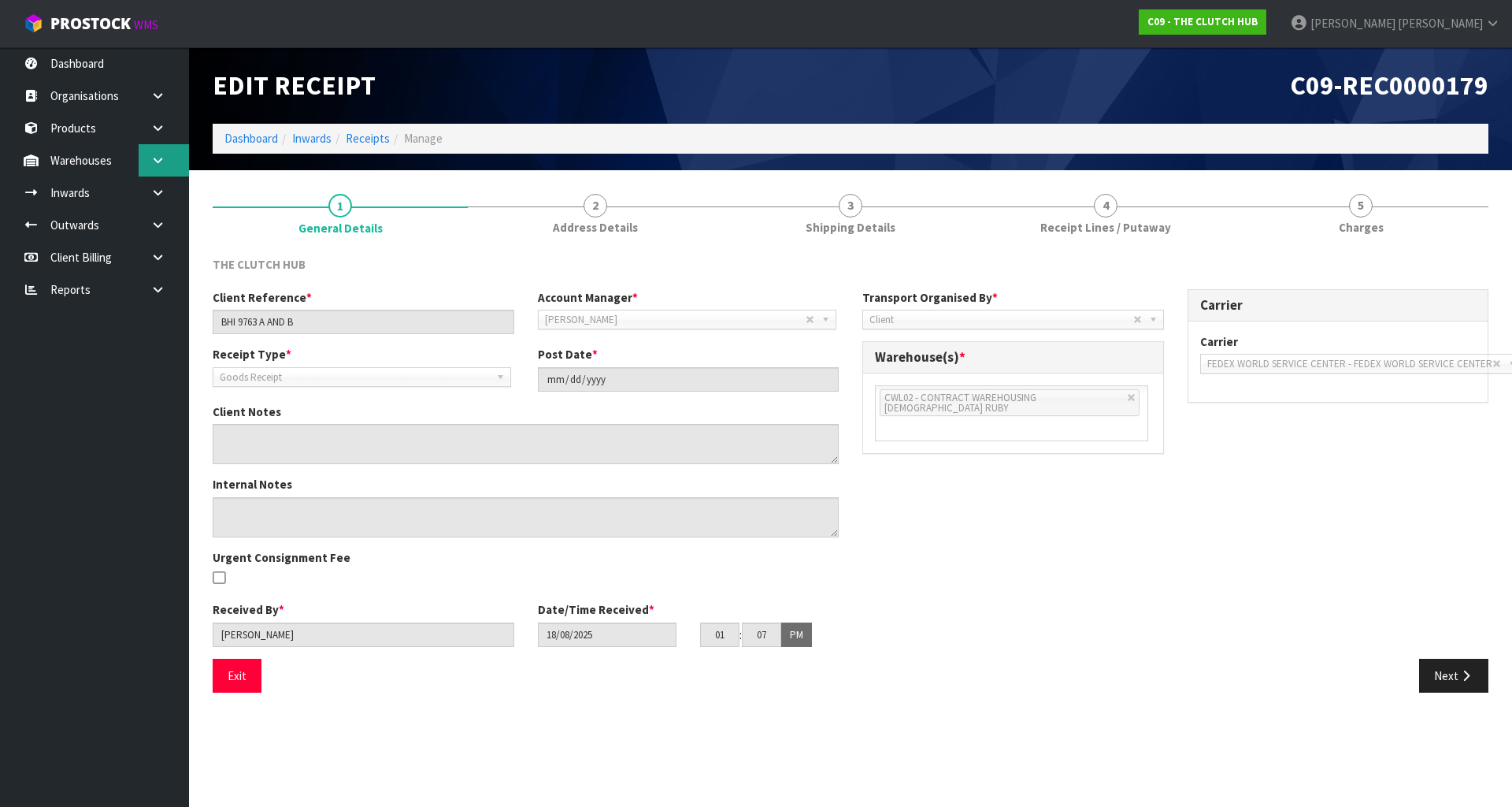
click at [163, 165] on icon at bounding box center [158, 160] width 15 height 12
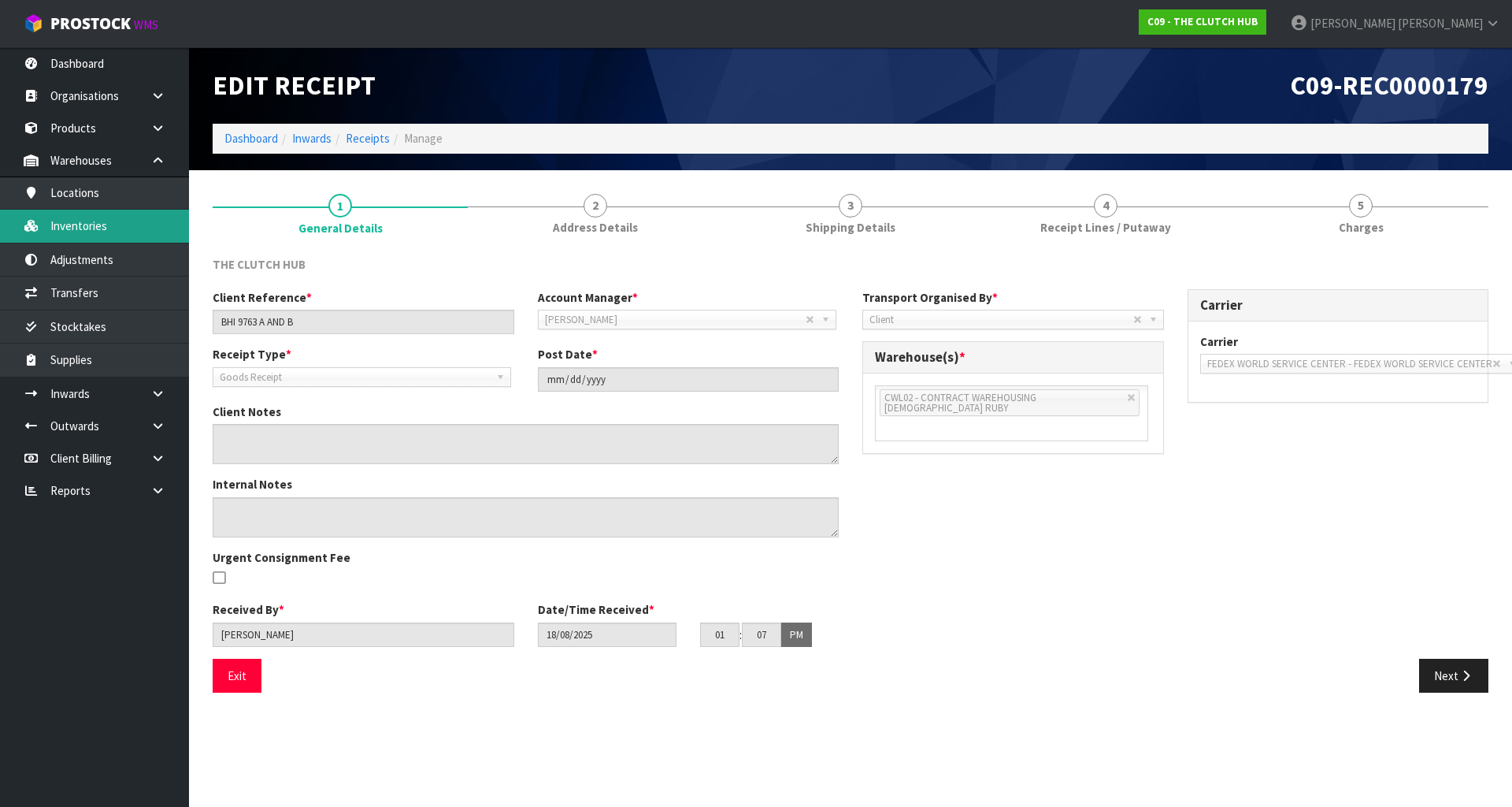
click at [71, 230] on link "Inventories" at bounding box center [94, 226] width 189 height 32
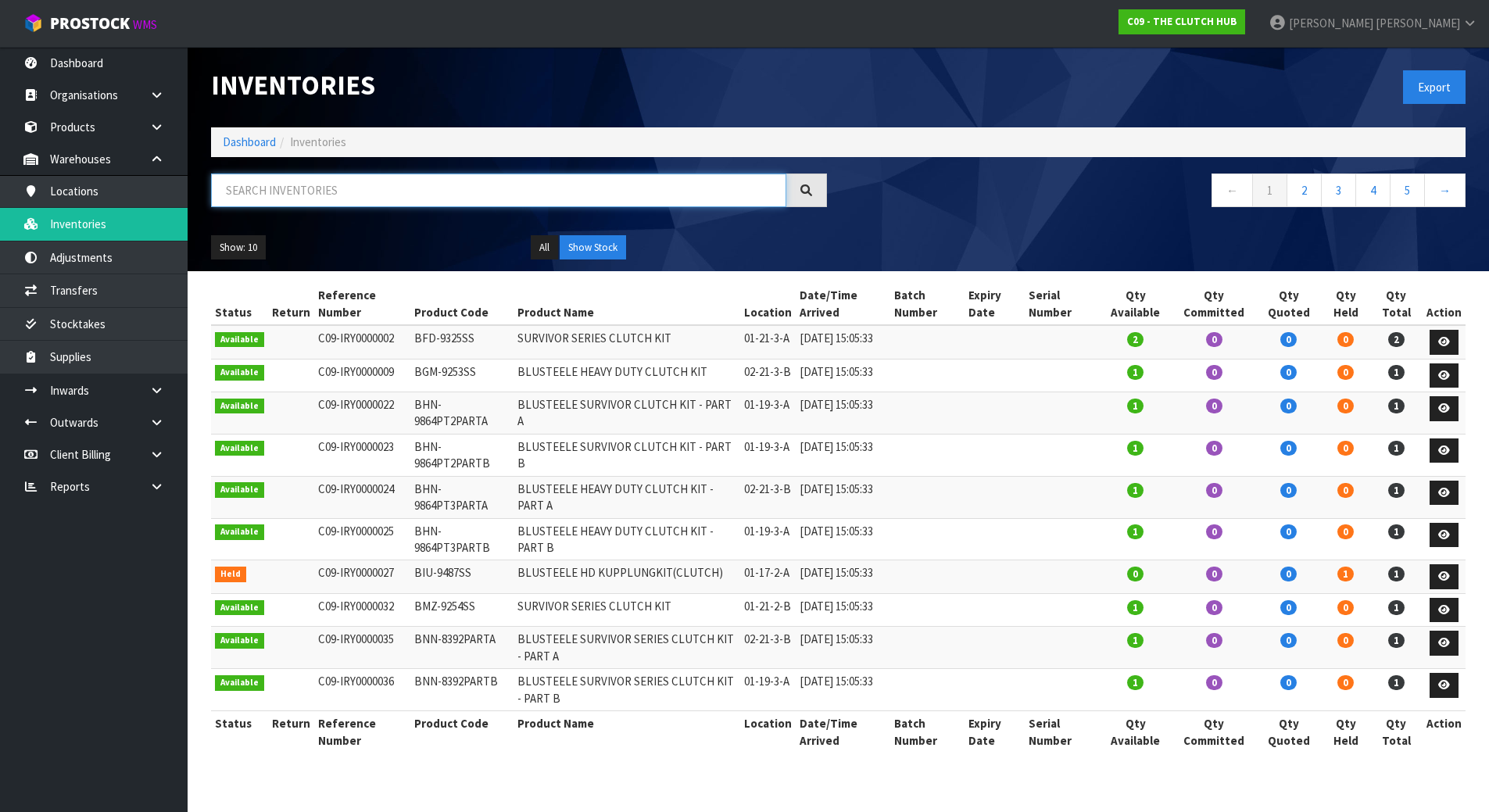
click at [365, 206] on input "text" at bounding box center [499, 191] width 575 height 34
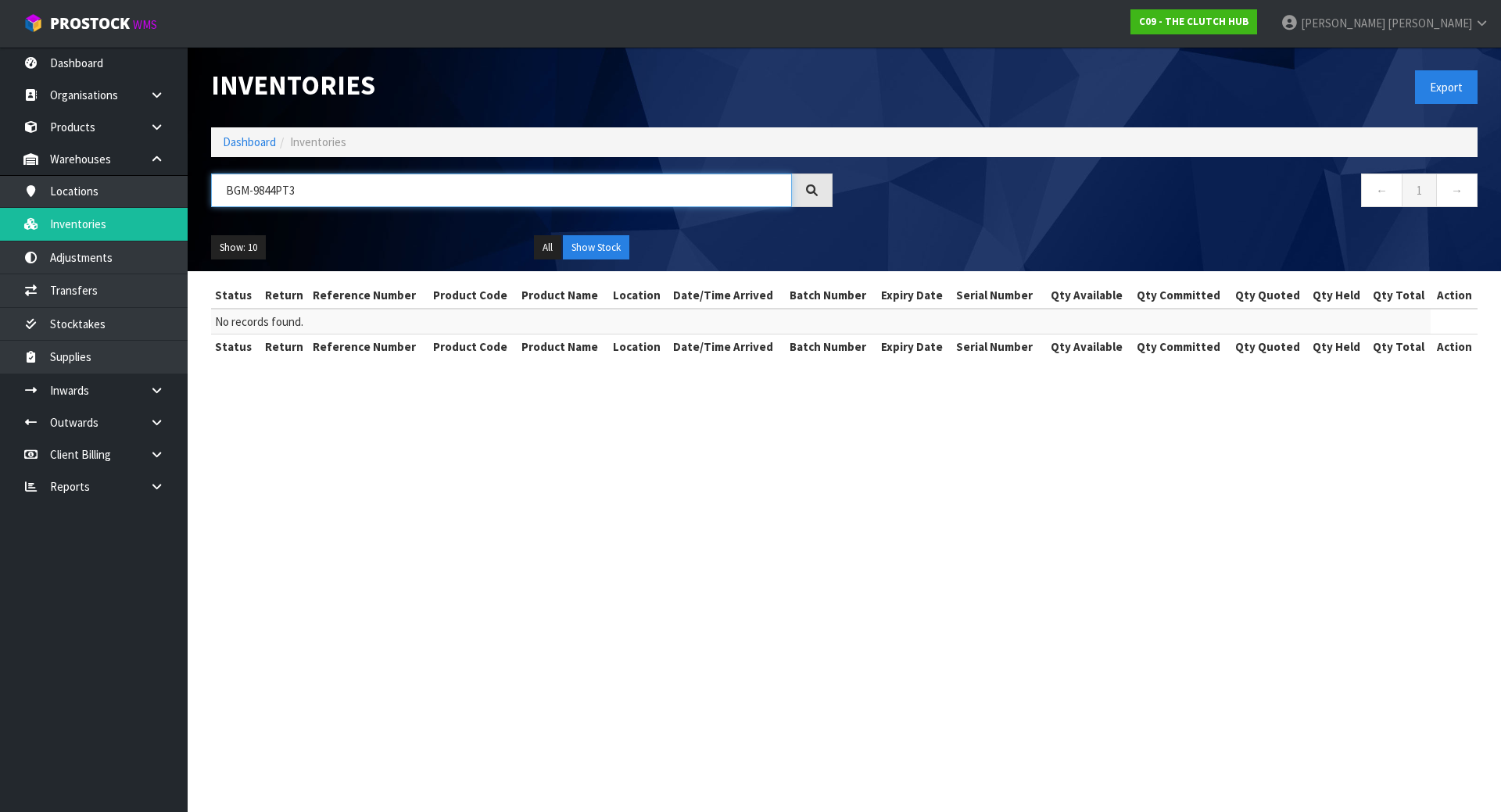
click at [366, 204] on input "BGM-9844PT3" at bounding box center [502, 191] width 580 height 34
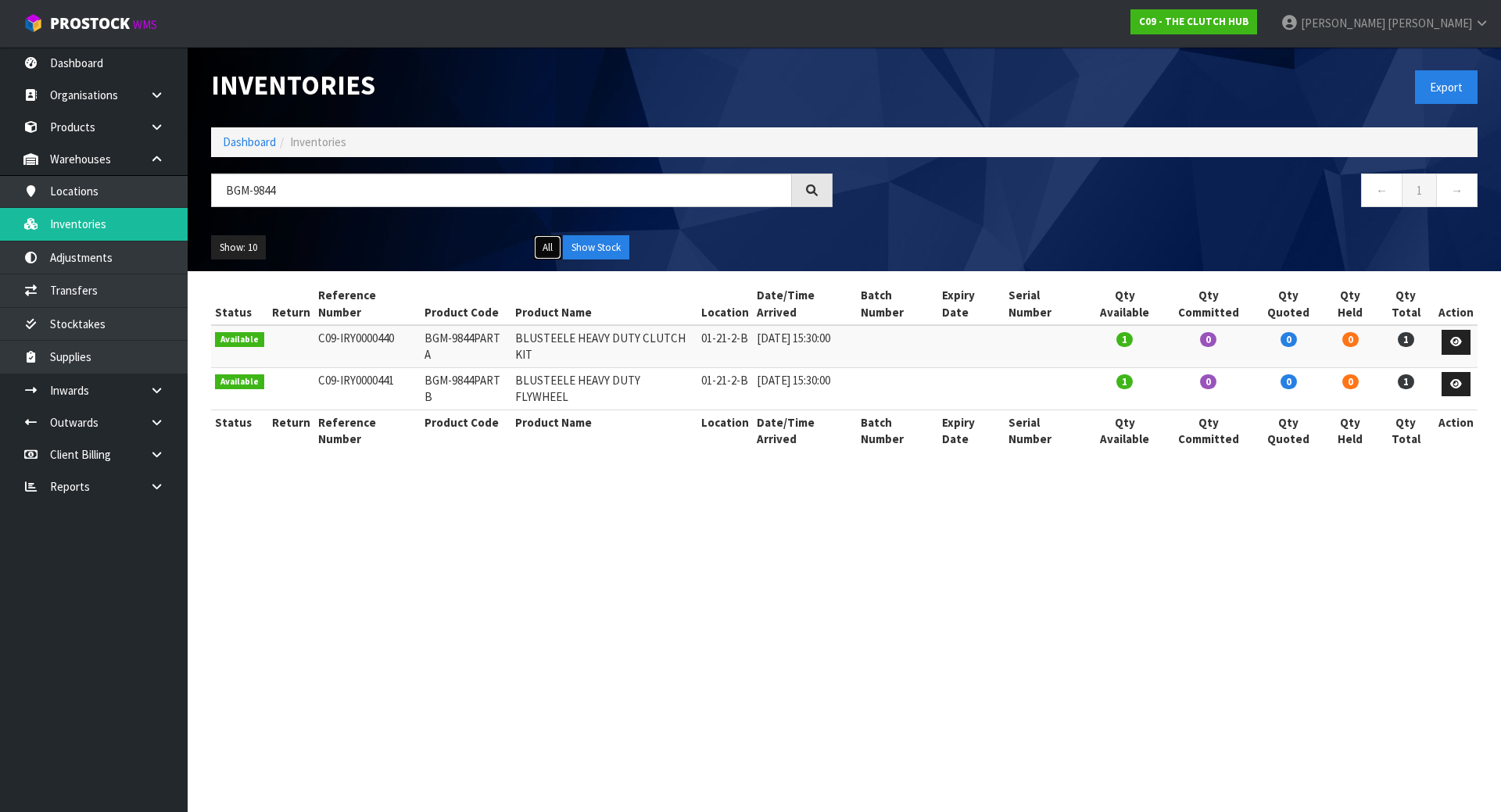
click at [542, 259] on button "All" at bounding box center [547, 248] width 28 height 25
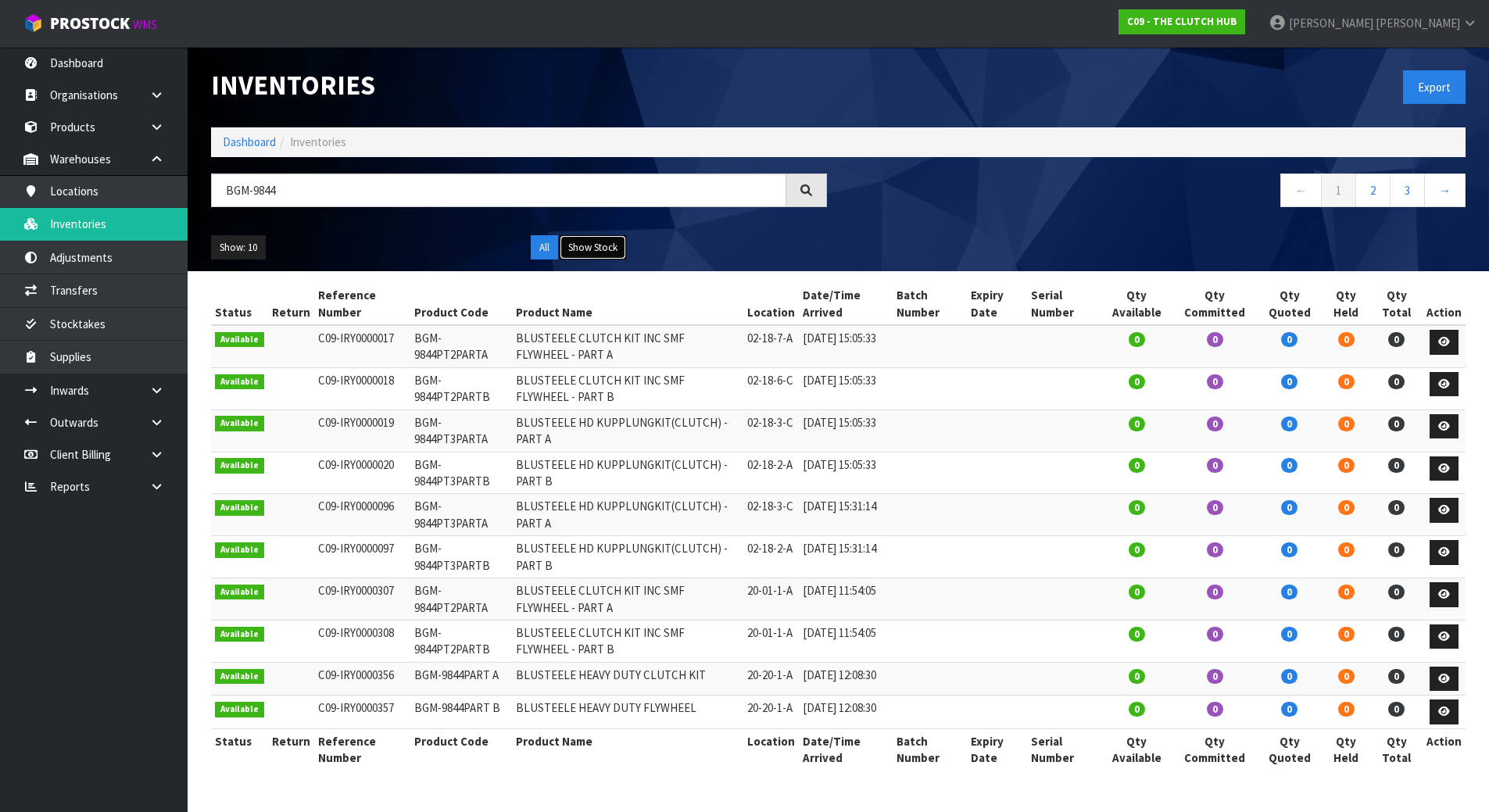
click at [602, 247] on button "Show Stock" at bounding box center [593, 248] width 66 height 25
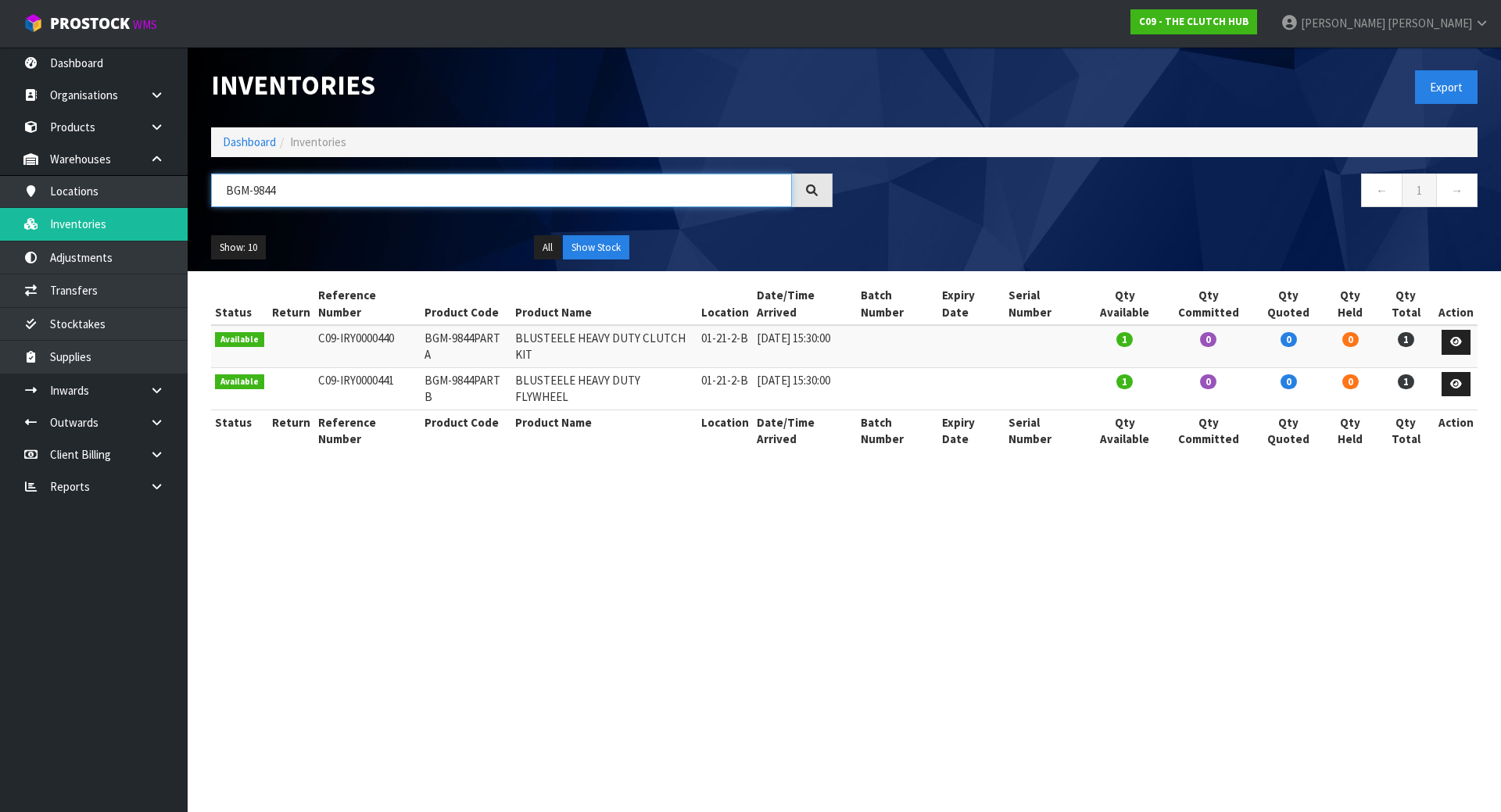
click at [296, 201] on input "BGM-9844" at bounding box center [502, 191] width 580 height 34
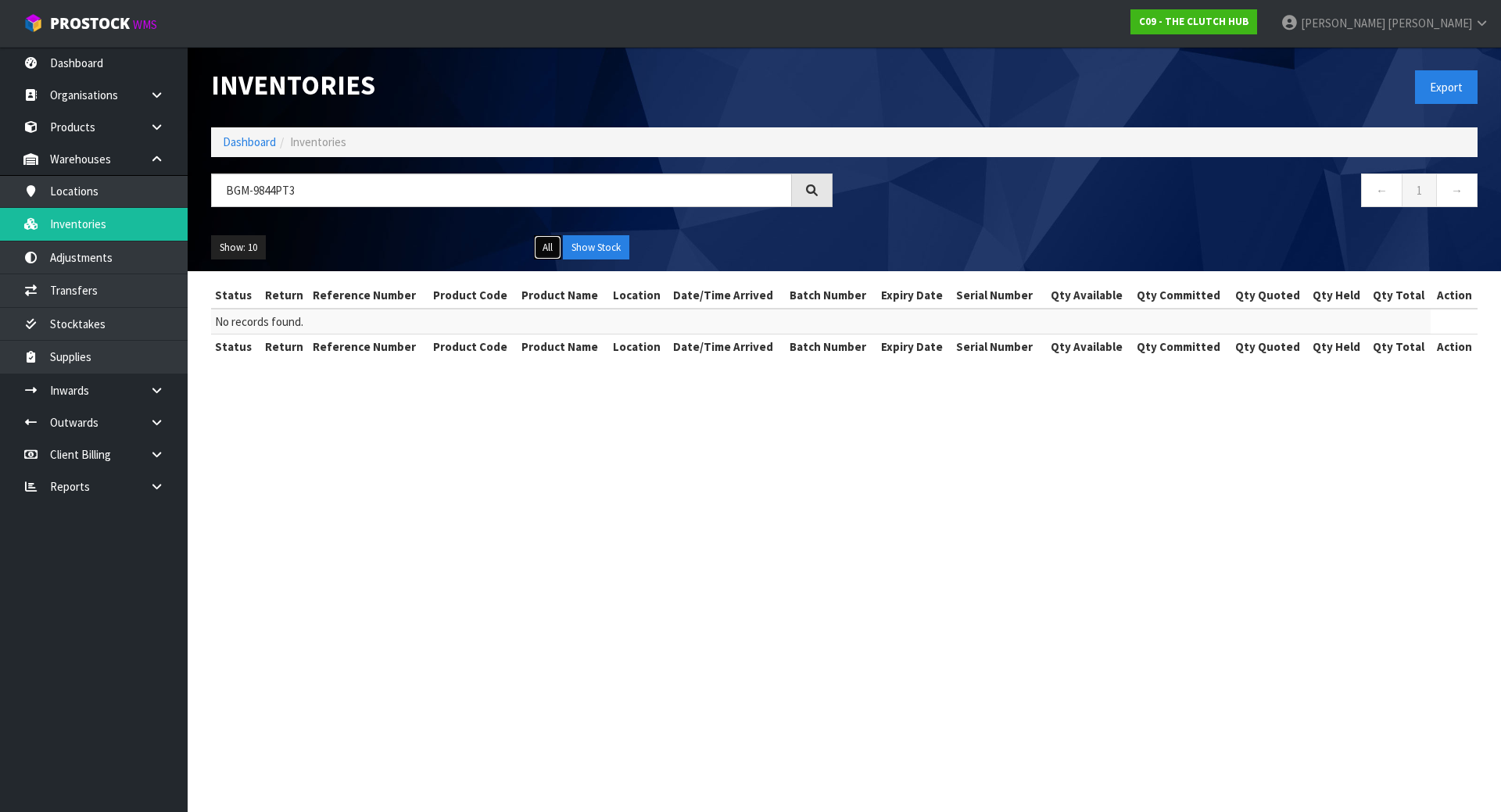
click at [537, 246] on button "All" at bounding box center [547, 248] width 28 height 25
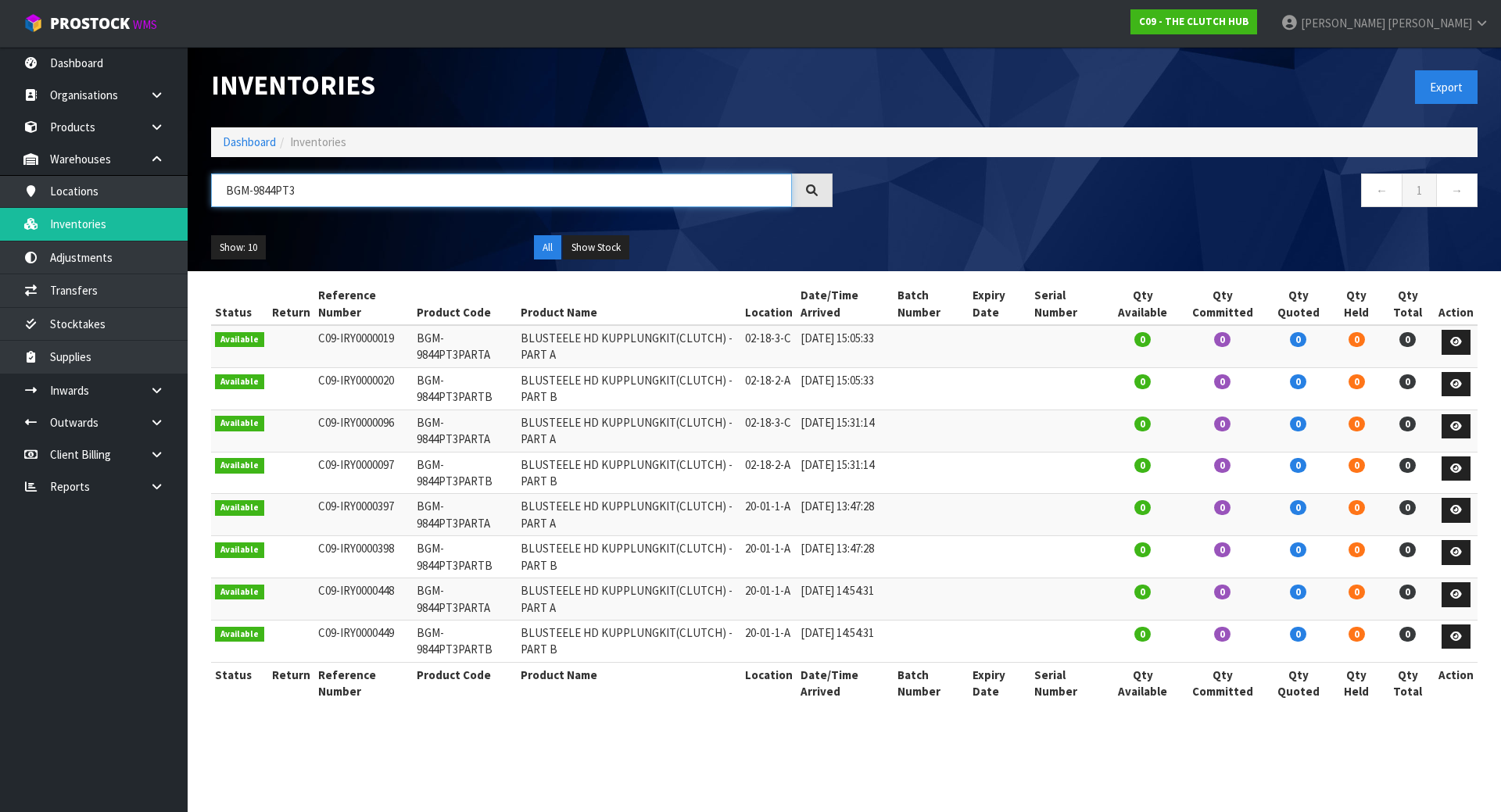
click at [514, 187] on input "BGM-9844PT3" at bounding box center [502, 191] width 580 height 34
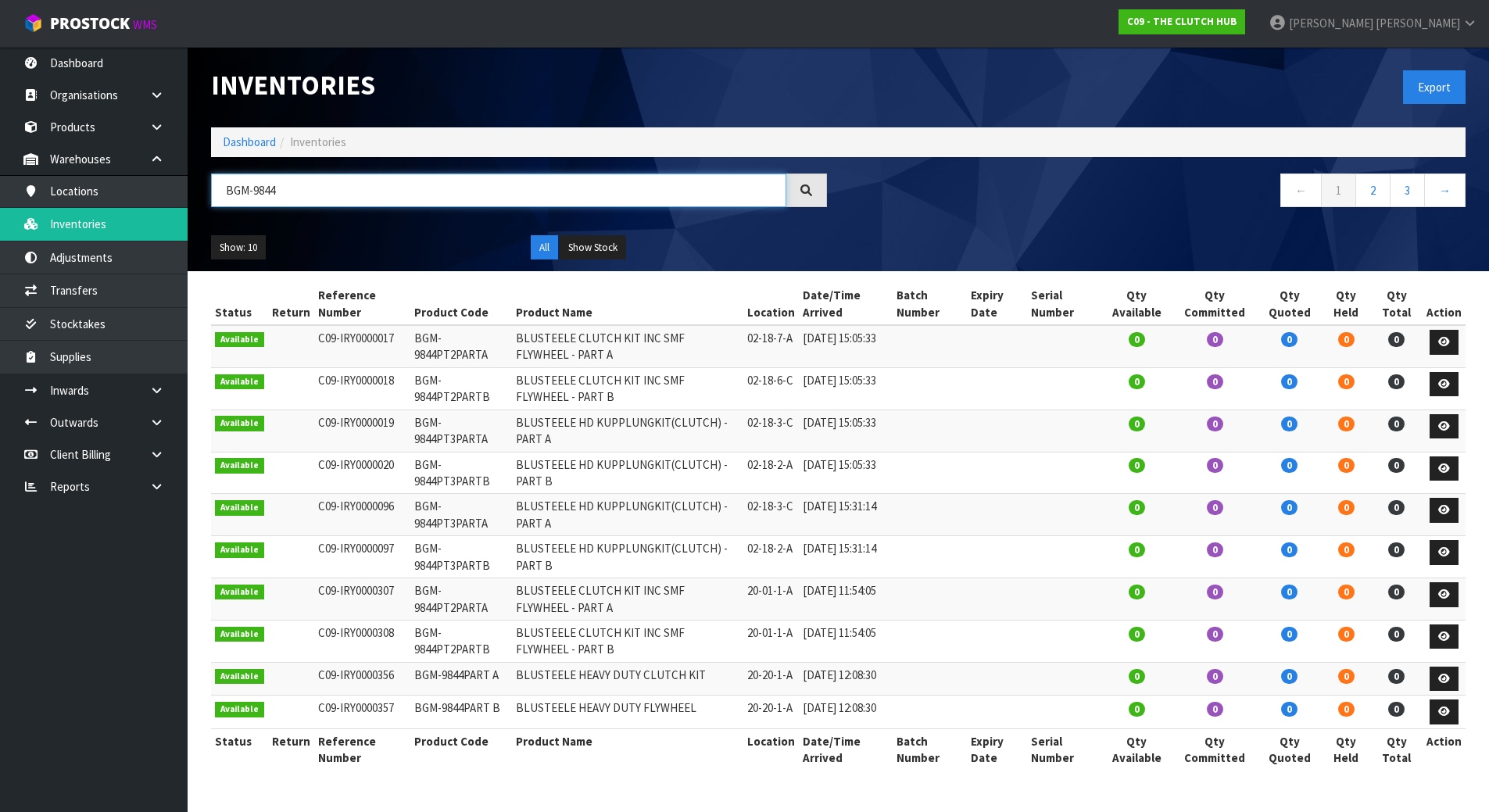
scroll to position [4, 0]
type input "BGM-9844"
click at [158, 397] on link at bounding box center [163, 390] width 50 height 32
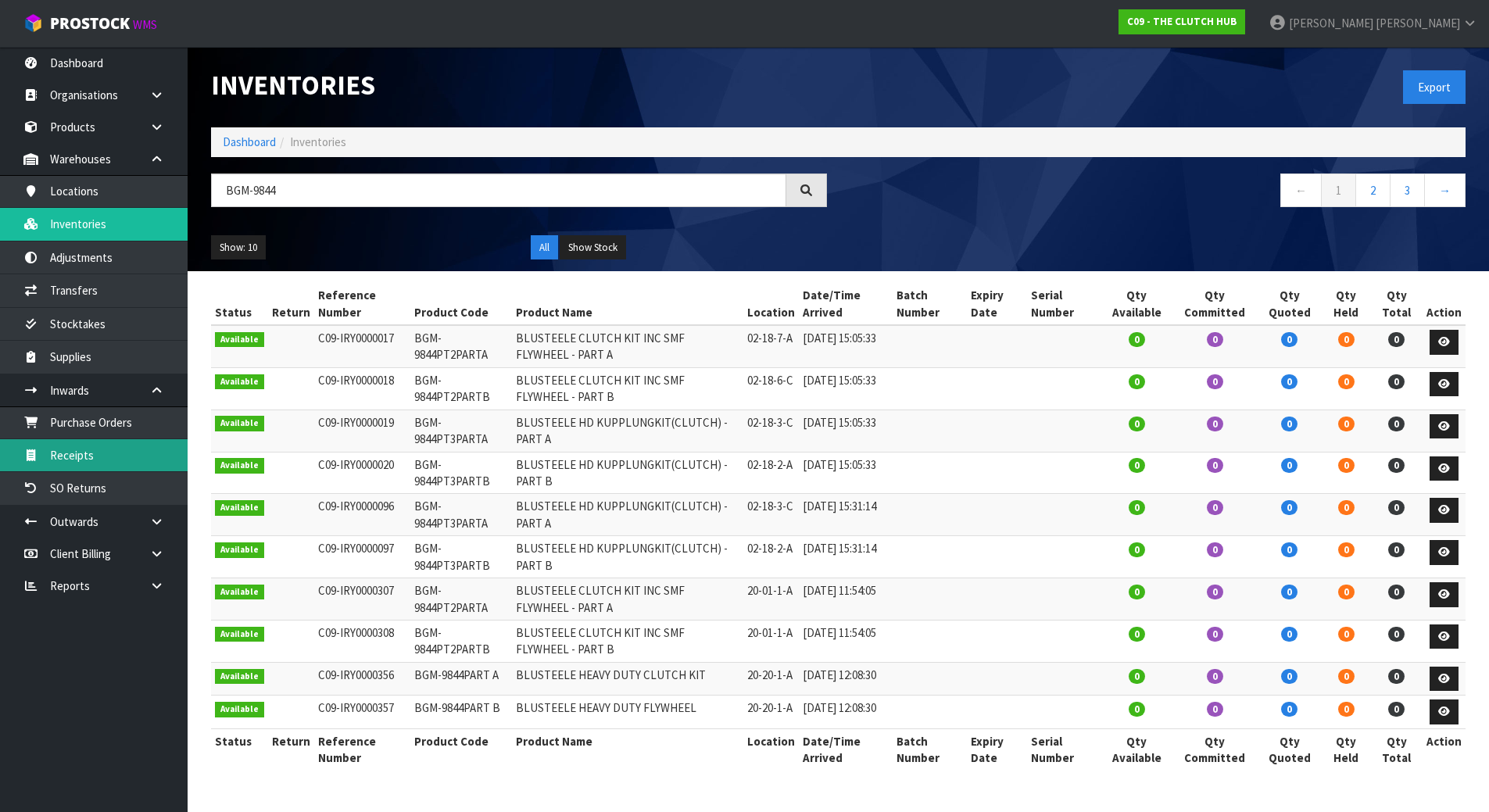
click at [131, 447] on link "Receipts" at bounding box center [93, 456] width 187 height 32
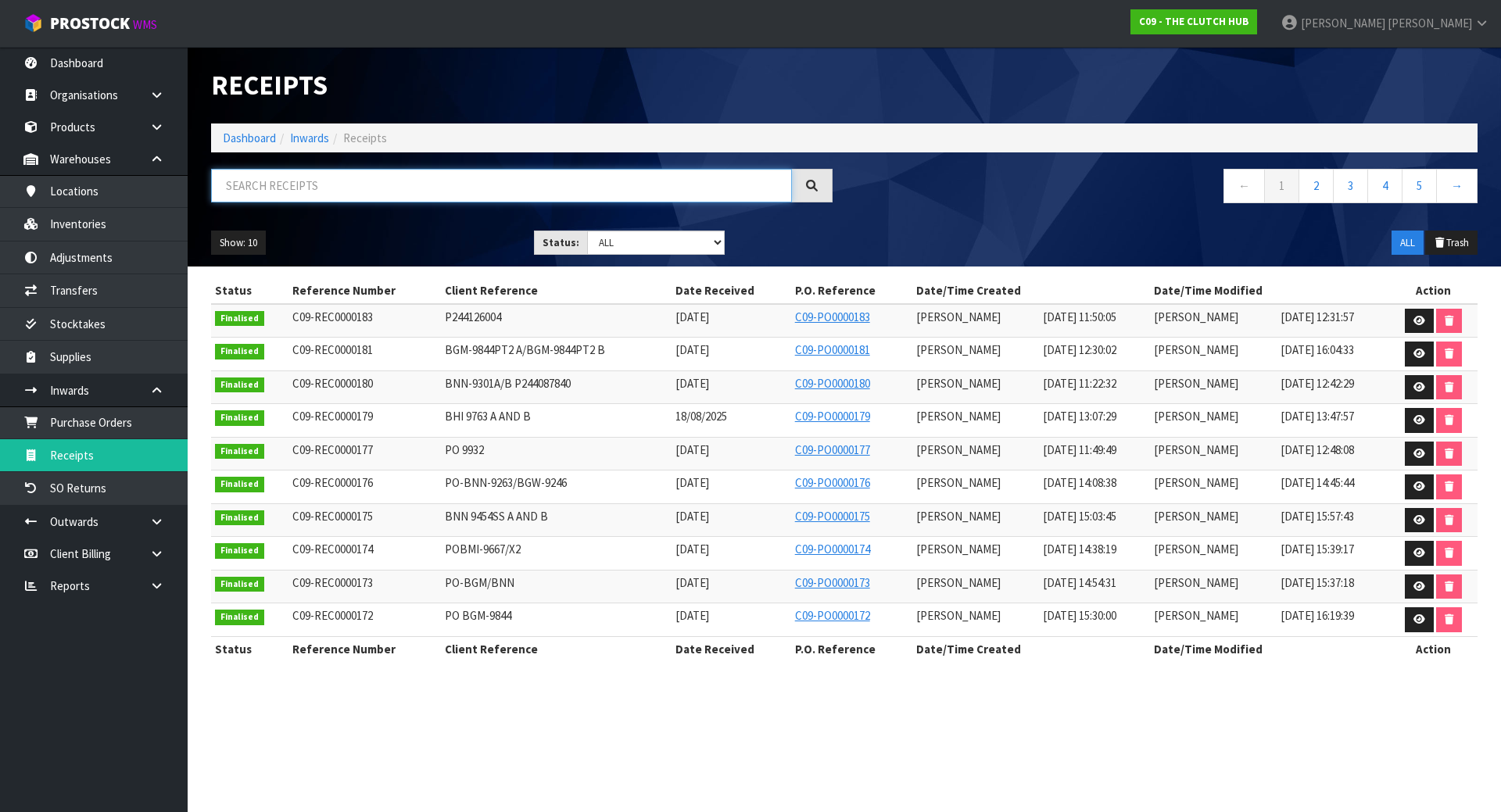
click at [552, 192] on input "text" at bounding box center [502, 186] width 580 height 34
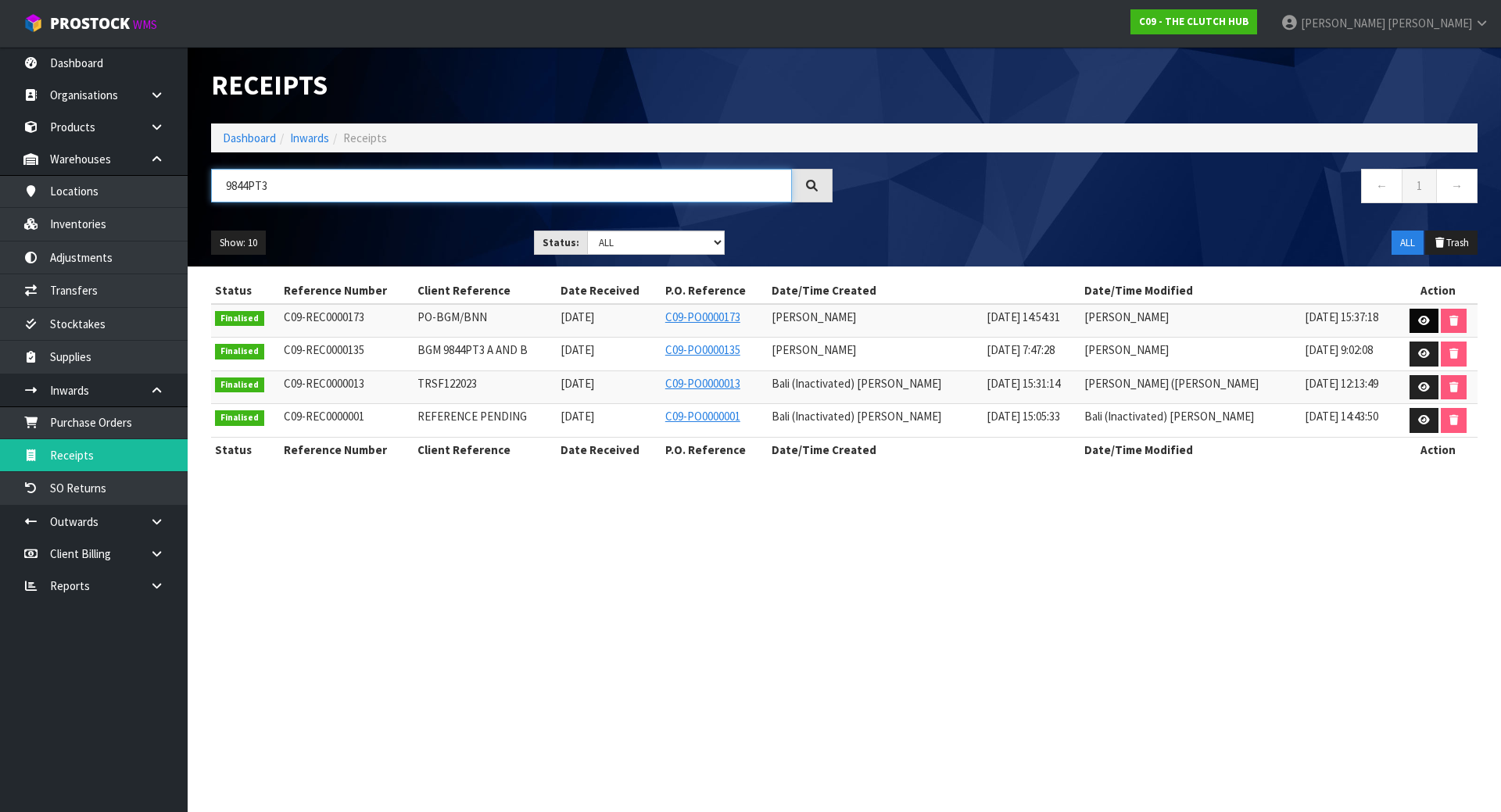
type input "9844PT3"
click at [1421, 312] on link at bounding box center [1424, 321] width 29 height 25
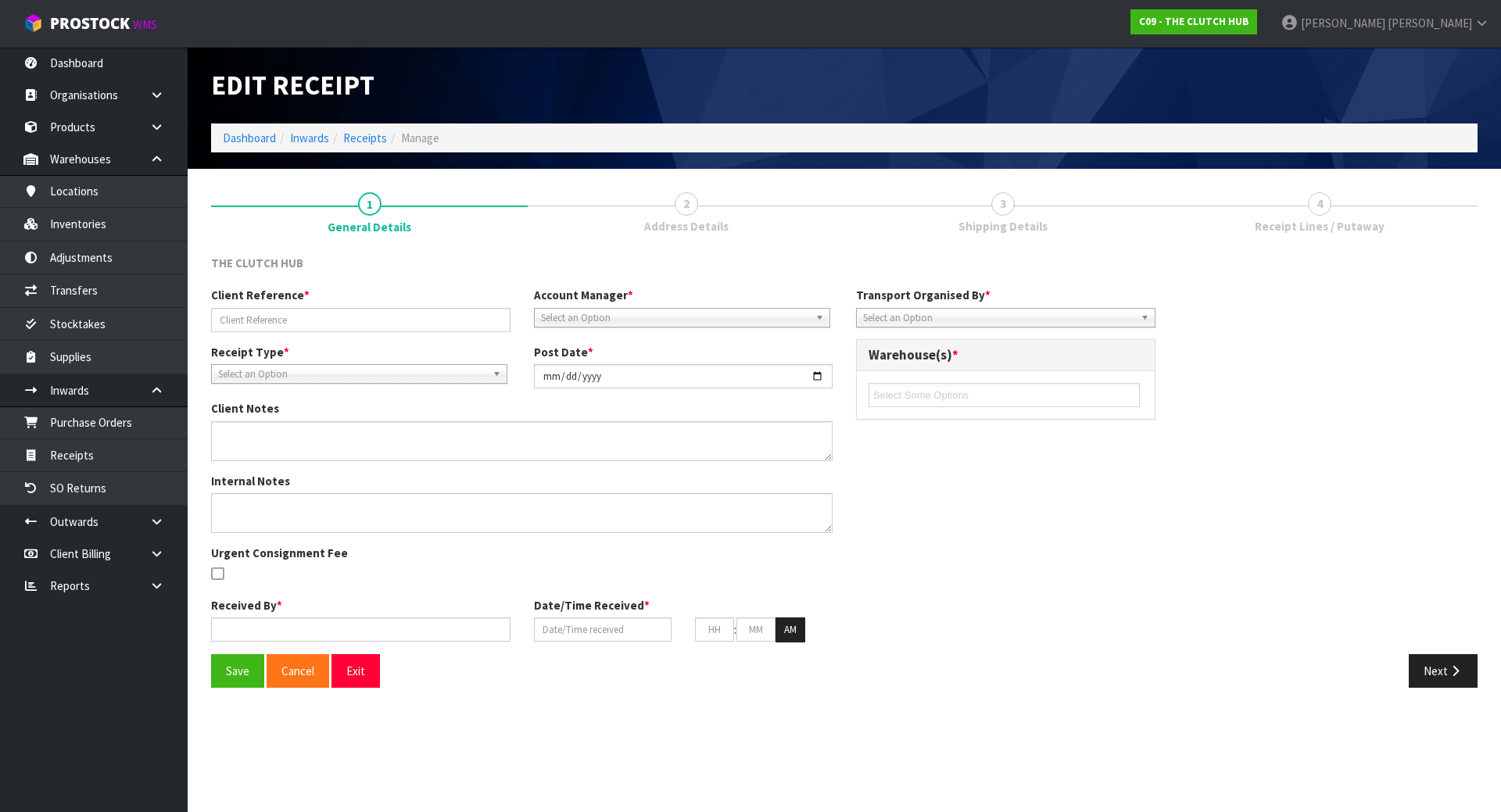
type input "PO-BGM/BNN"
type input "2025-08-01"
type input "[PERSON_NAME]"
type input "01/08/2025"
type input "02"
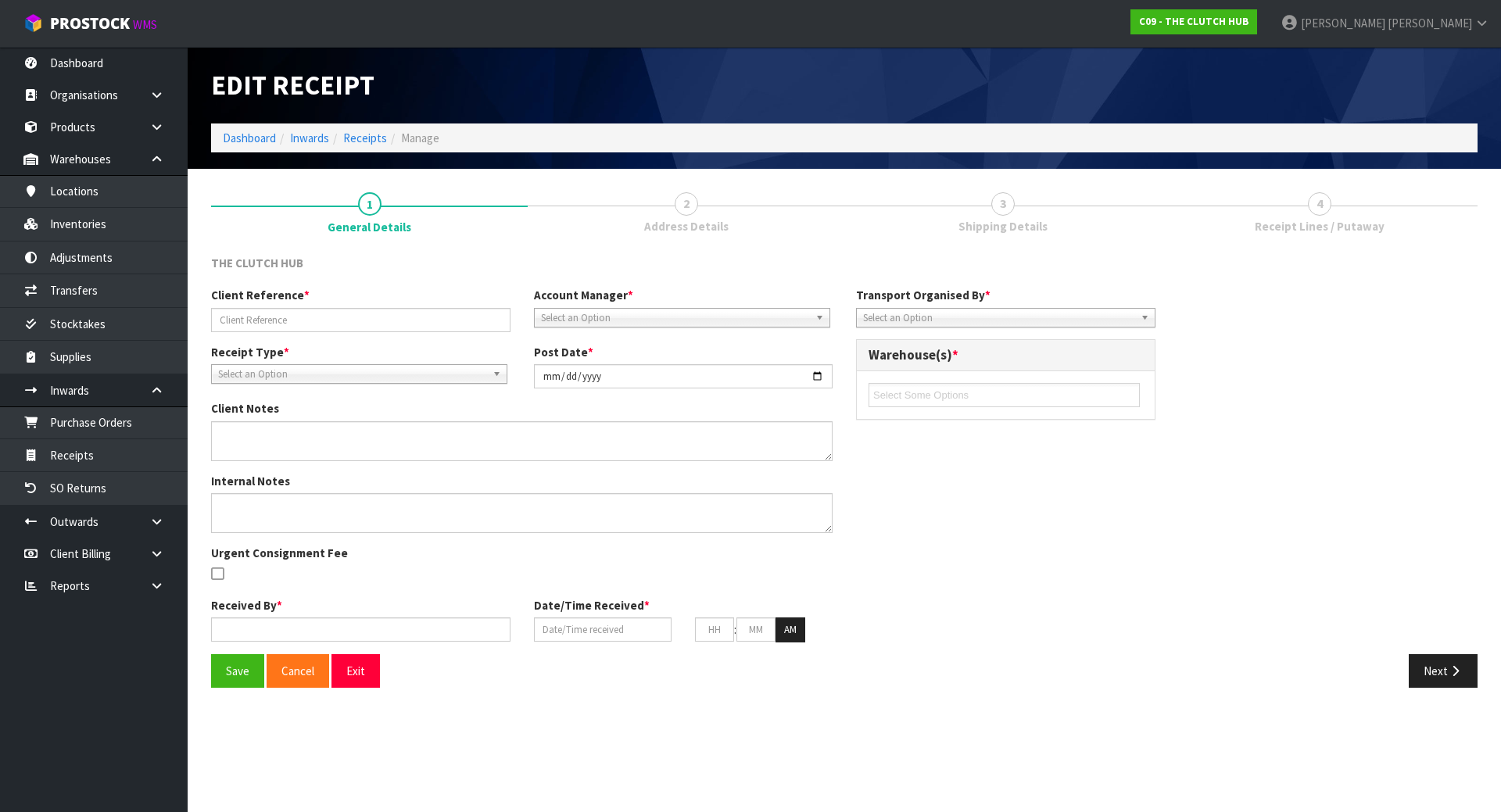
type input "54"
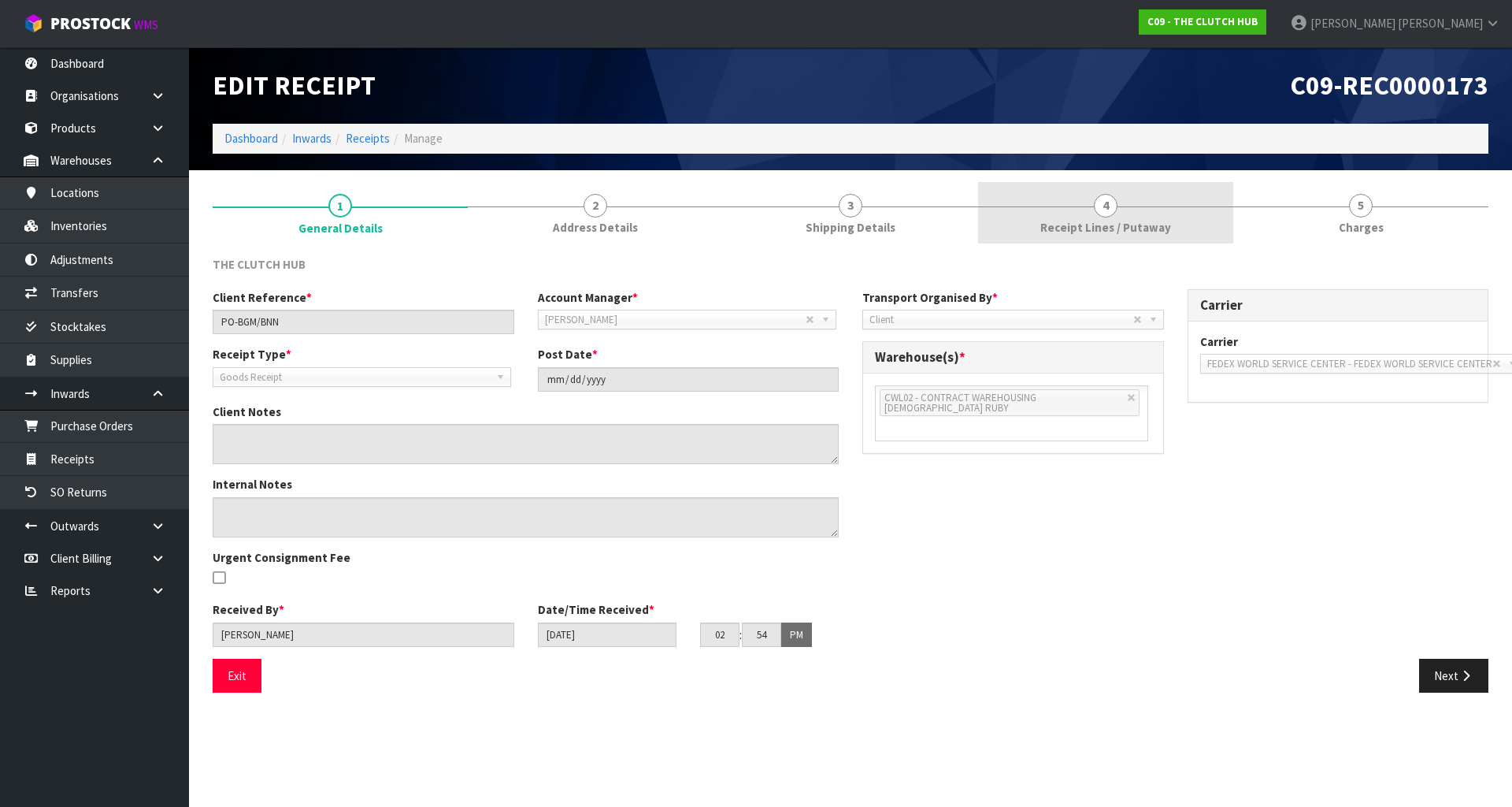
click at [1076, 214] on link "4 Receipt Lines / Putaway" at bounding box center [1105, 213] width 255 height 62
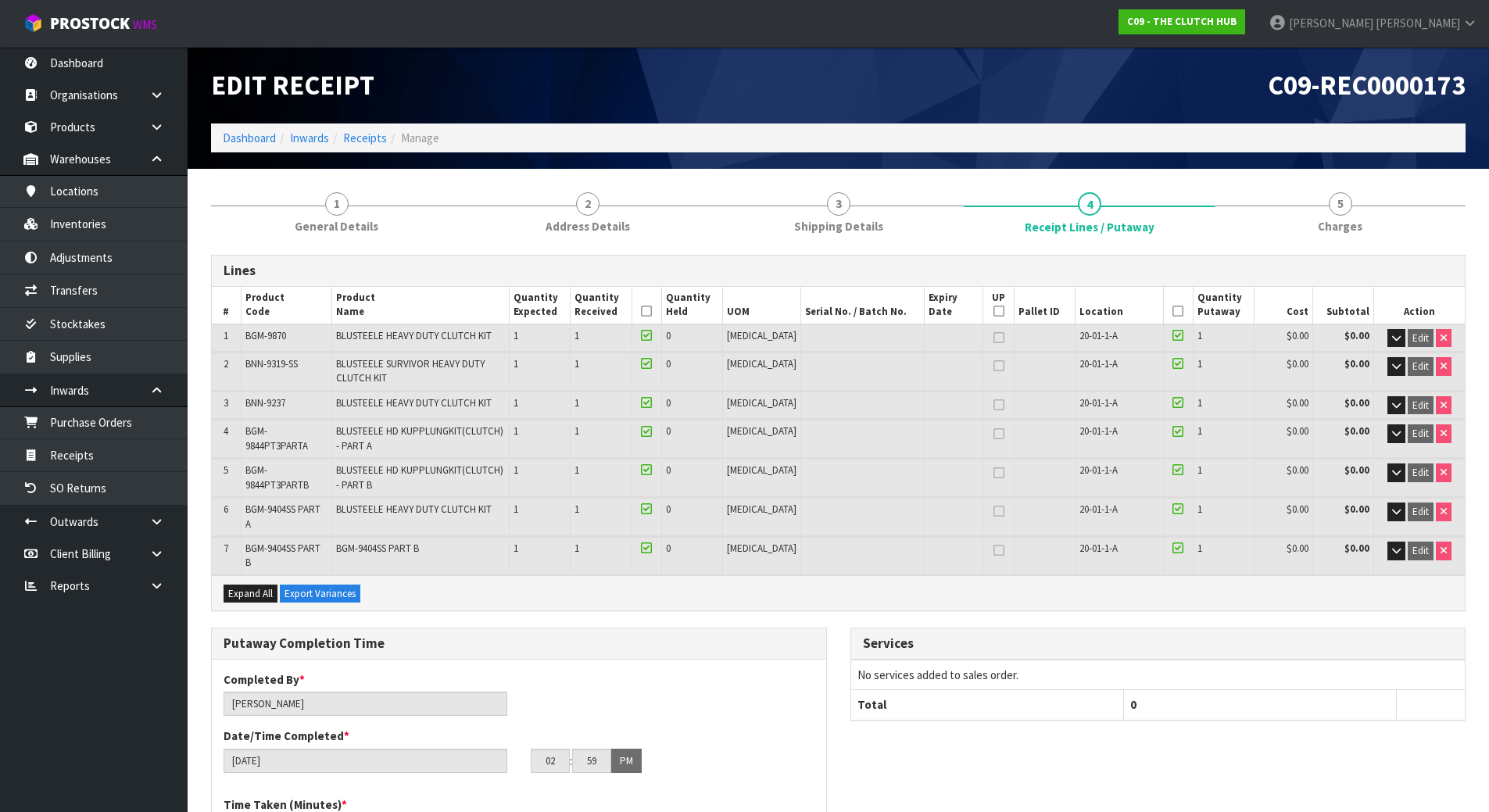
click at [320, 448] on td "BGM-9844PT3PARTA" at bounding box center [286, 439] width 90 height 38
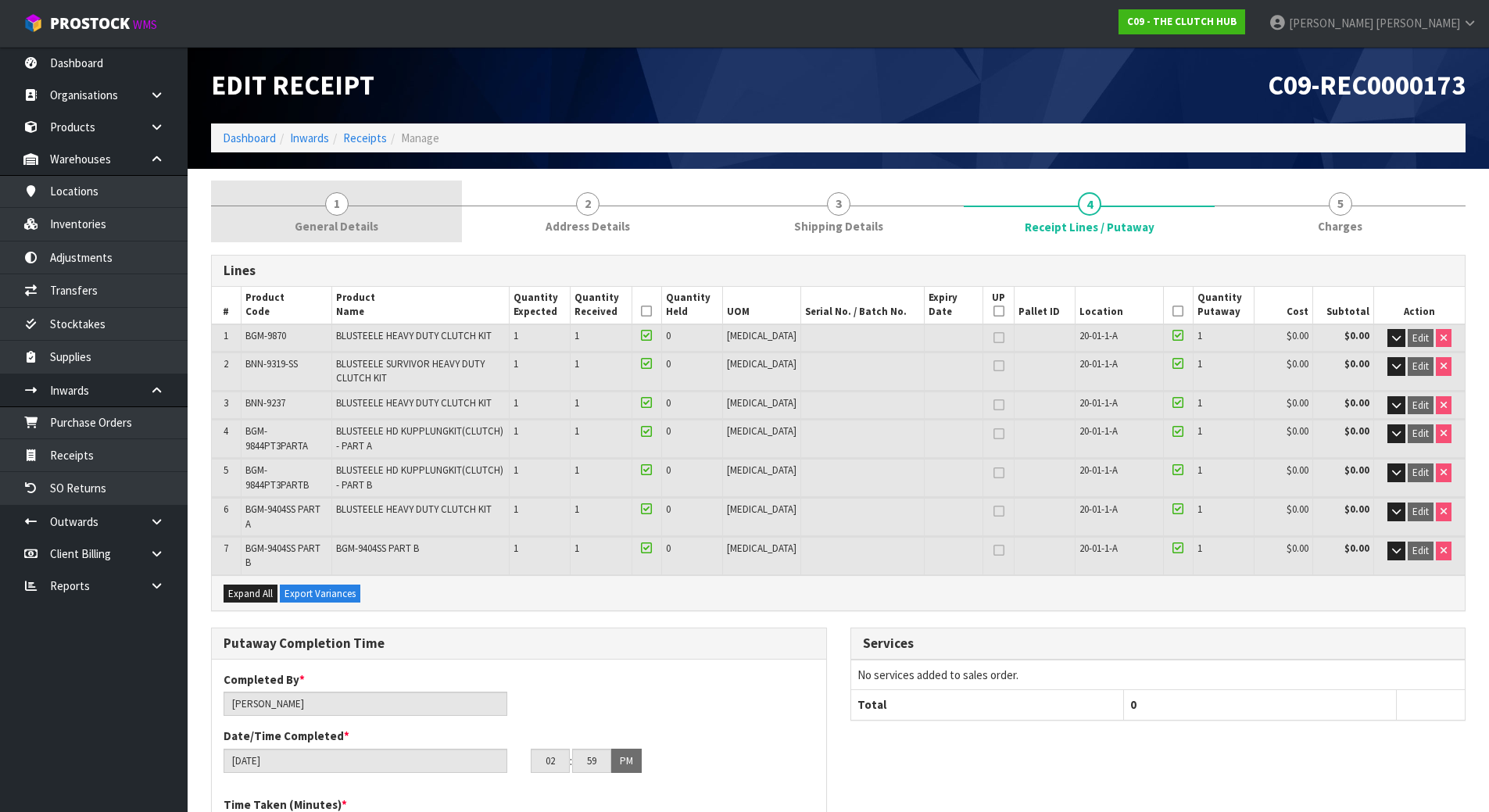
click at [359, 200] on link "1 General Details" at bounding box center [337, 211] width 251 height 62
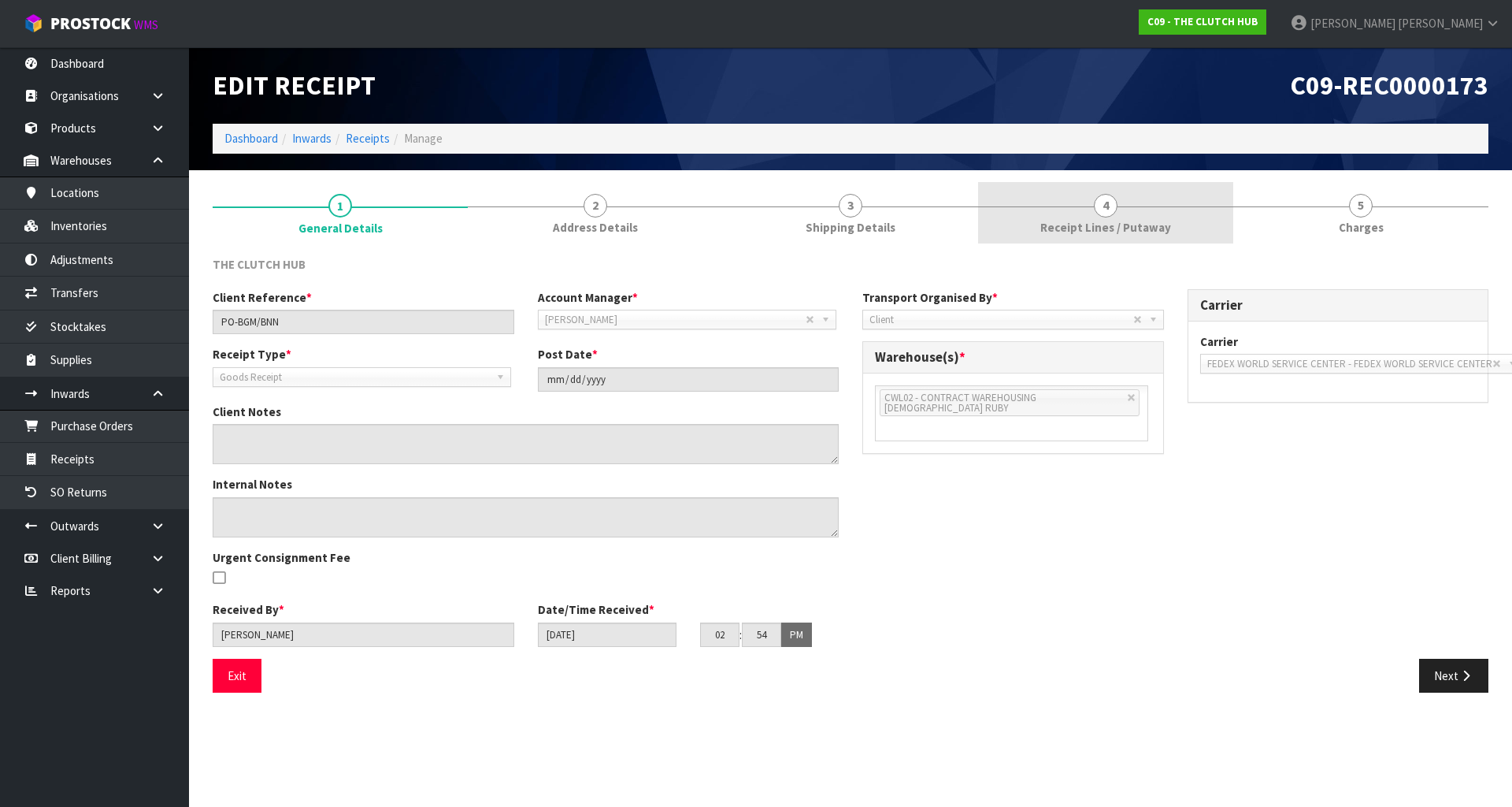
click at [1135, 202] on link "4 Receipt Lines / Putaway" at bounding box center [1105, 213] width 255 height 62
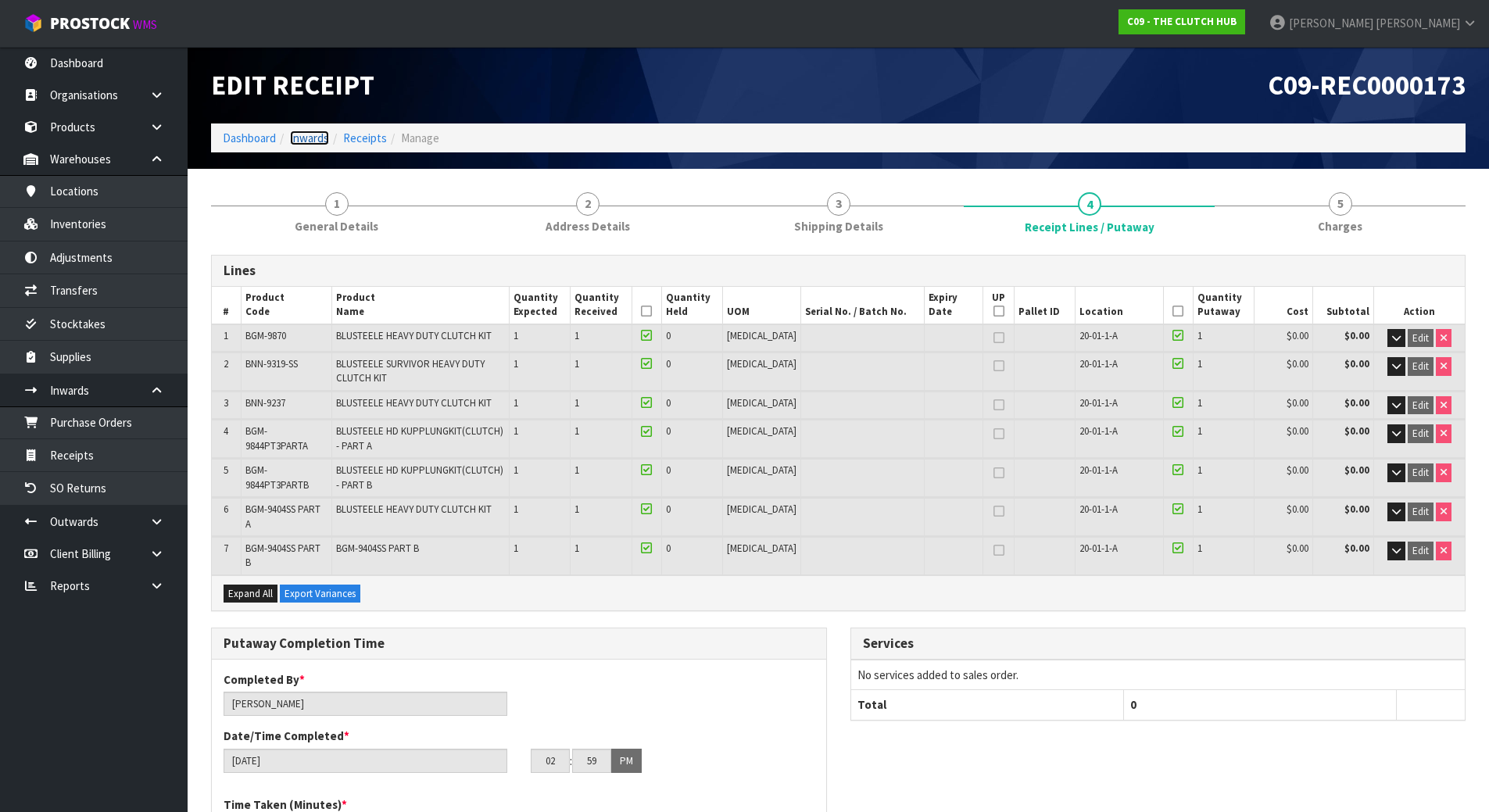
click at [309, 131] on link "Inwards" at bounding box center [310, 138] width 39 height 15
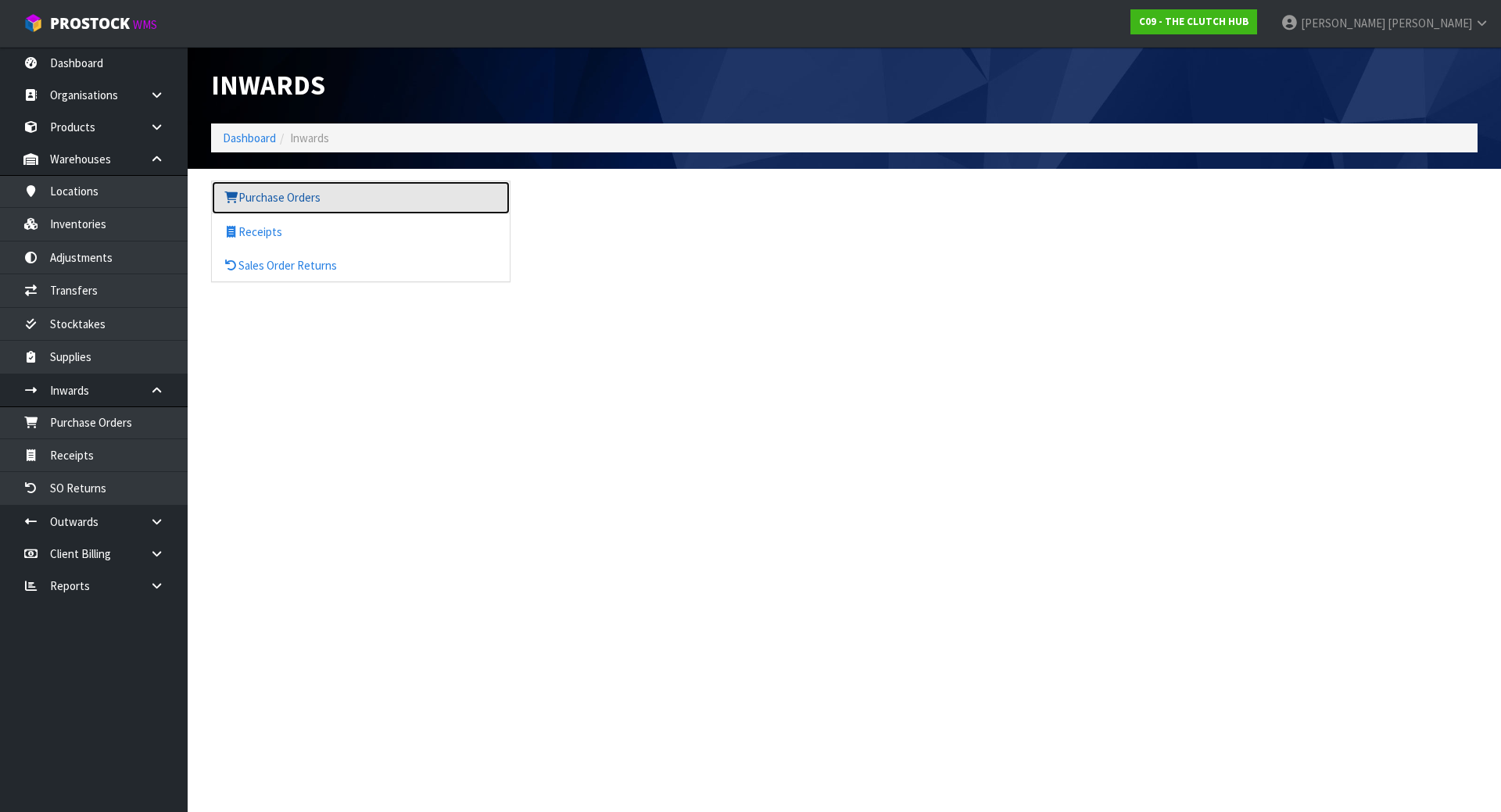
click at [278, 205] on link "Purchase Orders" at bounding box center [361, 197] width 298 height 32
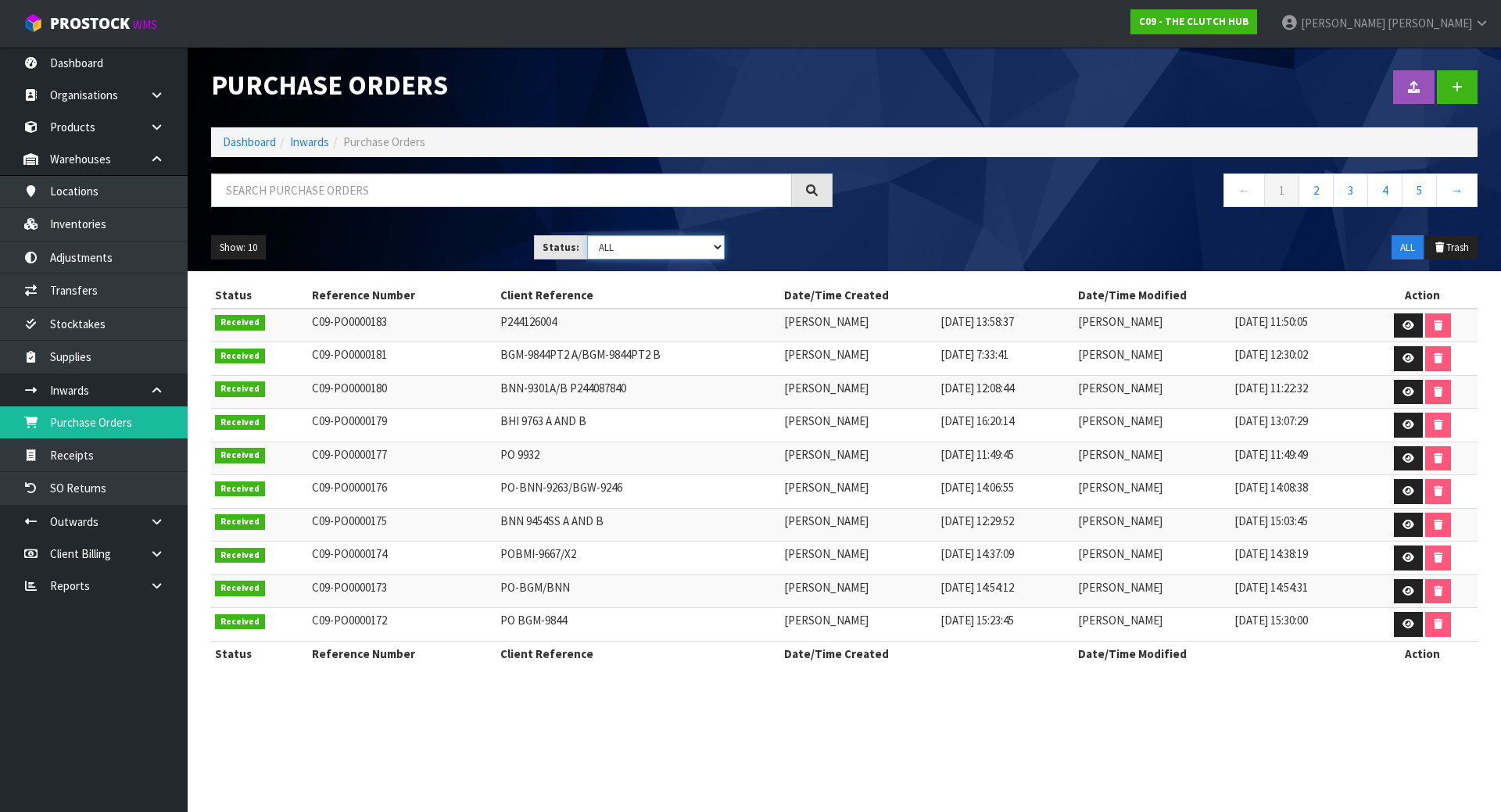
drag, startPoint x: 702, startPoint y: 246, endPoint x: 710, endPoint y: 249, distance: 8.5
click at [703, 246] on select "Draft Pending Received Cancelled ALL" at bounding box center [656, 247] width 138 height 24
select select "string:0"
click at [587, 235] on select "Draft Pending Received Cancelled ALL" at bounding box center [656, 247] width 138 height 24
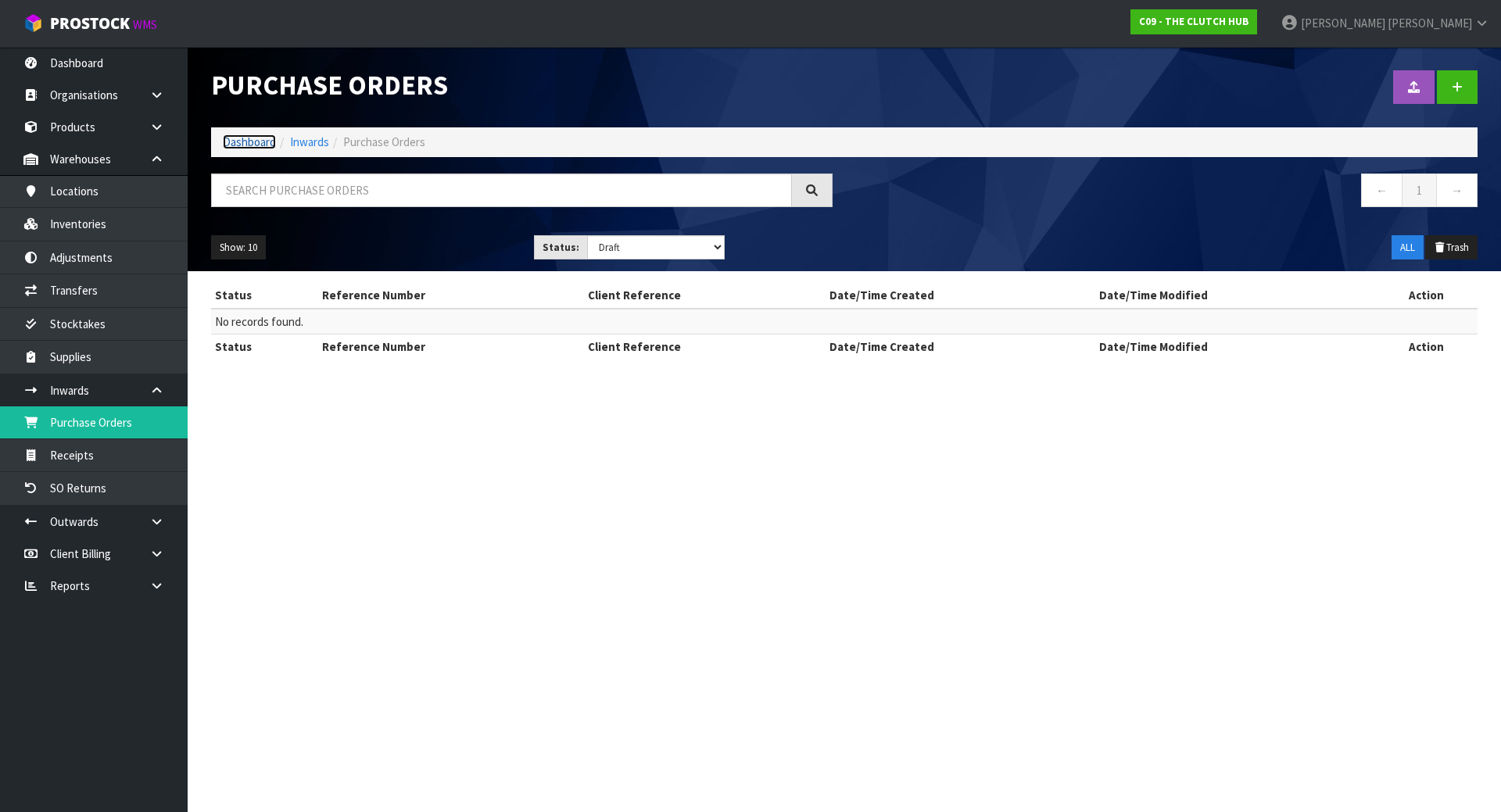
click at [235, 148] on link "Dashboard" at bounding box center [249, 141] width 53 height 15
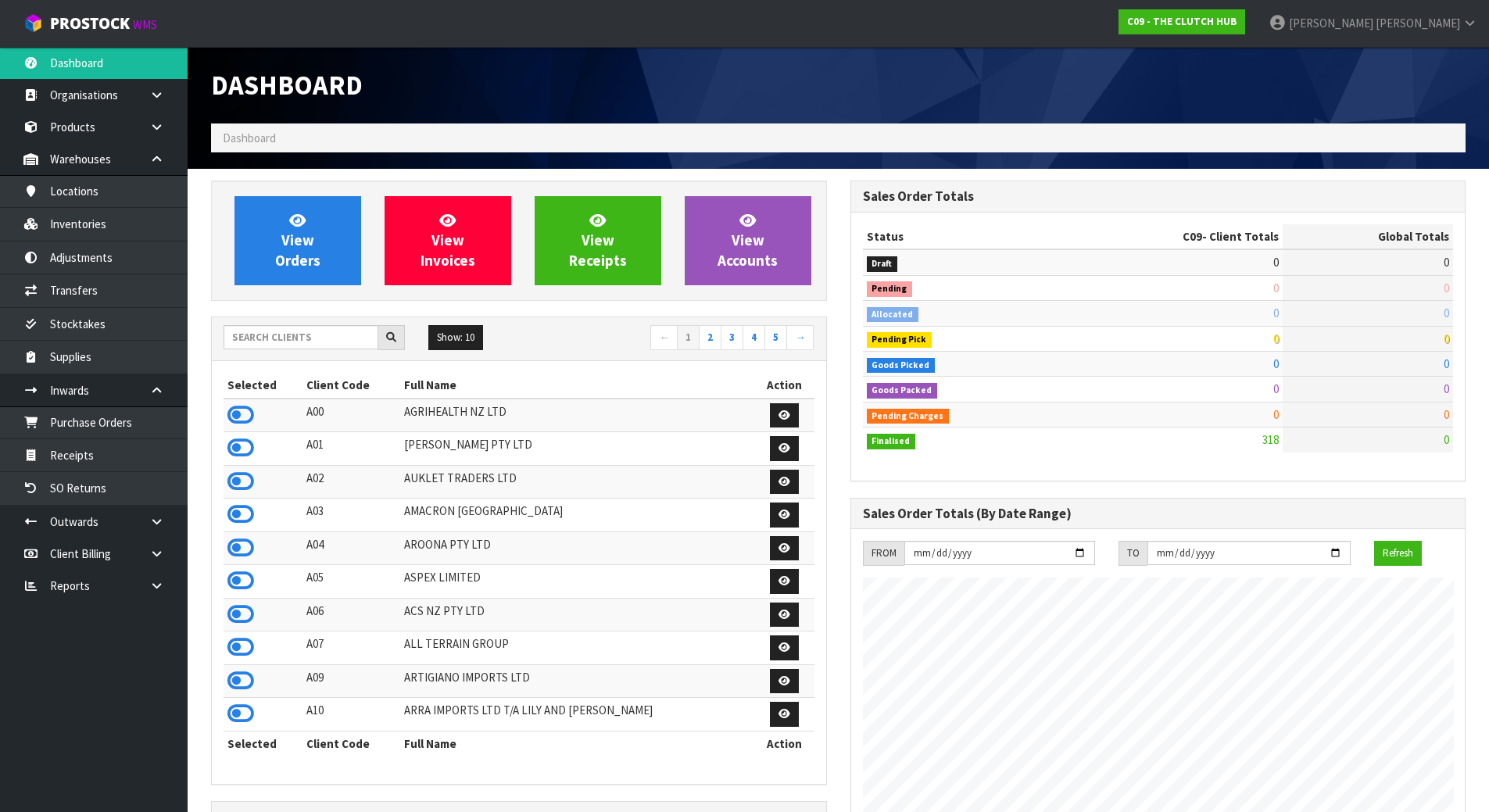
scroll to position [955, 638]
click at [263, 342] on input "text" at bounding box center [301, 337] width 155 height 24
type input "D"
type input "A13"
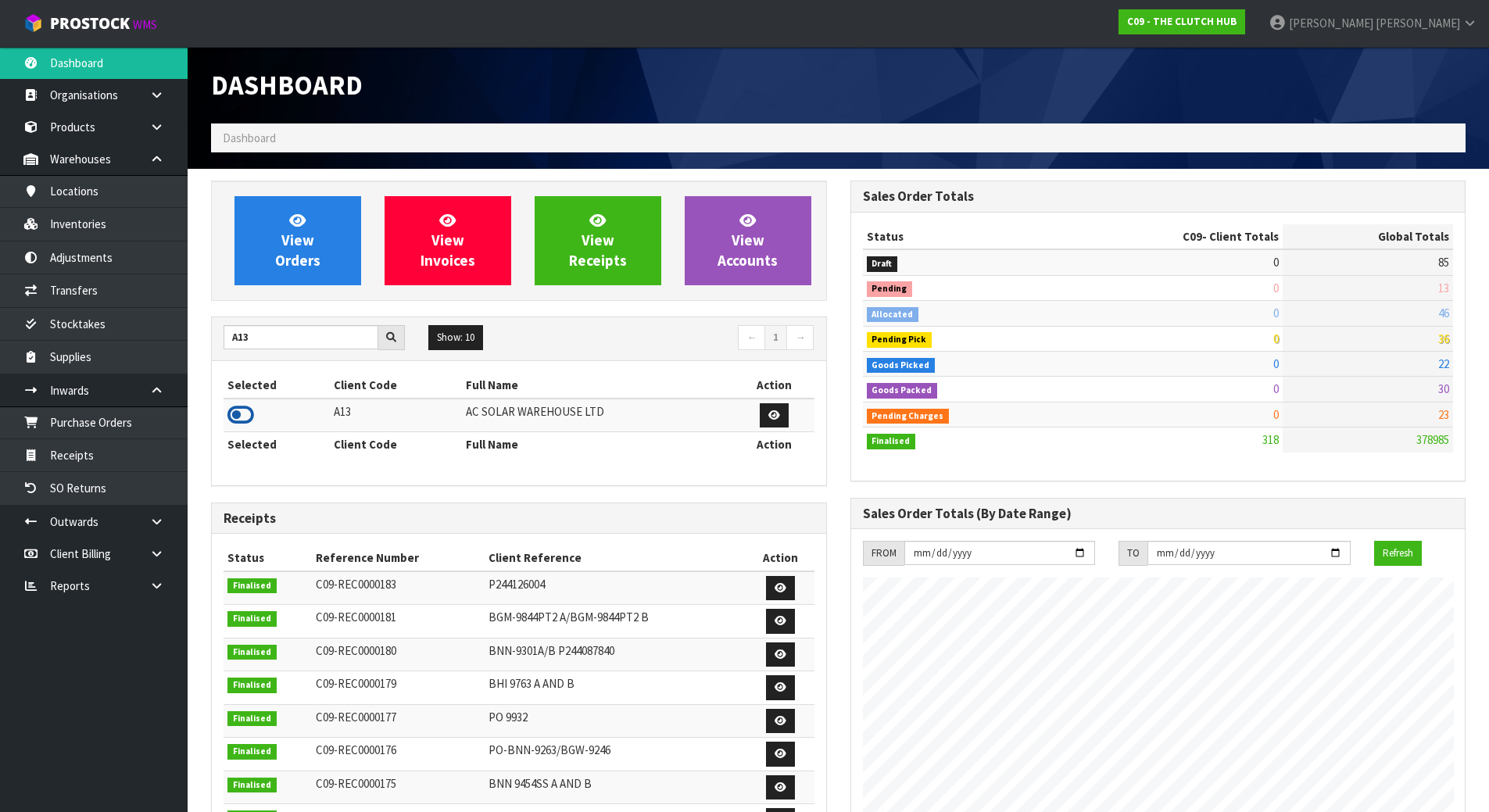
click at [239, 408] on icon at bounding box center [241, 415] width 27 height 23
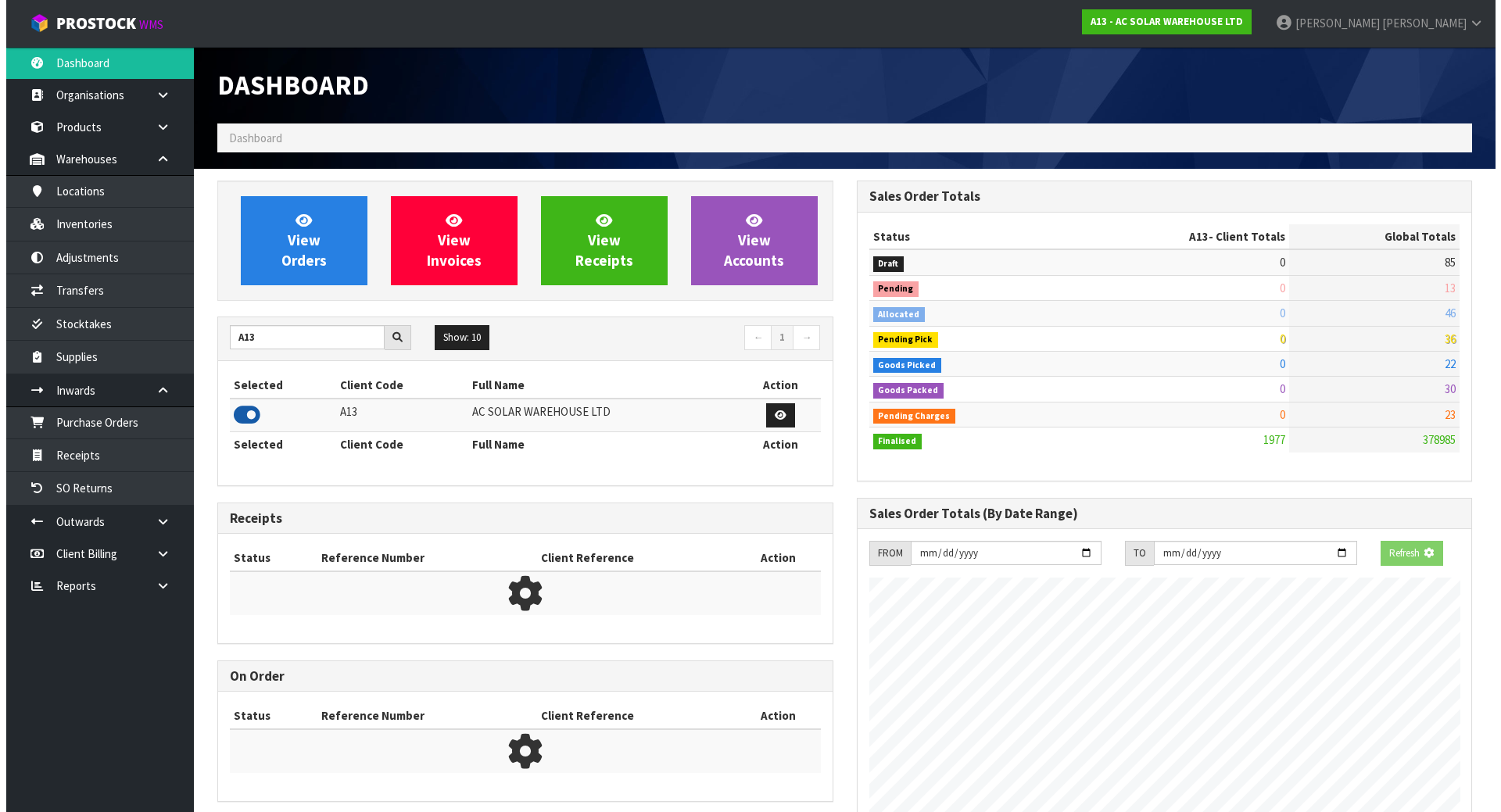
scroll to position [1201, 639]
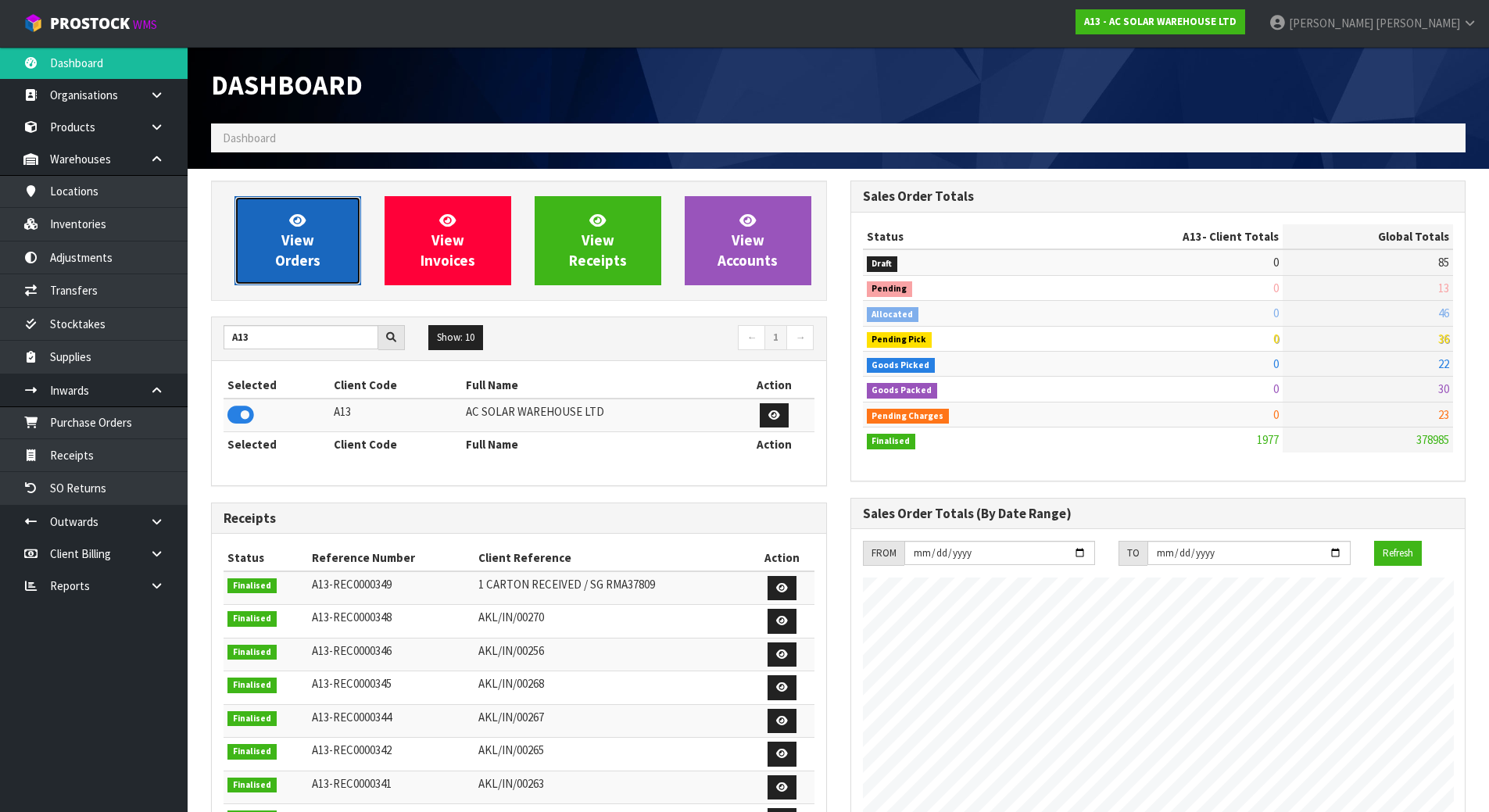
click at [280, 241] on link "View Orders" at bounding box center [297, 240] width 126 height 89
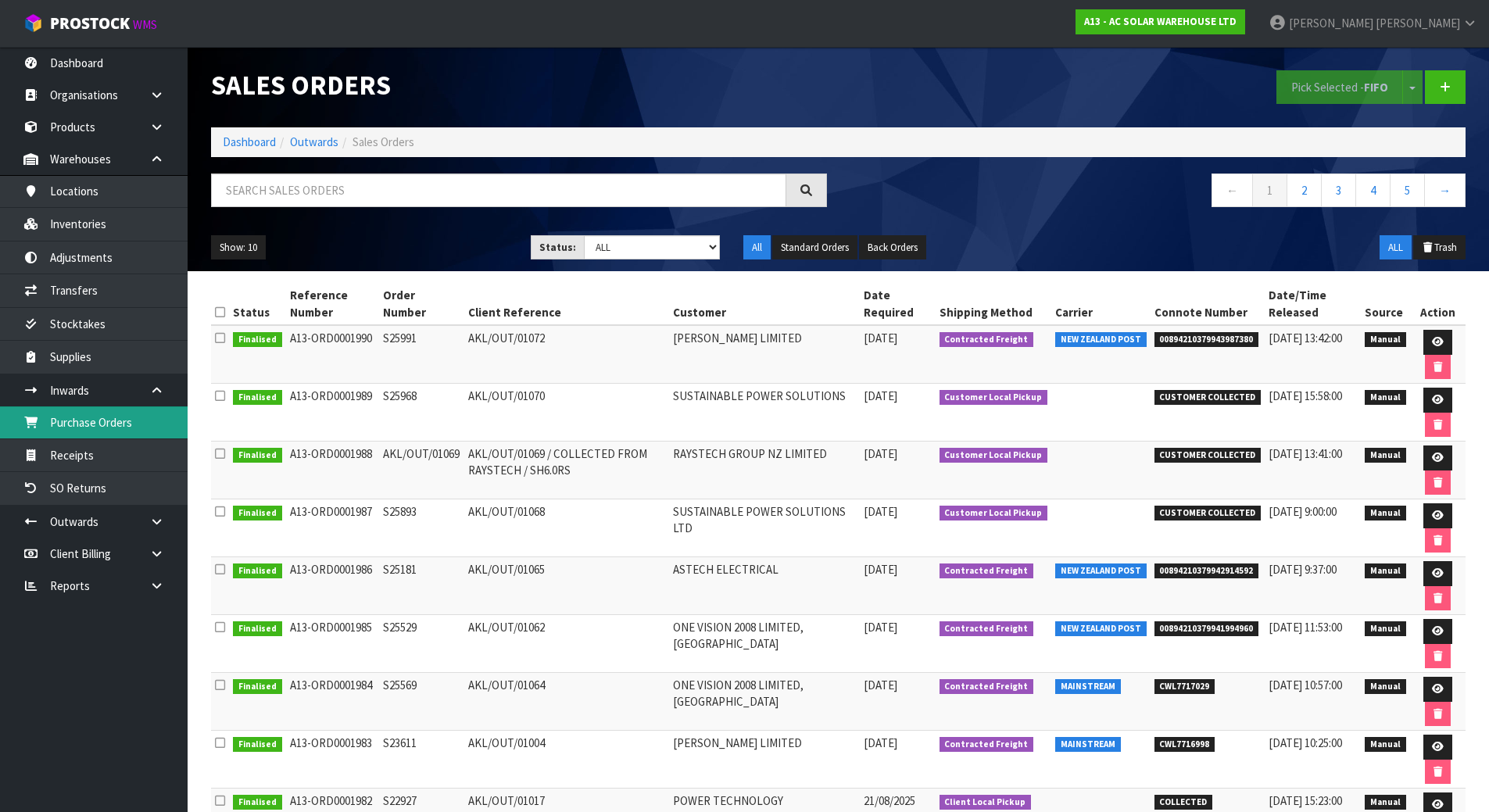
click at [143, 423] on link "Purchase Orders" at bounding box center [93, 423] width 187 height 32
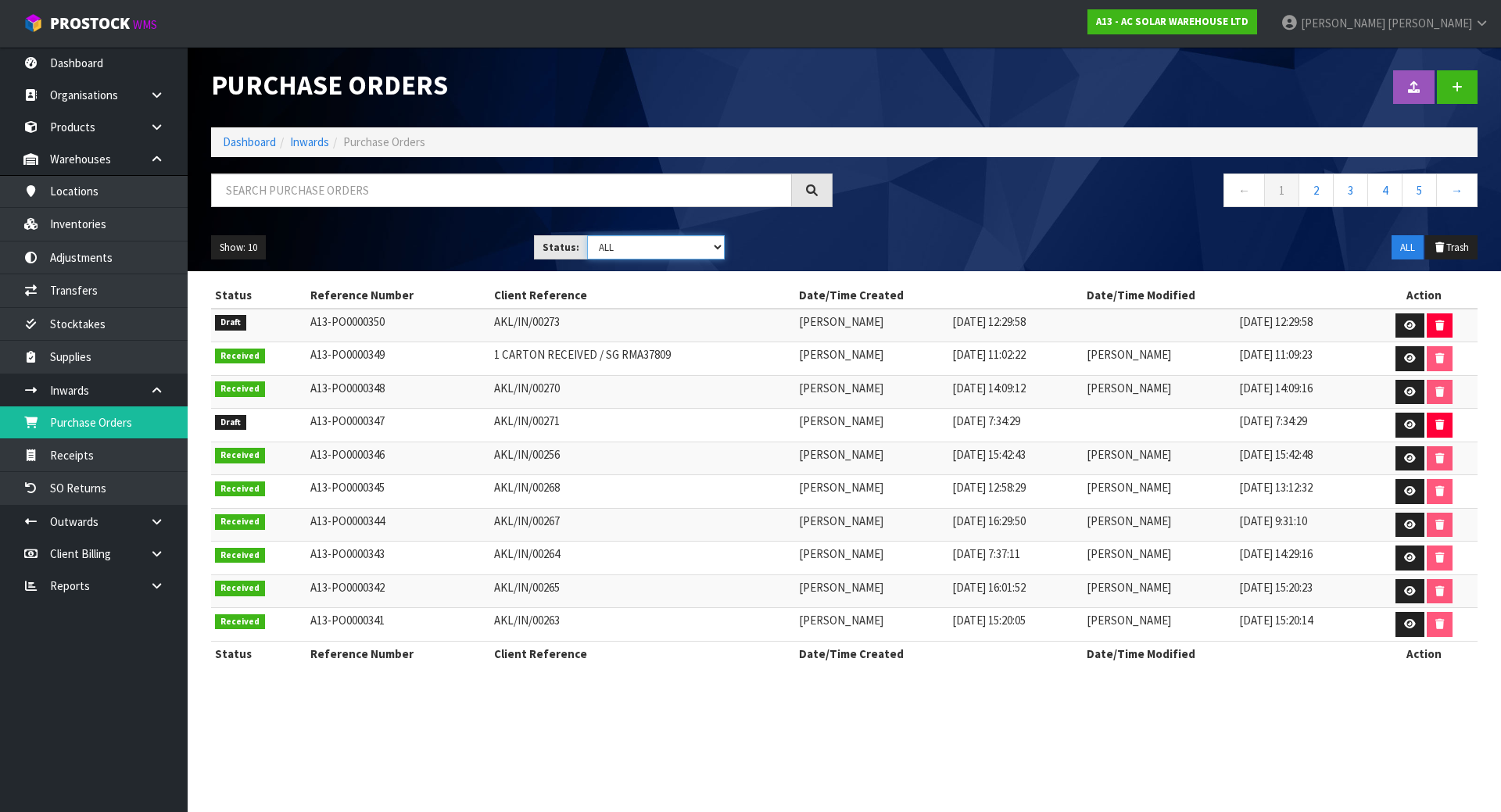
click at [642, 246] on select "Draft Pending Received Cancelled ALL" at bounding box center [656, 247] width 138 height 24
select select "string:0"
click at [587, 235] on select "Draft Pending Received Cancelled ALL" at bounding box center [656, 247] width 138 height 24
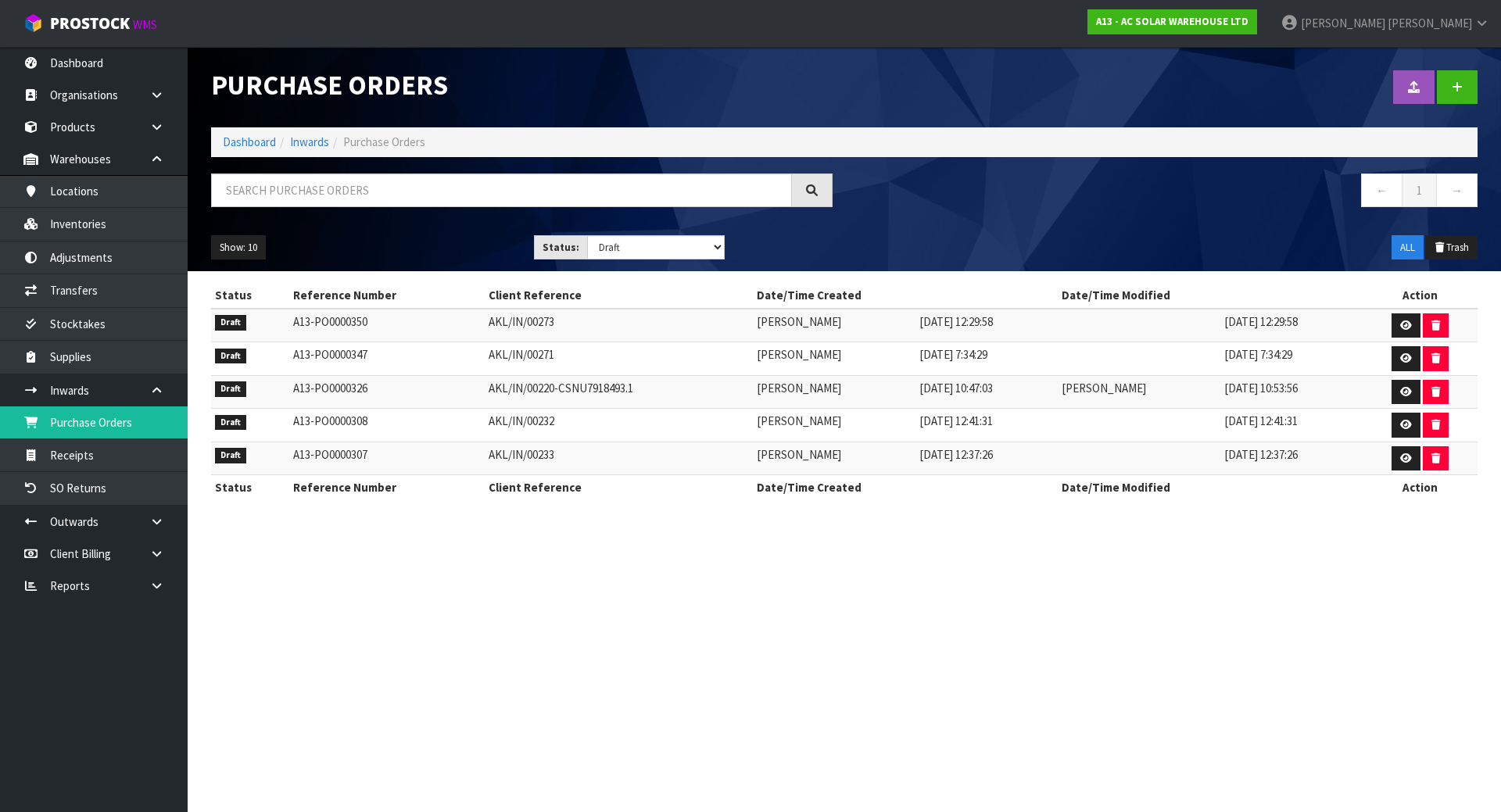
click at [510, 316] on td "AKL/IN/00273" at bounding box center [618, 326] width 268 height 34
copy tr "AKL/IN/00273"
click at [505, 347] on td "AKL/IN/00271" at bounding box center [618, 359] width 268 height 34
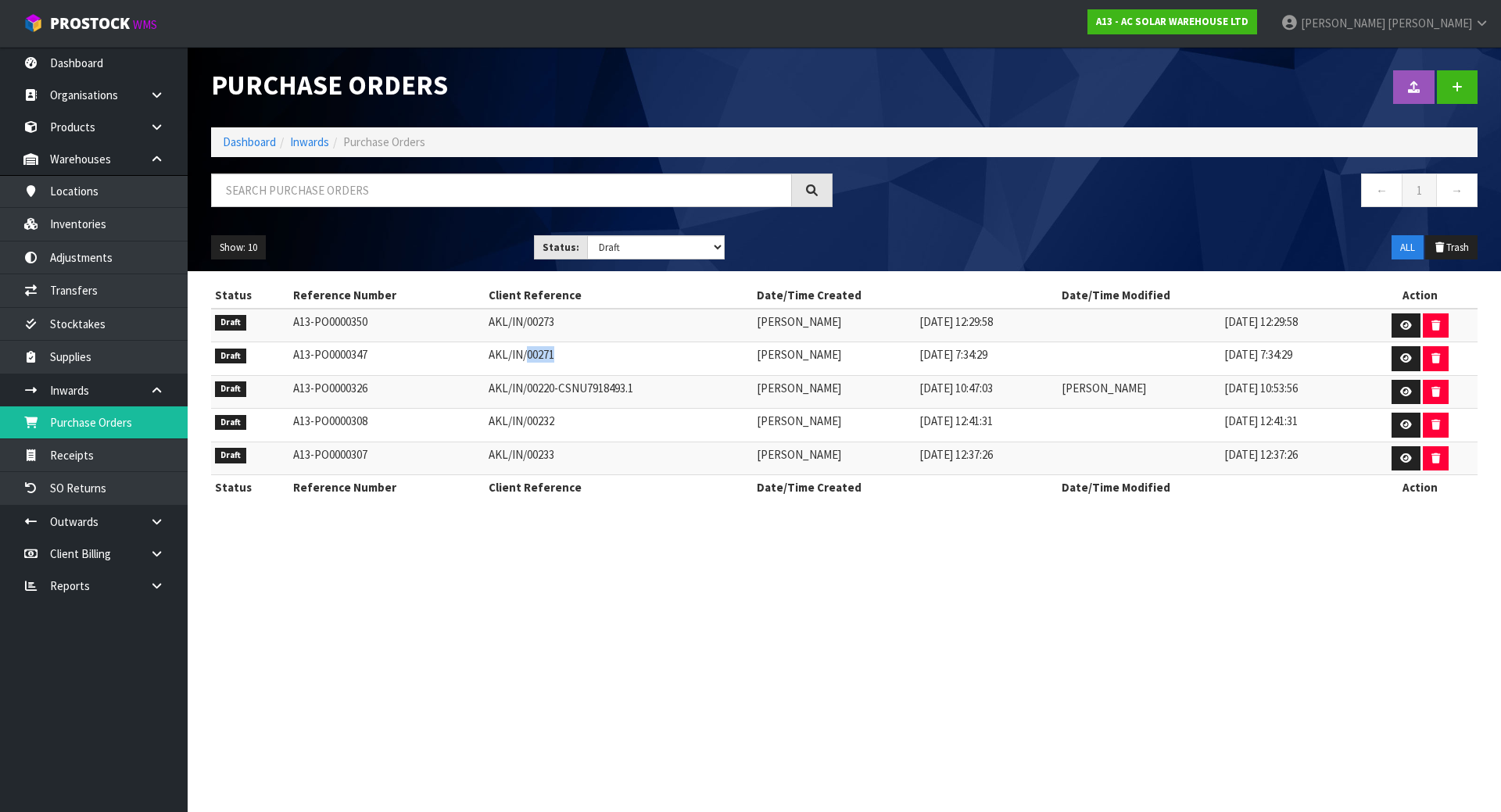
click at [505, 347] on td "AKL/IN/00271" at bounding box center [618, 359] width 268 height 34
copy tr "AKL/IN/00271"
click at [512, 426] on td "AKL/IN/00232" at bounding box center [618, 425] width 268 height 34
click at [511, 426] on td "AKL/IN/00232" at bounding box center [618, 425] width 268 height 34
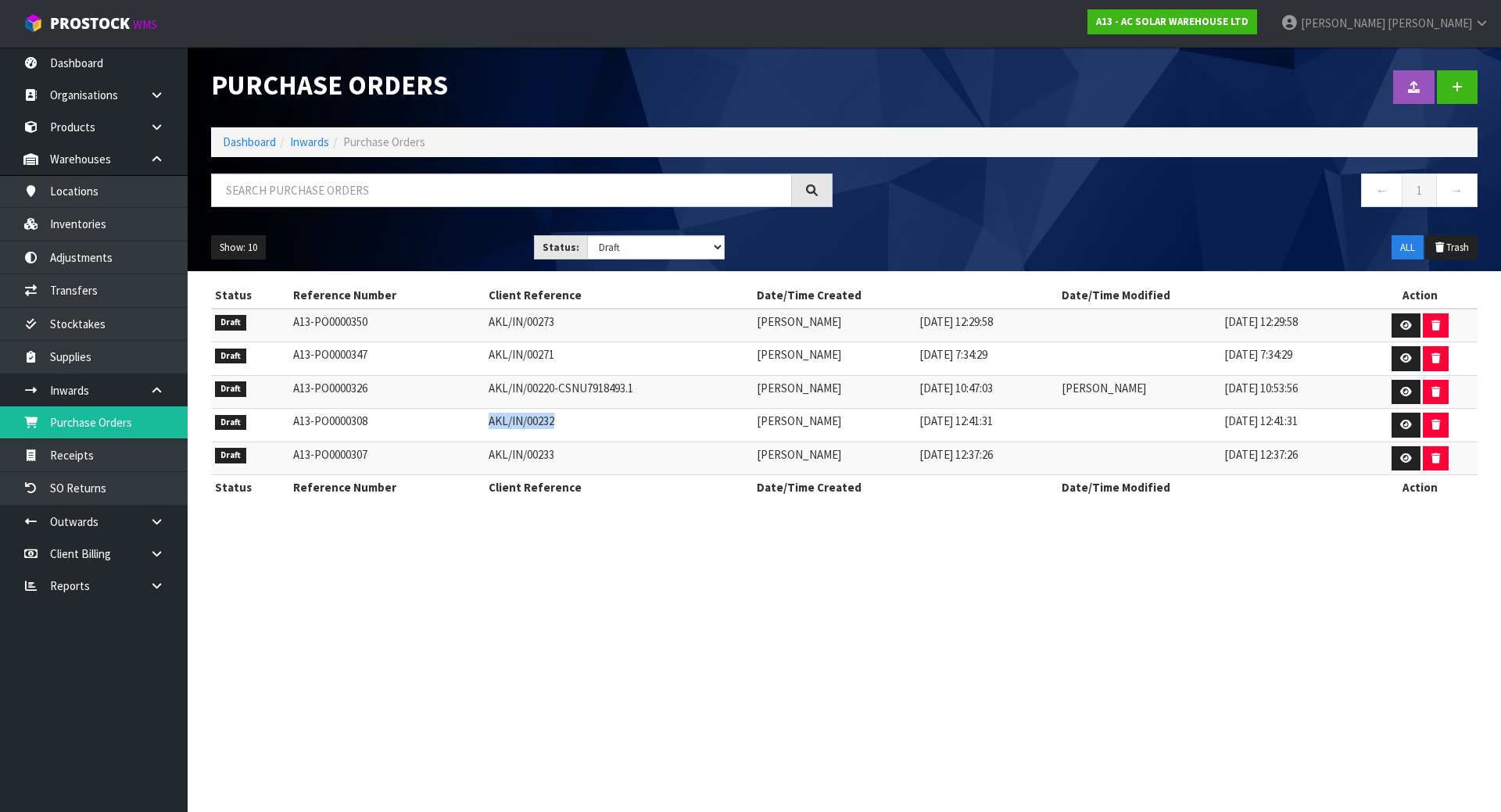
click at [511, 426] on td "AKL/IN/00232" at bounding box center [618, 425] width 268 height 34
copy tr "AKL/IN/00232"
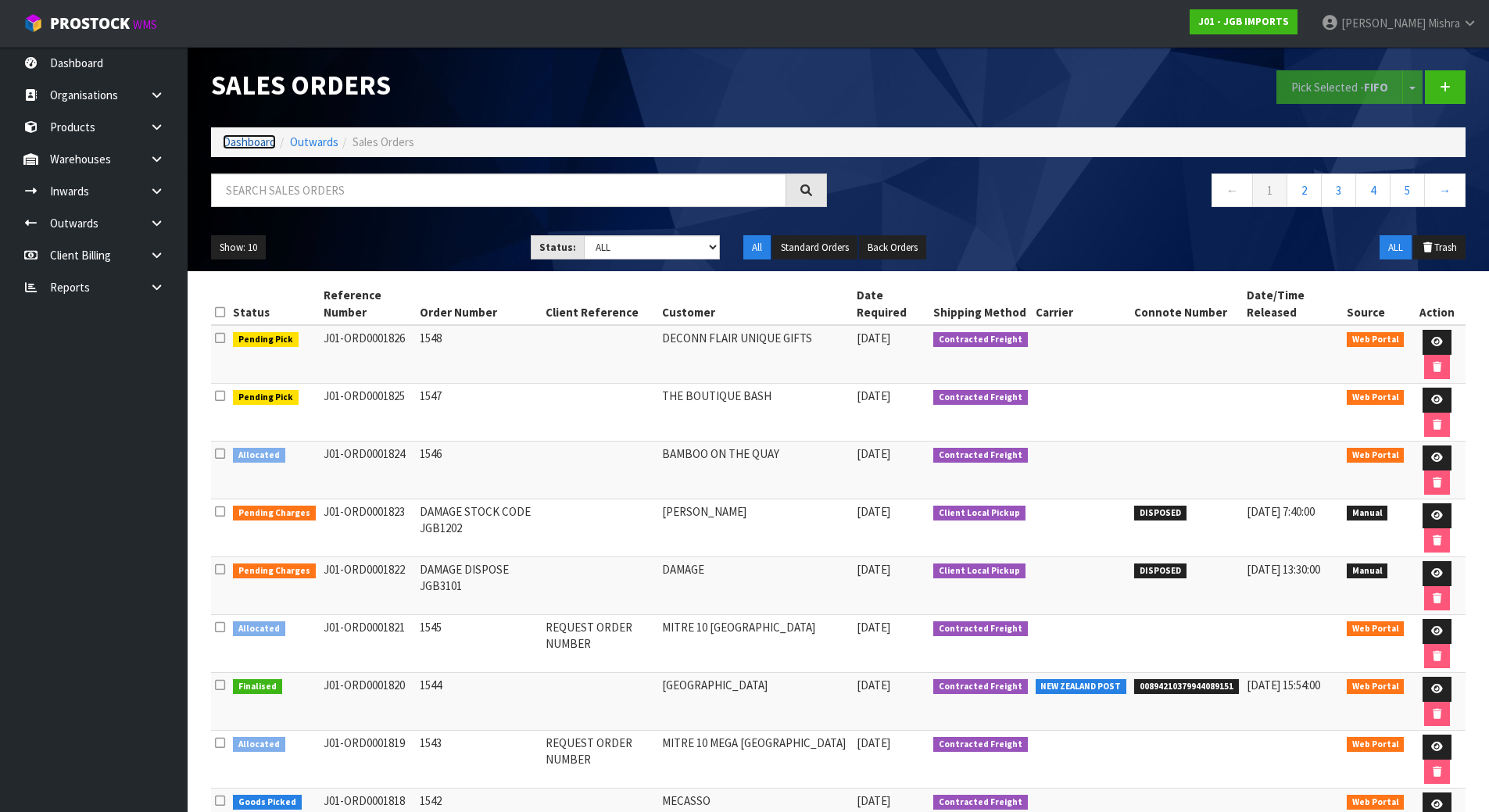
click at [252, 137] on link "Dashboard" at bounding box center [249, 141] width 53 height 15
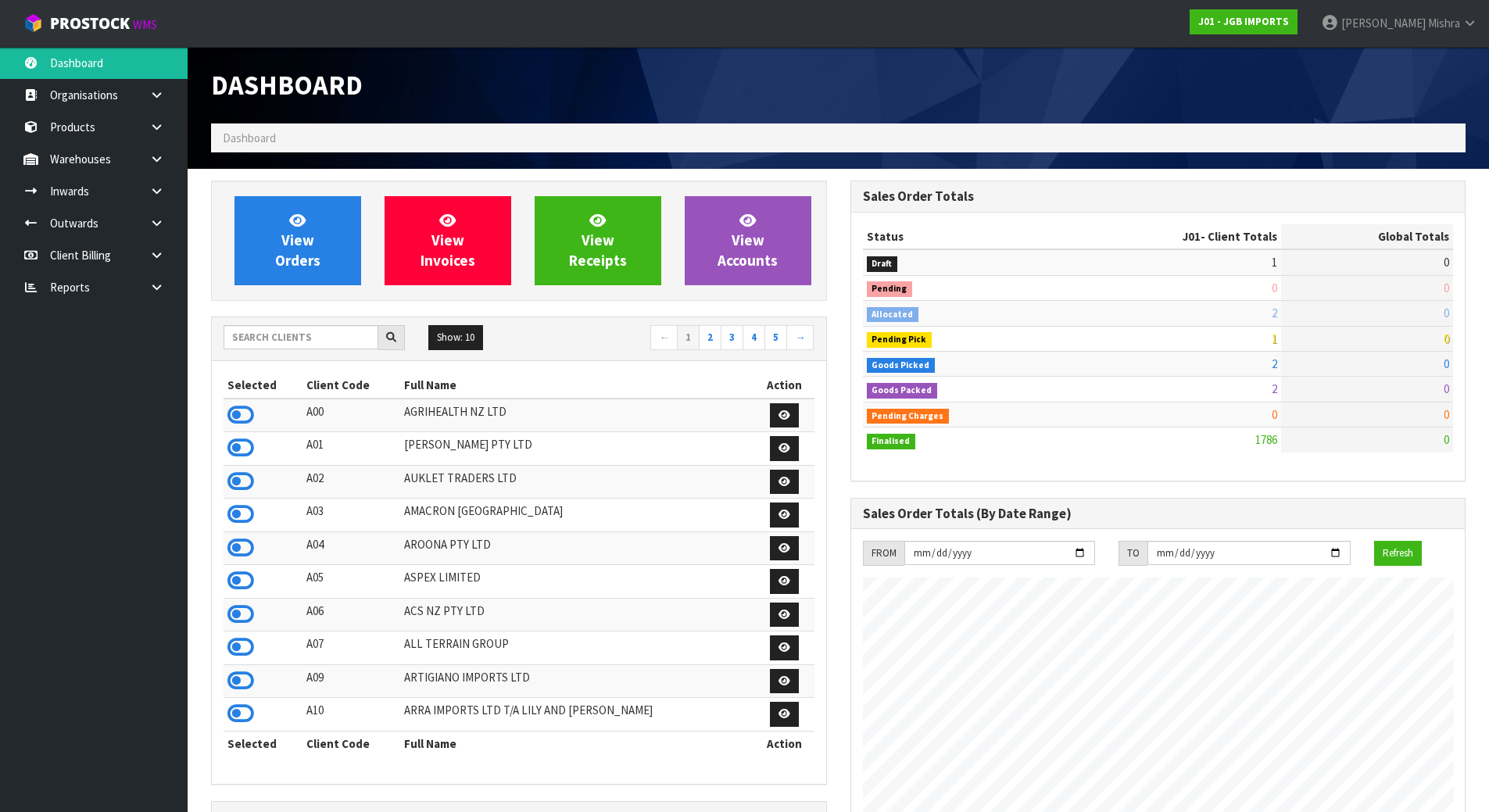
scroll to position [1184, 638]
click at [263, 341] on input "text" at bounding box center [301, 337] width 155 height 24
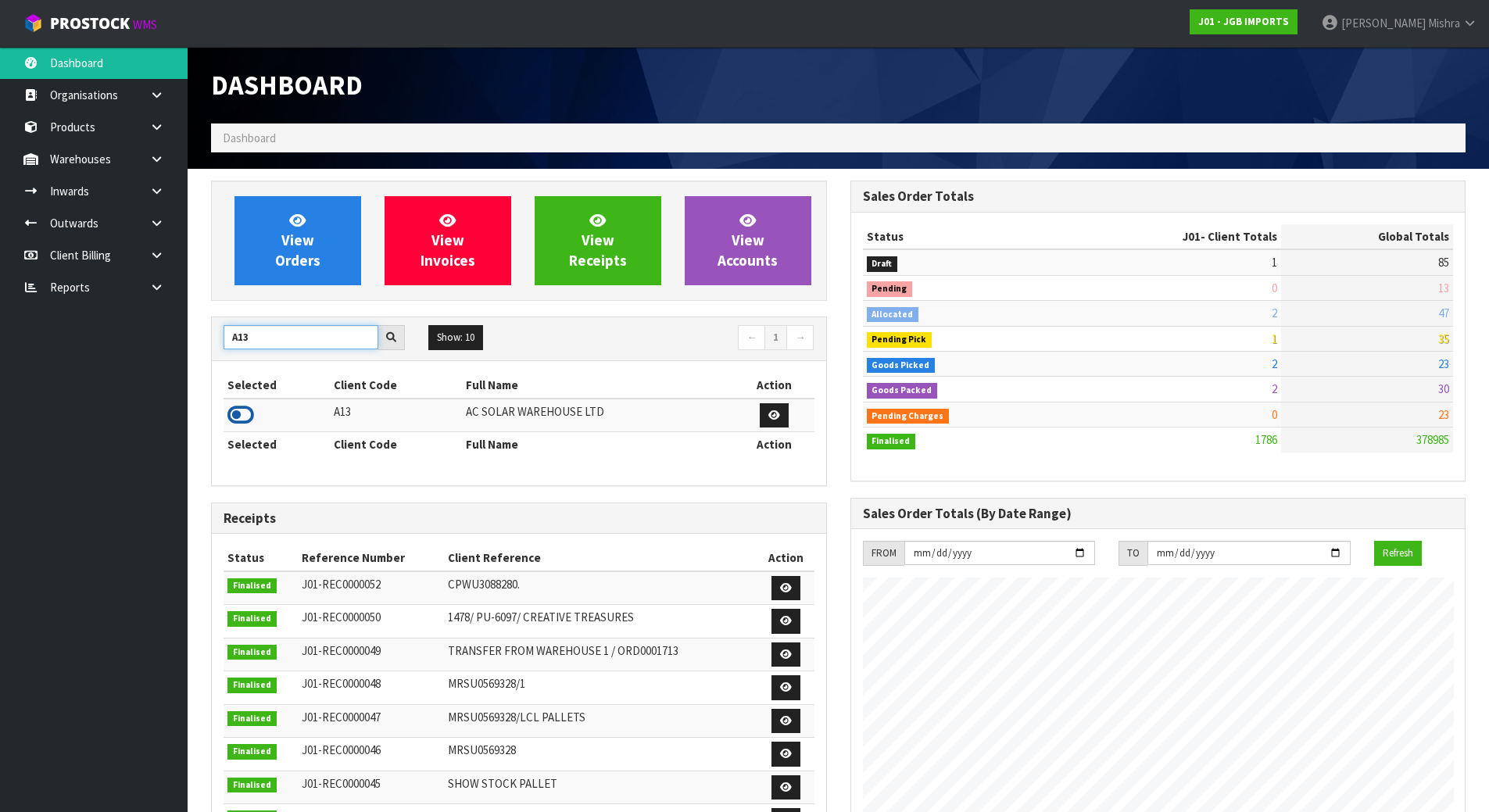
type input "A13"
click at [240, 423] on icon at bounding box center [241, 415] width 27 height 23
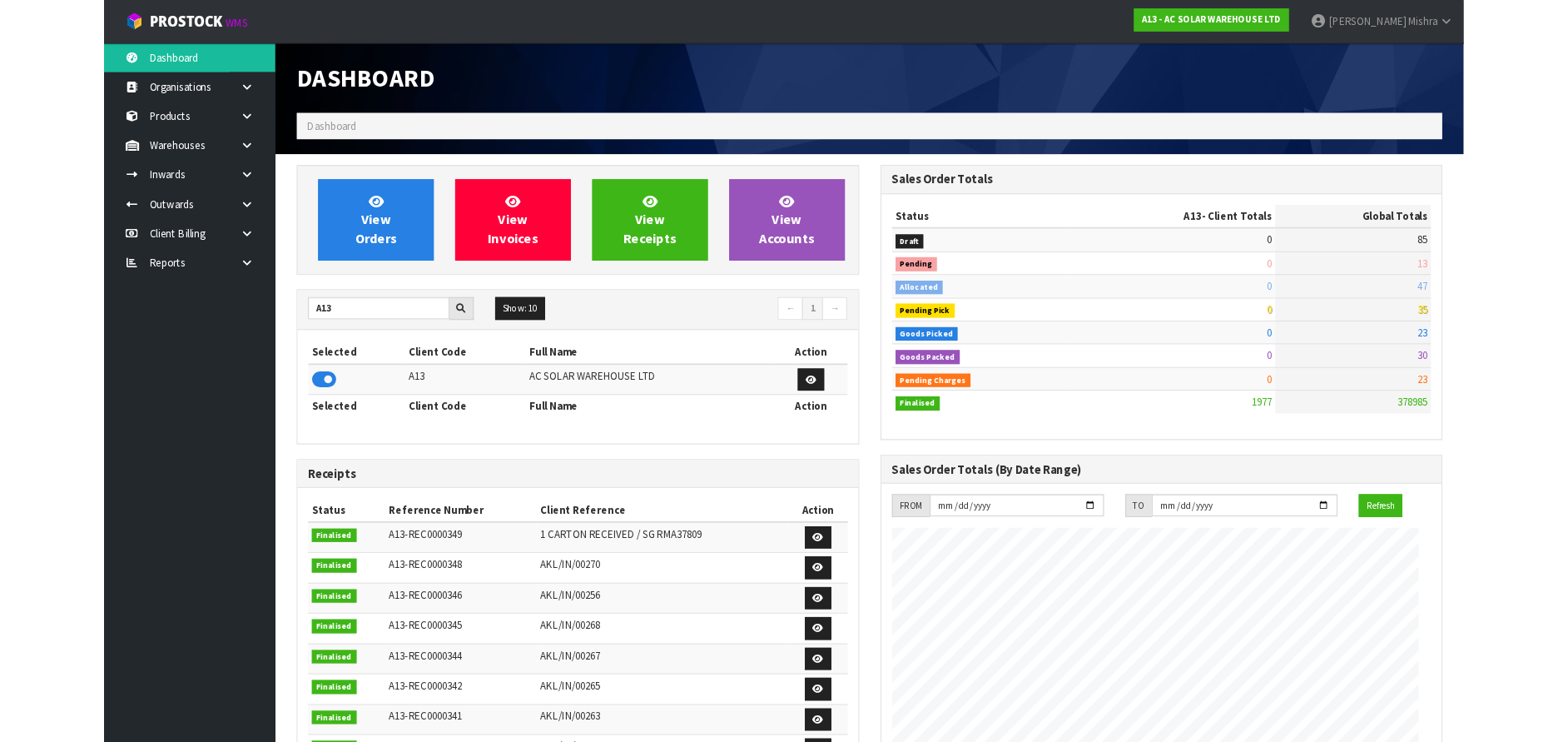
scroll to position [831112, 831763]
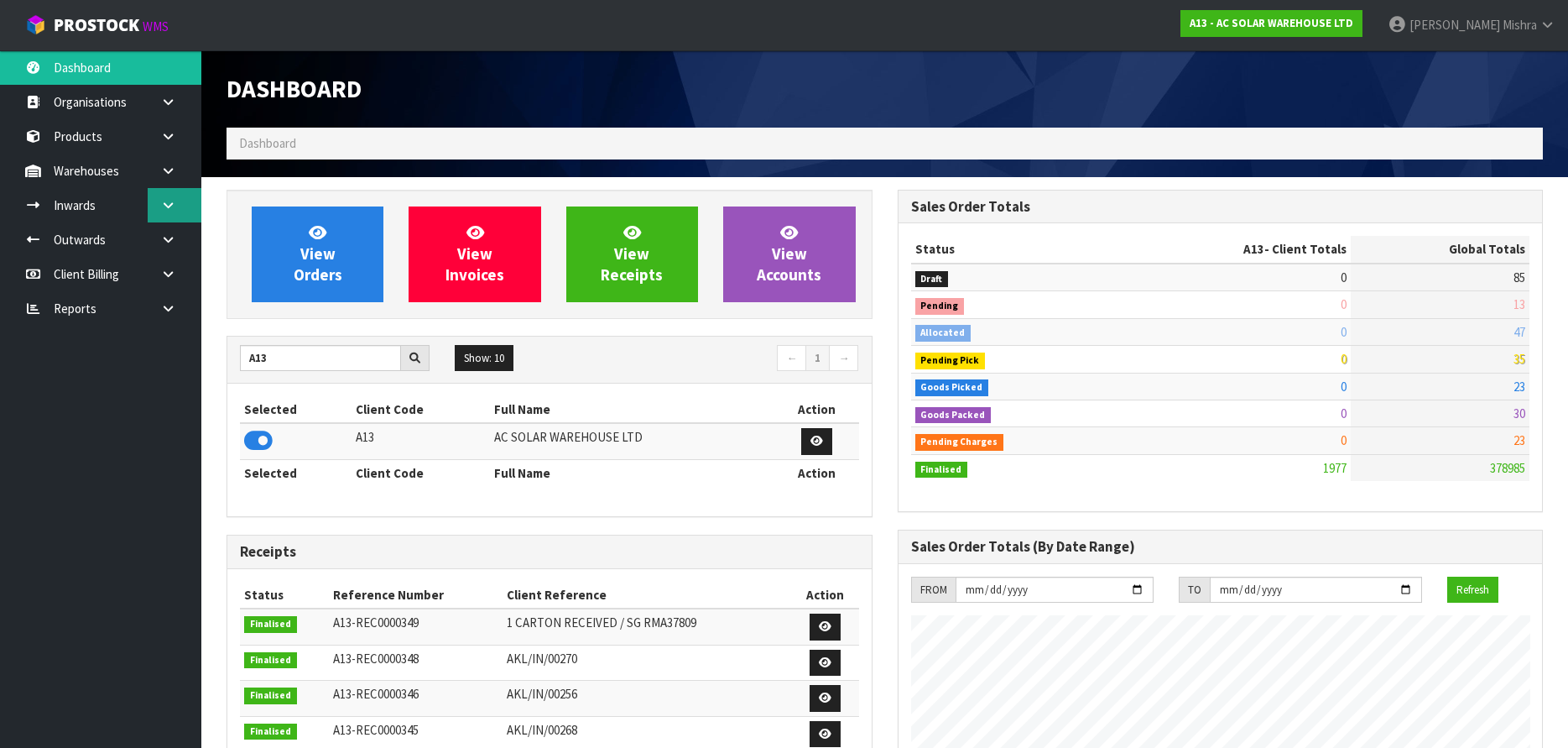
click at [158, 199] on link at bounding box center [175, 206] width 54 height 35
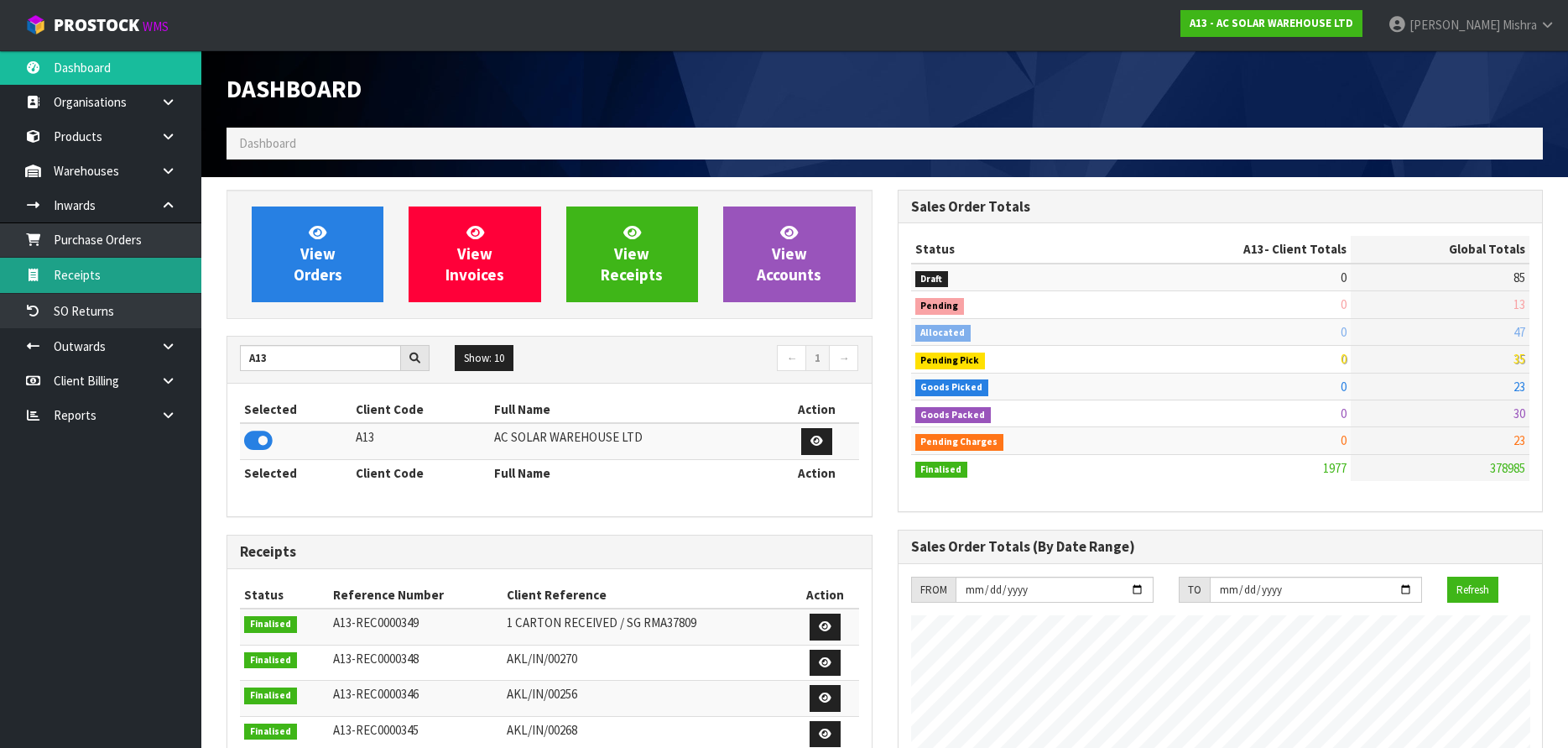
click at [109, 267] on link "Receipts" at bounding box center [100, 275] width 201 height 35
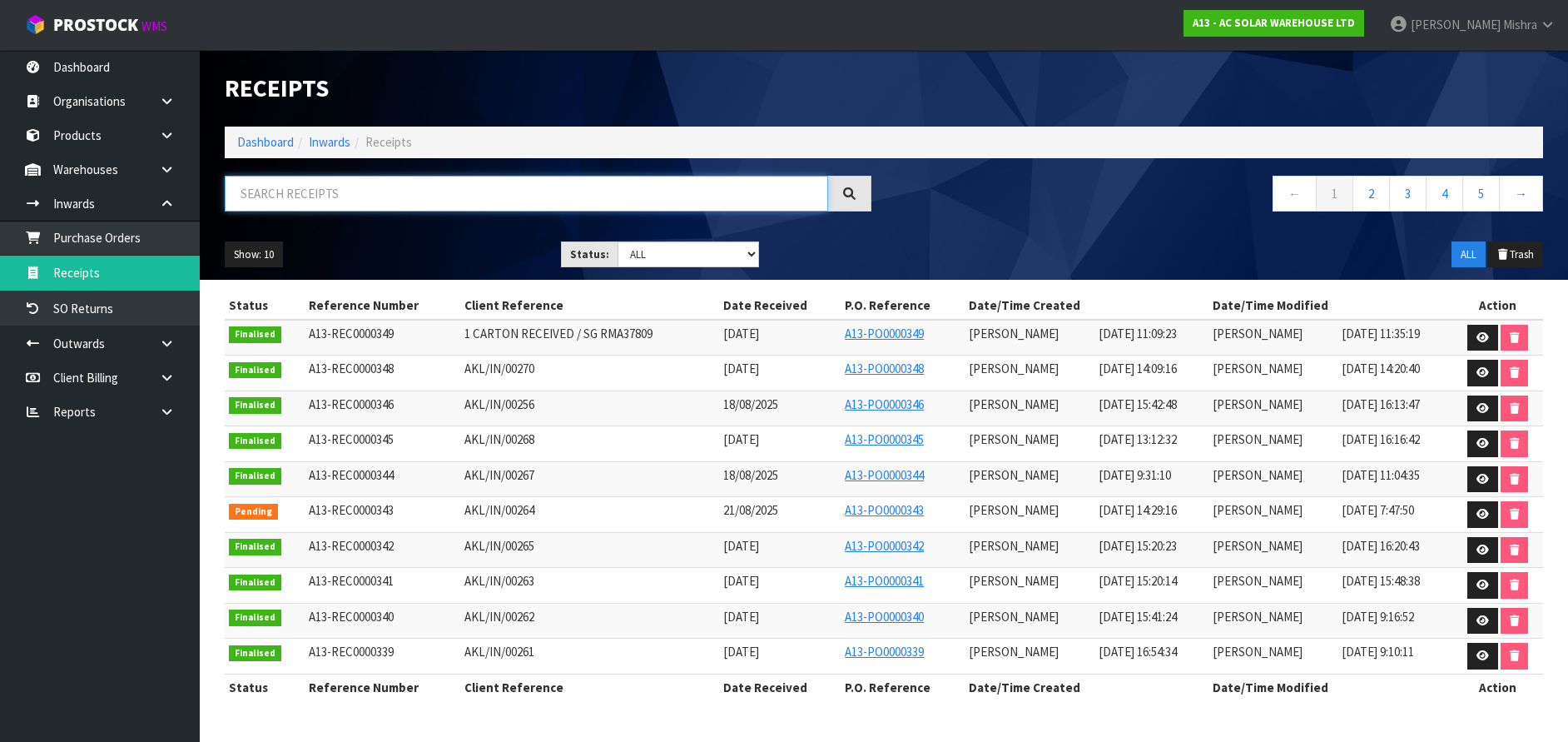
click at [382, 190] on input "text" at bounding box center [526, 194] width 604 height 36
paste input "AKL/IN/00273"
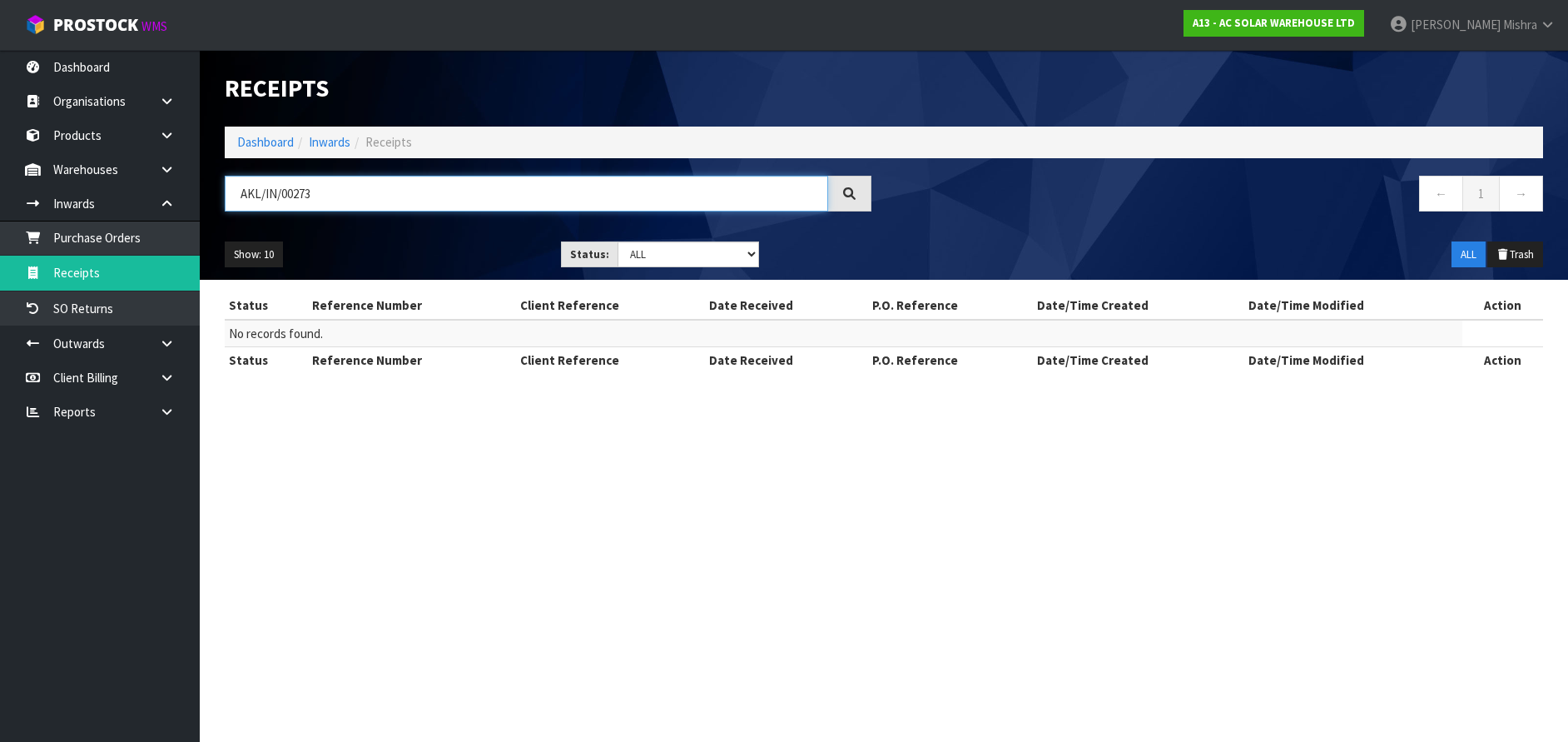
click at [325, 186] on input "AKL/IN/00273" at bounding box center [526, 194] width 604 height 36
click at [325, 185] on input "AKL/IN/00273" at bounding box center [526, 194] width 604 height 36
paste input "1"
click at [432, 196] on input "AKL/IN/00271" at bounding box center [526, 194] width 604 height 36
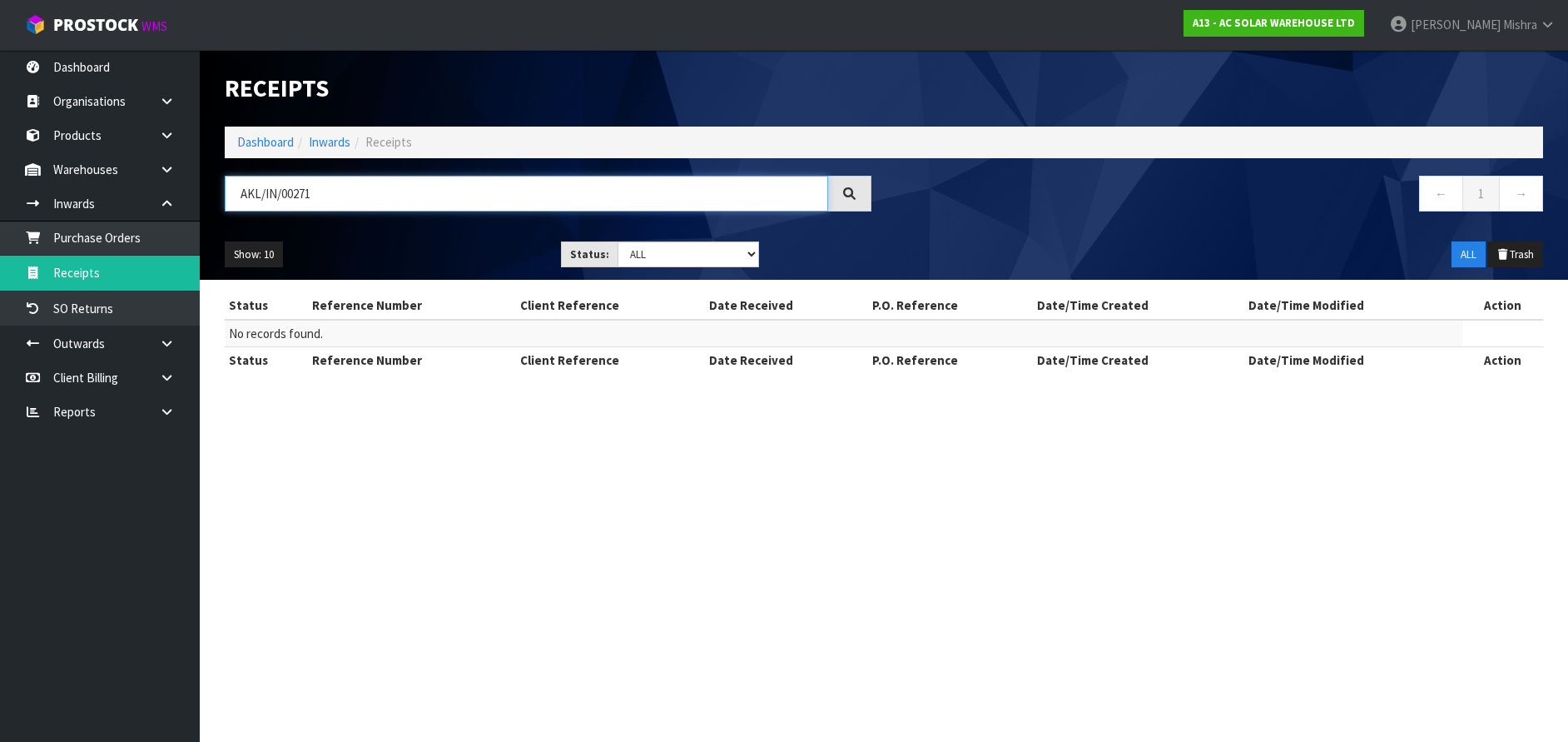
click at [432, 196] on input "AKL/IN/00271" at bounding box center [526, 194] width 604 height 36
paste input "32"
type input "AKL/IN/00232"
